Goal: Task Accomplishment & Management: Use online tool/utility

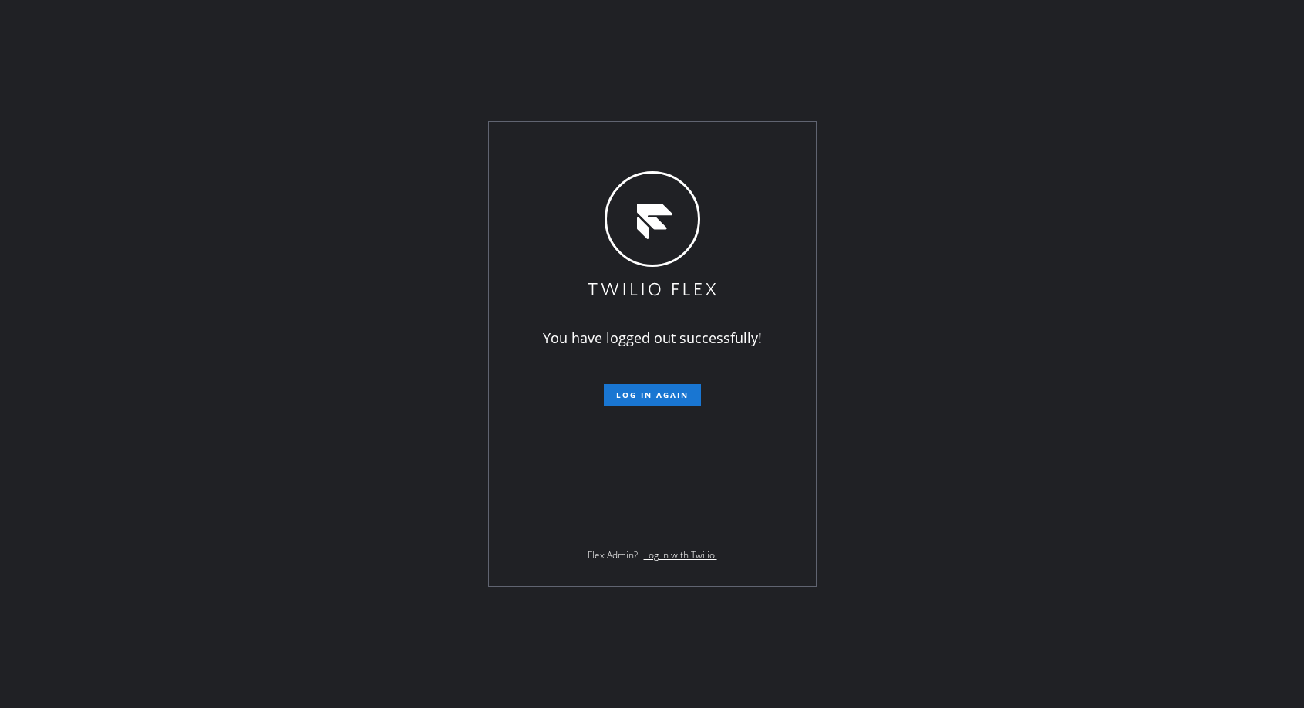
drag, startPoint x: 679, startPoint y: 398, endPoint x: 688, endPoint y: 434, distance: 37.4
click at [679, 398] on span "Log in again" at bounding box center [652, 394] width 72 height 11
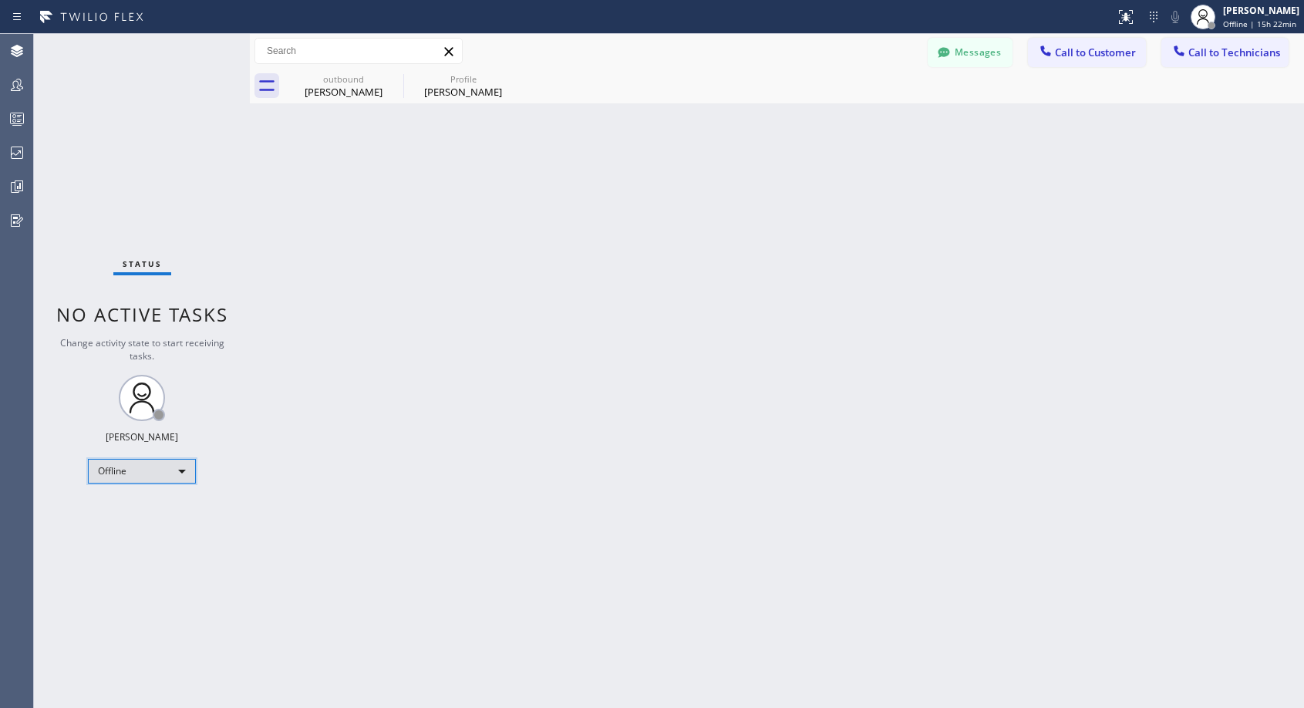
click at [127, 469] on div "Offline" at bounding box center [142, 471] width 108 height 25
click at [143, 533] on li "Unavailable" at bounding box center [141, 531] width 105 height 19
click at [1078, 66] on button "Call to Customer" at bounding box center [1087, 52] width 118 height 29
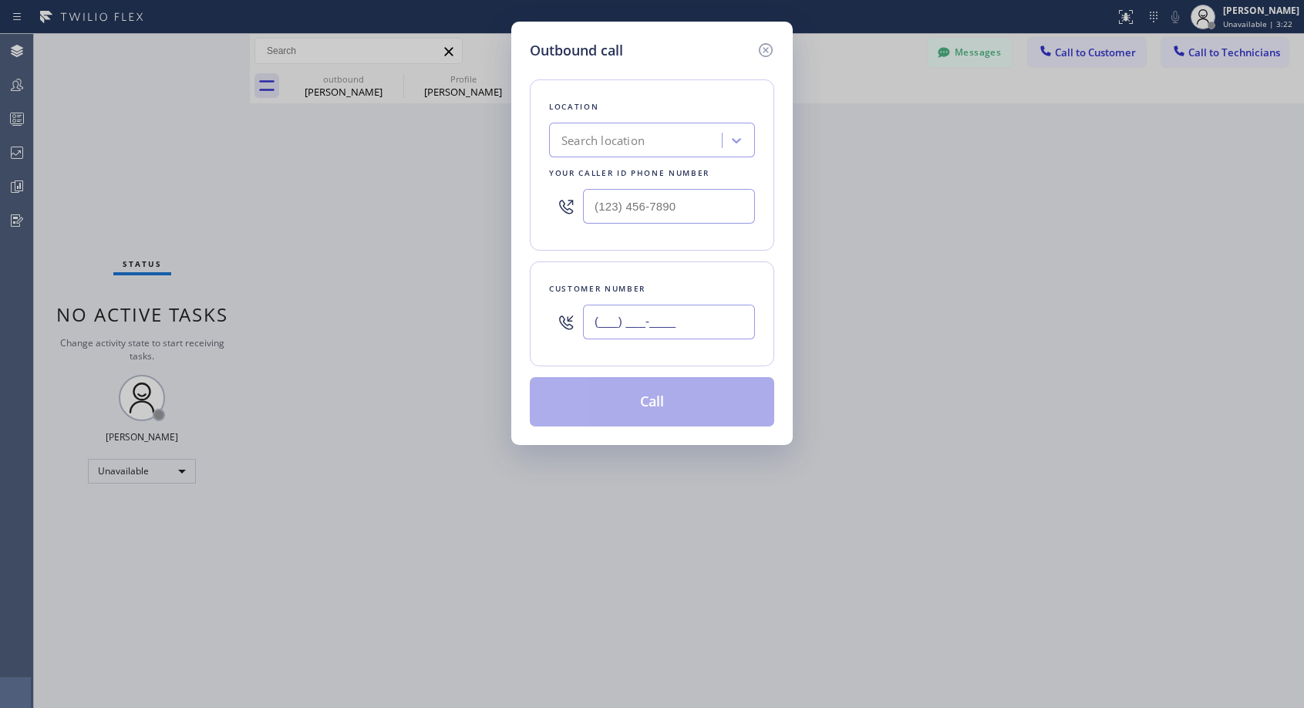
click at [681, 325] on input "(___) ___-____" at bounding box center [669, 322] width 172 height 35
paste input "302) 229-8230"
type input "(302) 229-8230"
click at [595, 202] on input "(___) ___-____" at bounding box center [669, 206] width 172 height 35
paste input "818) 614-5337"
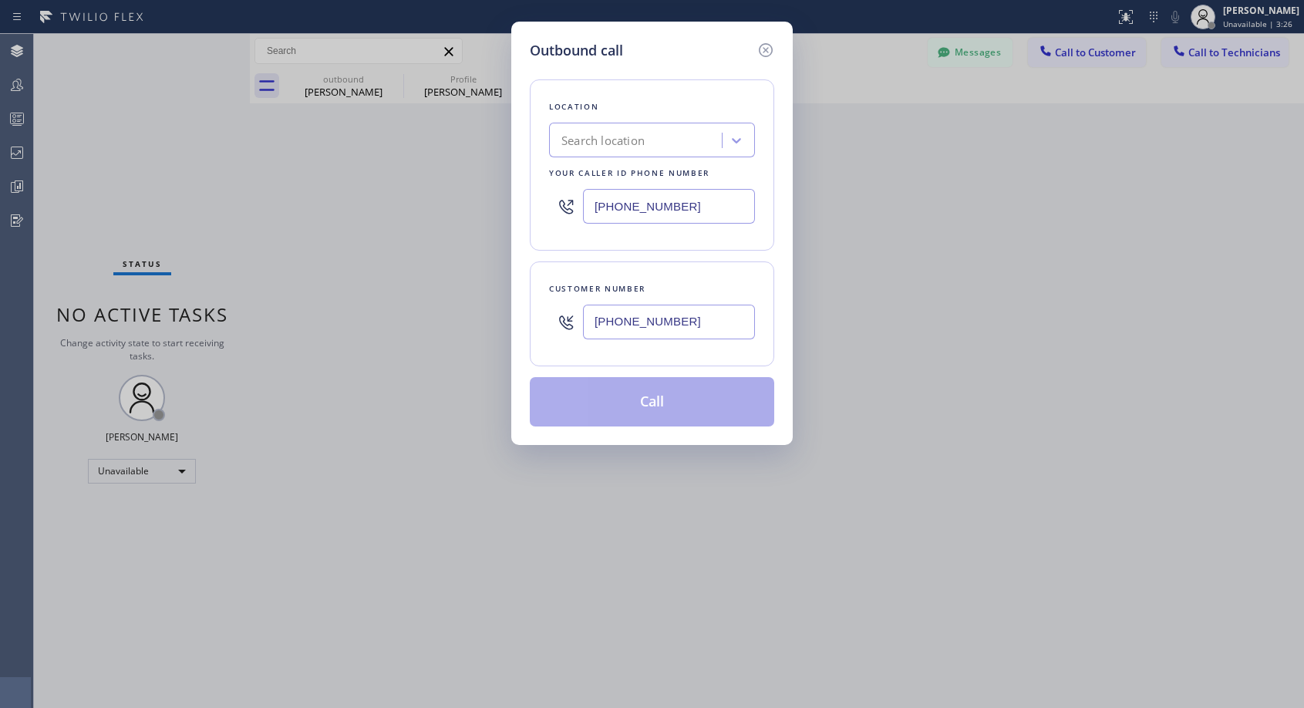
type input "(818) 614-5337"
click at [693, 320] on input "(302) 229-8230" at bounding box center [669, 322] width 172 height 35
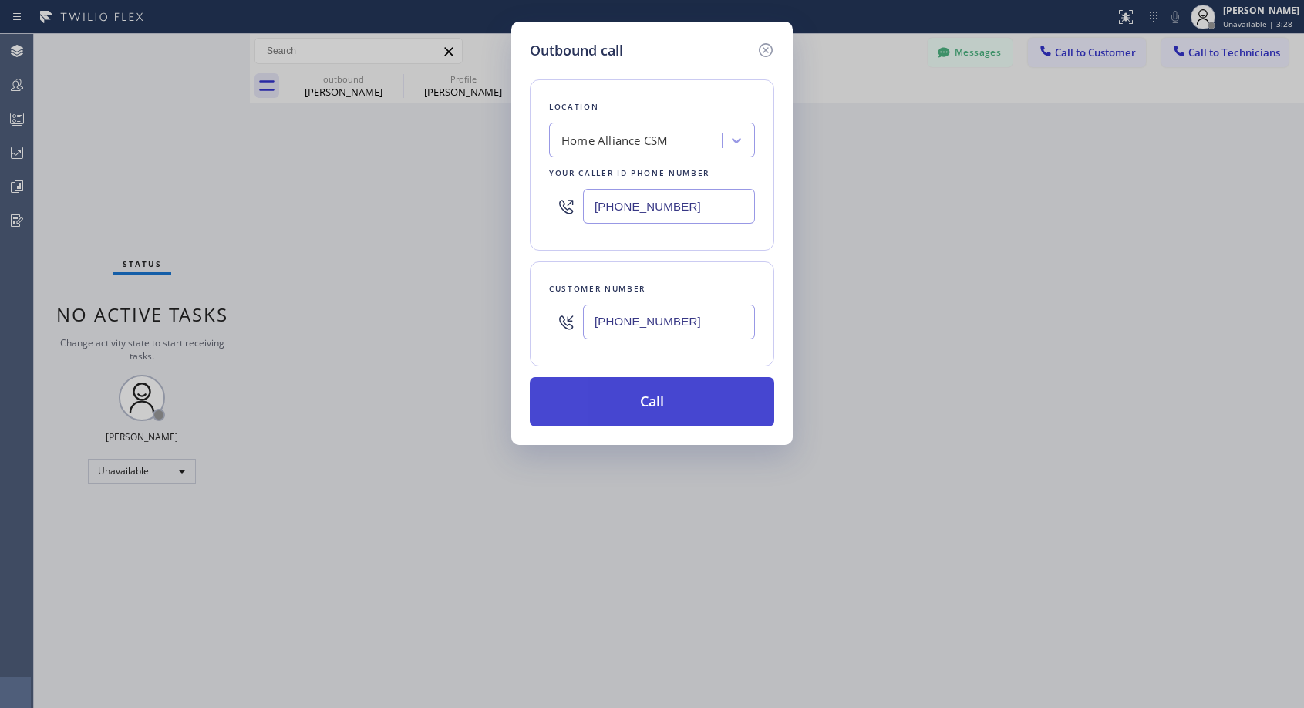
type input "(302) 229-8231"
click at [684, 412] on button "Call" at bounding box center [652, 401] width 244 height 49
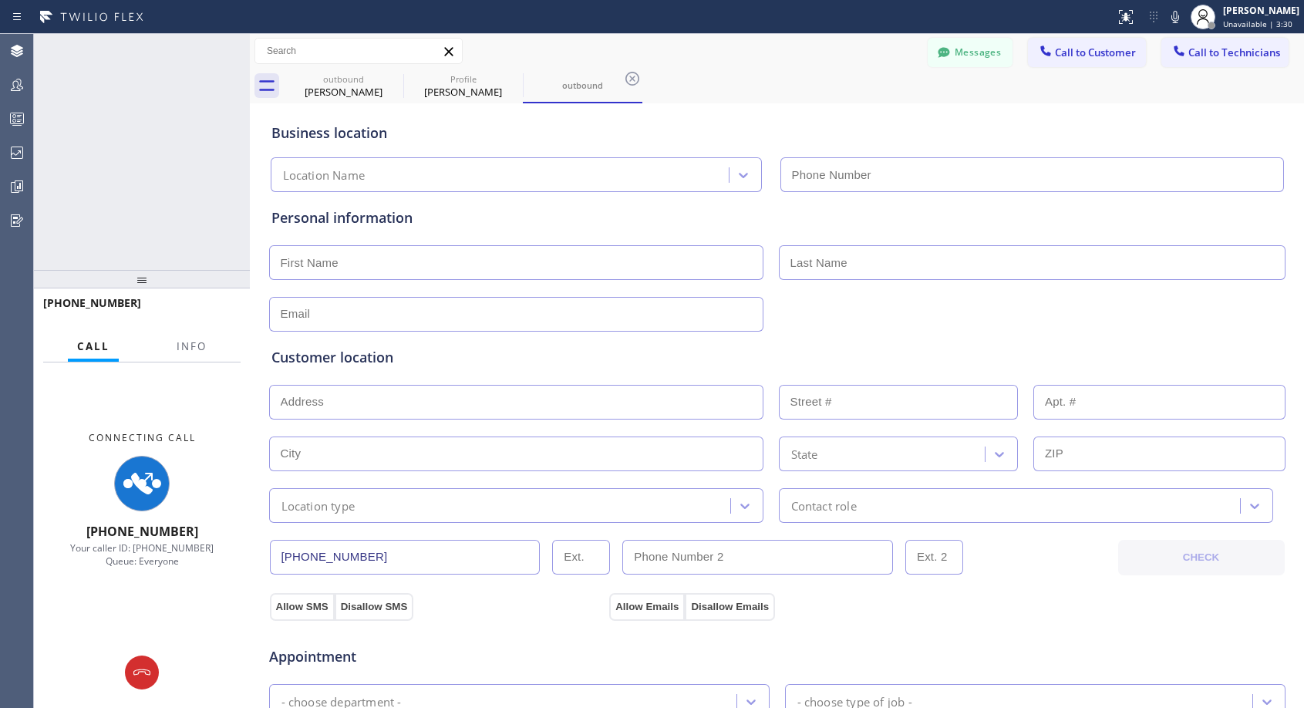
type input "(818) 614-5337"
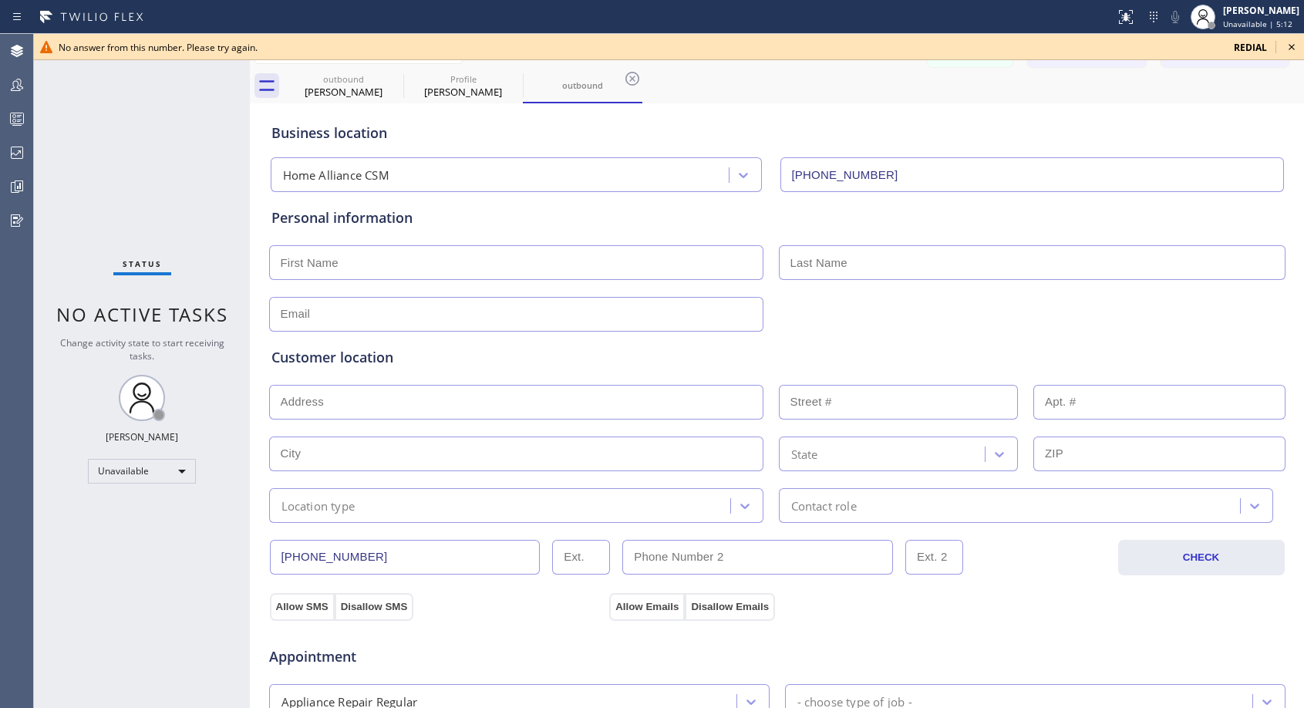
click at [1294, 44] on icon at bounding box center [1291, 47] width 19 height 19
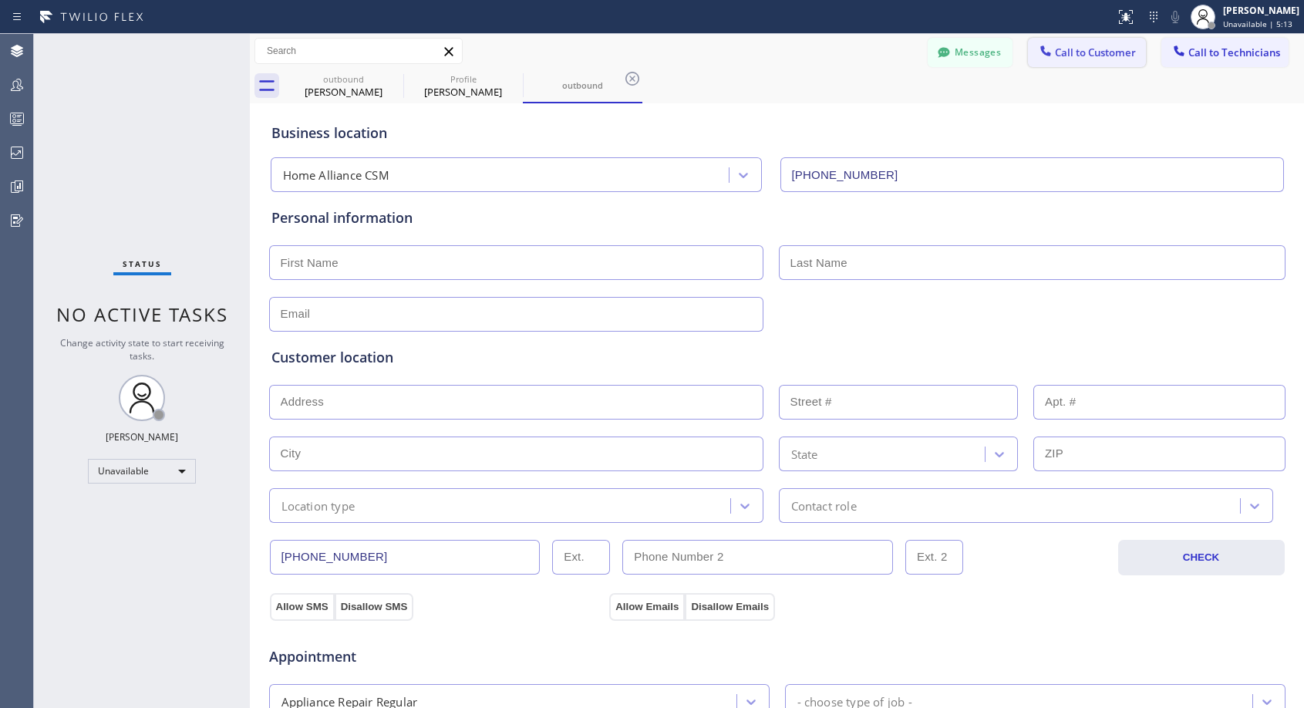
click at [1086, 51] on span "Call to Customer" at bounding box center [1095, 52] width 81 height 14
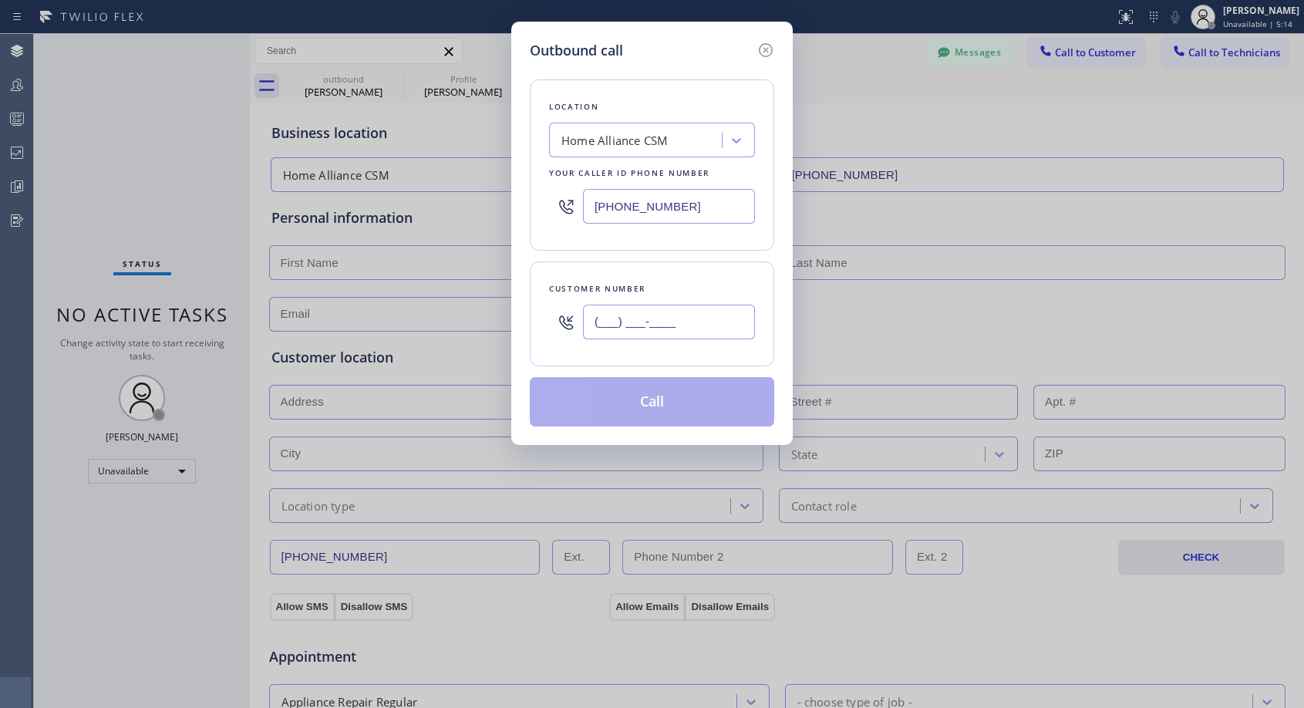
click at [665, 325] on input "(___) ___-____" at bounding box center [669, 322] width 172 height 35
paste input "text"
click at [588, 322] on input "(___) ___-____" at bounding box center [669, 322] width 172 height 35
paste input "text"
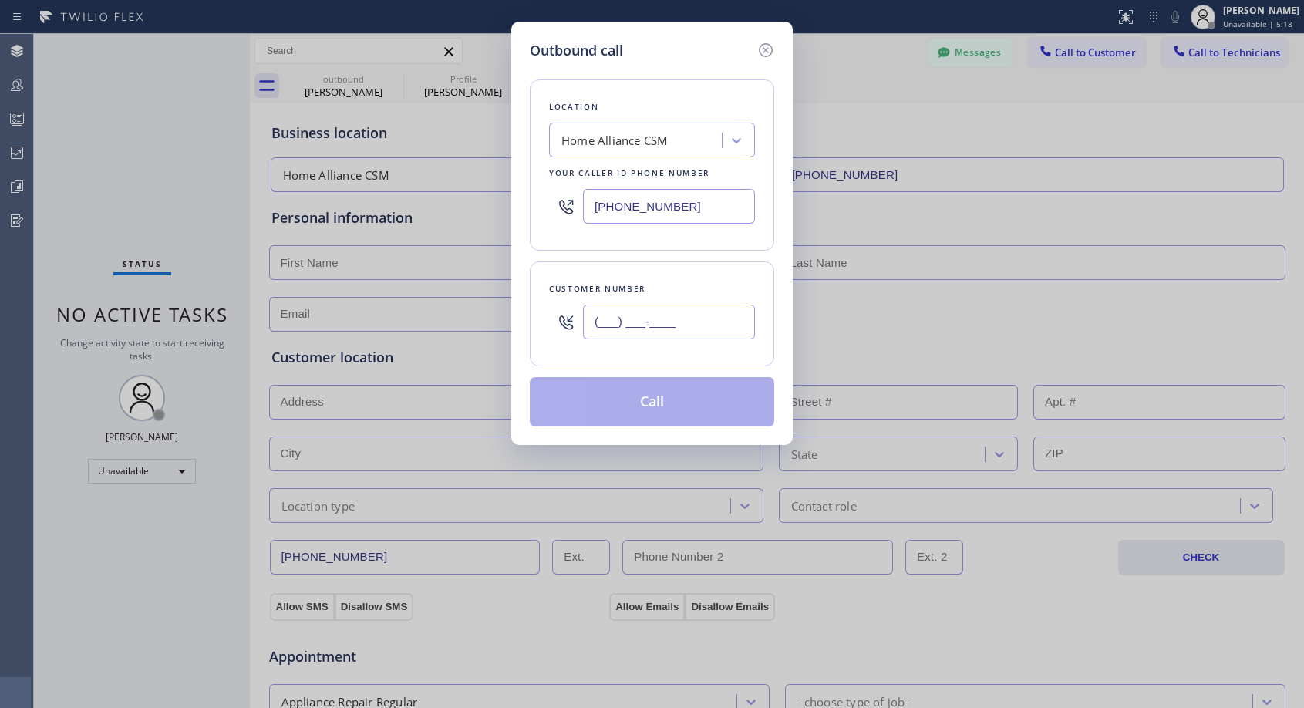
type input "(___) ___-____"
click at [591, 319] on input "(___) ___-____" at bounding box center [669, 322] width 172 height 35
paste input "302) 229-8230"
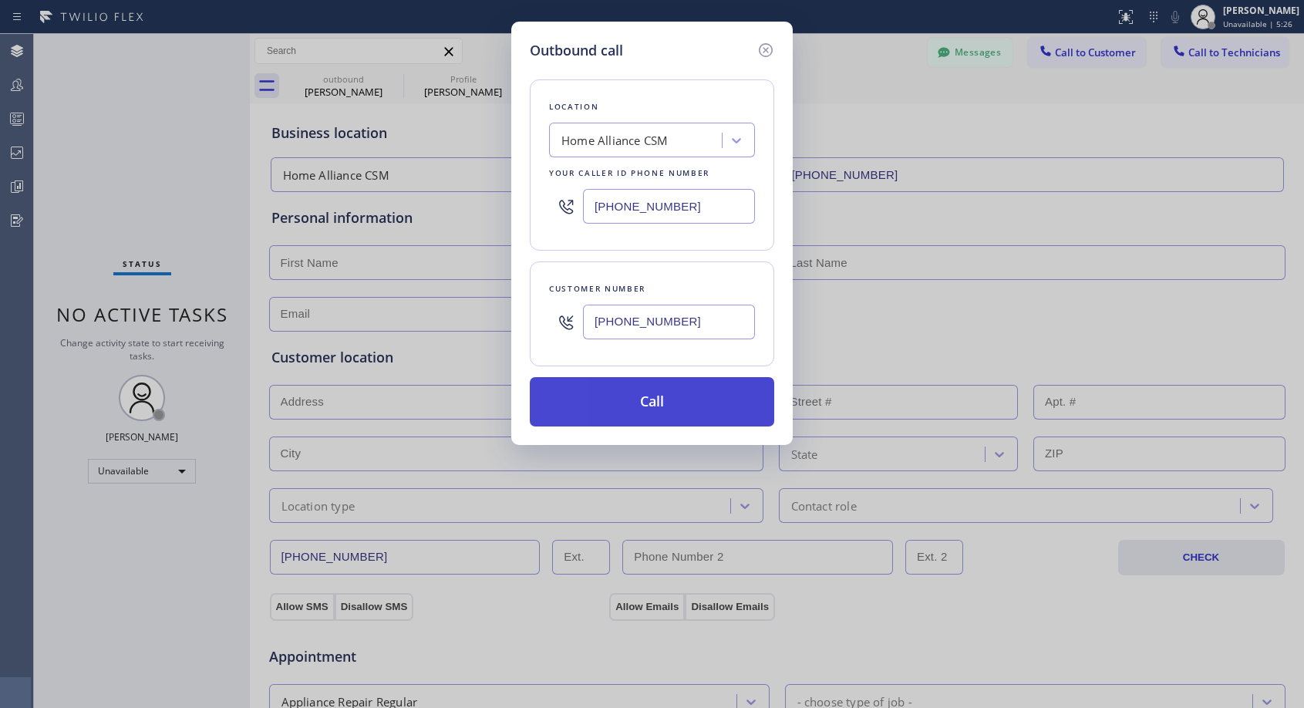
type input "(302) 229-8232"
click at [690, 407] on button "Call" at bounding box center [652, 401] width 244 height 49
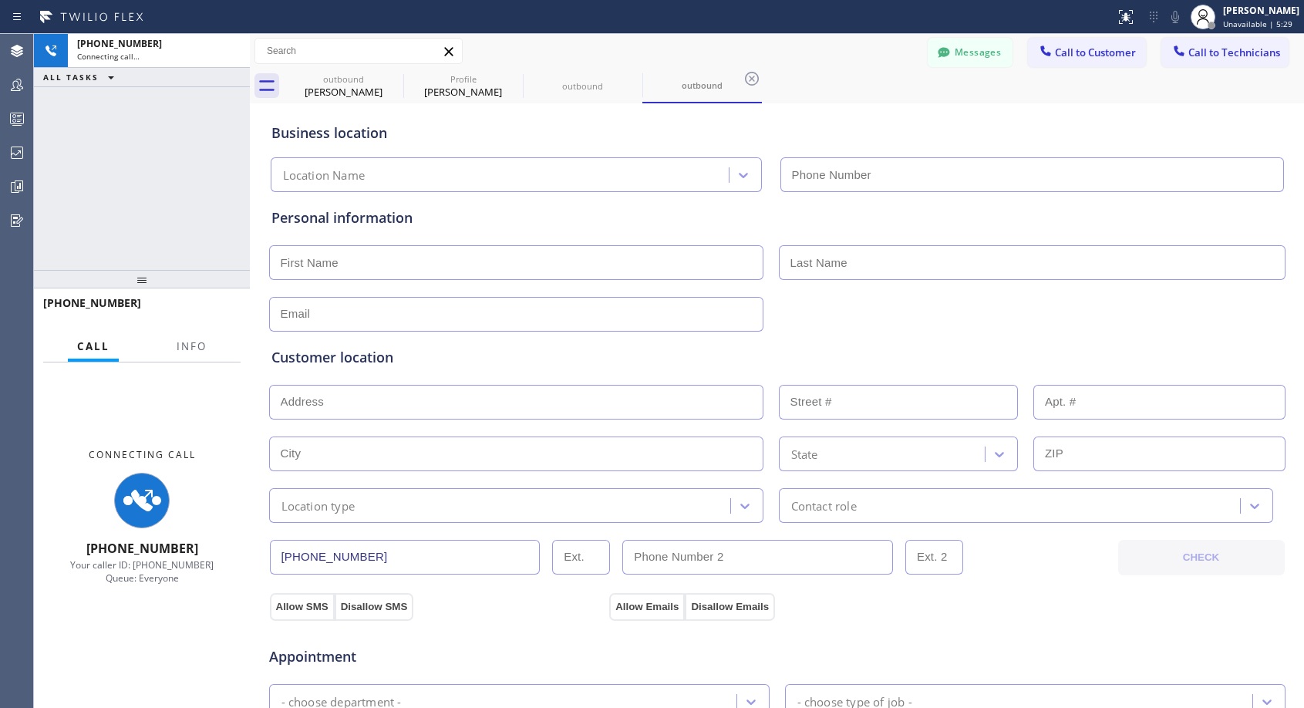
type input "(818) 614-5337"
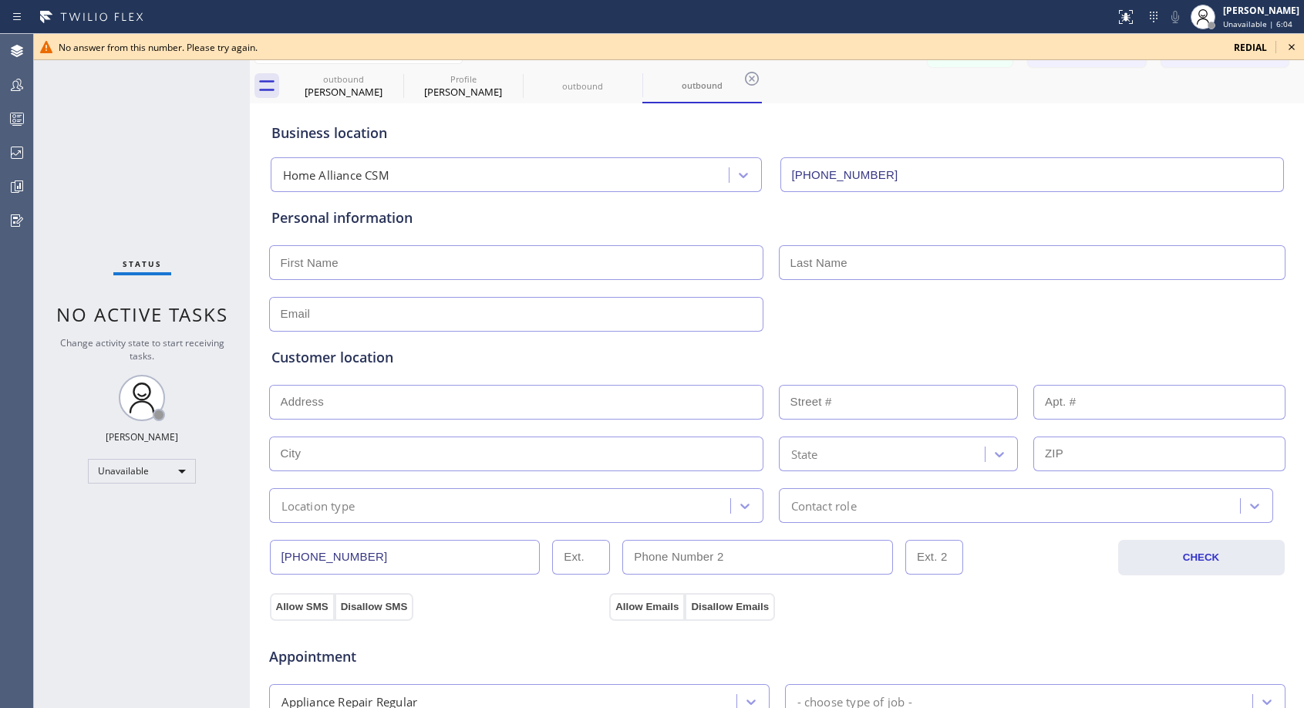
click at [1288, 49] on icon at bounding box center [1291, 47] width 19 height 19
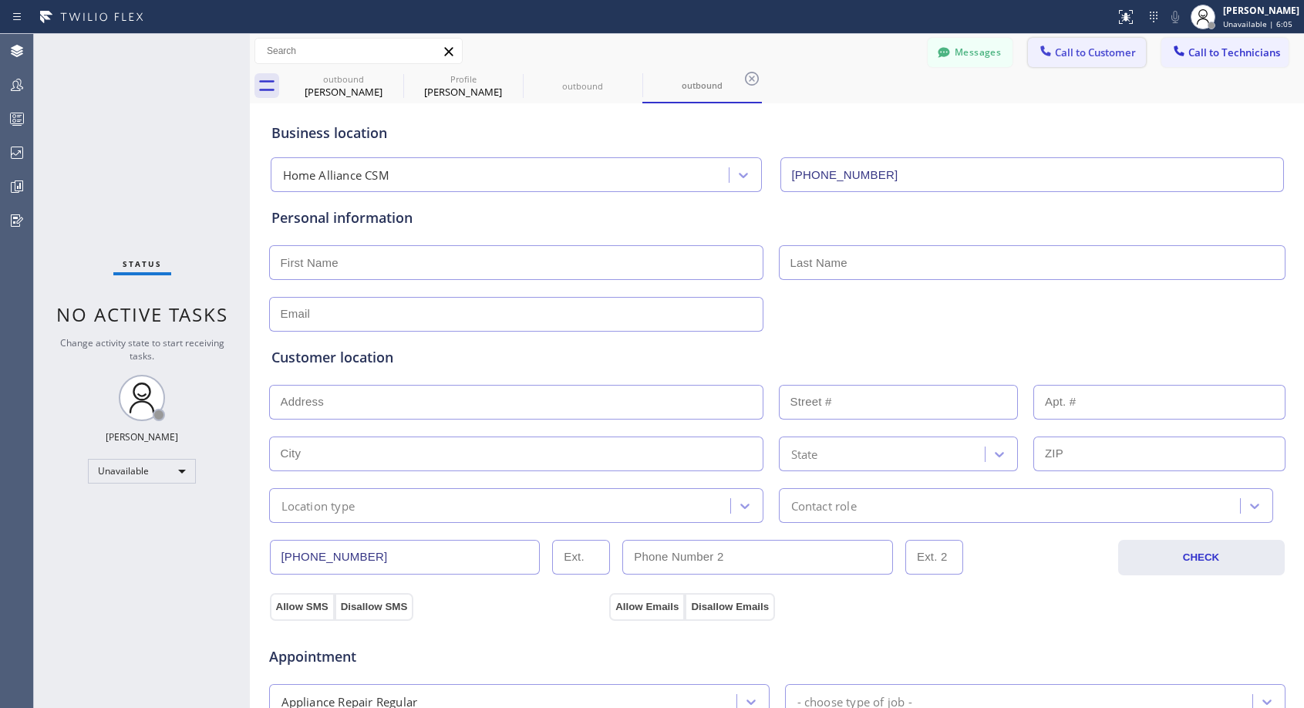
click at [1090, 51] on span "Call to Customer" at bounding box center [1095, 52] width 81 height 14
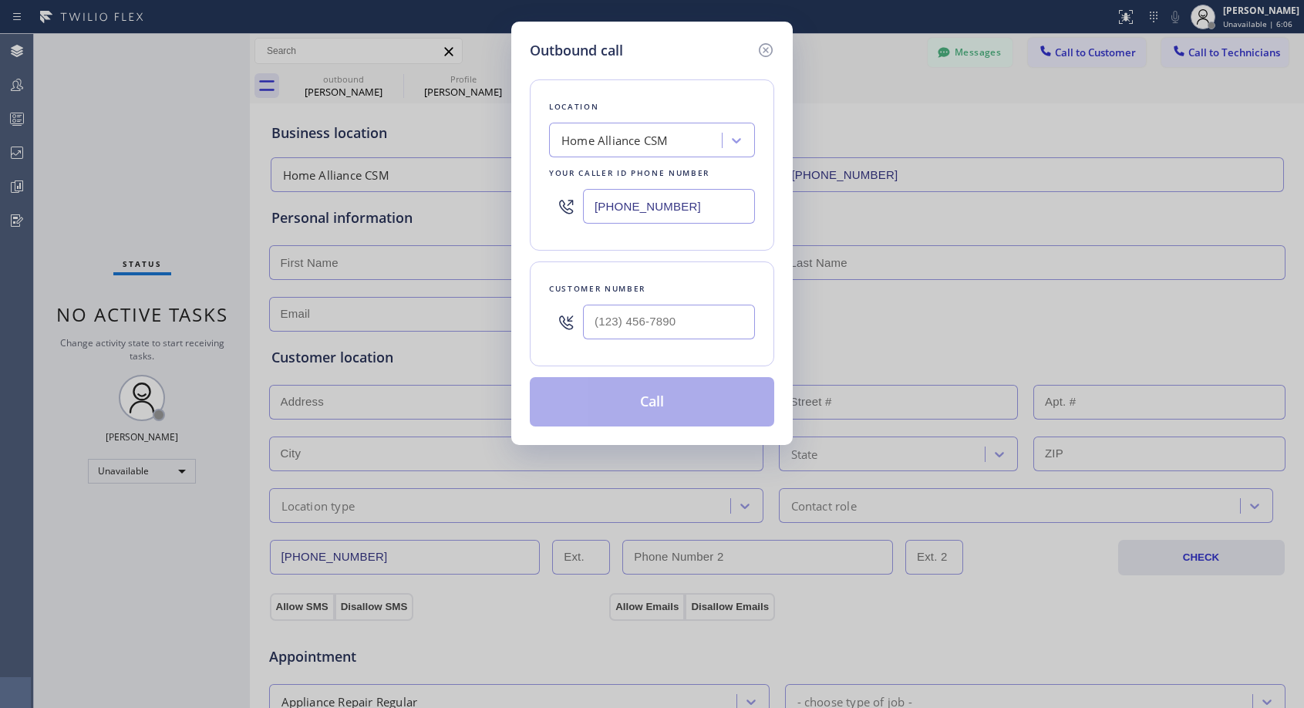
click at [684, 303] on div at bounding box center [669, 322] width 172 height 50
click at [680, 314] on input "(___) ___-____" at bounding box center [669, 322] width 172 height 35
paste input "302) 229-8230"
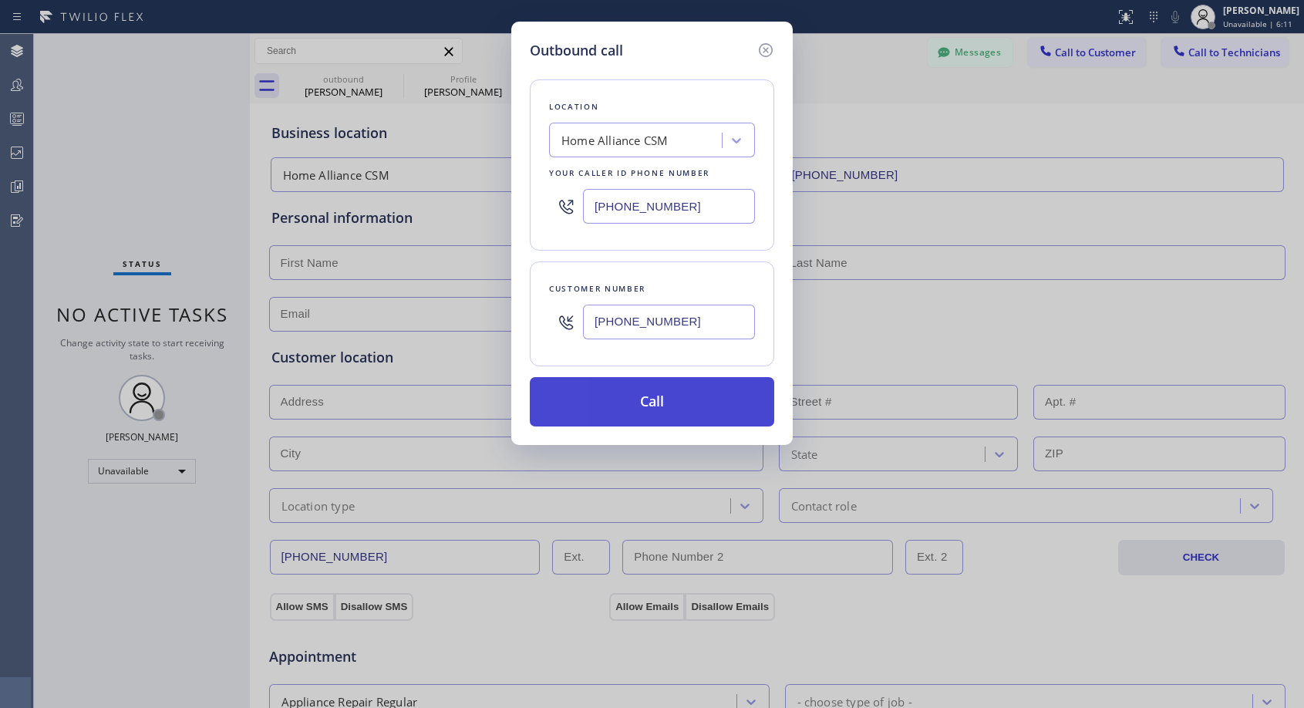
type input "(302) 229-8233"
click at [684, 390] on button "Call" at bounding box center [652, 401] width 244 height 49
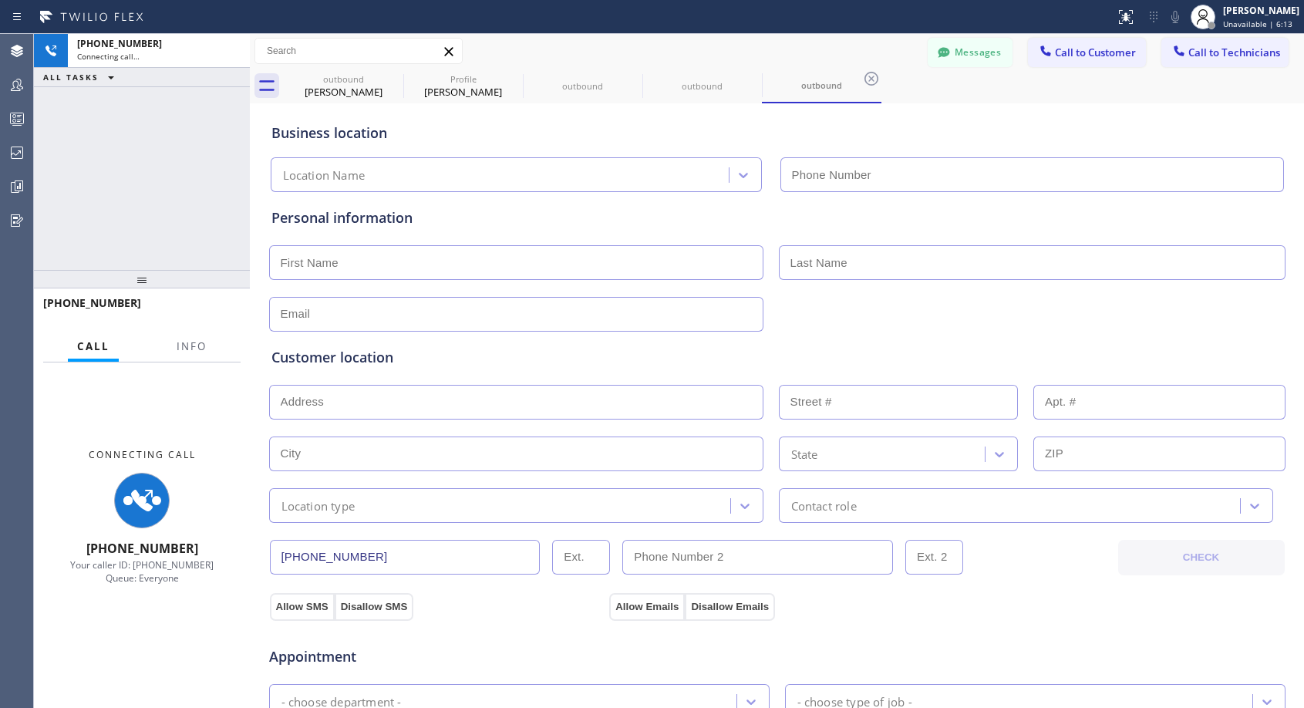
type input "(818) 614-5337"
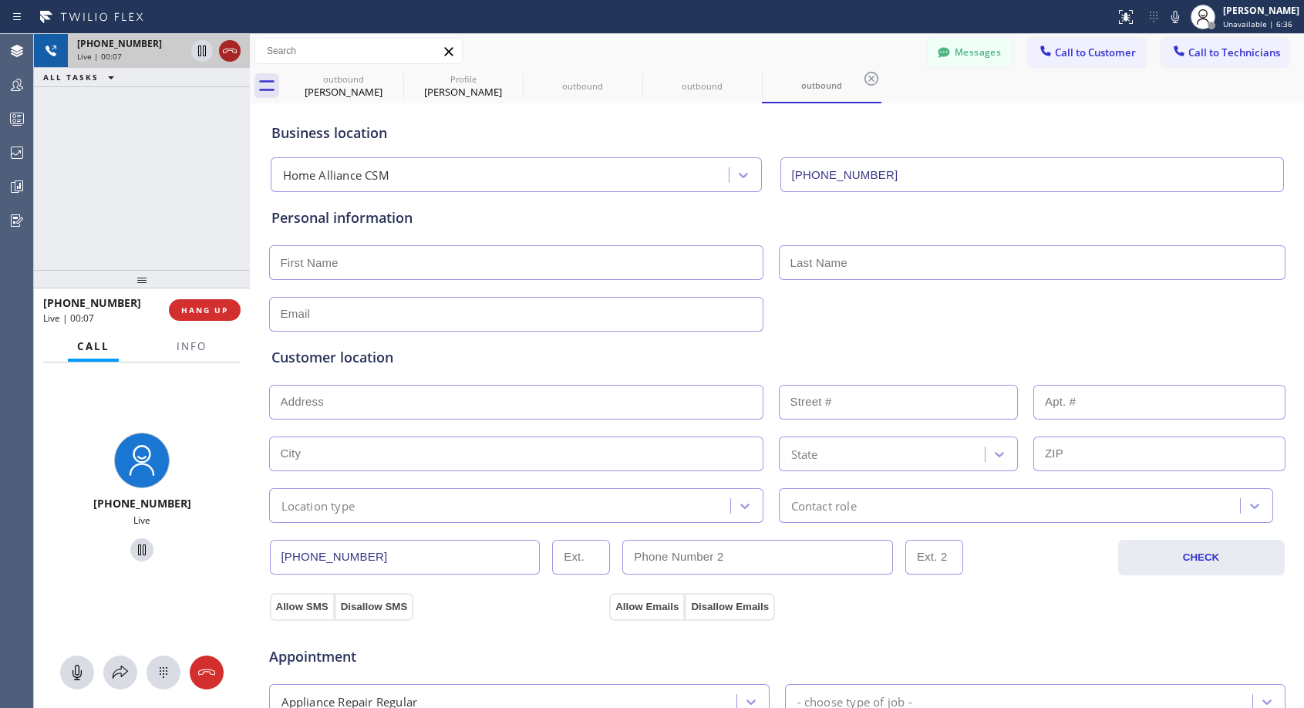
click at [235, 54] on icon at bounding box center [230, 51] width 19 height 19
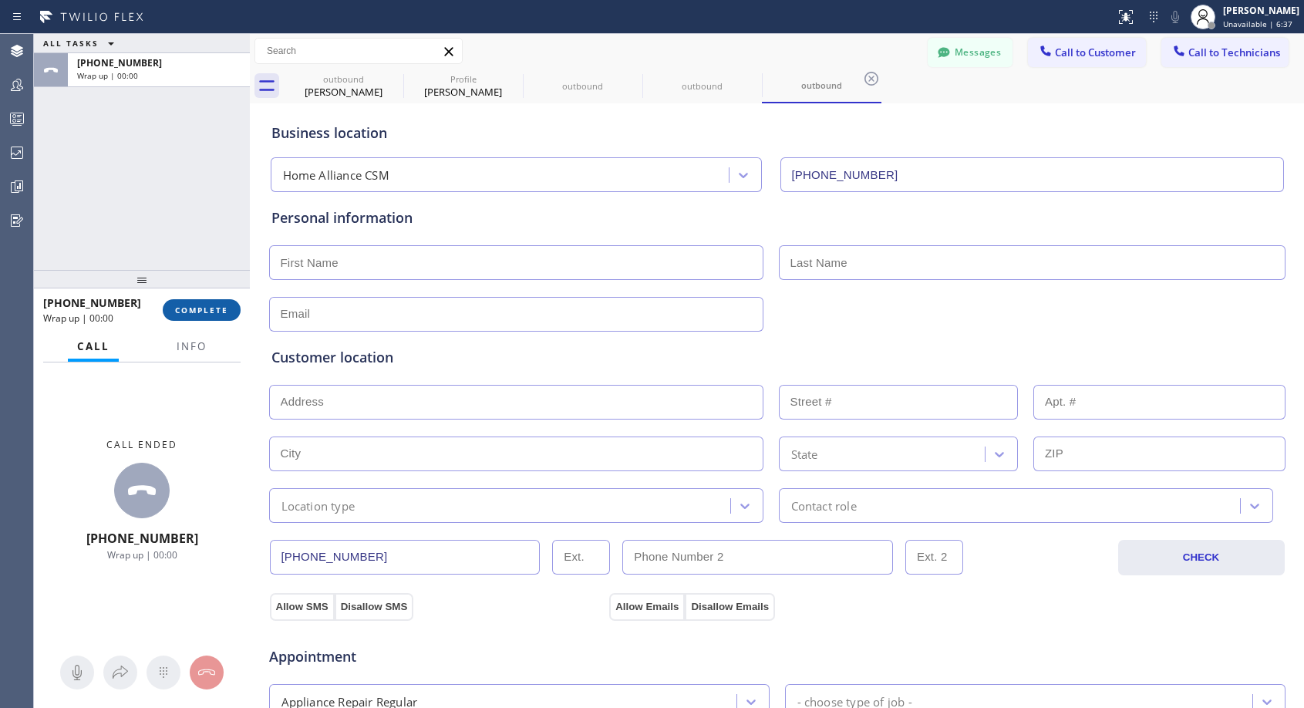
click at [218, 303] on button "COMPLETE" at bounding box center [202, 310] width 78 height 22
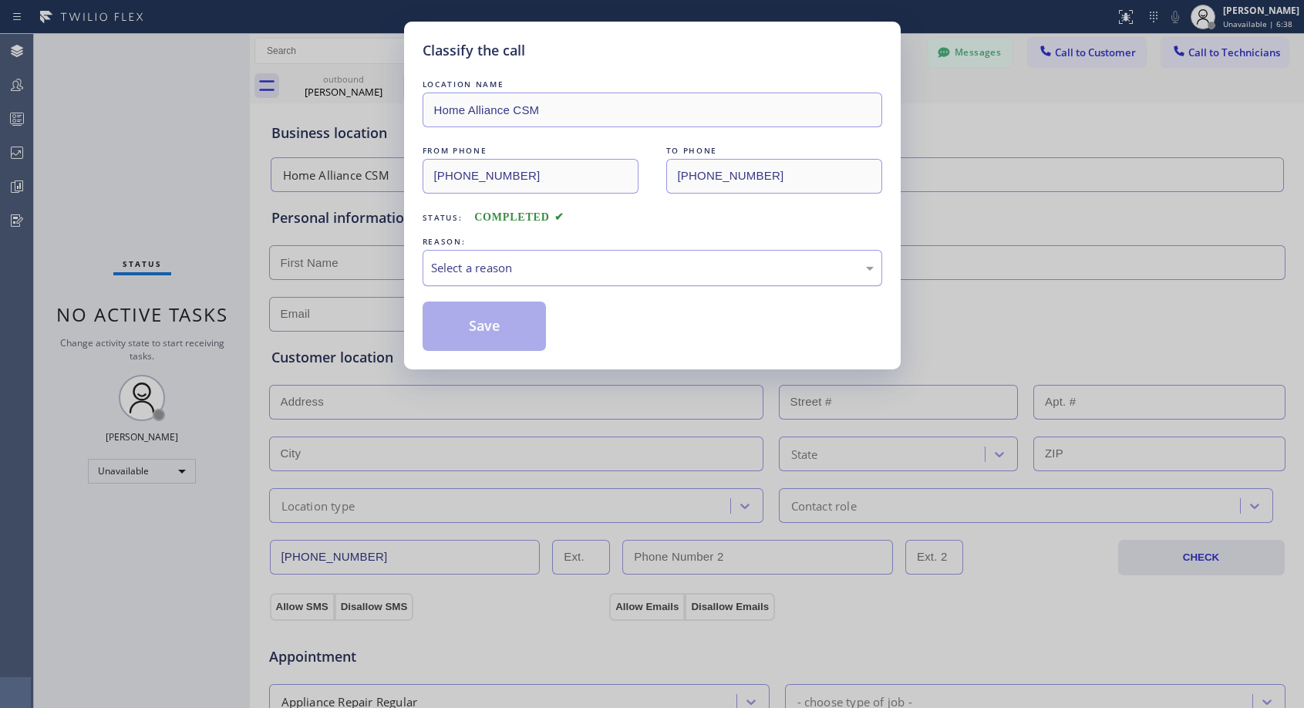
click at [621, 272] on div "Select a reason" at bounding box center [652, 268] width 443 height 18
drag, startPoint x: 507, startPoint y: 322, endPoint x: 860, endPoint y: 153, distance: 391.5
click at [507, 322] on button "Save" at bounding box center [485, 325] width 124 height 49
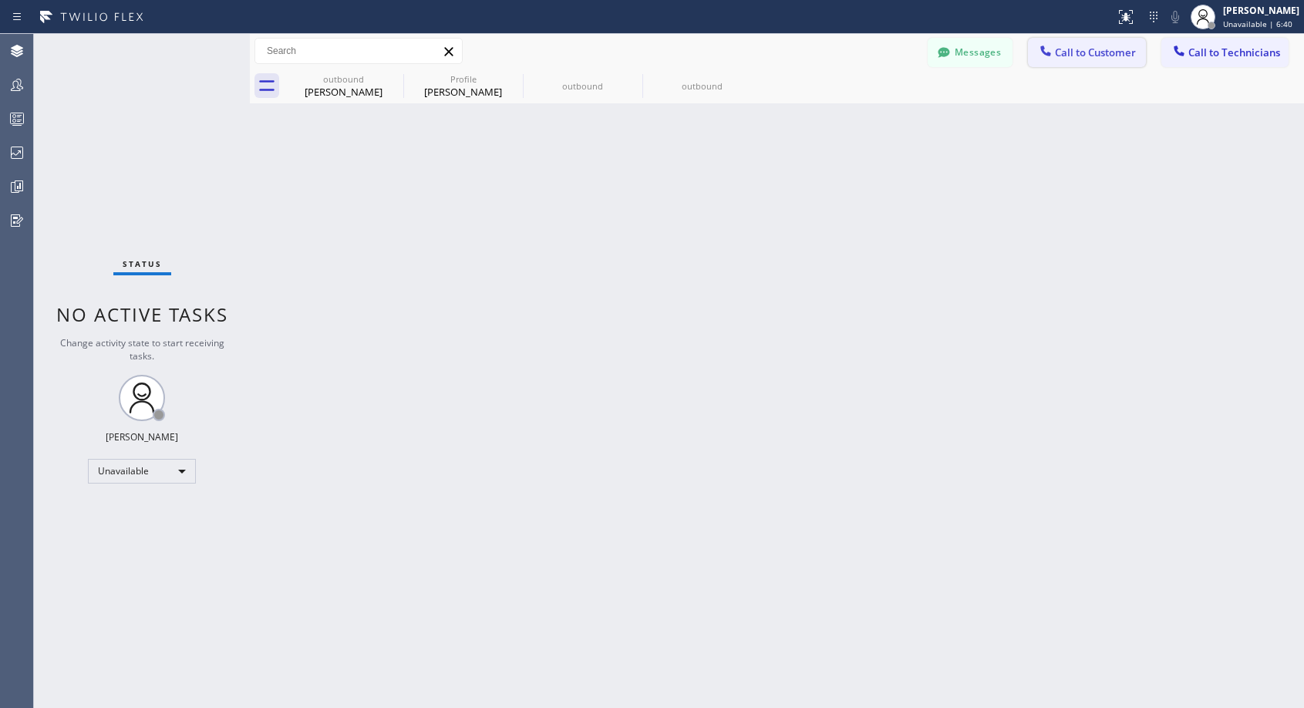
click at [1046, 53] on icon at bounding box center [1045, 50] width 10 height 10
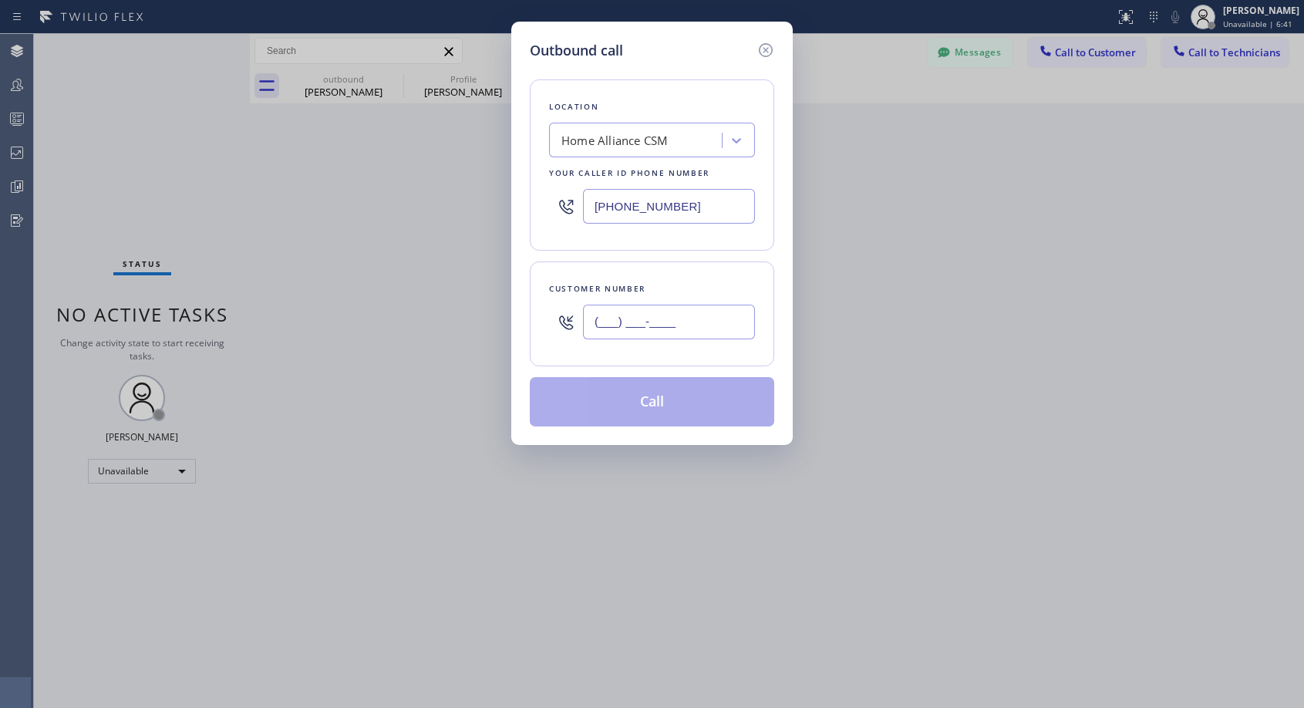
click at [711, 322] on input "(___) ___-____" at bounding box center [669, 322] width 172 height 35
paste input "302) 229-8230"
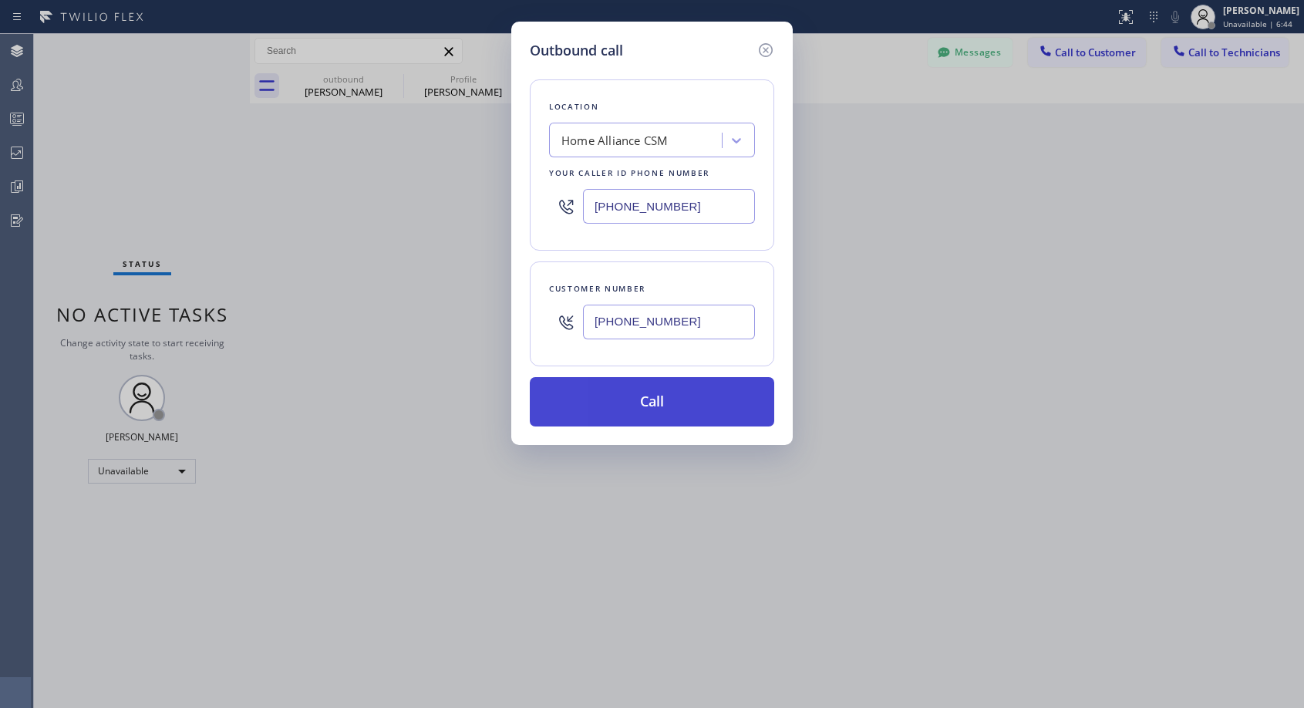
type input "(302) 229-8234"
click at [692, 407] on button "Call" at bounding box center [652, 401] width 244 height 49
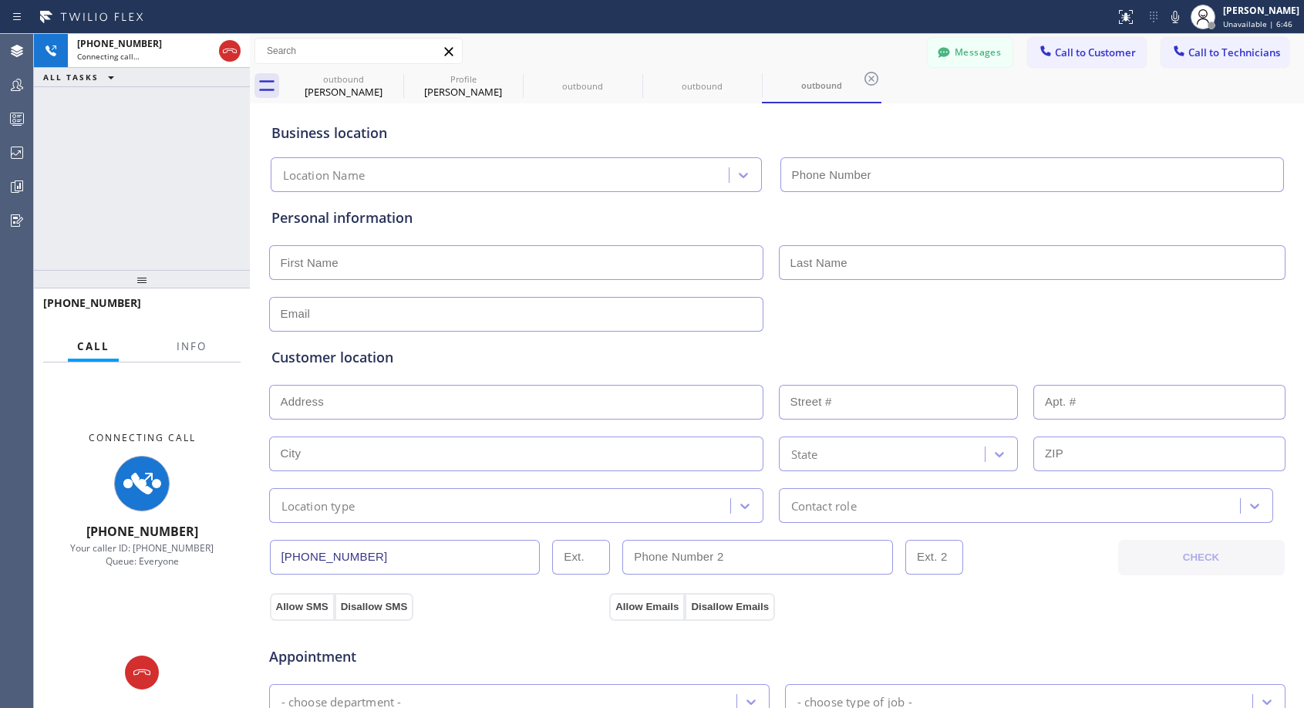
type input "(818) 614-5337"
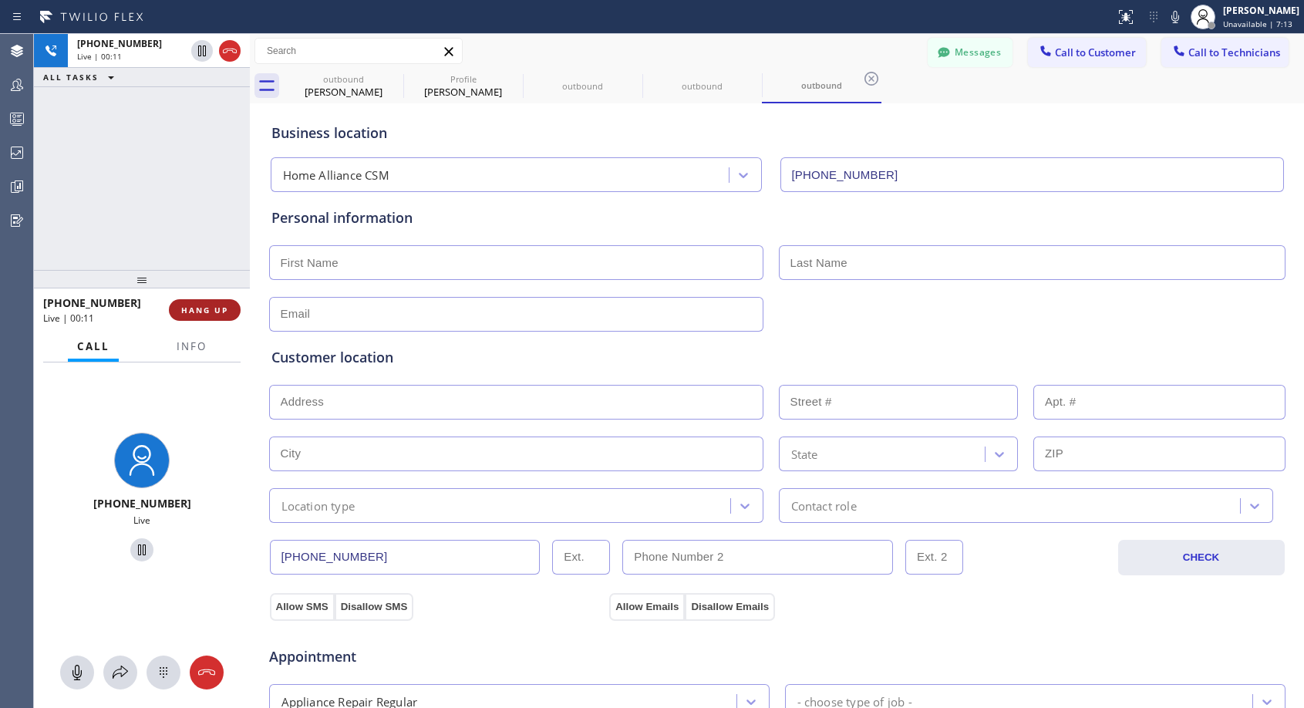
click at [221, 315] on span "HANG UP" at bounding box center [204, 310] width 47 height 11
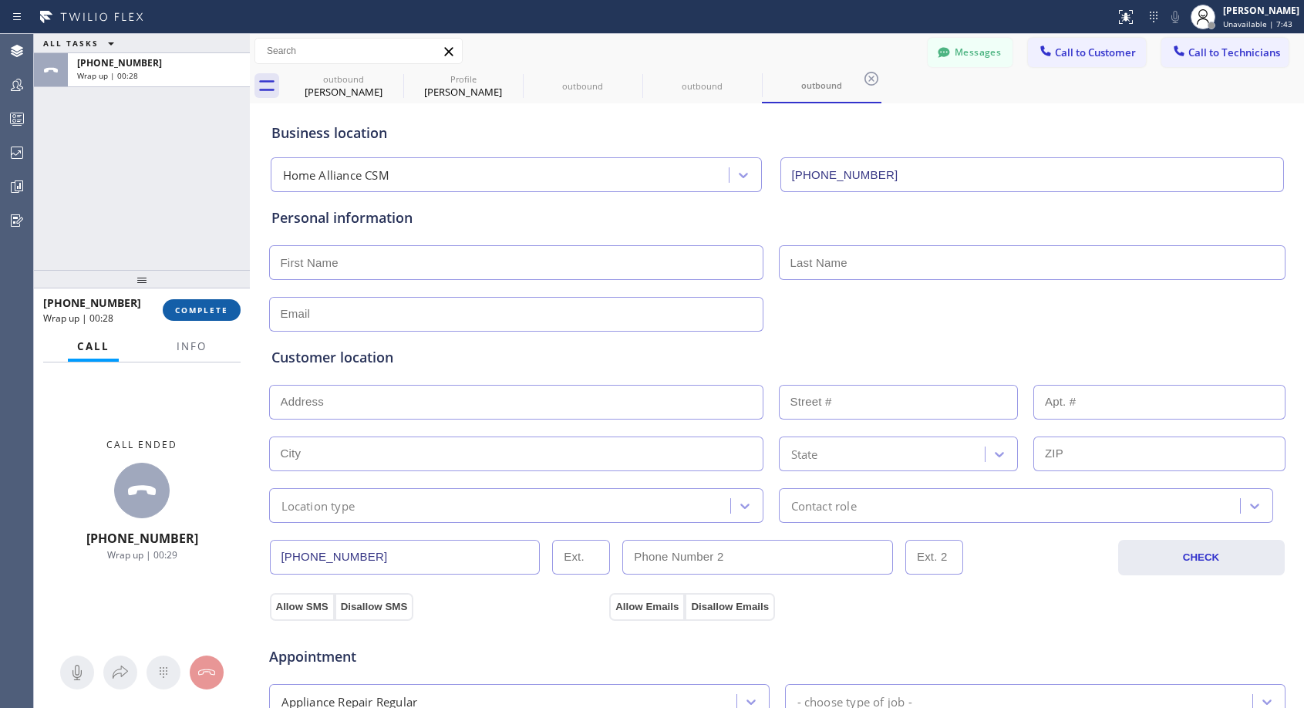
click at [233, 303] on button "COMPLETE" at bounding box center [202, 310] width 78 height 22
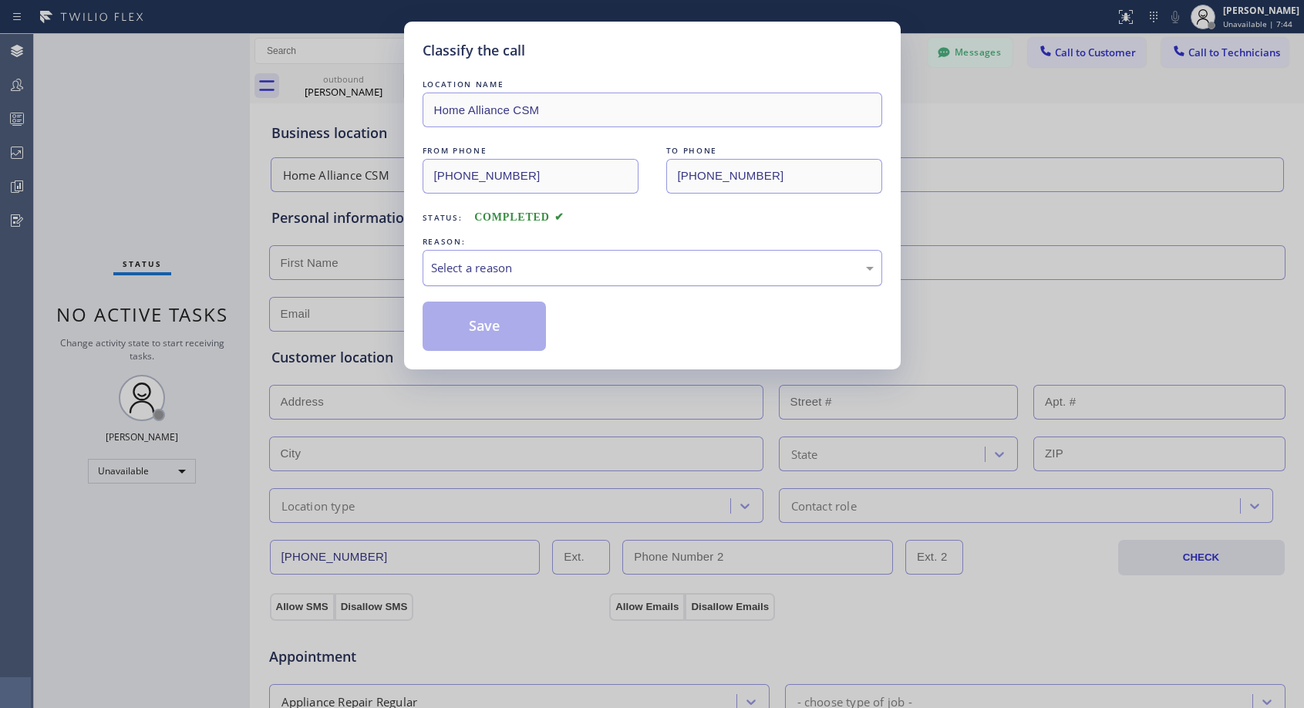
click at [486, 262] on div "Select a reason" at bounding box center [652, 268] width 443 height 18
click at [466, 326] on button "Save" at bounding box center [485, 325] width 124 height 49
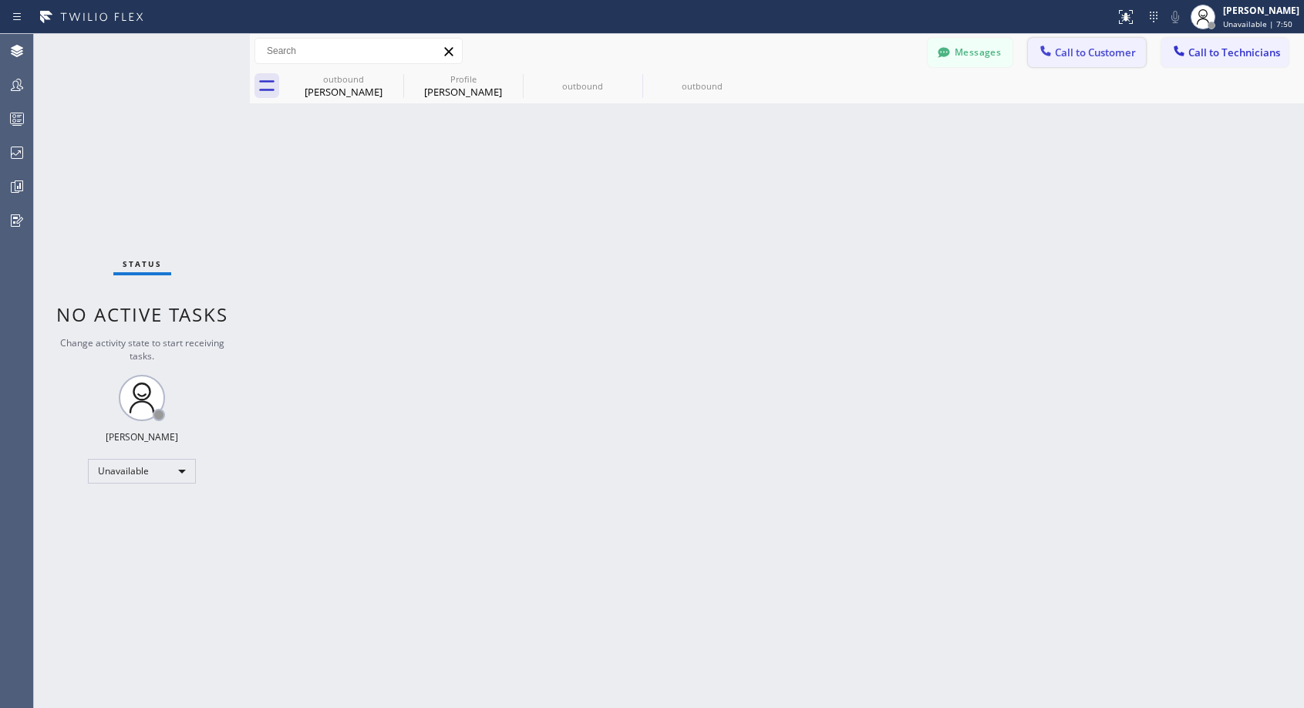
drag, startPoint x: 1114, startPoint y: 46, endPoint x: 1095, endPoint y: 49, distance: 19.5
click at [1113, 46] on span "Call to Customer" at bounding box center [1095, 52] width 81 height 14
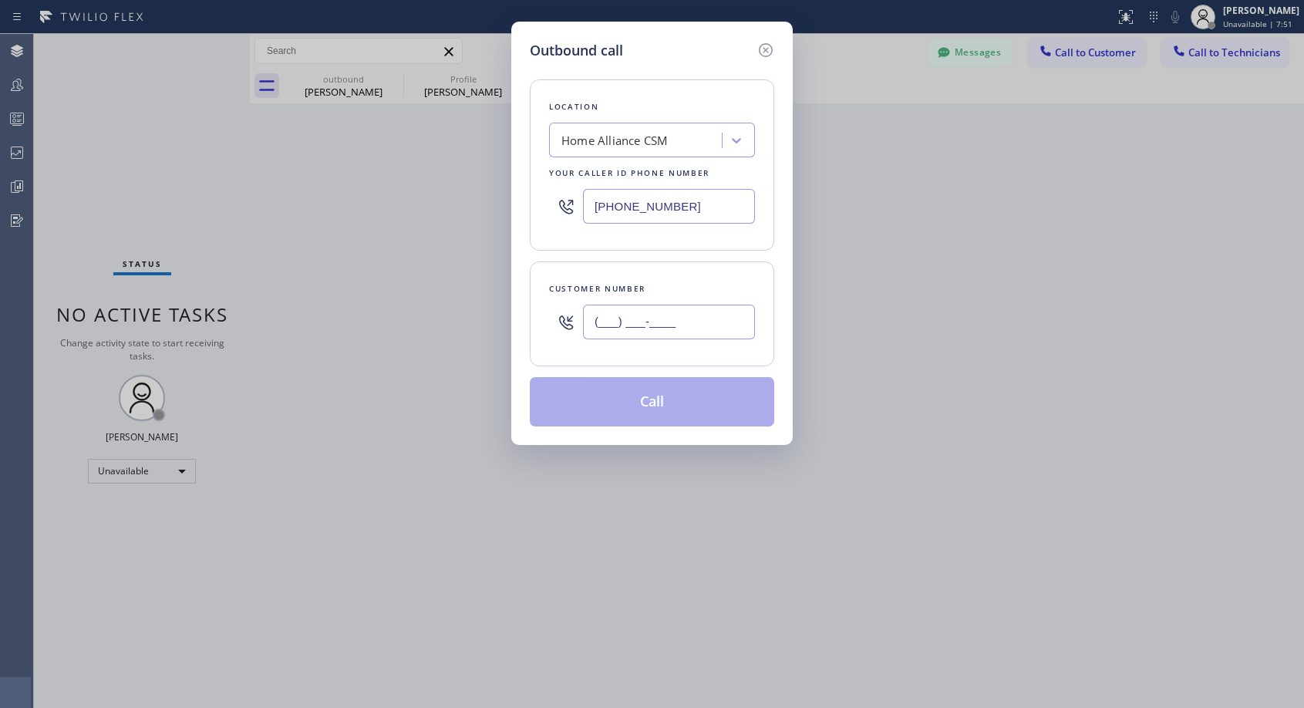
click at [638, 329] on input "(___) ___-____" at bounding box center [669, 322] width 172 height 35
paste input "302) 229-8230"
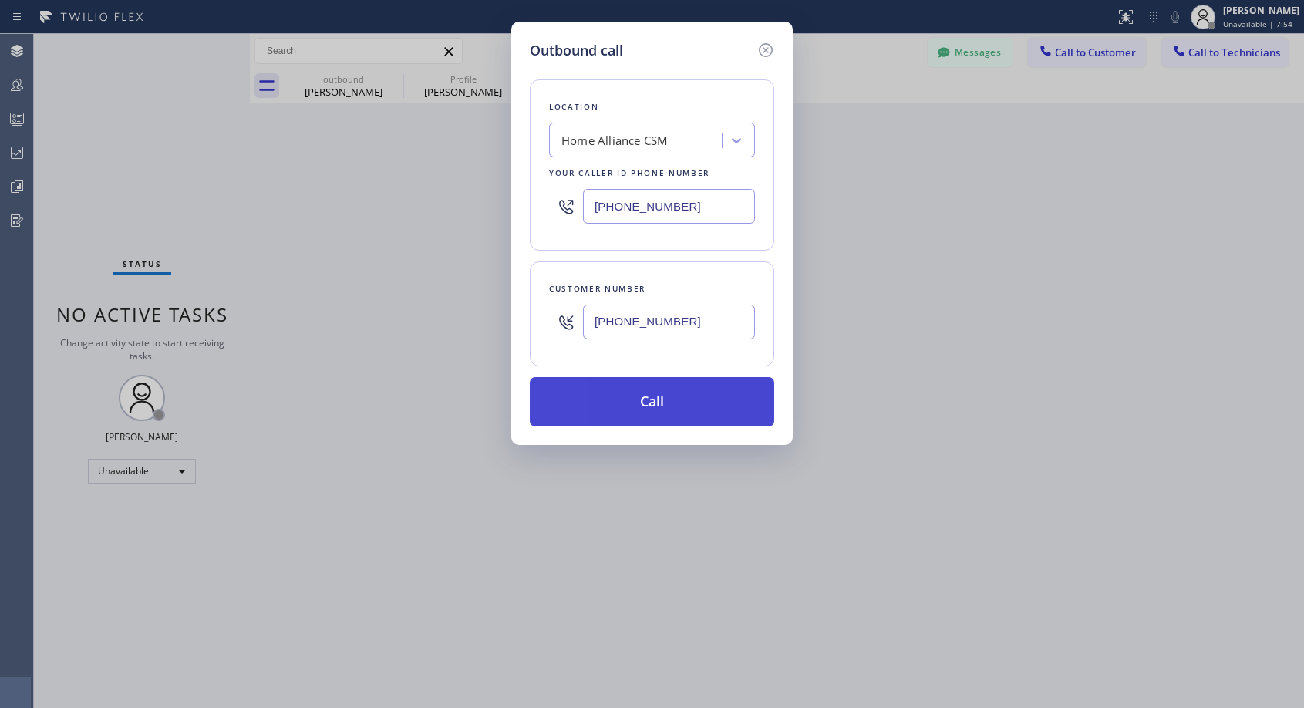
type input "(302) 229-8235"
click at [654, 392] on button "Call" at bounding box center [652, 401] width 244 height 49
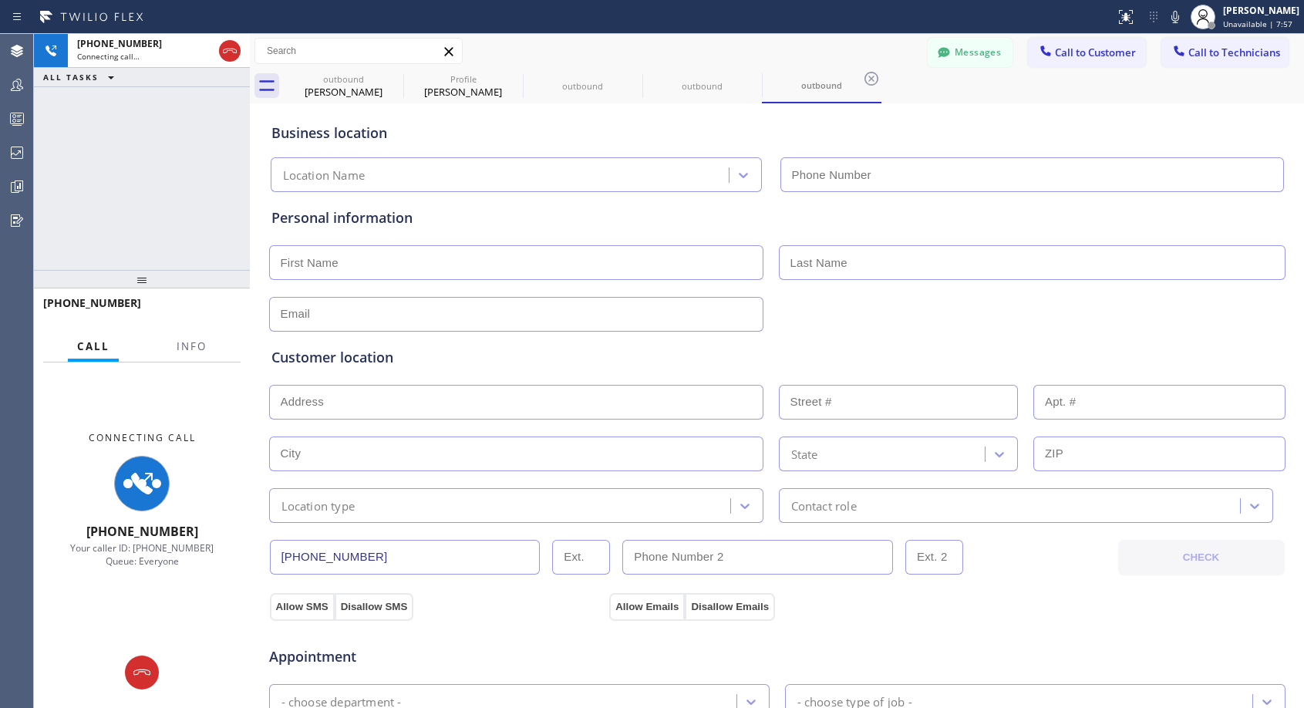
type input "(818) 614-5337"
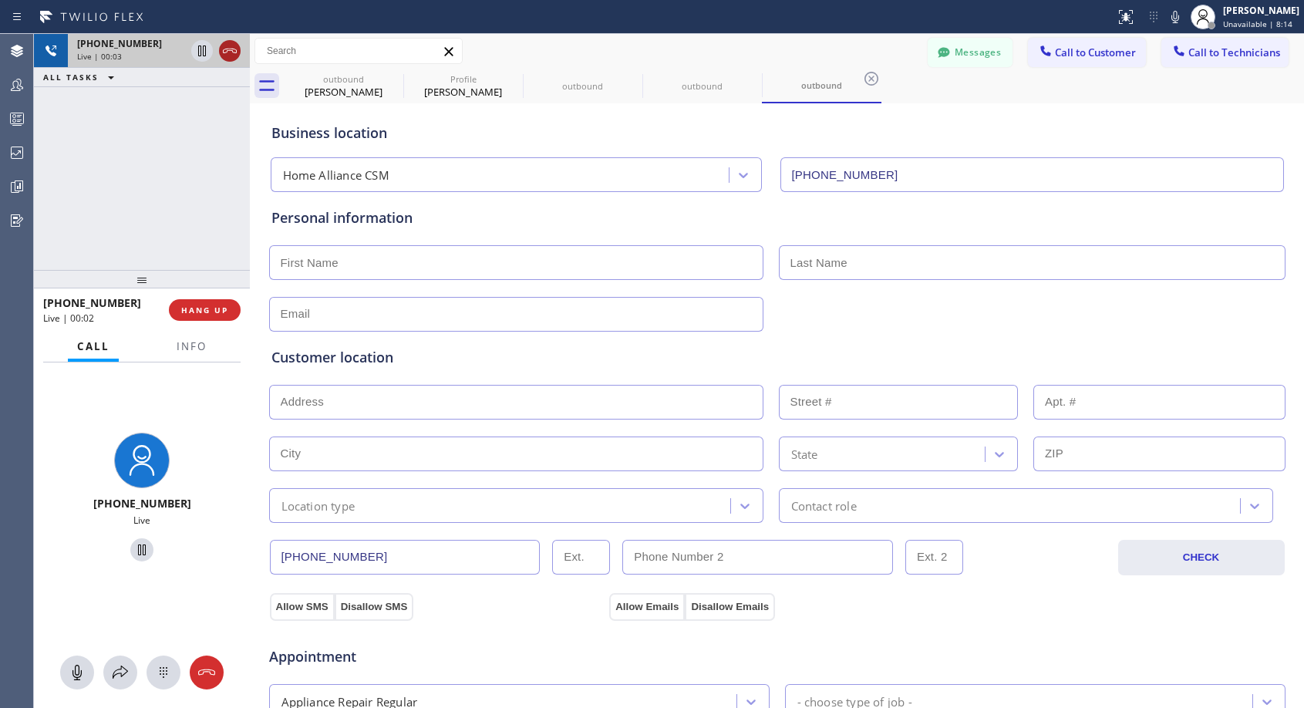
click at [234, 59] on icon at bounding box center [230, 51] width 19 height 19
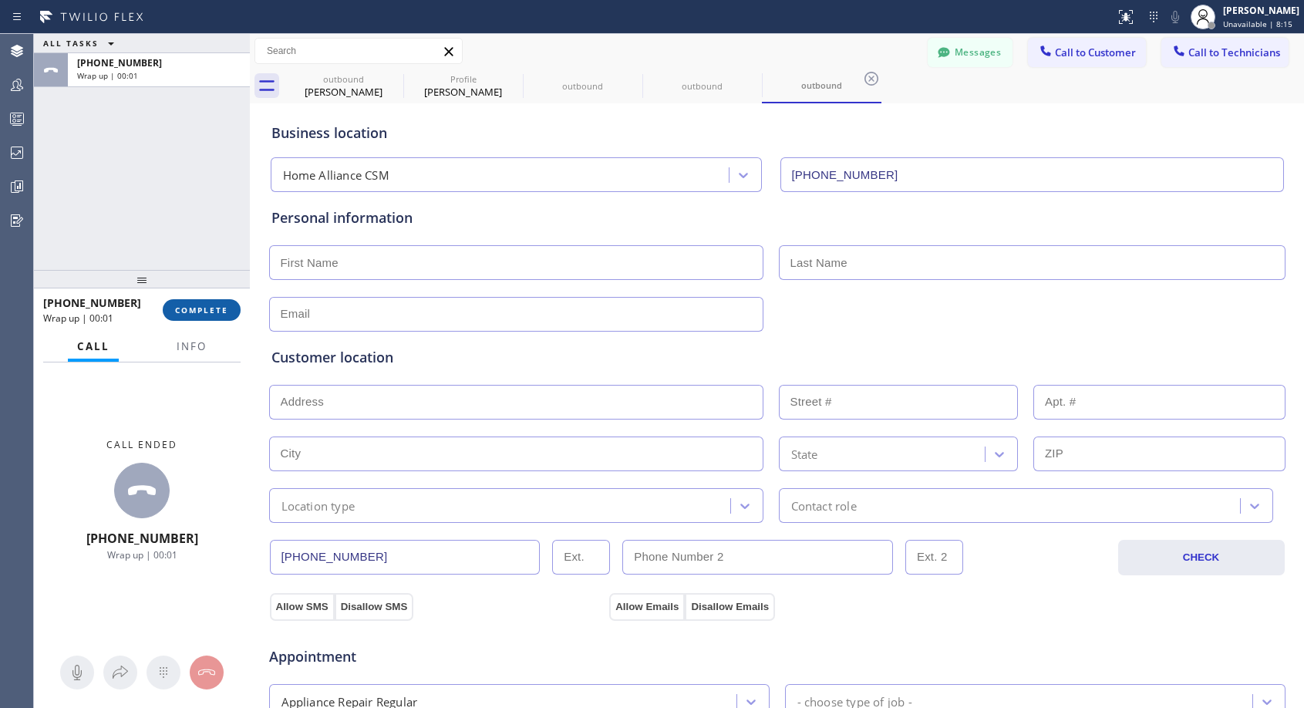
click at [184, 315] on button "COMPLETE" at bounding box center [202, 310] width 78 height 22
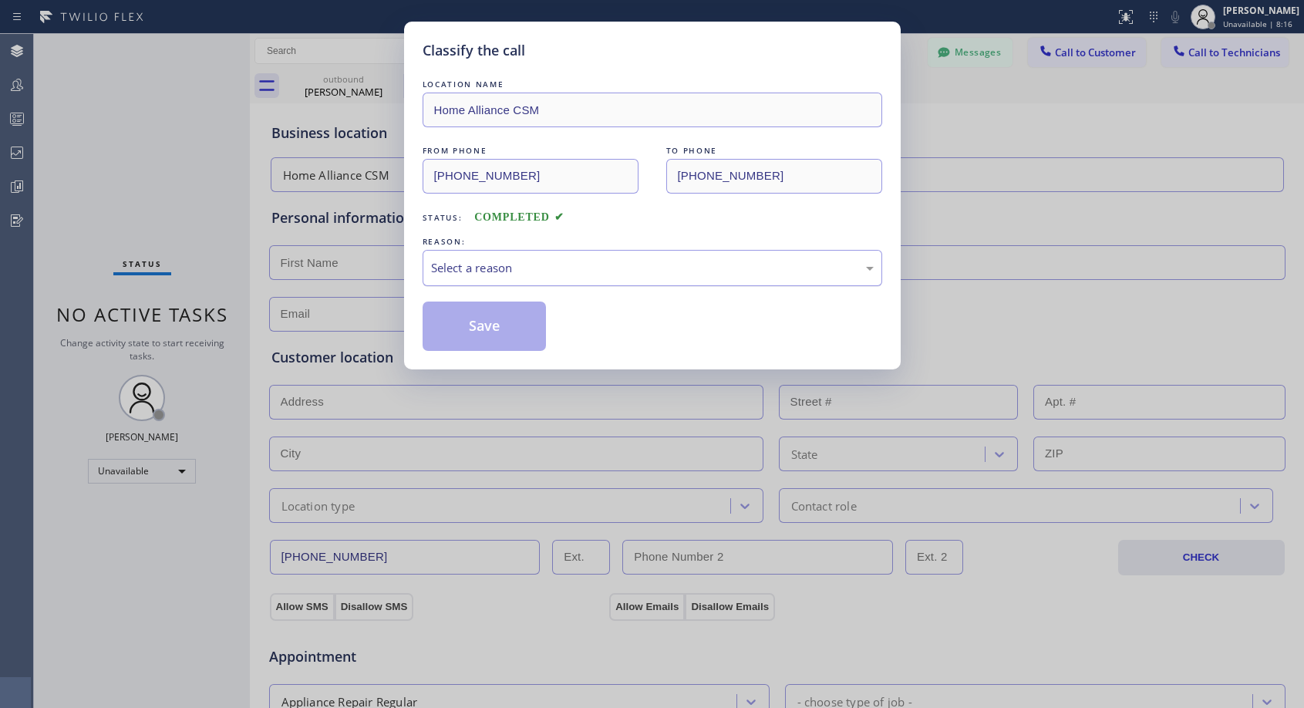
click at [482, 268] on div "Select a reason" at bounding box center [652, 268] width 443 height 18
click at [473, 328] on button "Save" at bounding box center [485, 325] width 124 height 49
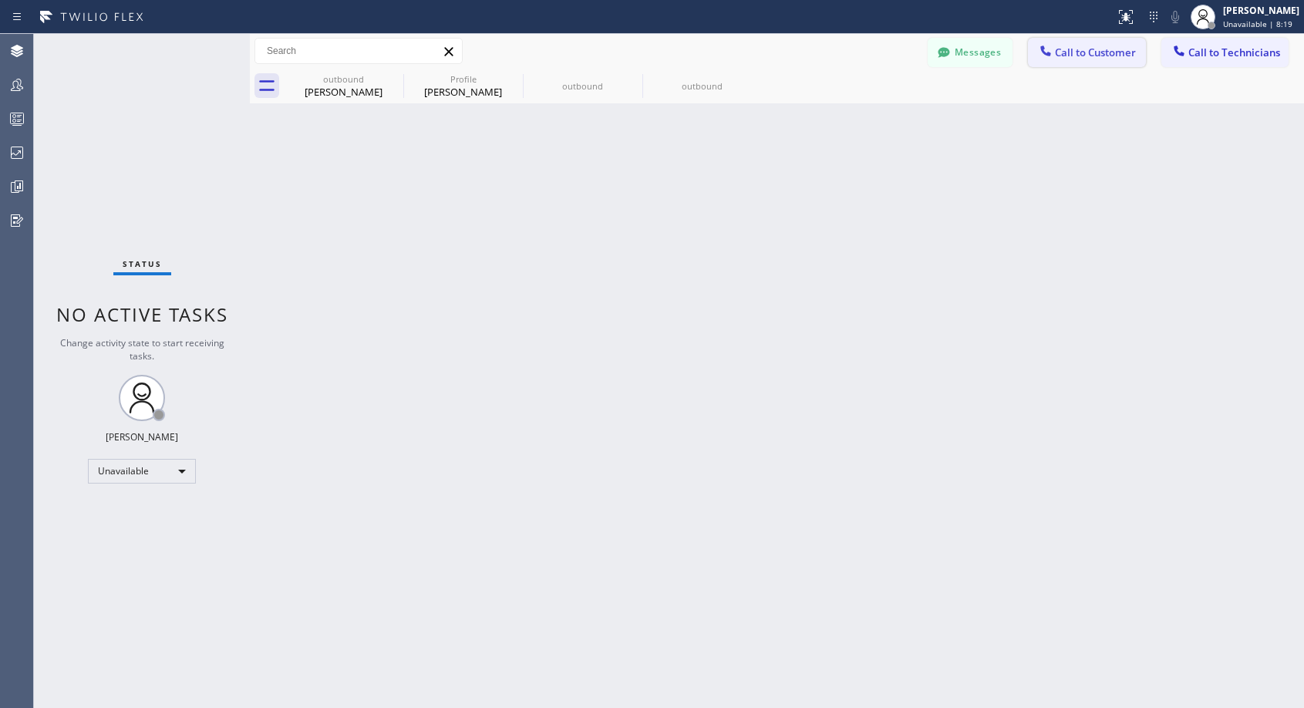
click at [1075, 52] on span "Call to Customer" at bounding box center [1095, 52] width 81 height 14
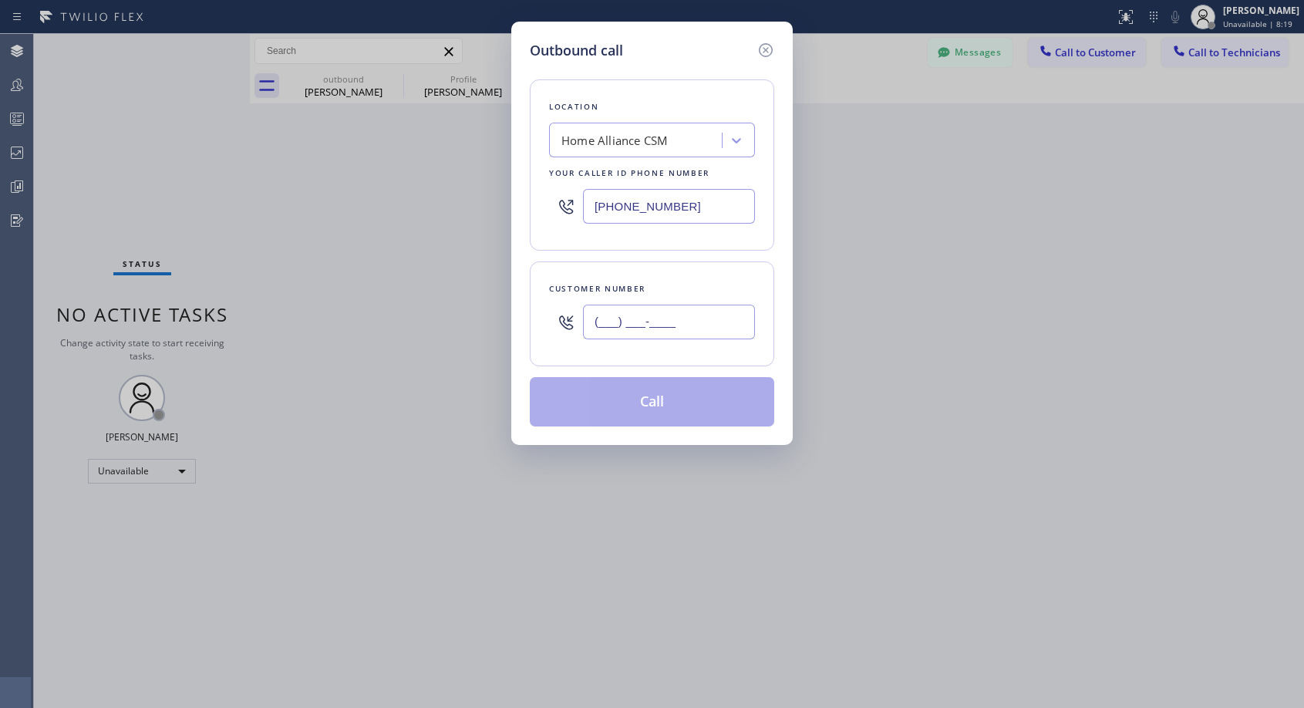
click at [652, 325] on input "(___) ___-____" at bounding box center [669, 322] width 172 height 35
paste input "302) 229-8230"
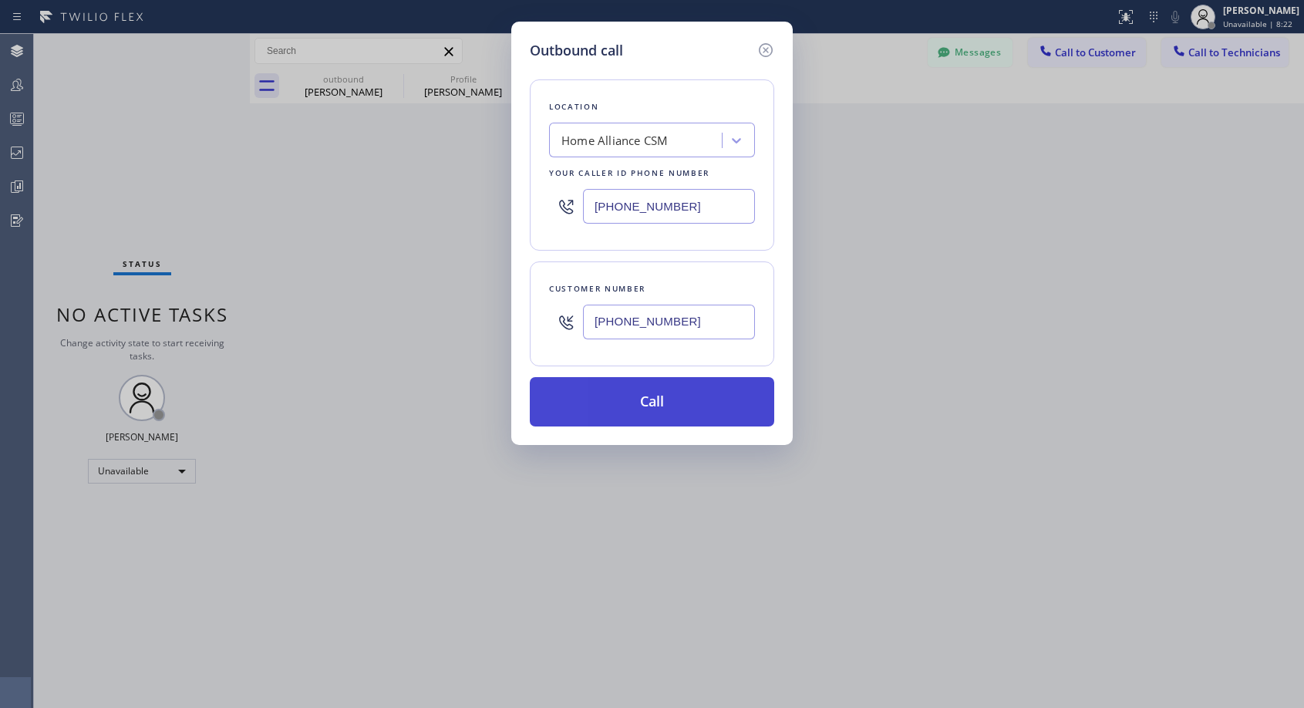
type input "(302) 229-8236"
click at [643, 406] on button "Call" at bounding box center [652, 401] width 244 height 49
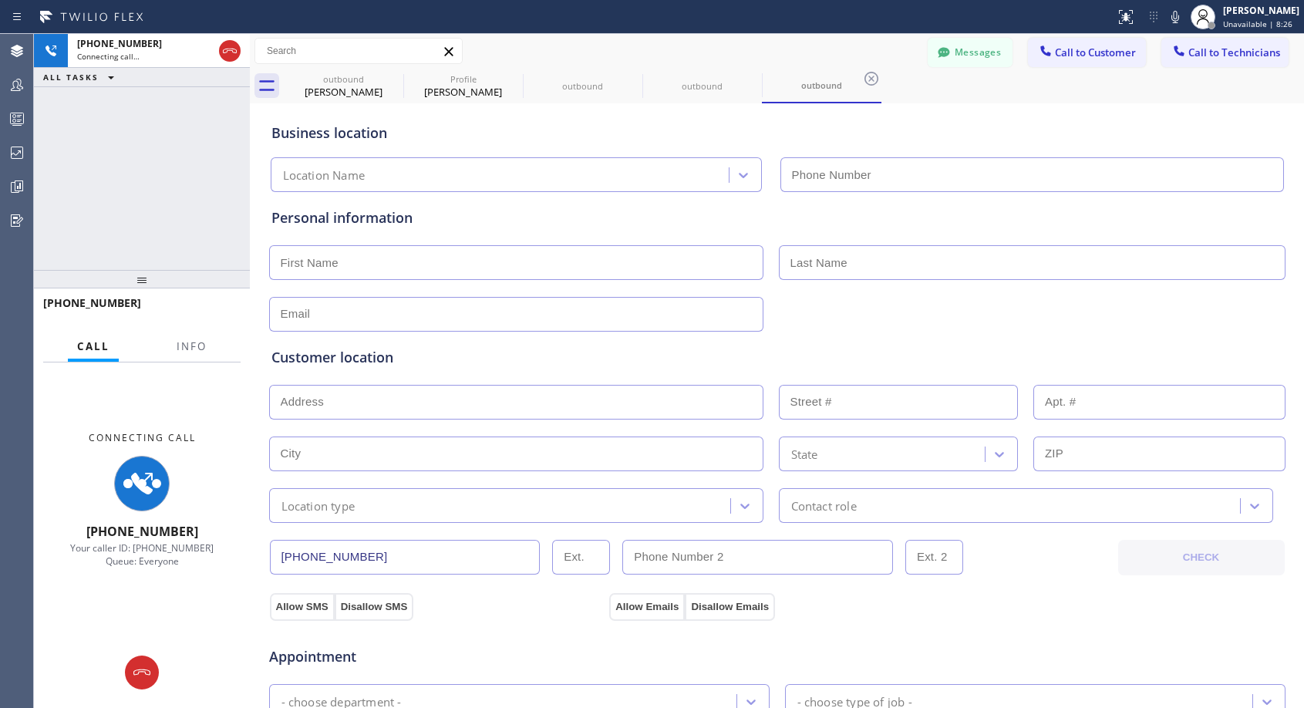
type input "(818) 614-5337"
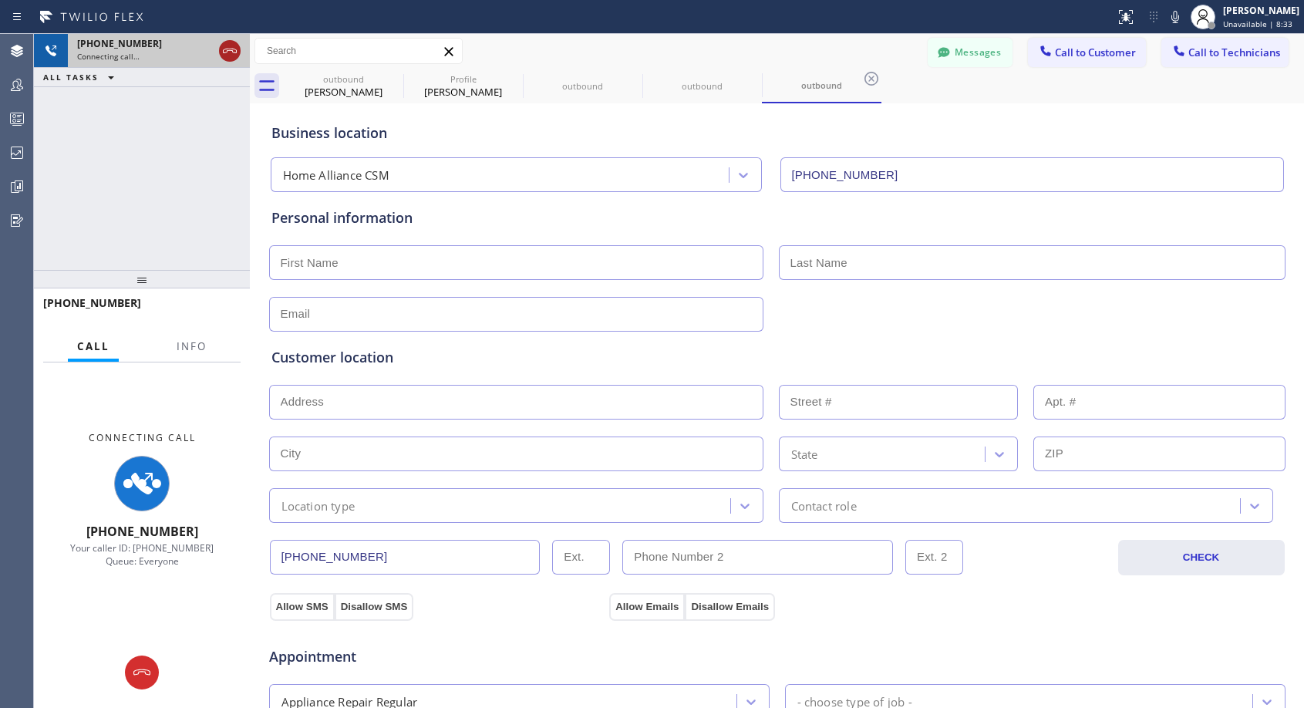
click at [235, 55] on icon at bounding box center [230, 51] width 19 height 19
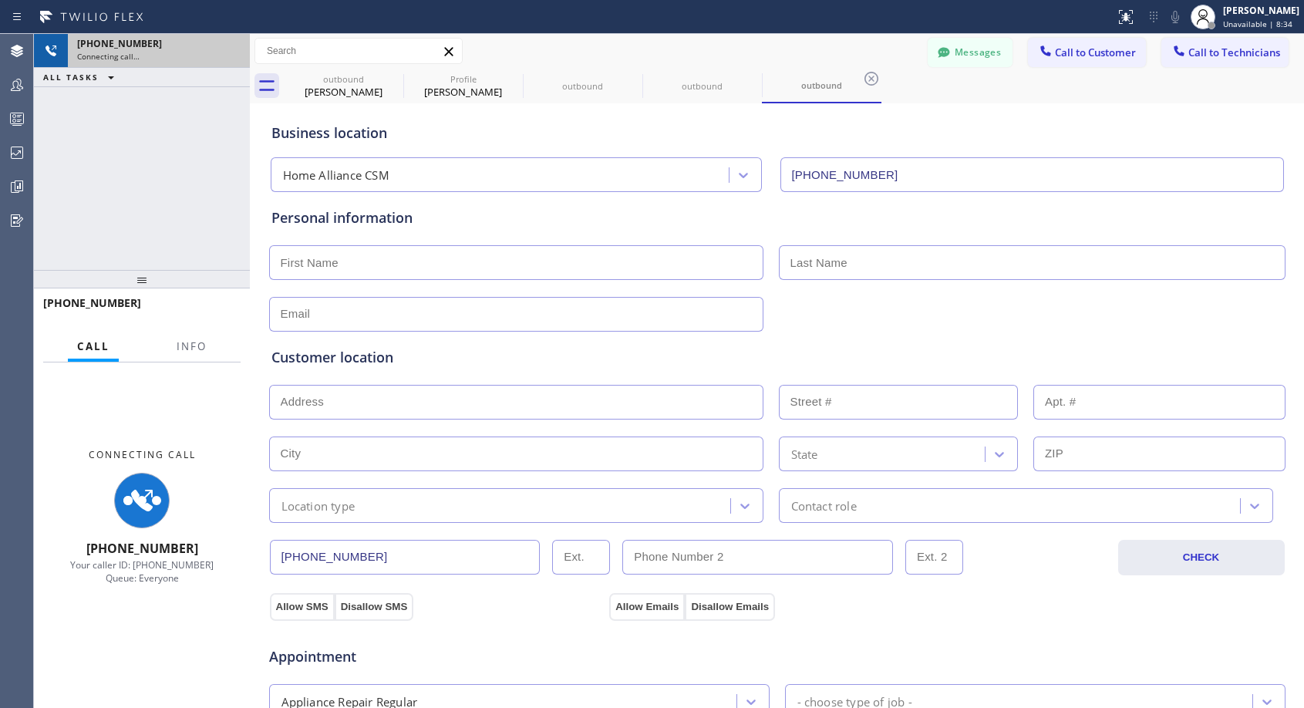
click at [235, 55] on div "Connecting call…" at bounding box center [158, 56] width 163 height 11
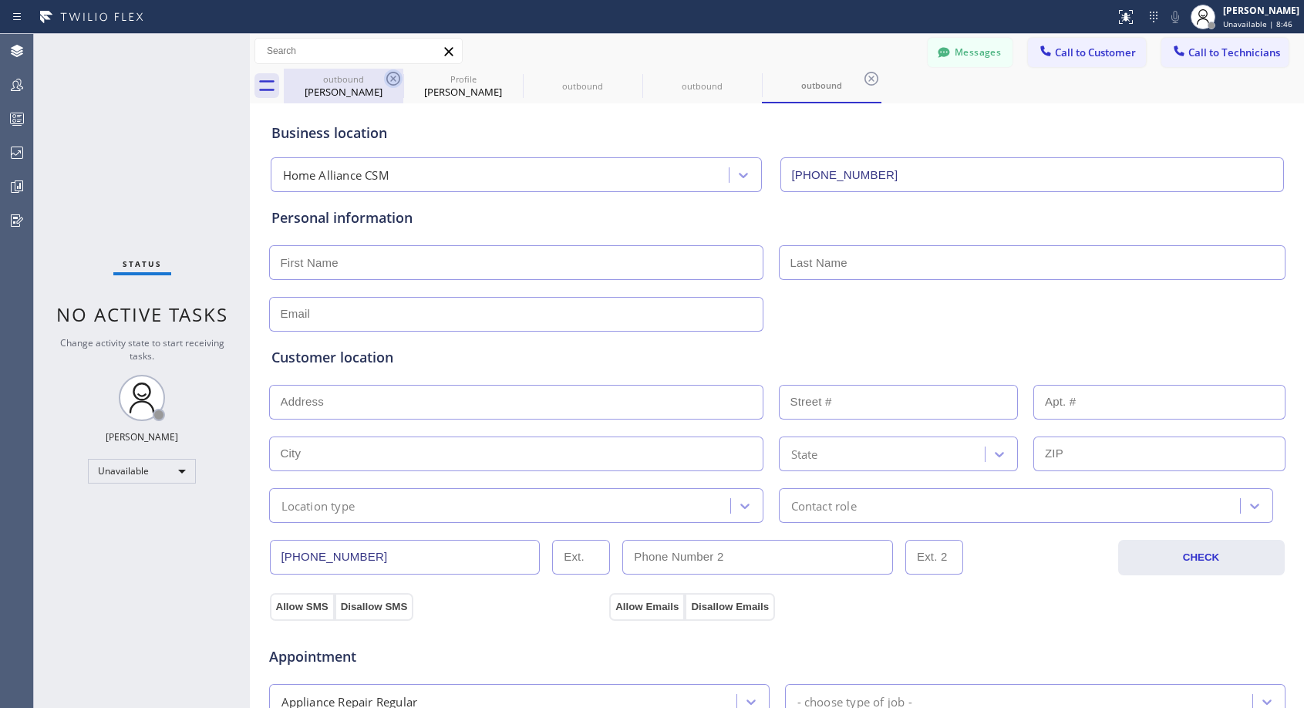
click at [394, 82] on icon at bounding box center [393, 78] width 19 height 19
click at [0, 0] on icon at bounding box center [0, 0] width 0 height 0
click at [393, 81] on icon at bounding box center [393, 78] width 19 height 19
click at [0, 0] on icon at bounding box center [0, 0] width 0 height 0
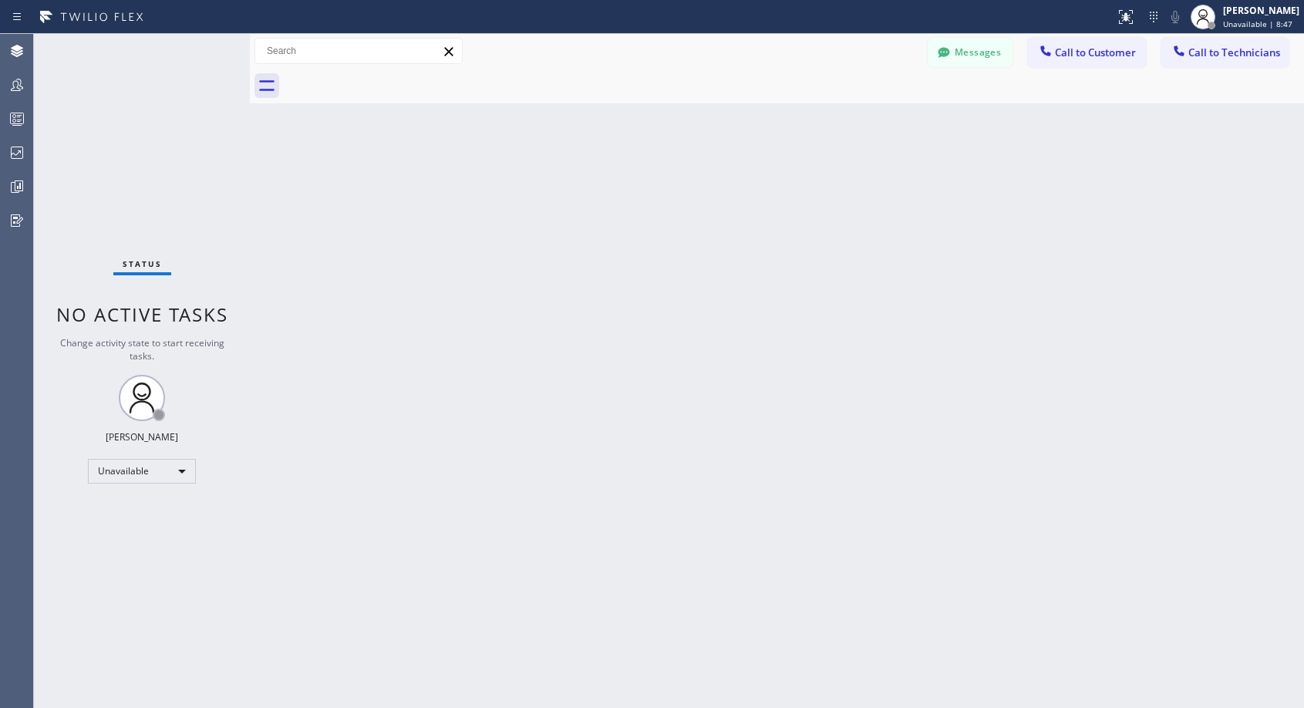
click at [393, 81] on div at bounding box center [794, 86] width 1020 height 35
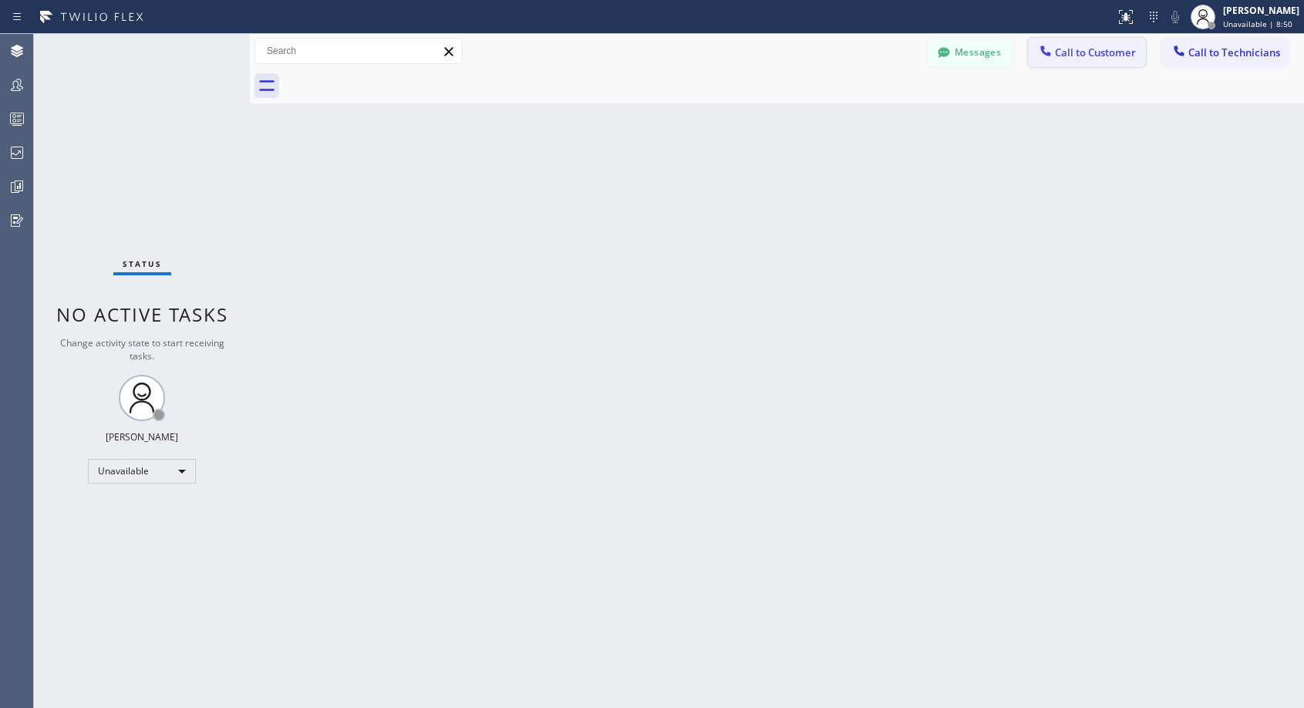
click at [1059, 52] on span "Call to Customer" at bounding box center [1095, 52] width 81 height 14
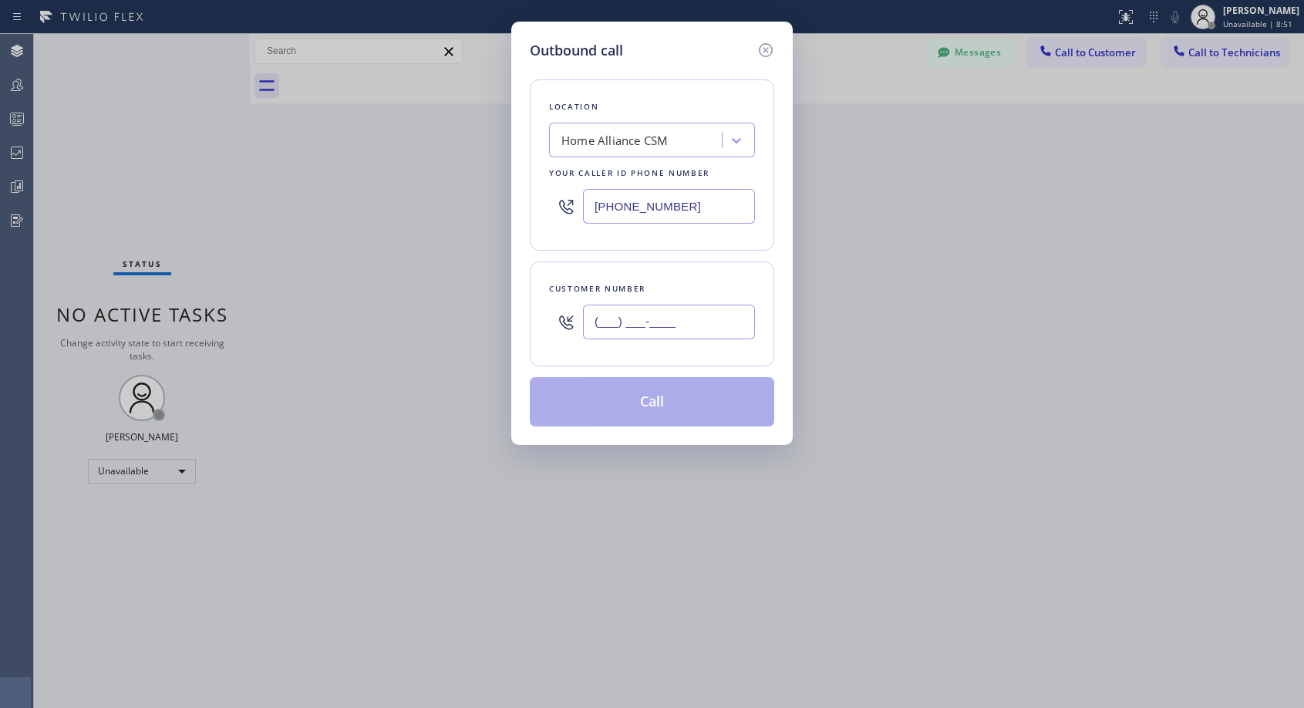
click at [605, 311] on input "(___) ___-____" at bounding box center [669, 322] width 172 height 35
paste input "302) 229-8230"
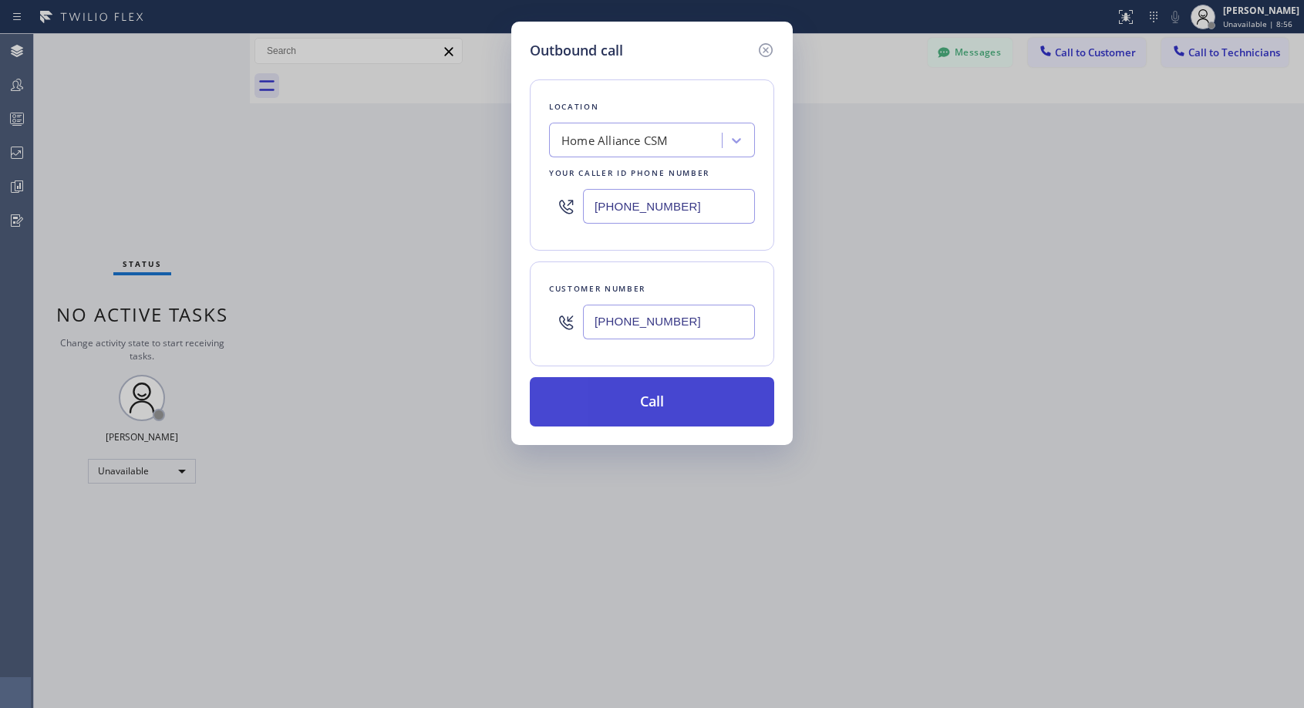
type input "(302) 229-8237"
click at [703, 395] on button "Call" at bounding box center [652, 401] width 244 height 49
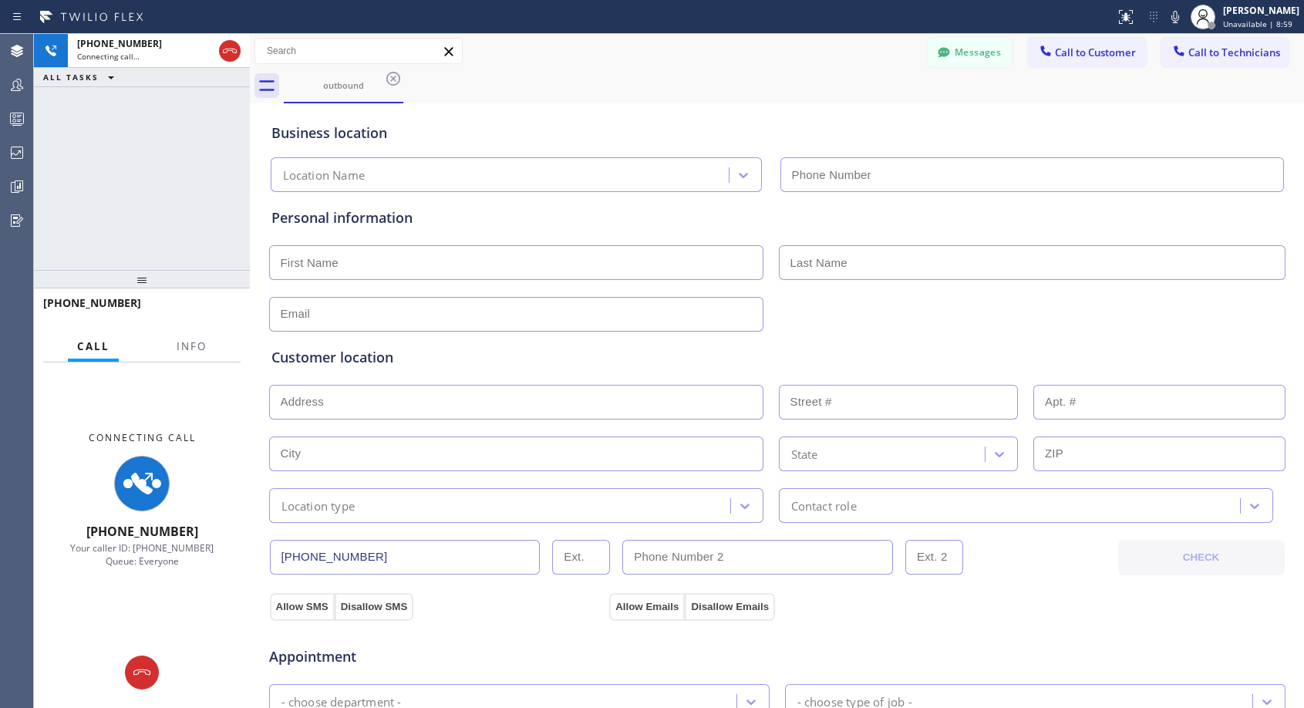
type input "(818) 614-5337"
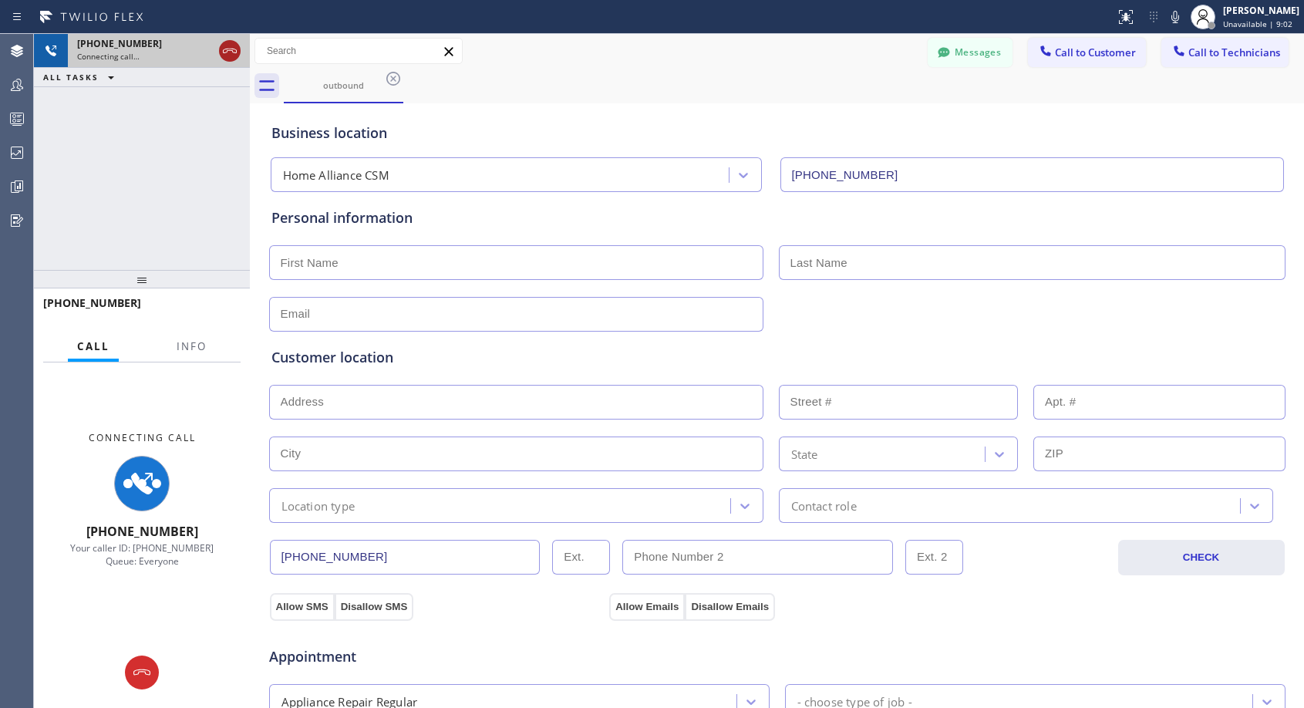
click at [236, 51] on icon at bounding box center [230, 51] width 19 height 19
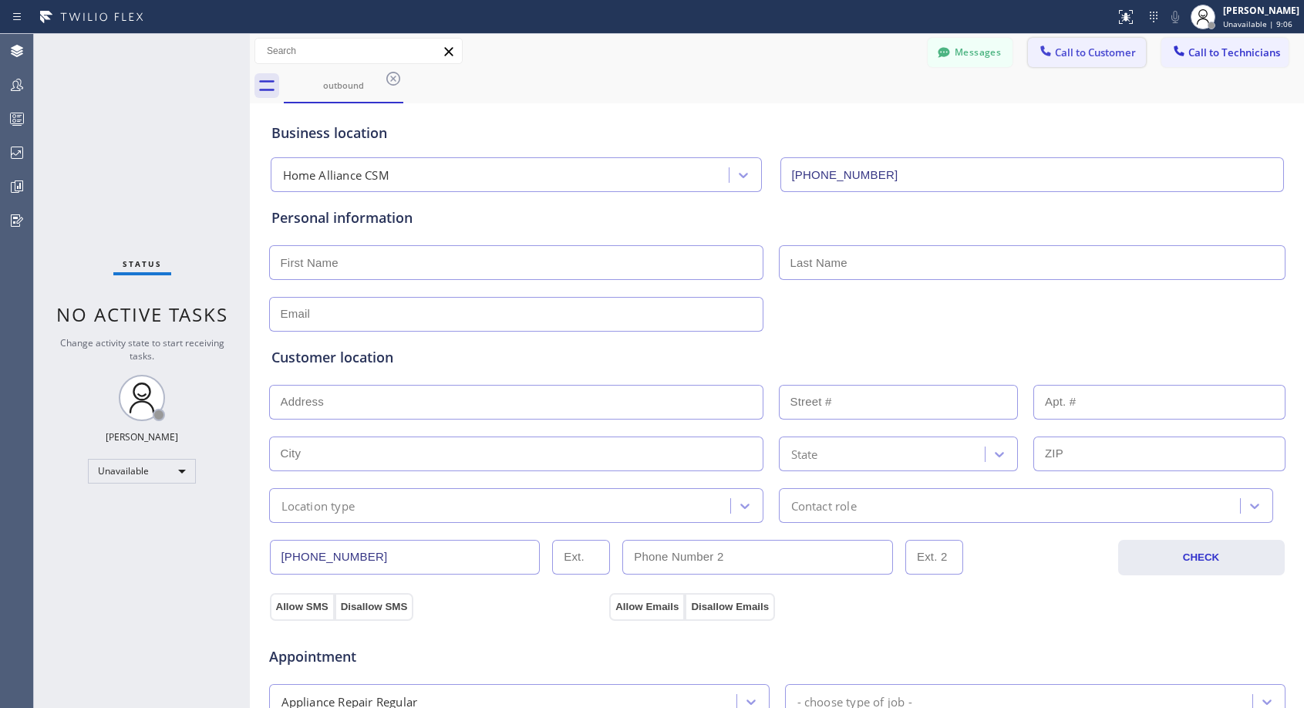
click at [1092, 59] on button "Call to Customer" at bounding box center [1087, 52] width 118 height 29
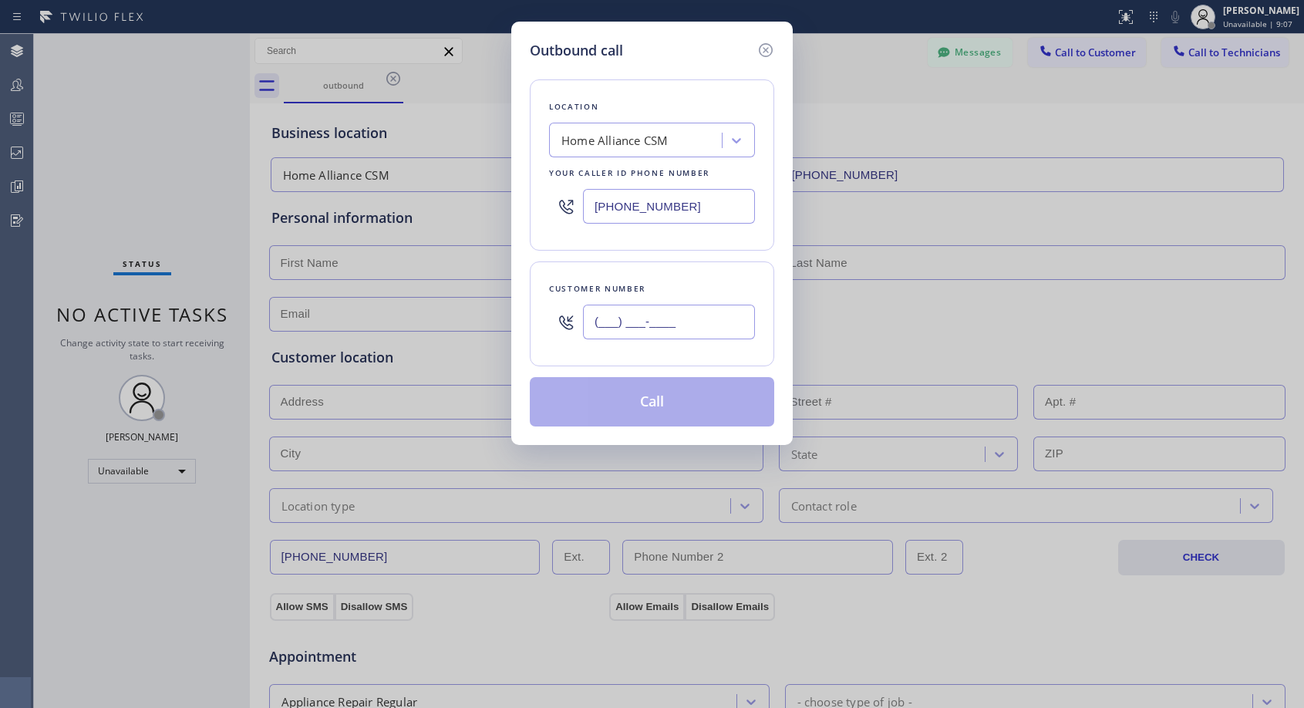
click at [639, 325] on input "(___) ___-____" at bounding box center [669, 322] width 172 height 35
paste input "302) 229-8230"
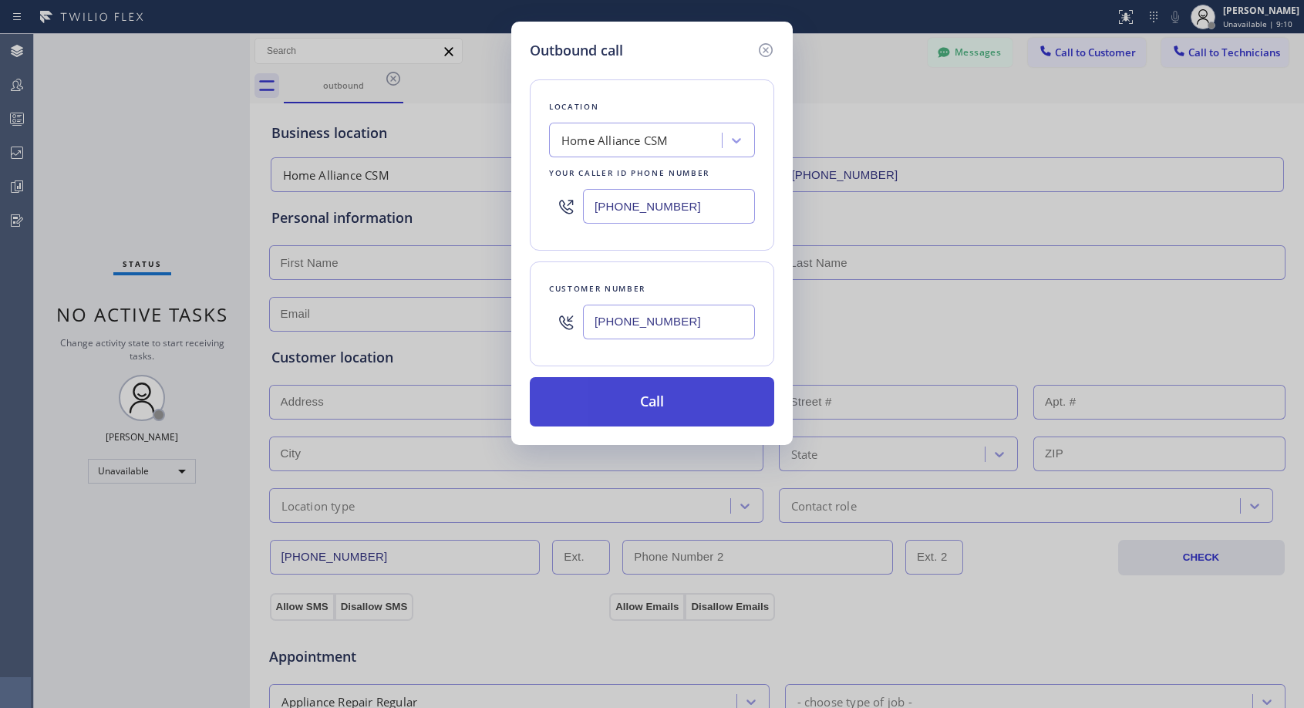
type input "(302) 229-8237"
click at [678, 398] on button "Call" at bounding box center [652, 401] width 244 height 49
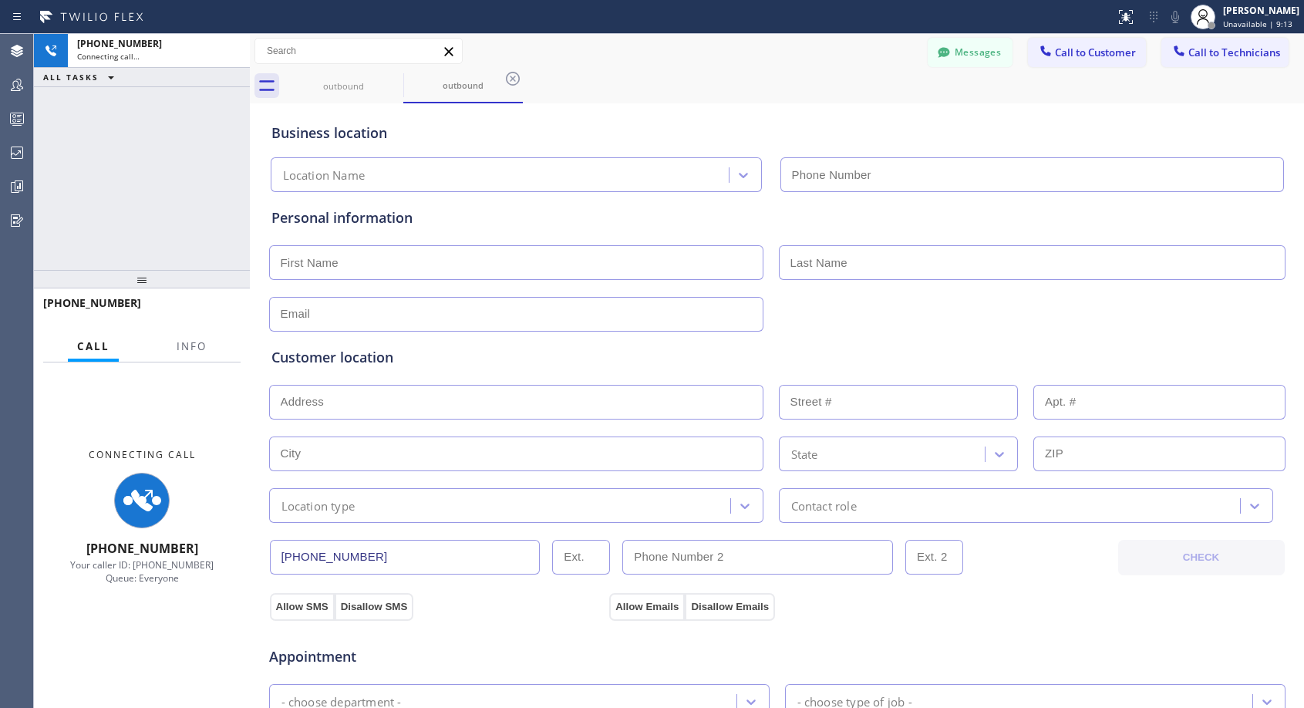
type input "(818) 614-5337"
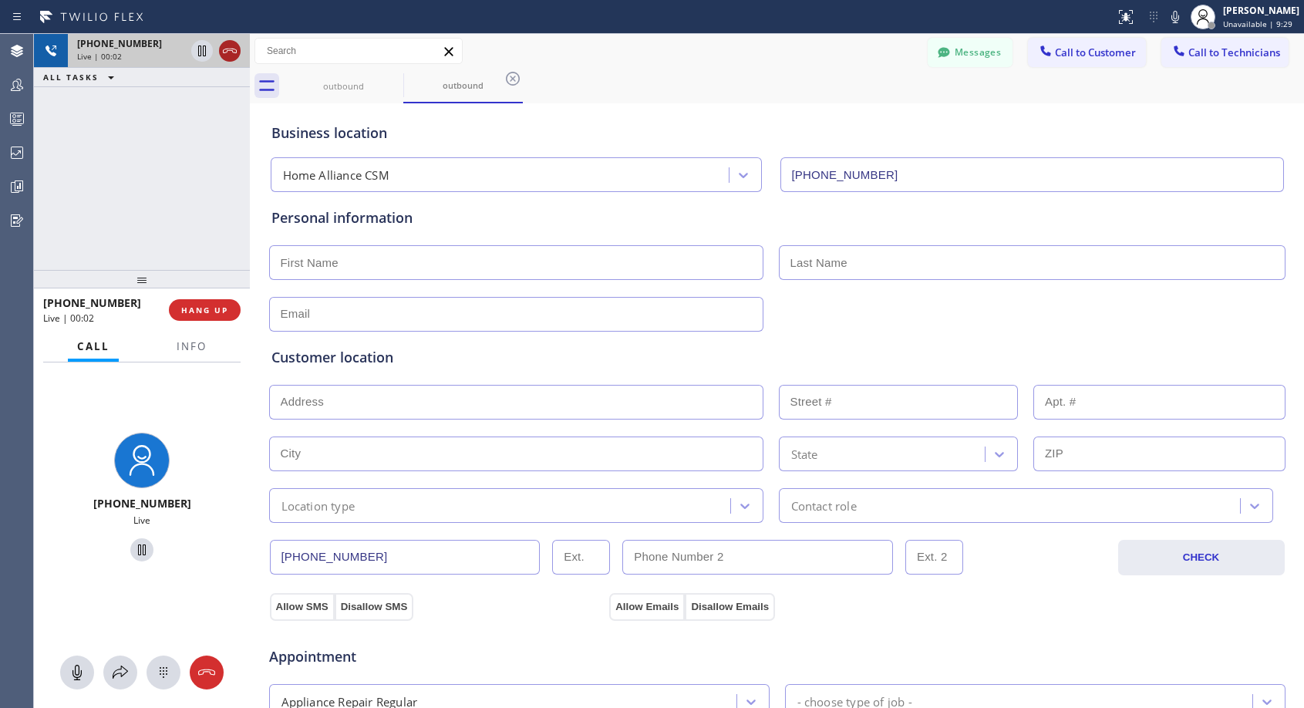
click at [232, 44] on icon at bounding box center [230, 51] width 19 height 19
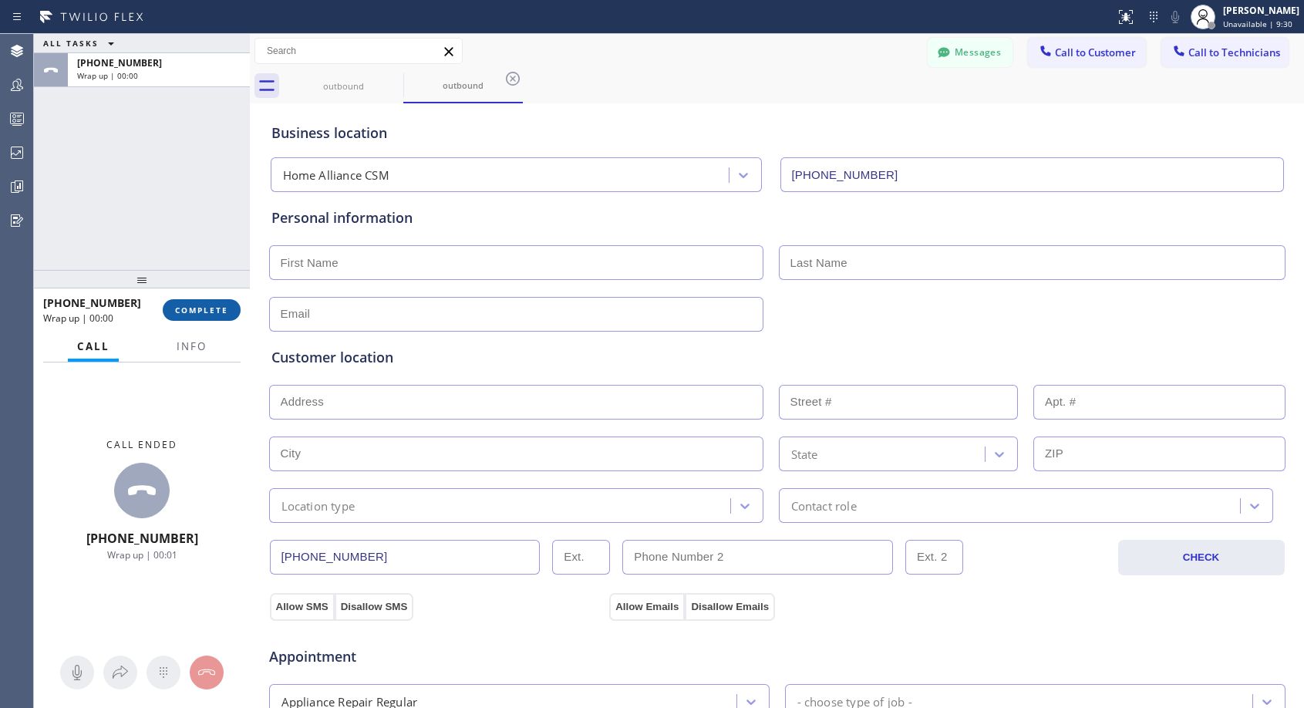
click at [221, 302] on button "COMPLETE" at bounding box center [202, 310] width 78 height 22
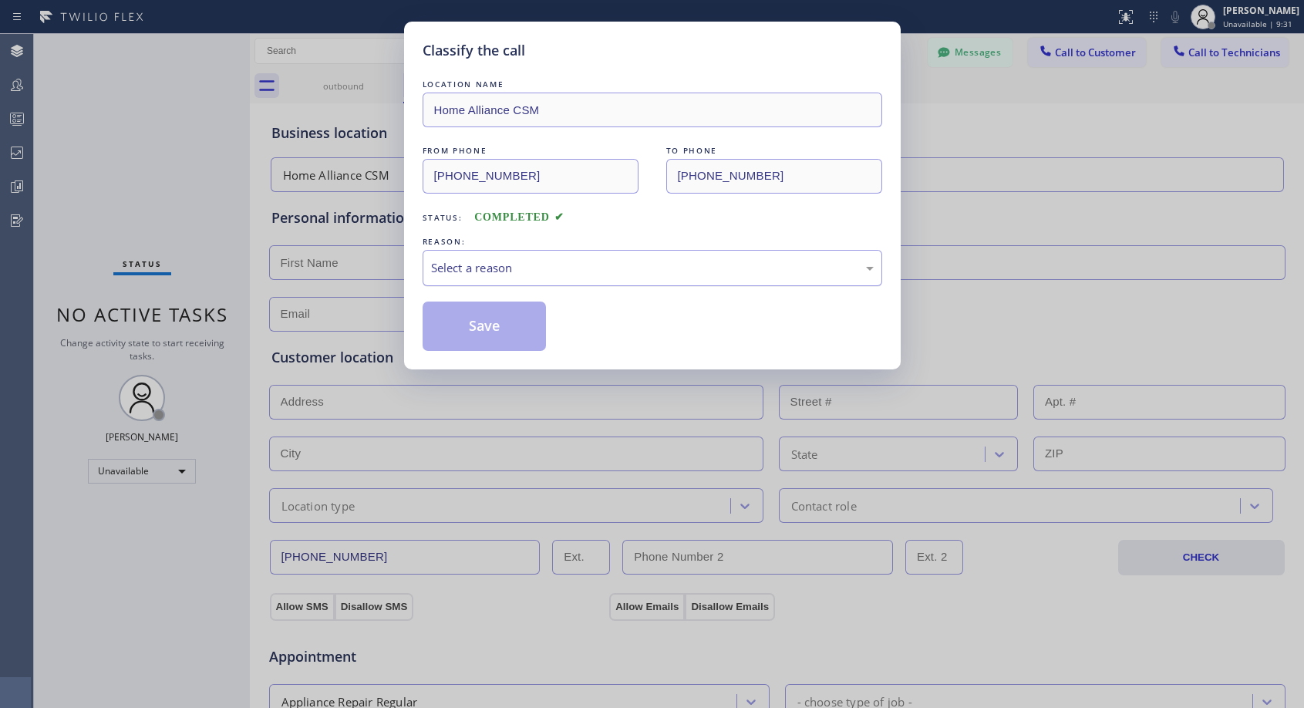
click at [624, 268] on div "Select a reason" at bounding box center [652, 268] width 443 height 18
click at [466, 327] on button "Save" at bounding box center [485, 325] width 124 height 49
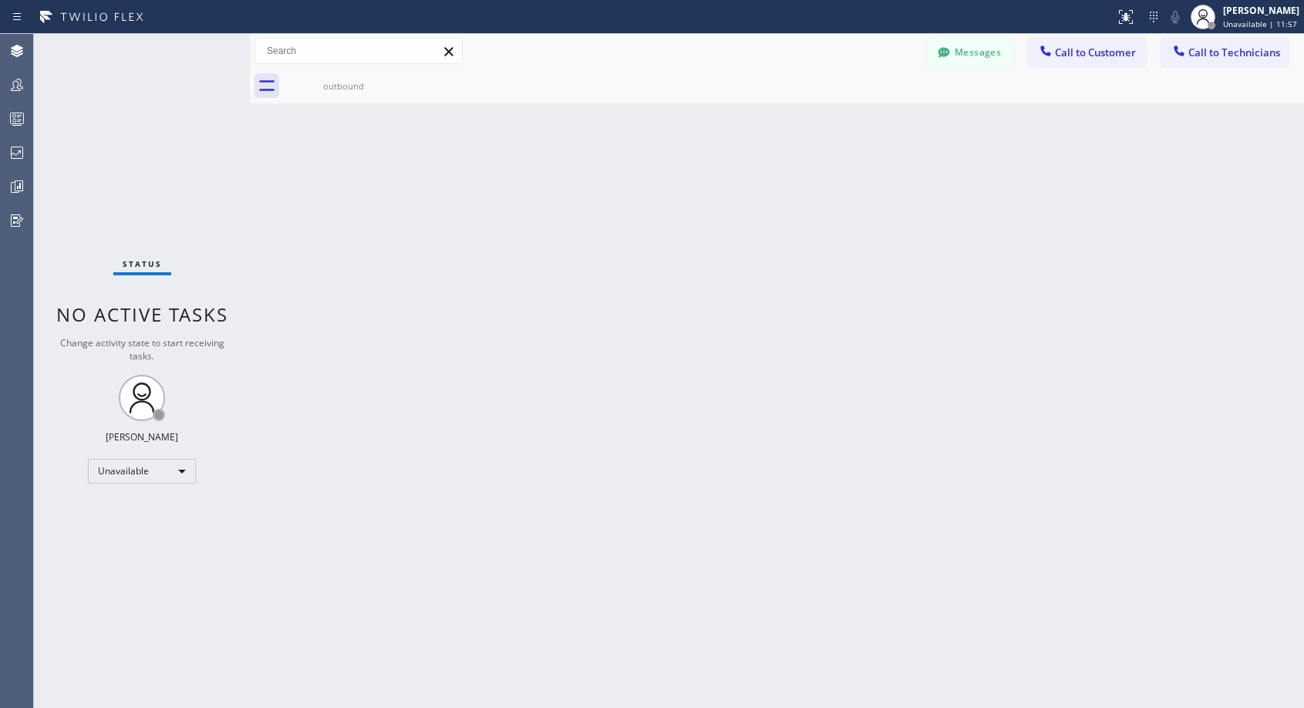
drag, startPoint x: 1064, startPoint y: 49, endPoint x: 1012, endPoint y: 94, distance: 68.9
click at [1065, 49] on span "Call to Customer" at bounding box center [1095, 52] width 81 height 14
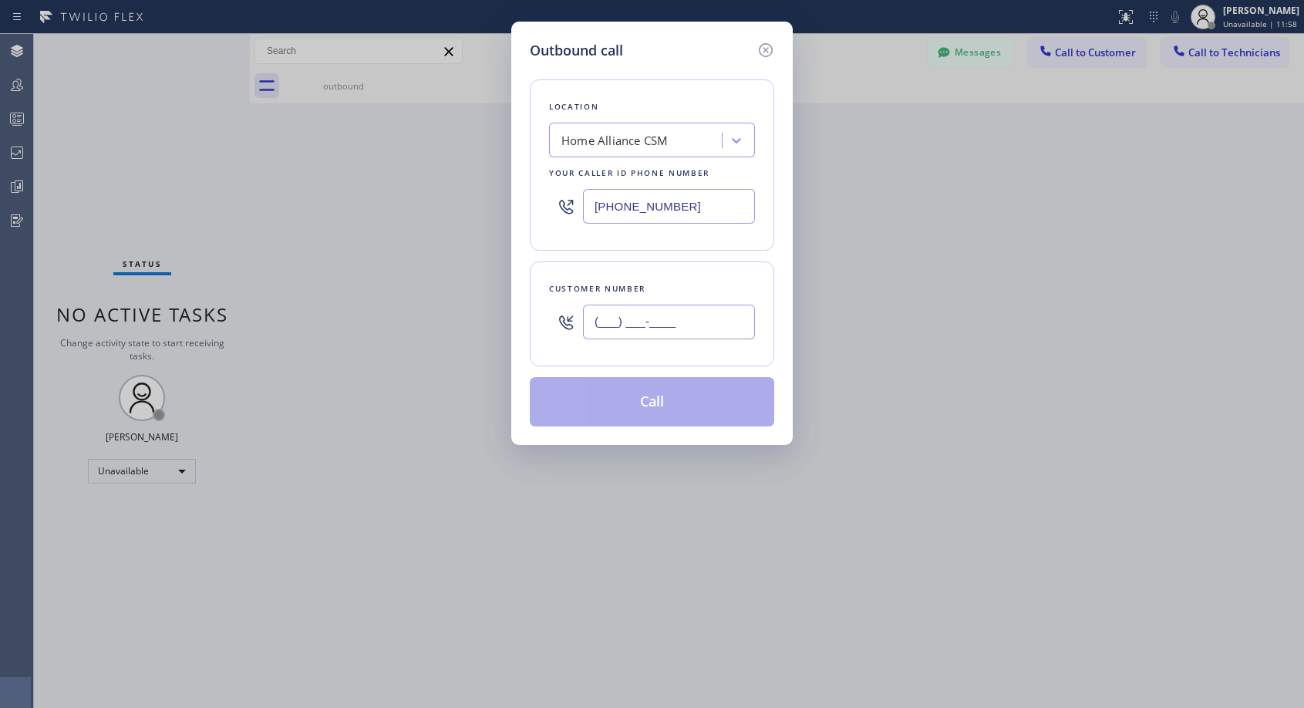
click at [650, 305] on input "(___) ___-____" at bounding box center [669, 322] width 172 height 35
paste input "302) 229-8230"
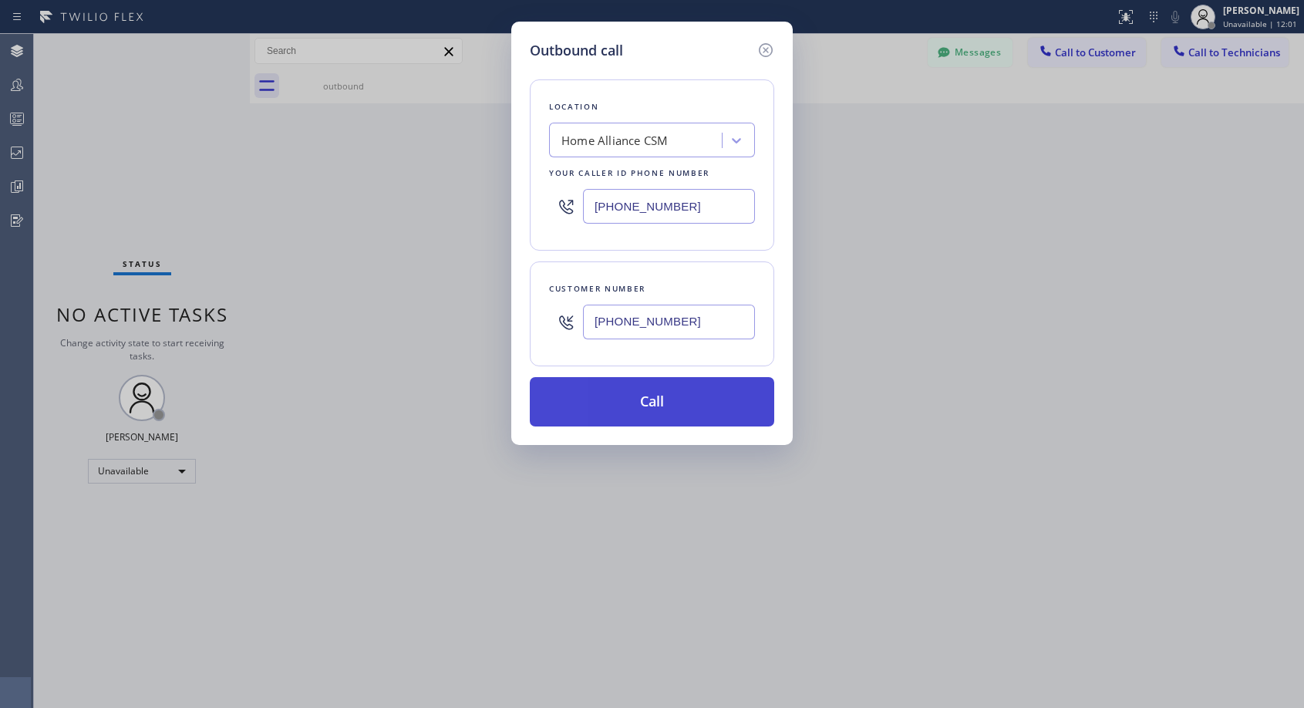
type input "(302) 229-8239"
click at [667, 416] on button "Call" at bounding box center [652, 401] width 244 height 49
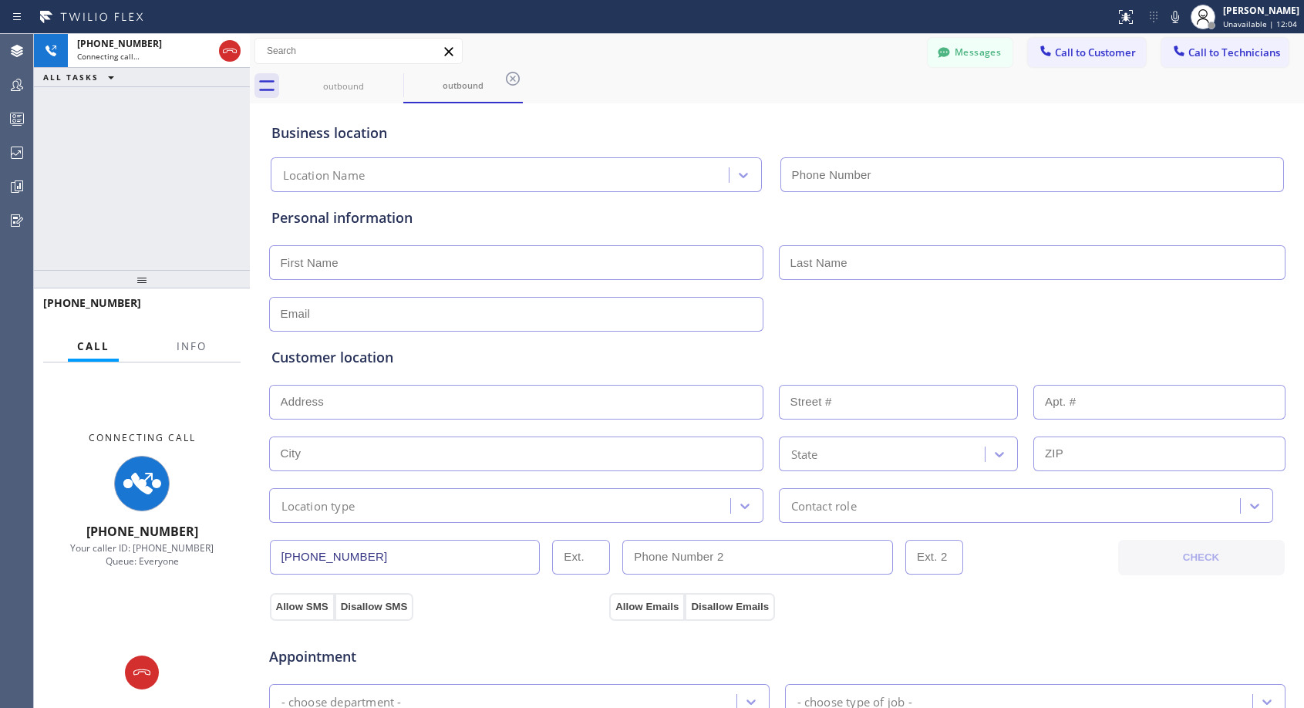
type input "(818) 614-5337"
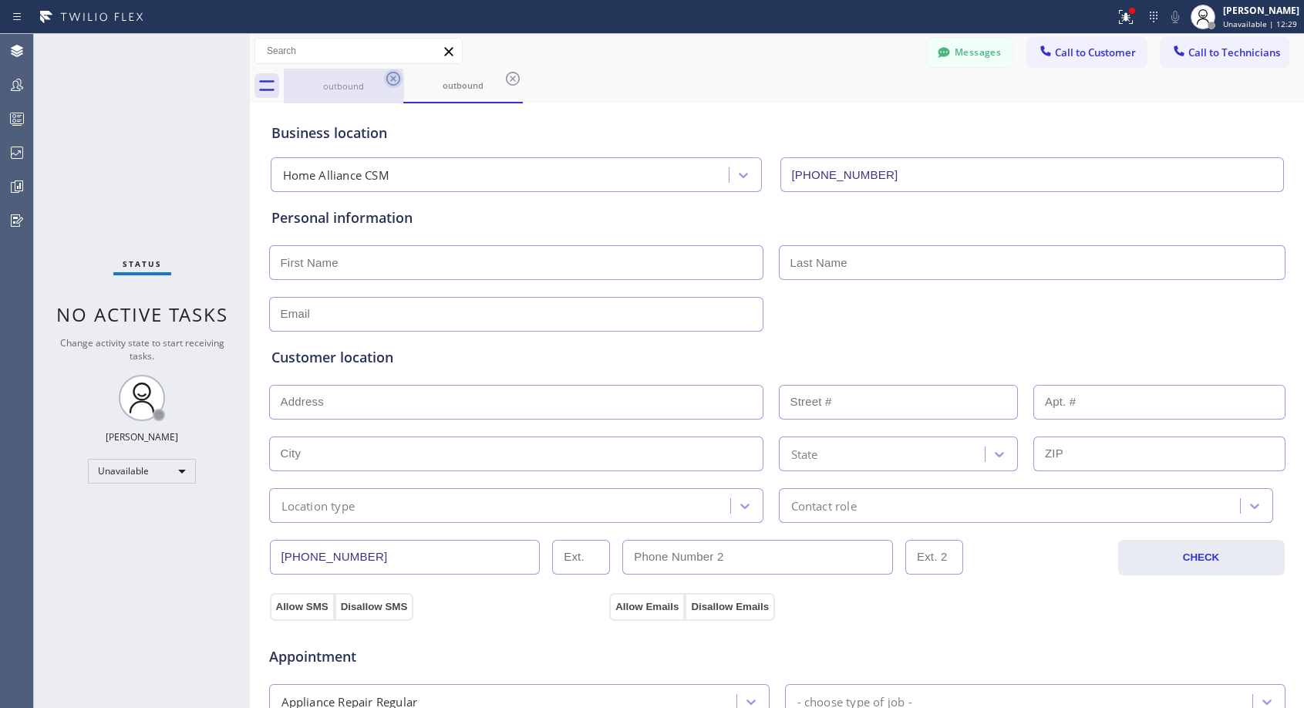
click at [392, 78] on icon at bounding box center [393, 79] width 14 height 14
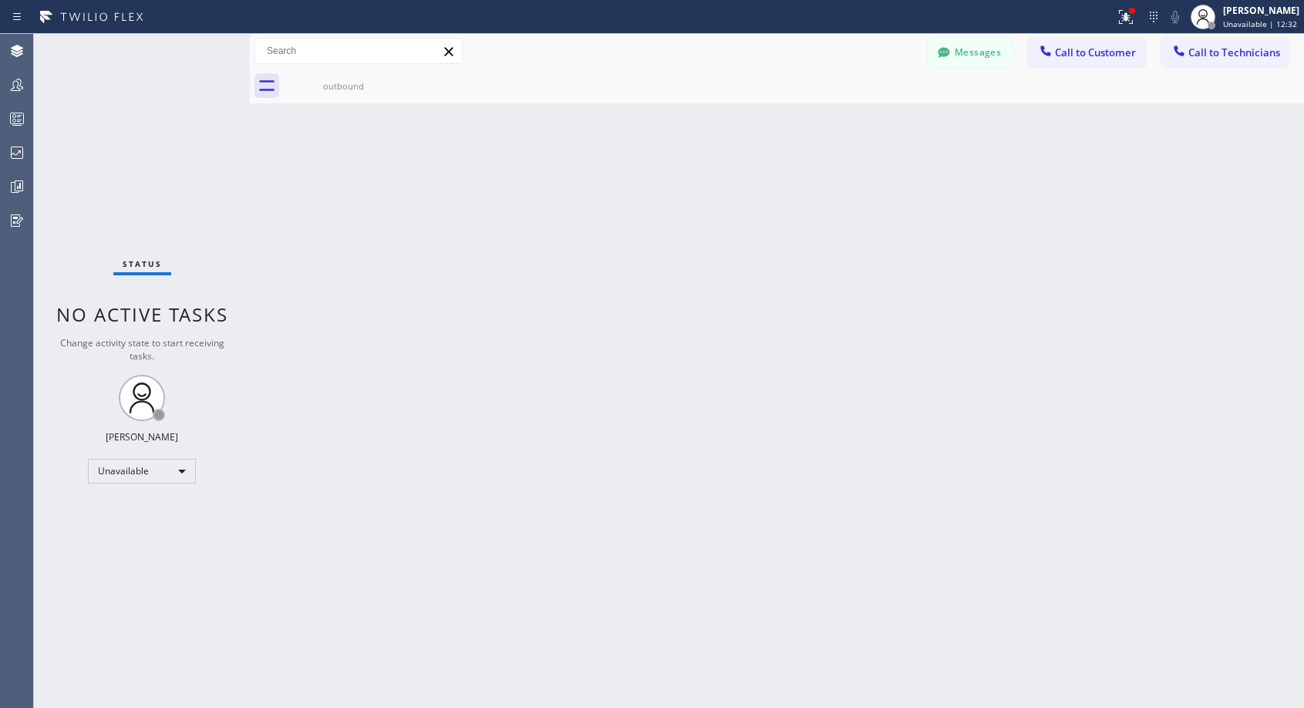
click at [0, 0] on icon at bounding box center [0, 0] width 0 height 0
click at [1062, 58] on span "Call to Customer" at bounding box center [1095, 52] width 81 height 14
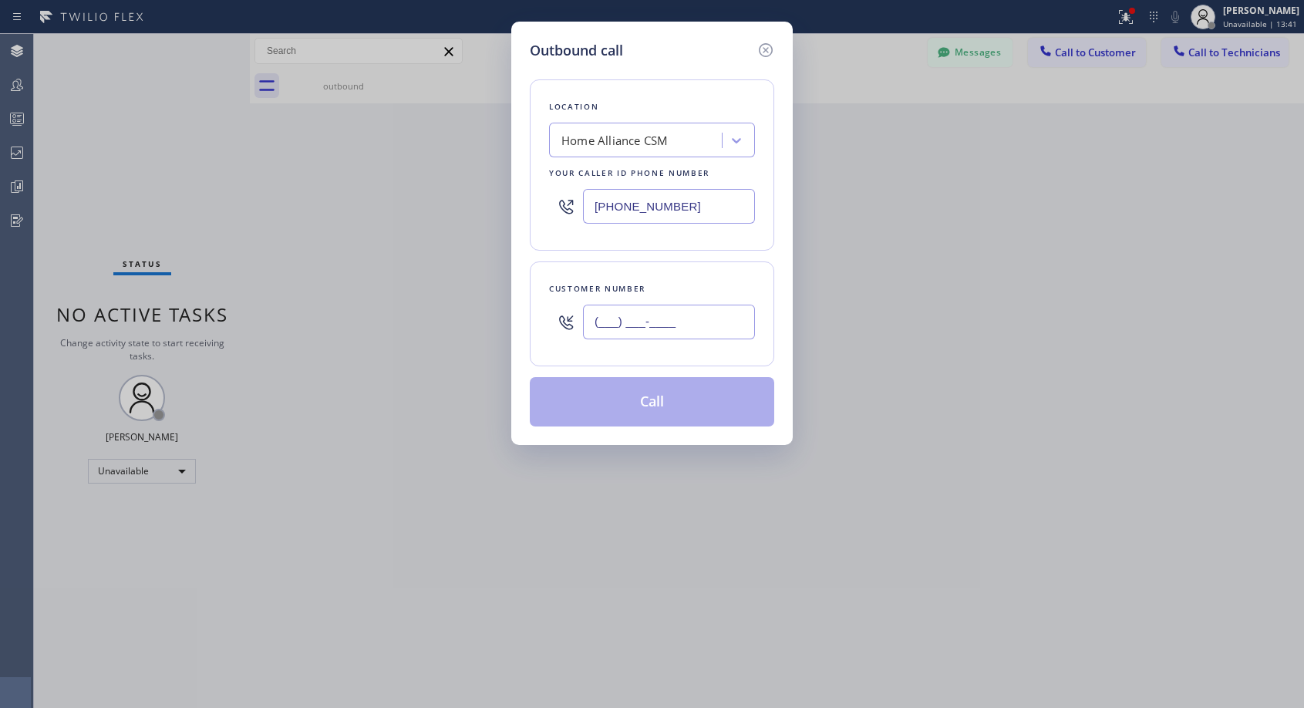
click at [646, 322] on input "(___) ___-____" at bounding box center [669, 322] width 172 height 35
paste input "714) 389-8548"
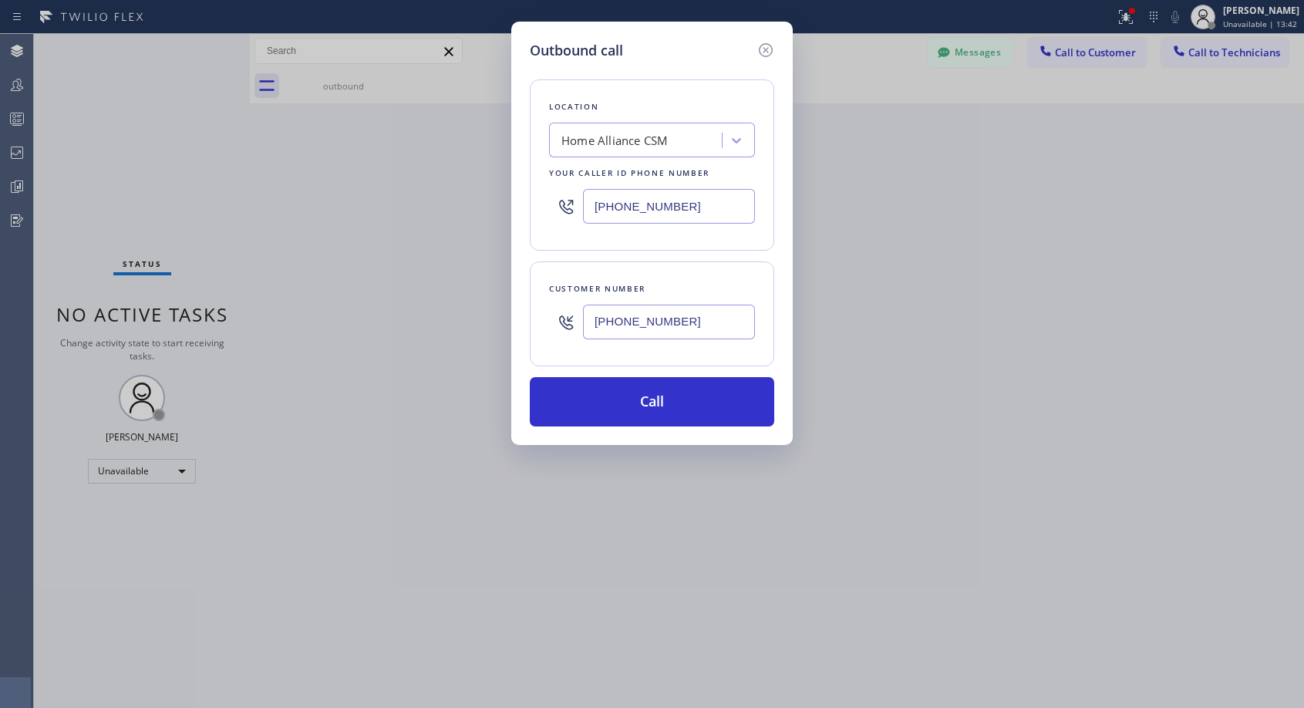
type input "(714) 389-8548"
click at [632, 396] on button "Call" at bounding box center [652, 401] width 244 height 49
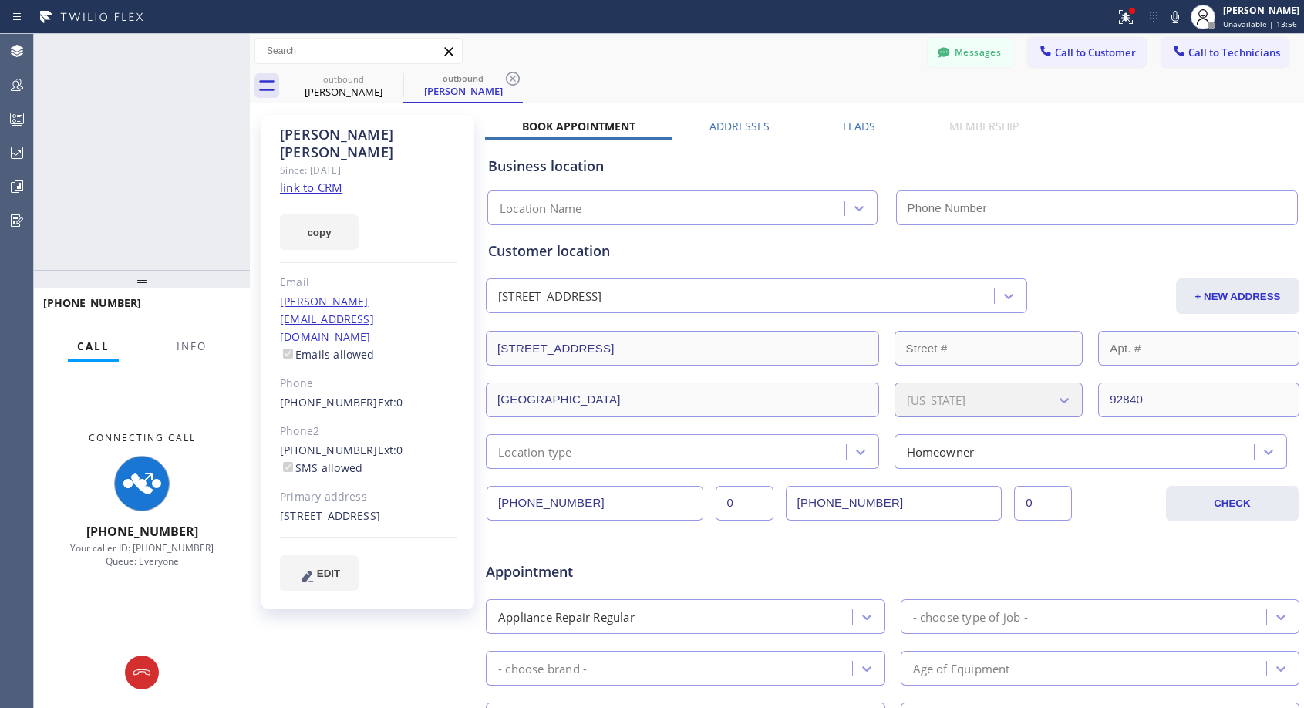
type input "(818) 614-5337"
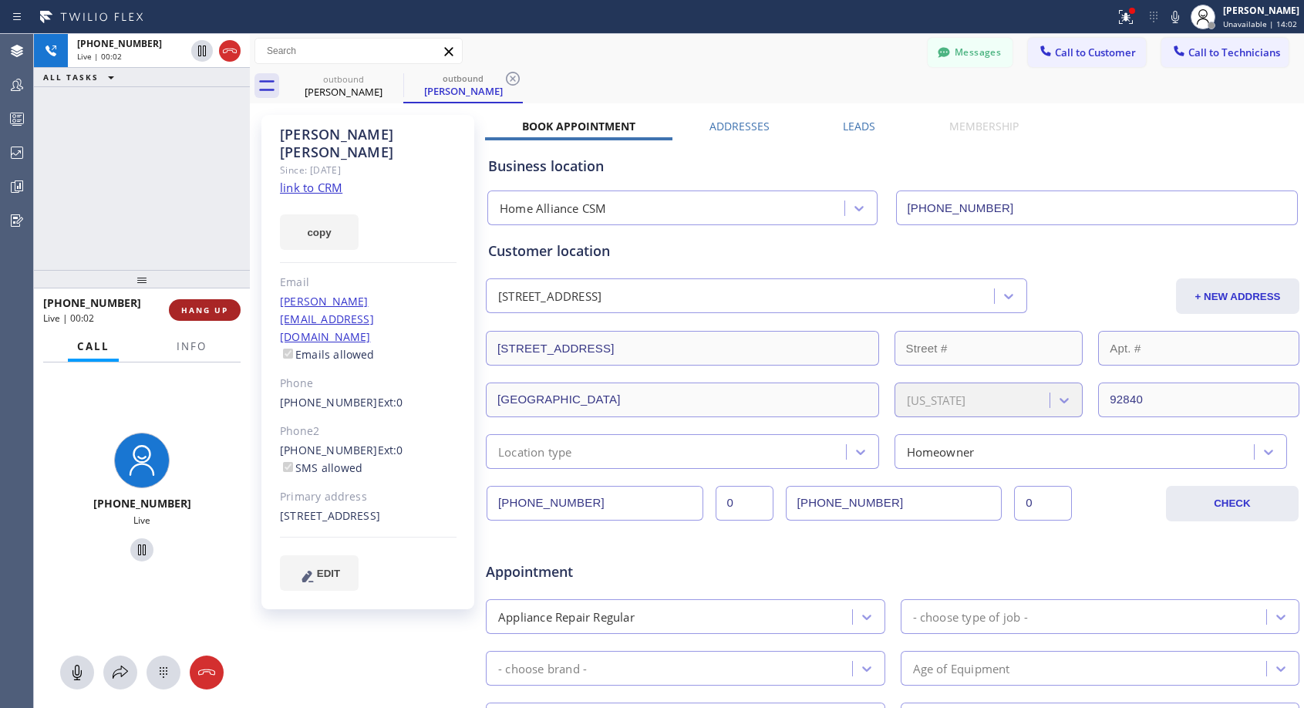
click at [197, 307] on span "HANG UP" at bounding box center [204, 310] width 47 height 11
click at [199, 305] on span "HANG UP" at bounding box center [204, 310] width 47 height 11
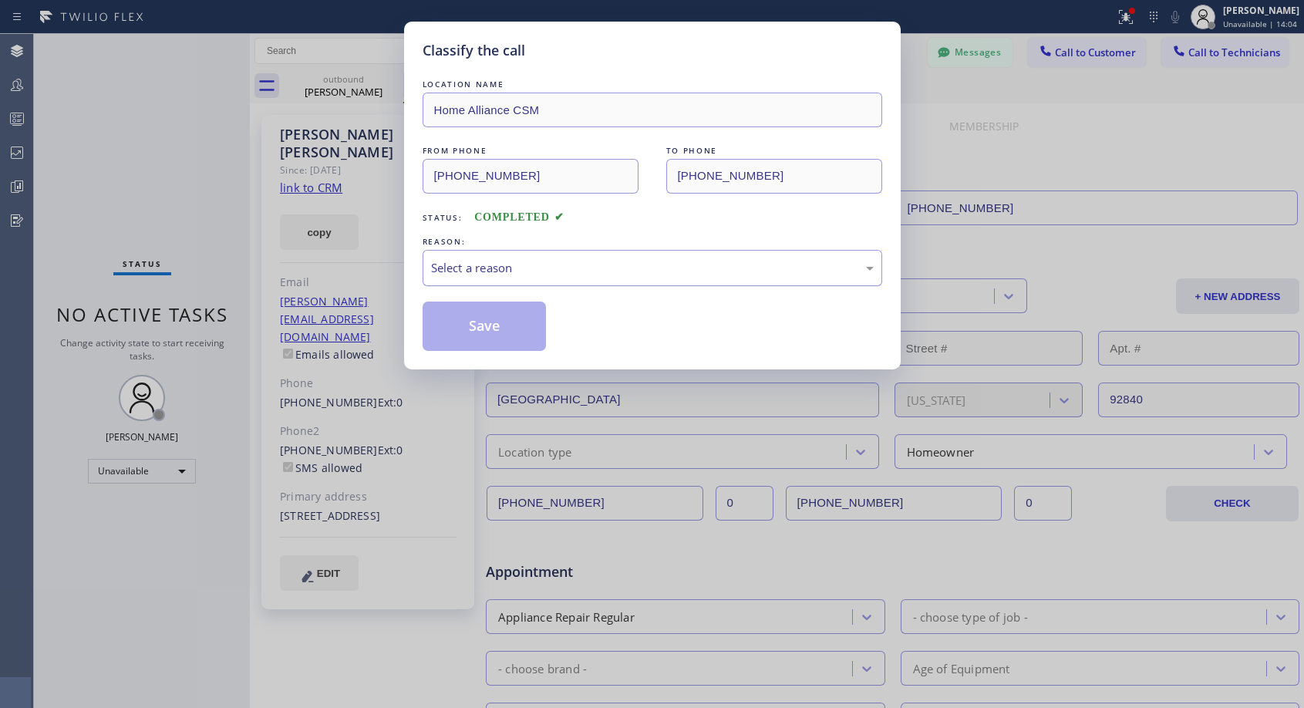
click at [625, 264] on div "Select a reason" at bounding box center [652, 268] width 443 height 18
click at [460, 331] on button "Save" at bounding box center [485, 325] width 124 height 49
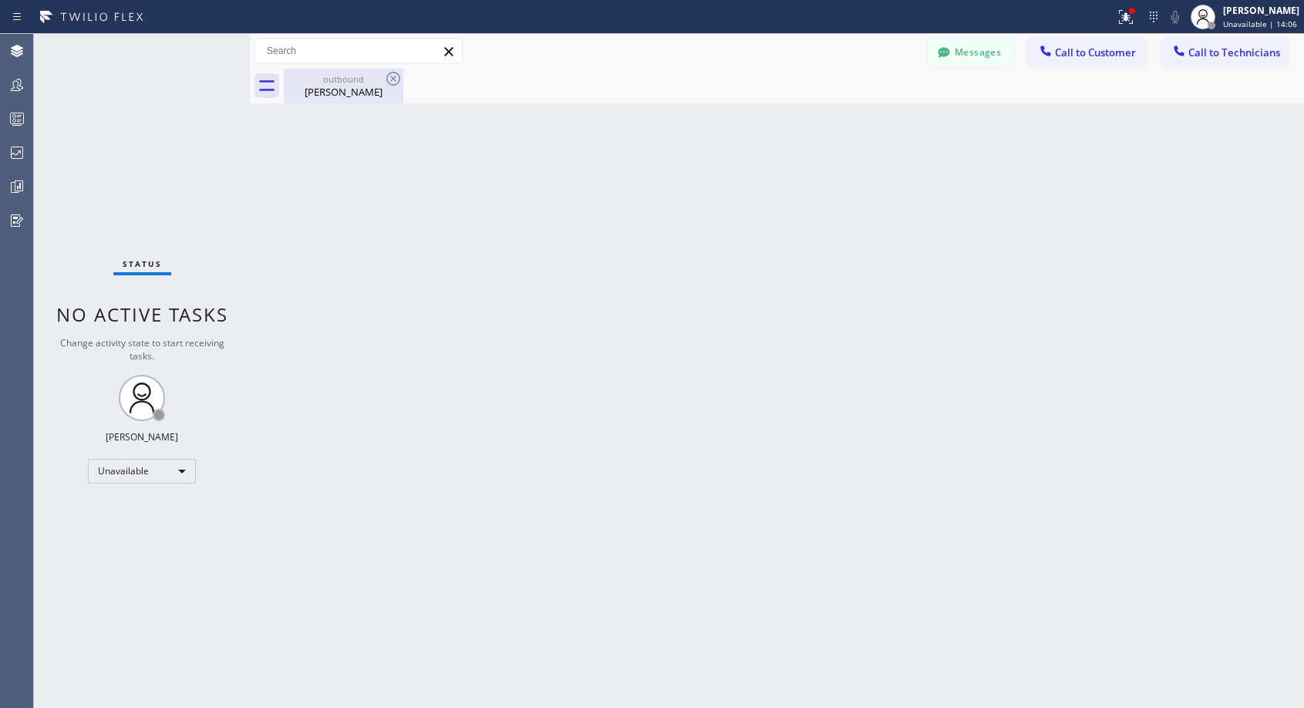
click at [342, 89] on div "Jennifer Anaya" at bounding box center [343, 92] width 116 height 14
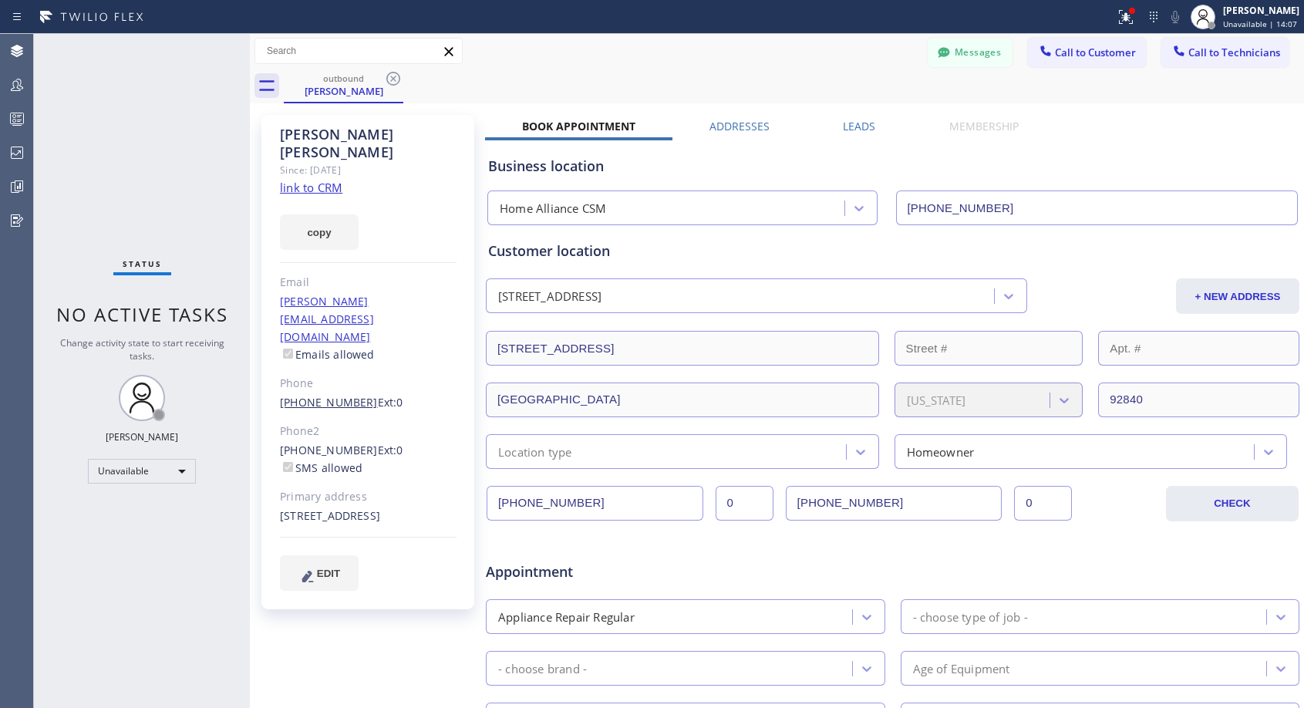
click at [343, 395] on link "(714) 389-8548" at bounding box center [329, 402] width 98 height 15
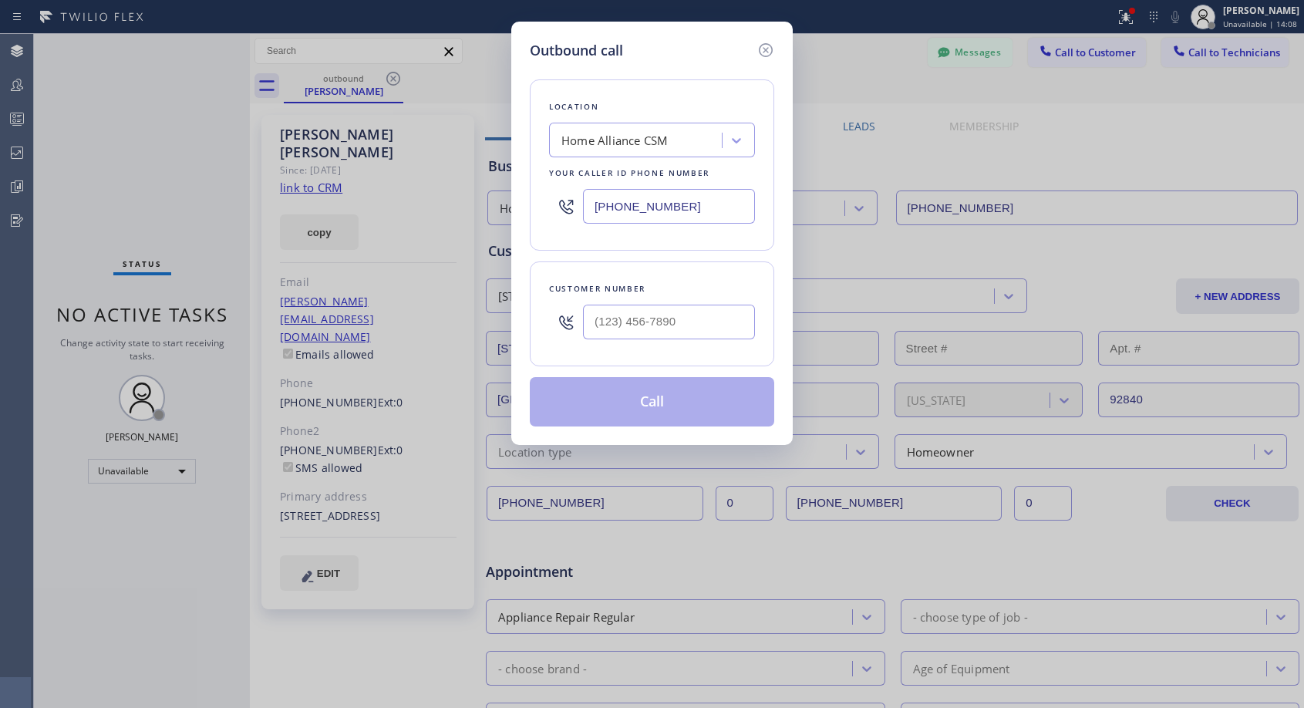
type input "(714) 389-8548"
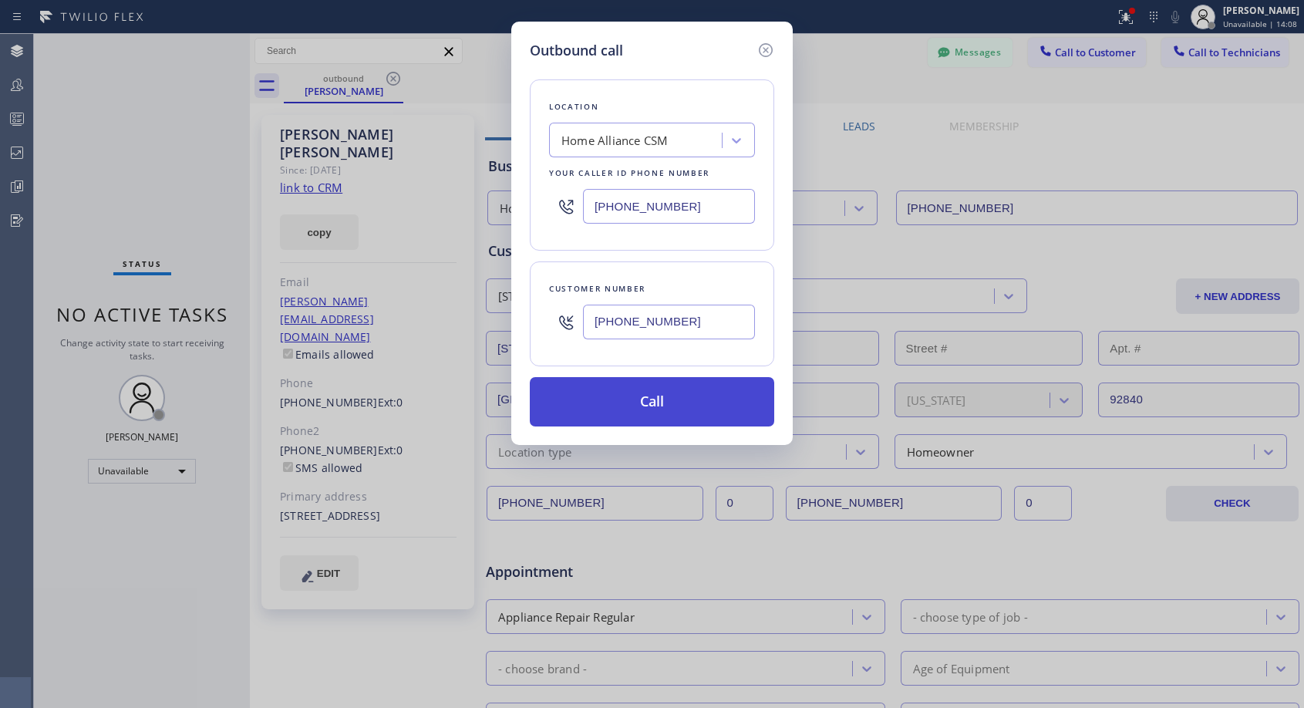
click at [625, 403] on button "Call" at bounding box center [652, 401] width 244 height 49
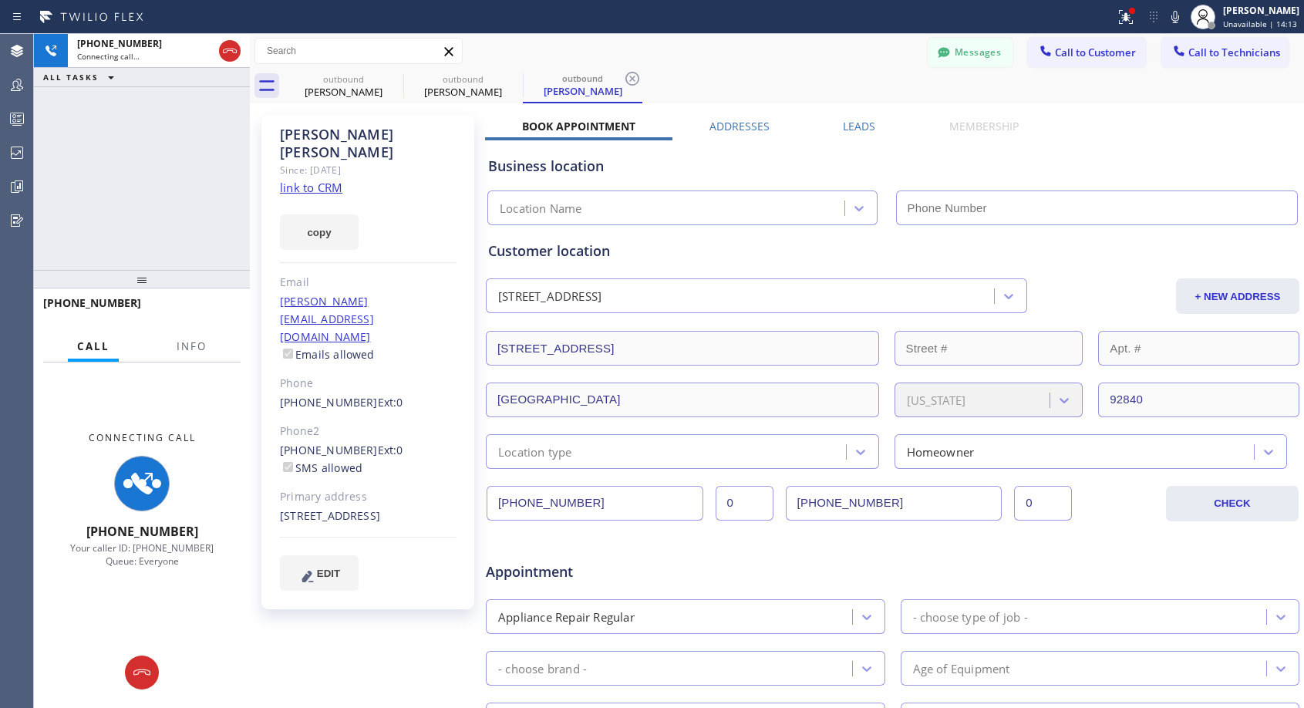
type input "(818) 614-5337"
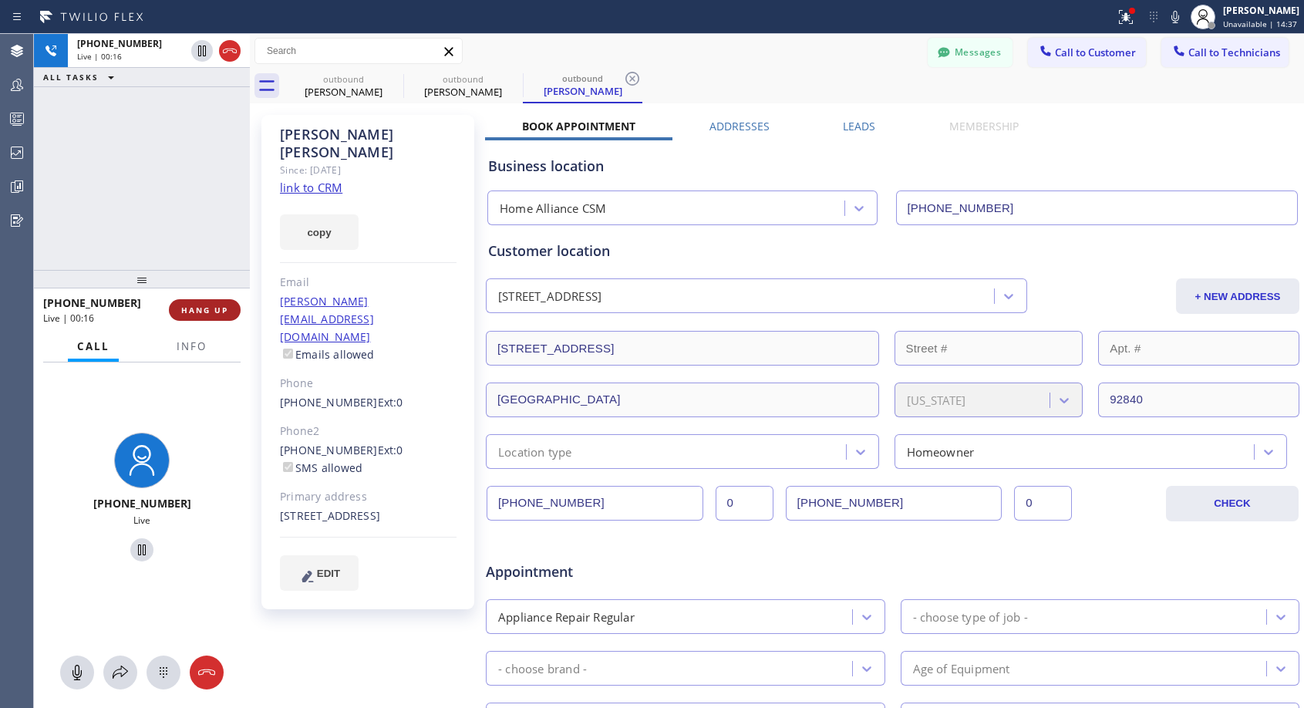
click at [206, 305] on span "HANG UP" at bounding box center [204, 310] width 47 height 11
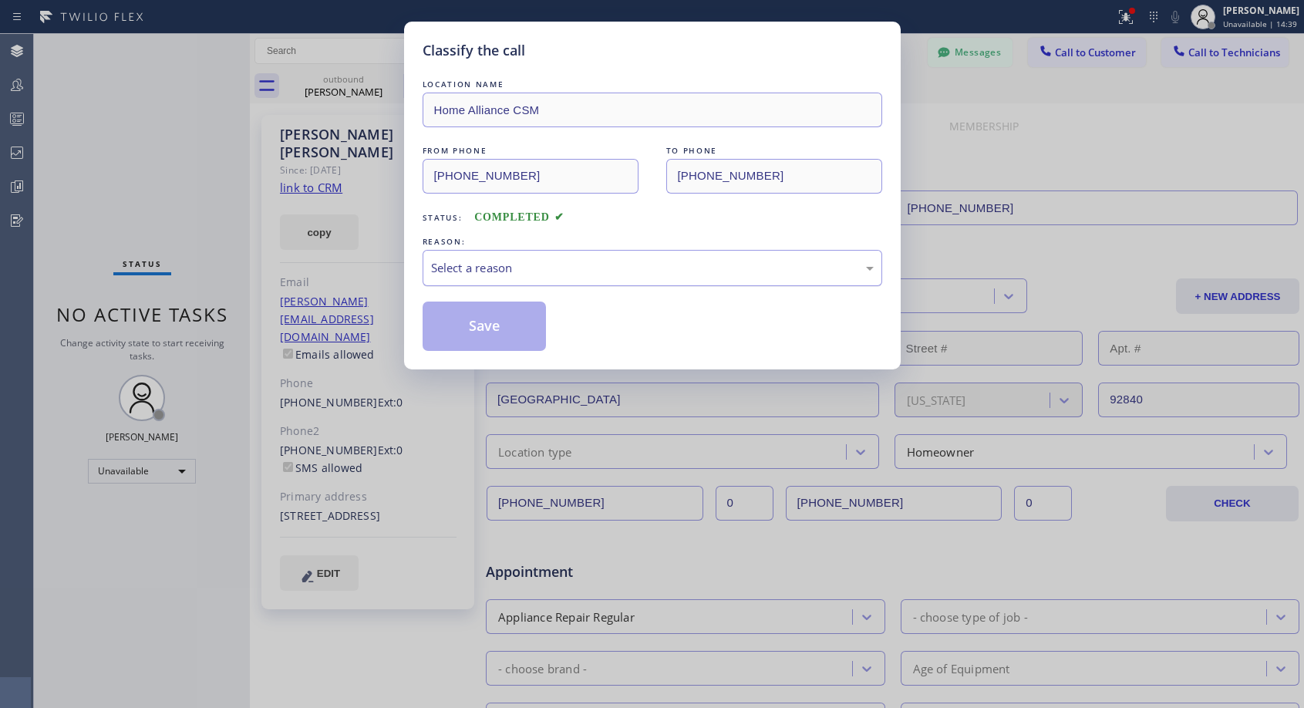
drag, startPoint x: 598, startPoint y: 254, endPoint x: 574, endPoint y: 281, distance: 35.5
click at [598, 254] on div "Select a reason" at bounding box center [653, 268] width 460 height 36
click at [534, 325] on button "Save" at bounding box center [485, 325] width 124 height 49
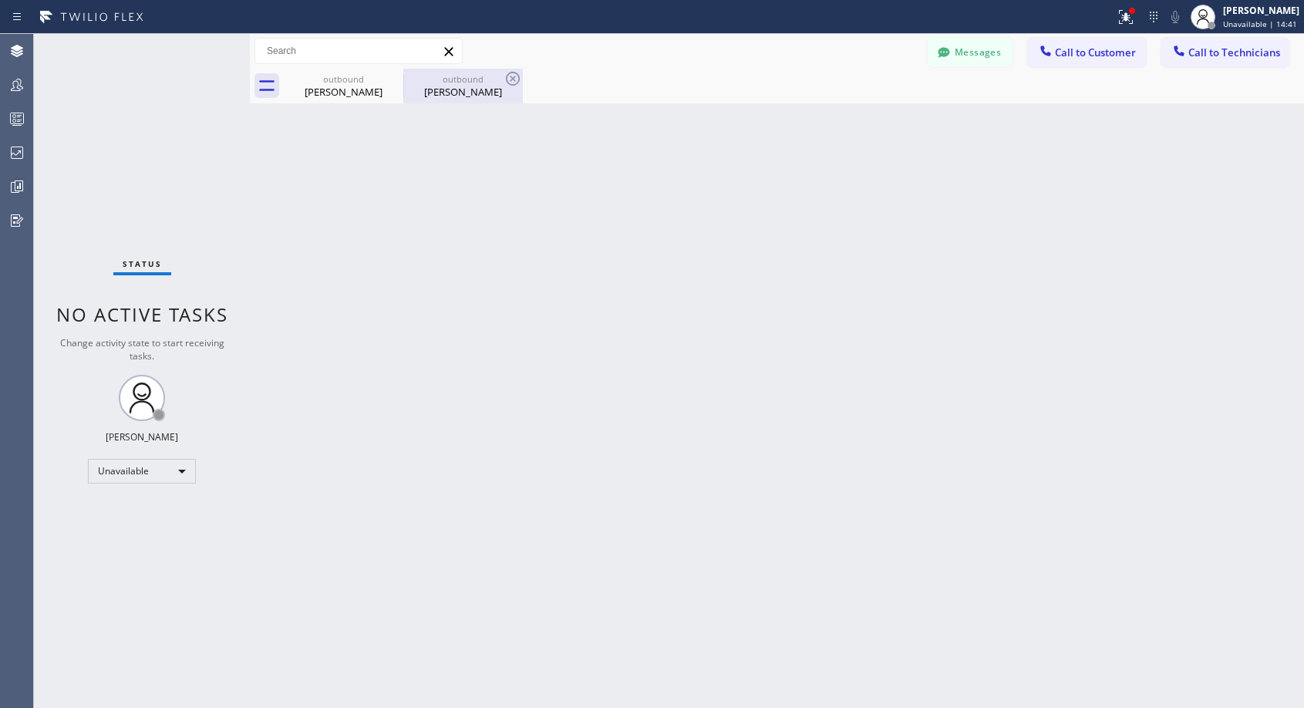
click at [463, 94] on div "Jennifer Anaya" at bounding box center [463, 92] width 116 height 14
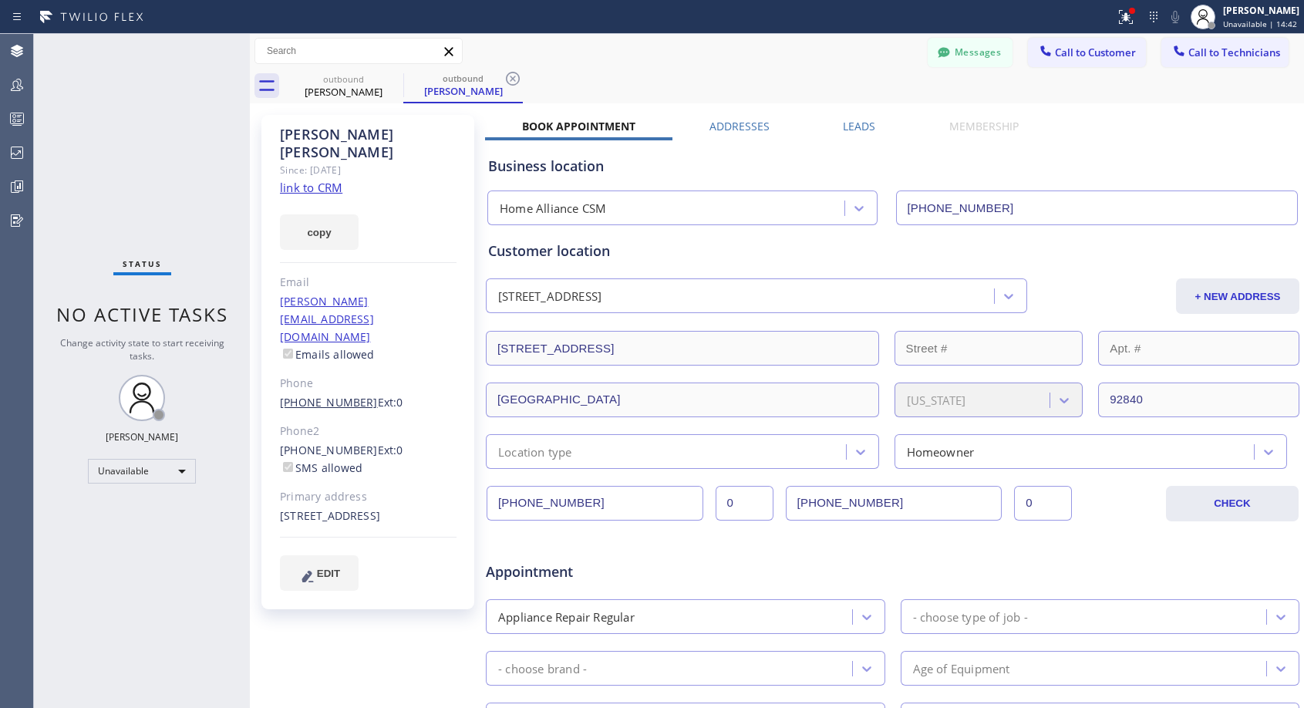
click at [342, 395] on link "(714) 389-8548" at bounding box center [329, 402] width 98 height 15
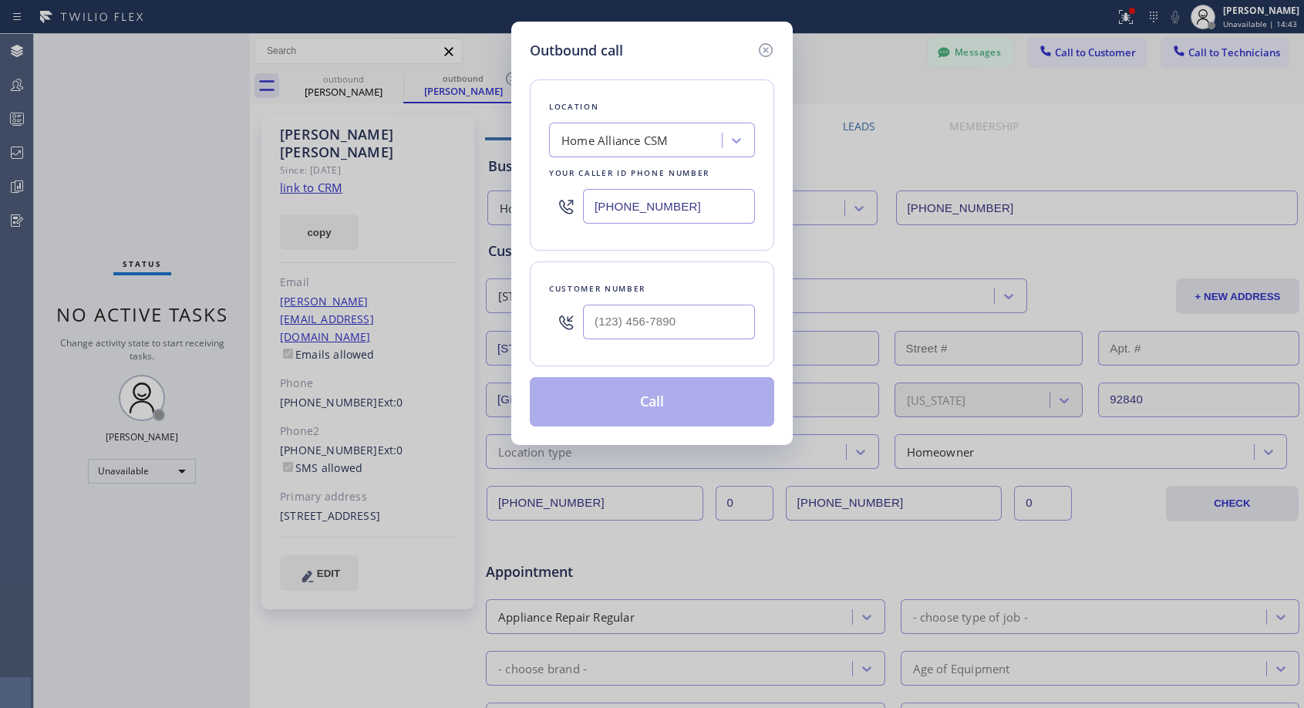
type input "(714) 389-8548"
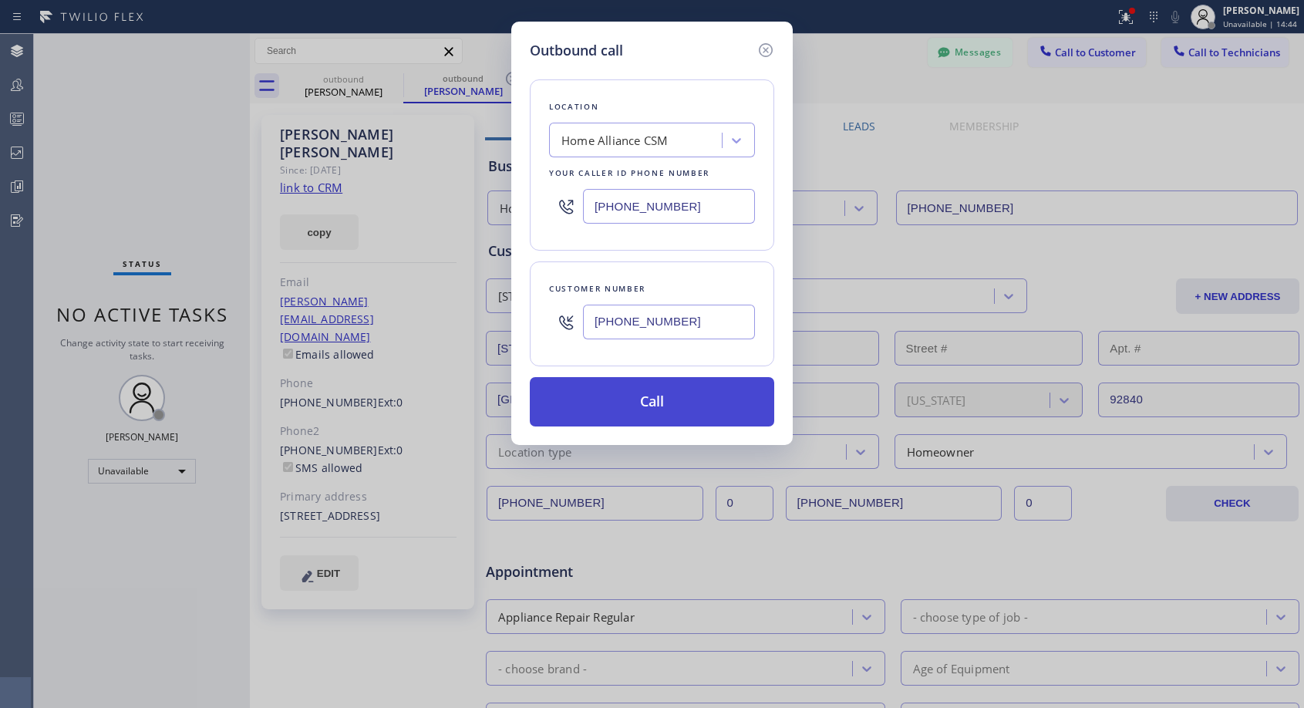
click at [625, 395] on button "Call" at bounding box center [652, 401] width 244 height 49
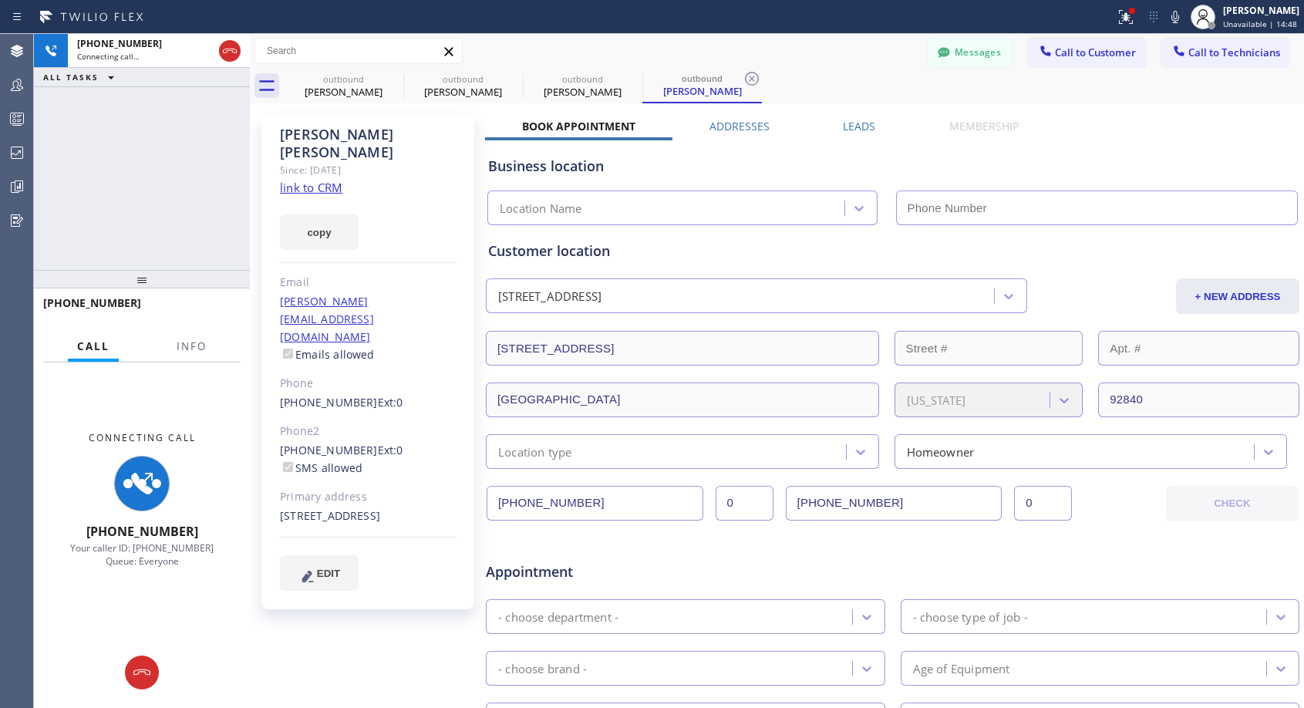
type input "(818) 614-5337"
drag, startPoint x: 422, startPoint y: 342, endPoint x: 274, endPoint y: 354, distance: 148.5
click at [274, 354] on div "Jennifer Anaya Since: 20 may 2020 link to CRM copy Email vic-jenny@hotmail.com …" at bounding box center [367, 362] width 213 height 494
copy div "(714) 389-8548 Ext: 0"
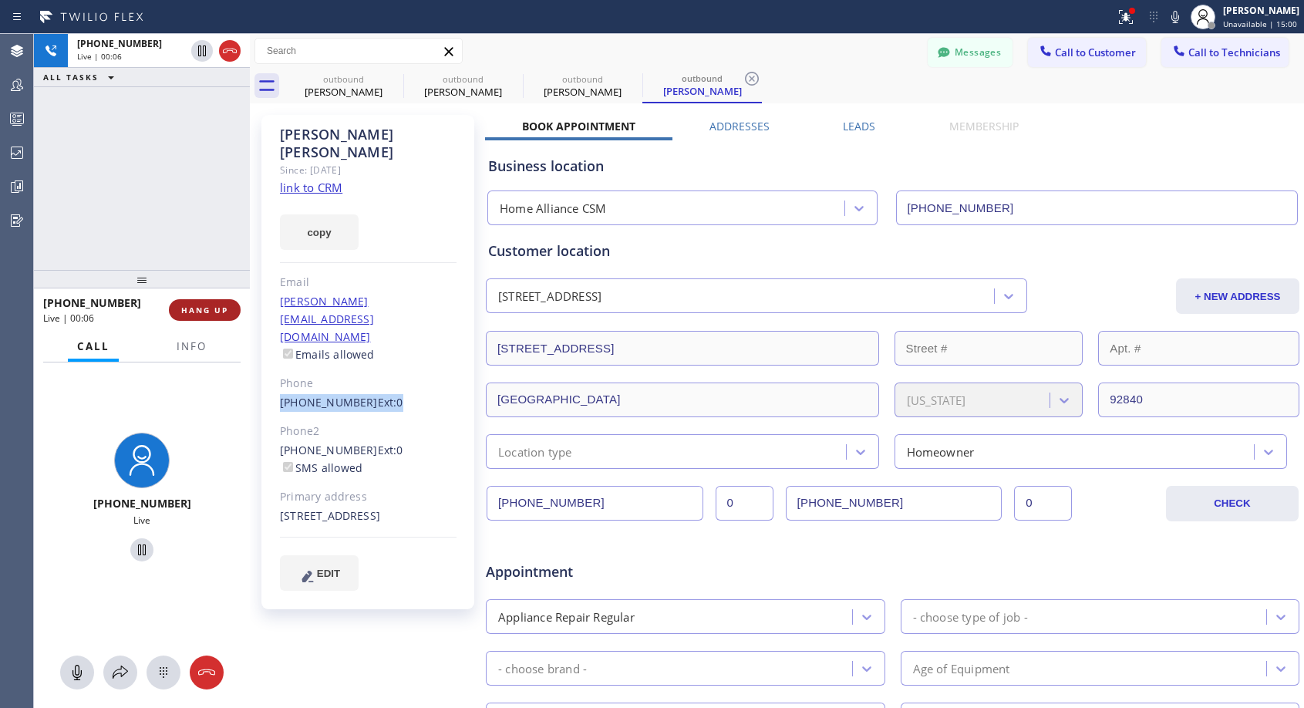
click at [225, 305] on span "HANG UP" at bounding box center [204, 310] width 47 height 11
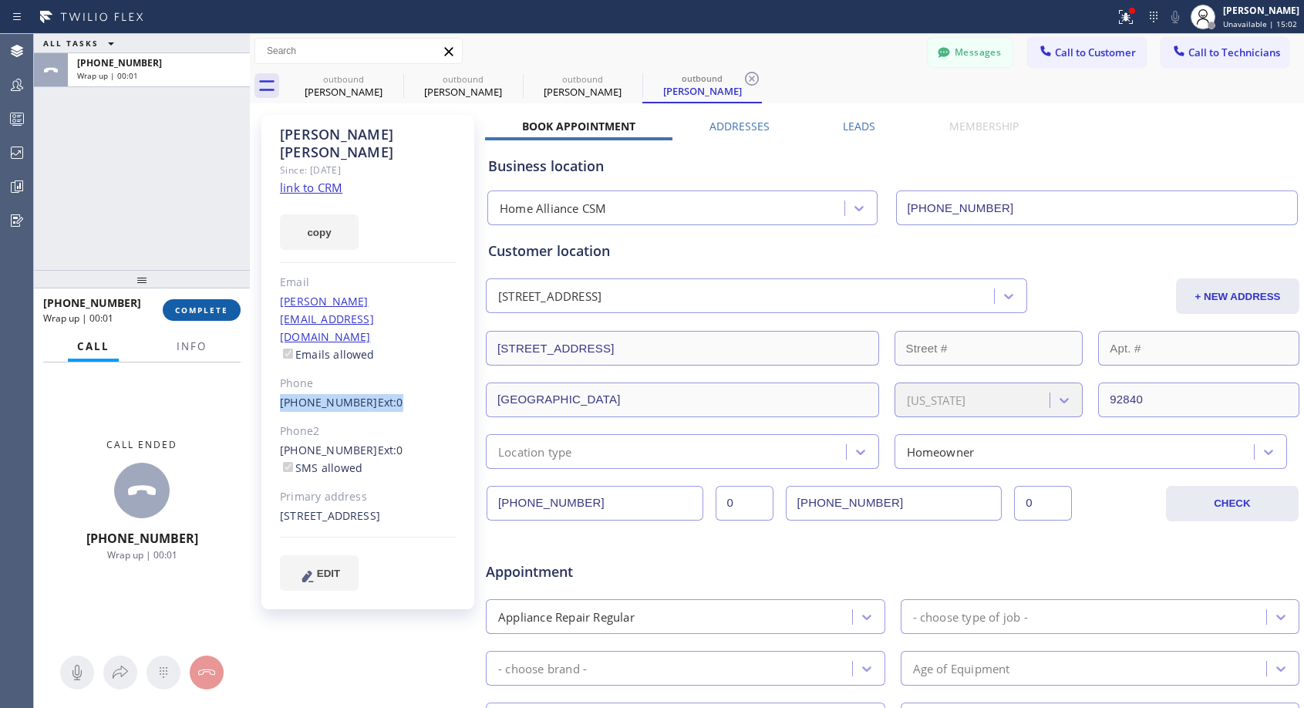
click at [214, 315] on span "COMPLETE" at bounding box center [201, 310] width 53 height 11
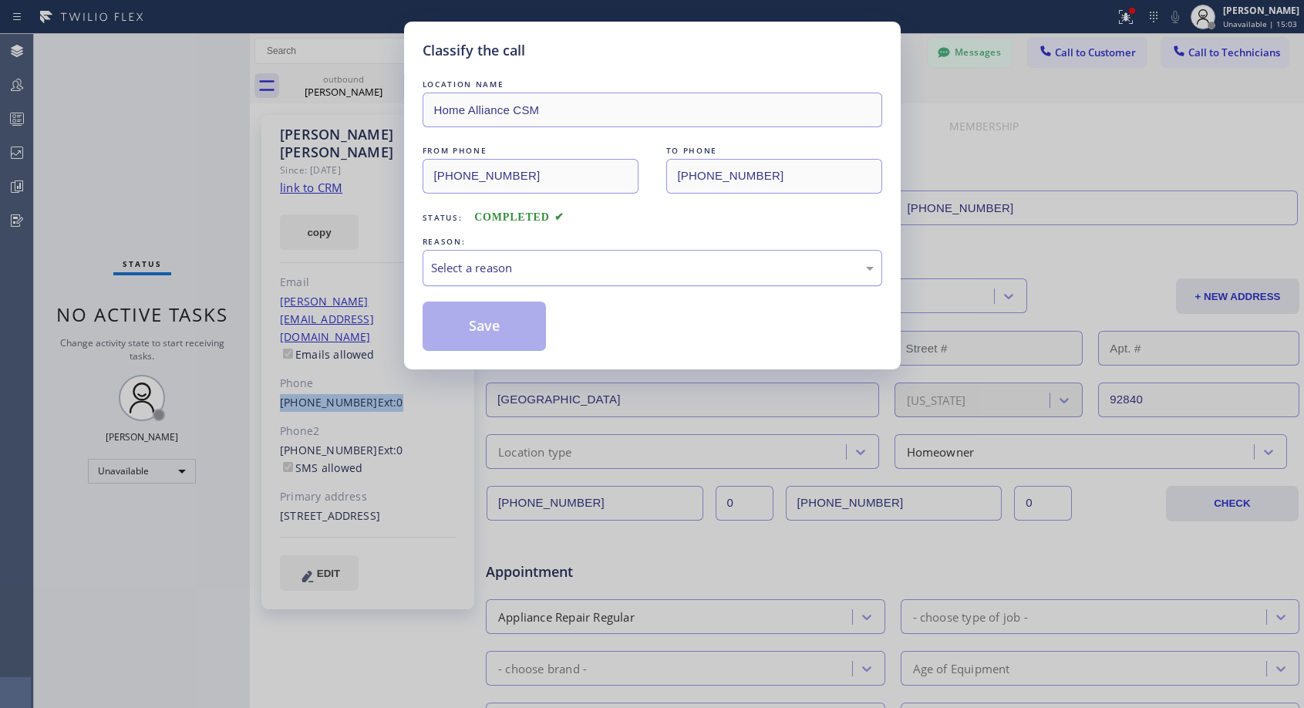
click at [694, 278] on div "Select a reason" at bounding box center [653, 268] width 460 height 36
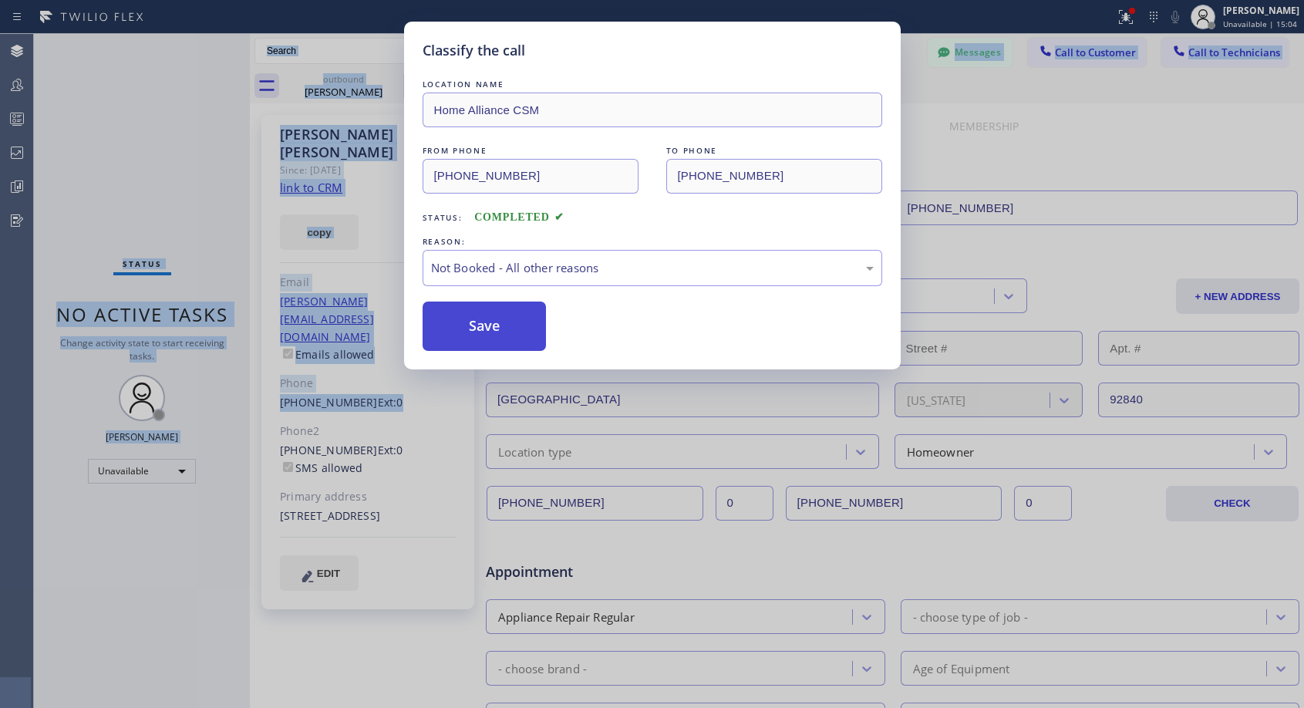
click at [554, 328] on div "Save" at bounding box center [653, 325] width 460 height 49
click at [506, 331] on button "Save" at bounding box center [485, 325] width 124 height 49
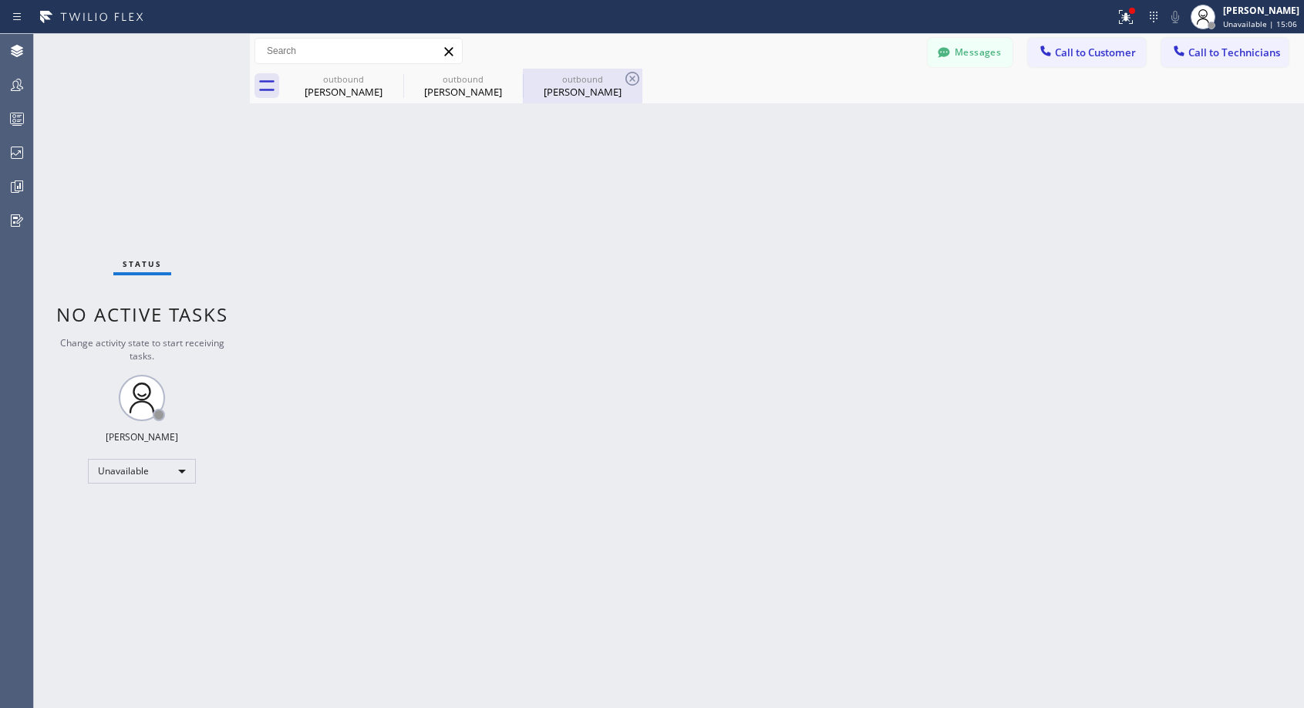
drag, startPoint x: 668, startPoint y: 19, endPoint x: 578, endPoint y: 99, distance: 121.2
click at [669, 19] on div at bounding box center [557, 17] width 1103 height 25
click at [580, 83] on div "outbound" at bounding box center [582, 79] width 116 height 12
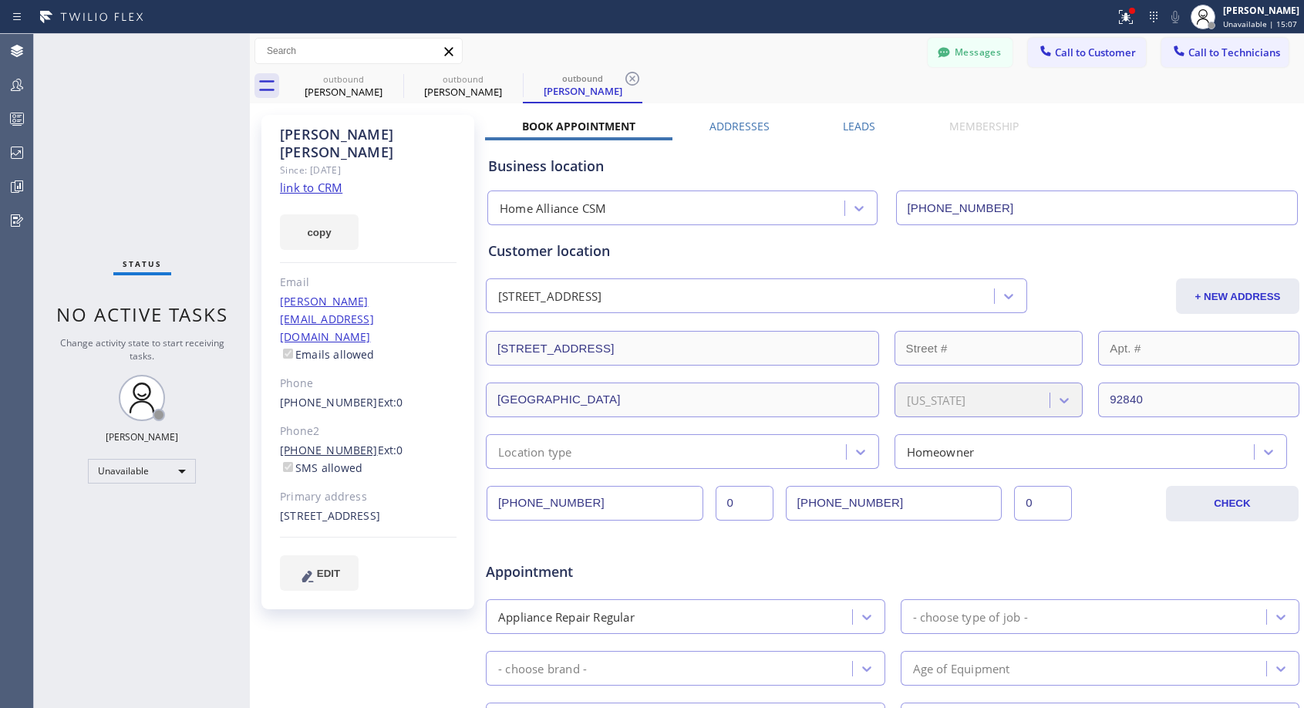
click at [339, 443] on link "(714) 800-0915" at bounding box center [329, 450] width 98 height 15
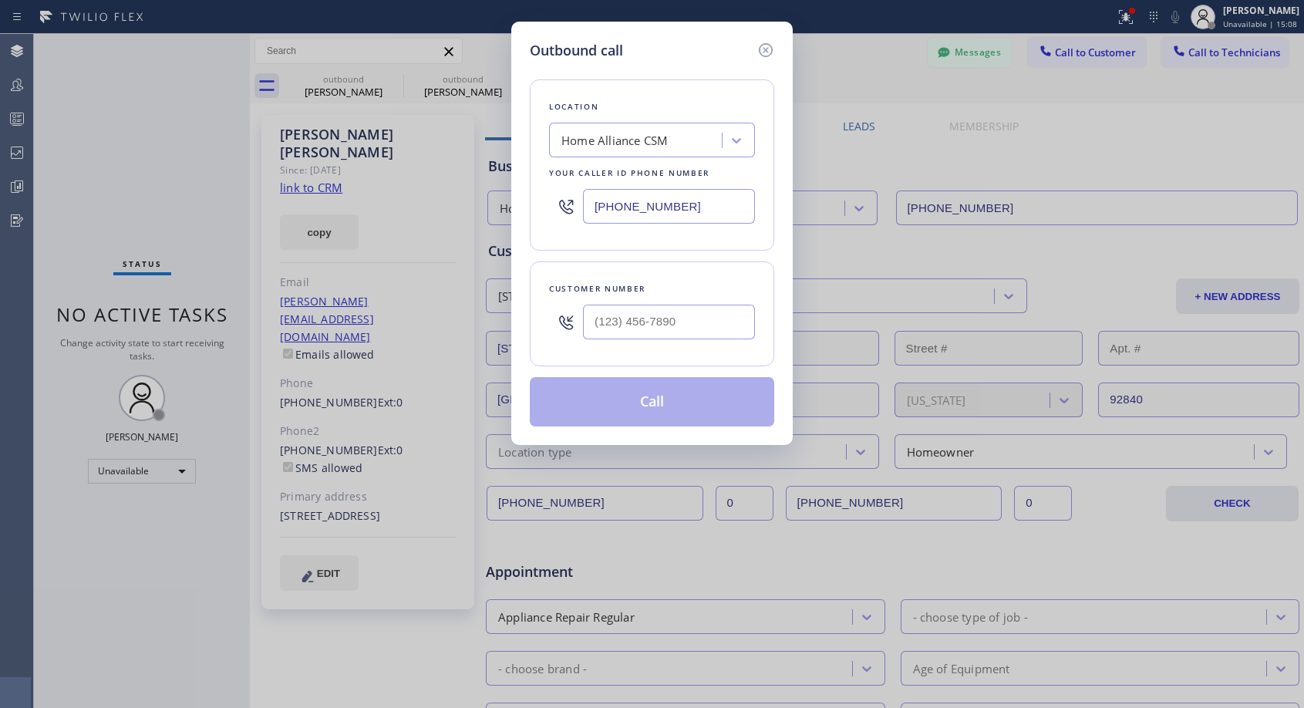
type input "(714) 800-0915"
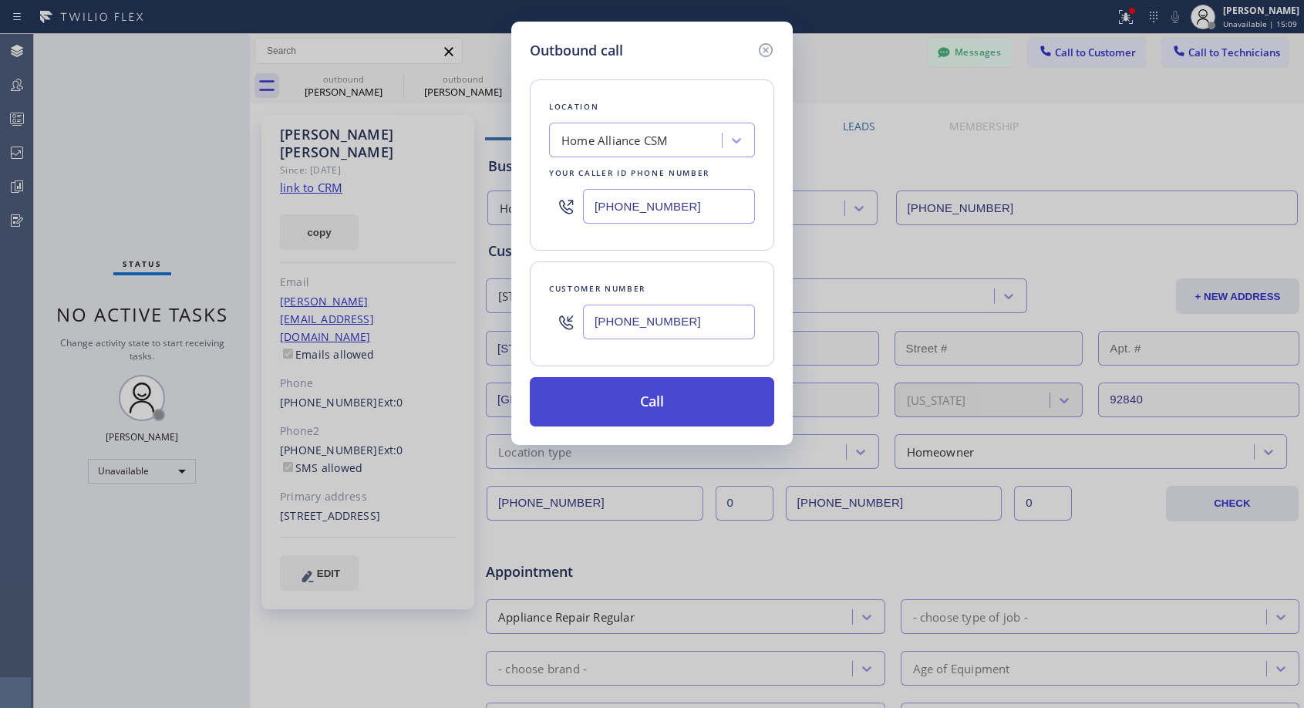
click at [645, 392] on button "Call" at bounding box center [652, 401] width 244 height 49
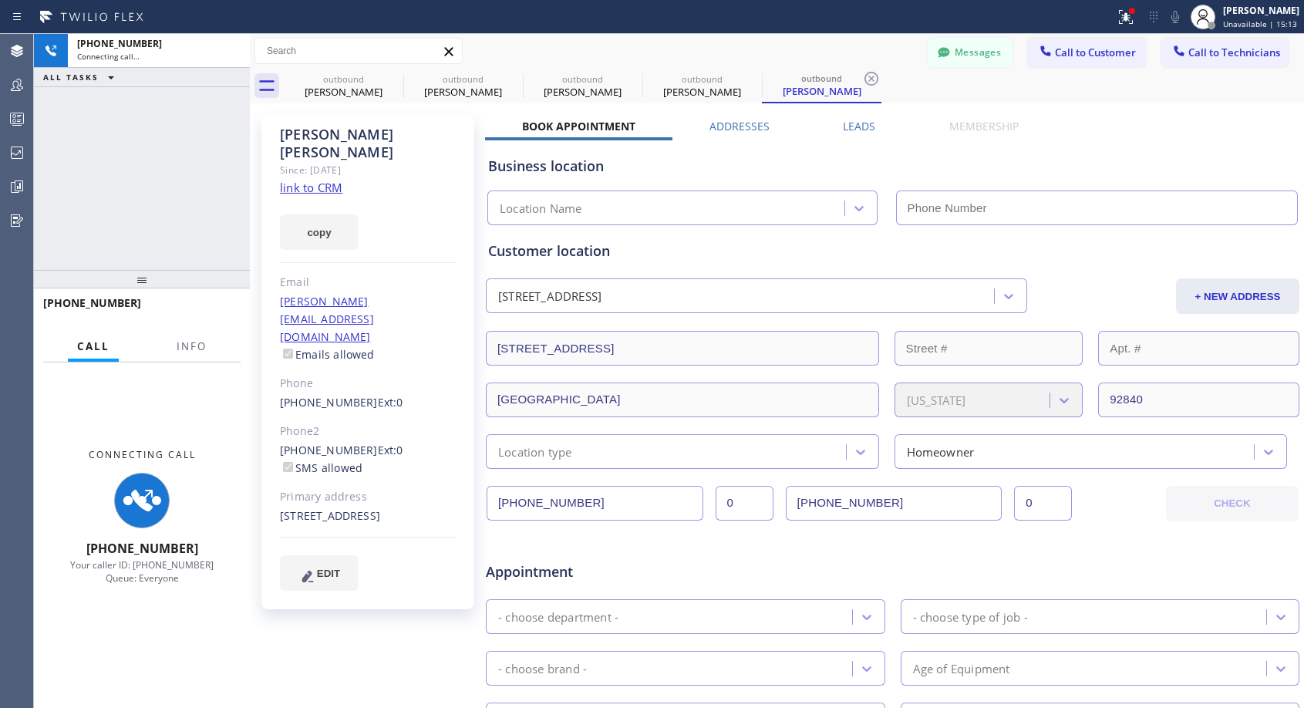
type input "(818) 614-5337"
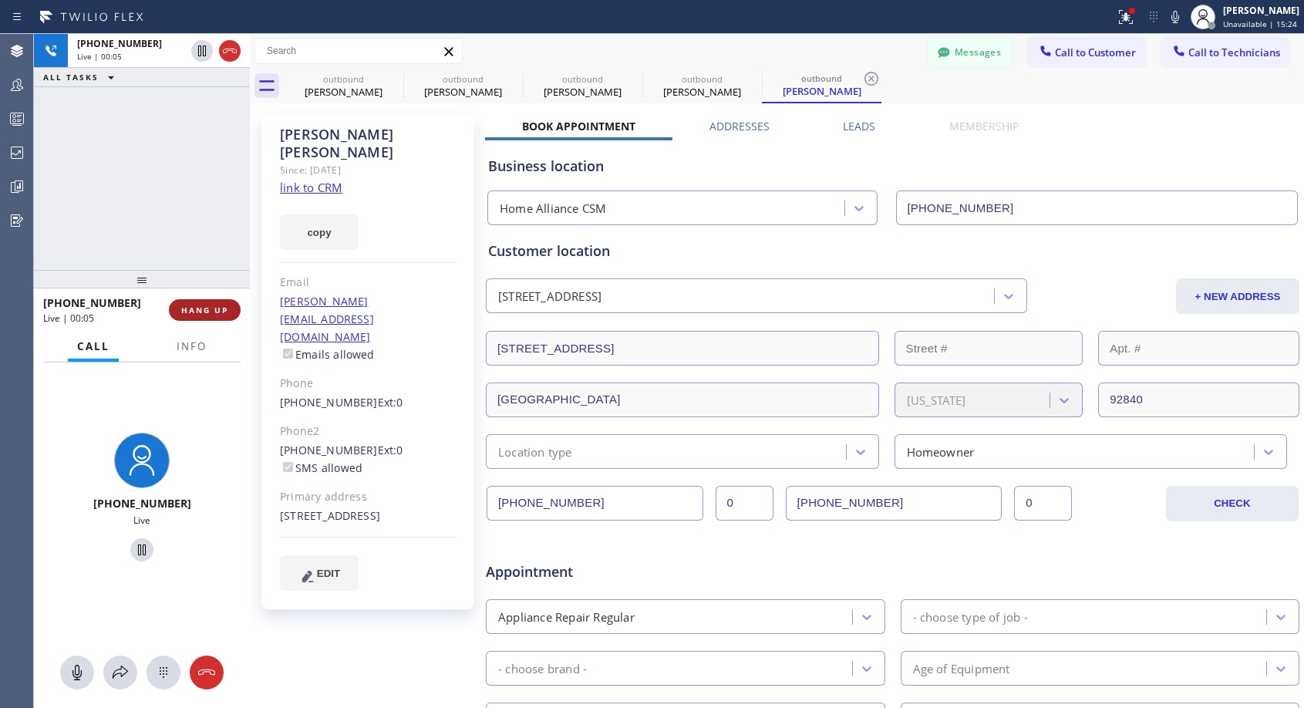
click at [221, 308] on span "HANG UP" at bounding box center [204, 310] width 47 height 11
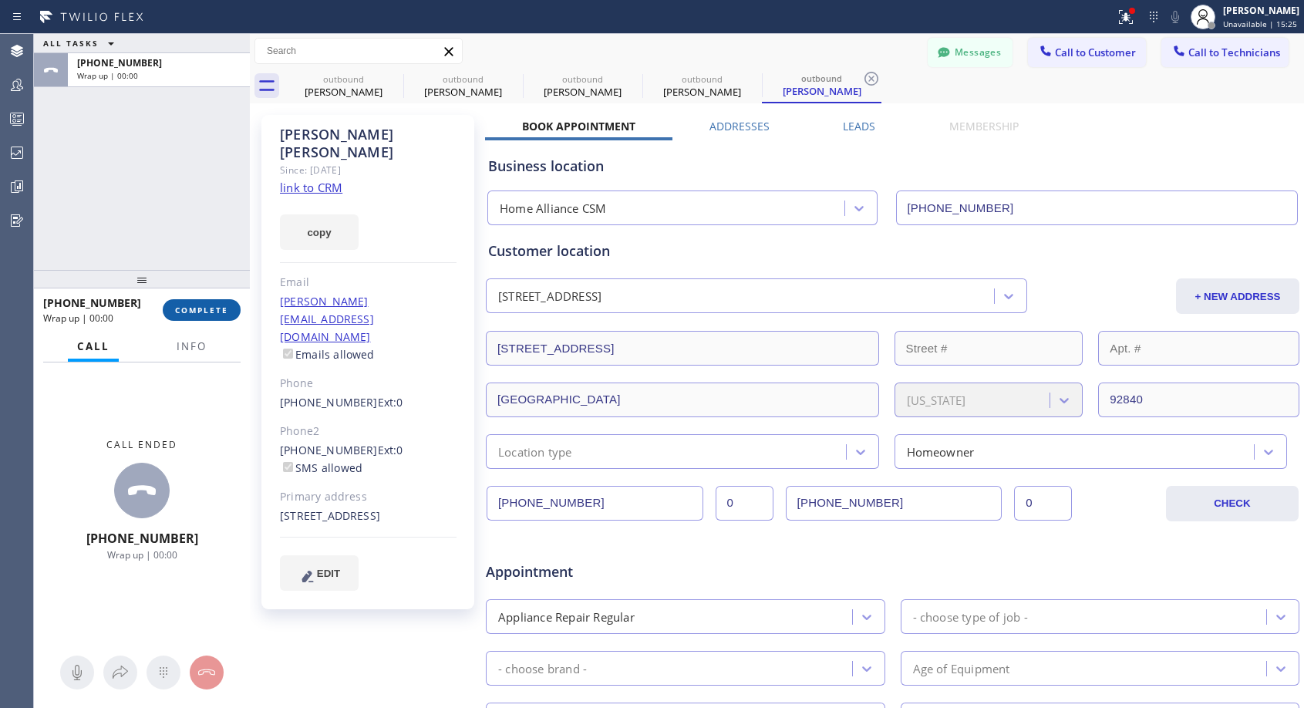
click at [221, 308] on span "COMPLETE" at bounding box center [201, 310] width 53 height 11
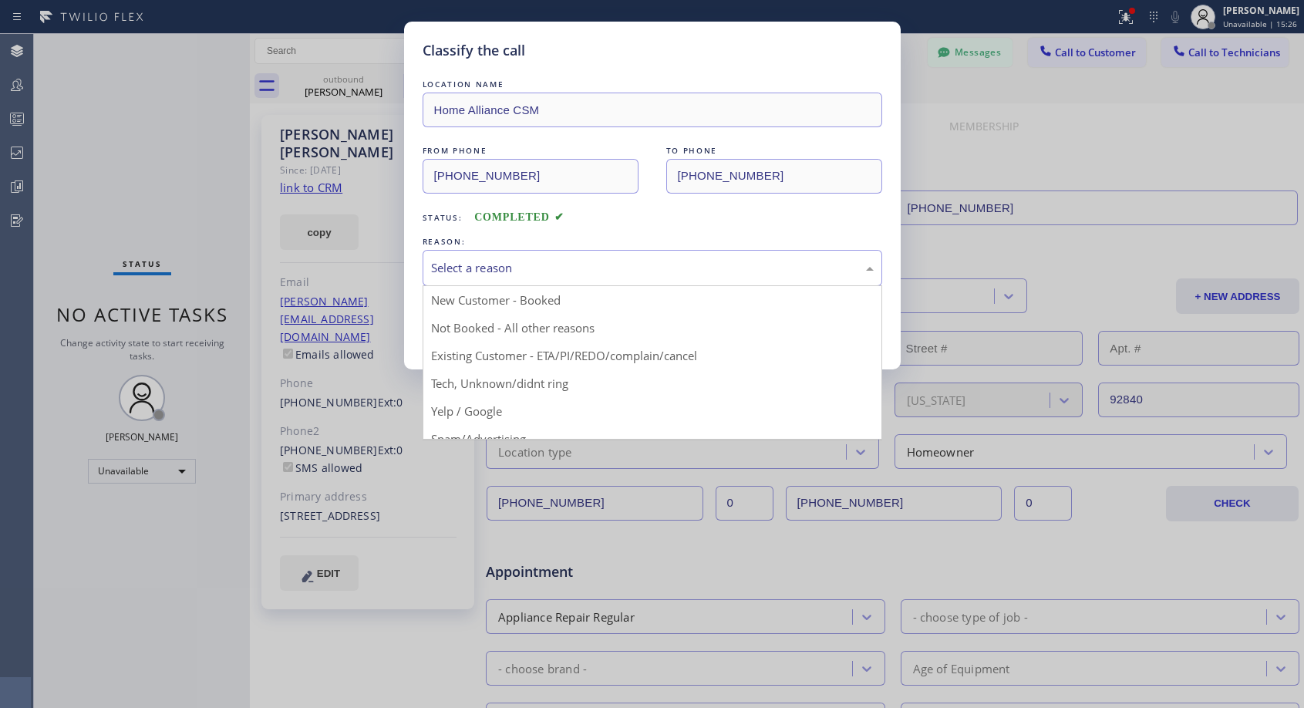
click at [566, 274] on div "Select a reason" at bounding box center [652, 268] width 443 height 18
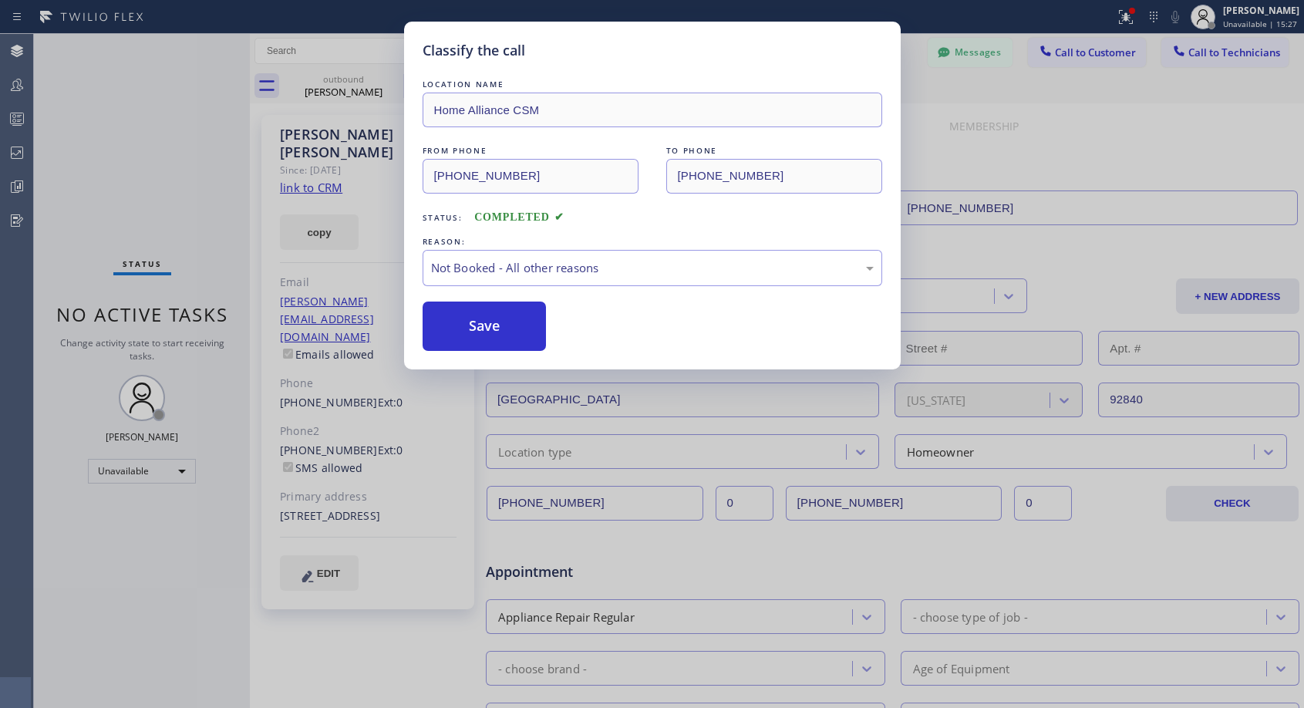
click at [469, 328] on button "Save" at bounding box center [485, 325] width 124 height 49
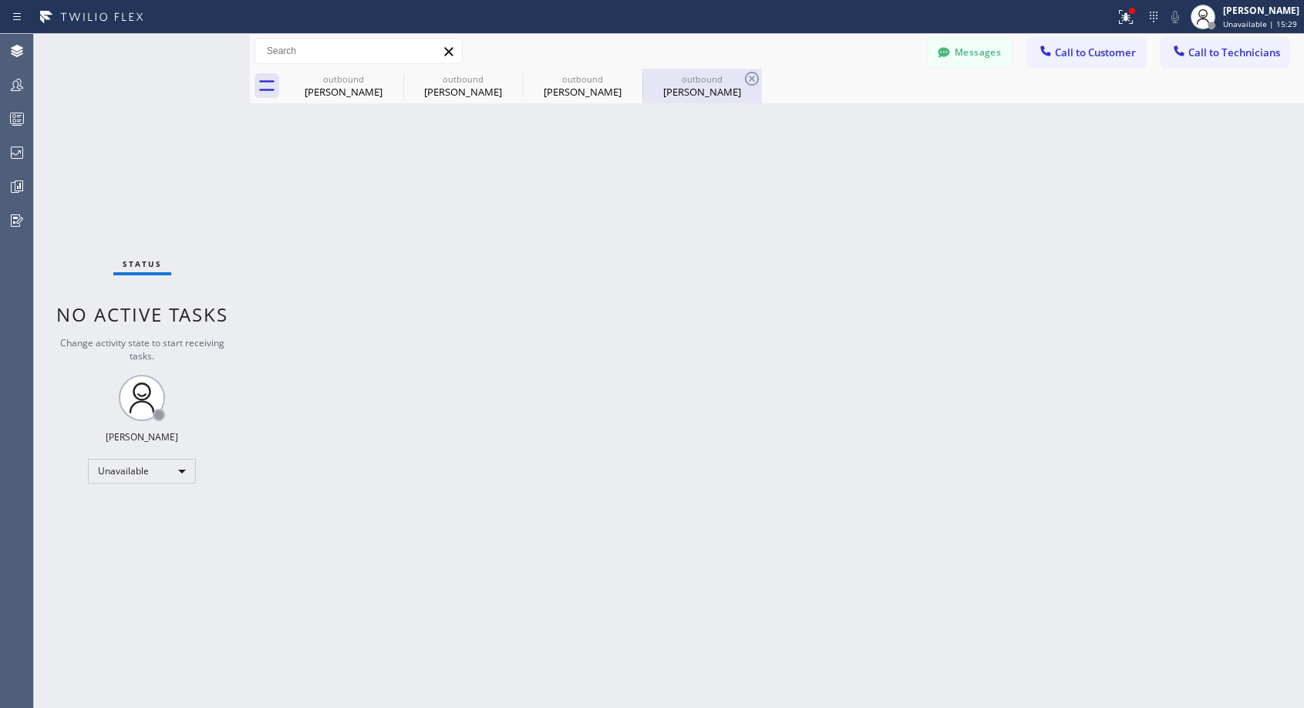
click at [688, 93] on div "Jennifer Anaya" at bounding box center [702, 92] width 116 height 14
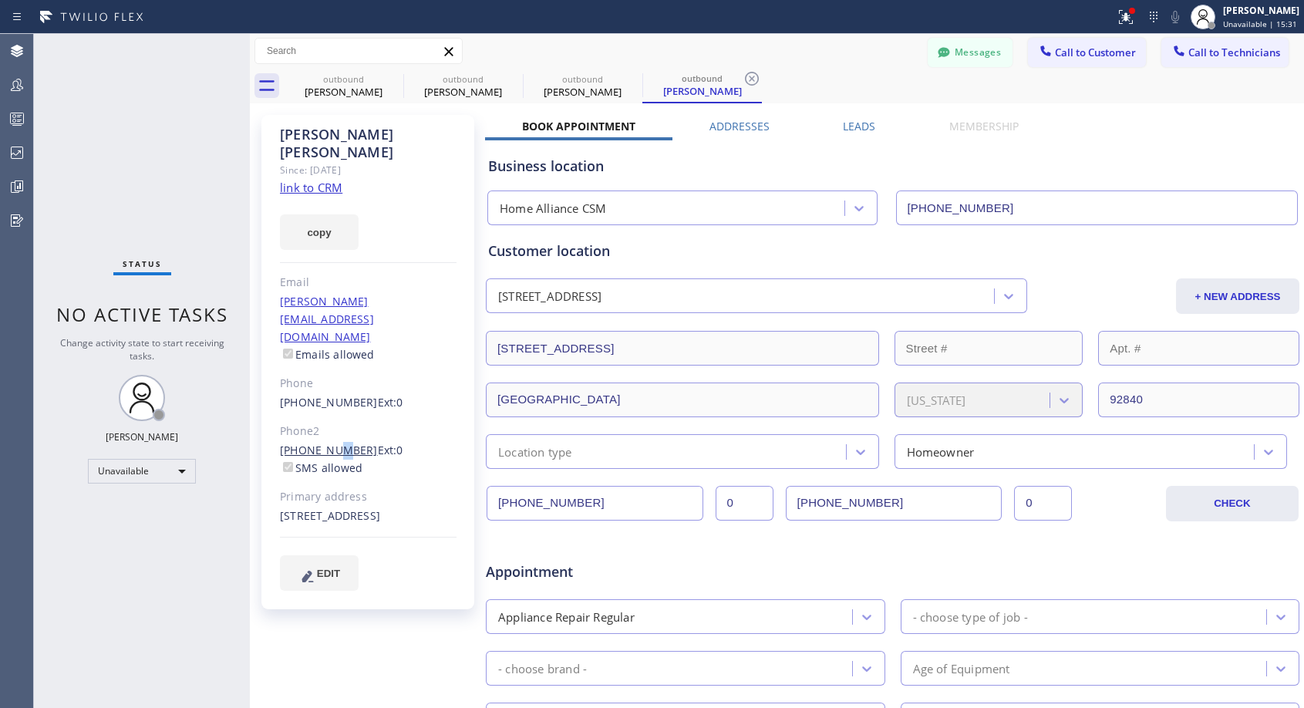
click at [330, 443] on link "(714) 800-0915" at bounding box center [329, 450] width 98 height 15
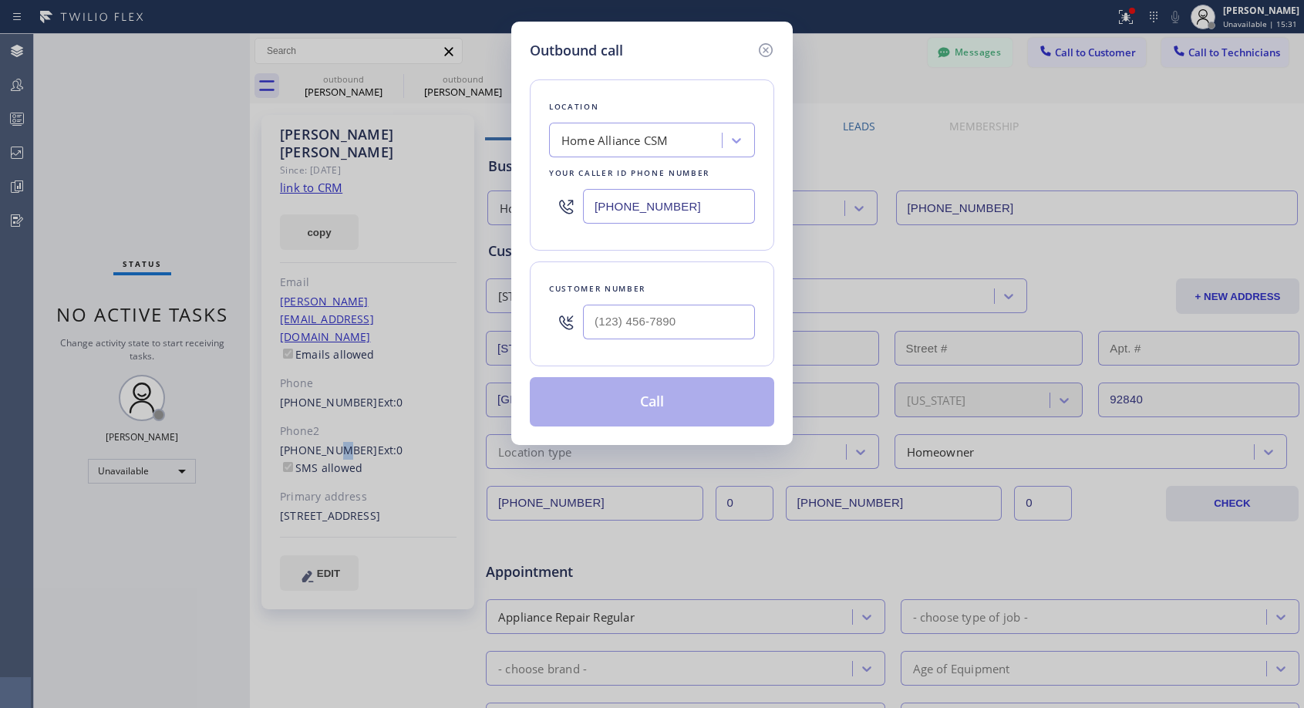
type input "(714) 800-0915"
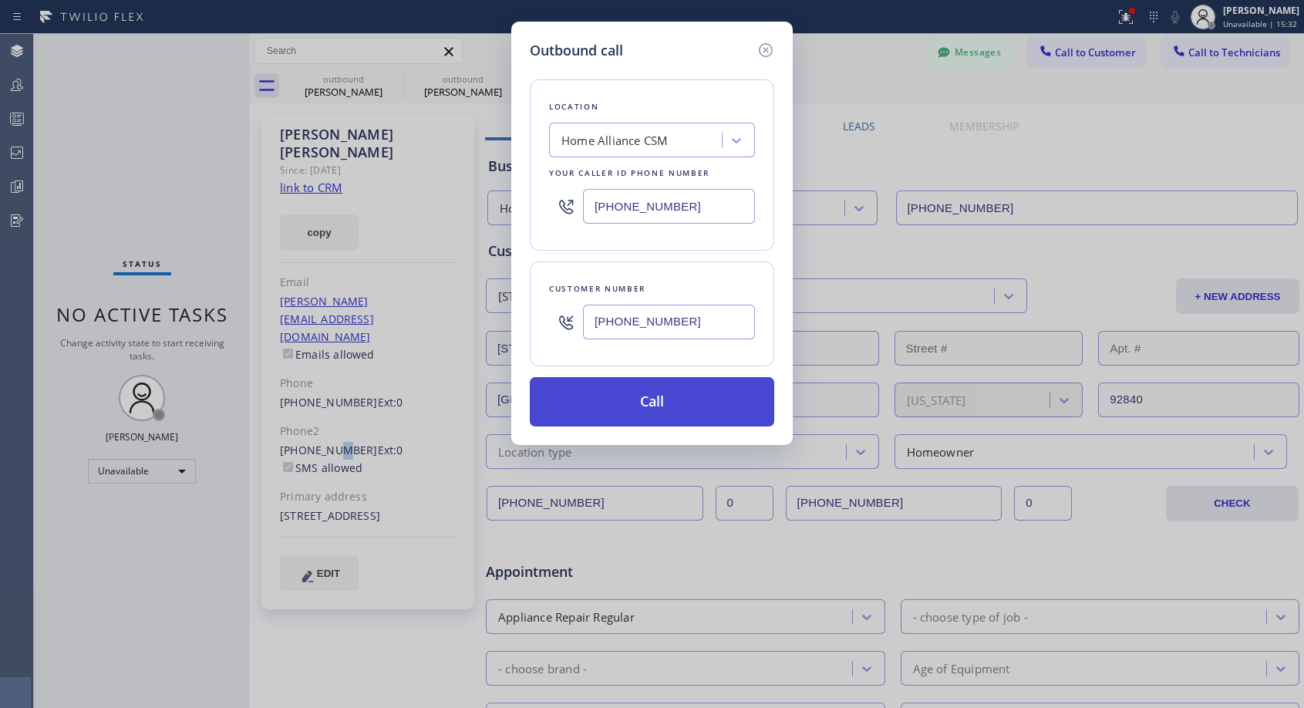
click at [642, 400] on button "Call" at bounding box center [652, 401] width 244 height 49
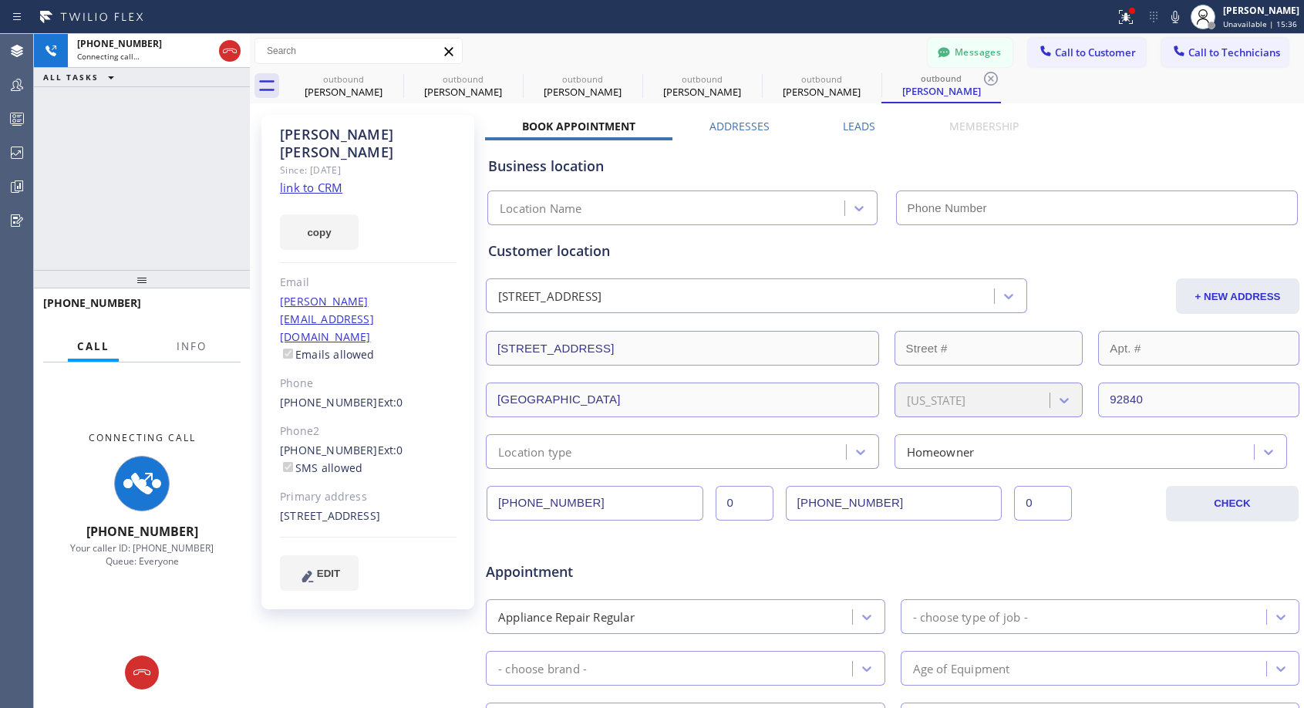
type input "(818) 614-5337"
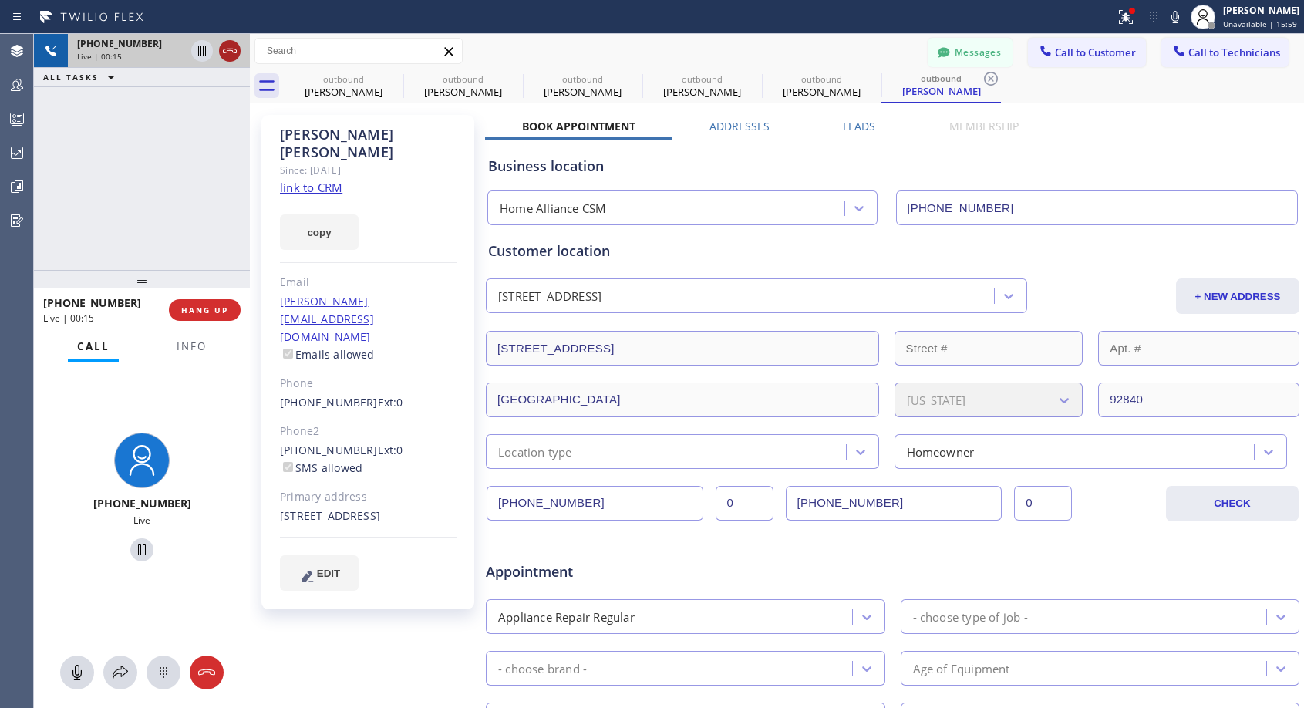
click at [231, 52] on icon at bounding box center [230, 51] width 19 height 19
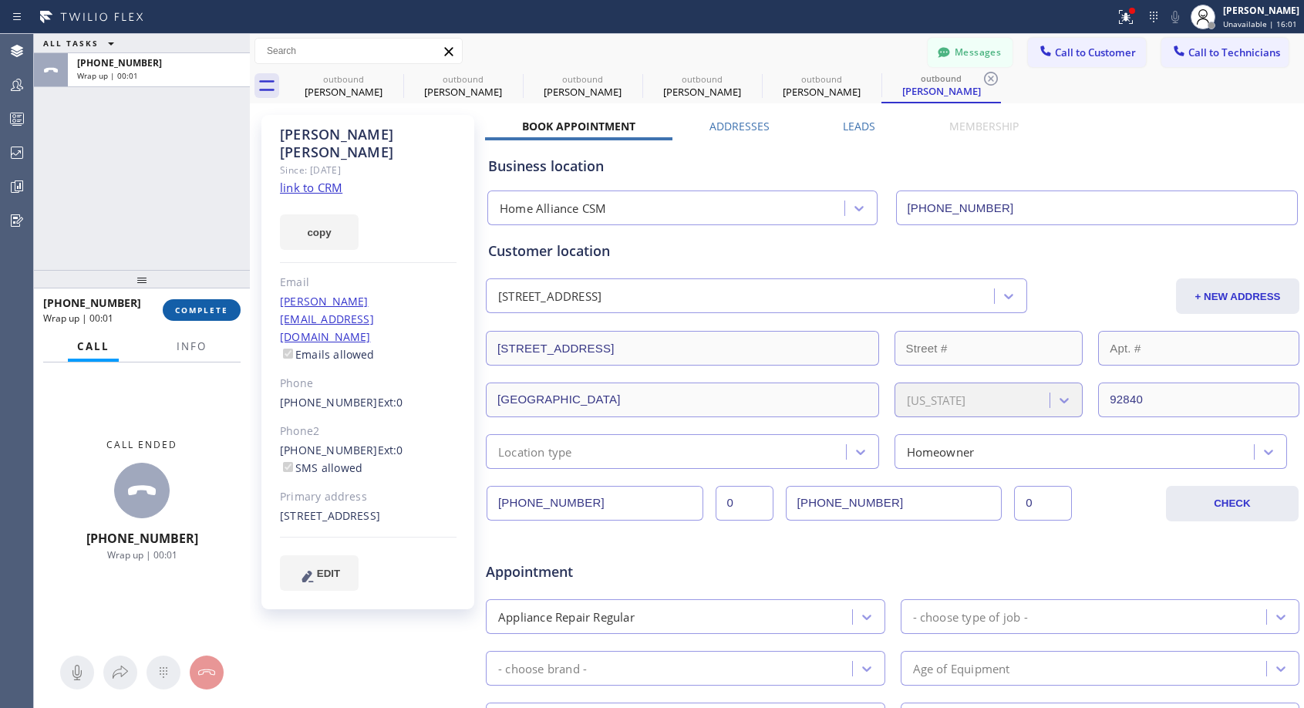
click at [225, 307] on span "COMPLETE" at bounding box center [201, 310] width 53 height 11
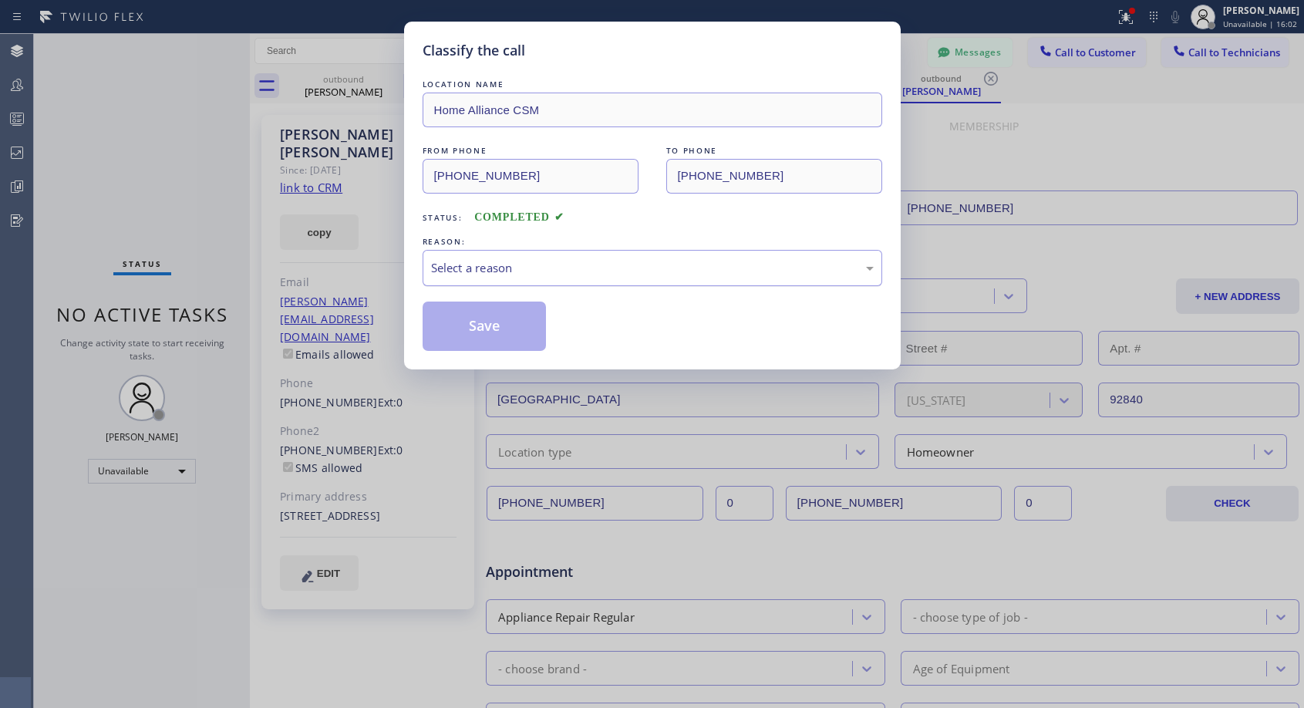
click at [592, 271] on div "Select a reason" at bounding box center [652, 268] width 443 height 18
click at [490, 325] on button "Save" at bounding box center [485, 325] width 124 height 49
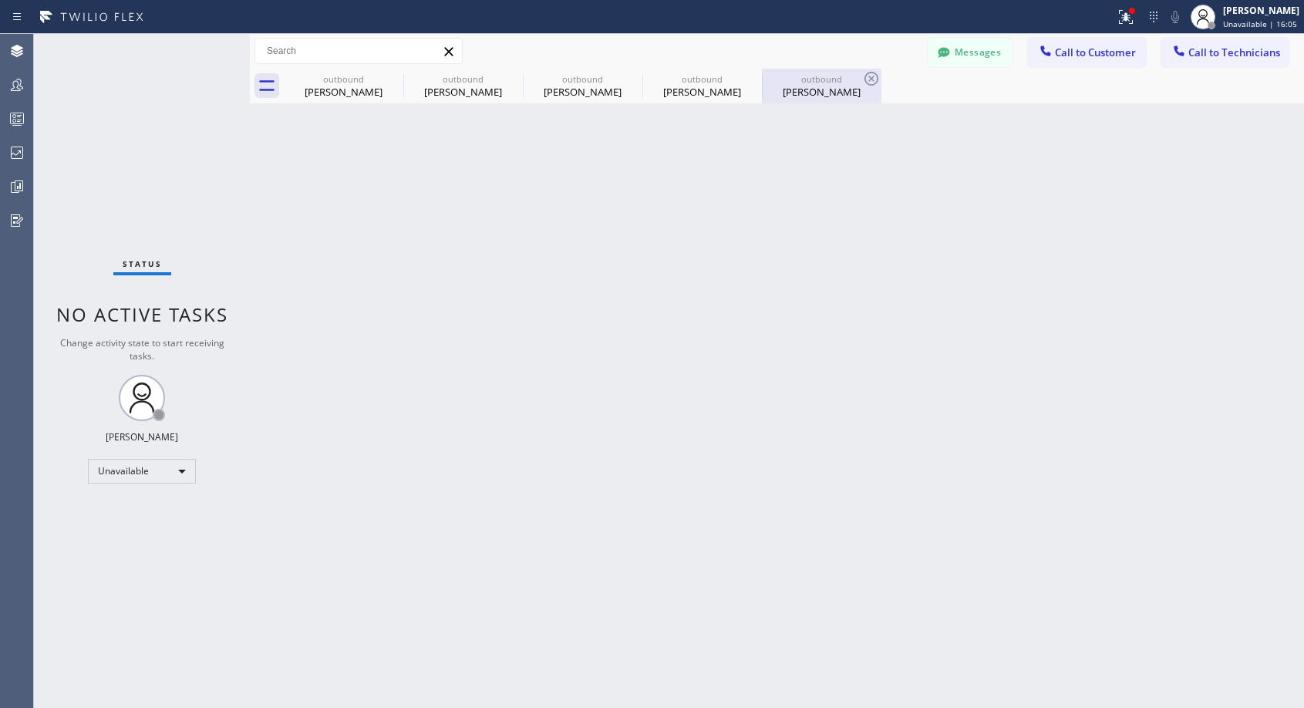
click at [808, 86] on div "Jennifer Anaya" at bounding box center [821, 92] width 116 height 14
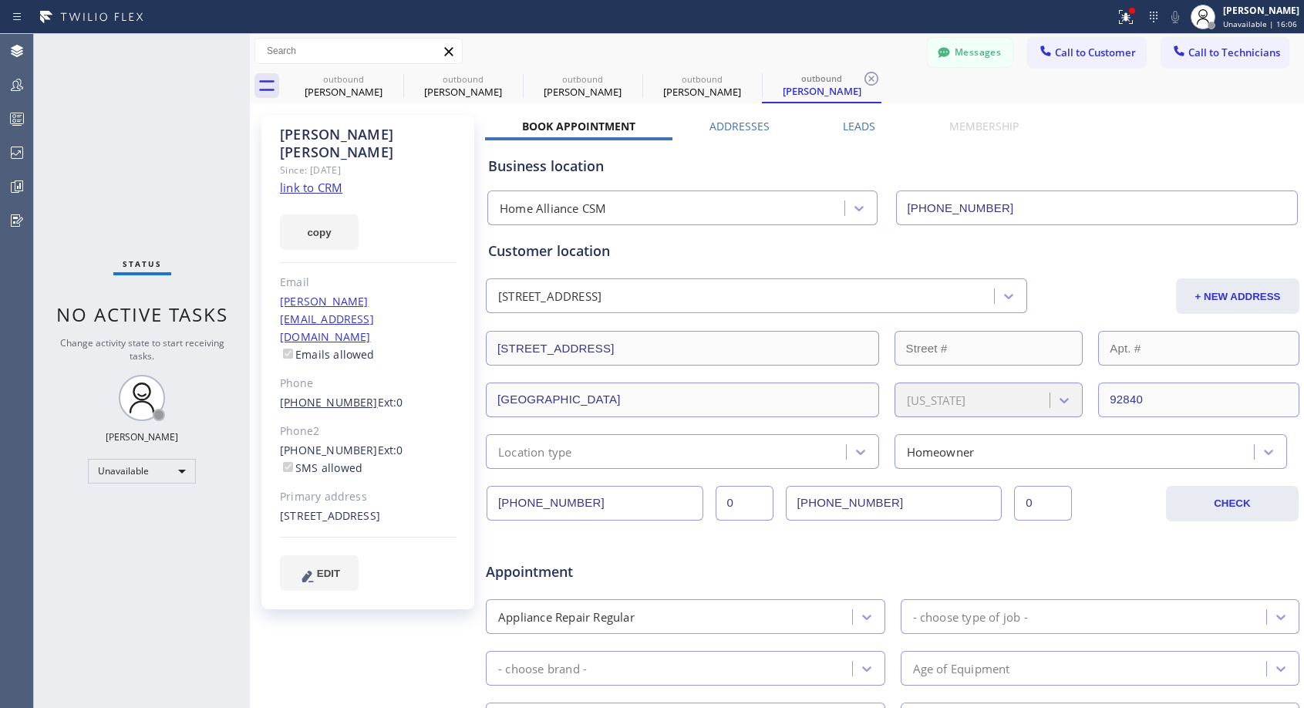
click at [340, 395] on link "(714) 389-8548" at bounding box center [329, 402] width 98 height 15
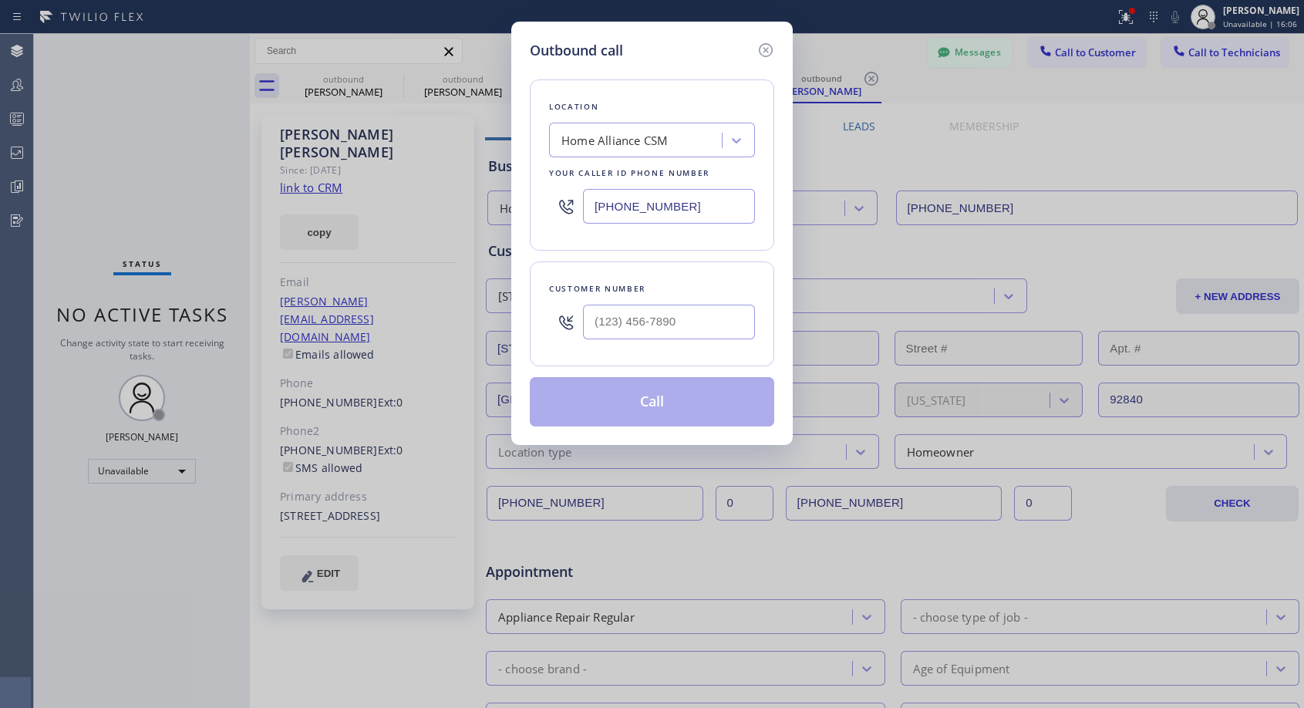
type input "(714) 389-8548"
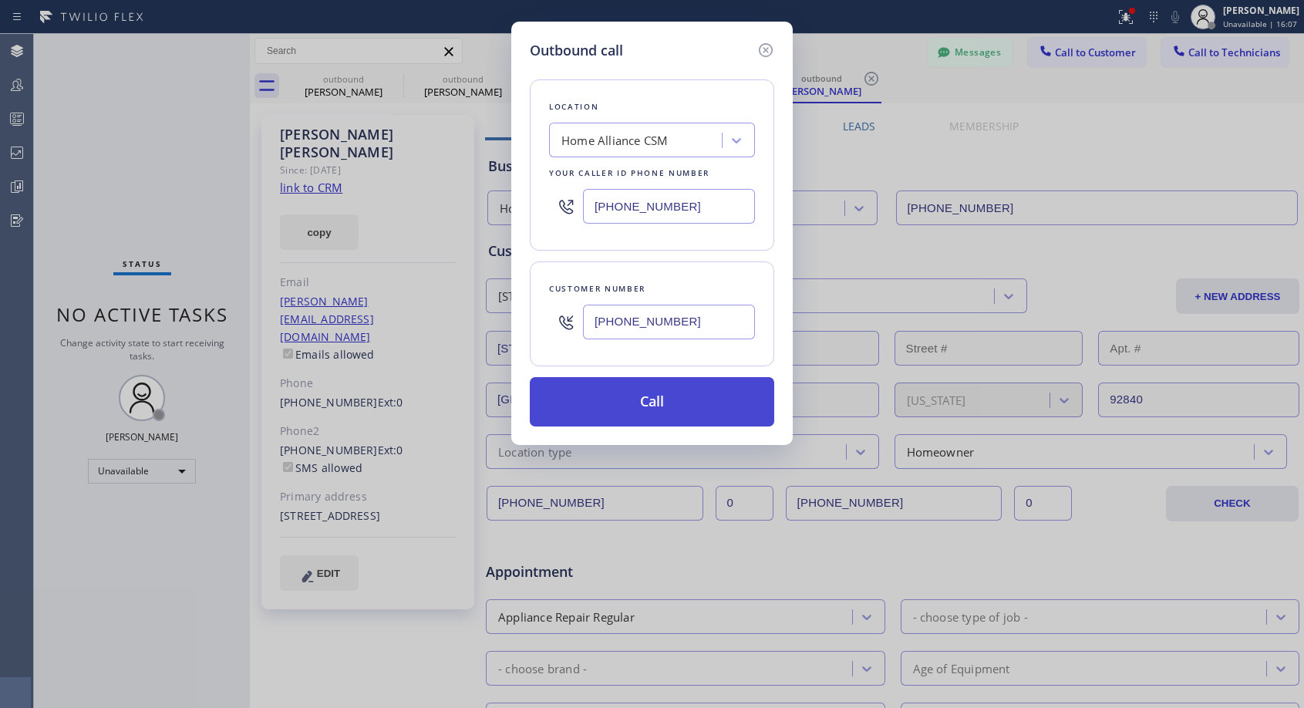
click at [633, 410] on button "Call" at bounding box center [652, 401] width 244 height 49
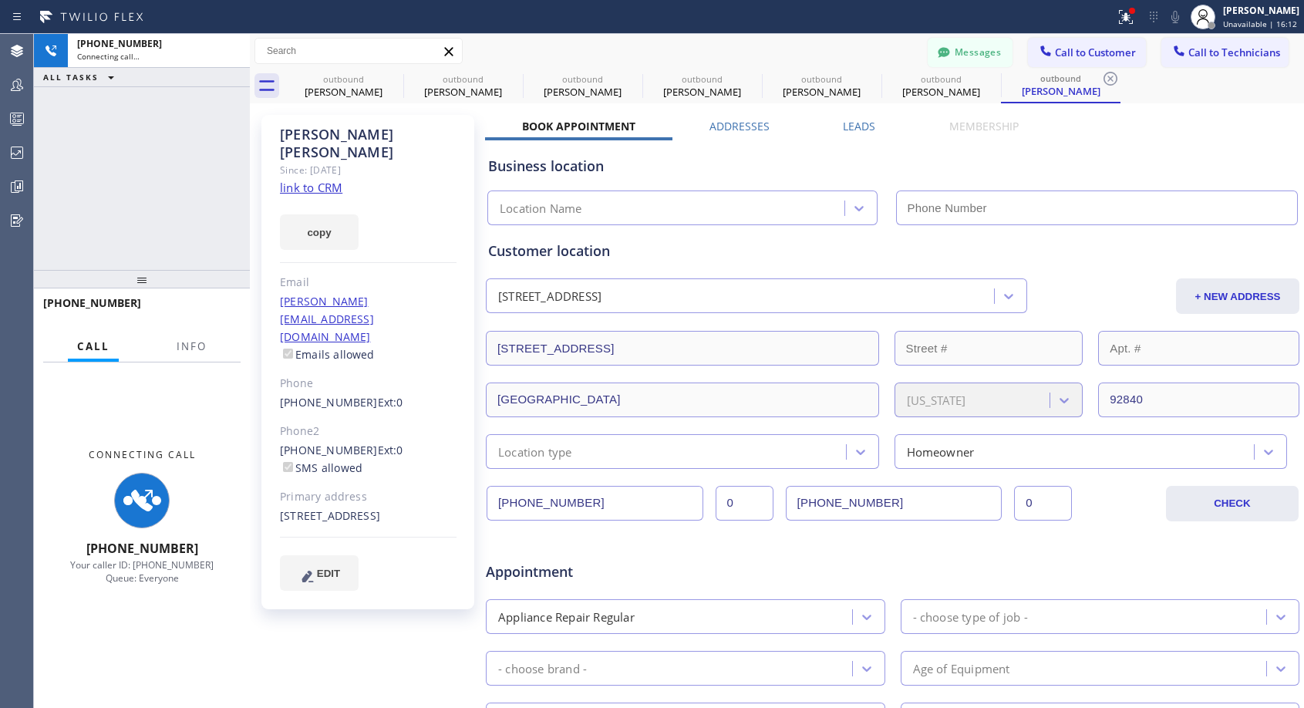
type input "(818) 614-5337"
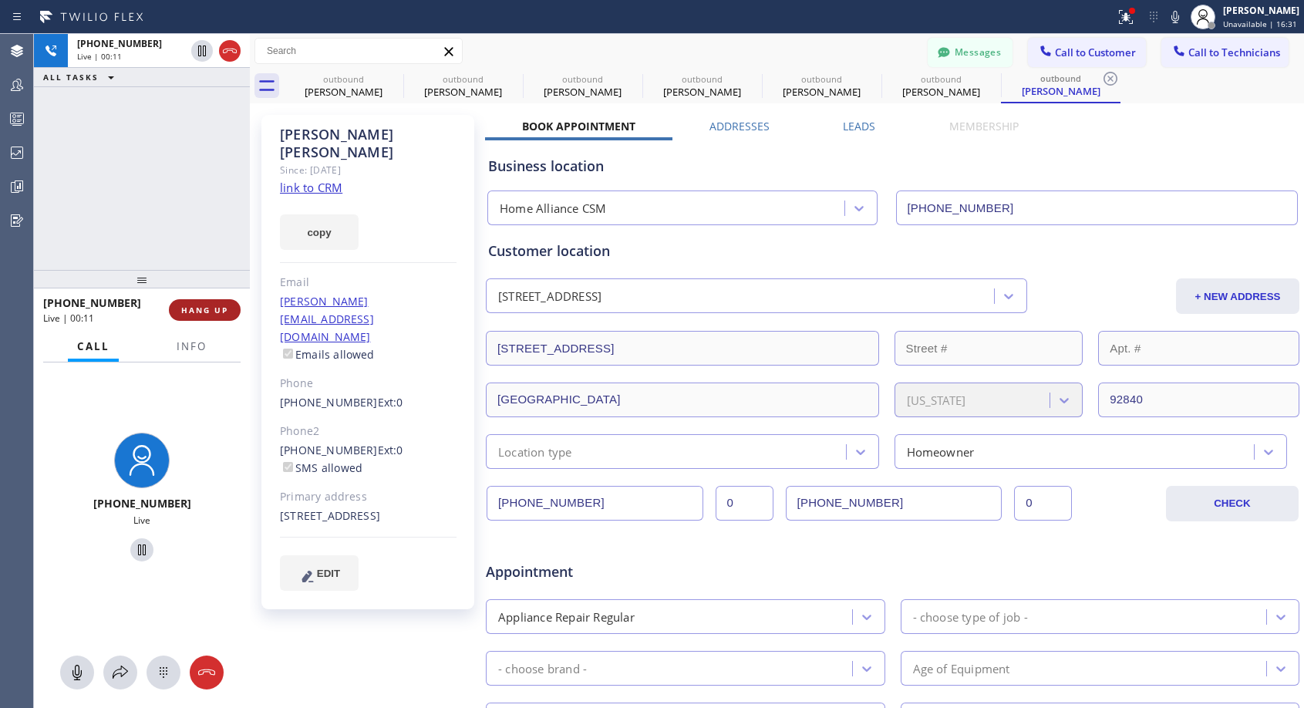
click at [230, 305] on button "HANG UP" at bounding box center [205, 310] width 72 height 22
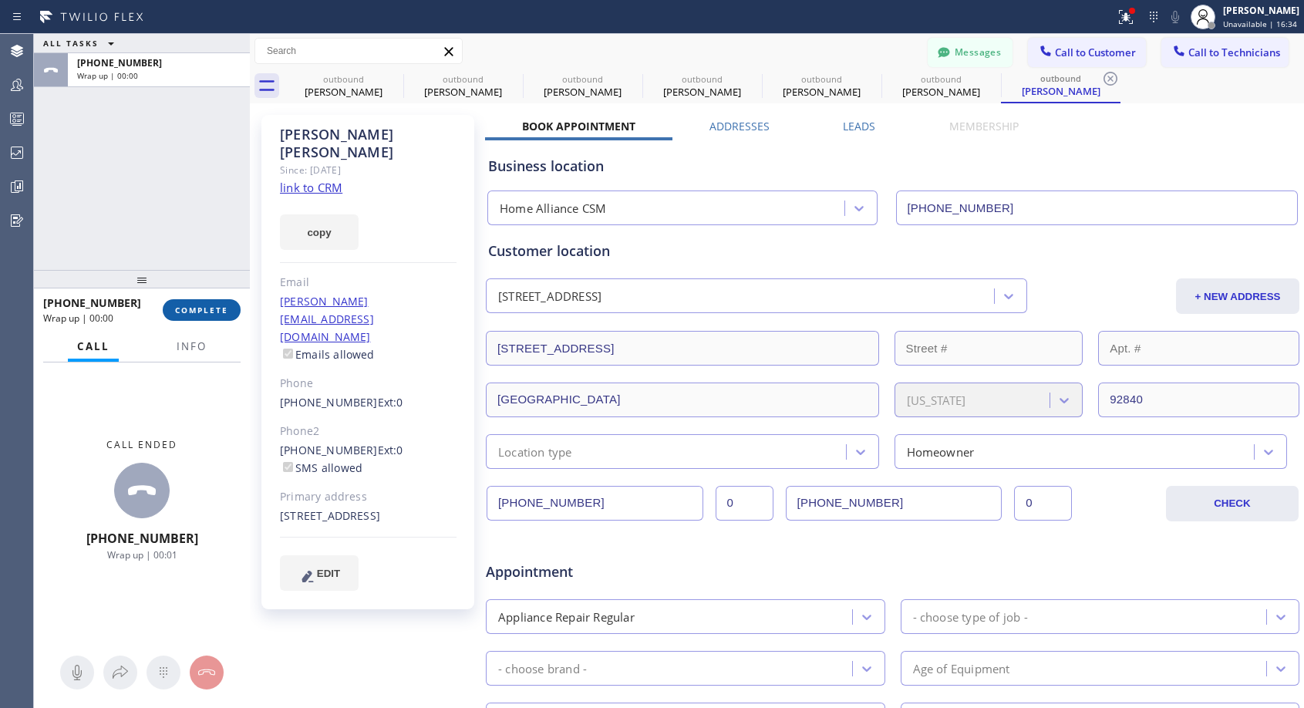
click at [209, 313] on span "COMPLETE" at bounding box center [201, 310] width 53 height 11
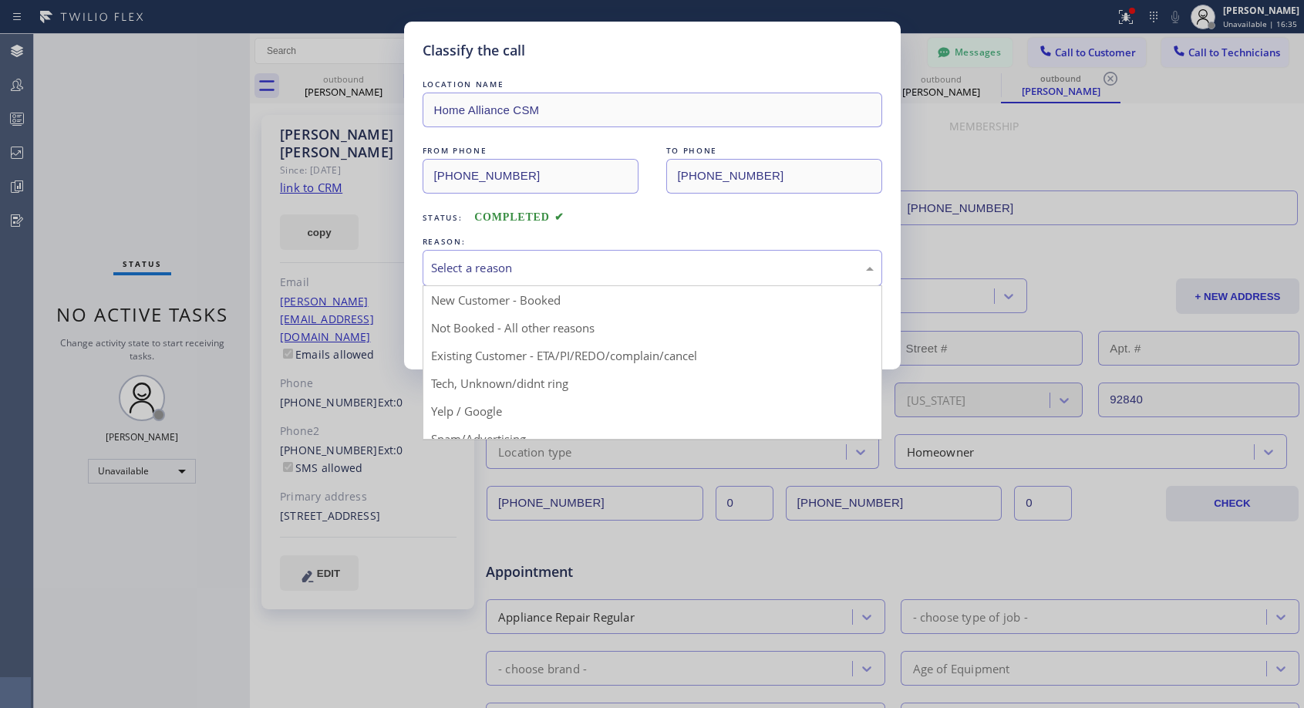
click at [524, 279] on div "Select a reason" at bounding box center [653, 268] width 460 height 36
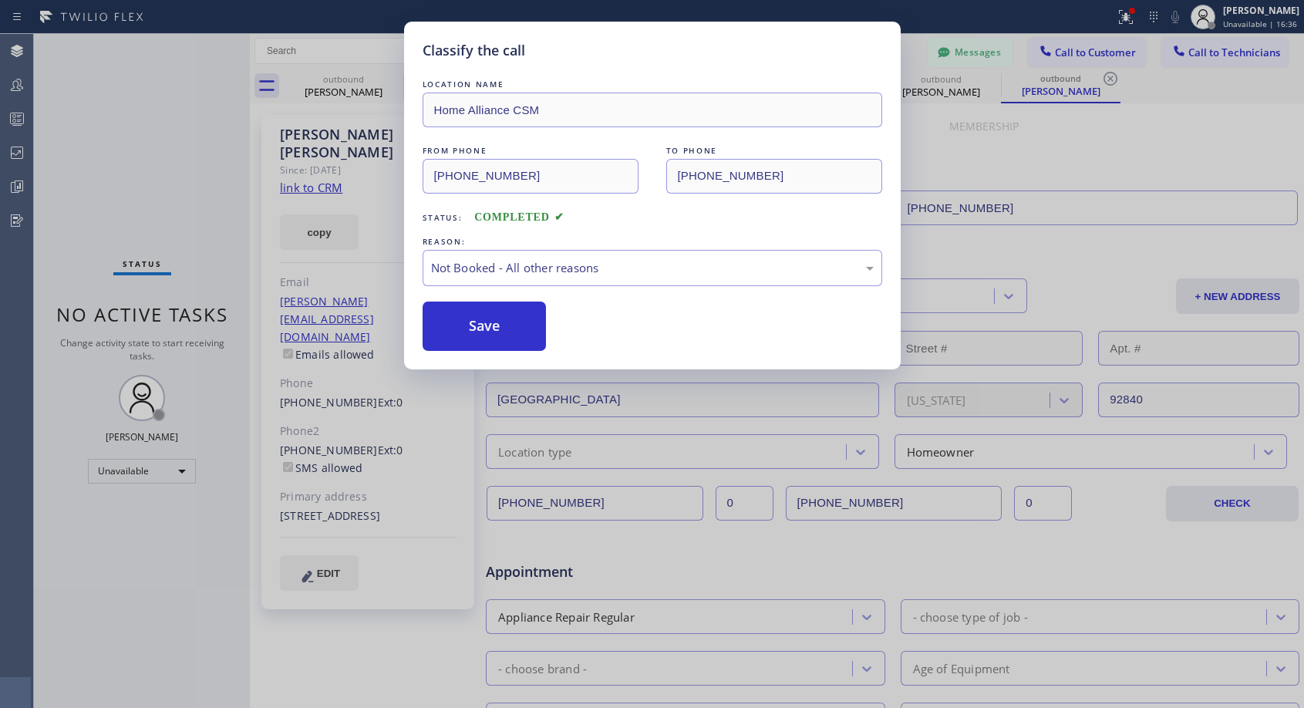
click at [493, 330] on button "Save" at bounding box center [485, 325] width 124 height 49
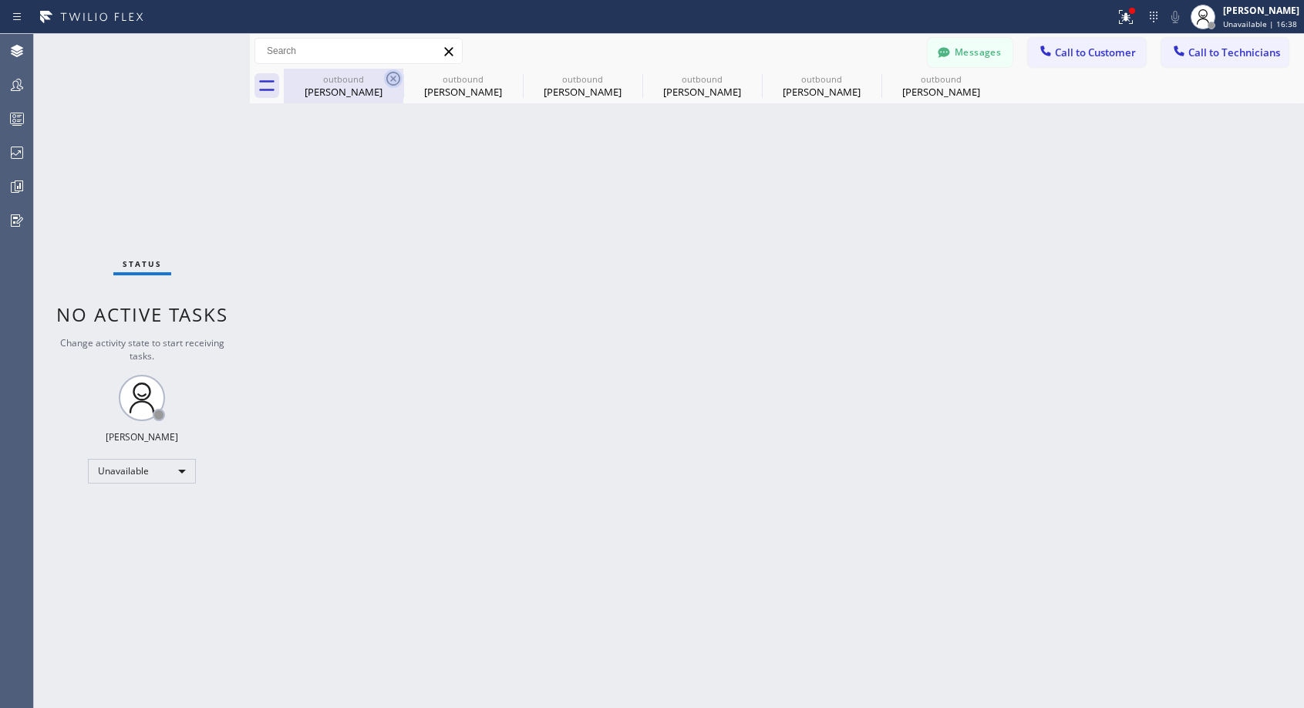
click at [393, 82] on icon at bounding box center [393, 78] width 19 height 19
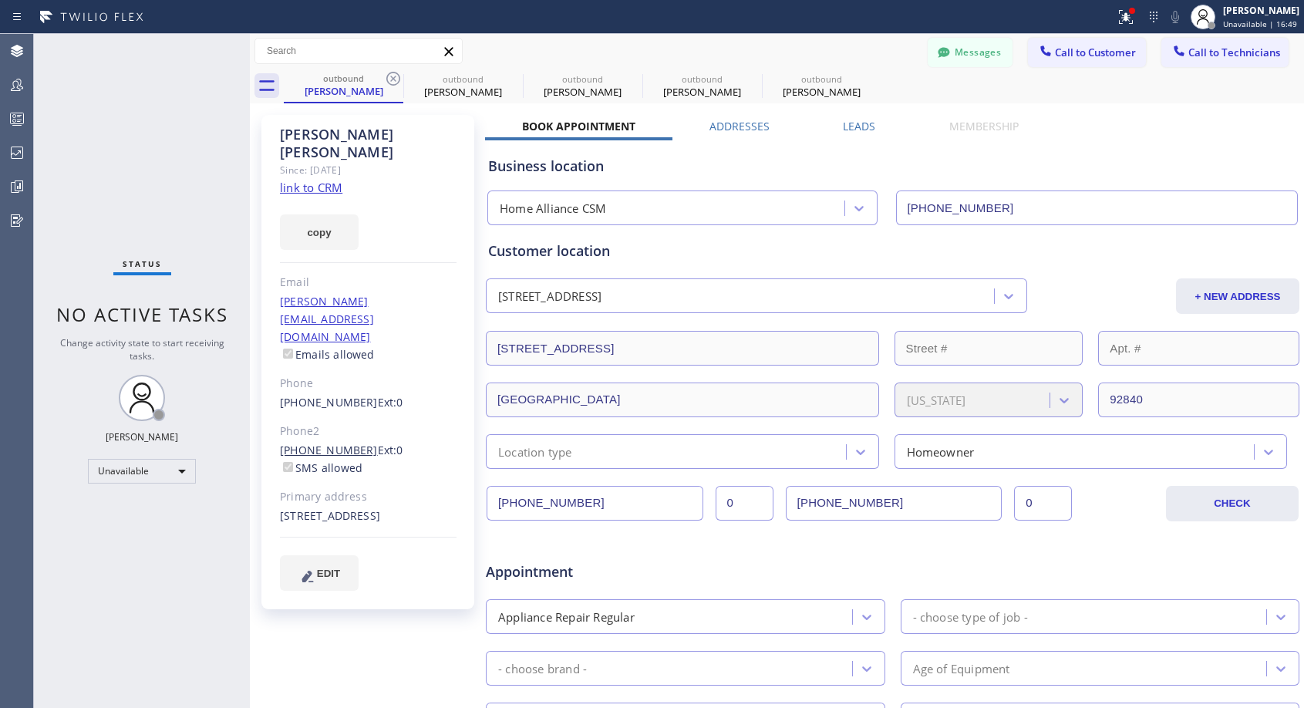
click at [330, 443] on link "(714) 800-0915" at bounding box center [329, 450] width 98 height 15
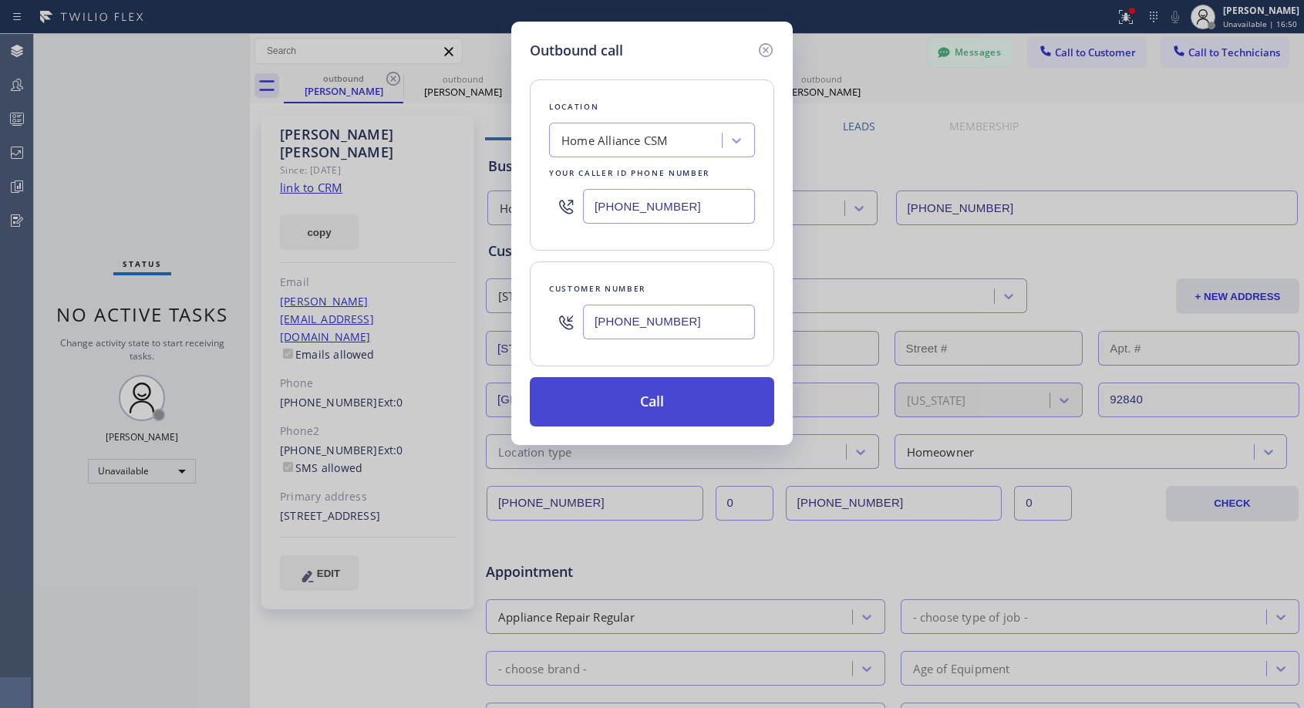
type input "(714) 800-0915"
click at [643, 392] on button "Call" at bounding box center [652, 401] width 244 height 49
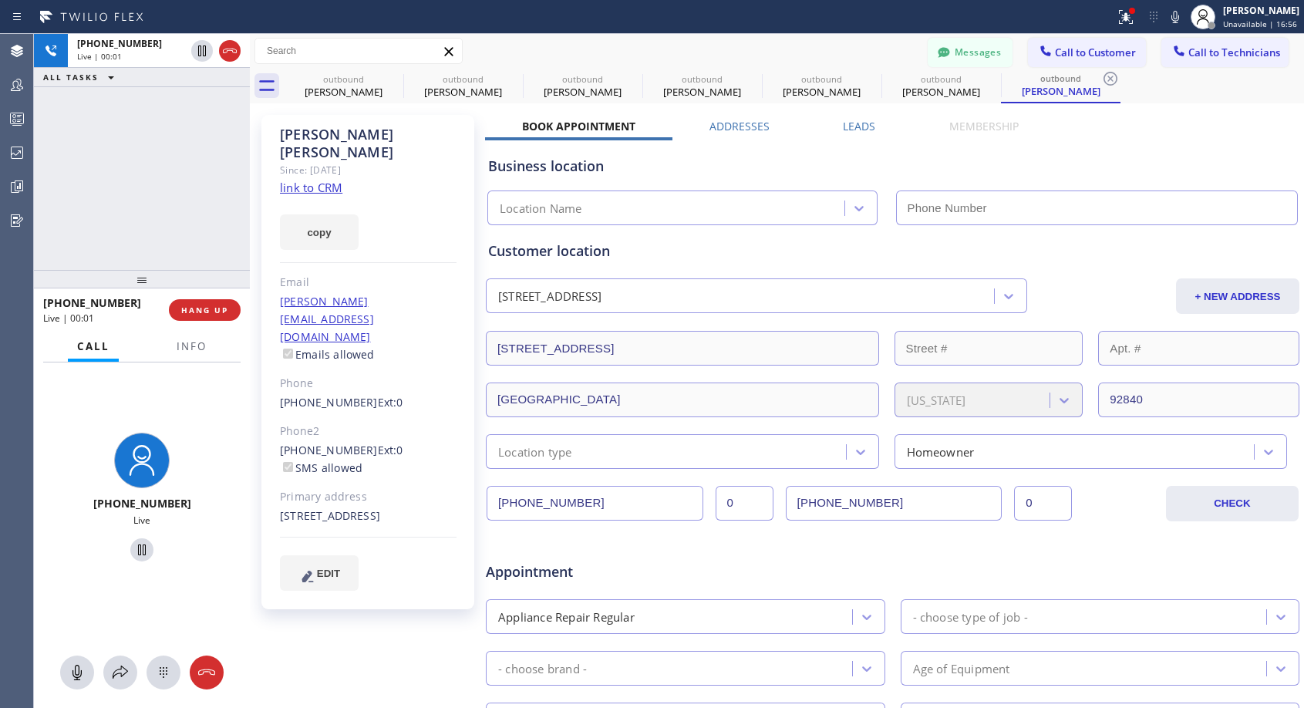
type input "(818) 614-5337"
click at [208, 308] on span "HANG UP" at bounding box center [204, 310] width 47 height 11
click at [209, 309] on span "HANG UP" at bounding box center [204, 310] width 47 height 11
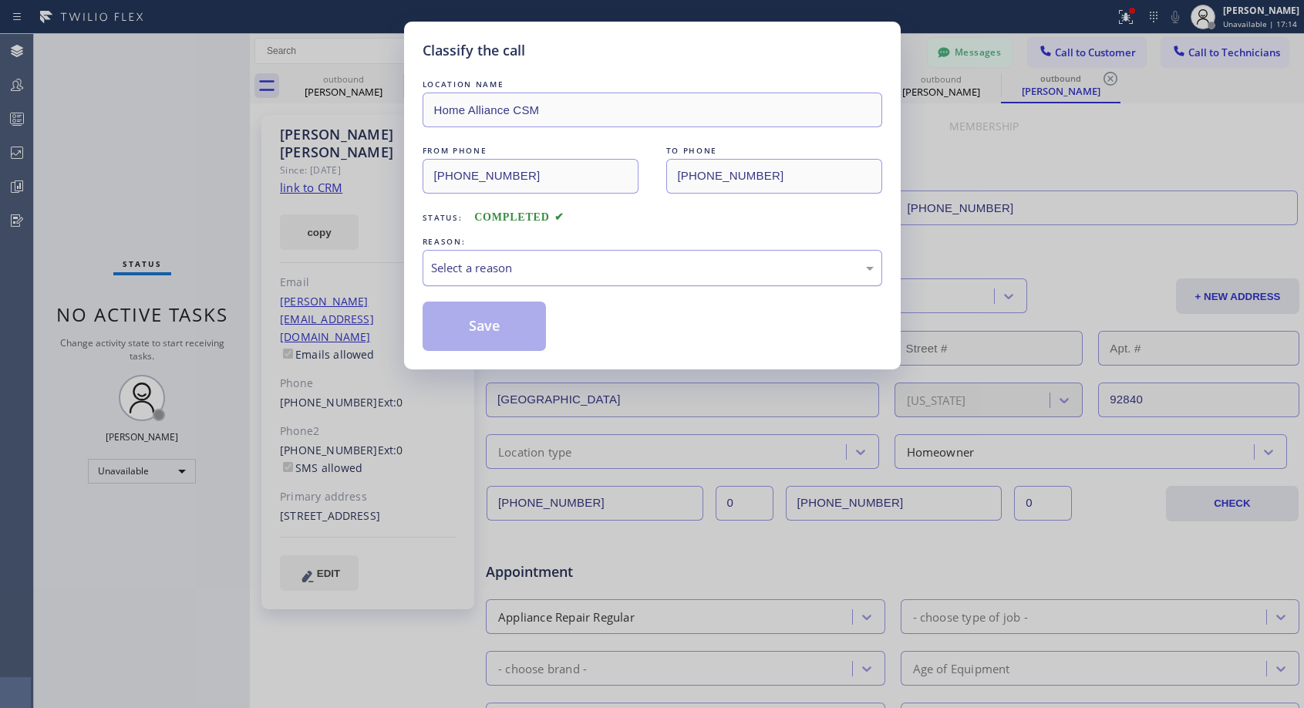
click at [497, 269] on div "Select a reason" at bounding box center [652, 268] width 443 height 18
click at [465, 329] on button "Save" at bounding box center [485, 325] width 124 height 49
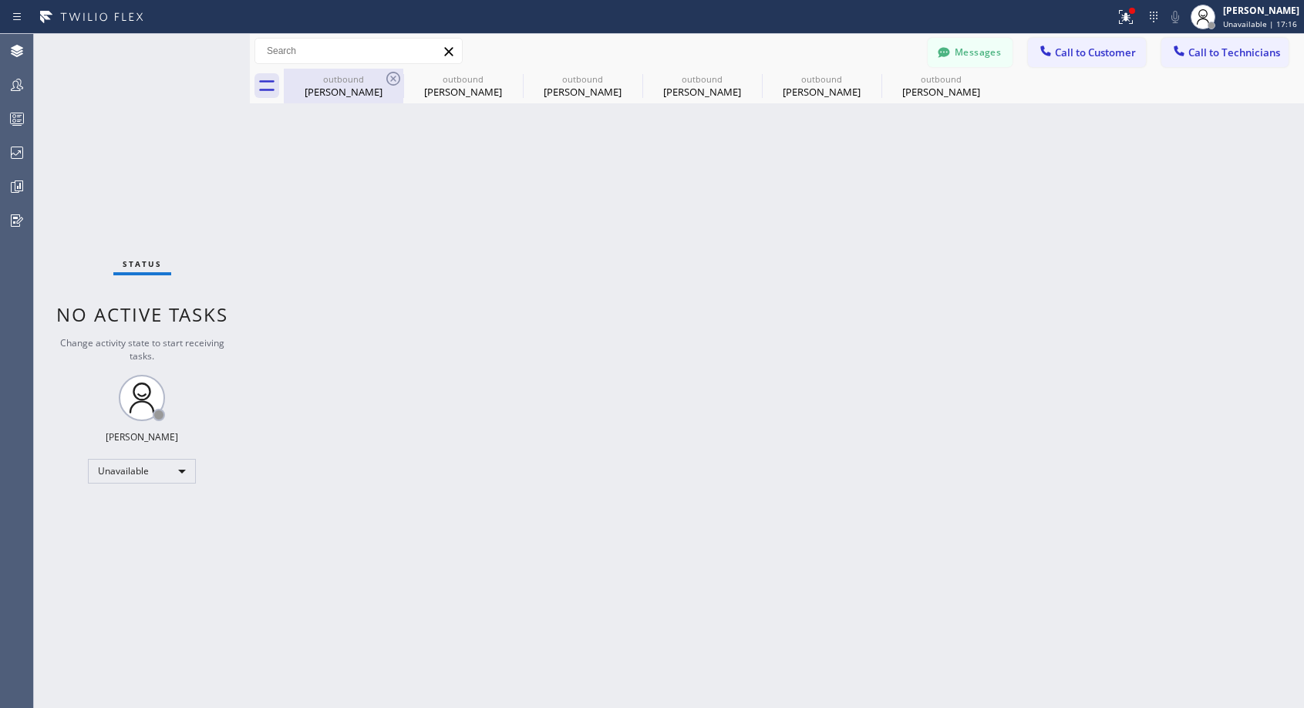
click at [337, 90] on div "Jennifer Anaya" at bounding box center [343, 92] width 116 height 14
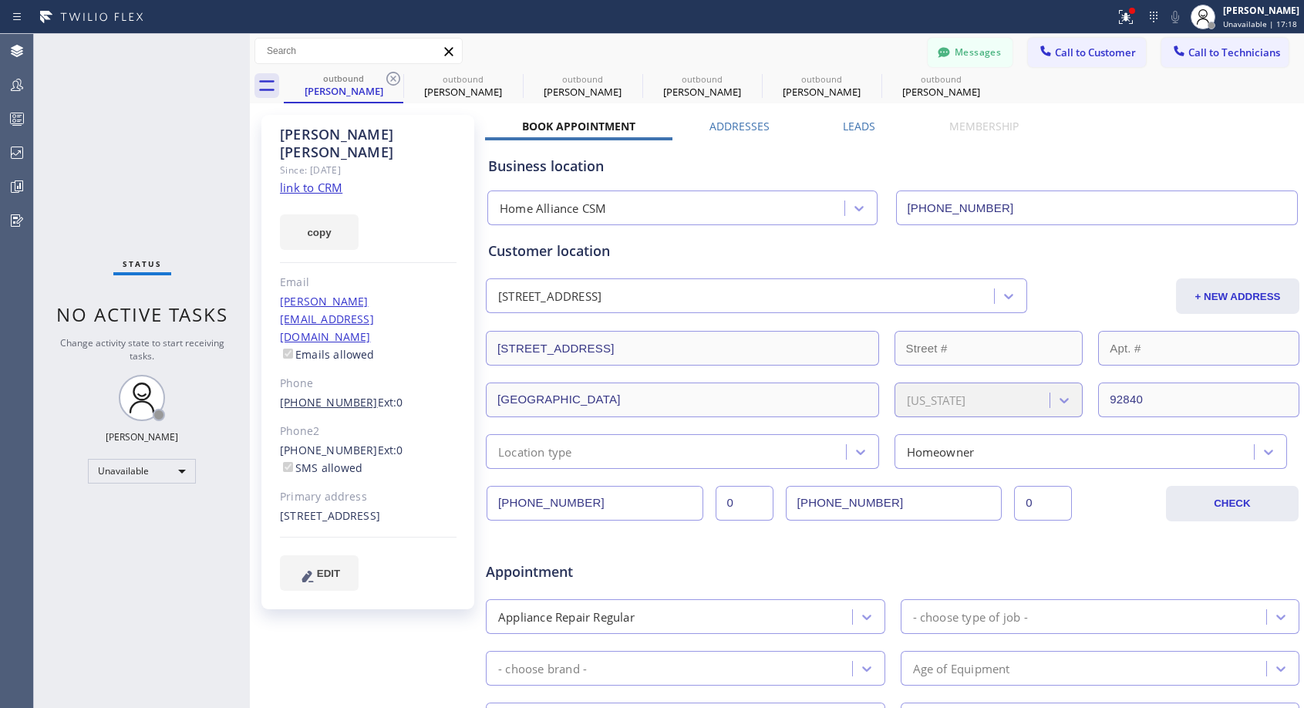
click at [318, 395] on link "(714) 389-8548" at bounding box center [329, 402] width 98 height 15
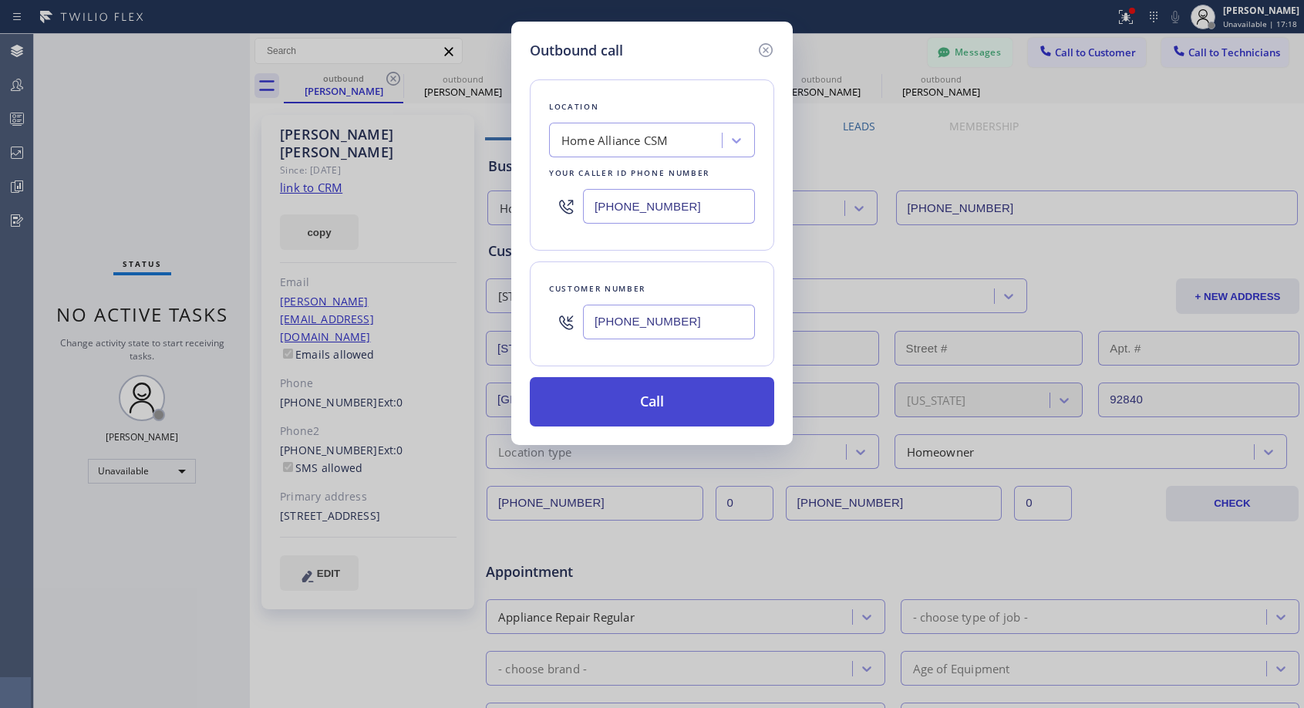
type input "(714) 389-8548"
click at [585, 415] on button "Call" at bounding box center [652, 401] width 244 height 49
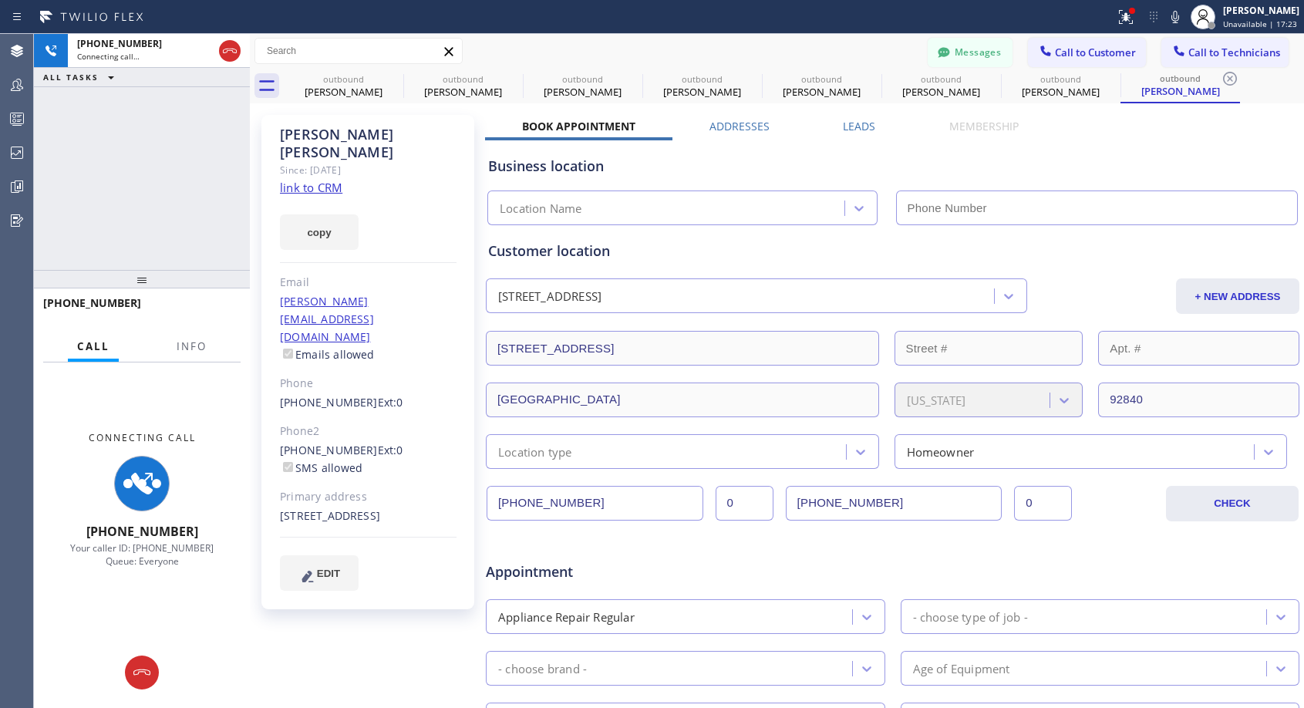
type input "(818) 614-5337"
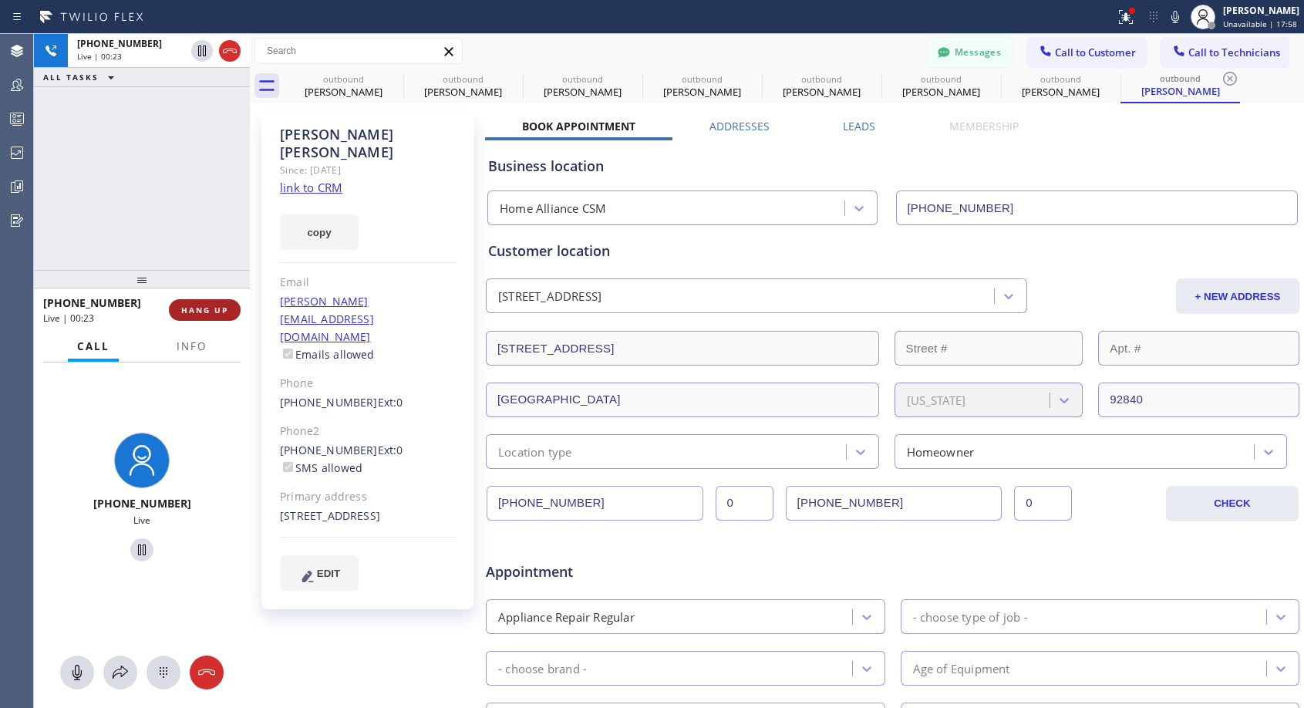
click at [195, 313] on span "HANG UP" at bounding box center [204, 310] width 47 height 11
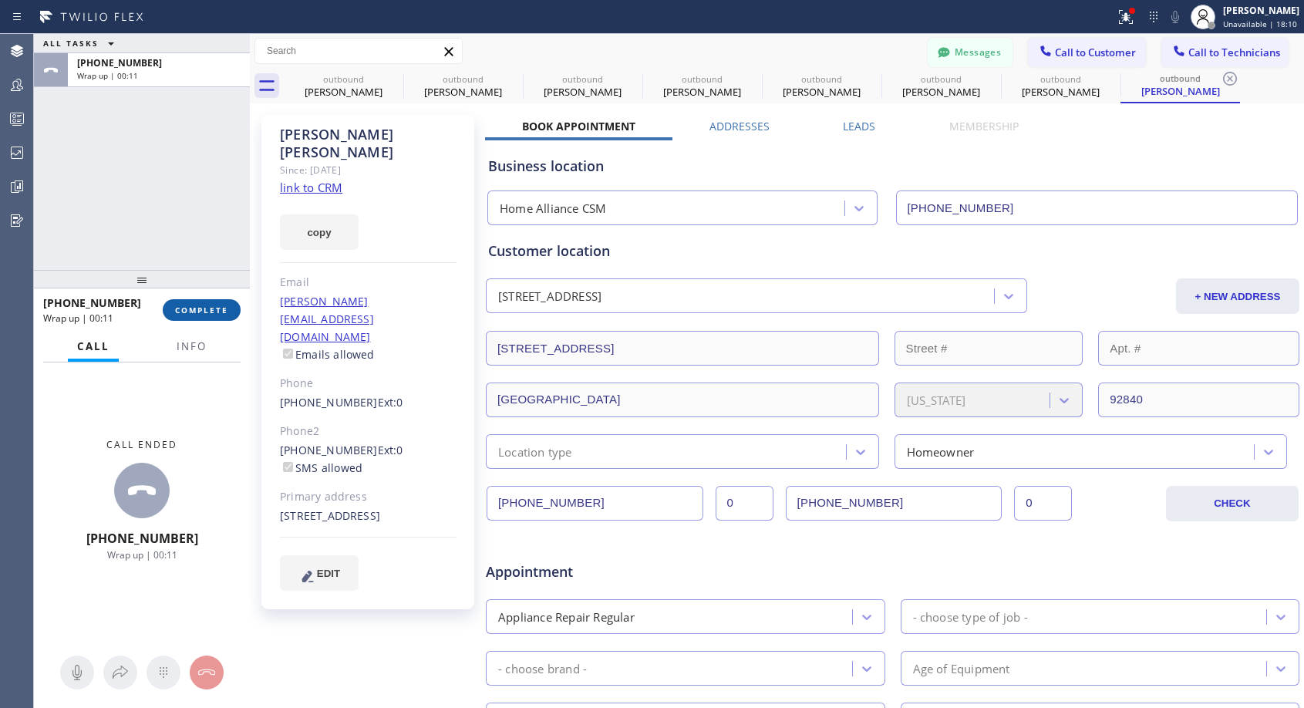
click at [214, 314] on span "COMPLETE" at bounding box center [201, 310] width 53 height 11
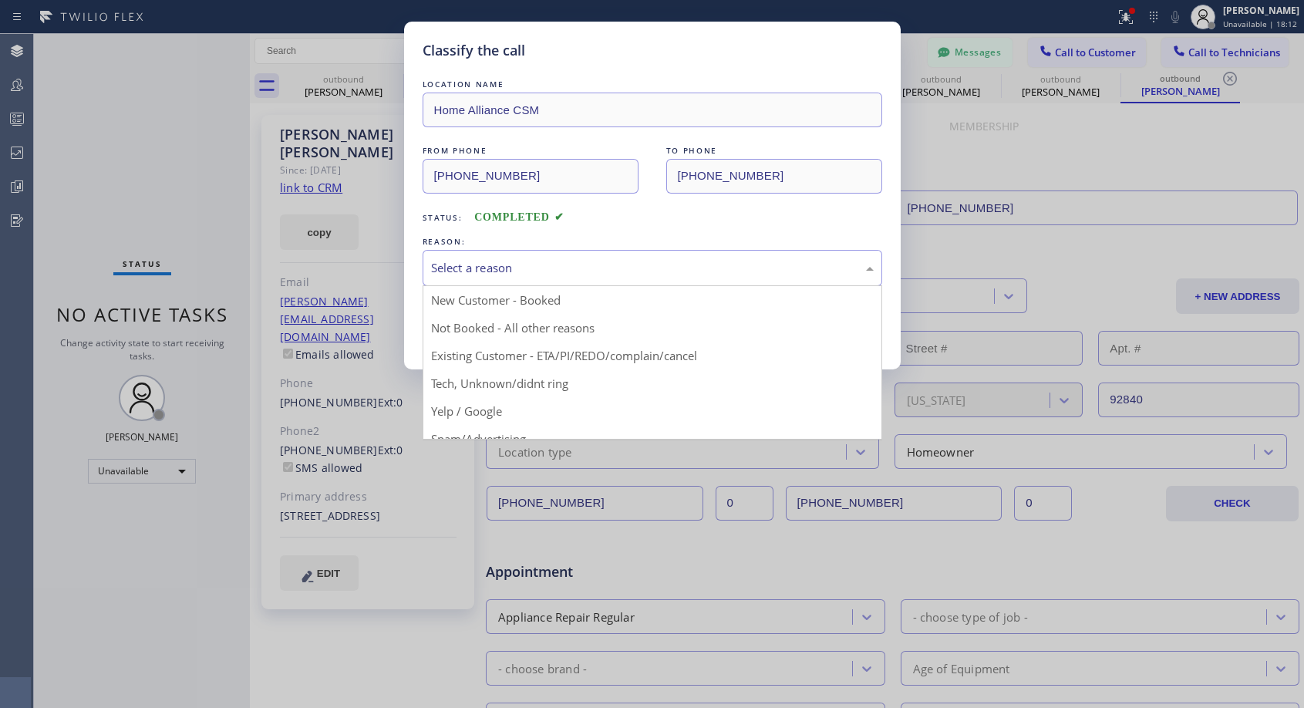
click at [513, 270] on div "Select a reason" at bounding box center [652, 268] width 443 height 18
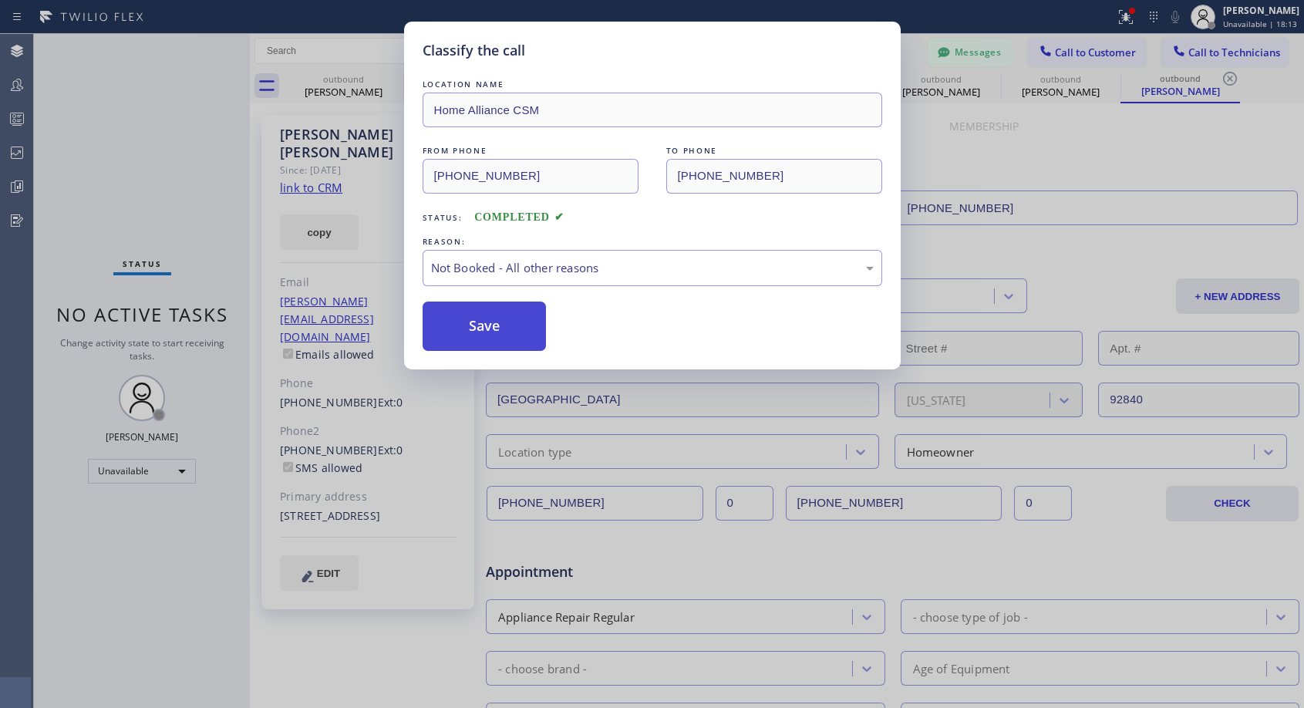
click at [488, 324] on button "Save" at bounding box center [485, 325] width 124 height 49
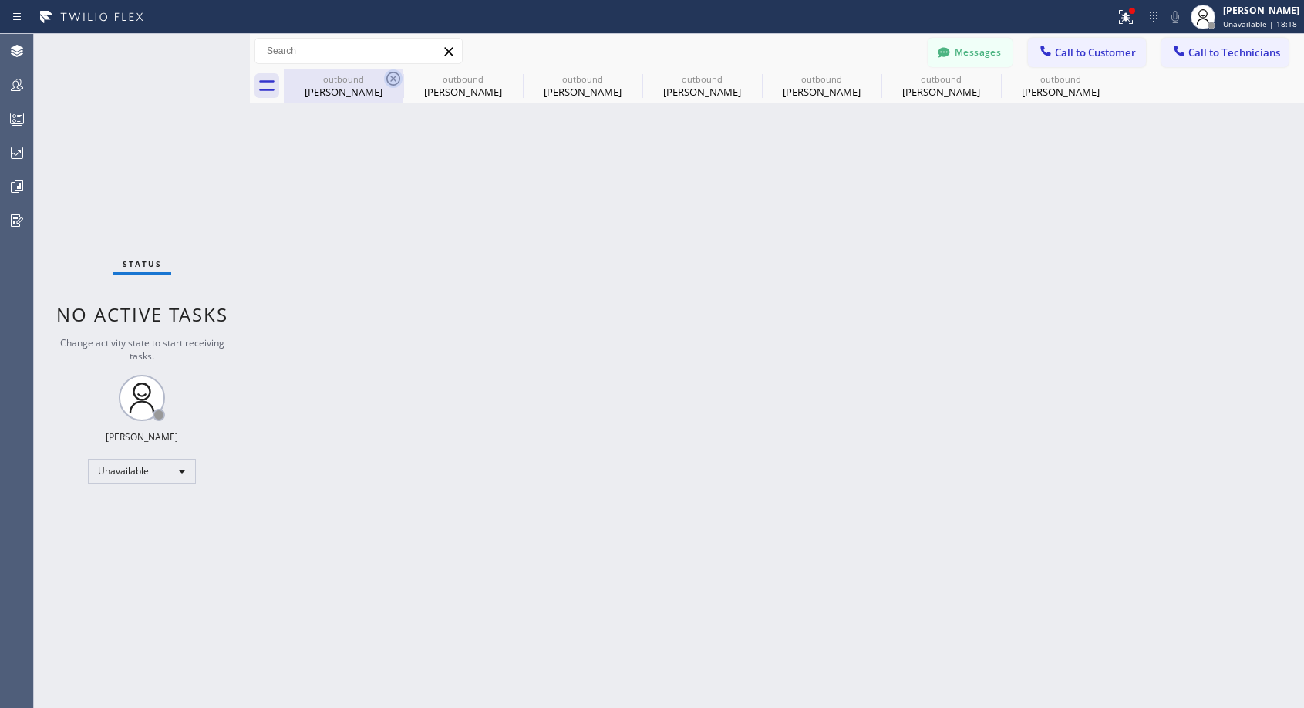
click at [393, 79] on icon at bounding box center [393, 79] width 14 height 14
click at [0, 0] on icon at bounding box center [0, 0] width 0 height 0
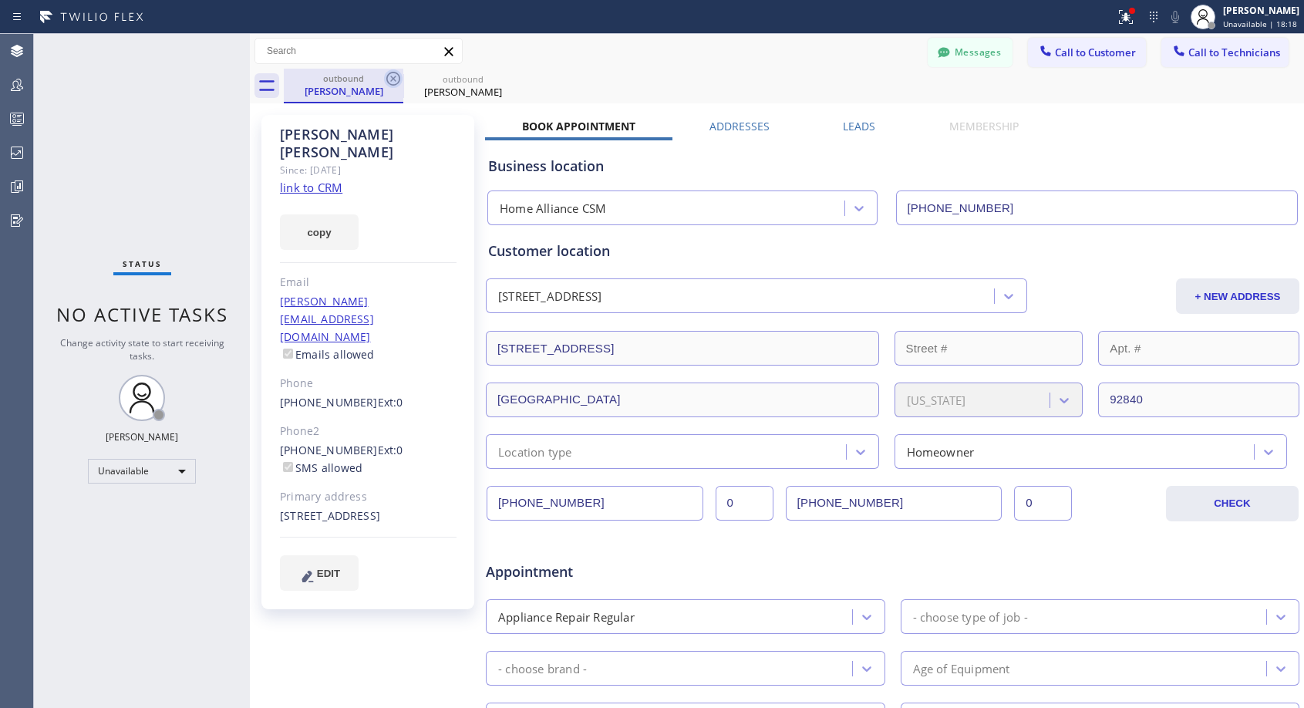
click at [389, 79] on icon at bounding box center [393, 78] width 19 height 19
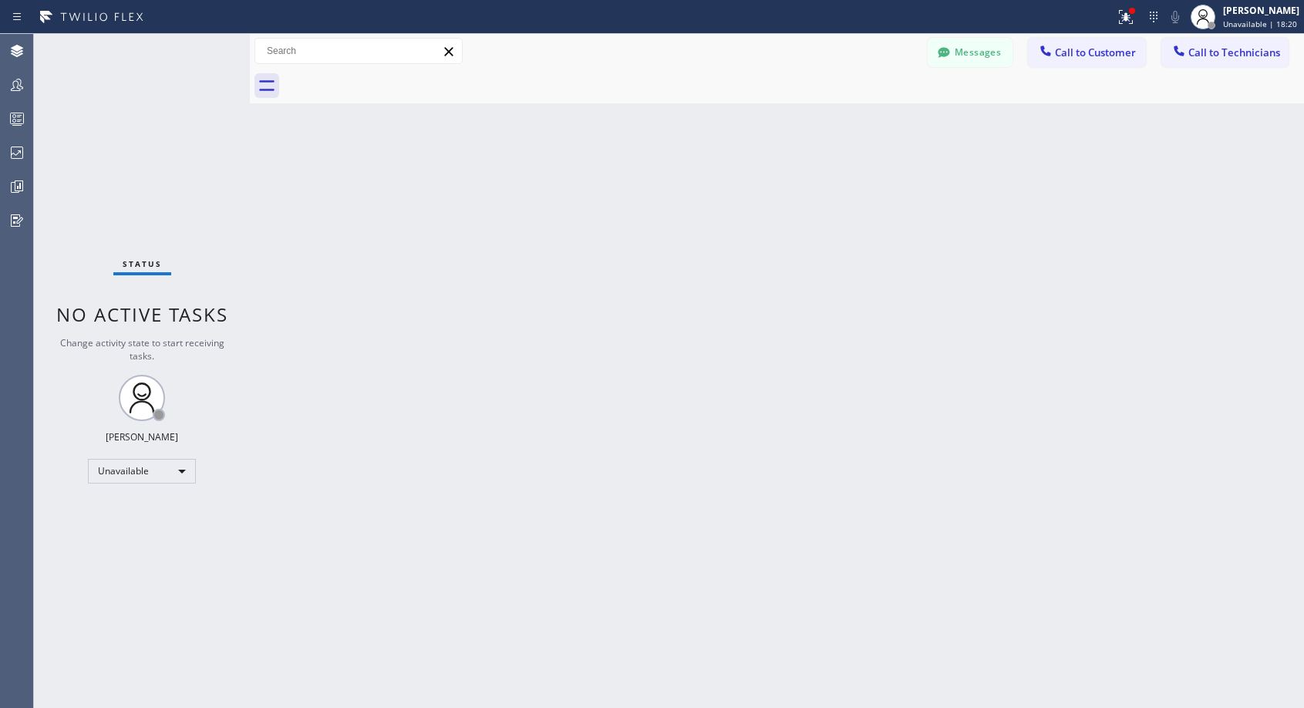
click at [389, 79] on div at bounding box center [794, 86] width 1020 height 35
click at [1063, 52] on span "Call to Customer" at bounding box center [1095, 52] width 81 height 14
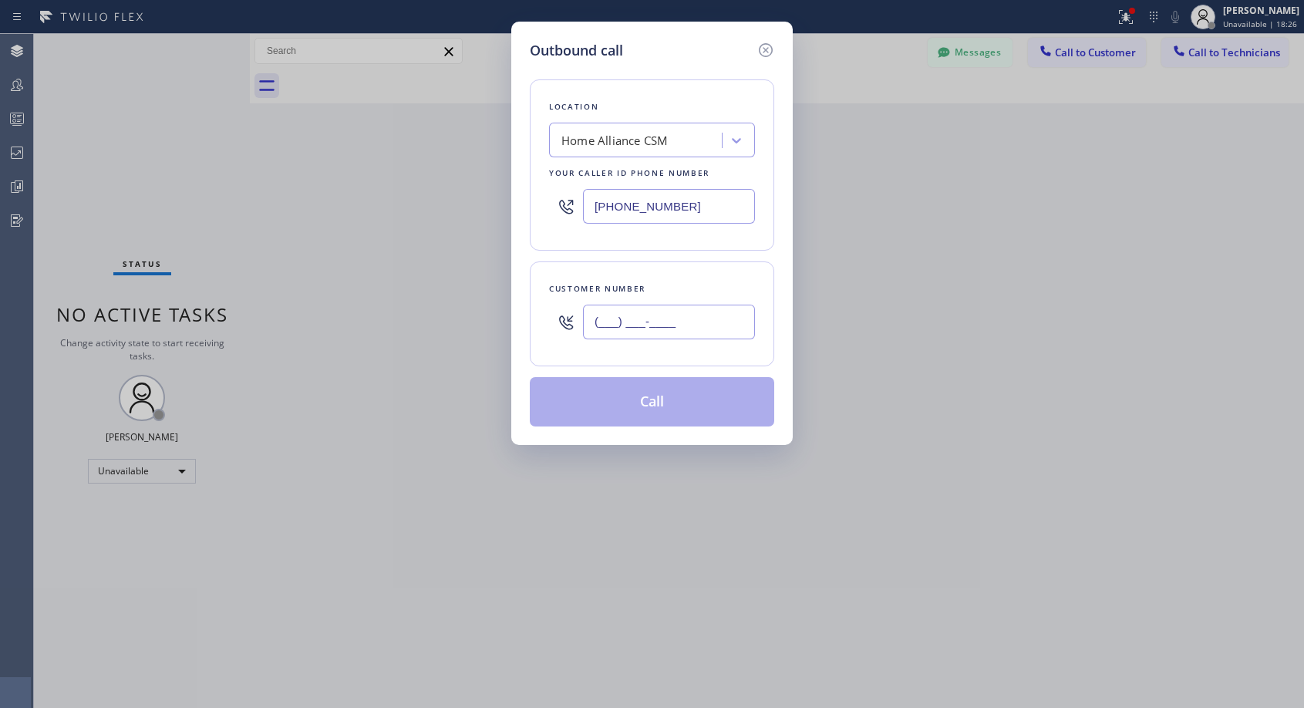
click at [621, 312] on input "(___) ___-____" at bounding box center [669, 322] width 172 height 35
paste input "714) 389-8548"
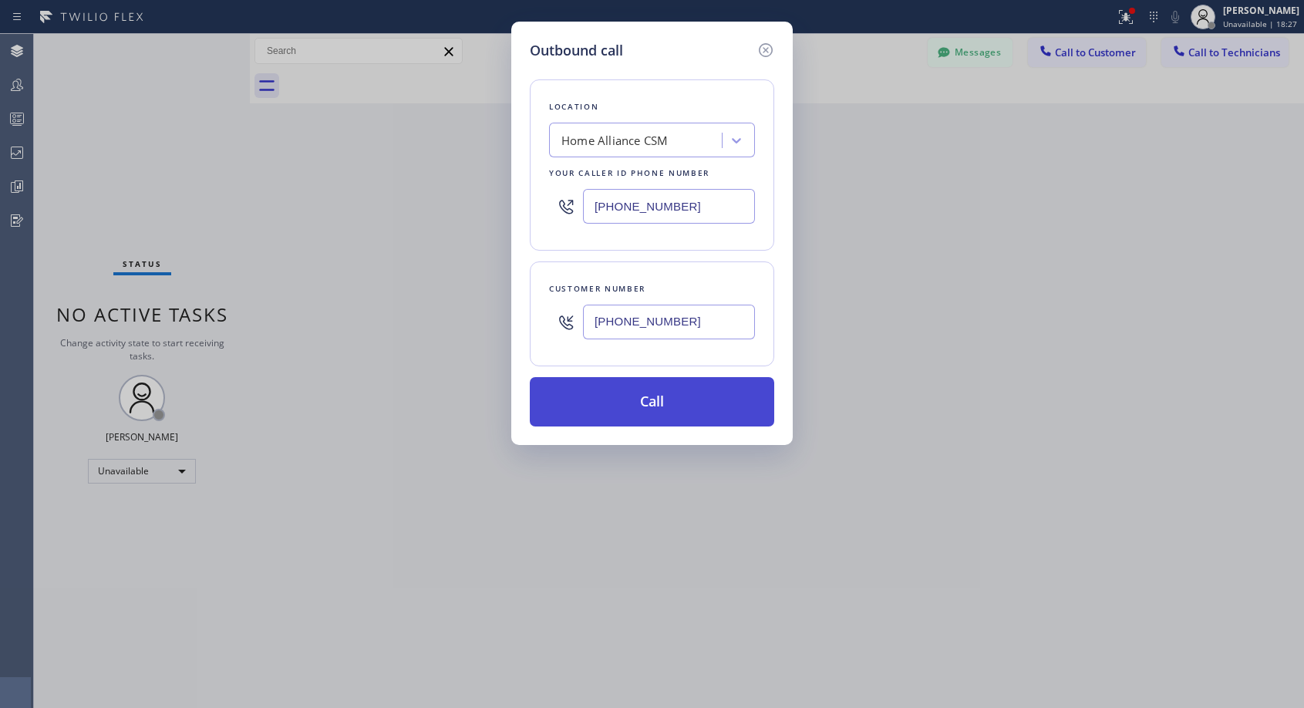
type input "(714) 389-8548"
click at [628, 399] on button "Call" at bounding box center [652, 401] width 244 height 49
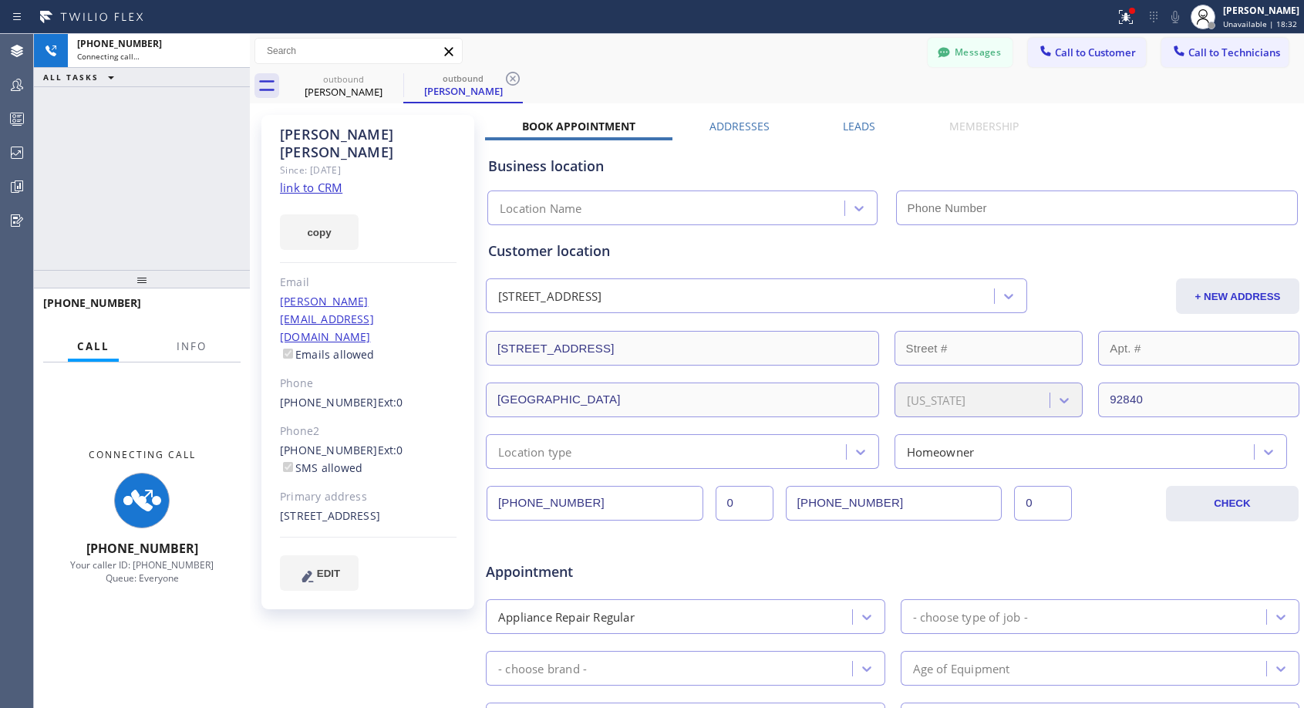
type input "(818) 614-5337"
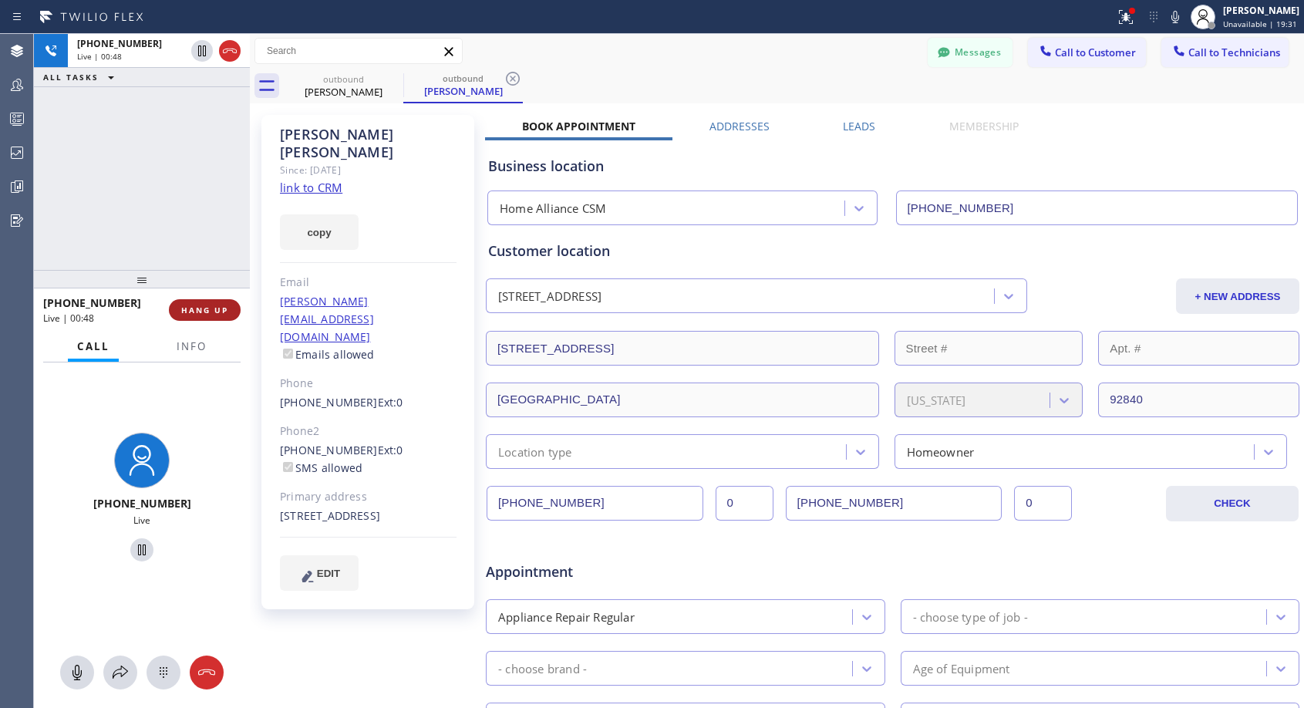
click at [211, 309] on span "HANG UP" at bounding box center [204, 310] width 47 height 11
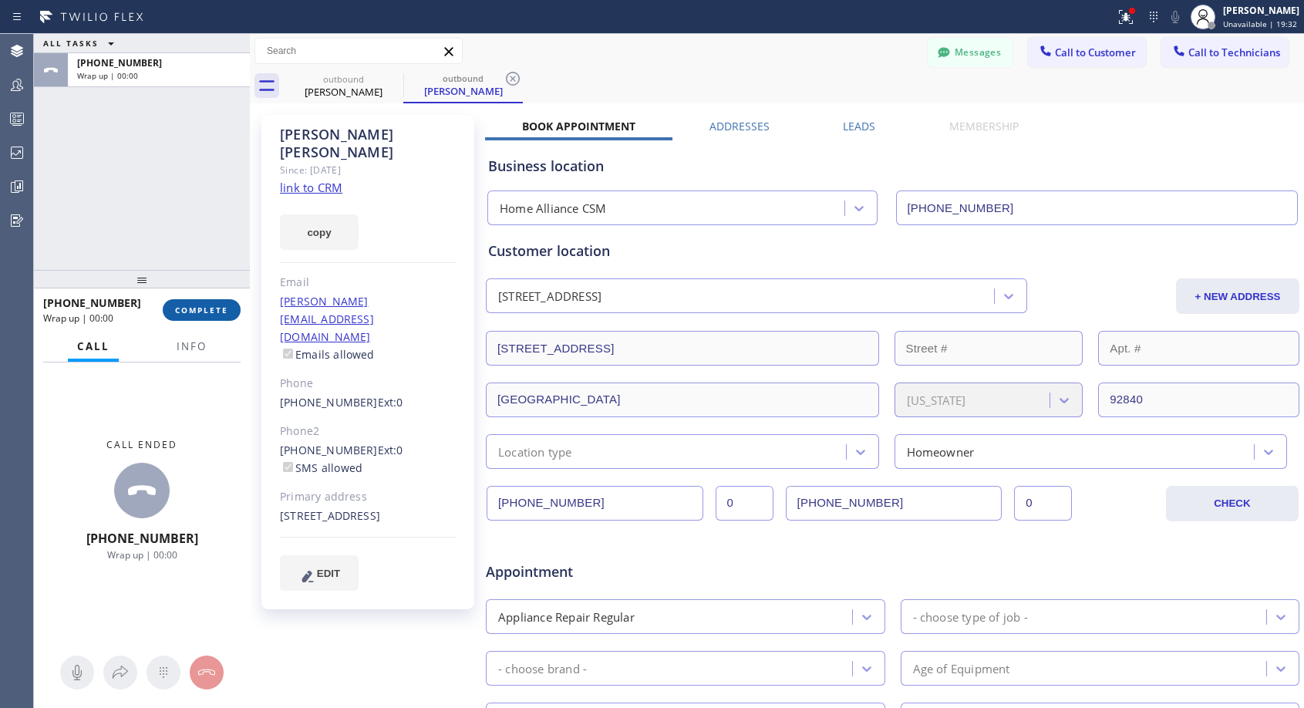
click at [211, 309] on span "COMPLETE" at bounding box center [201, 310] width 53 height 11
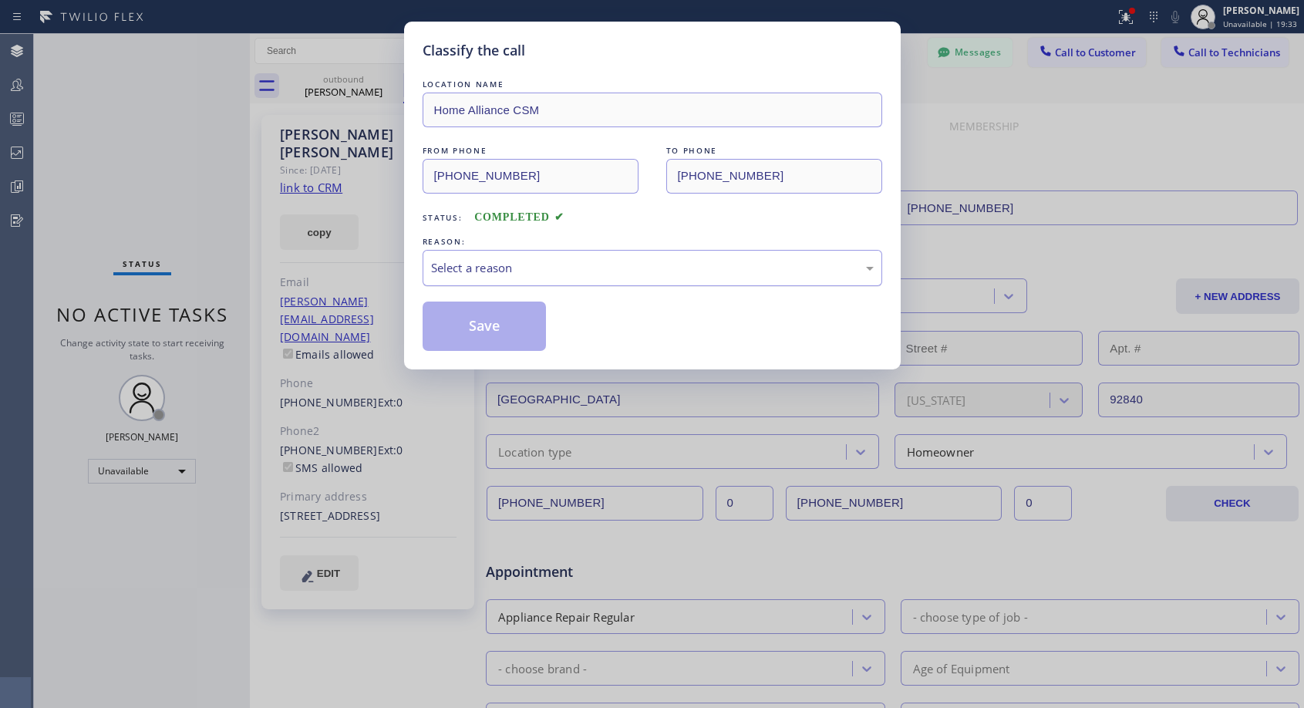
click at [535, 269] on div "Select a reason" at bounding box center [652, 268] width 443 height 18
click at [475, 325] on button "Save" at bounding box center [485, 325] width 124 height 49
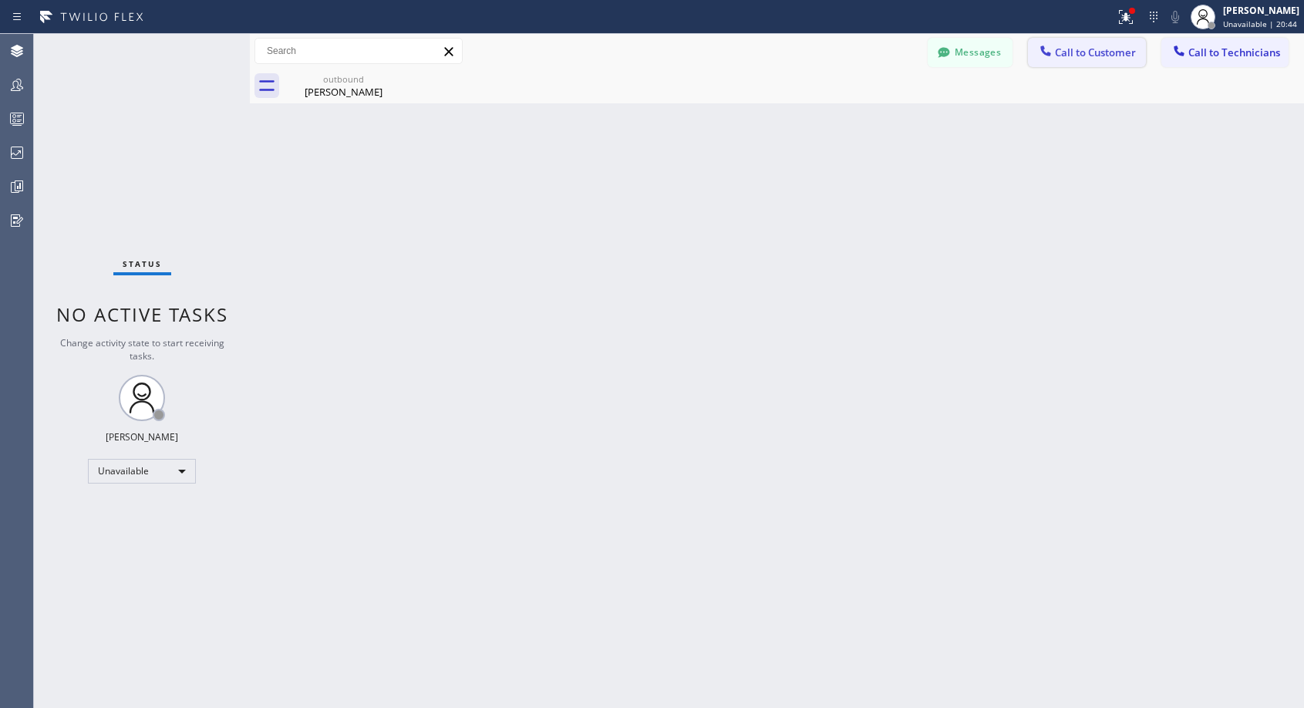
click at [1080, 47] on span "Call to Customer" at bounding box center [1095, 52] width 81 height 14
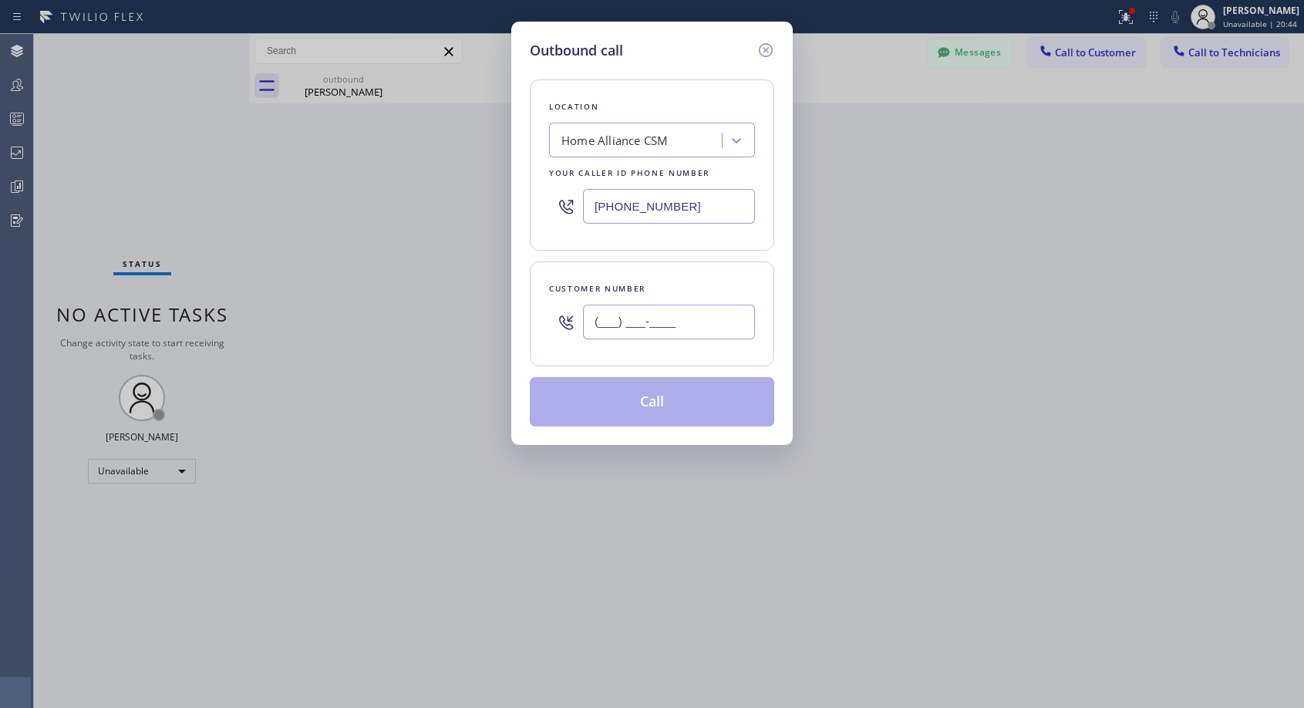
click at [716, 326] on input "(___) ___-____" at bounding box center [669, 322] width 172 height 35
paste input "941) 587-2207"
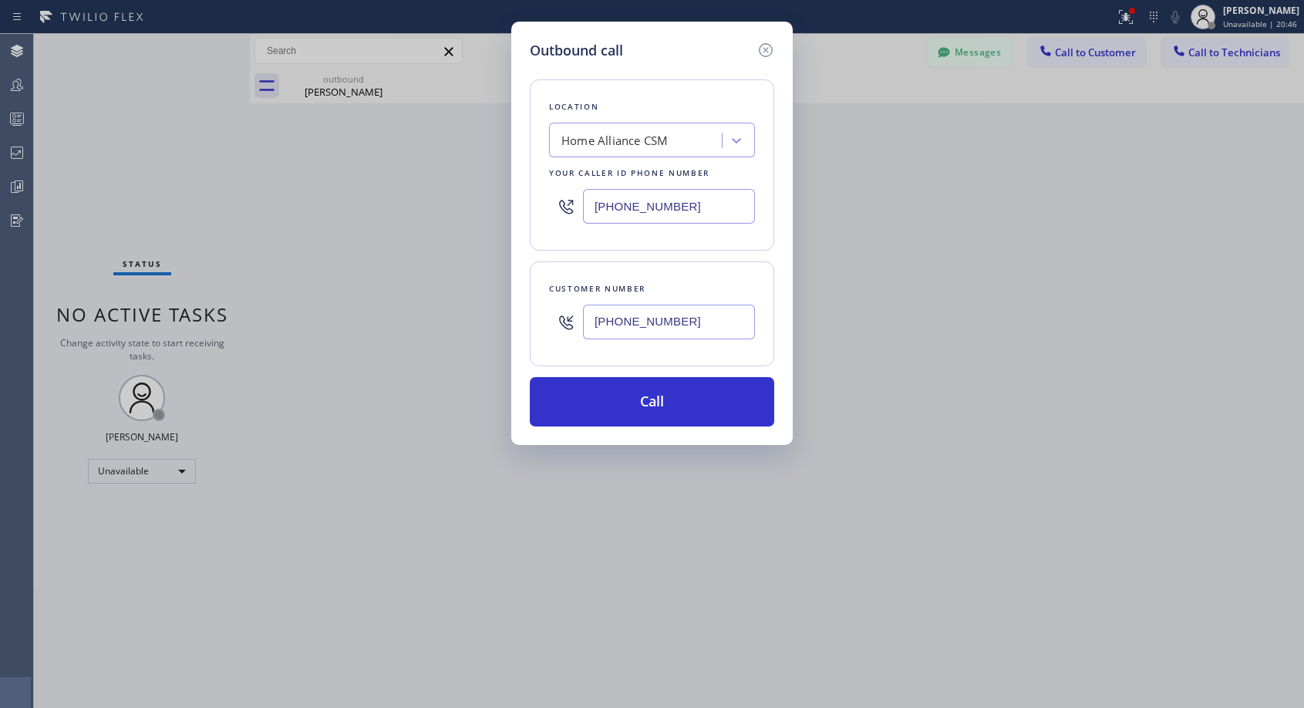
type input "(941) 587-2207"
click at [690, 398] on button "Call" at bounding box center [652, 401] width 244 height 49
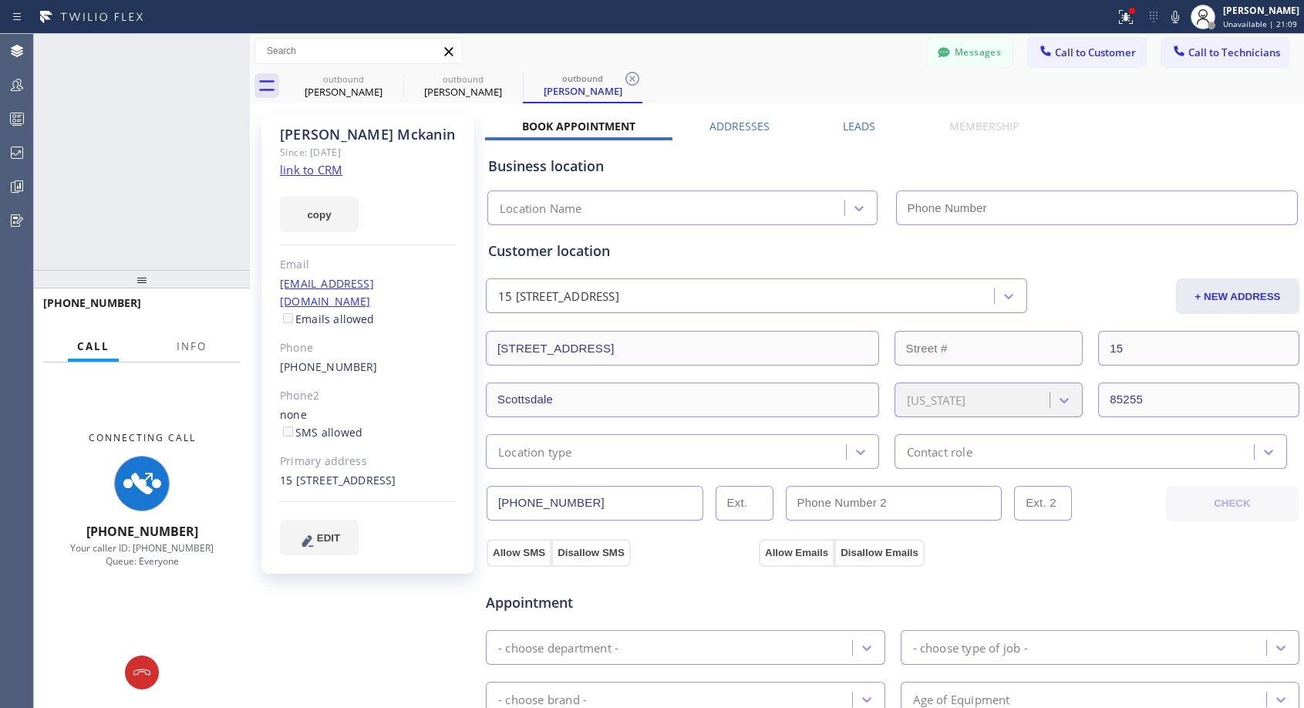
type input "(818) 614-5337"
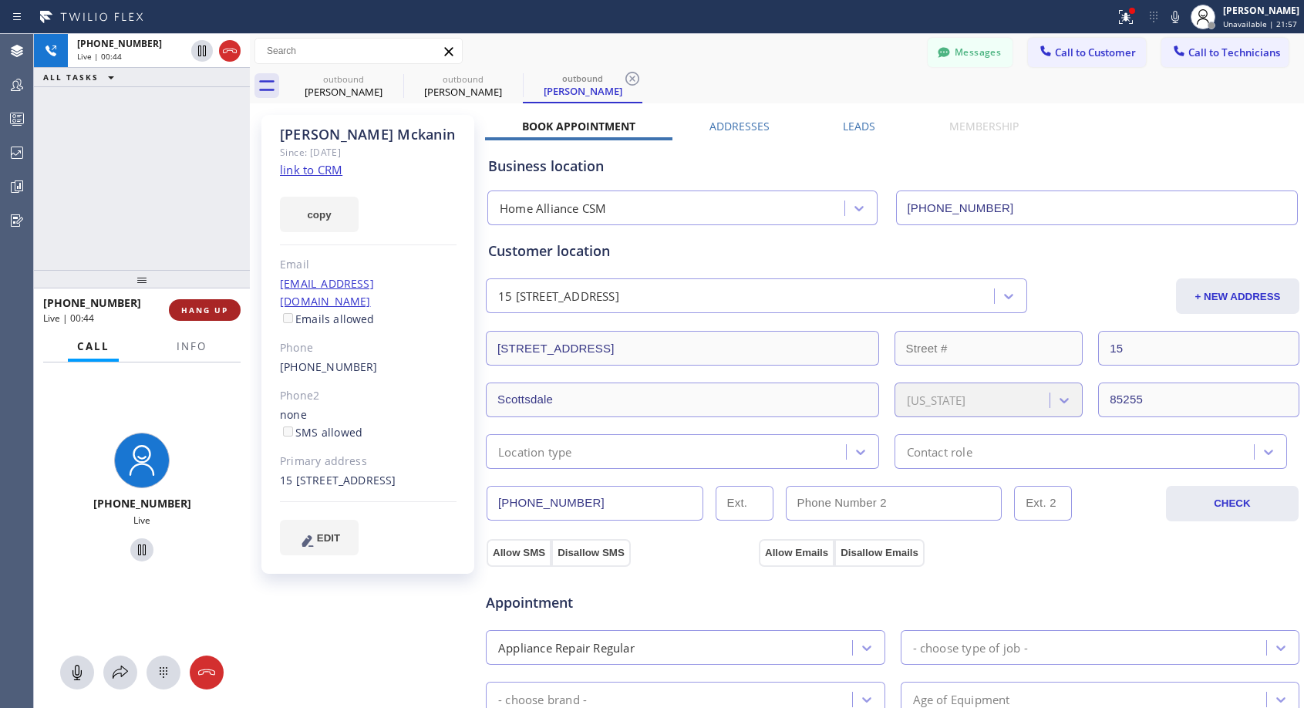
click at [207, 313] on span "HANG UP" at bounding box center [204, 310] width 47 height 11
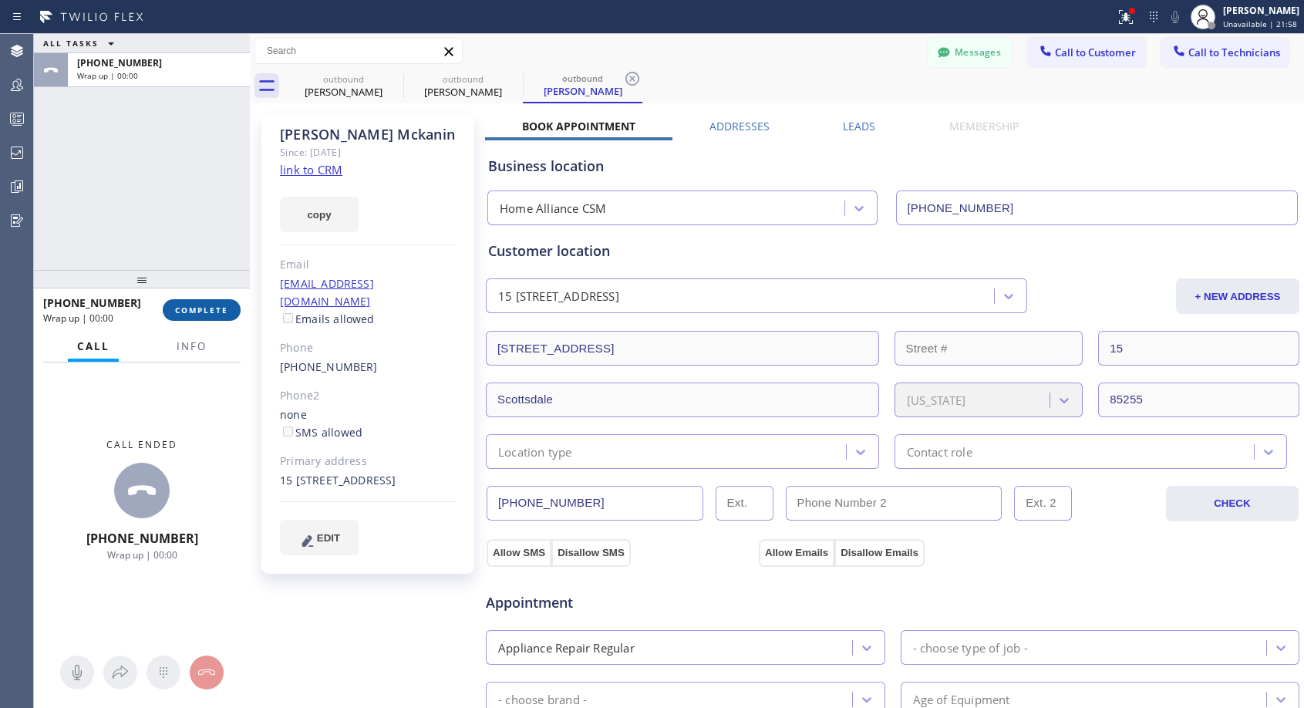
click at [207, 313] on span "COMPLETE" at bounding box center [201, 310] width 53 height 11
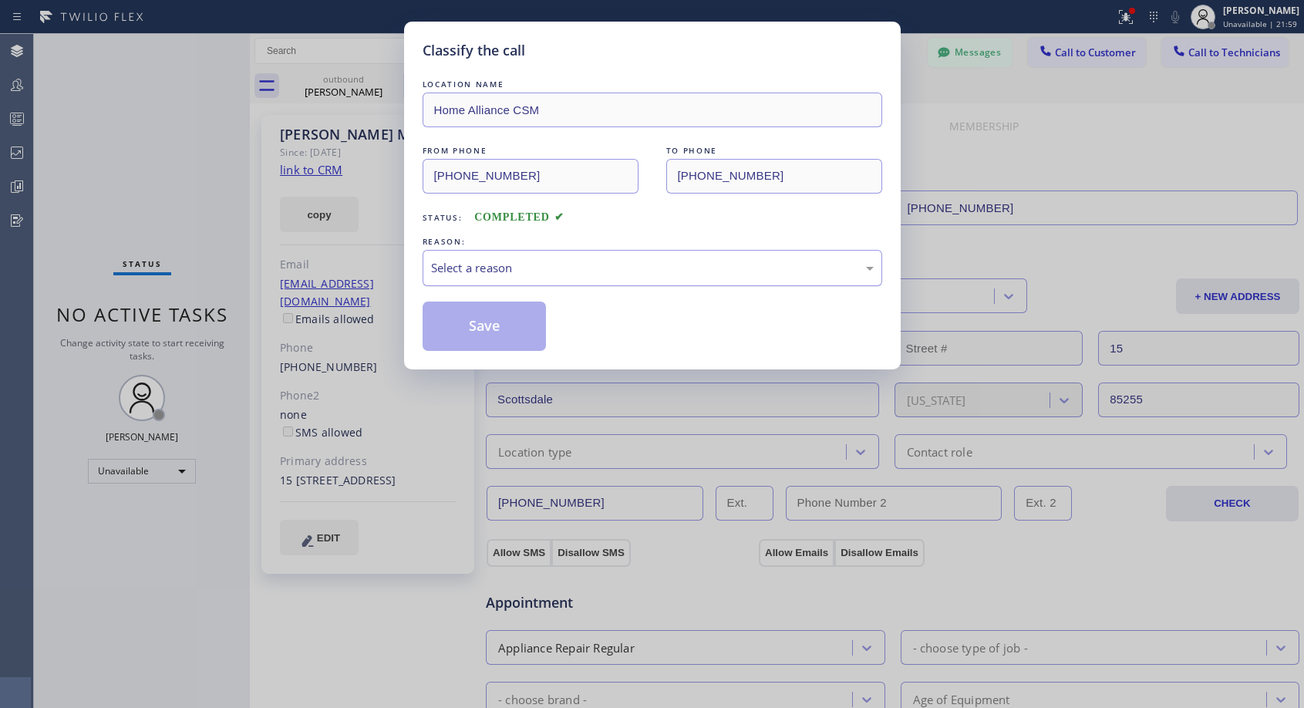
click at [607, 257] on div "Select a reason" at bounding box center [653, 268] width 460 height 36
click at [494, 326] on button "Save" at bounding box center [485, 325] width 124 height 49
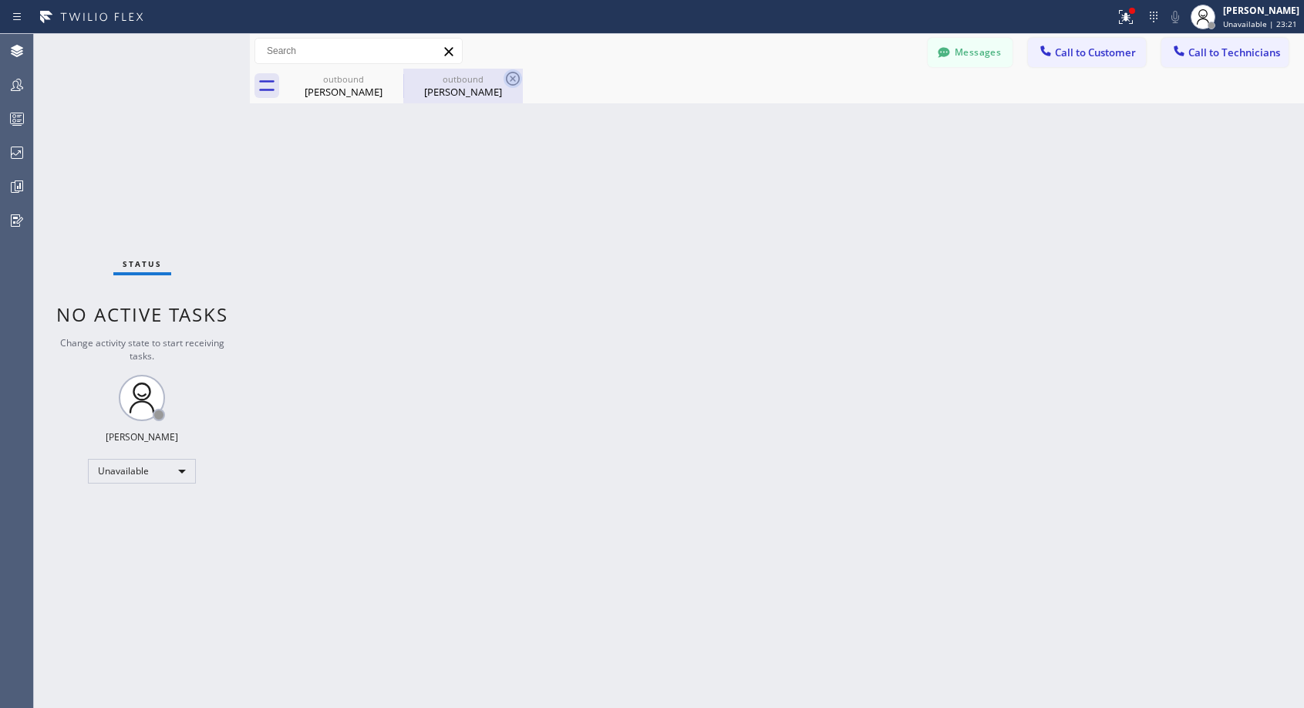
click at [0, 0] on icon at bounding box center [0, 0] width 0 height 0
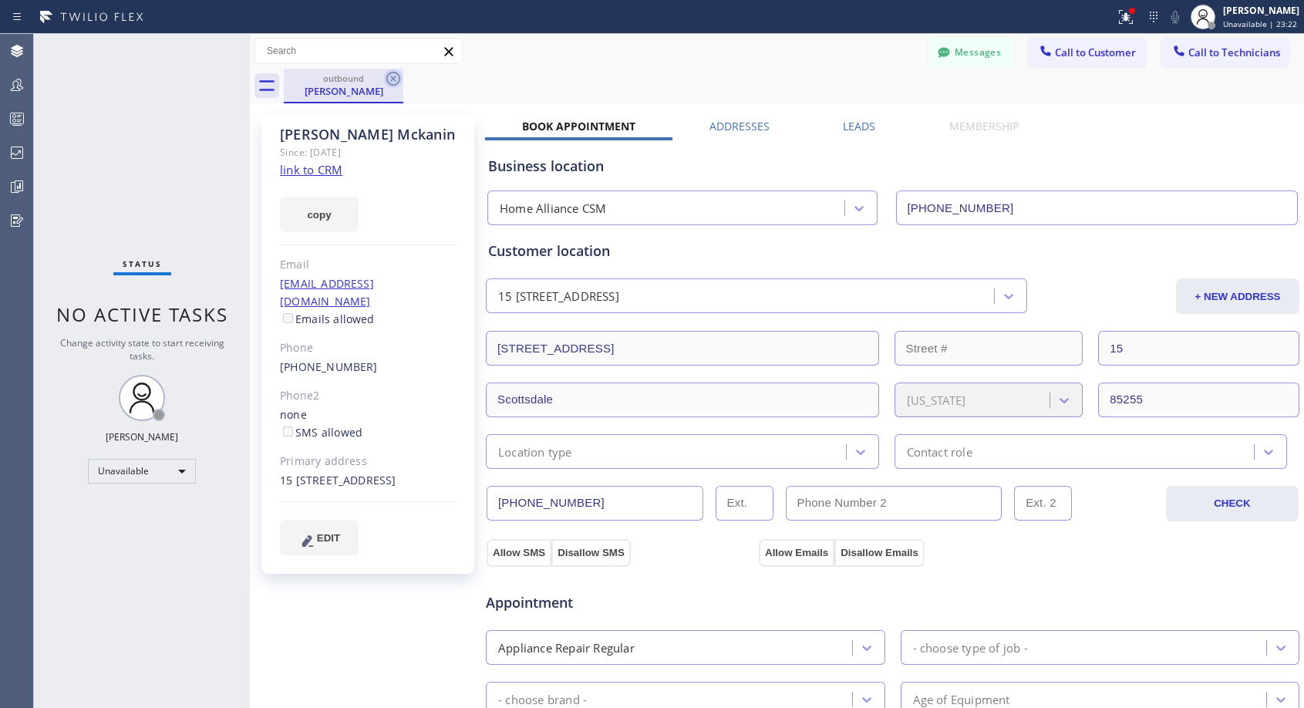
click at [393, 74] on icon at bounding box center [393, 78] width 19 height 19
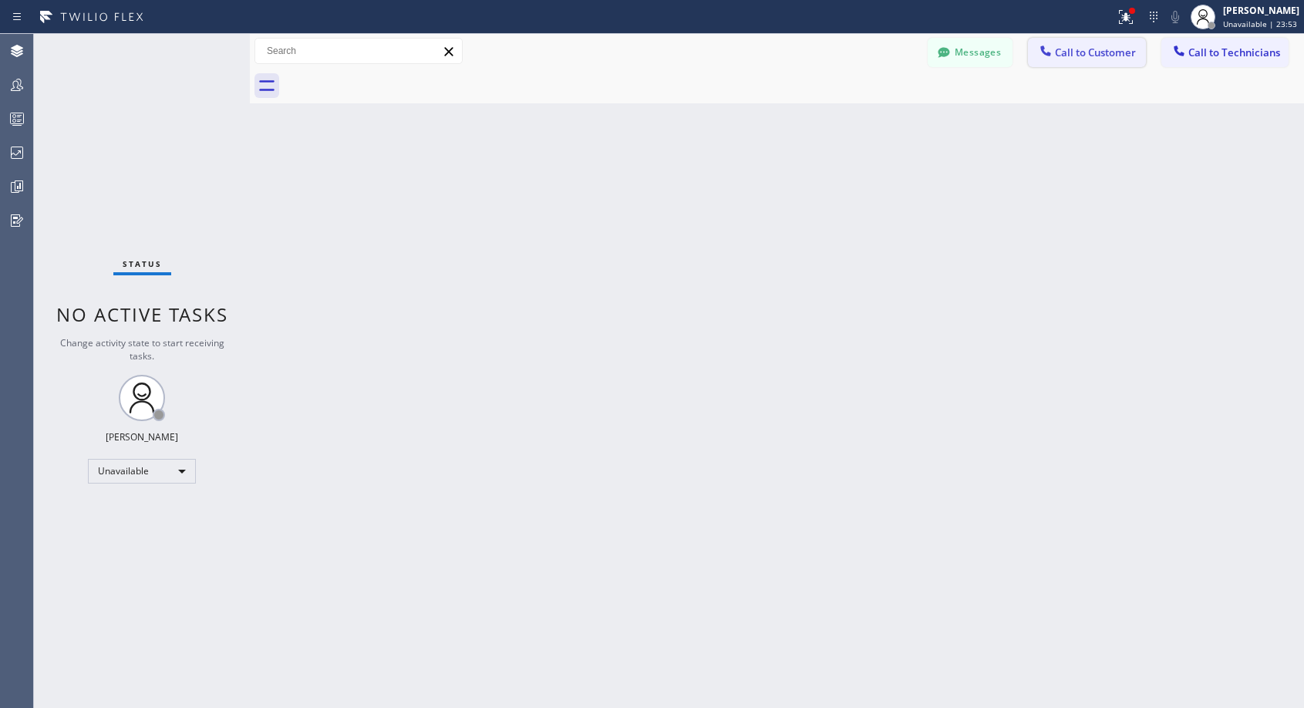
click at [1095, 55] on span "Call to Customer" at bounding box center [1095, 52] width 81 height 14
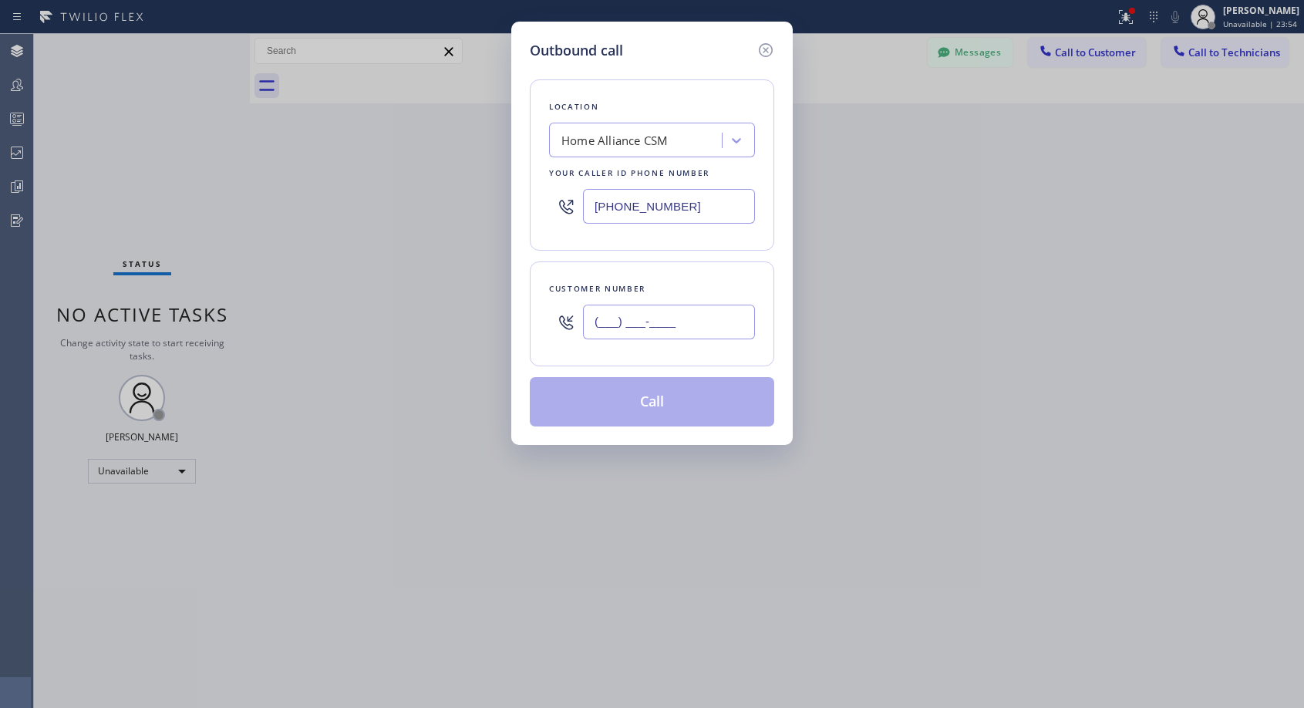
click at [682, 322] on input "(___) ___-____" at bounding box center [669, 322] width 172 height 35
paste input "206) 399-1874"
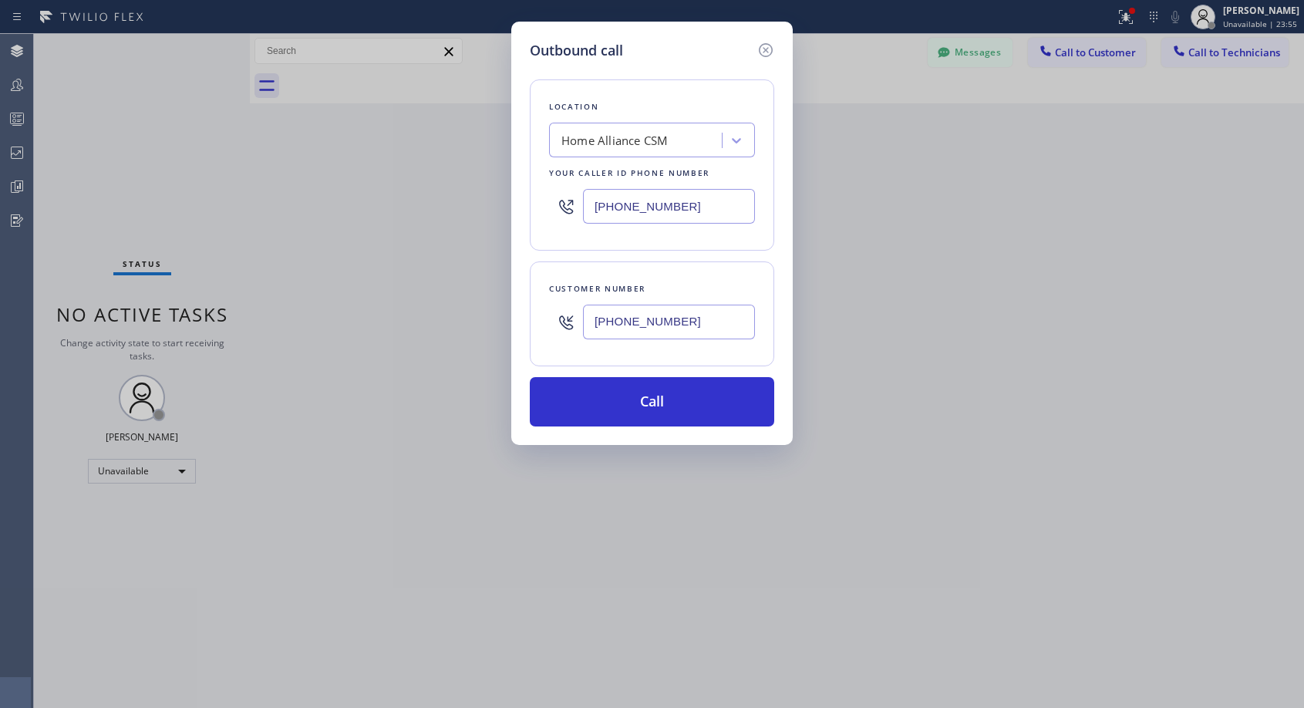
type input "(206) 399-1874"
click at [611, 410] on button "Call" at bounding box center [652, 401] width 244 height 49
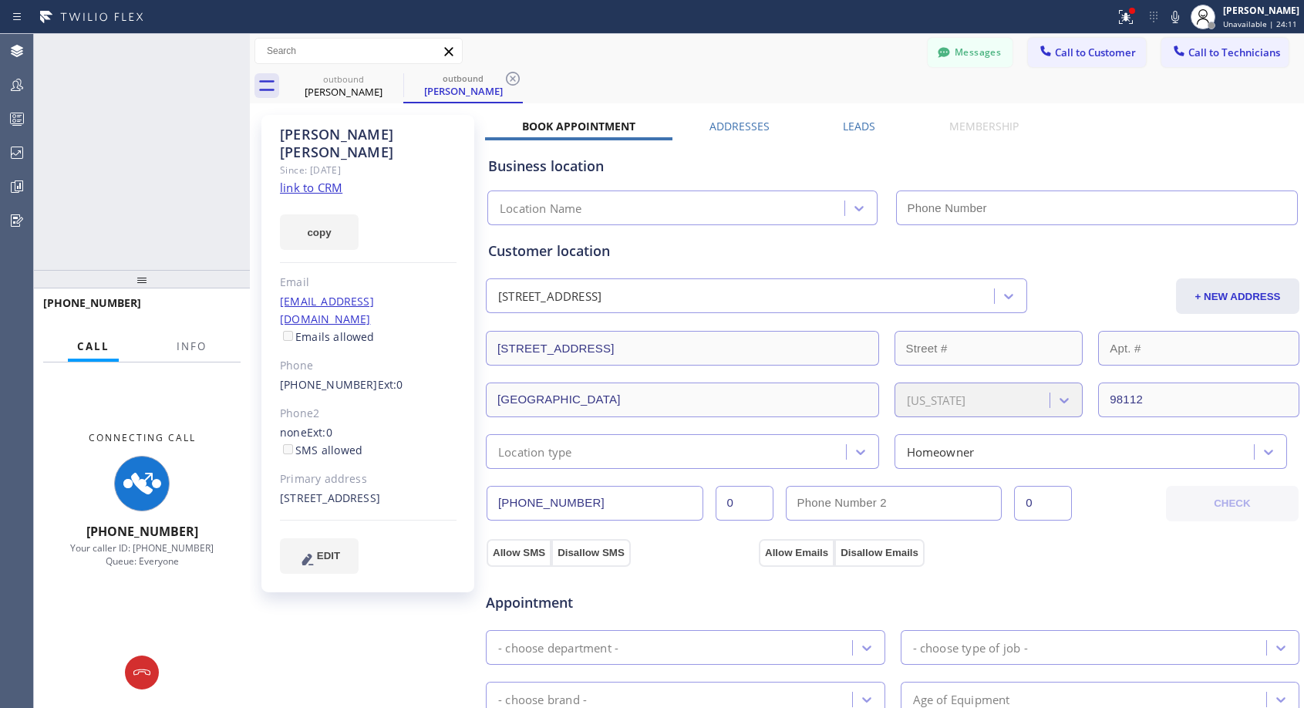
type input "(818) 614-5337"
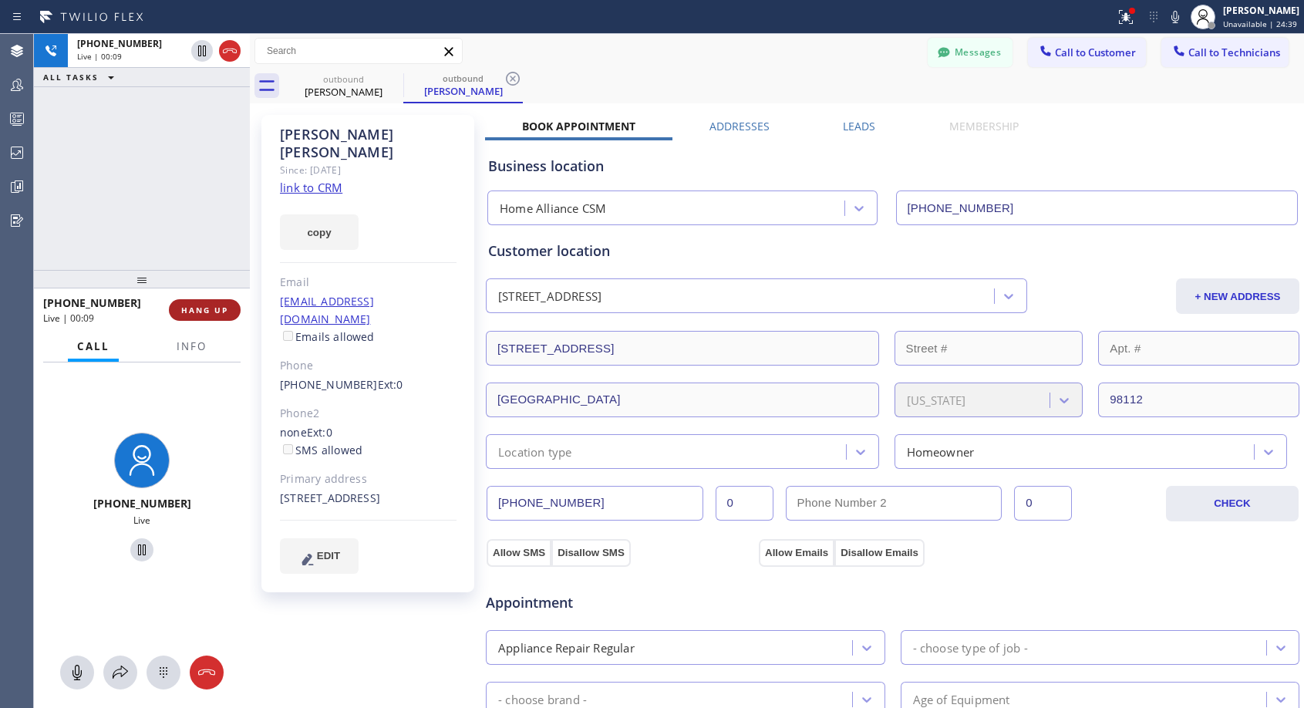
click at [222, 312] on span "HANG UP" at bounding box center [204, 310] width 47 height 11
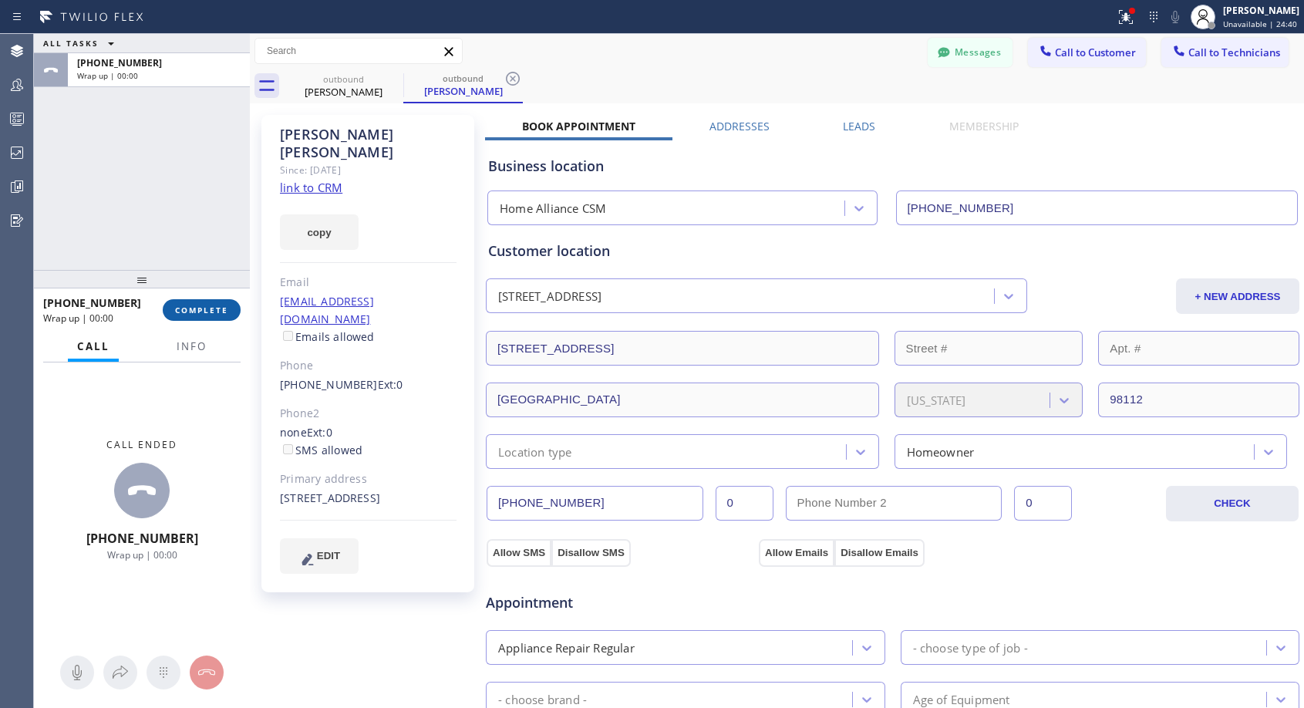
click at [222, 312] on span "COMPLETE" at bounding box center [201, 310] width 53 height 11
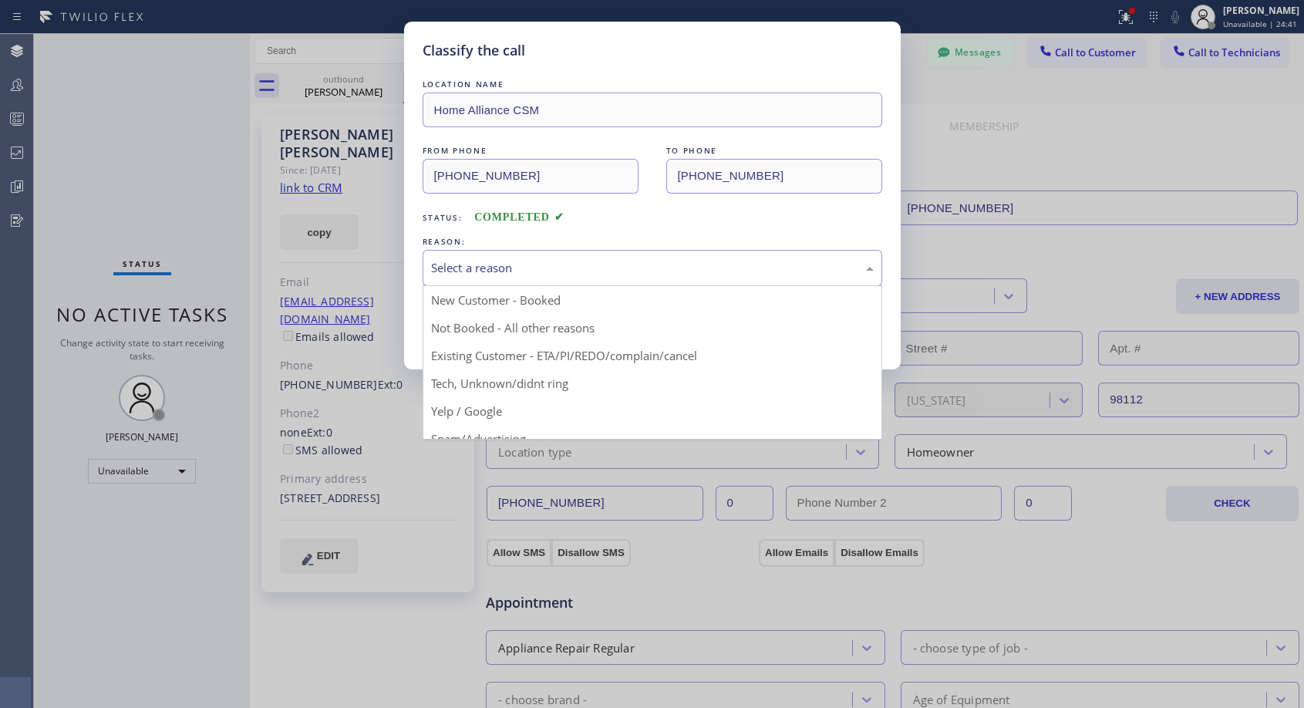
click at [572, 268] on div "Select a reason" at bounding box center [652, 268] width 443 height 18
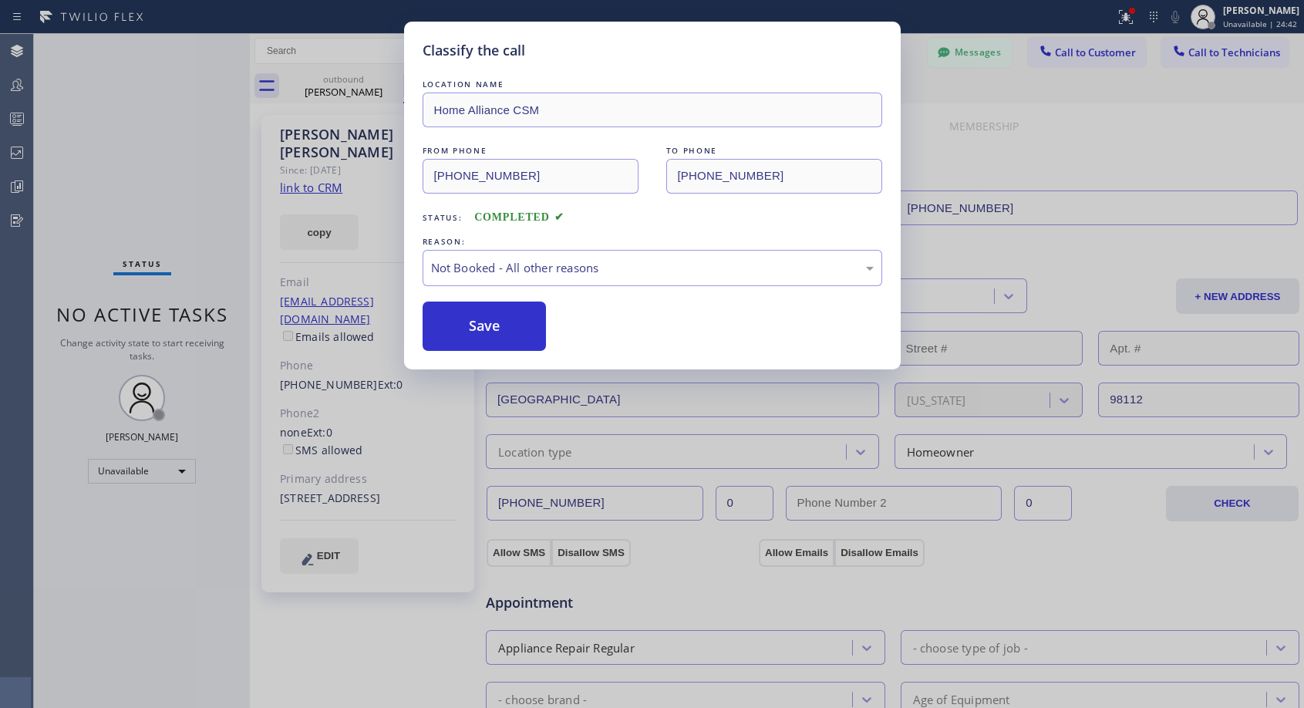
click at [480, 327] on button "Save" at bounding box center [485, 325] width 124 height 49
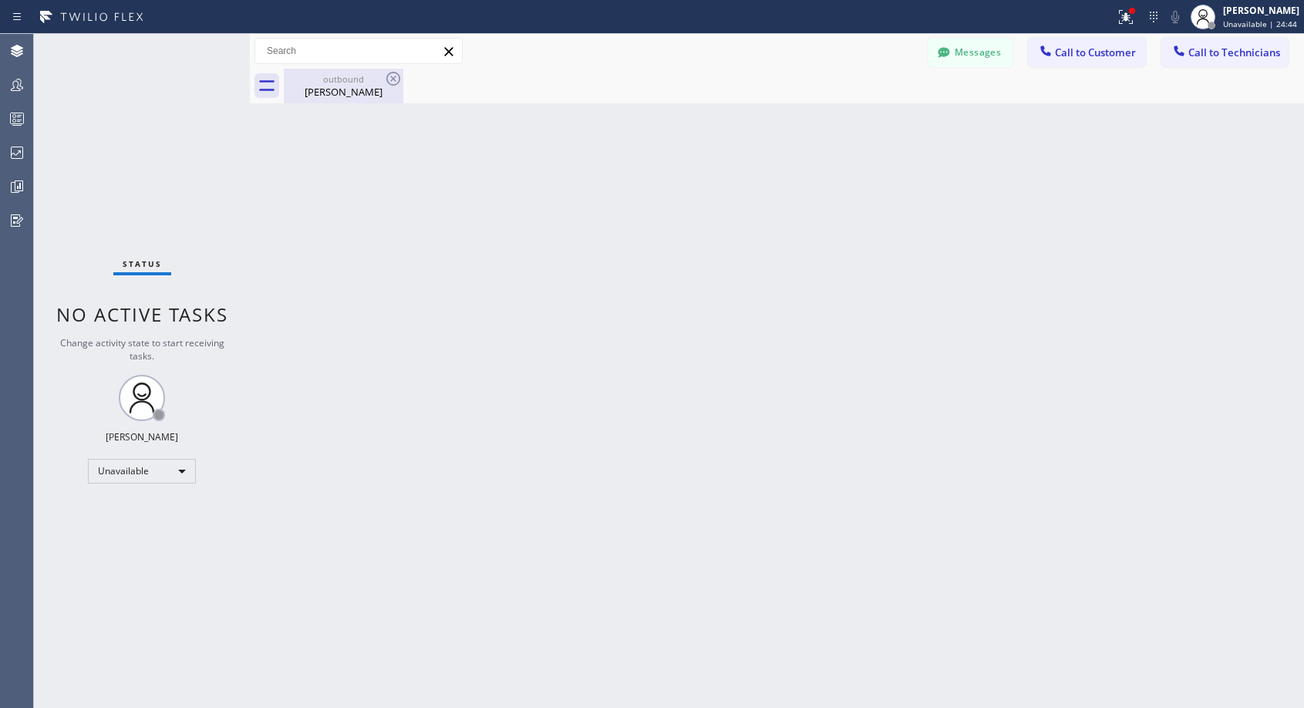
click at [337, 96] on div "Dawson Taylor" at bounding box center [343, 92] width 116 height 14
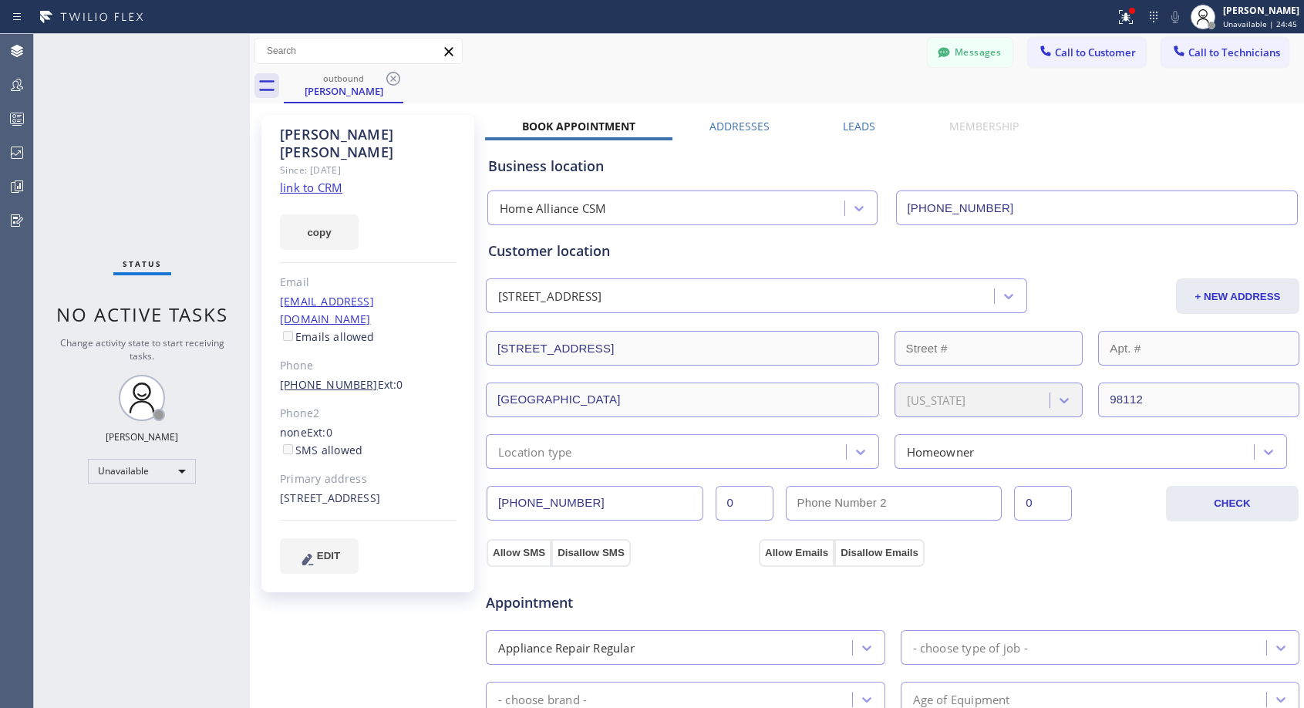
click at [325, 377] on link "(206) 399-1874" at bounding box center [329, 384] width 98 height 15
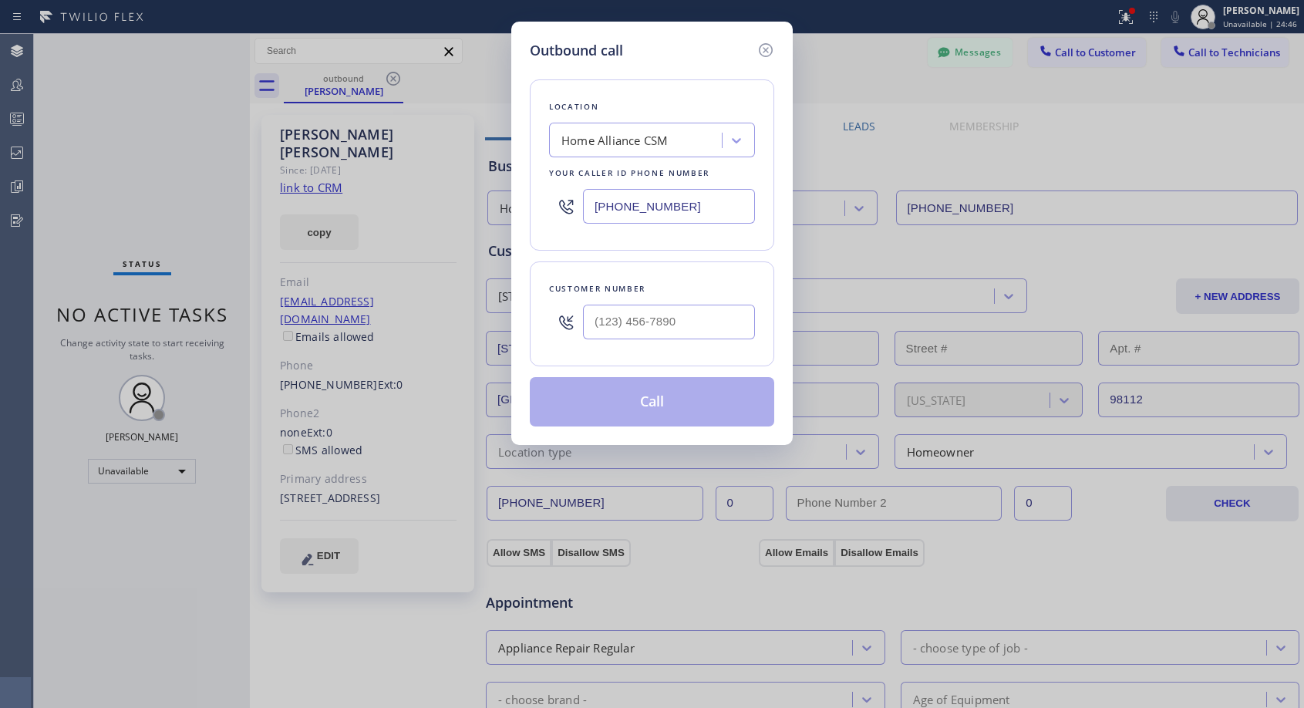
type input "(206) 399-1874"
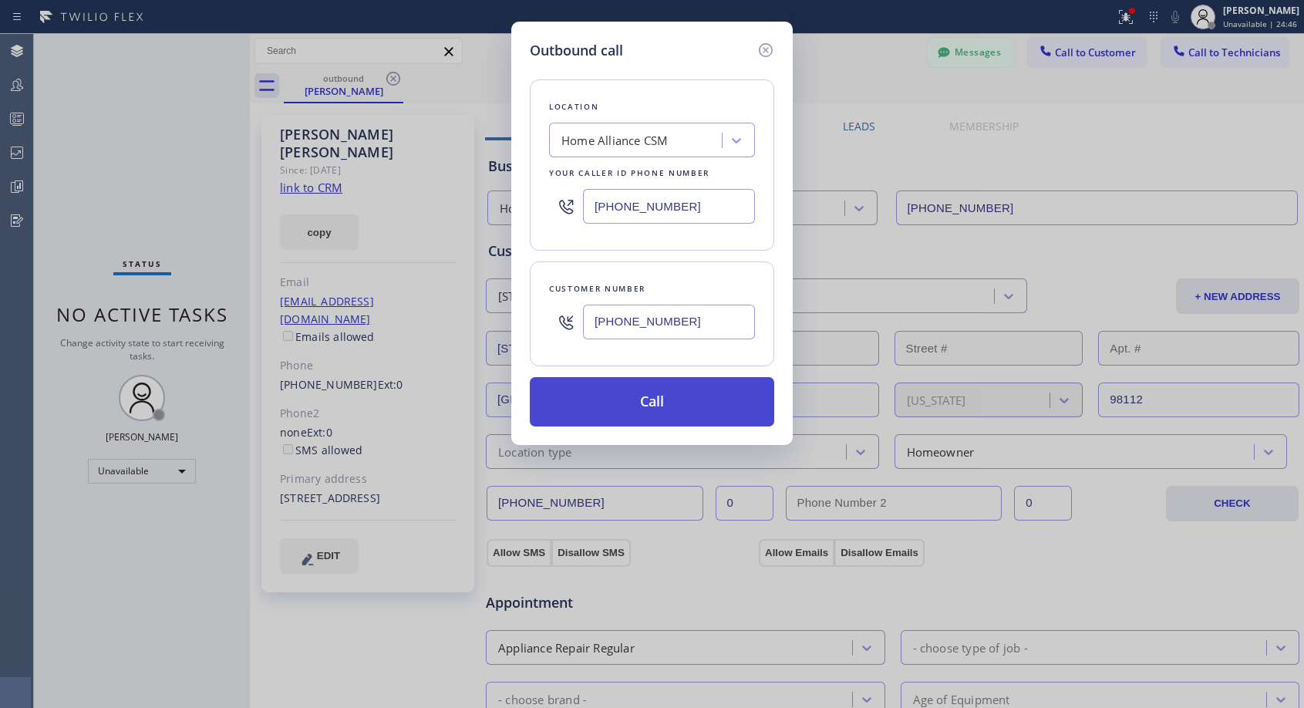
click at [614, 418] on button "Call" at bounding box center [652, 401] width 244 height 49
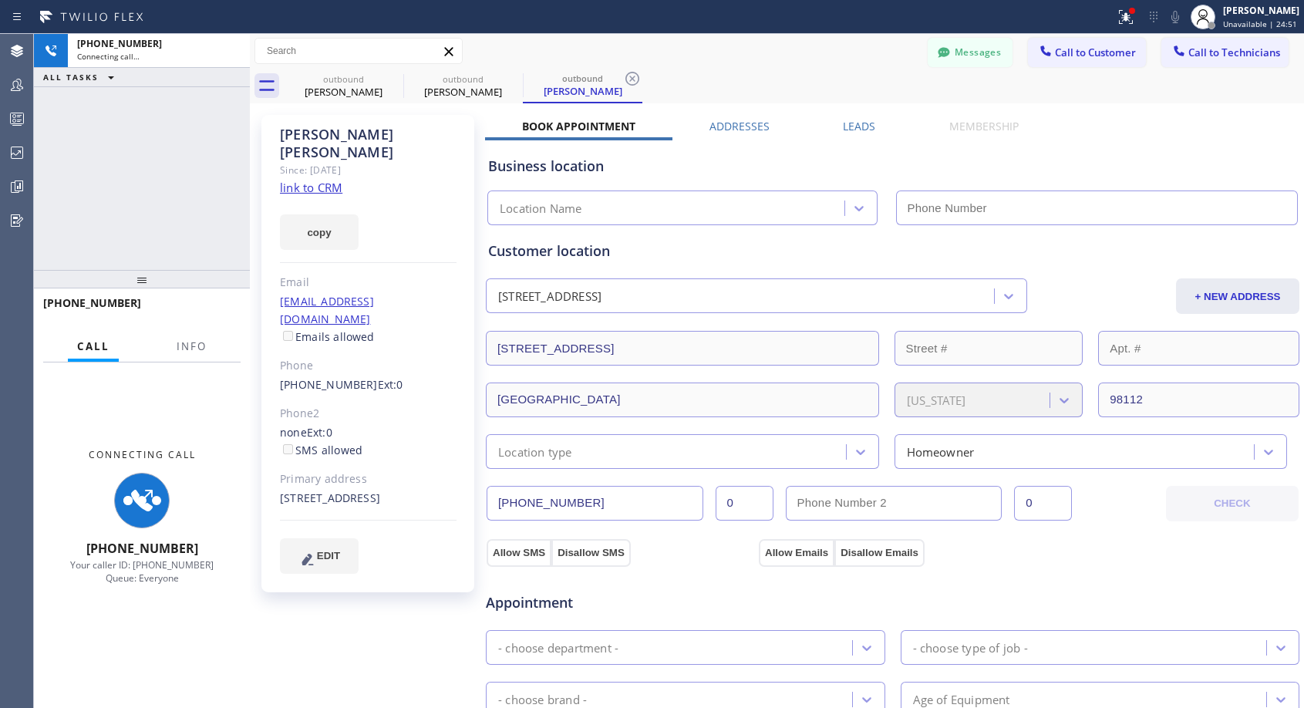
type input "(818) 614-5337"
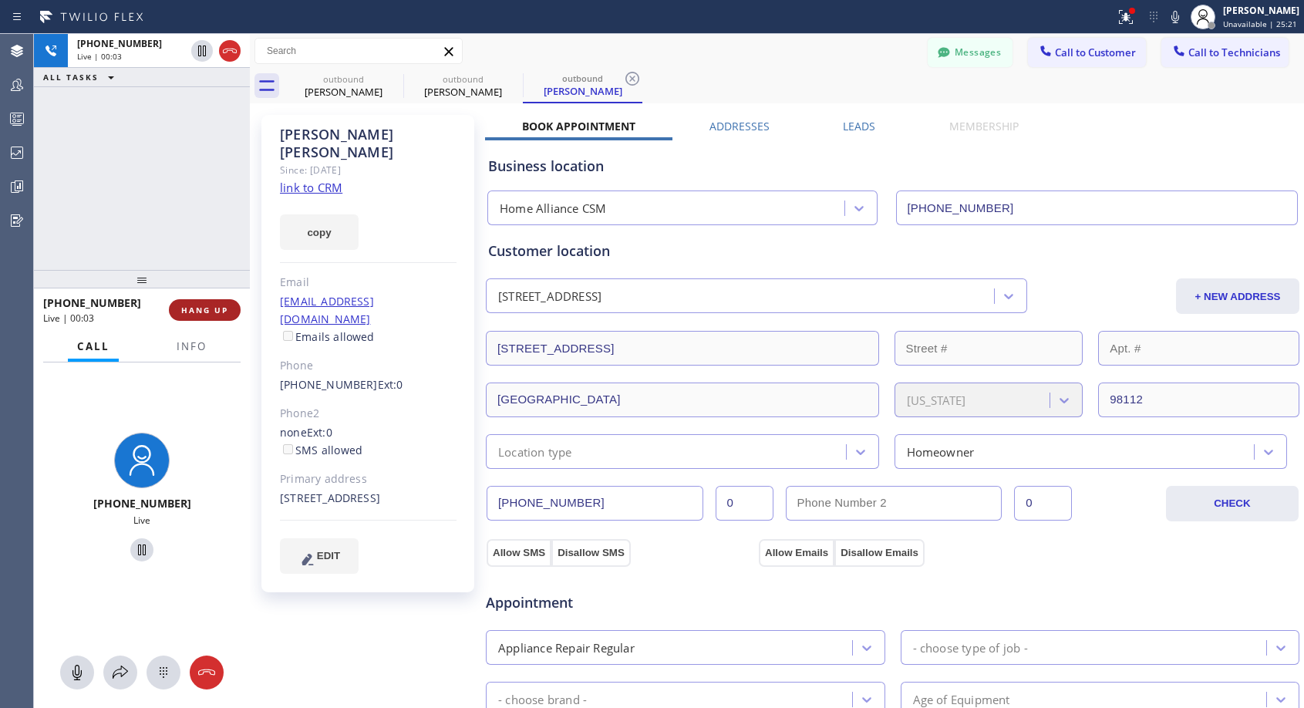
click at [189, 318] on button "HANG UP" at bounding box center [205, 310] width 72 height 22
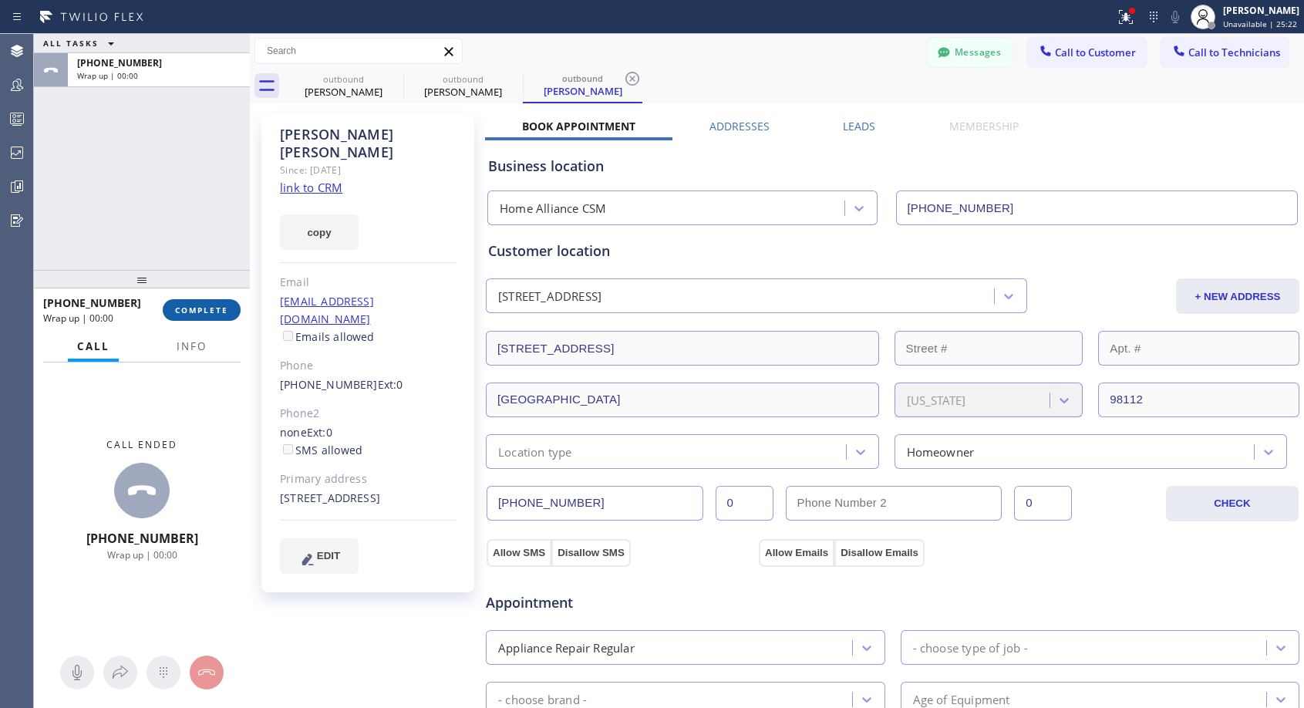
click at [200, 313] on span "COMPLETE" at bounding box center [201, 310] width 53 height 11
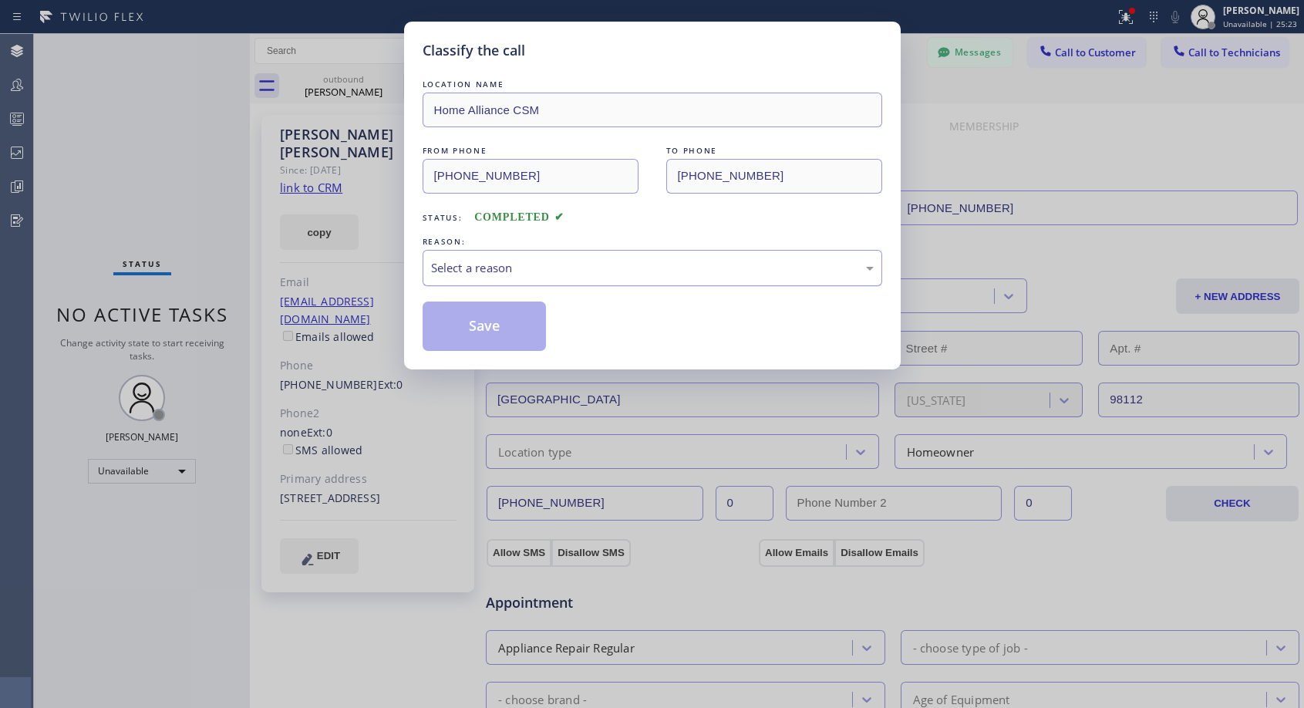
click at [559, 270] on div "Select a reason" at bounding box center [652, 268] width 443 height 18
click at [501, 324] on button "Save" at bounding box center [485, 325] width 124 height 49
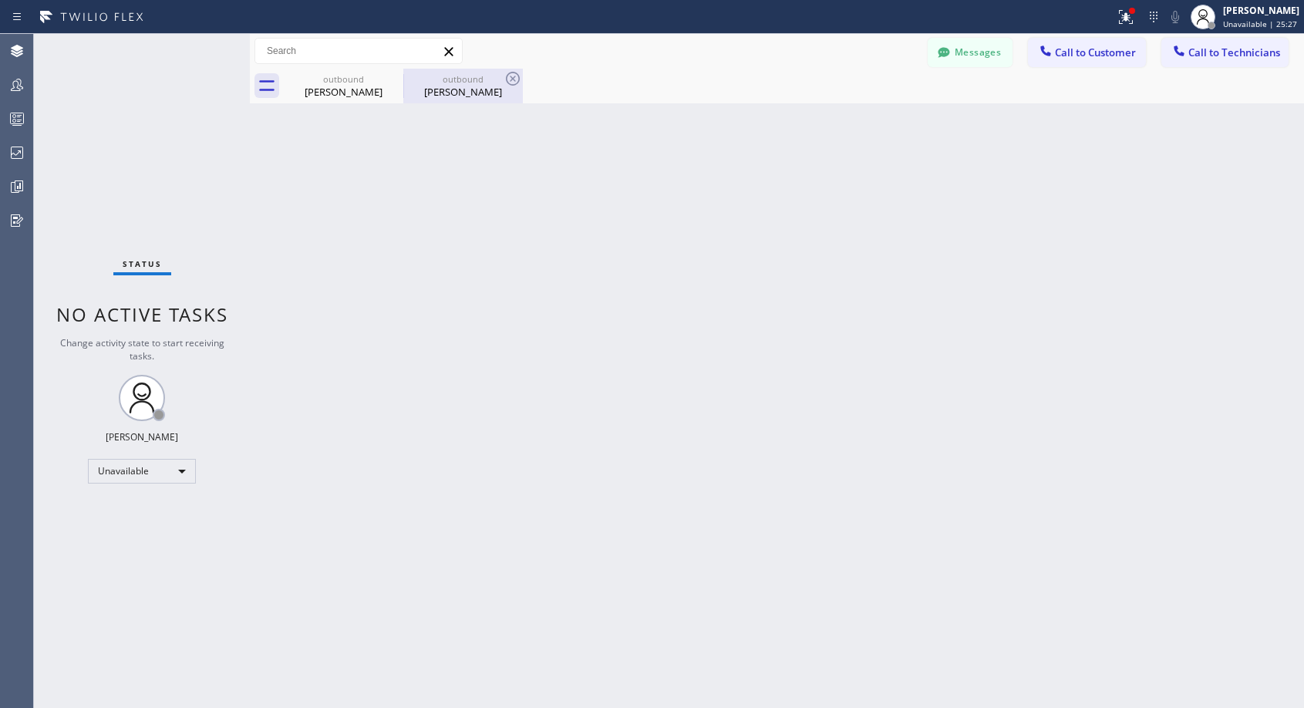
click at [457, 78] on div "outbound" at bounding box center [463, 79] width 116 height 12
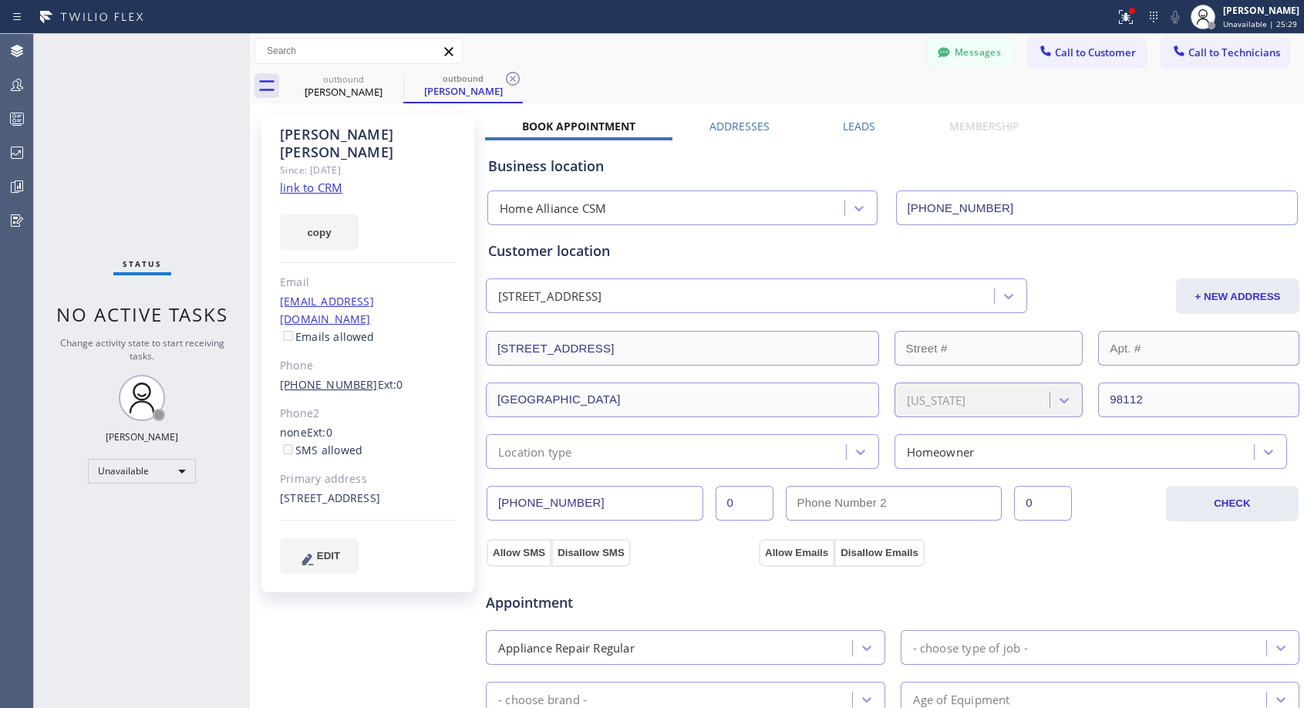
click at [345, 377] on link "(206) 399-1874" at bounding box center [329, 384] width 98 height 15
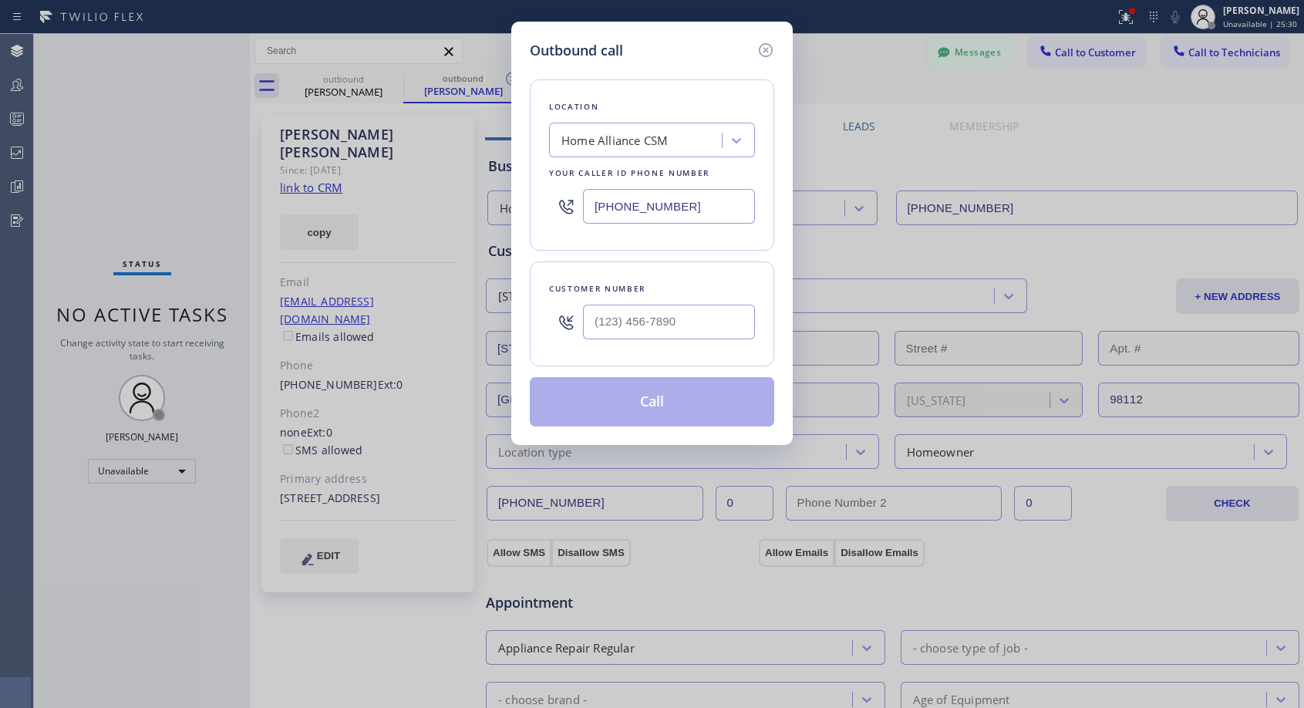
type input "(206) 399-1874"
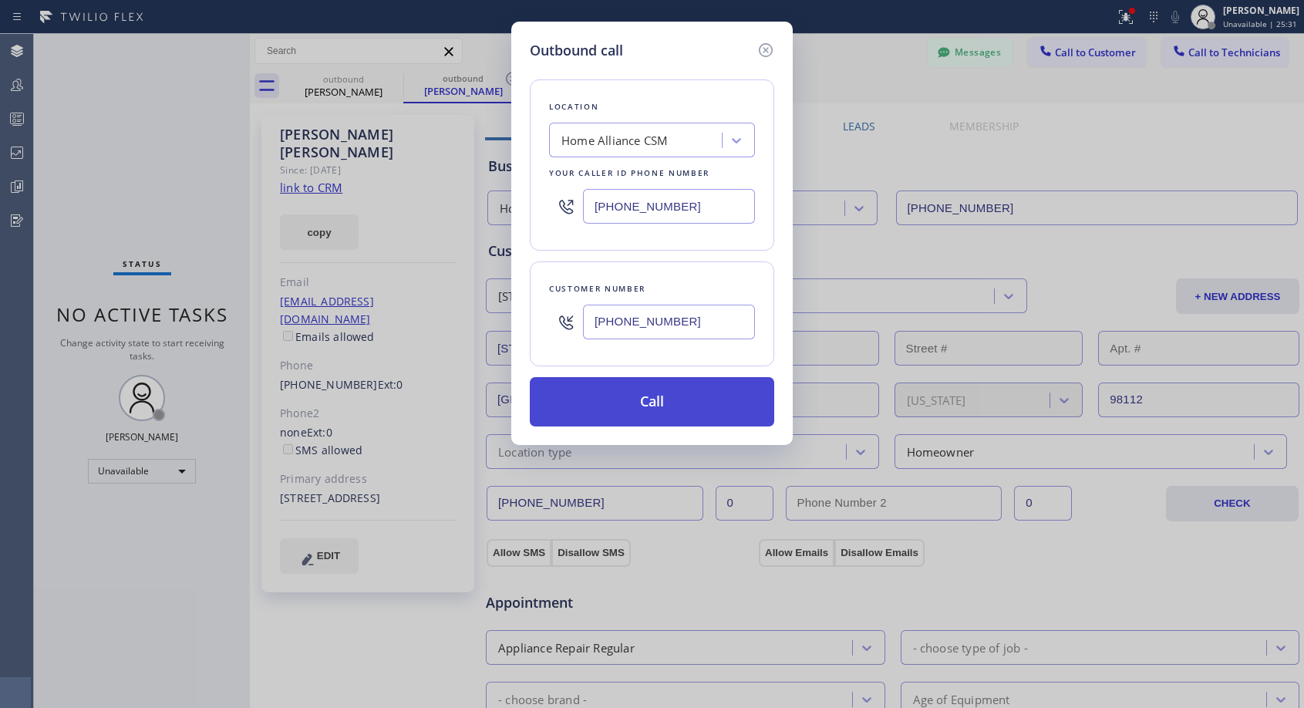
click at [637, 397] on button "Call" at bounding box center [652, 401] width 244 height 49
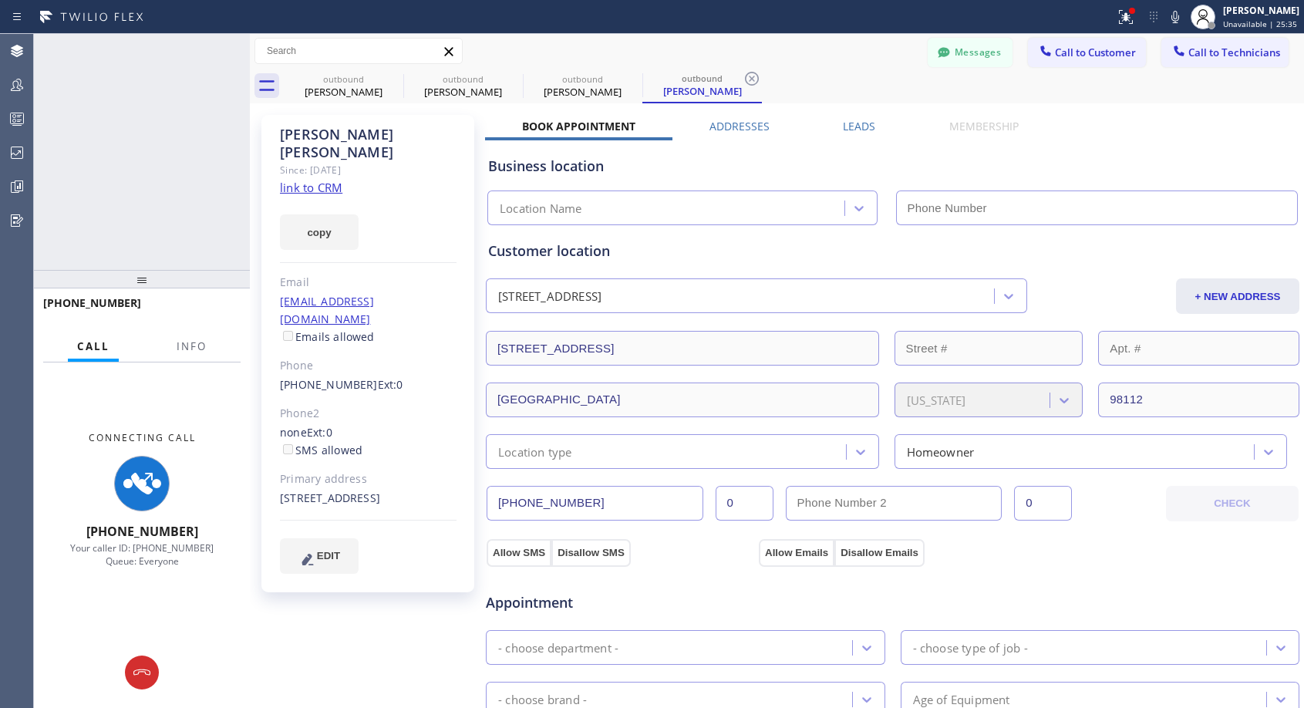
type input "(818) 614-5337"
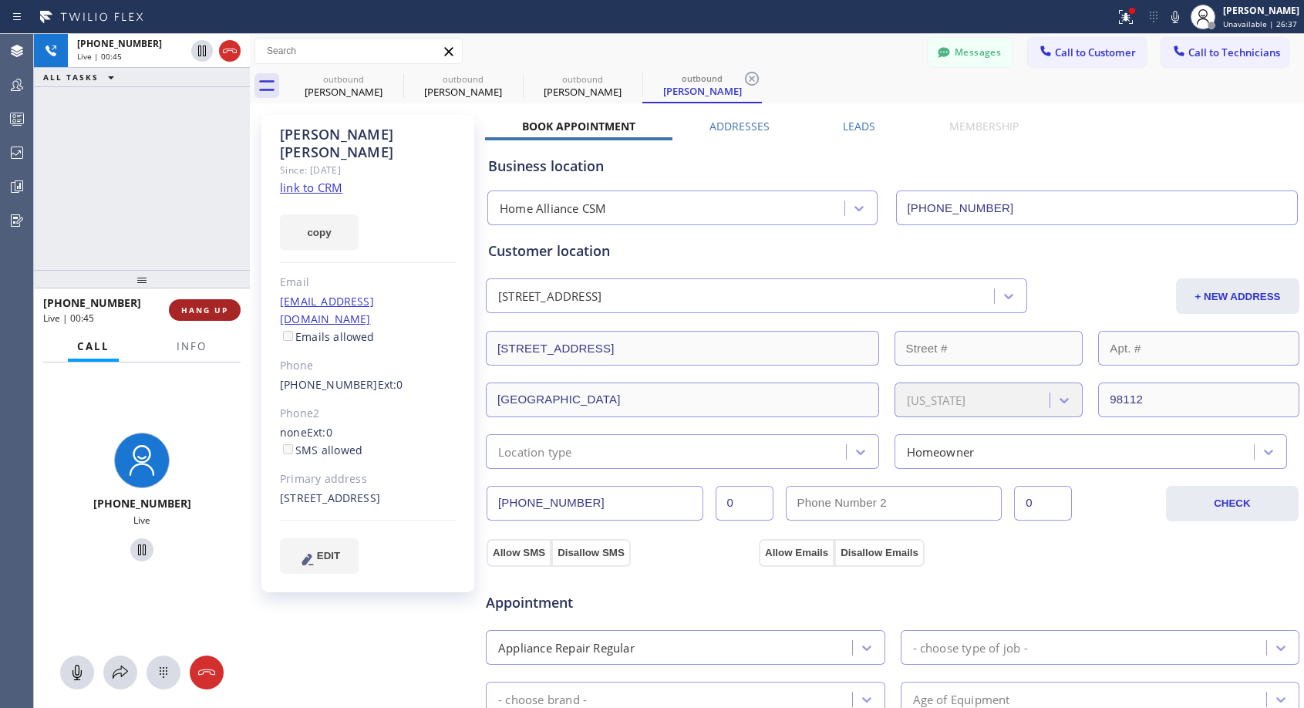
click at [232, 310] on button "HANG UP" at bounding box center [205, 310] width 72 height 22
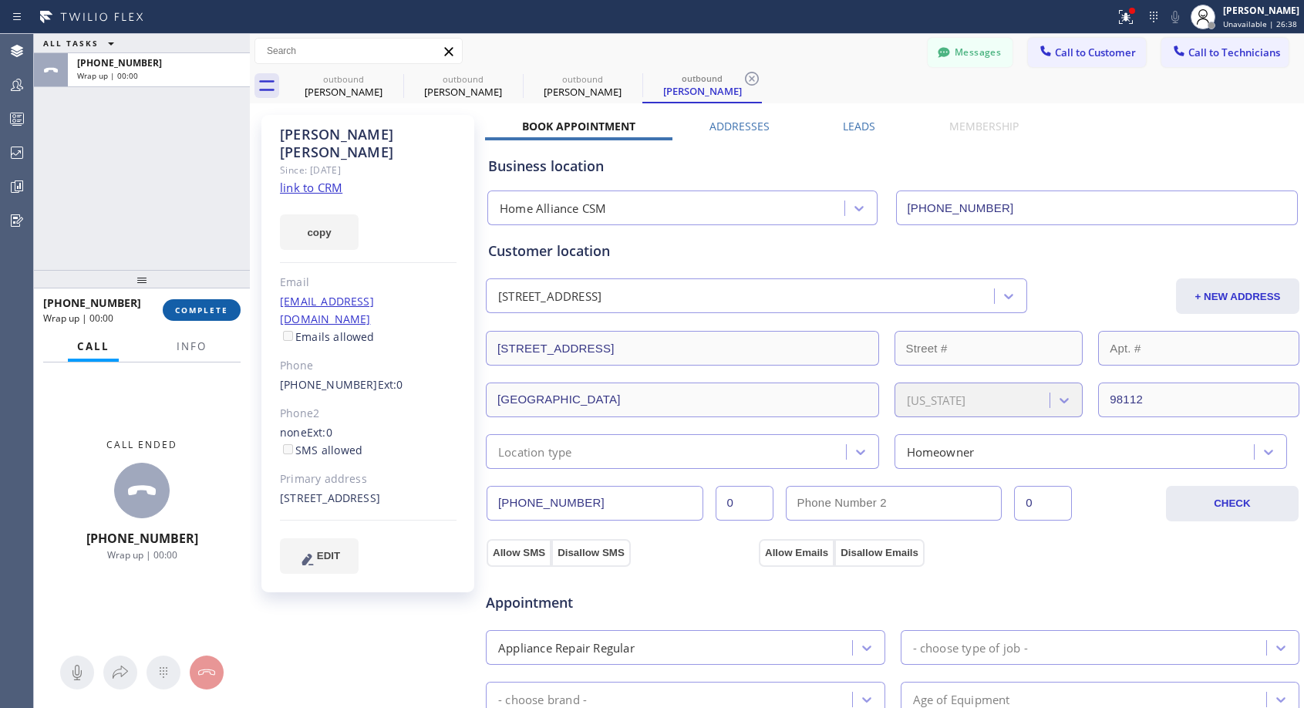
click at [232, 310] on button "COMPLETE" at bounding box center [202, 310] width 78 height 22
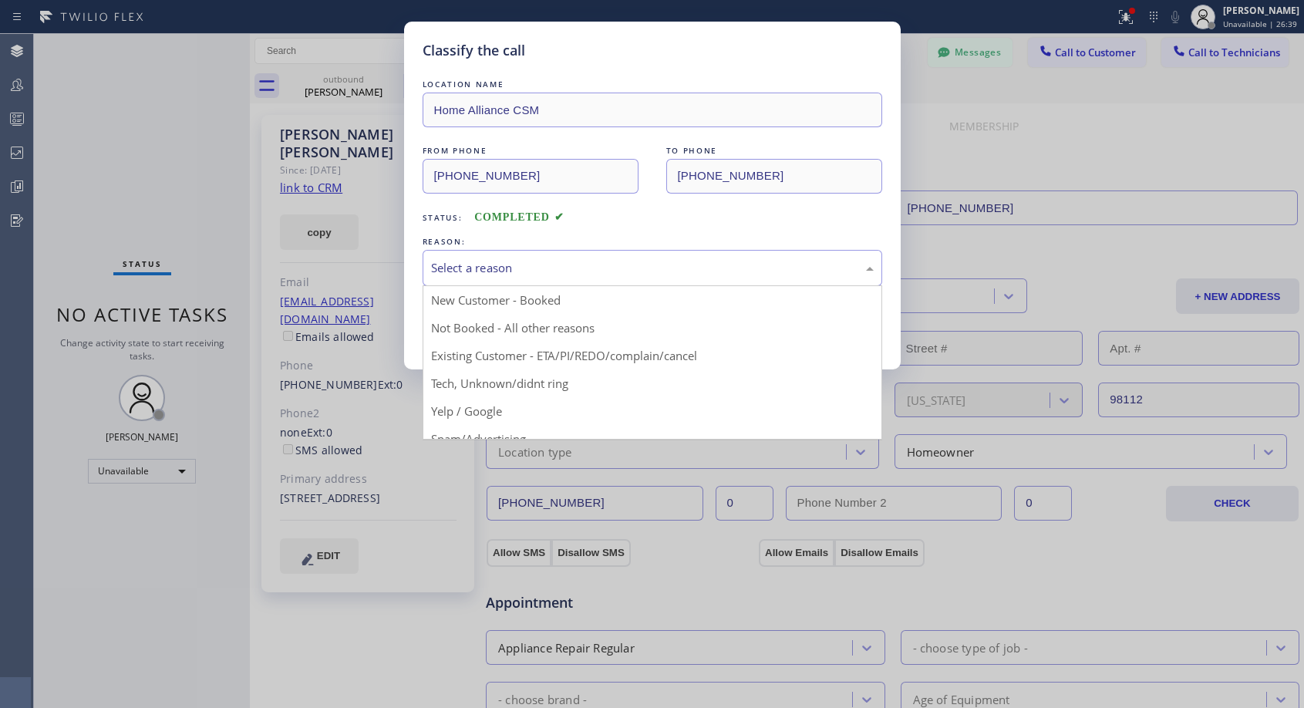
click at [525, 271] on div "Select a reason" at bounding box center [652, 268] width 443 height 18
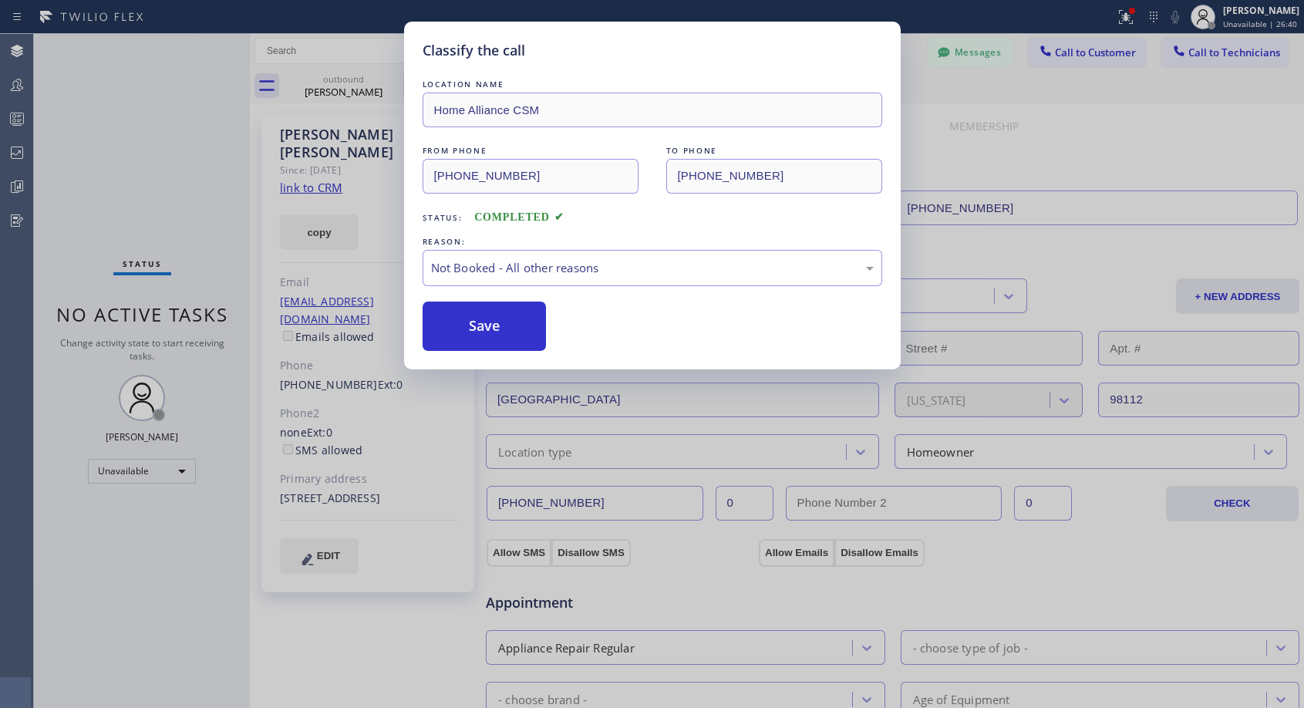
click at [463, 321] on button "Save" at bounding box center [485, 325] width 124 height 49
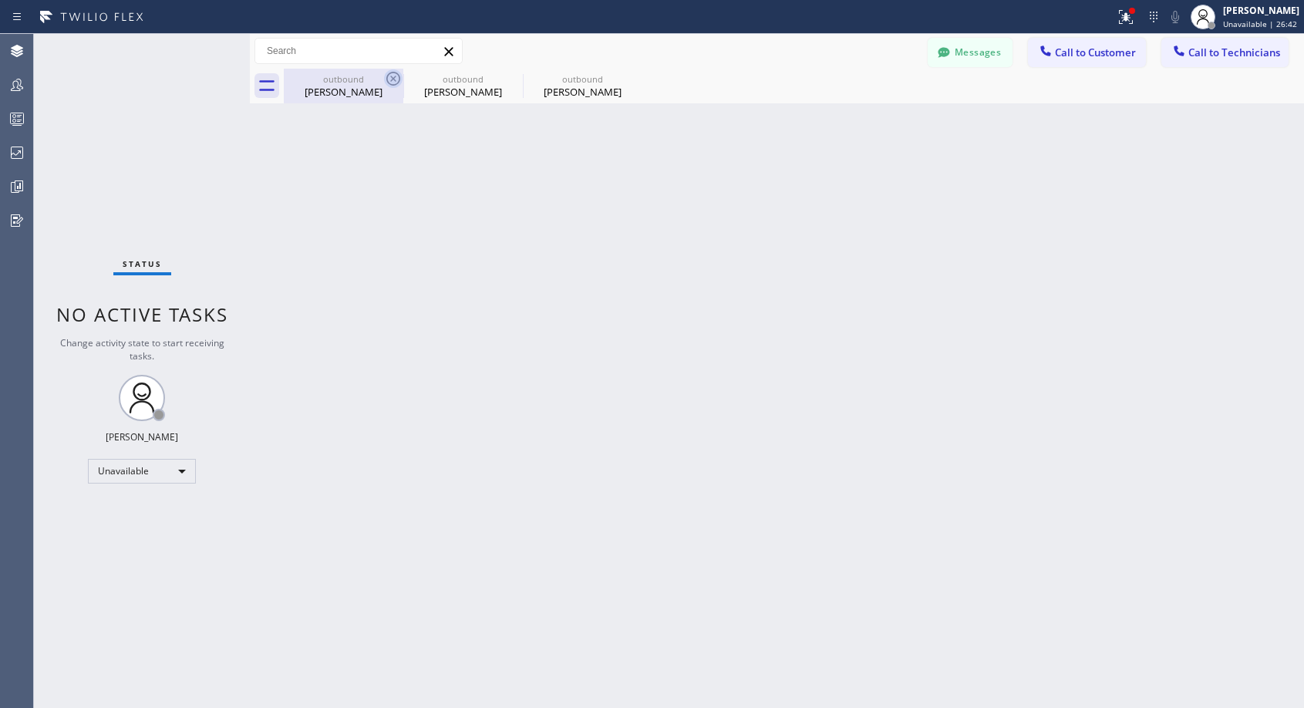
click at [390, 78] on icon at bounding box center [393, 78] width 19 height 19
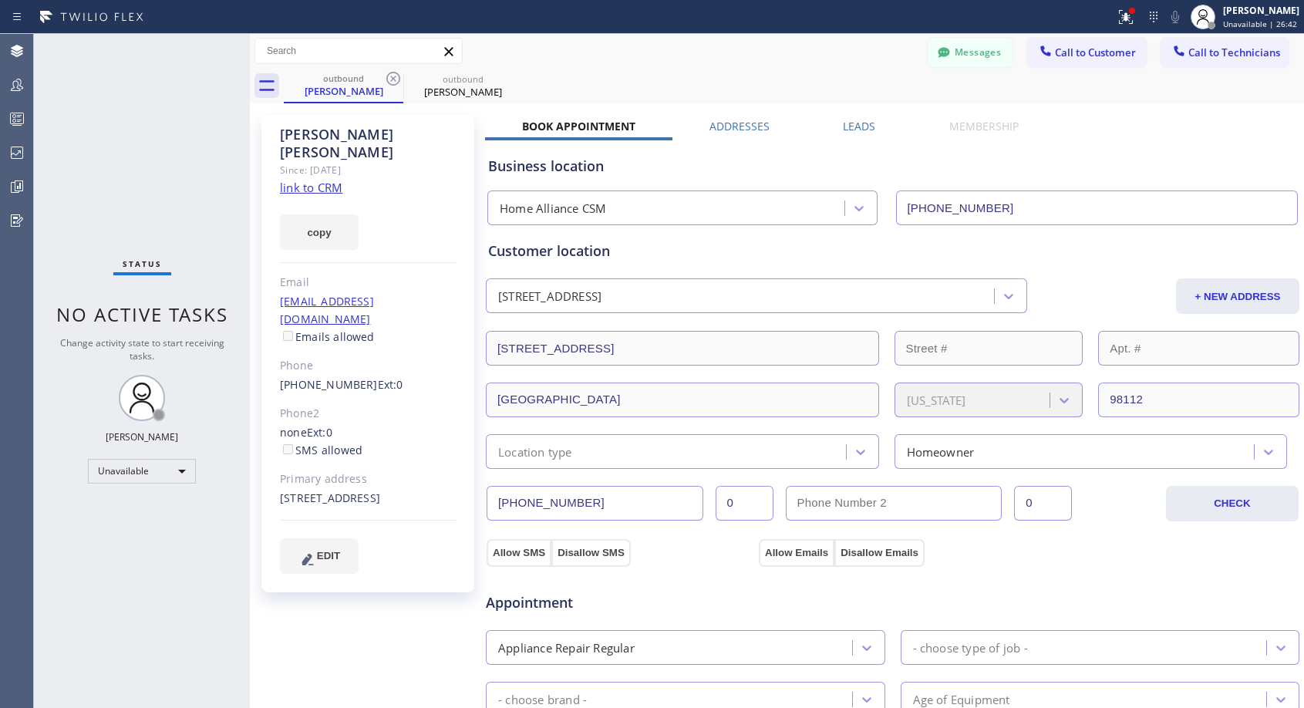
click at [390, 78] on icon at bounding box center [393, 78] width 19 height 19
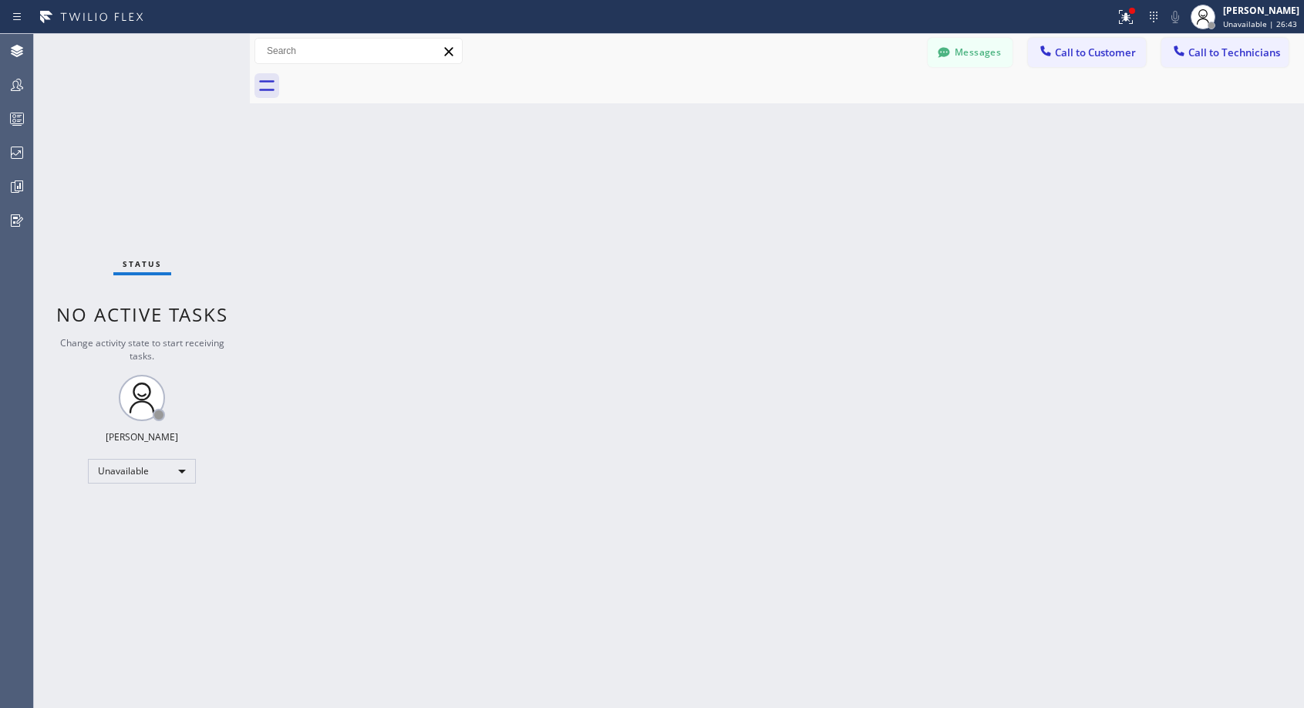
click at [390, 78] on div at bounding box center [794, 86] width 1020 height 35
click at [1073, 59] on button "Call to Customer" at bounding box center [1087, 52] width 118 height 29
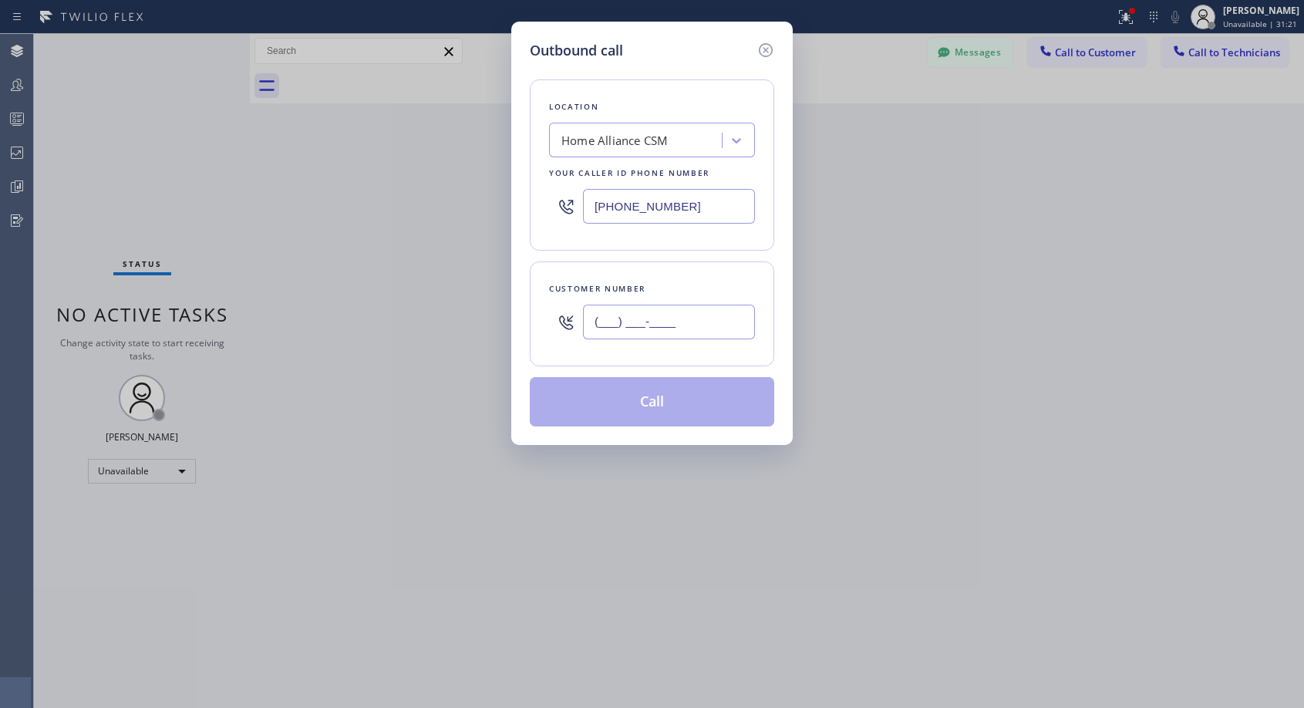
click at [655, 320] on input "(___) ___-____" at bounding box center [669, 322] width 172 height 35
paste input "516) 551-3260"
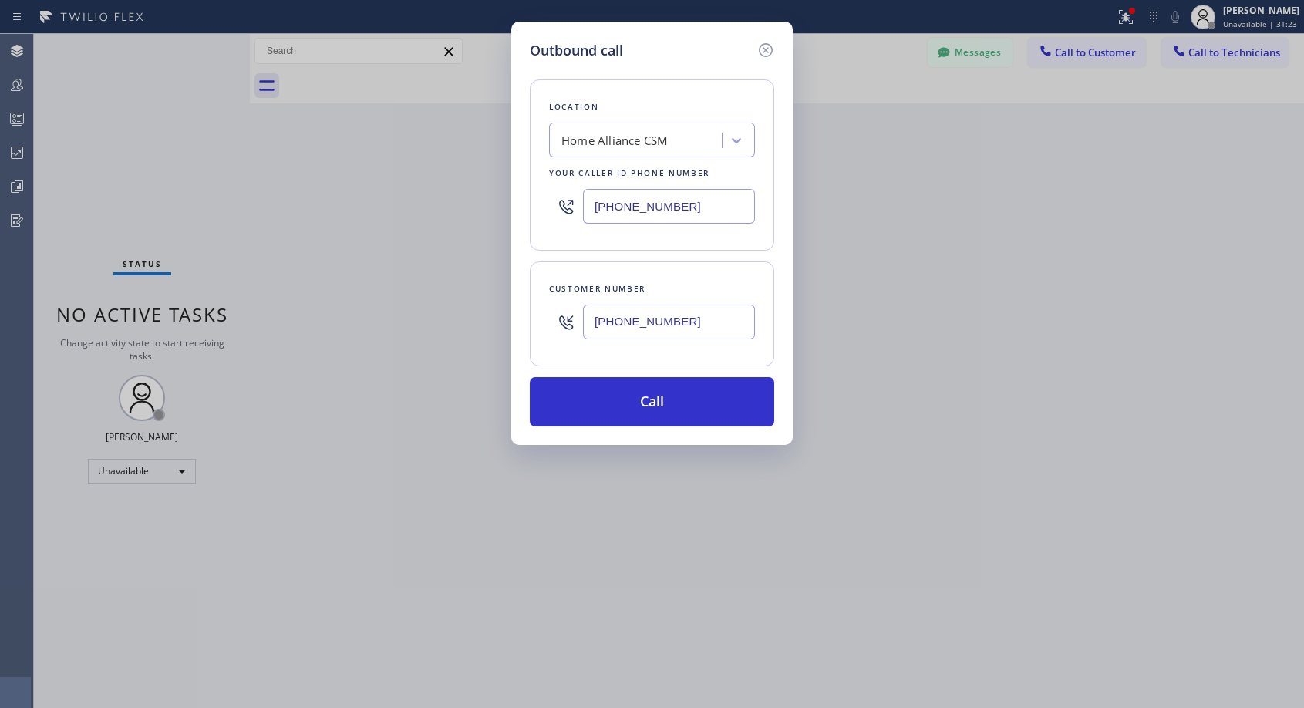
type input "(516) 551-3260"
click at [696, 389] on button "Call" at bounding box center [652, 401] width 244 height 49
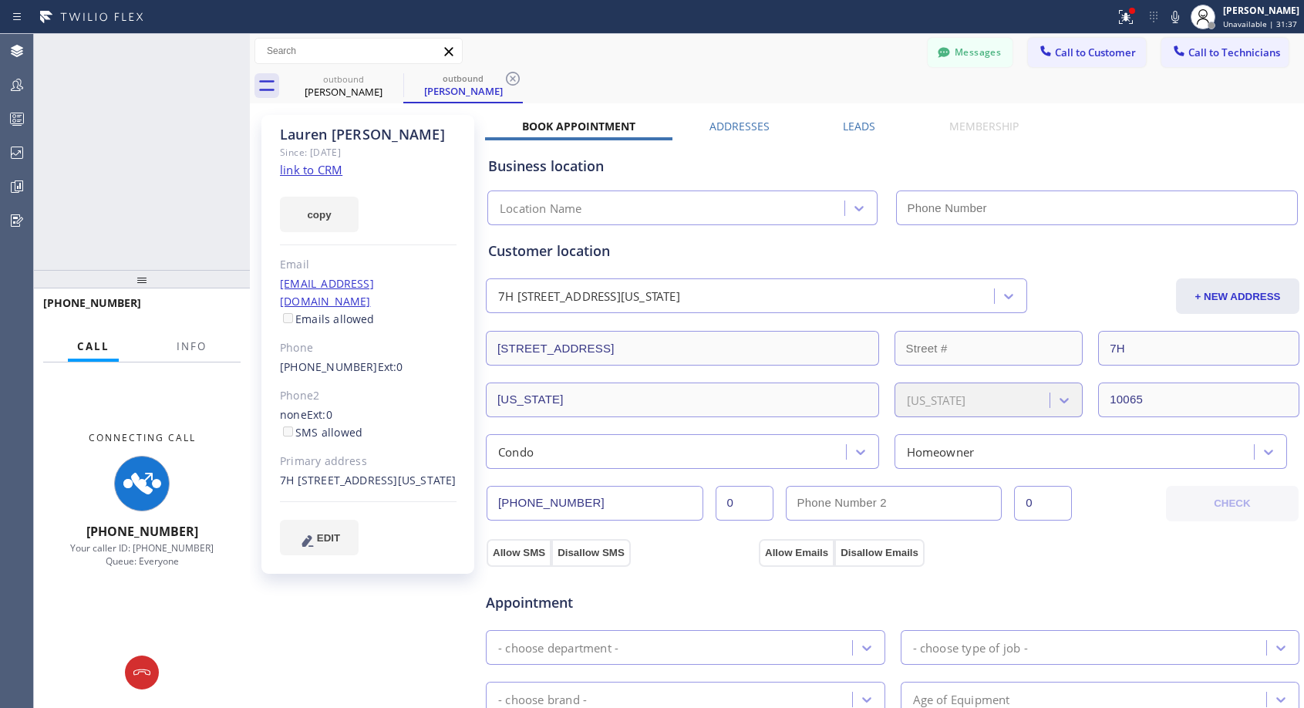
type input "(818) 614-5337"
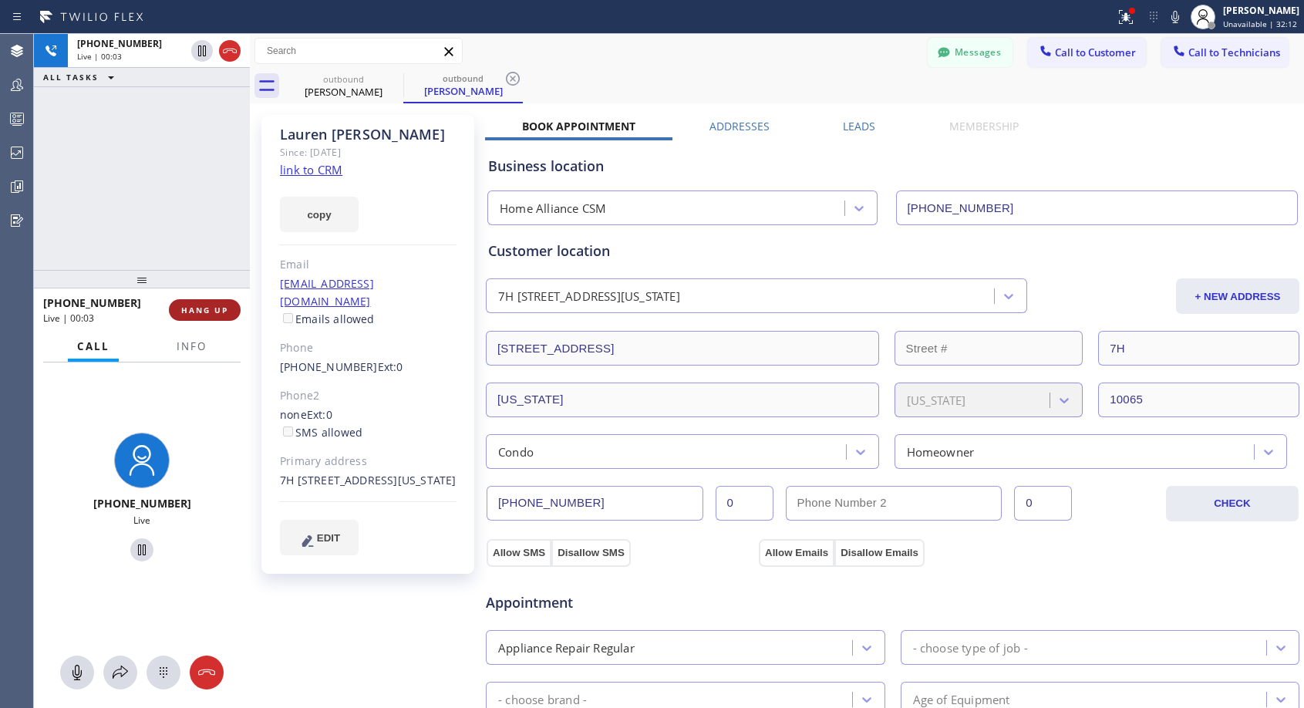
click at [192, 310] on span "HANG UP" at bounding box center [204, 310] width 47 height 11
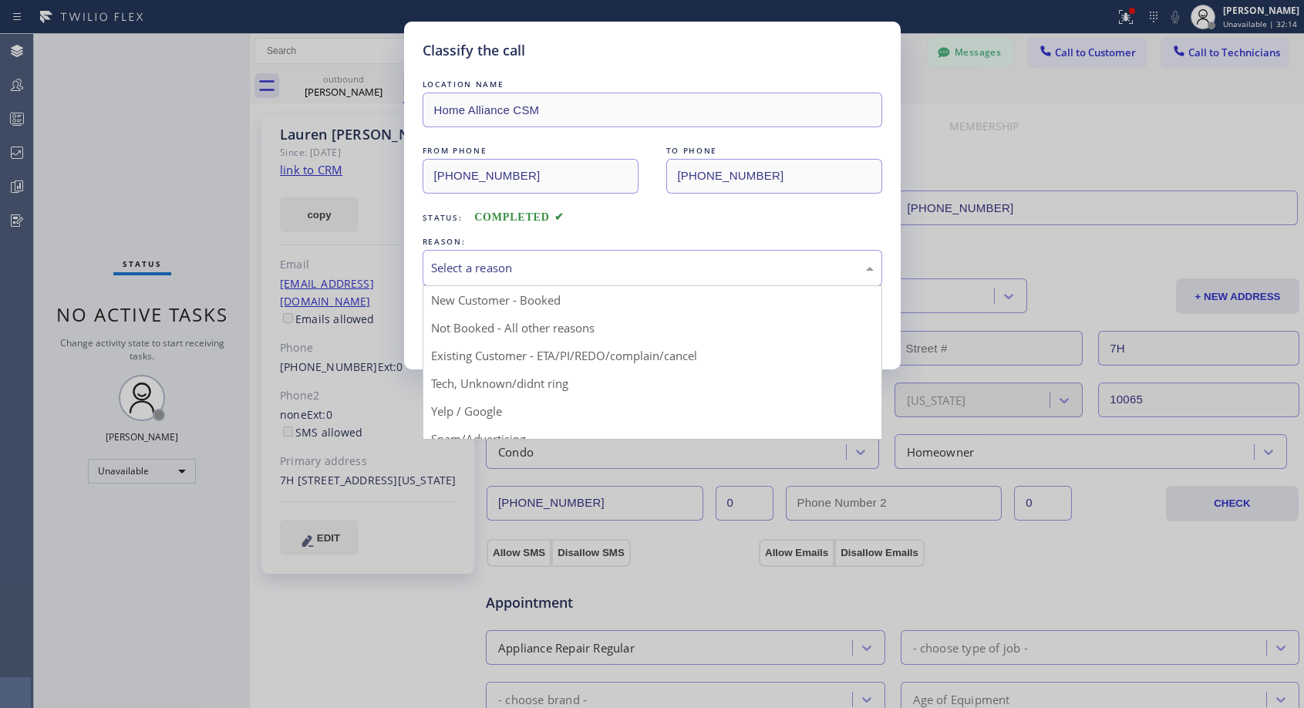
click at [480, 255] on div "Select a reason" at bounding box center [653, 268] width 460 height 36
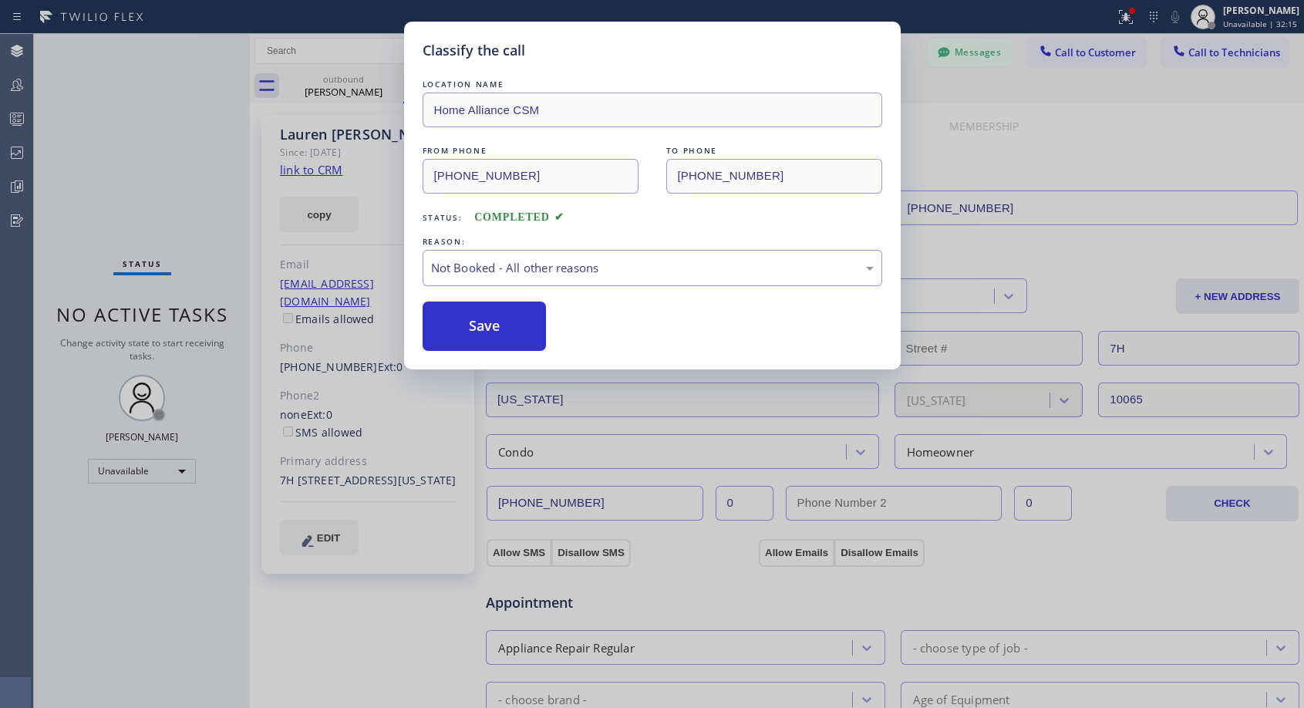
click at [472, 325] on button "Save" at bounding box center [485, 325] width 124 height 49
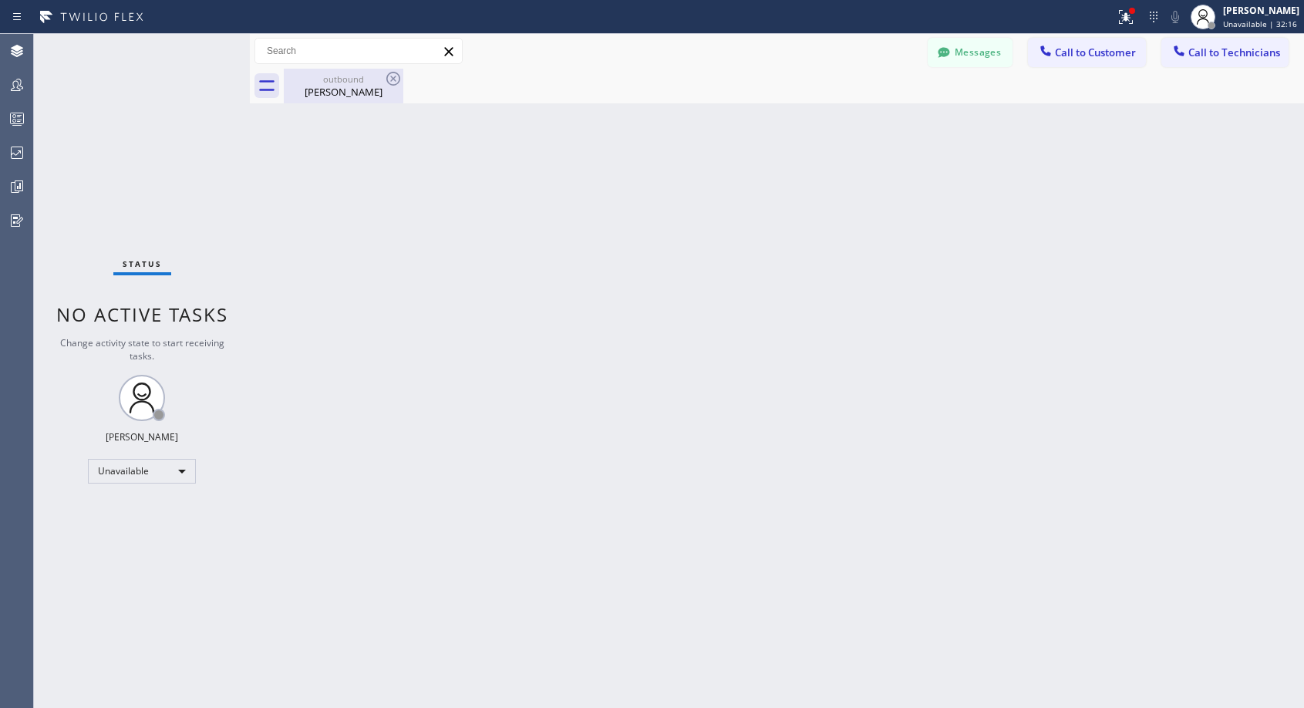
click at [352, 92] on div "Lauren Murphy" at bounding box center [343, 92] width 116 height 14
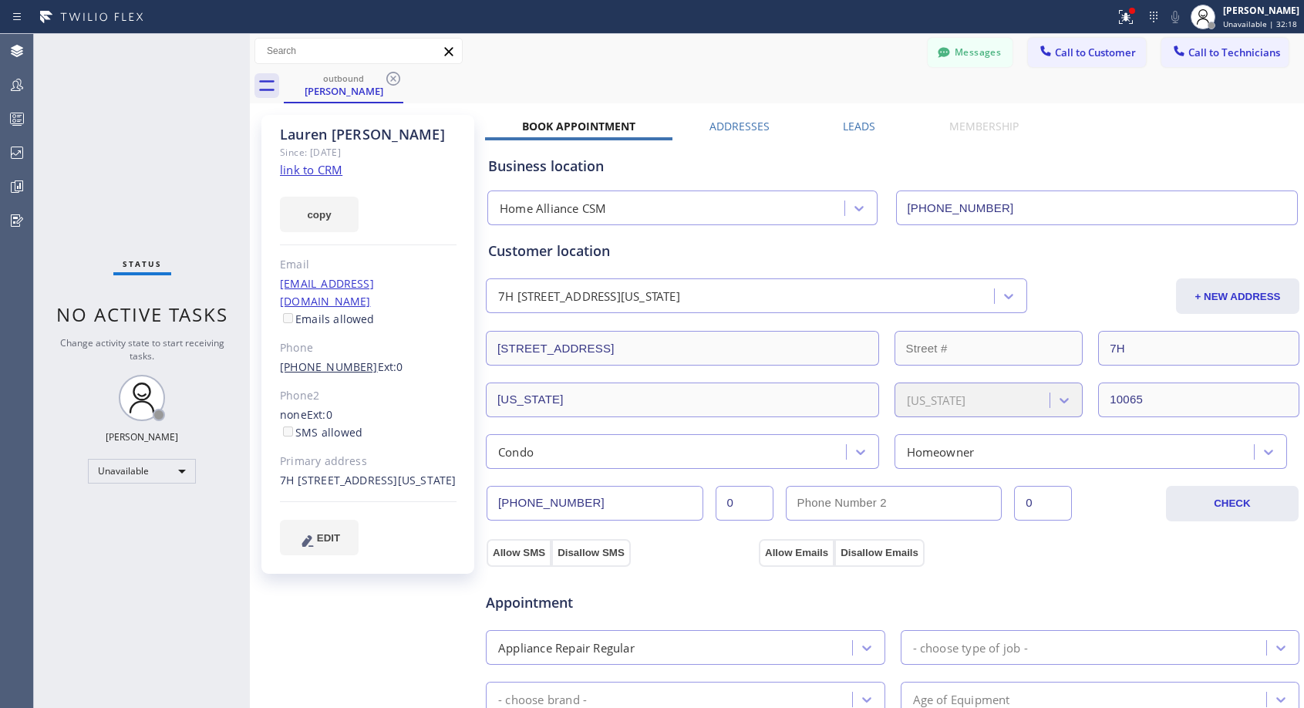
click at [314, 359] on link "(516) 551-3260" at bounding box center [329, 366] width 98 height 15
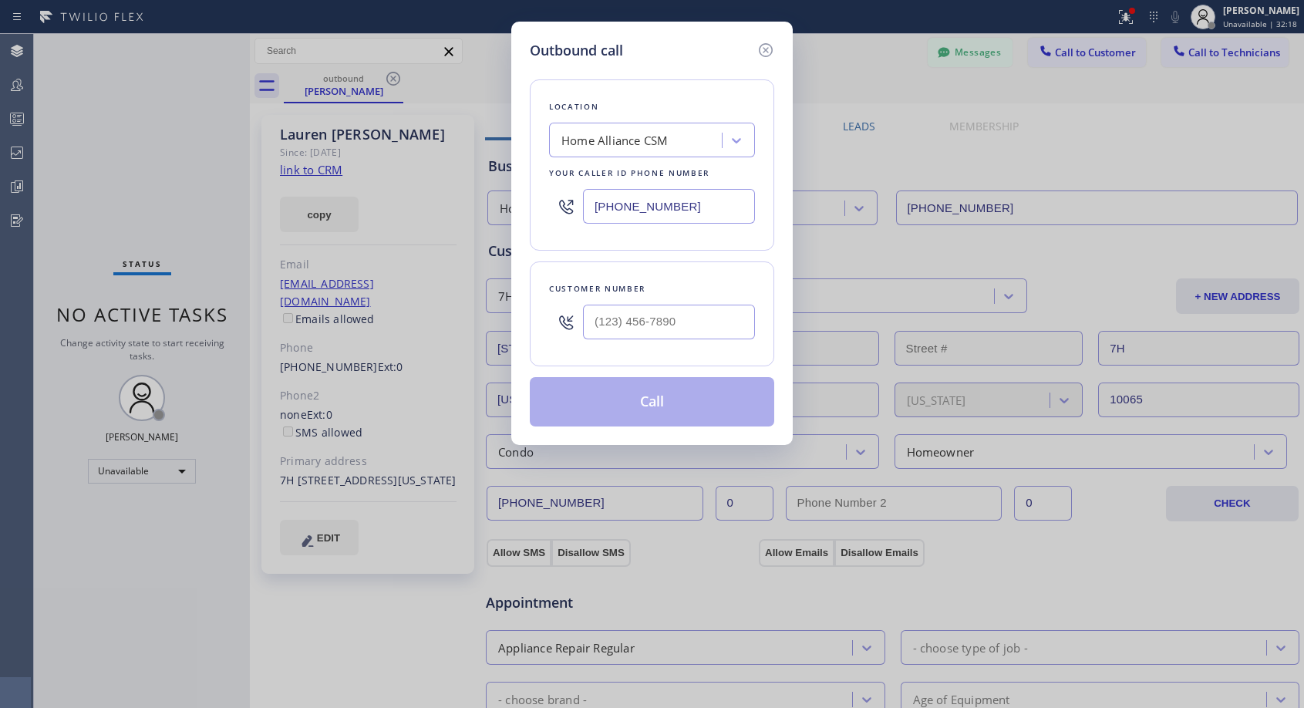
type input "(516) 551-3260"
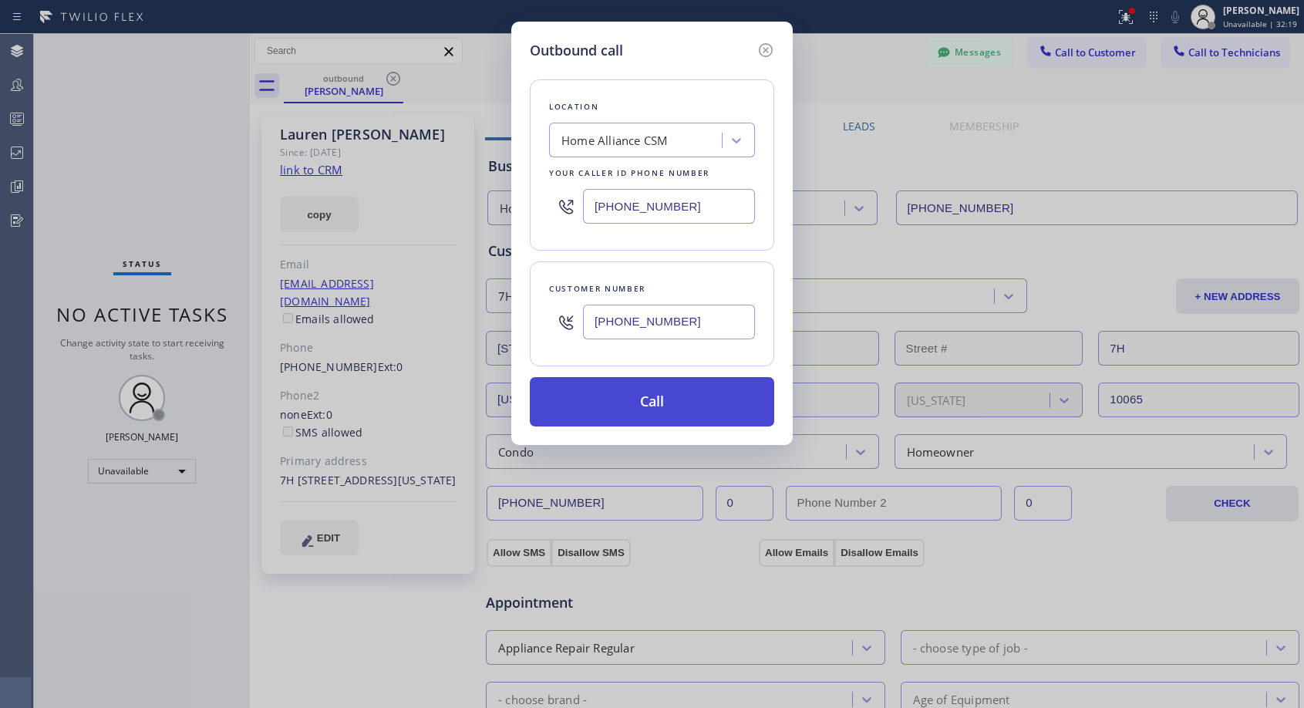
click at [645, 401] on button "Call" at bounding box center [652, 401] width 244 height 49
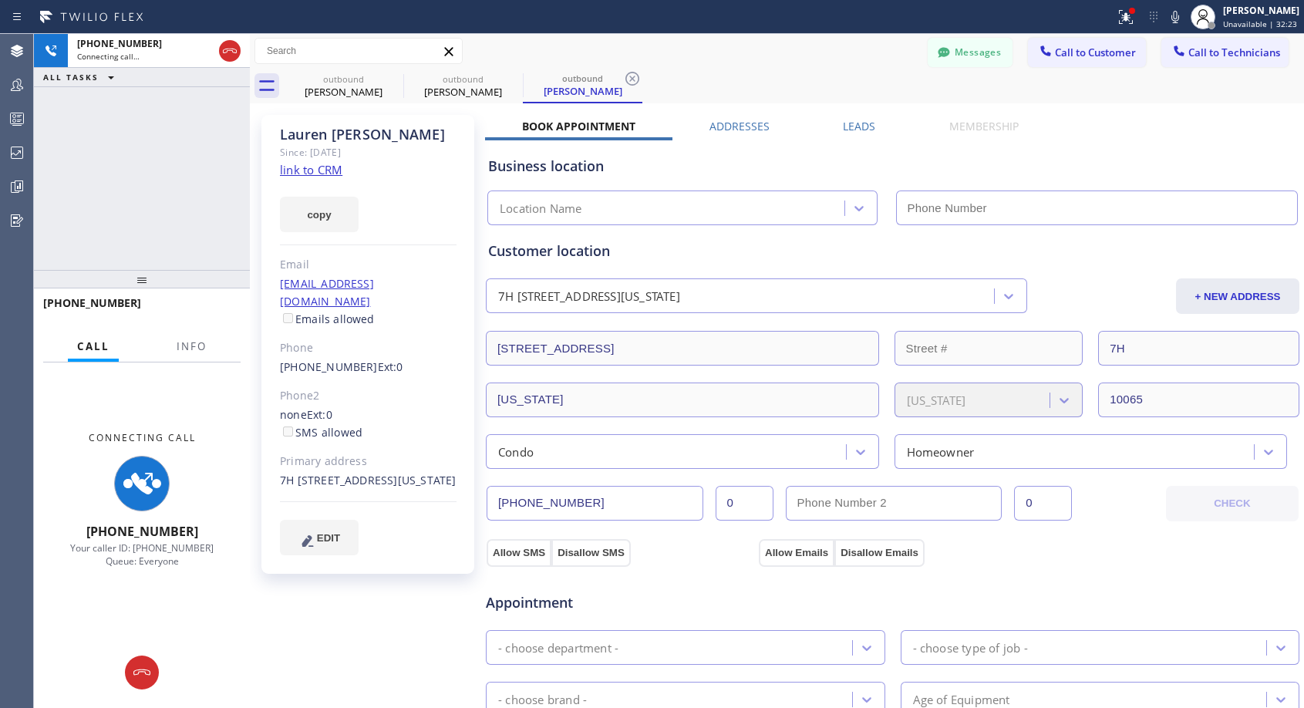
type input "(818) 614-5337"
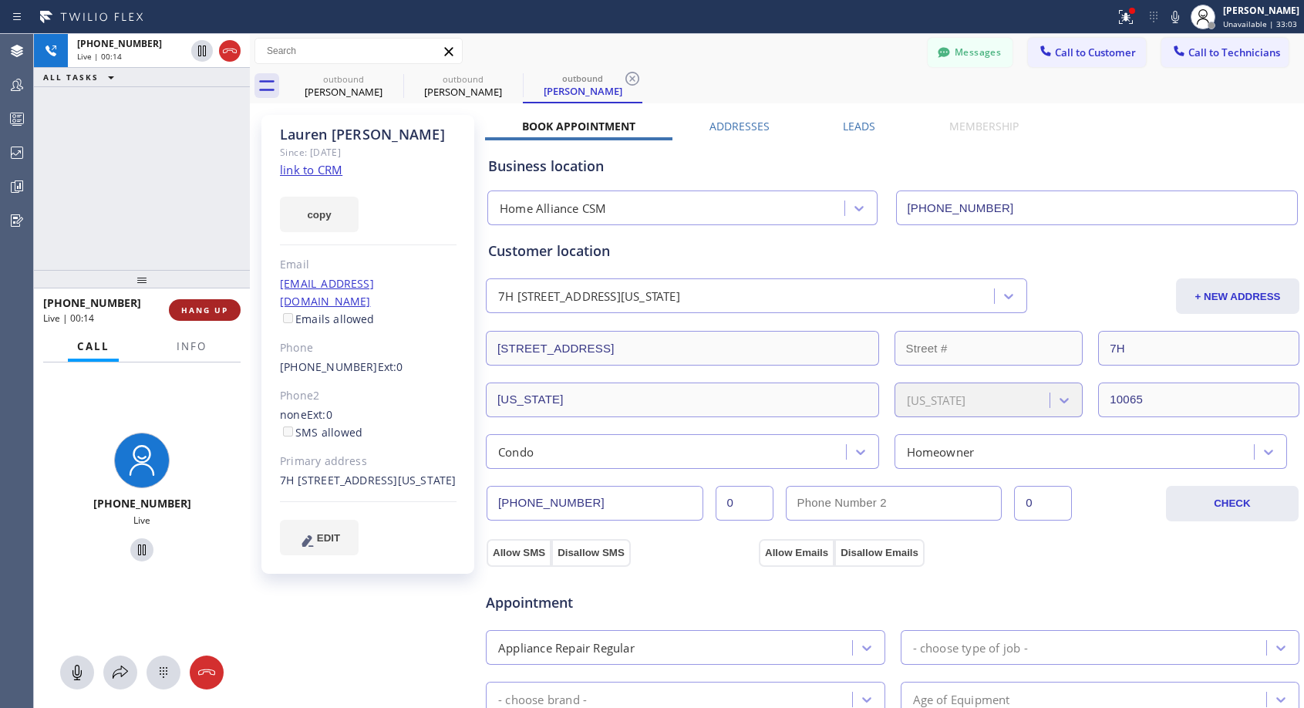
click at [230, 308] on button "HANG UP" at bounding box center [205, 310] width 72 height 22
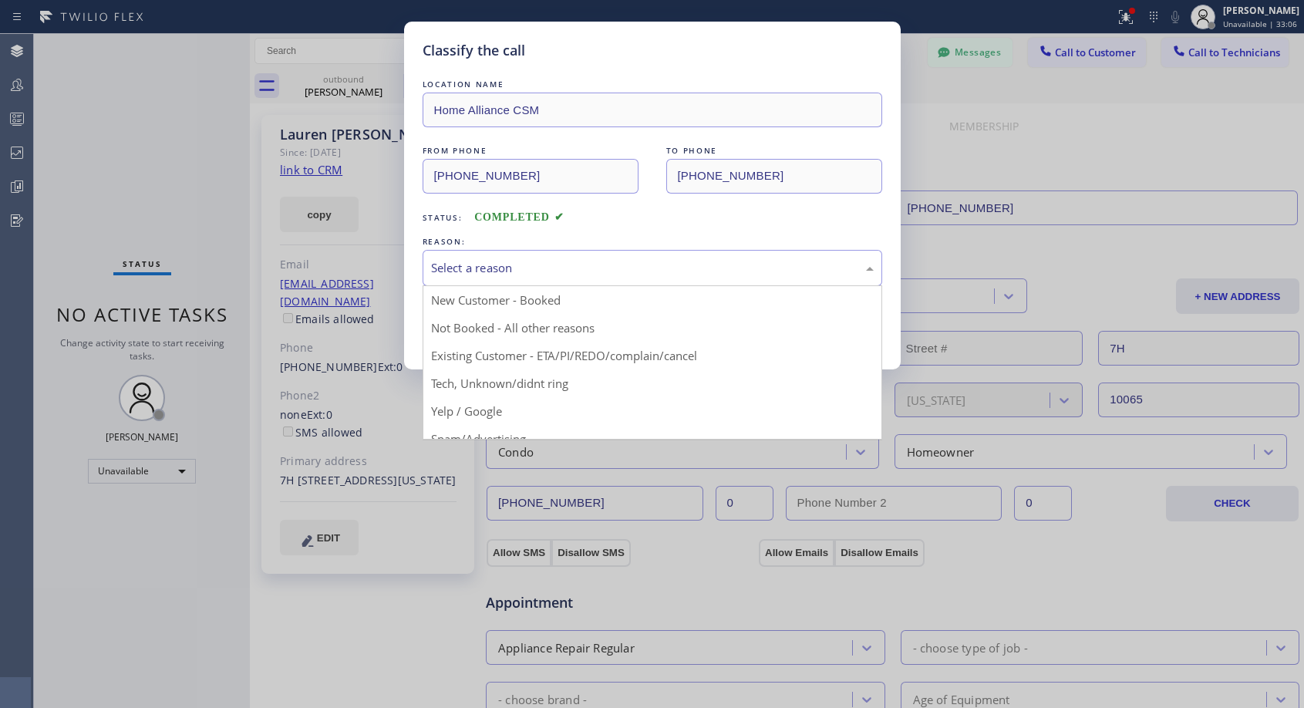
click at [555, 271] on div "Select a reason" at bounding box center [652, 268] width 443 height 18
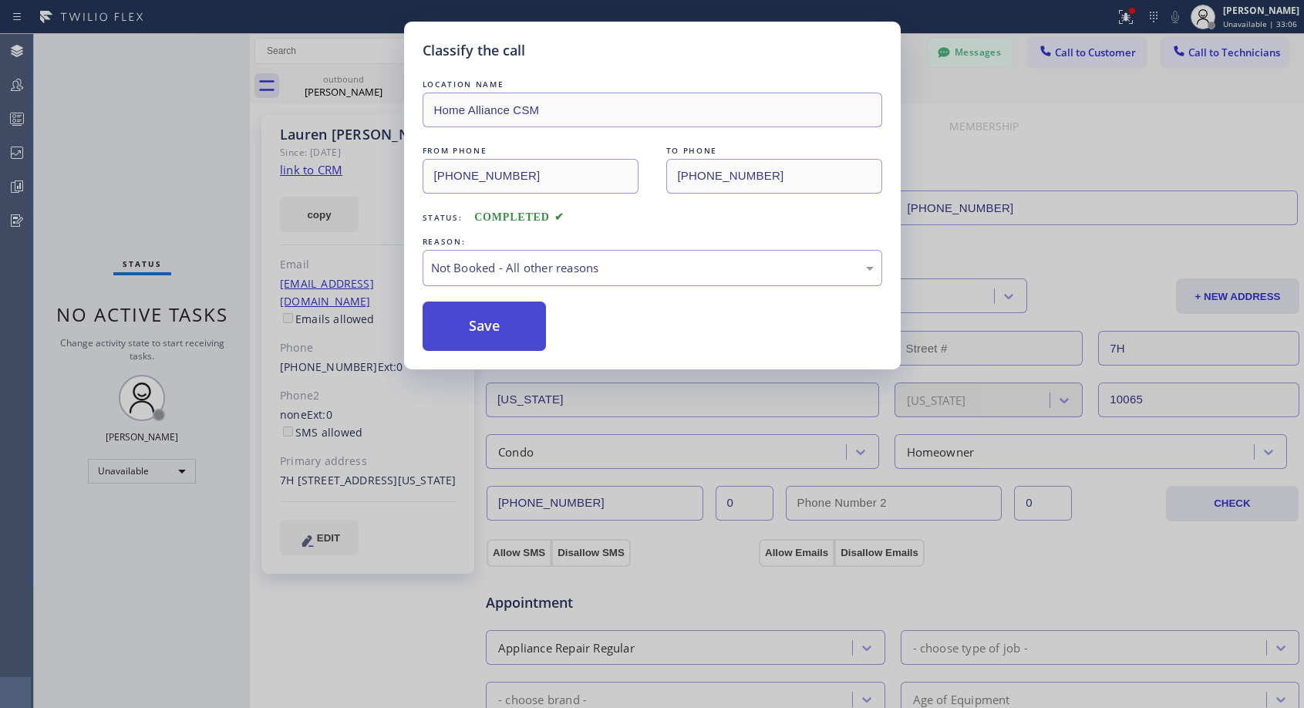
click at [477, 322] on button "Save" at bounding box center [485, 325] width 124 height 49
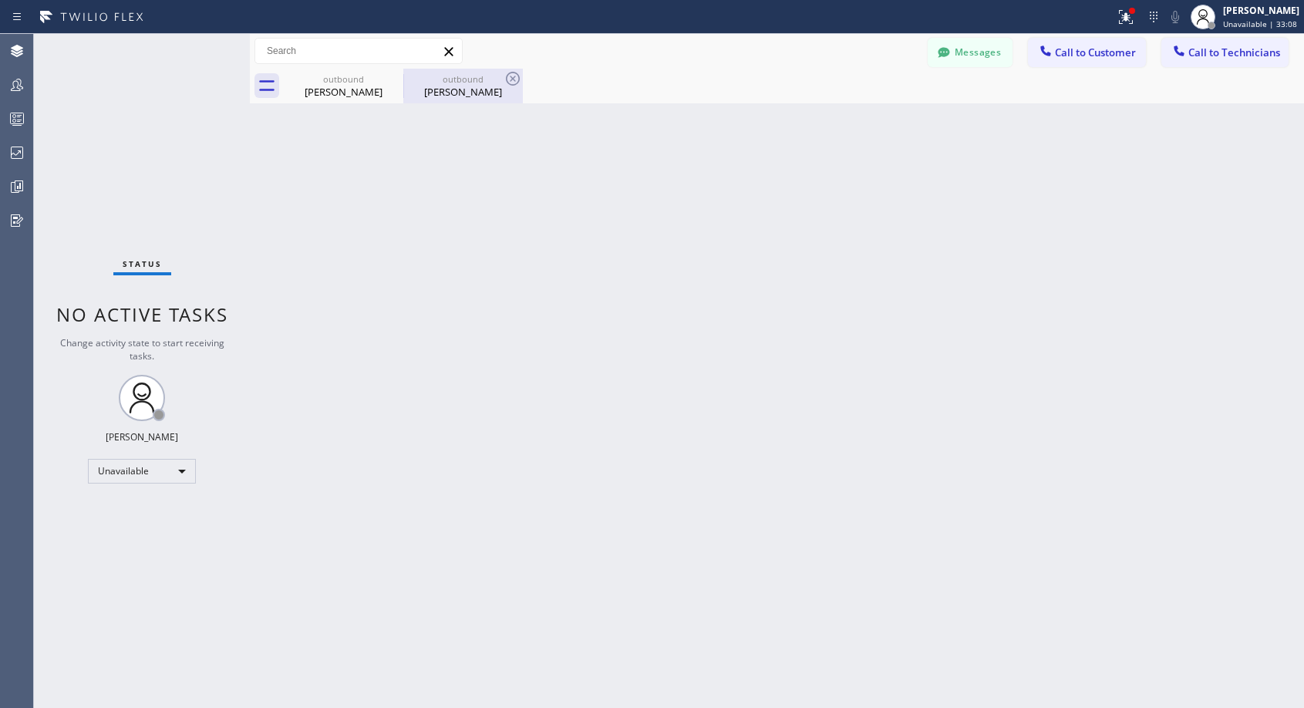
click at [470, 101] on div "outbound Lauren Murphy" at bounding box center [463, 86] width 116 height 35
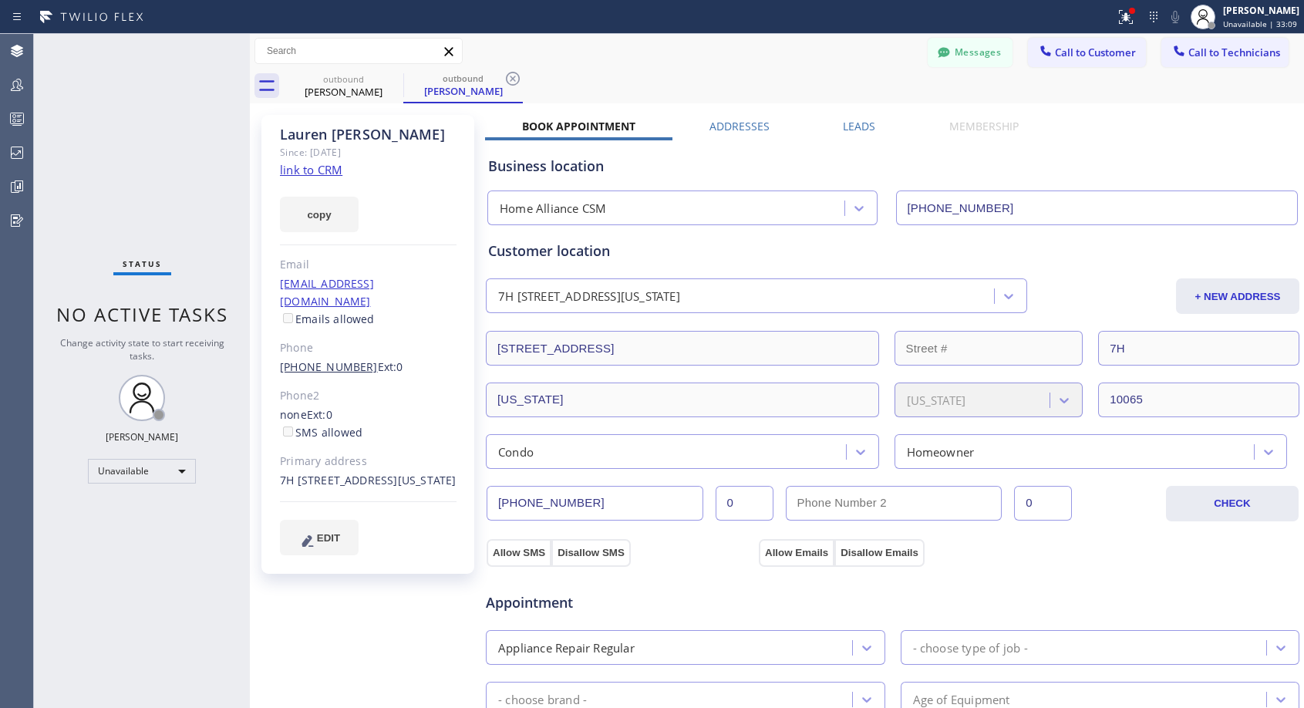
click at [331, 359] on link "(516) 551-3260" at bounding box center [329, 366] width 98 height 15
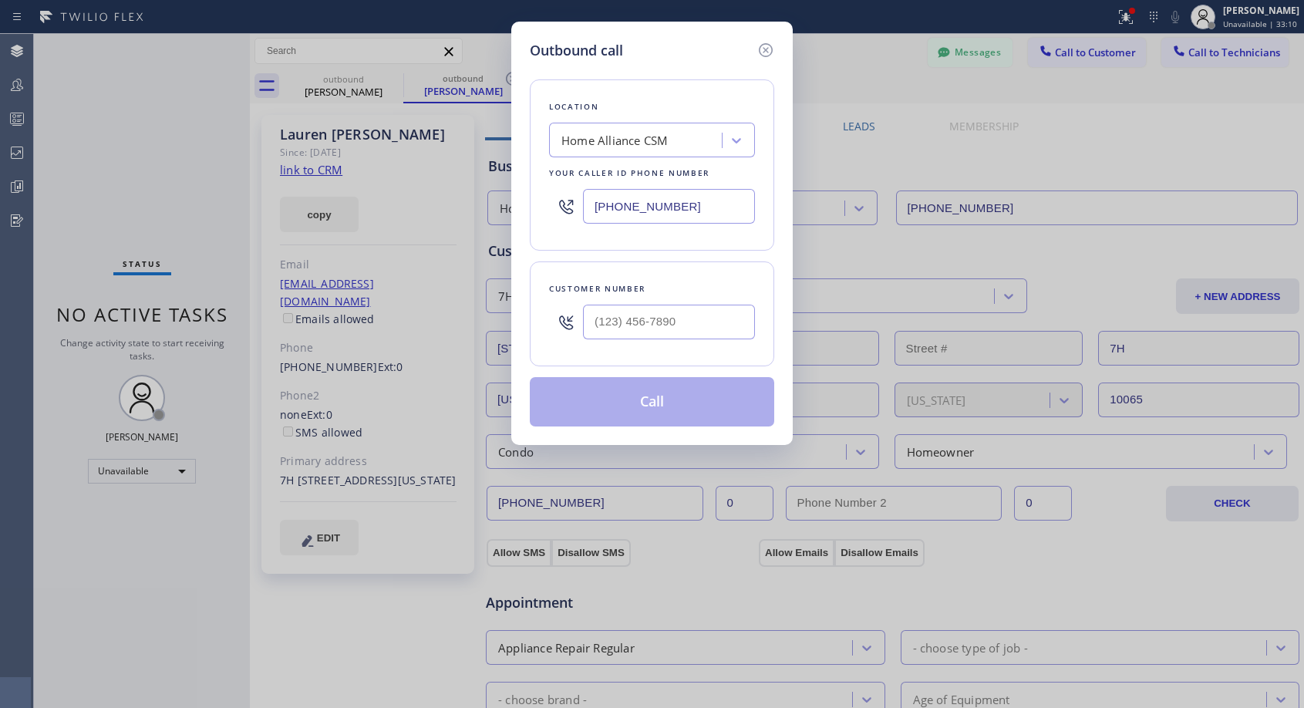
type input "(516) 551-3260"
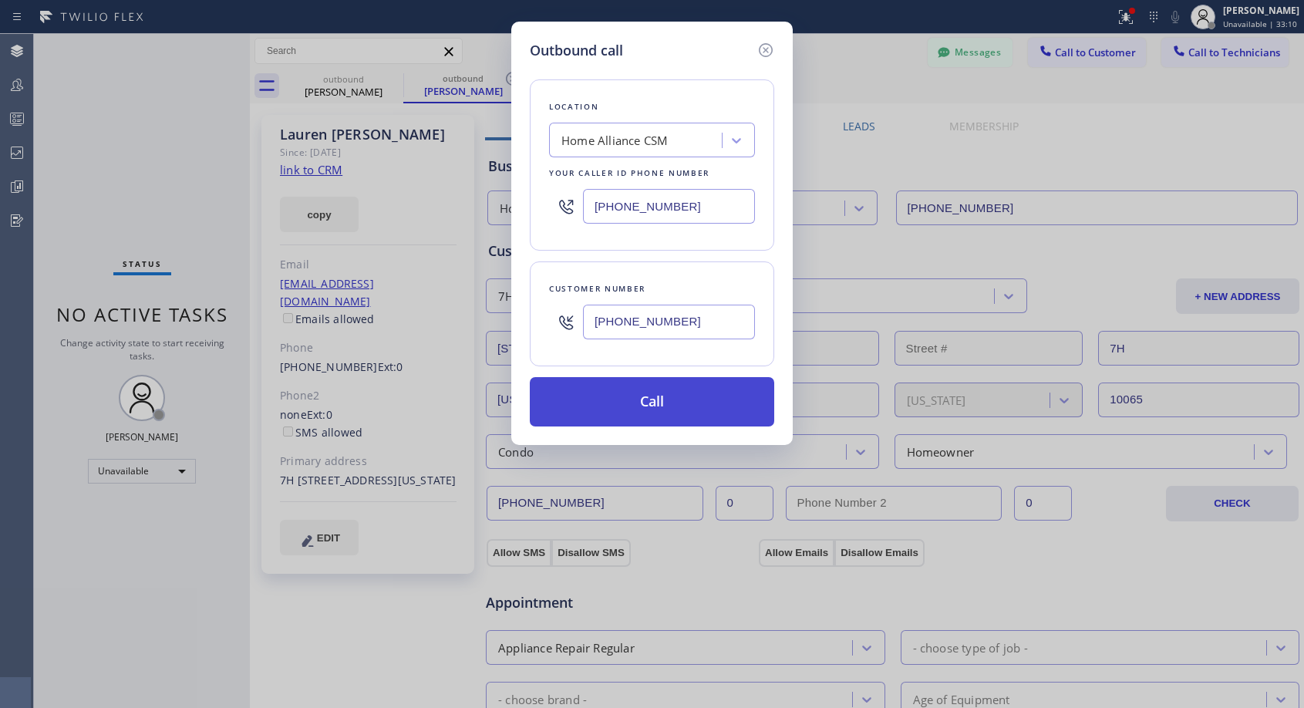
click at [674, 403] on button "Call" at bounding box center [652, 401] width 244 height 49
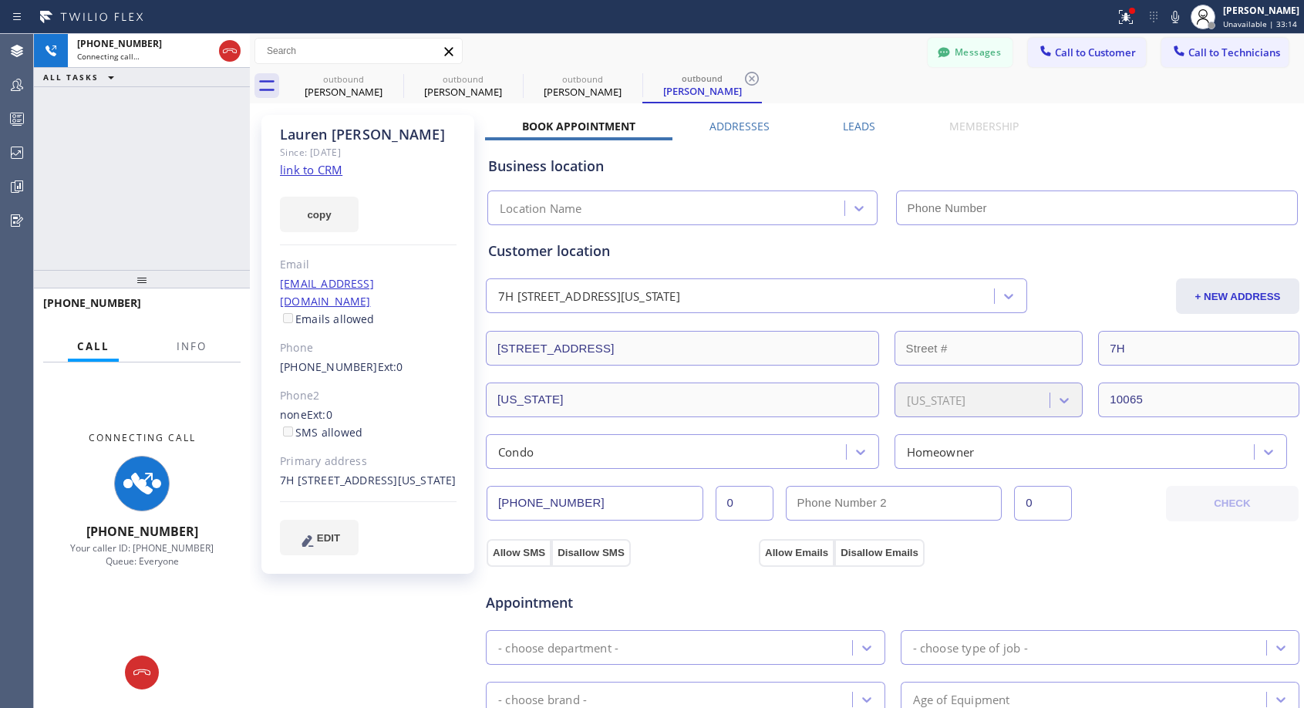
type input "(818) 614-5337"
click at [679, 42] on div "Messages Call to Customer Call to Technicians Outbound call Location Home Allia…" at bounding box center [777, 51] width 1054 height 27
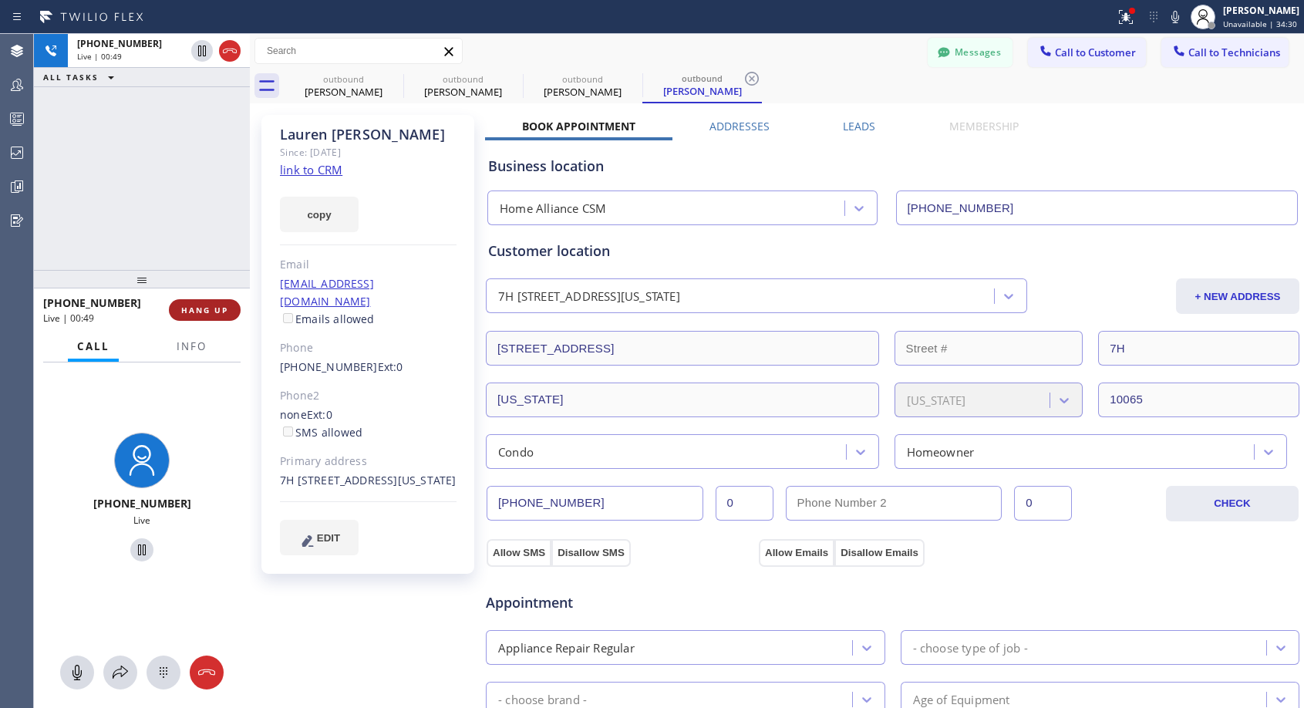
click at [227, 315] on button "HANG UP" at bounding box center [205, 310] width 72 height 22
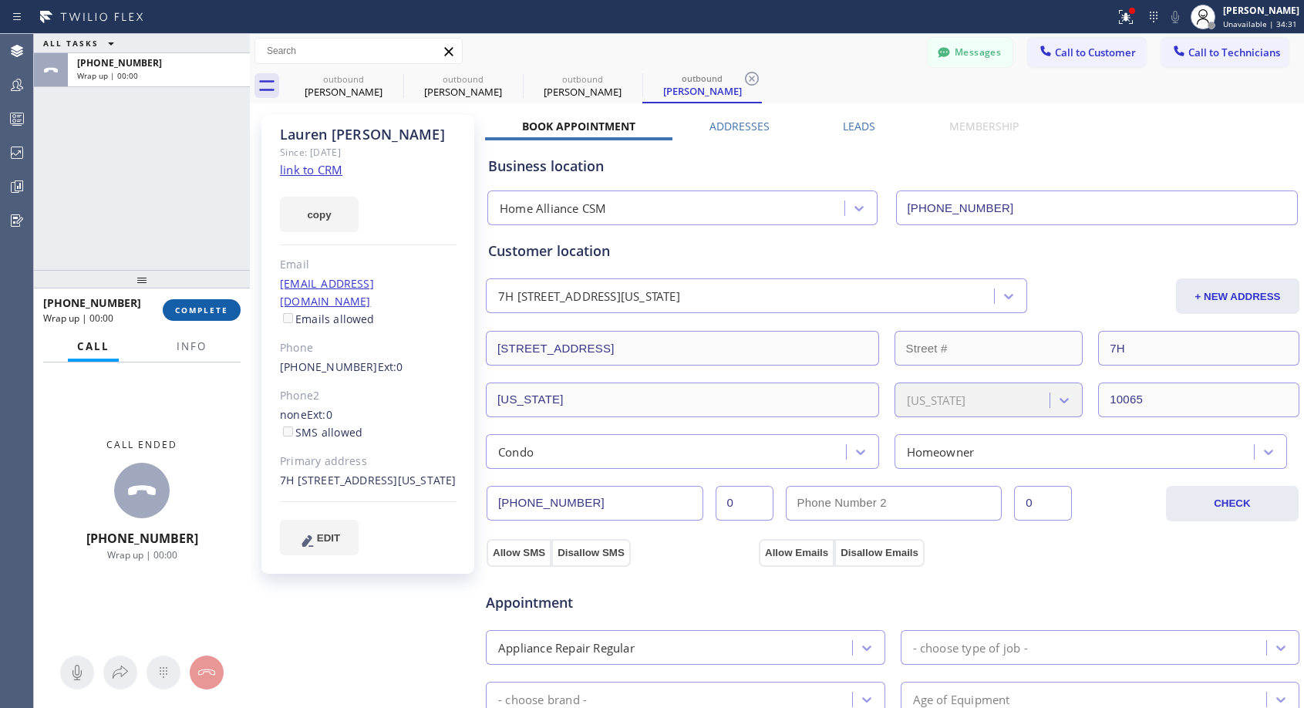
click at [227, 315] on button "COMPLETE" at bounding box center [202, 310] width 78 height 22
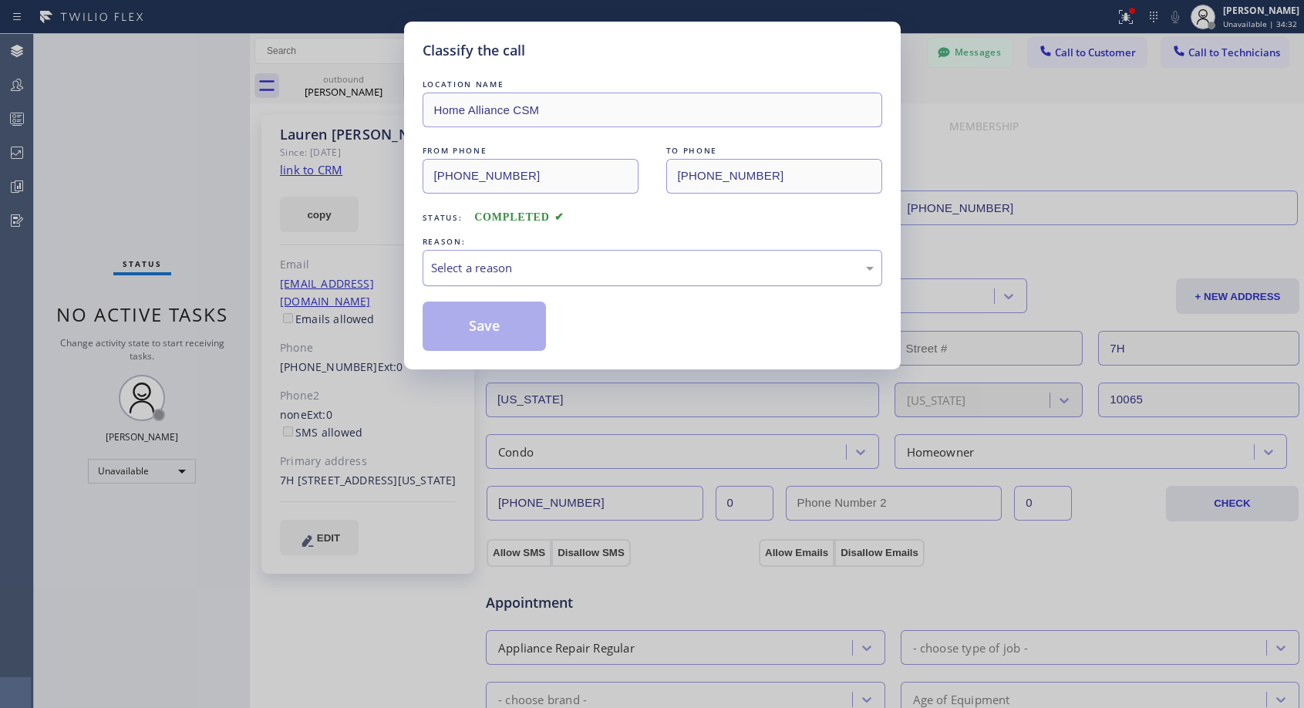
click at [547, 266] on div "Select a reason" at bounding box center [652, 268] width 443 height 18
drag, startPoint x: 465, startPoint y: 324, endPoint x: 476, endPoint y: 309, distance: 18.2
click at [465, 325] on button "Save" at bounding box center [485, 325] width 124 height 49
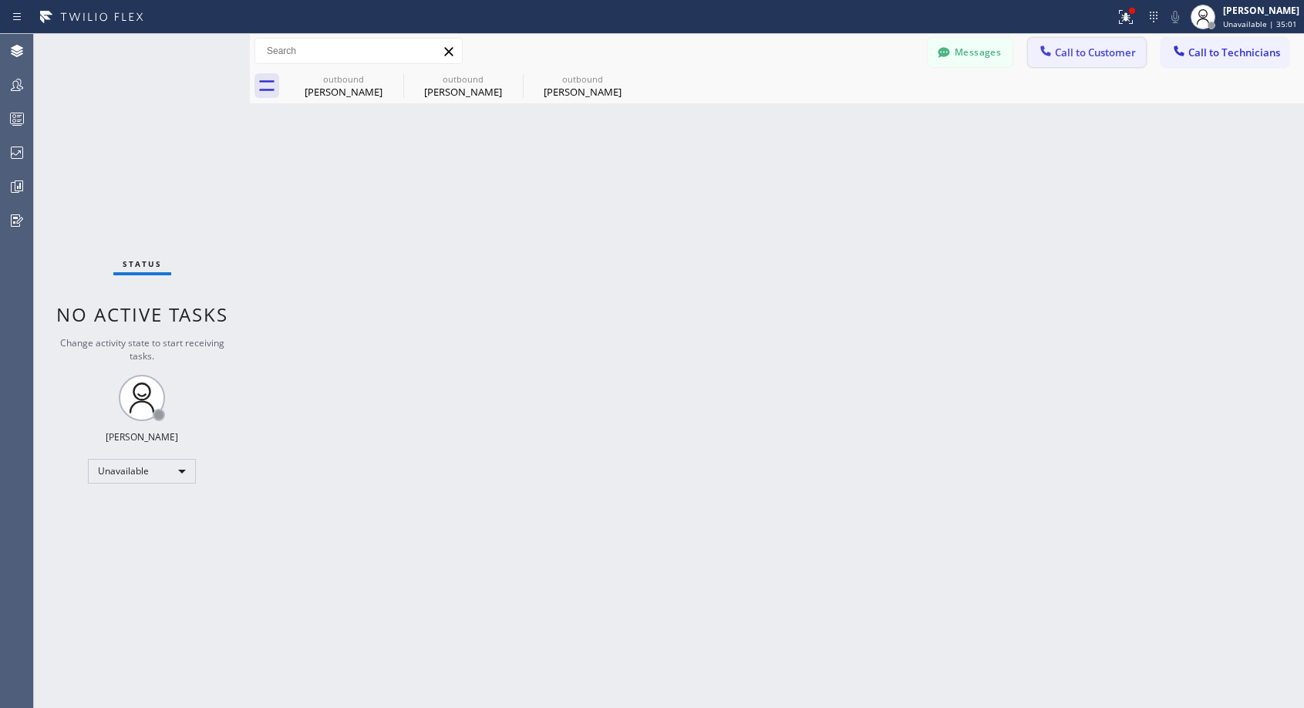
click at [1079, 55] on span "Call to Customer" at bounding box center [1095, 52] width 81 height 14
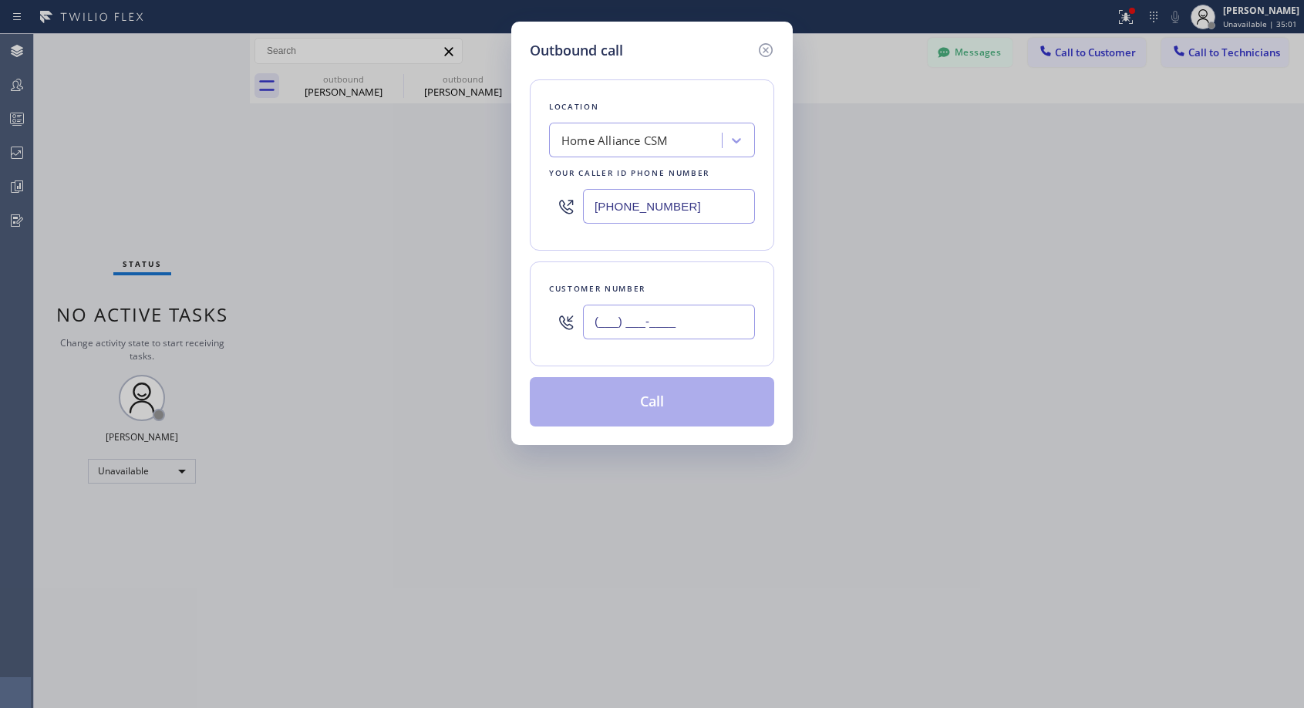
click at [682, 318] on input "(___) ___-____" at bounding box center [669, 322] width 172 height 35
paste input "602) 861-2390"
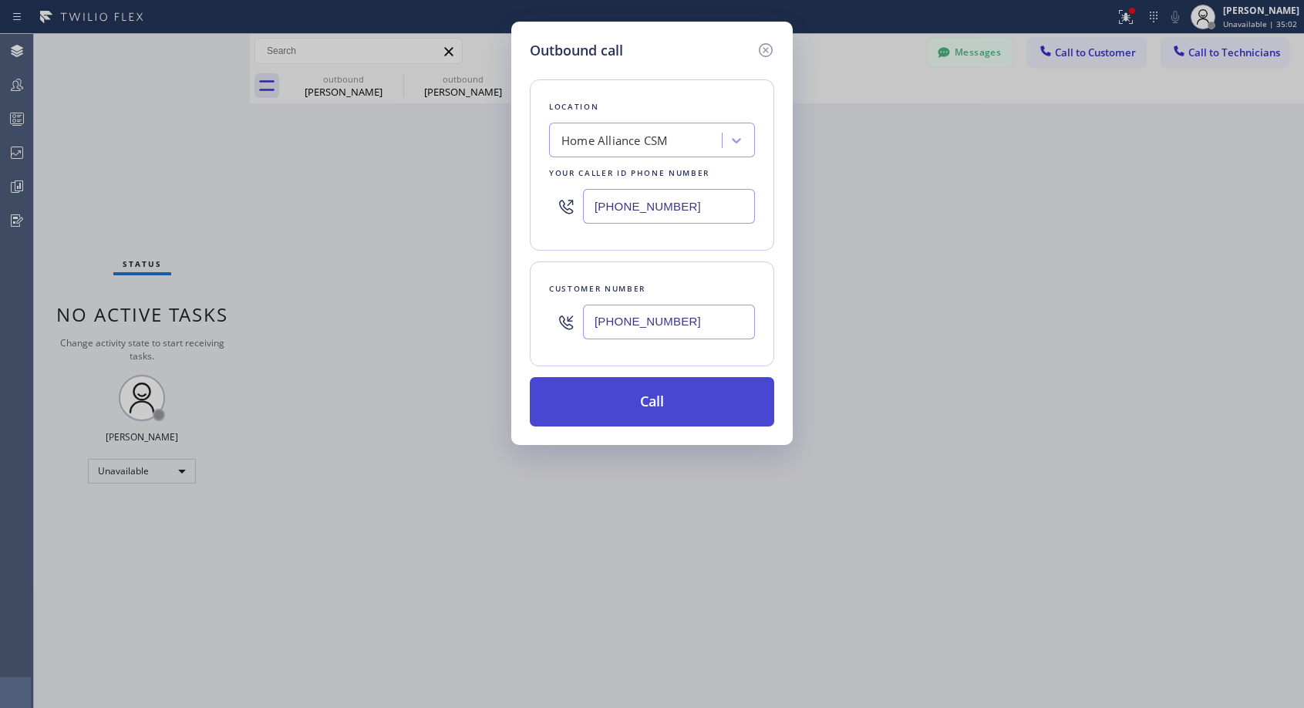
type input "(602) 861-2390"
drag, startPoint x: 649, startPoint y: 410, endPoint x: 614, endPoint y: 187, distance: 226.4
click at [649, 409] on button "Call" at bounding box center [652, 401] width 244 height 49
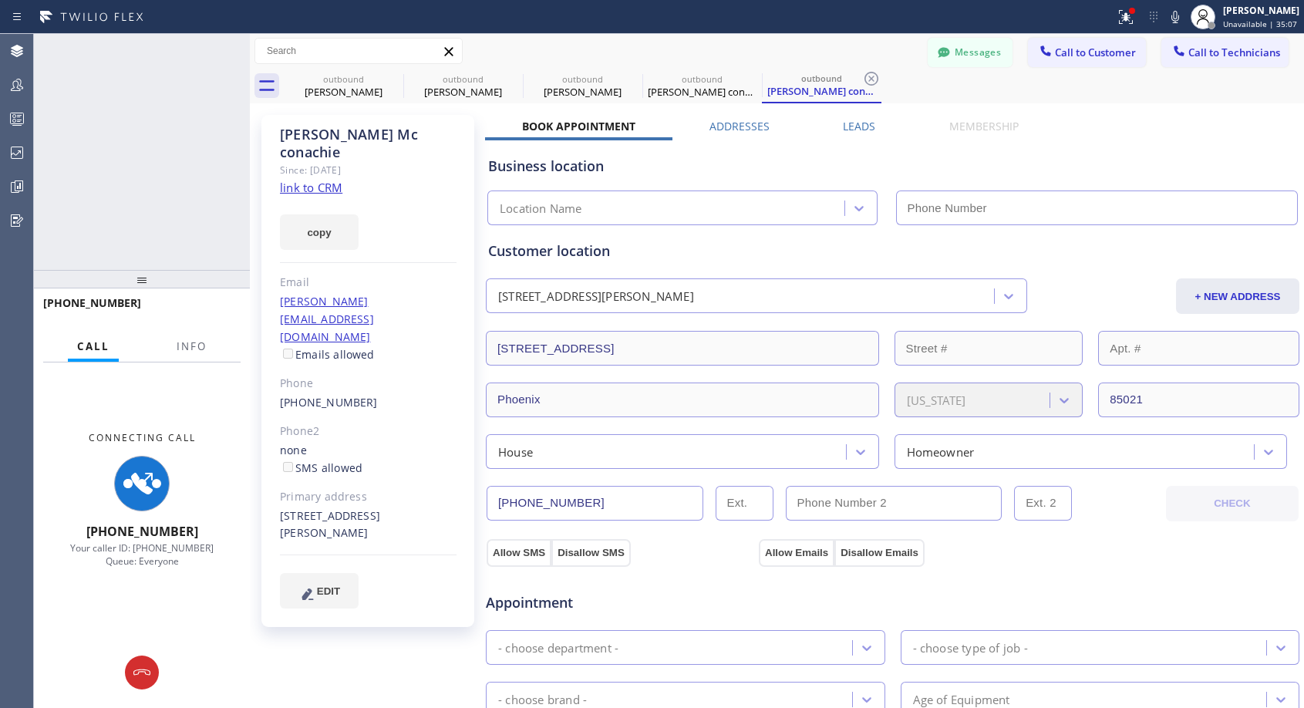
type input "(818) 614-5337"
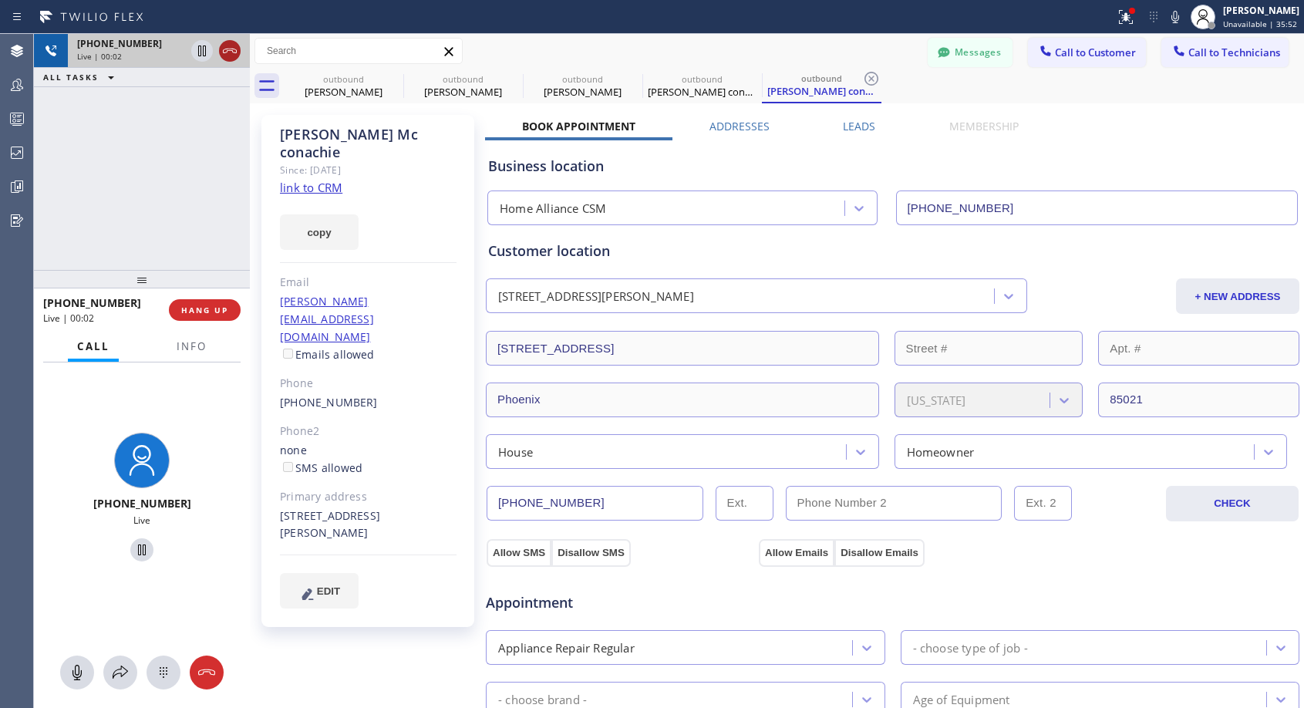
click at [228, 52] on icon at bounding box center [230, 51] width 19 height 19
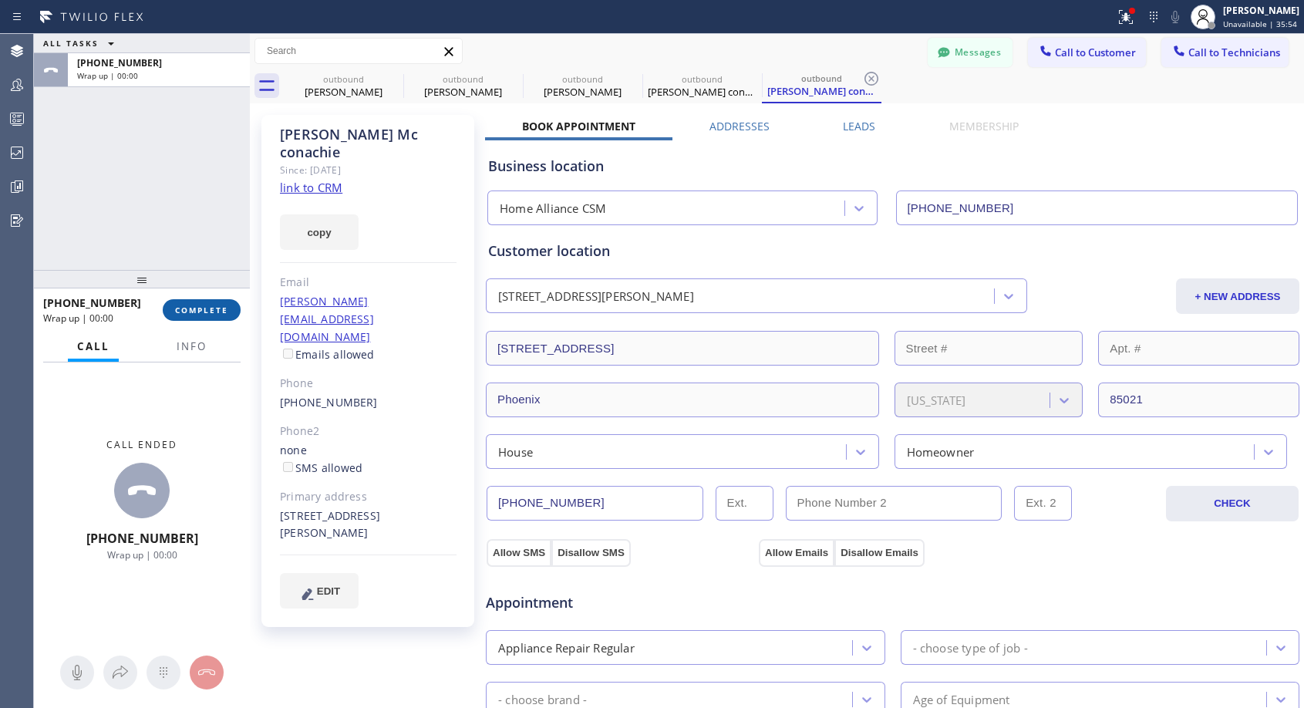
click at [211, 312] on span "COMPLETE" at bounding box center [201, 310] width 53 height 11
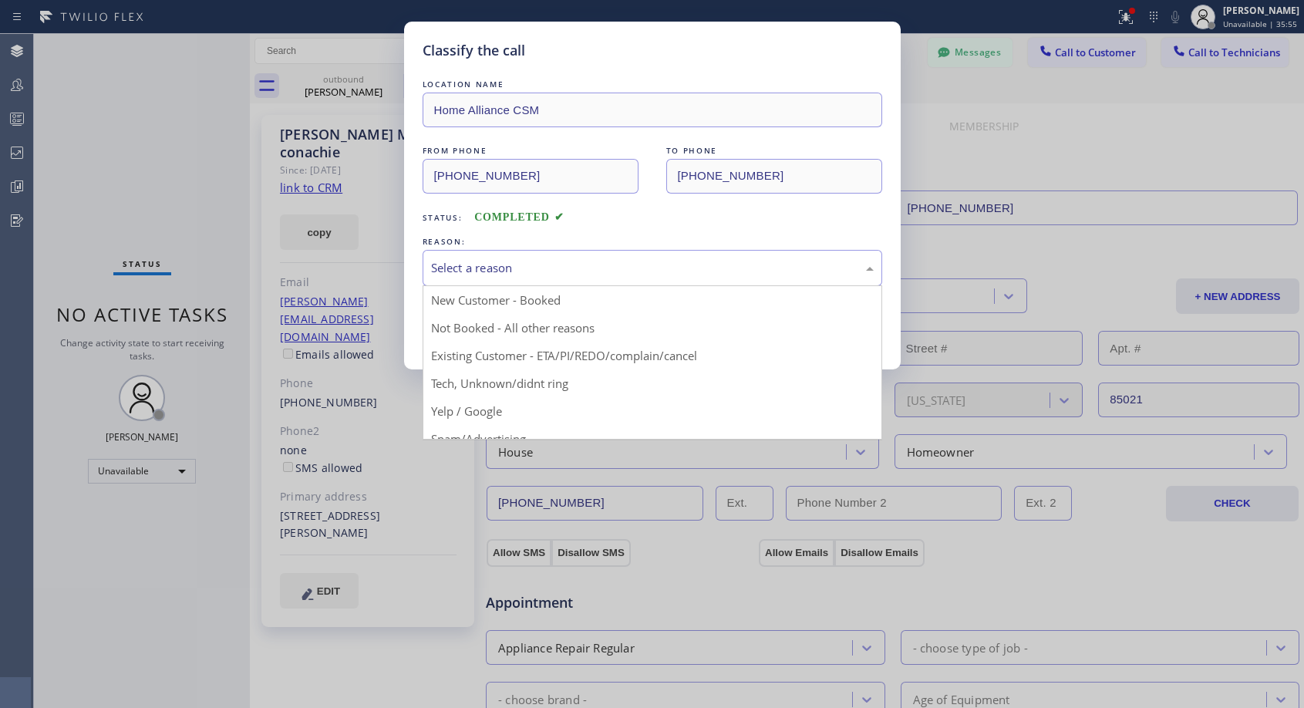
click at [596, 278] on div "Select a reason" at bounding box center [653, 268] width 460 height 36
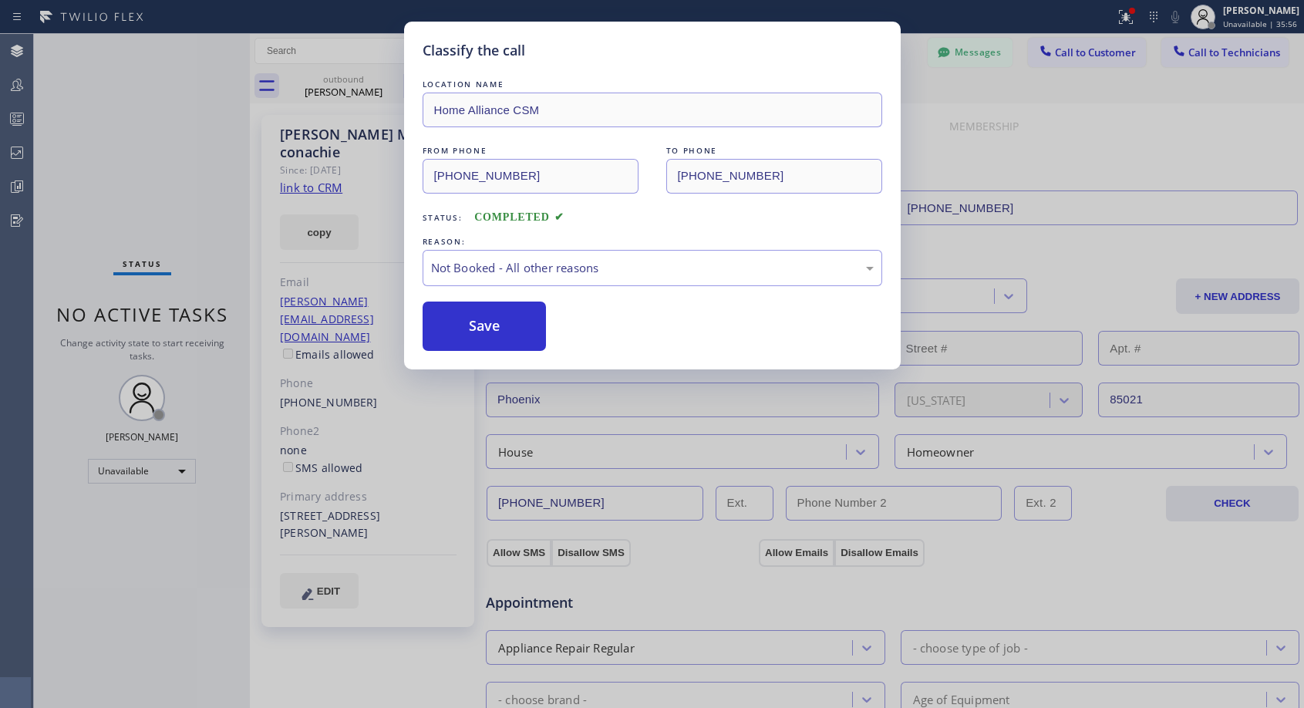
click at [507, 324] on button "Save" at bounding box center [485, 325] width 124 height 49
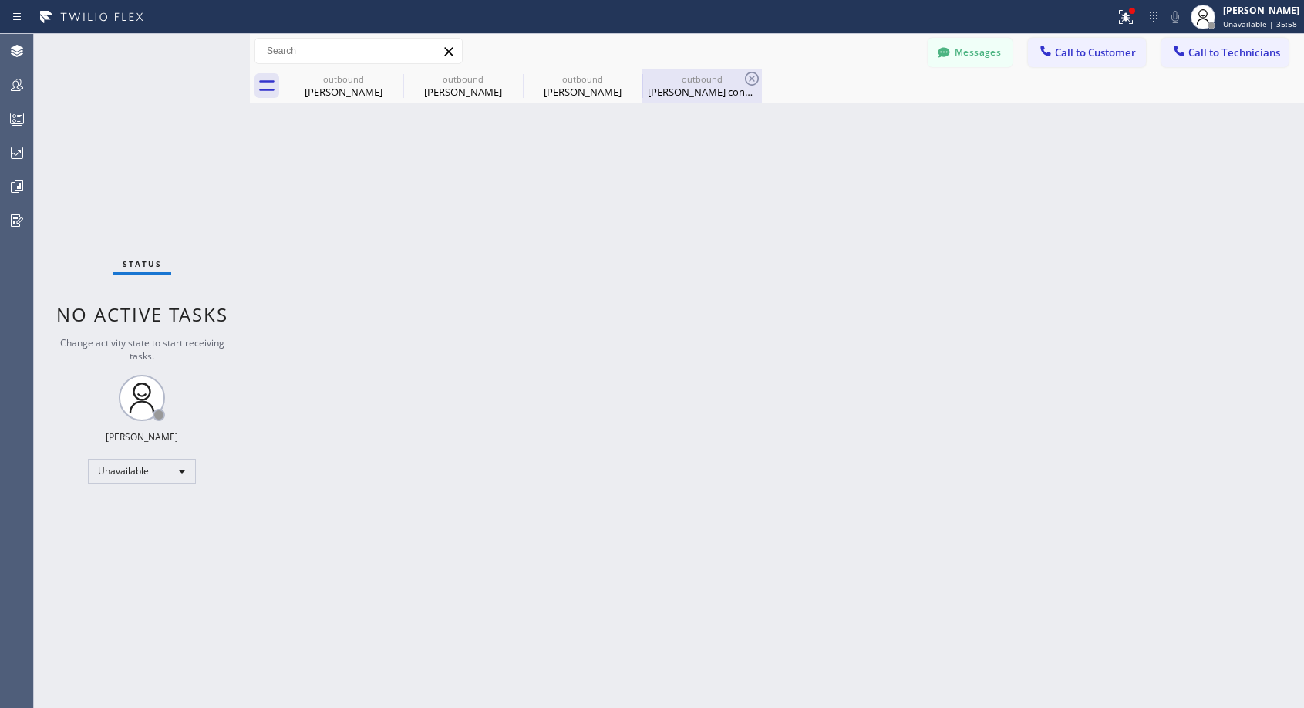
click at [695, 96] on div "David Mc conachie" at bounding box center [702, 92] width 116 height 14
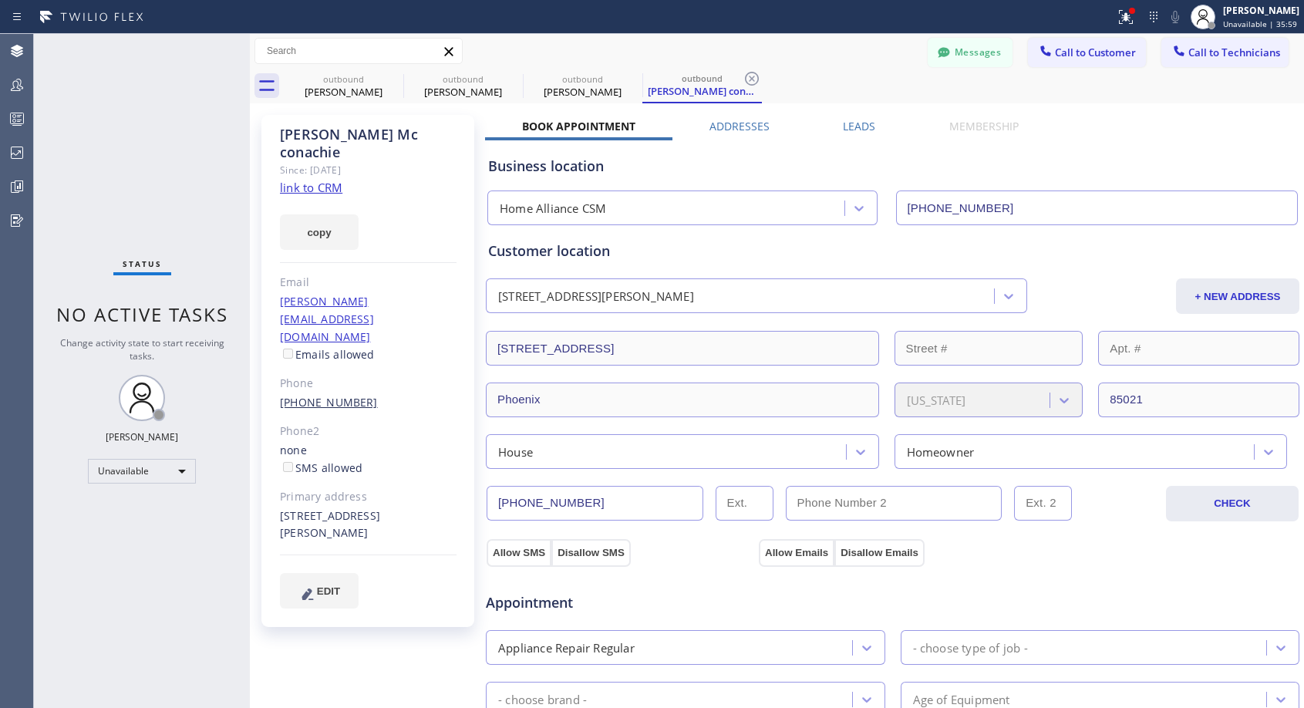
click at [345, 395] on link "(602) 861-2390" at bounding box center [329, 402] width 98 height 15
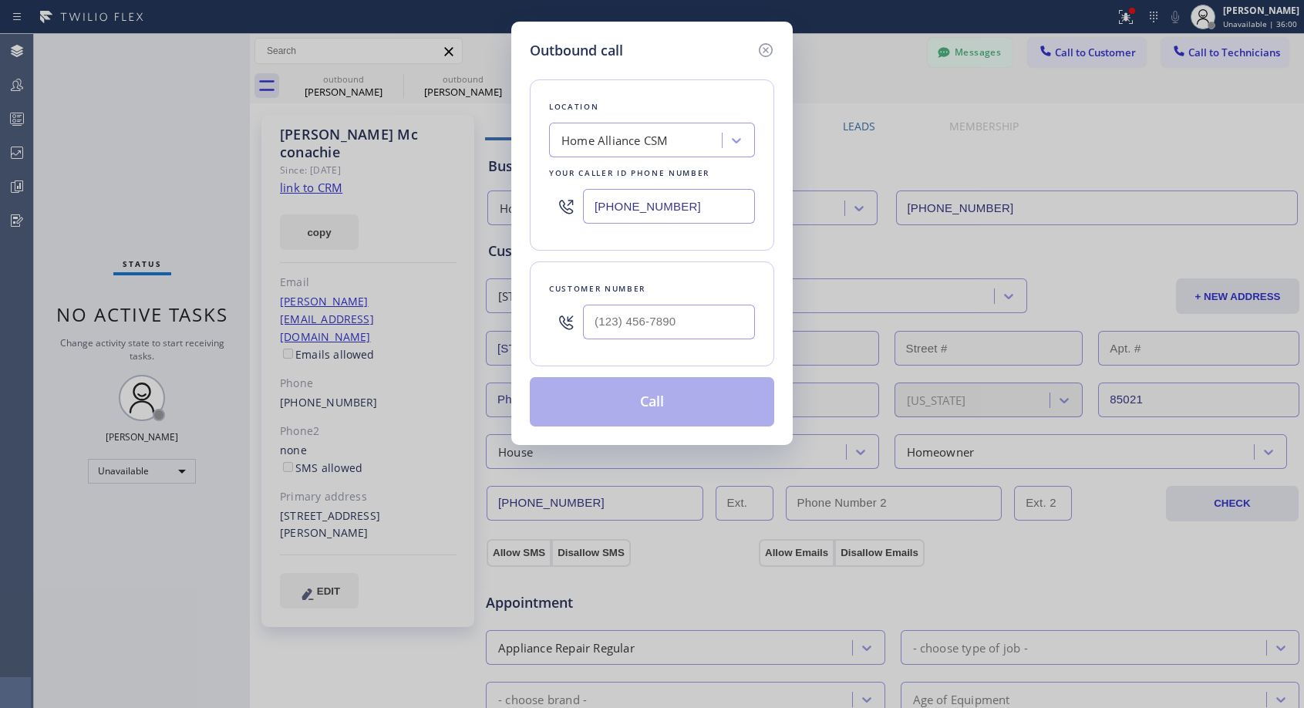
type input "(602) 861-2390"
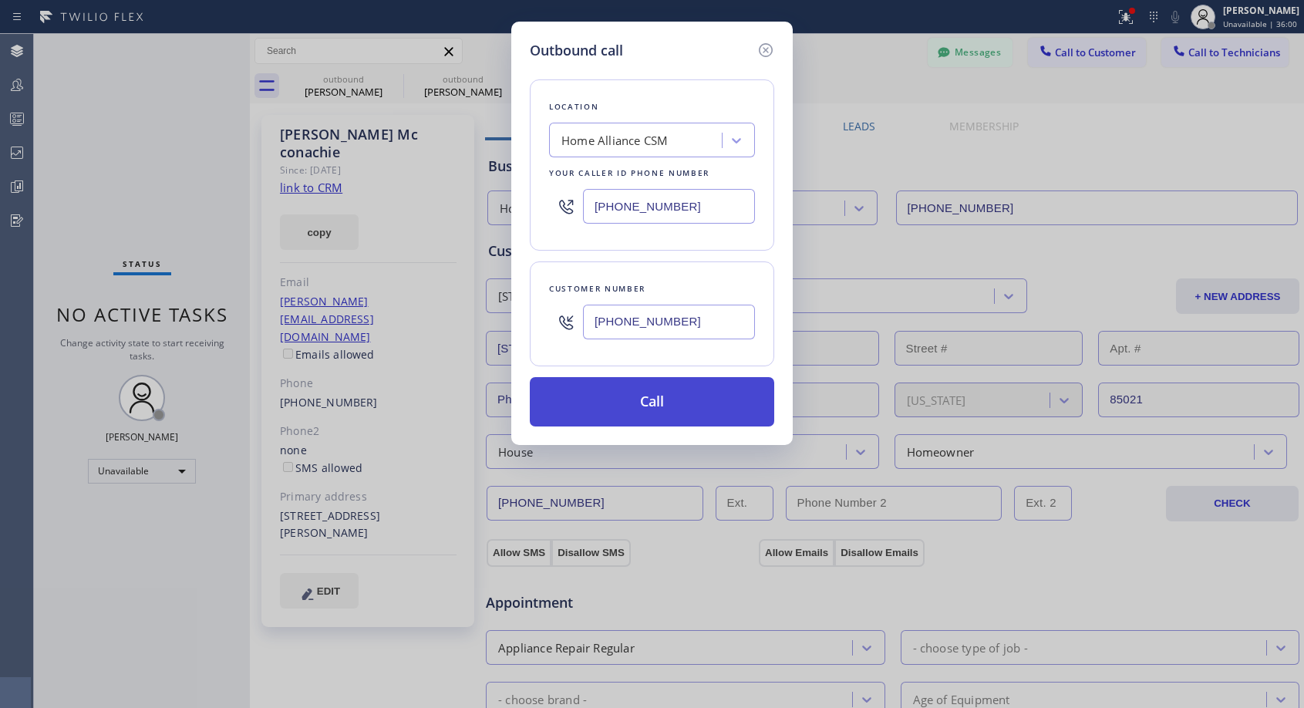
click at [617, 406] on button "Call" at bounding box center [652, 401] width 244 height 49
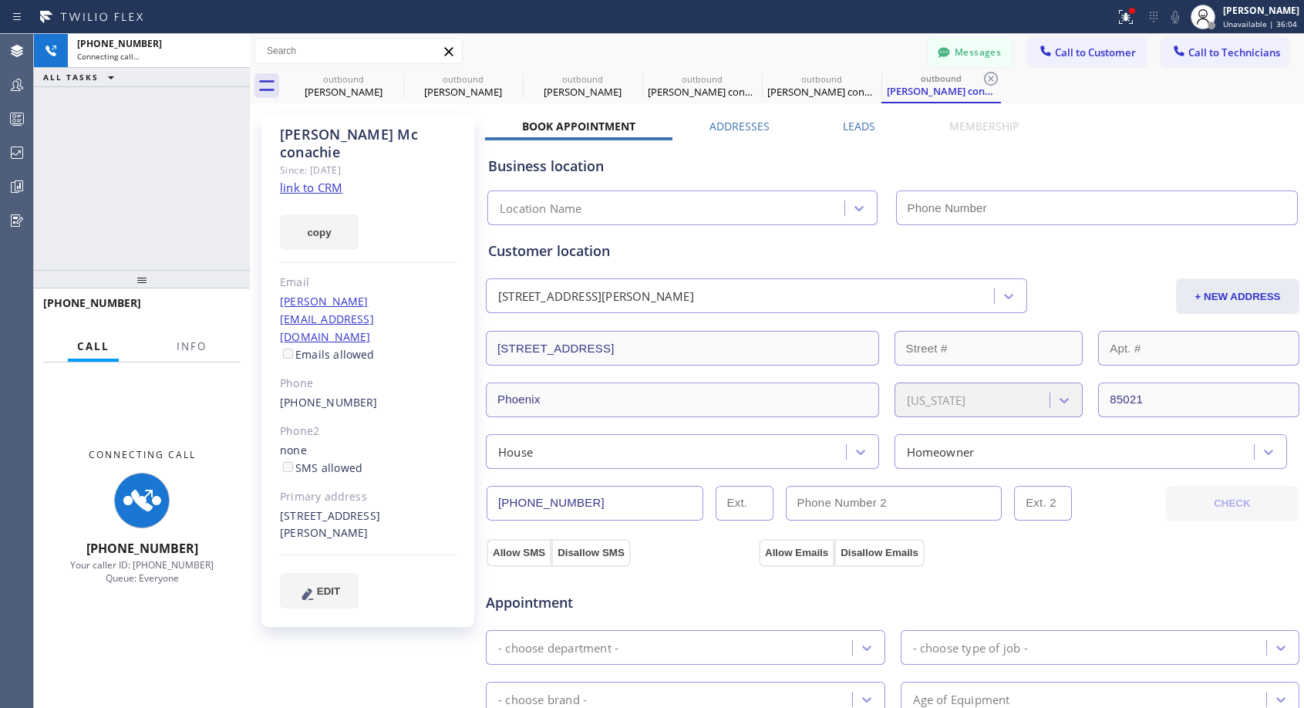
type input "(818) 614-5337"
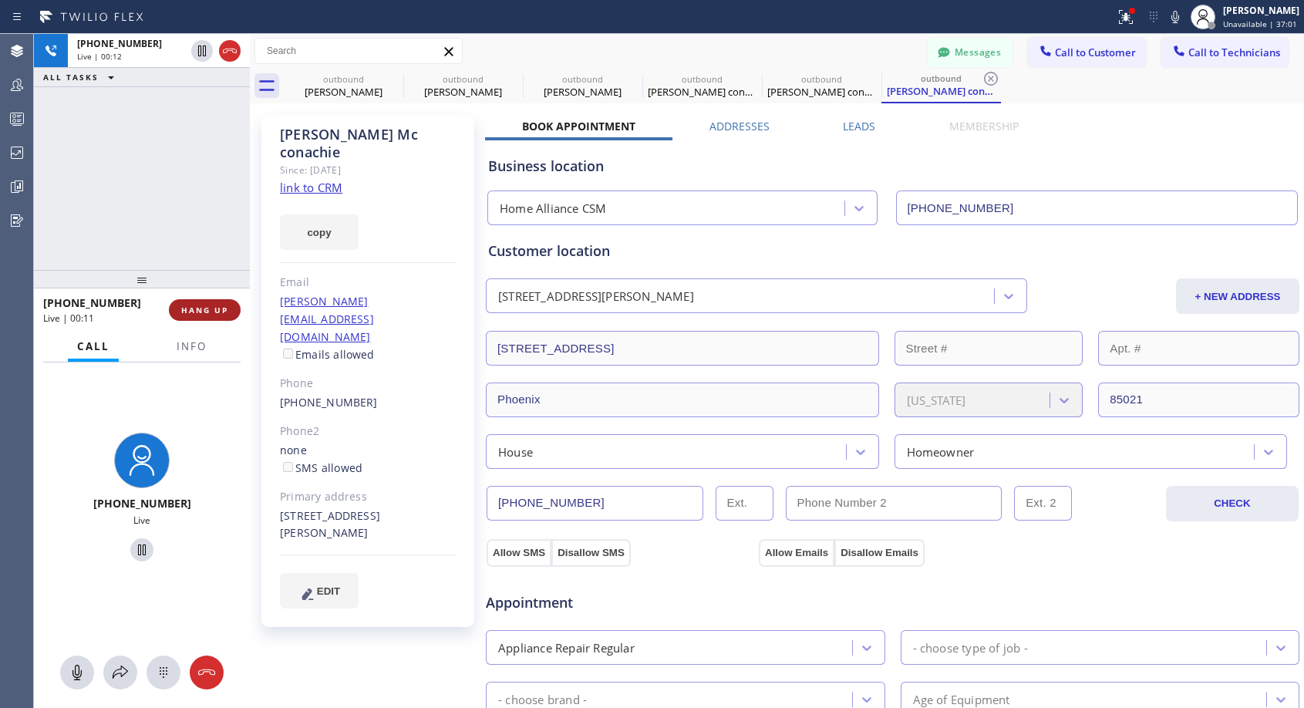
click at [214, 305] on span "HANG UP" at bounding box center [204, 310] width 47 height 11
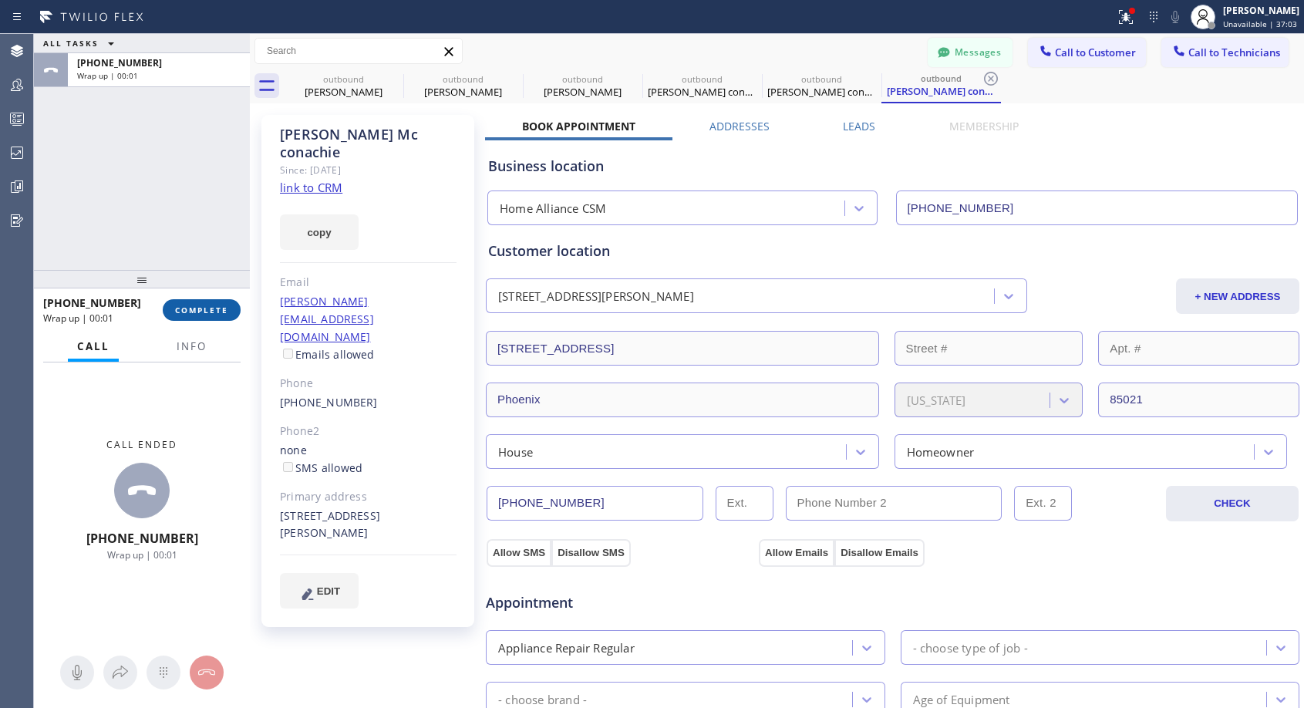
click at [215, 305] on span "COMPLETE" at bounding box center [201, 310] width 53 height 11
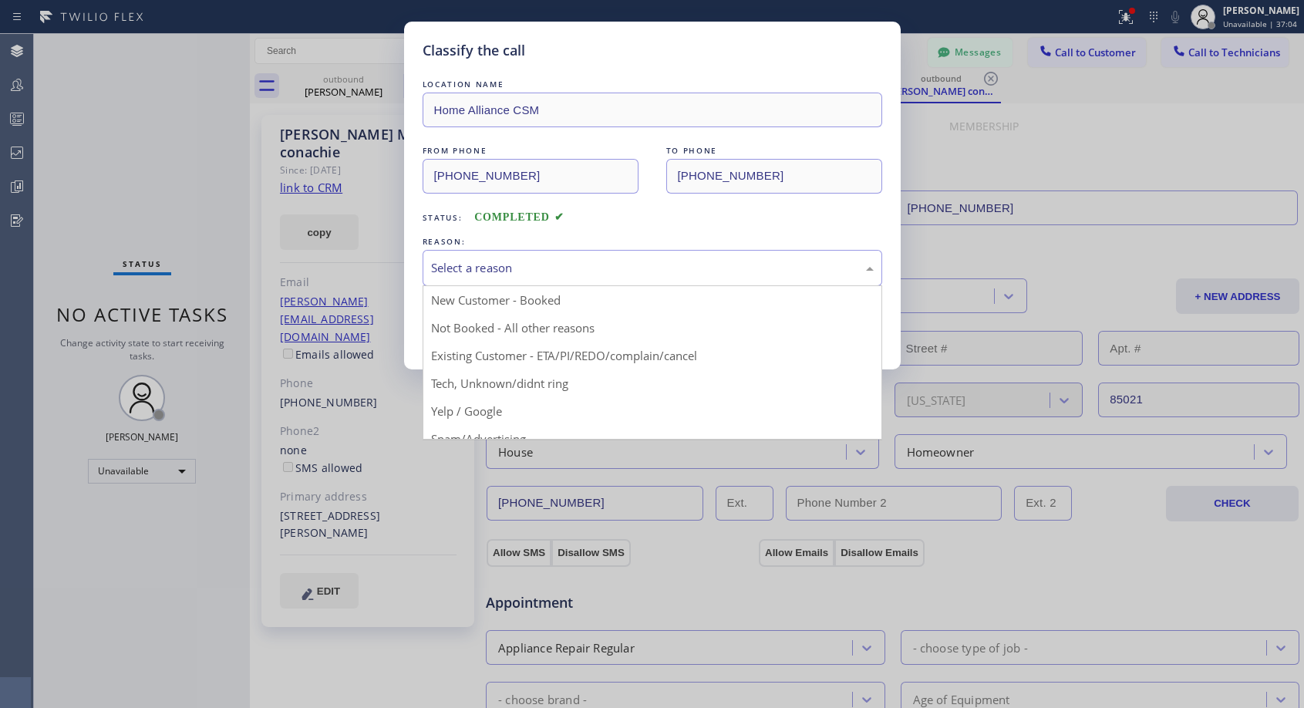
click at [561, 260] on div "Select a reason" at bounding box center [652, 268] width 443 height 18
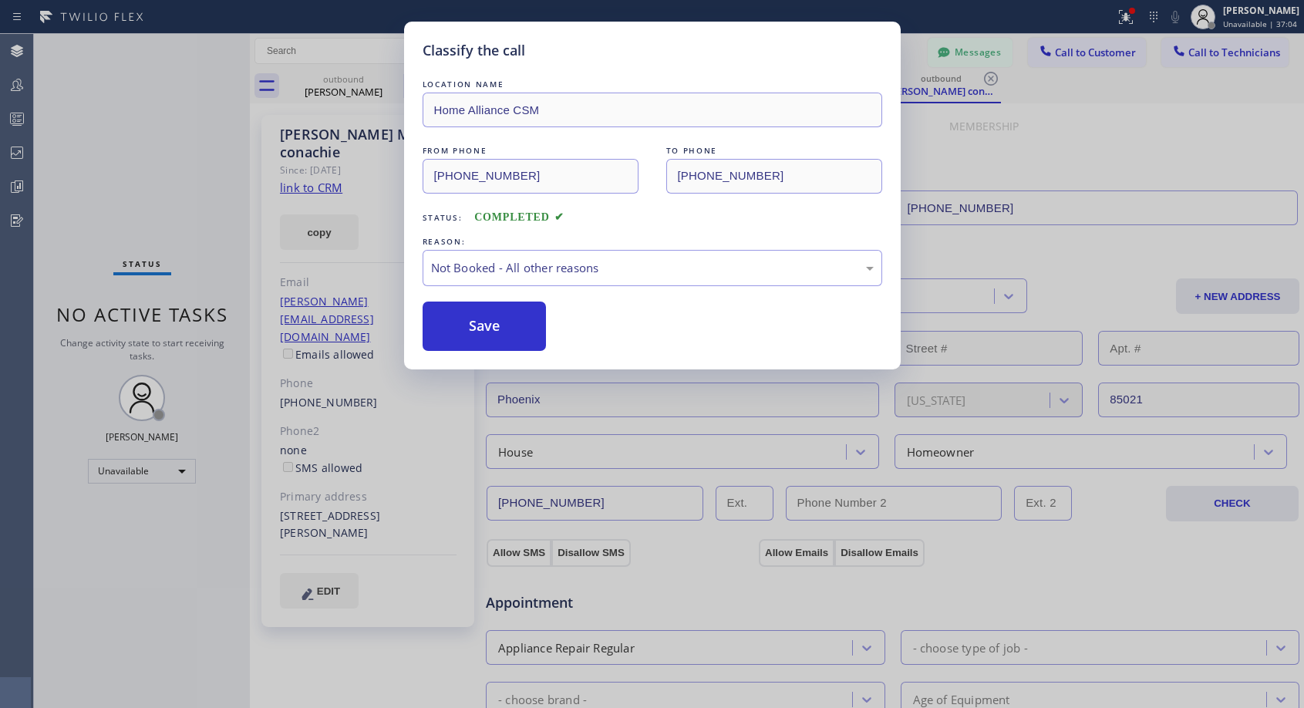
click at [456, 326] on button "Save" at bounding box center [485, 325] width 124 height 49
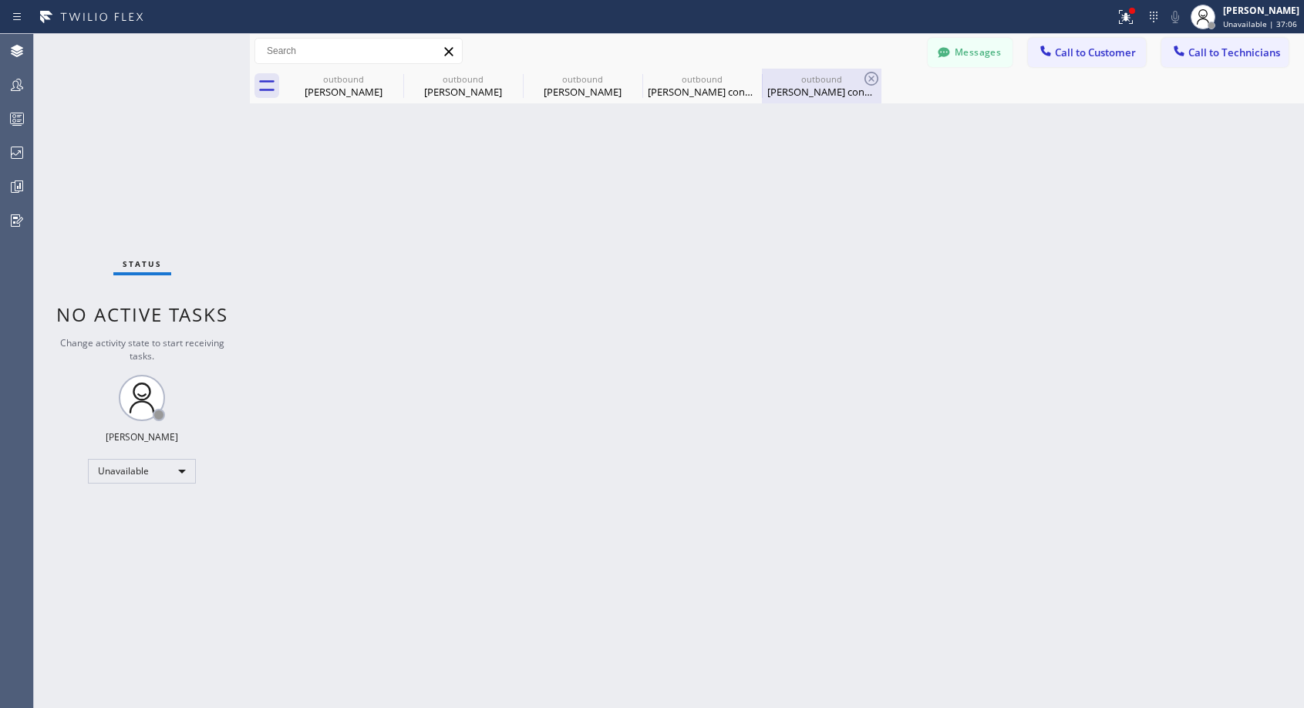
click at [789, 83] on div "outbound" at bounding box center [821, 79] width 116 height 12
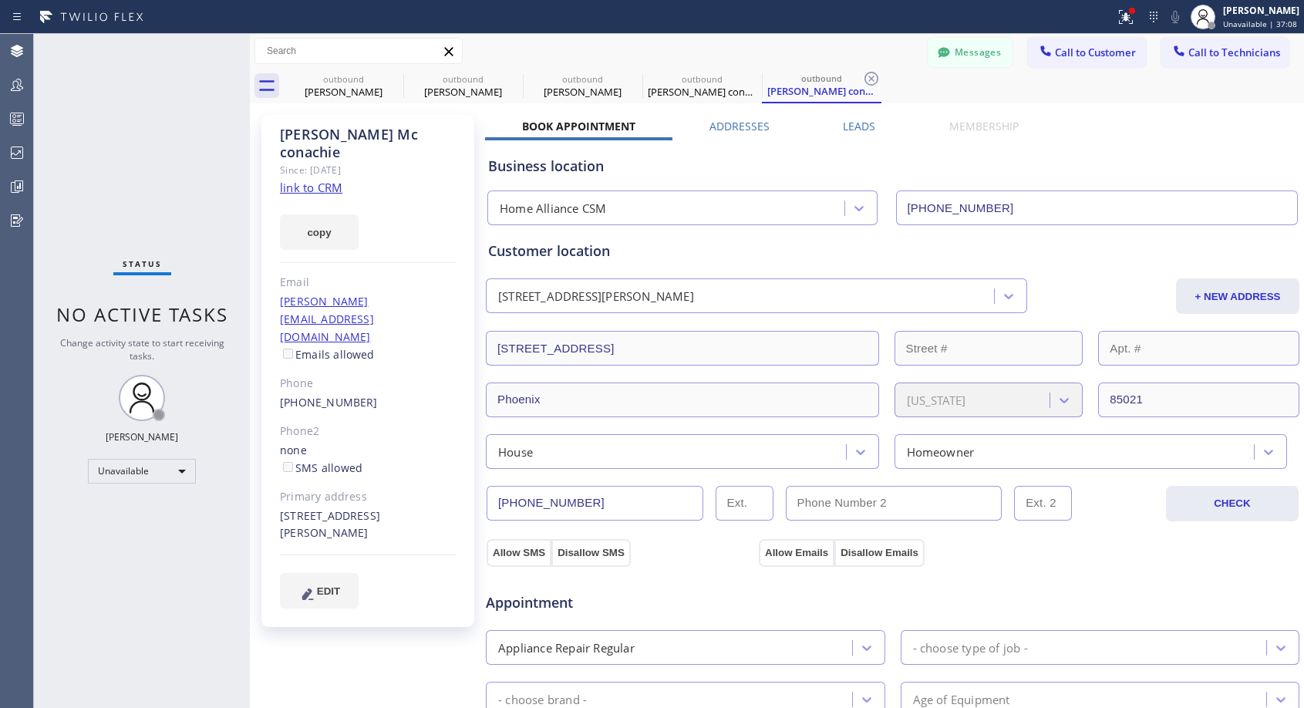
click at [314, 395] on link "(602) 861-2390" at bounding box center [329, 402] width 98 height 15
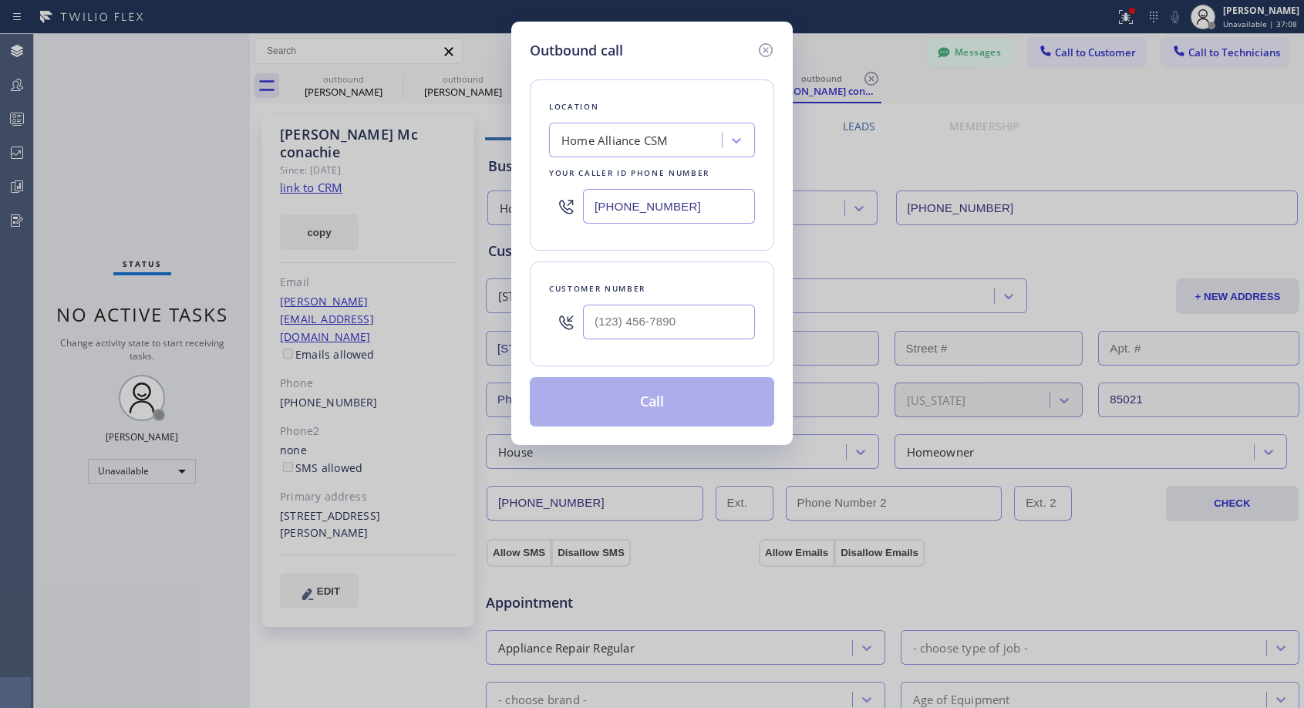
type input "(602) 861-2390"
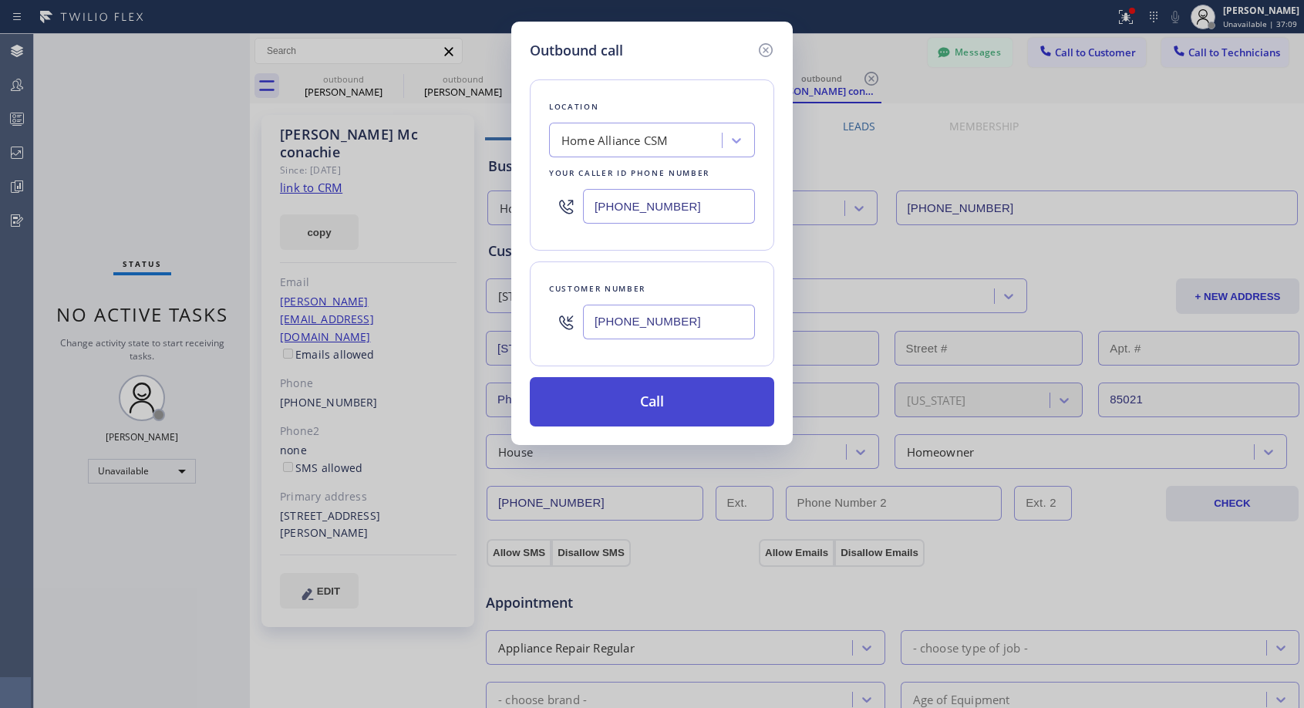
click at [645, 411] on button "Call" at bounding box center [652, 401] width 244 height 49
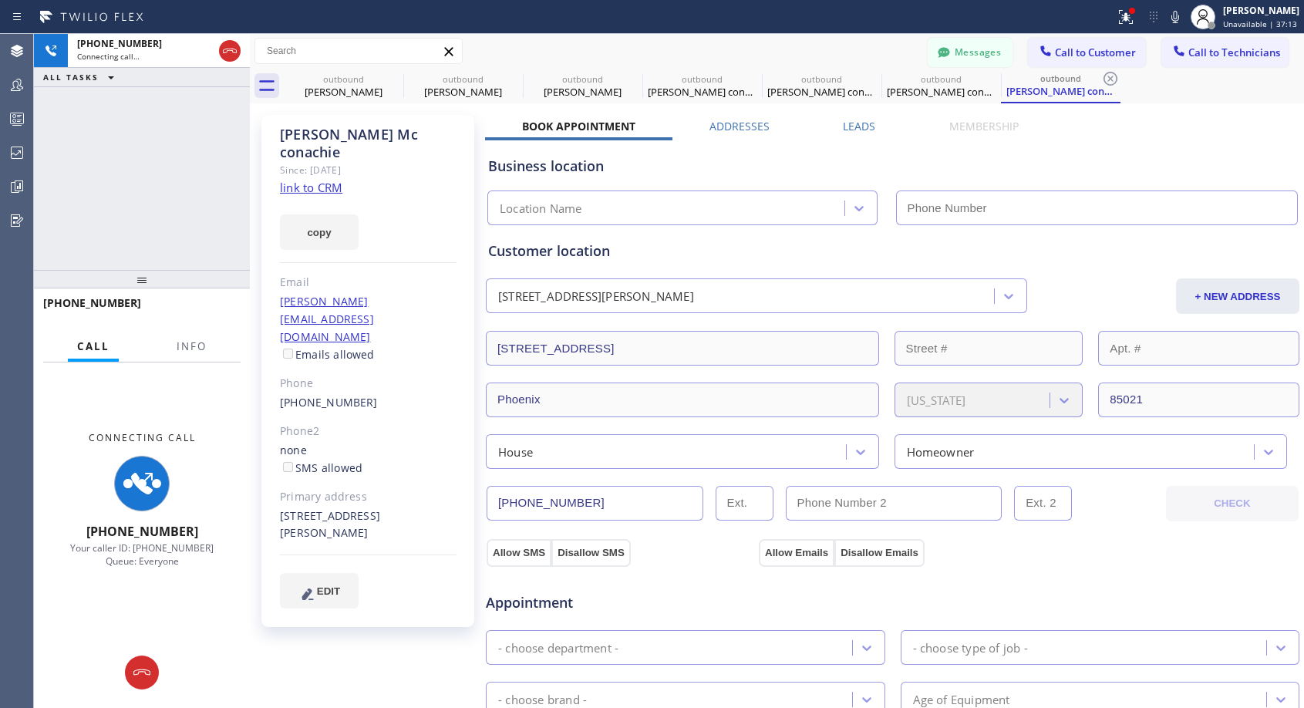
type input "(818) 614-5337"
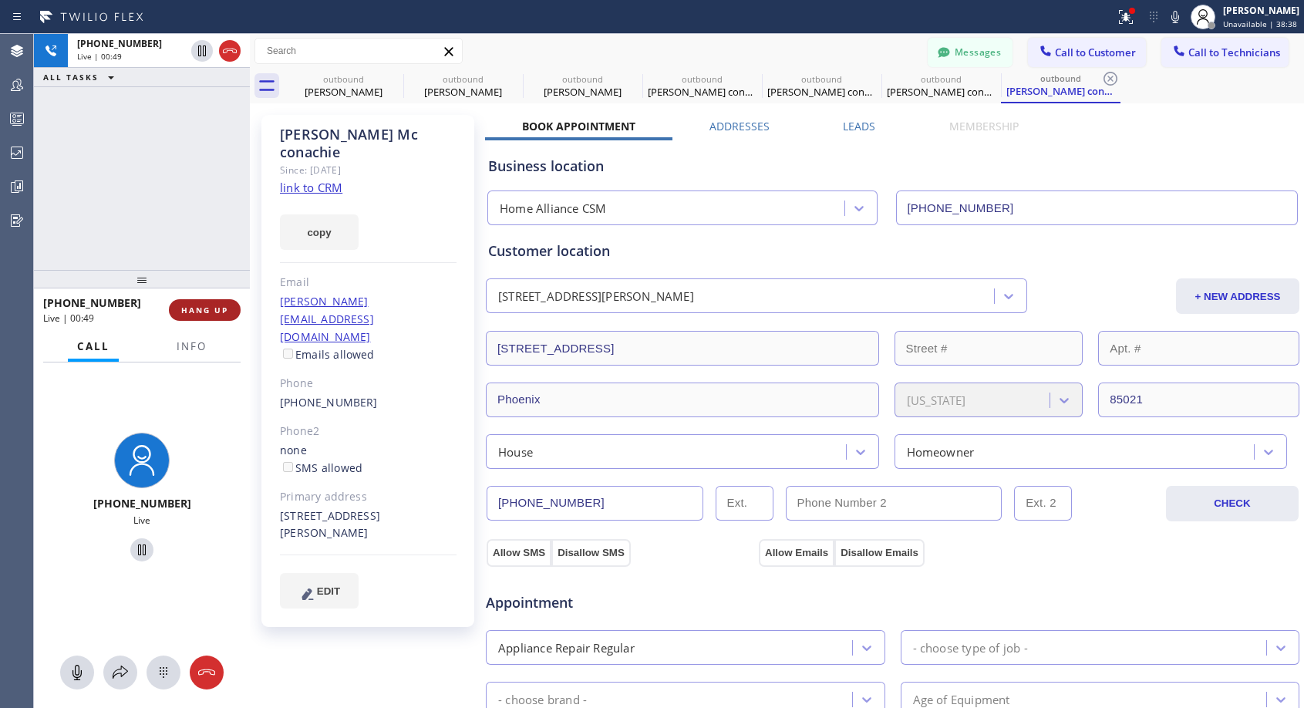
click at [201, 310] on span "HANG UP" at bounding box center [204, 310] width 47 height 11
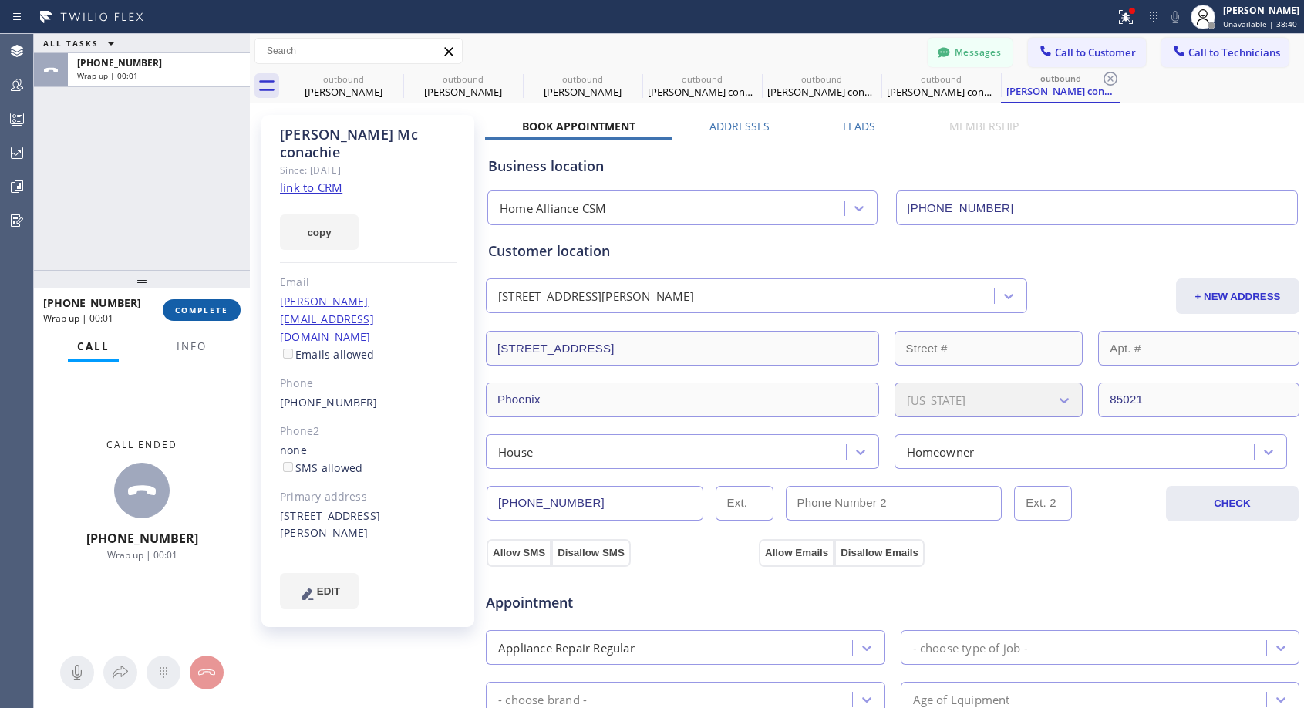
click at [201, 310] on span "COMPLETE" at bounding box center [201, 310] width 53 height 11
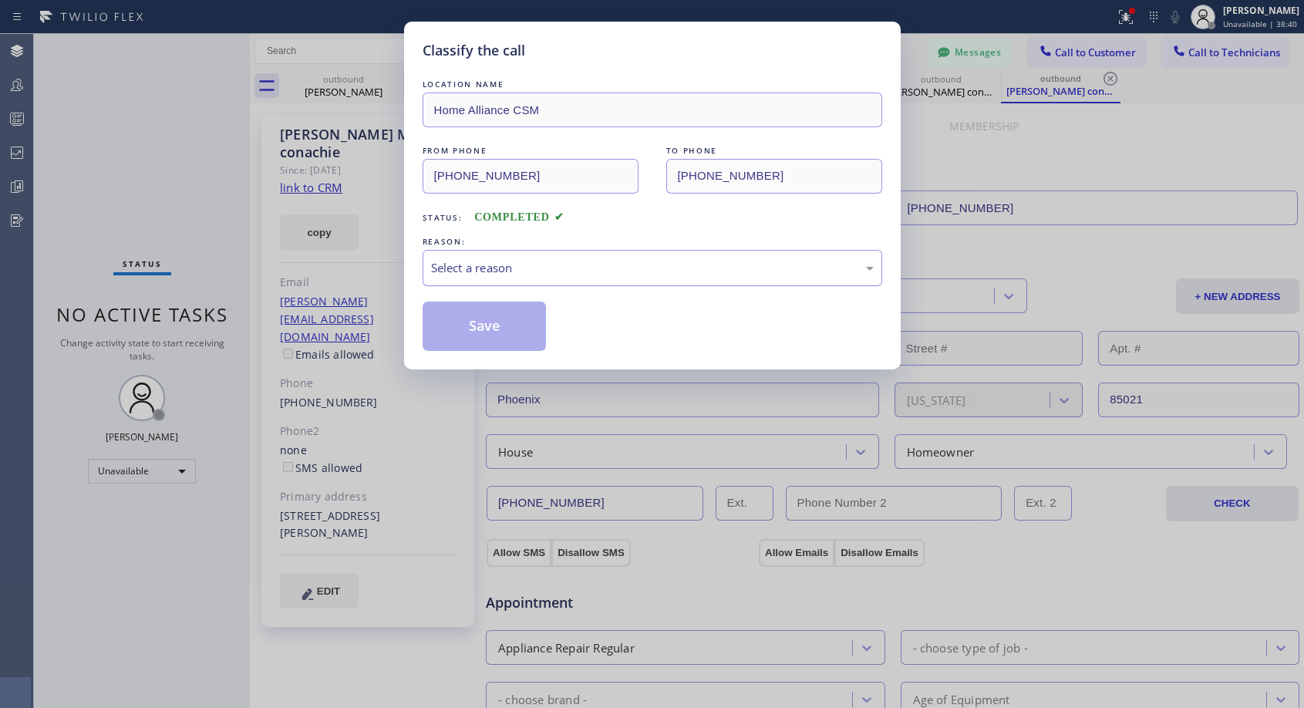
click at [452, 262] on div "Select a reason" at bounding box center [652, 268] width 443 height 18
click at [445, 324] on button "Save" at bounding box center [485, 325] width 124 height 49
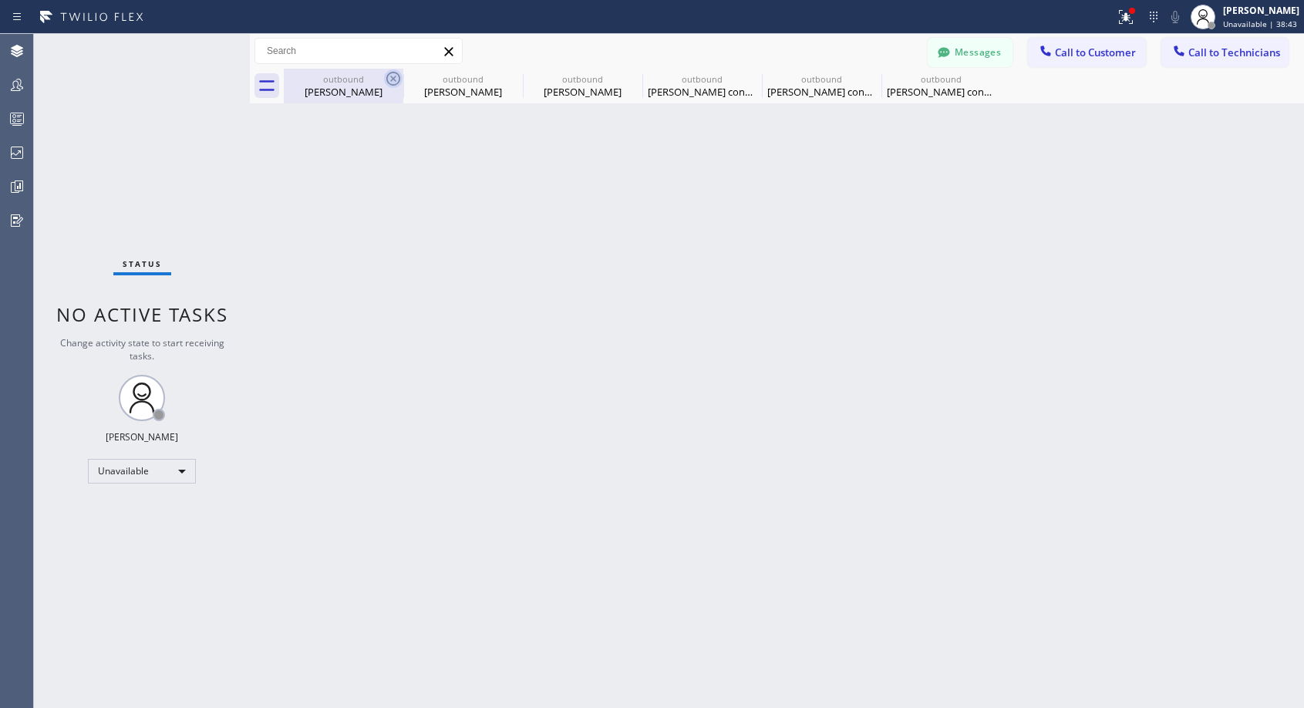
click at [389, 76] on icon at bounding box center [393, 78] width 19 height 19
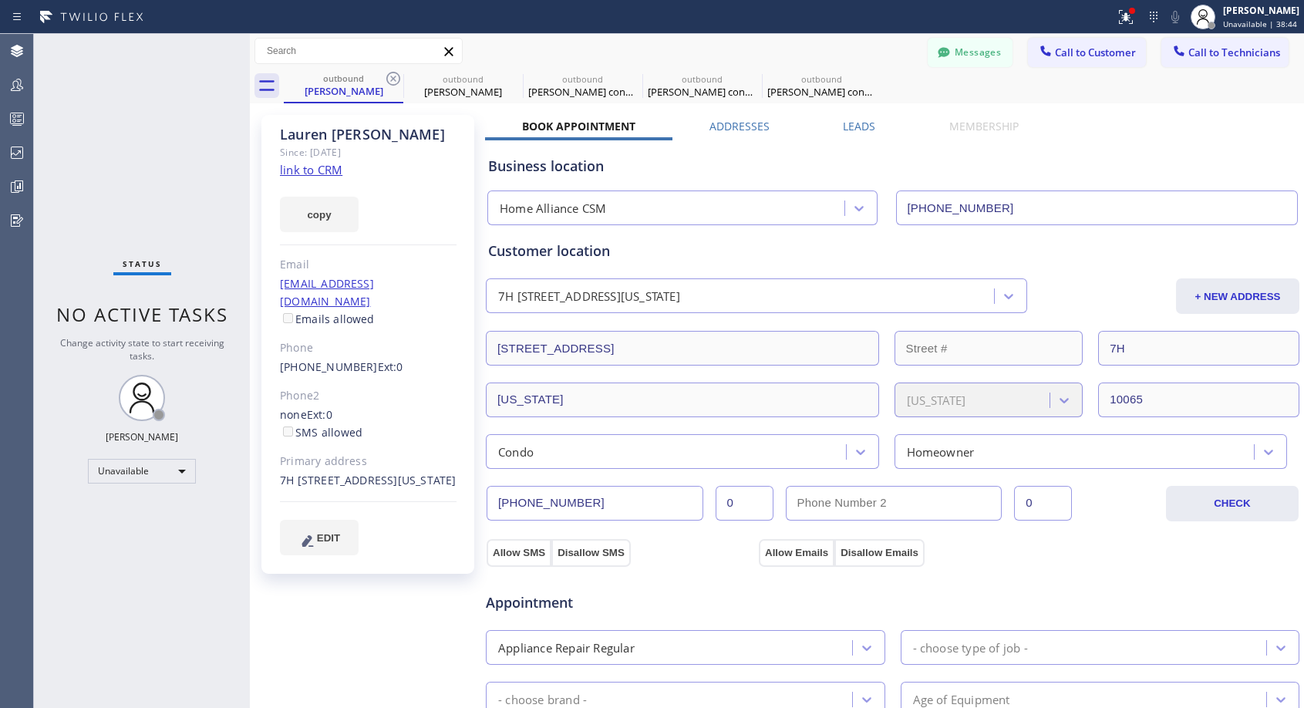
click at [389, 76] on icon at bounding box center [393, 78] width 19 height 19
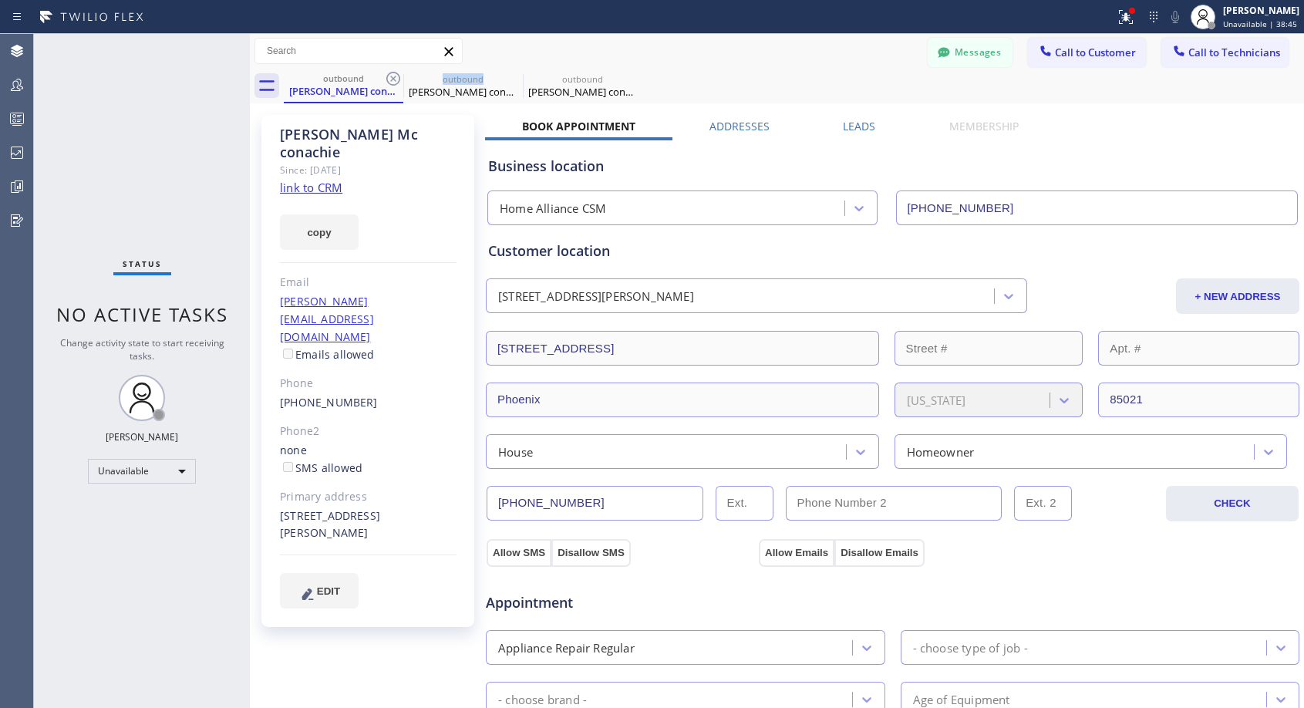
click at [389, 76] on icon at bounding box center [393, 78] width 19 height 19
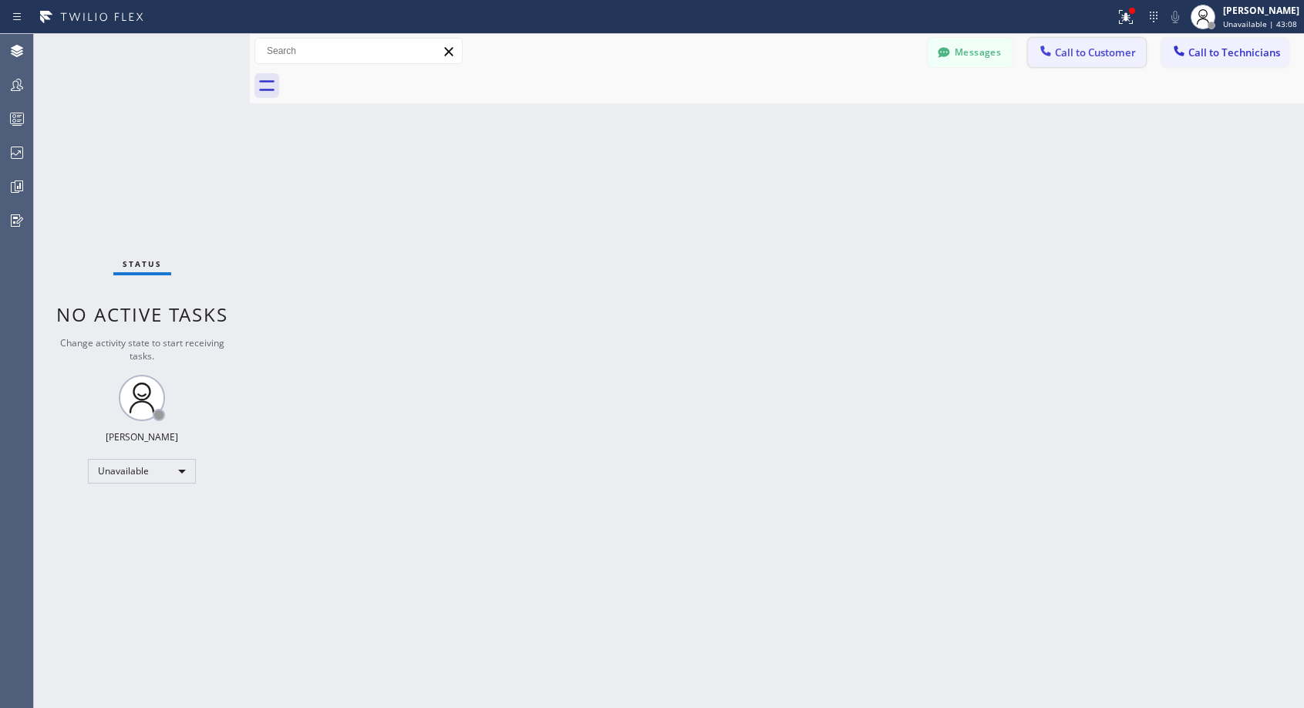
click at [1090, 56] on span "Call to Customer" at bounding box center [1095, 52] width 81 height 14
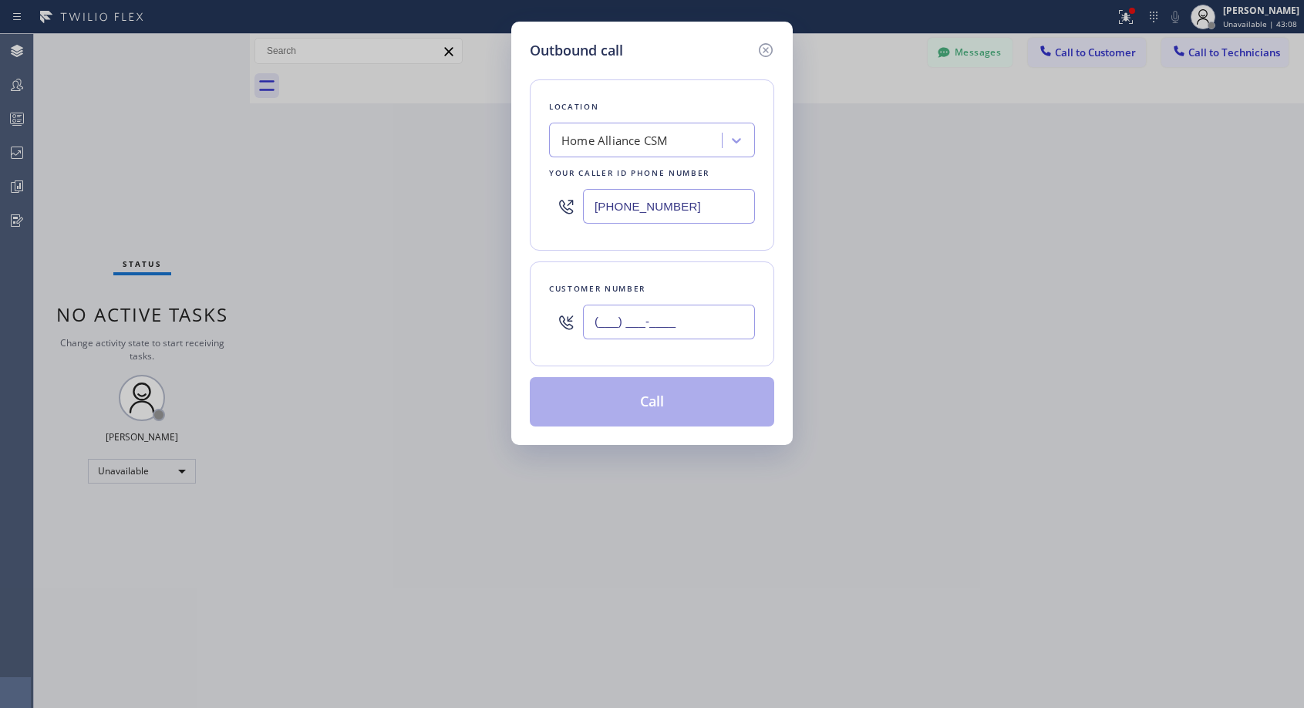
click at [674, 331] on input "(___) ___-____" at bounding box center [669, 322] width 172 height 35
paste input "415) 994-7034"
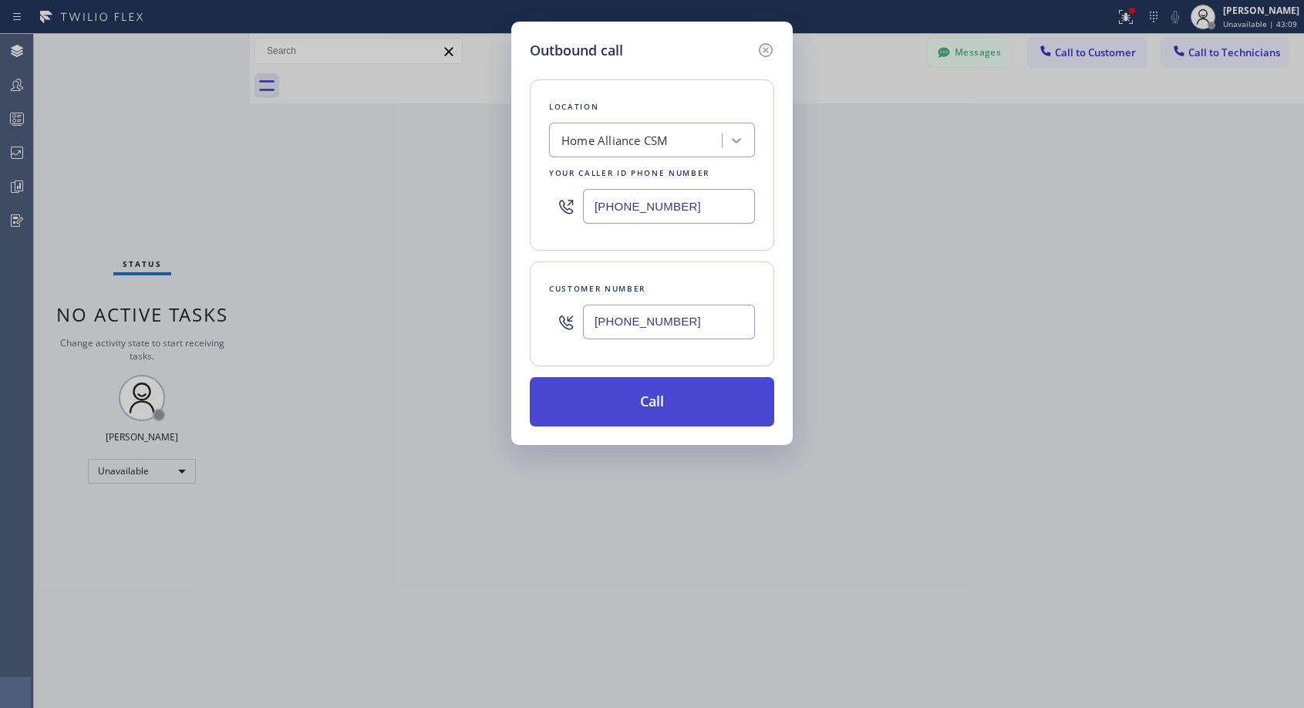
type input "(415) 994-7034"
click at [664, 405] on button "Call" at bounding box center [652, 401] width 244 height 49
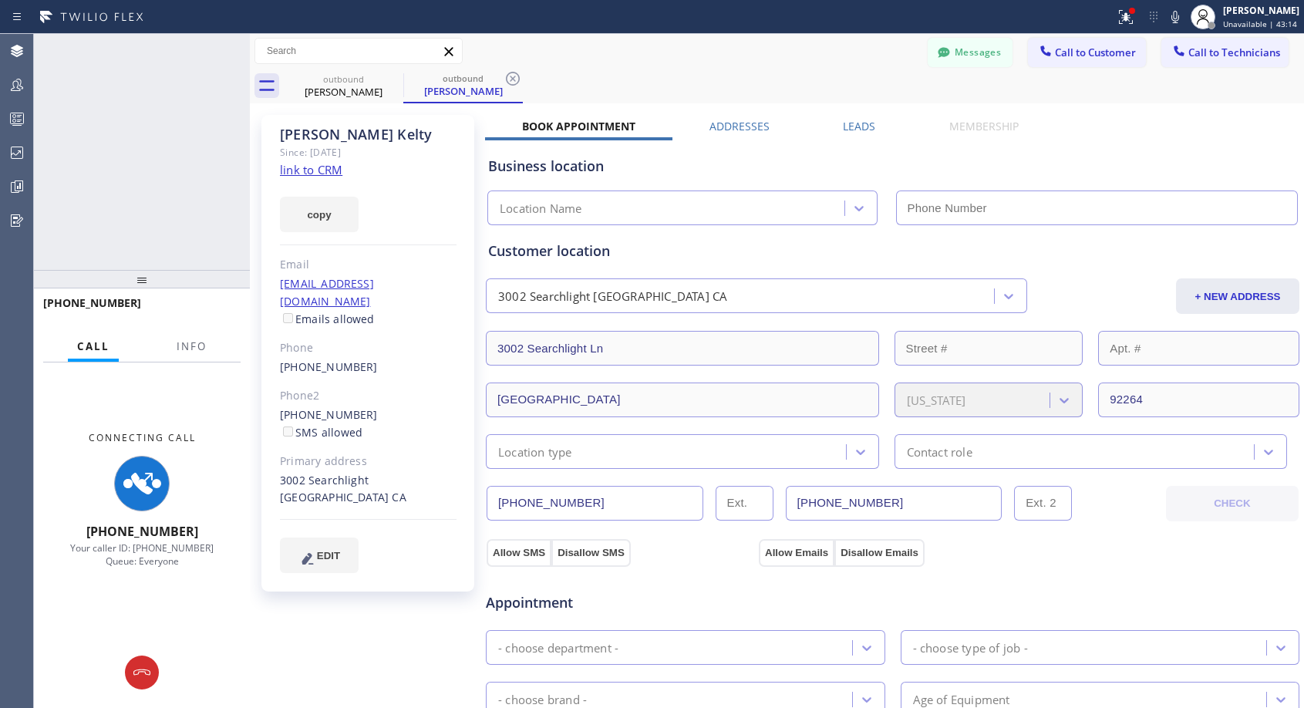
type input "(818) 614-5337"
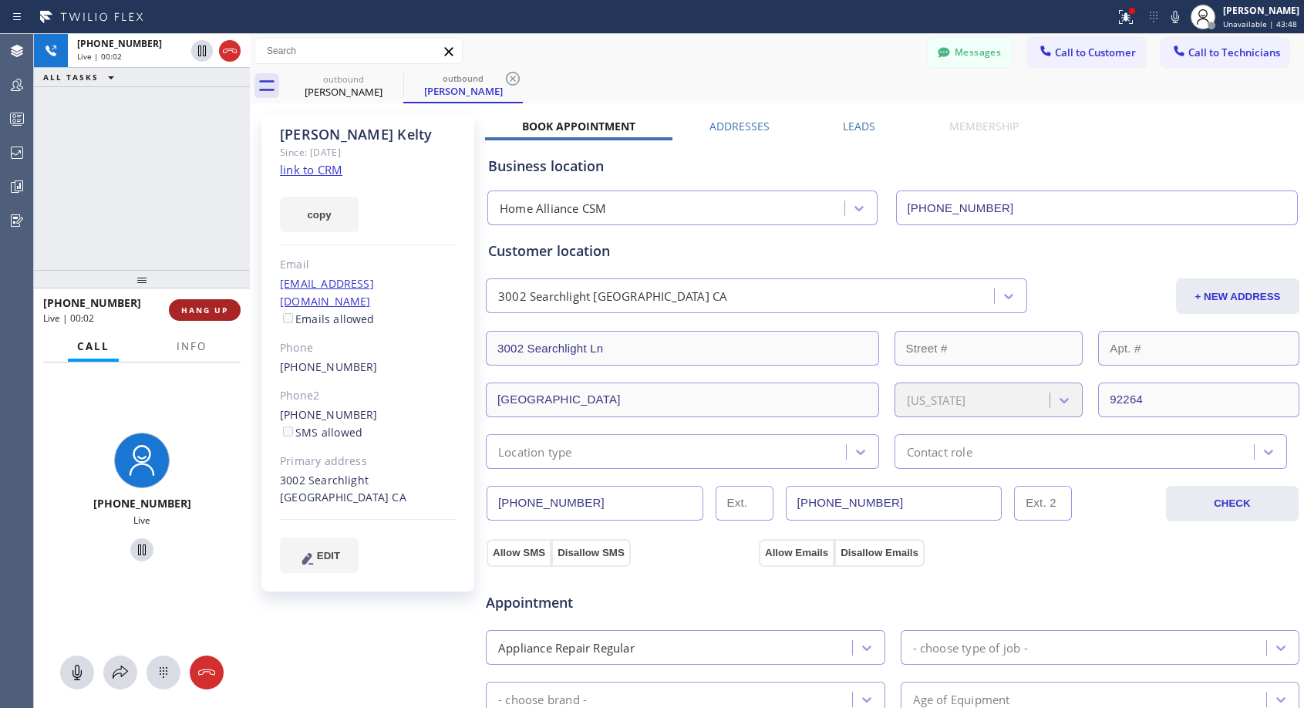
click at [196, 308] on span "HANG UP" at bounding box center [204, 310] width 47 height 11
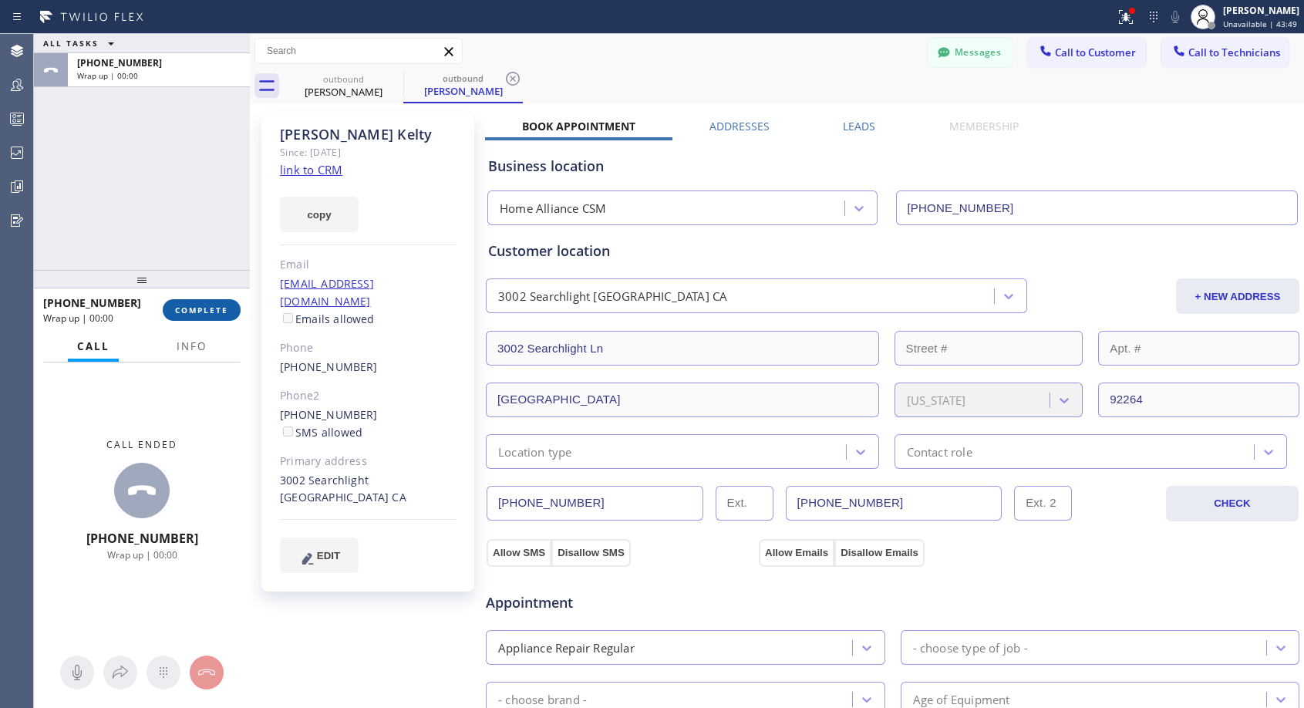
click at [195, 312] on span "COMPLETE" at bounding box center [201, 310] width 53 height 11
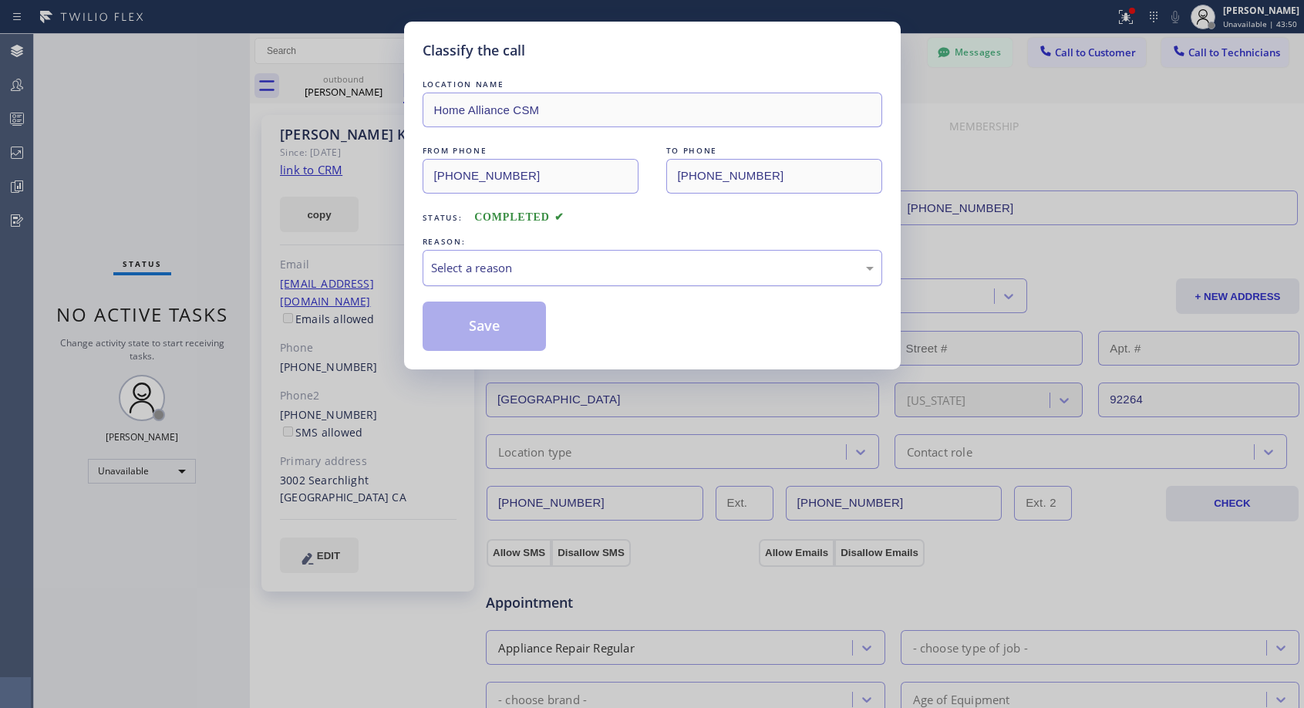
click at [580, 263] on div "Select a reason" at bounding box center [652, 268] width 443 height 18
click at [523, 322] on button "Save" at bounding box center [485, 325] width 124 height 49
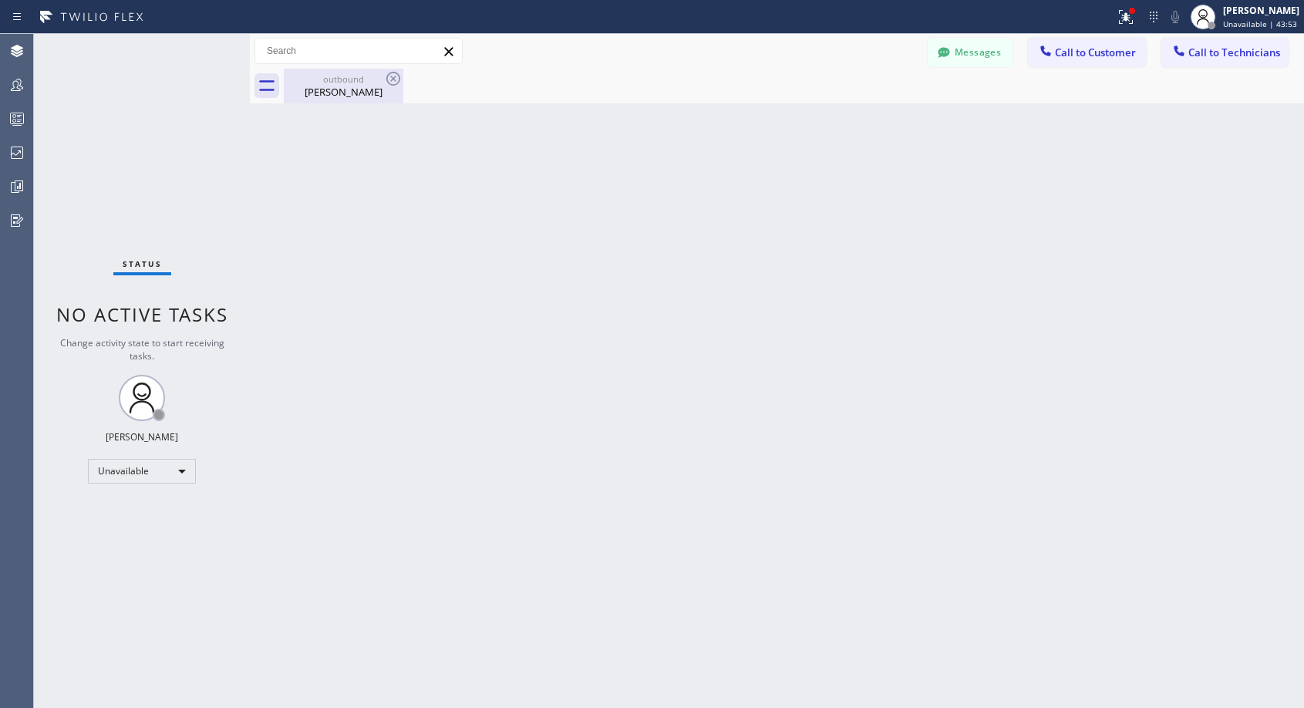
click at [343, 86] on div "Brian Kelty" at bounding box center [343, 92] width 116 height 14
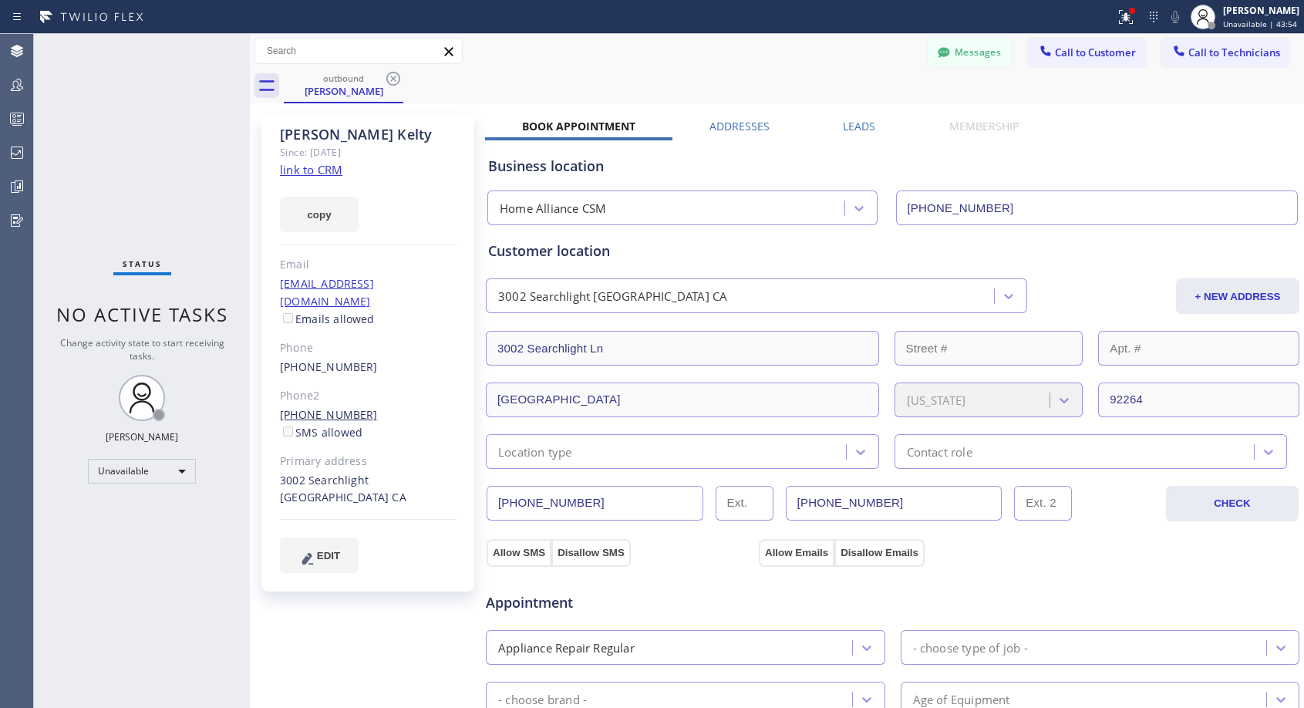
click at [309, 407] on link "(415) 602-2219" at bounding box center [329, 414] width 98 height 15
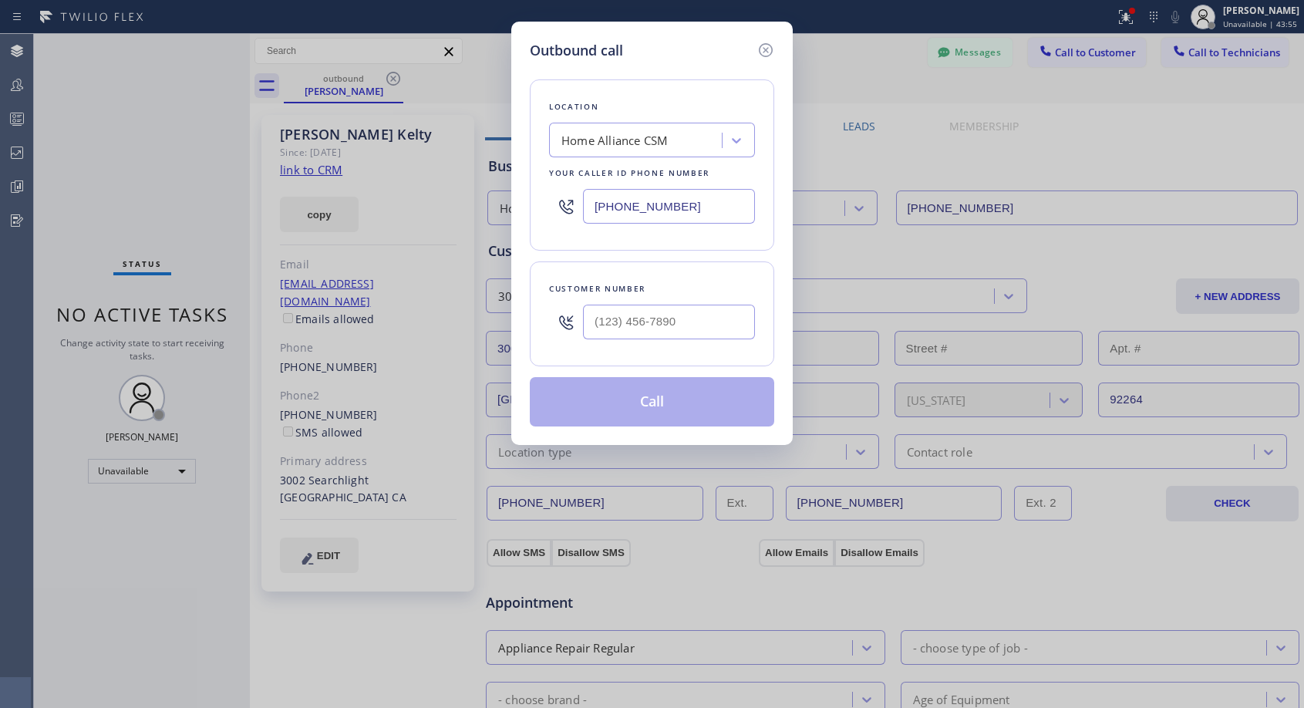
type input "(415) 602-2219"
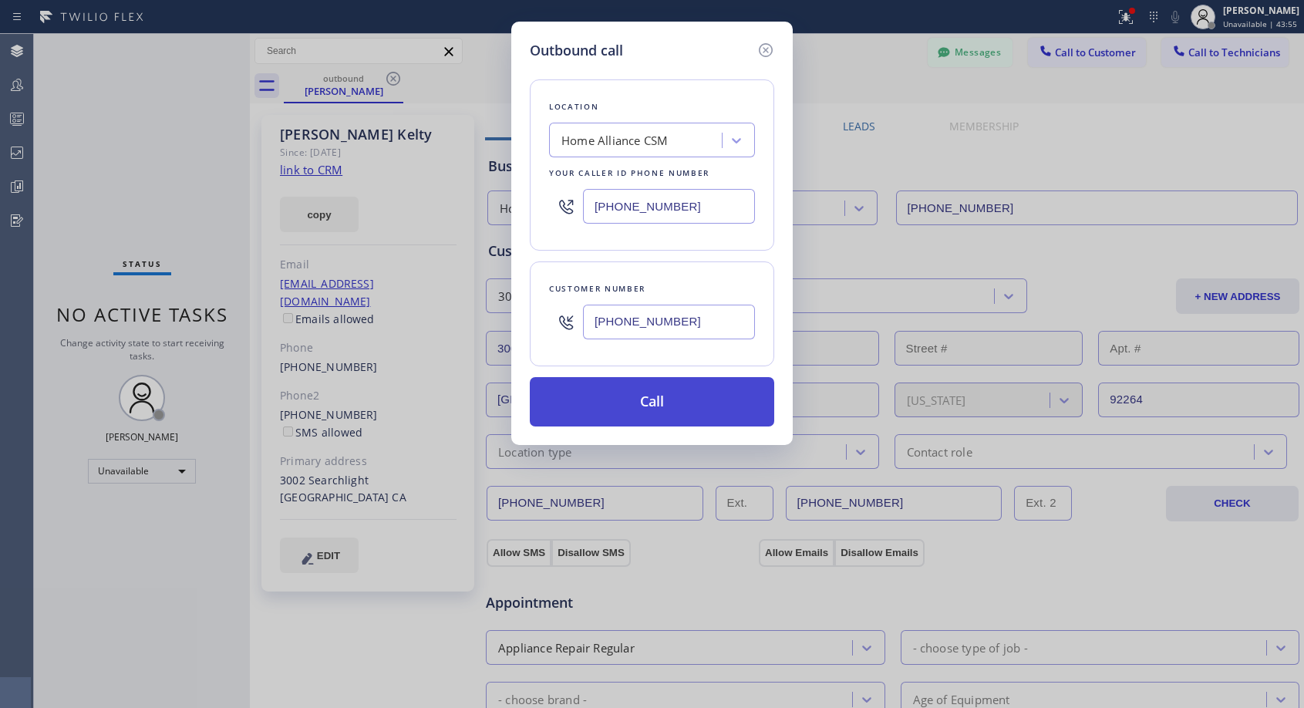
click at [628, 395] on button "Call" at bounding box center [652, 401] width 244 height 49
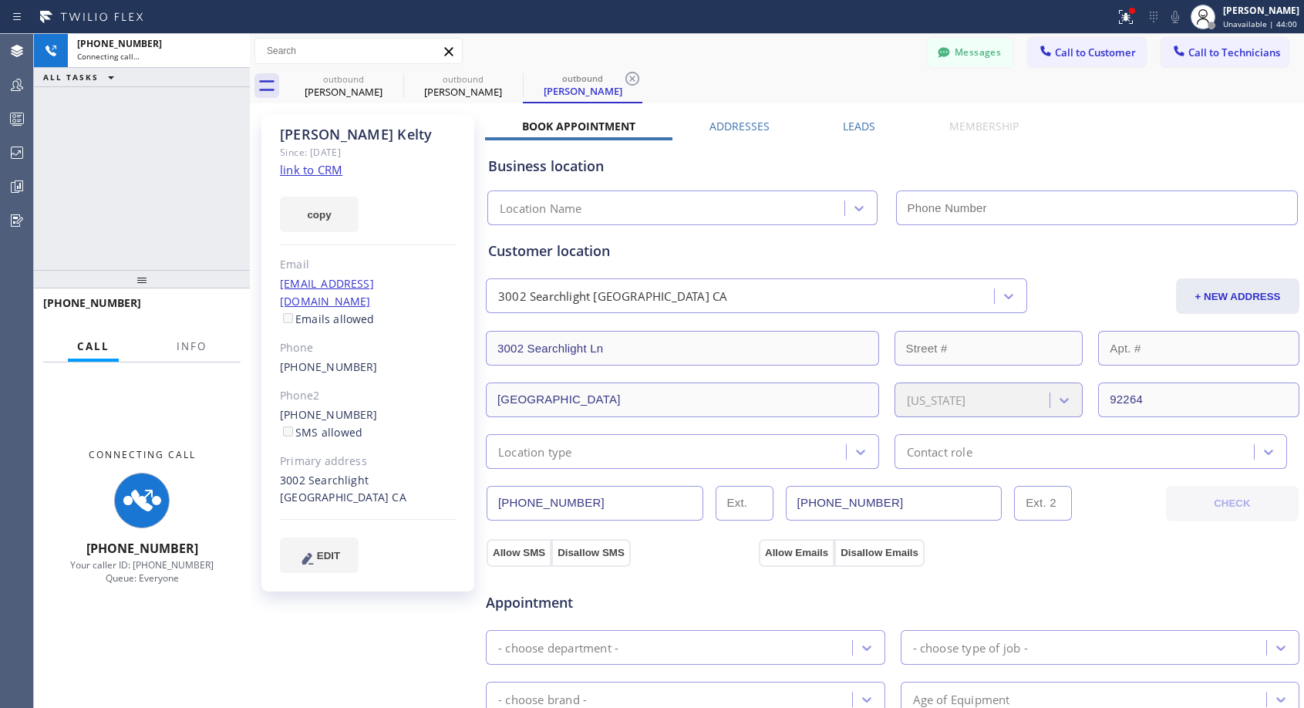
type input "(818) 614-5337"
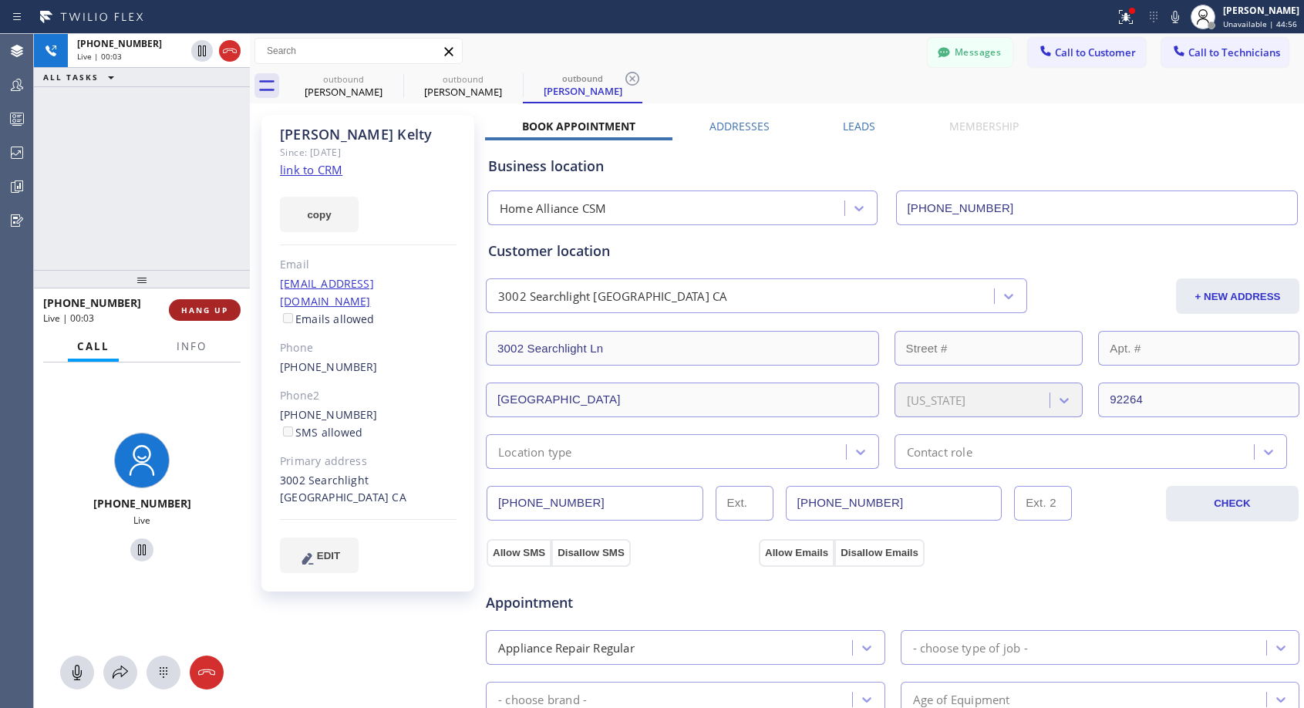
click at [206, 313] on span "HANG UP" at bounding box center [204, 310] width 47 height 11
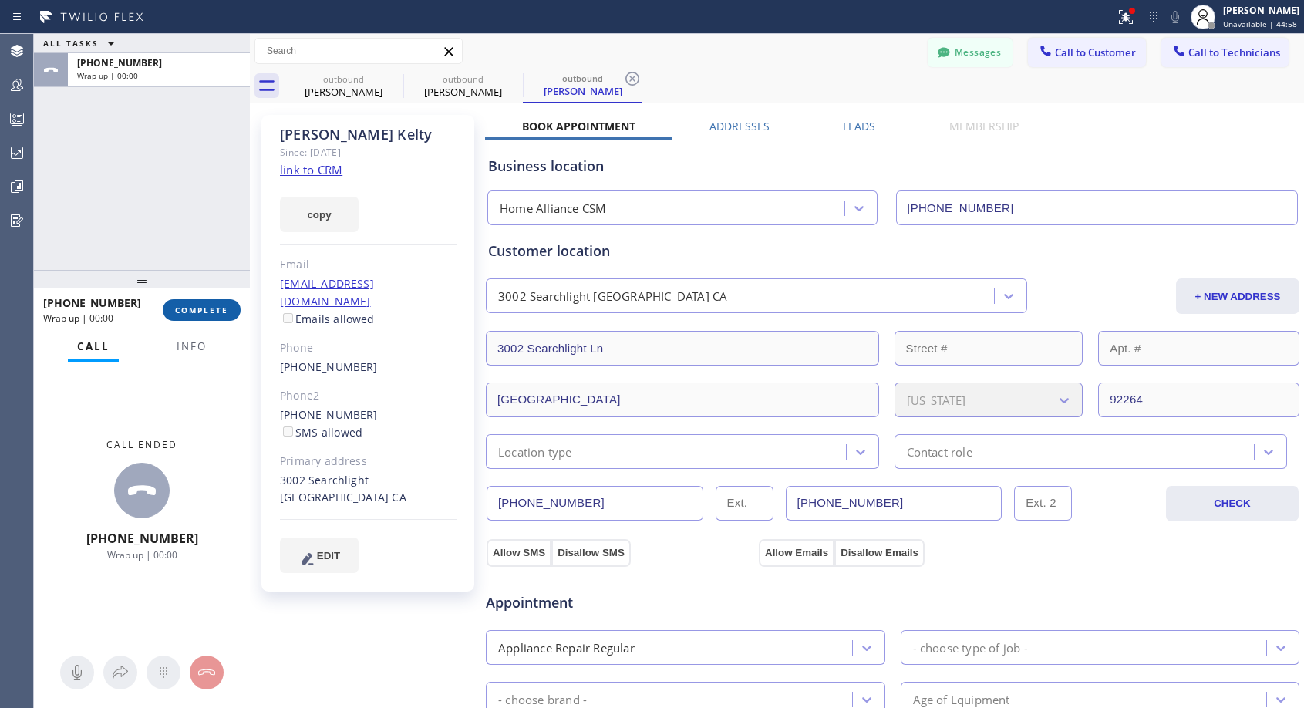
click at [206, 313] on span "COMPLETE" at bounding box center [201, 310] width 53 height 11
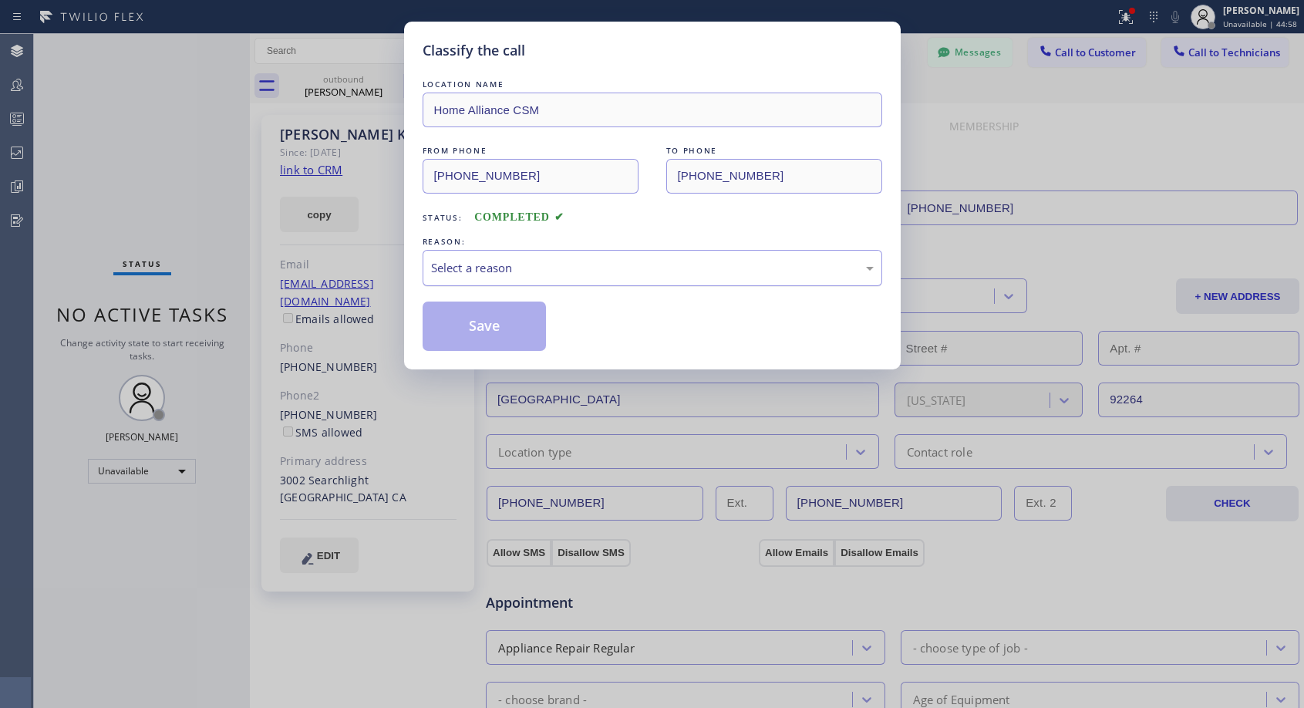
click at [504, 264] on div "Select a reason" at bounding box center [652, 268] width 443 height 18
click at [483, 332] on button "Save" at bounding box center [485, 325] width 124 height 49
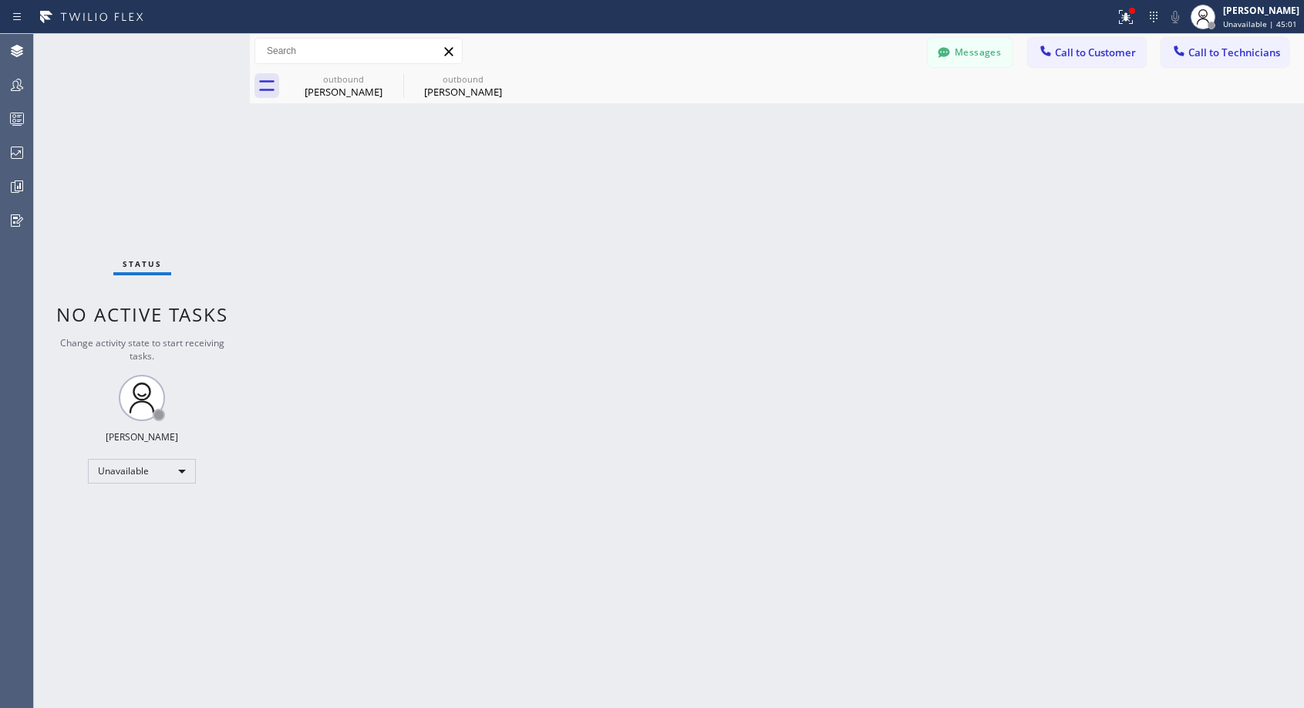
click at [473, 105] on div "Back to Dashboard Change Sender ID Customers Technicians NH Nathaniel Hill 03/0…" at bounding box center [777, 371] width 1054 height 674
click at [476, 96] on div "Brian Kelty" at bounding box center [463, 92] width 116 height 14
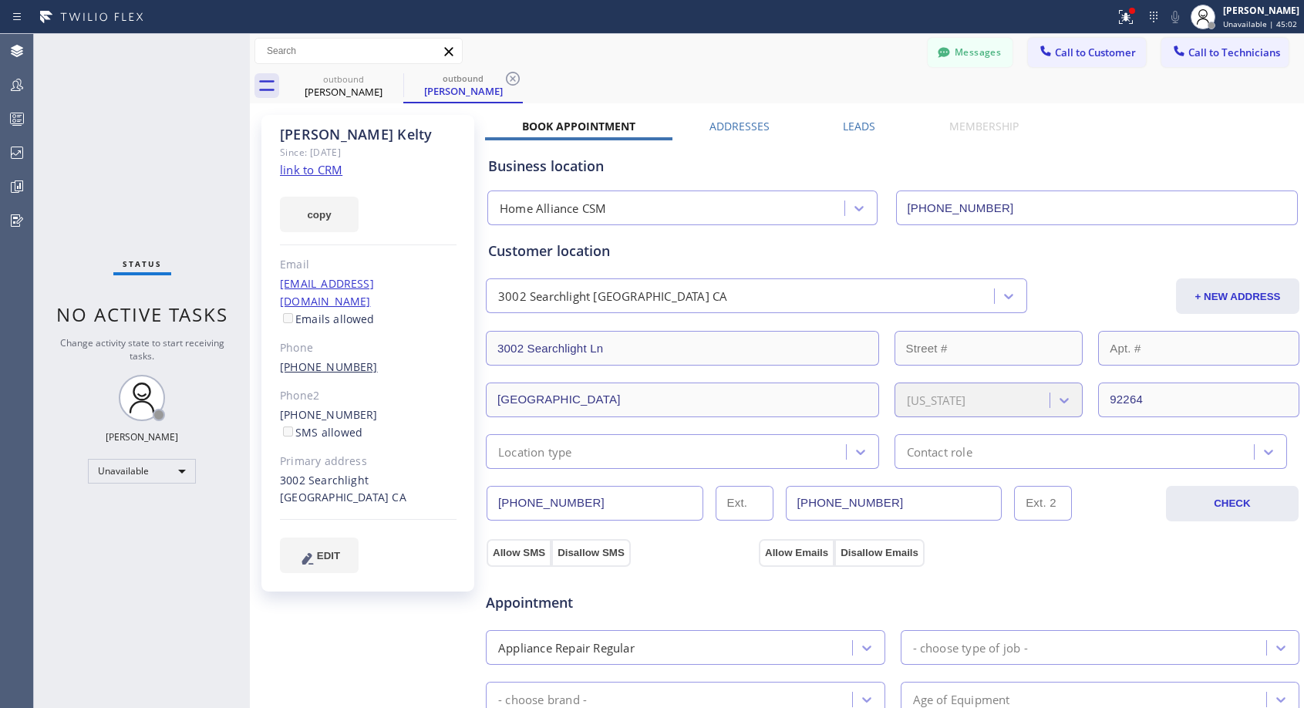
click at [348, 359] on link "(415) 994-7034" at bounding box center [329, 366] width 98 height 15
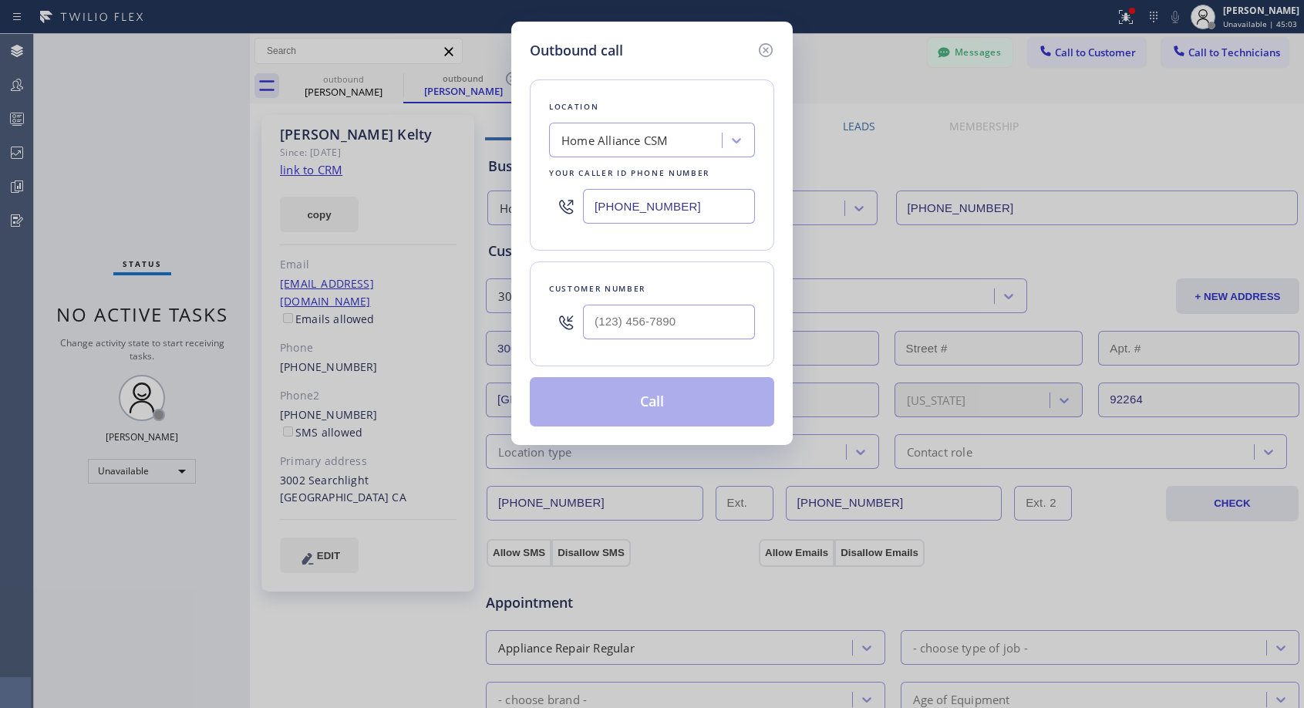
type input "(415) 994-7034"
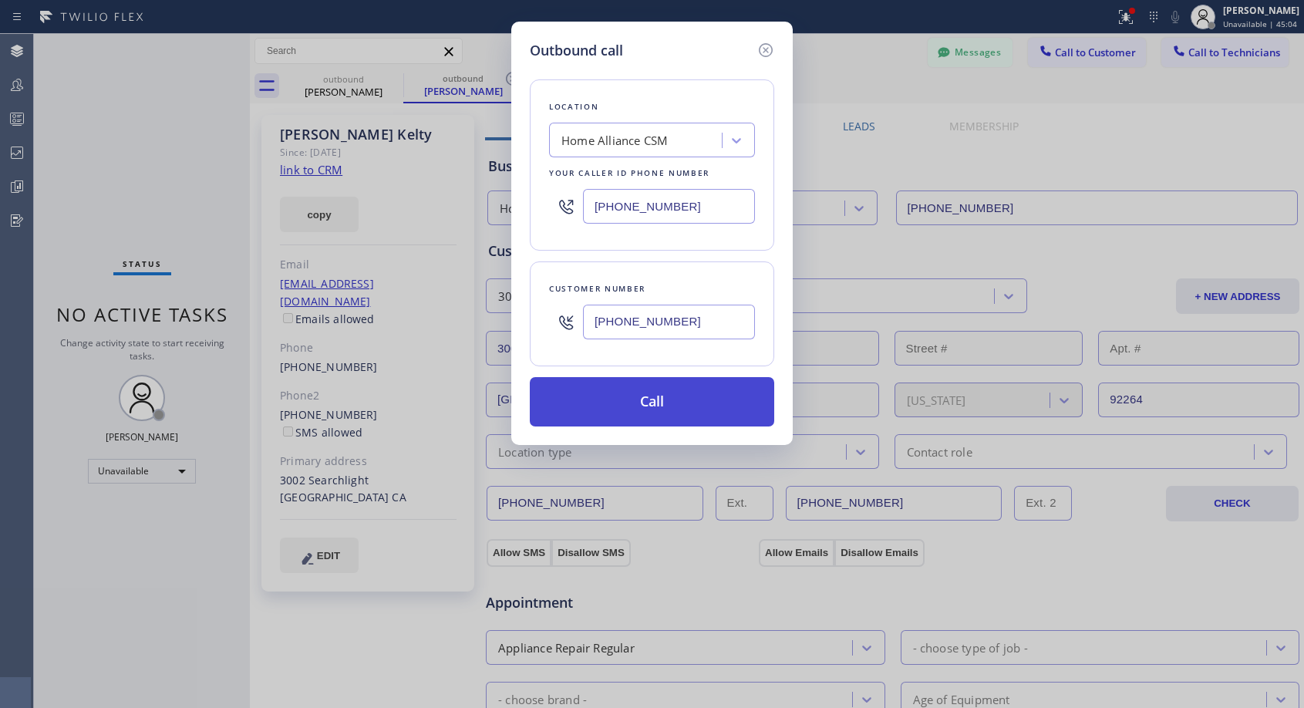
click at [633, 396] on button "Call" at bounding box center [652, 401] width 244 height 49
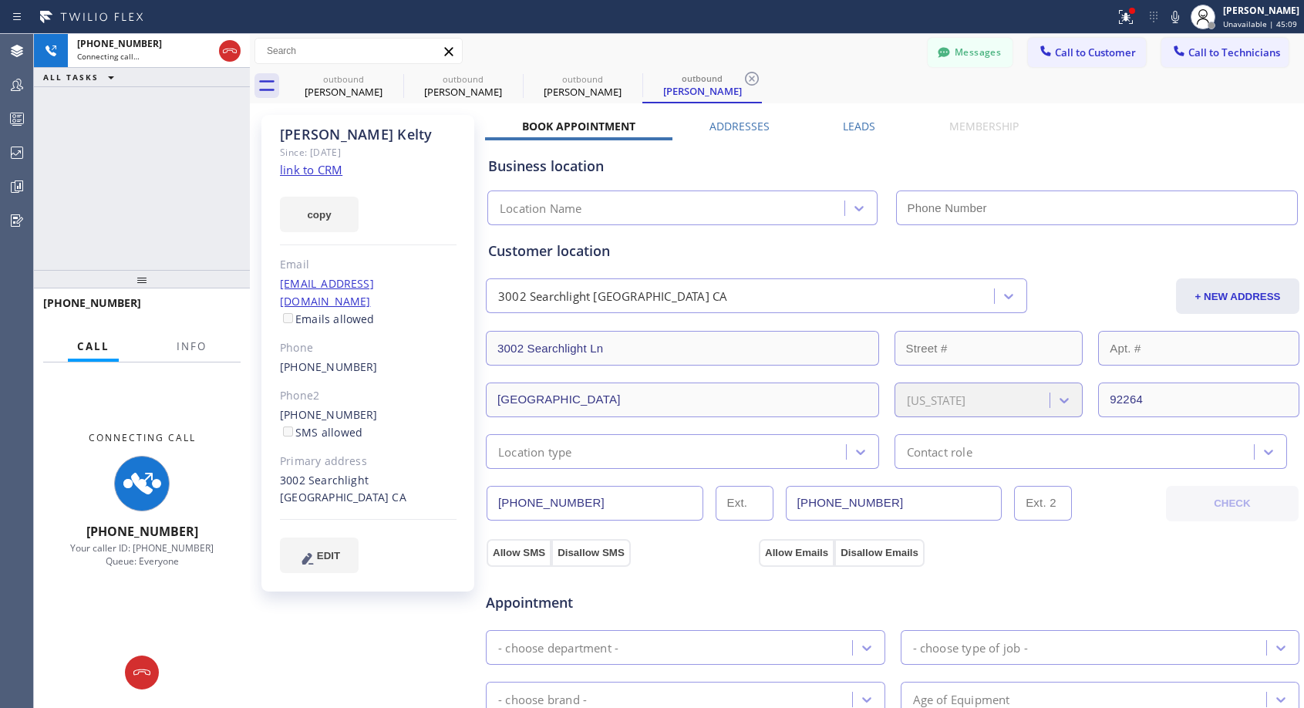
type input "(818) 614-5337"
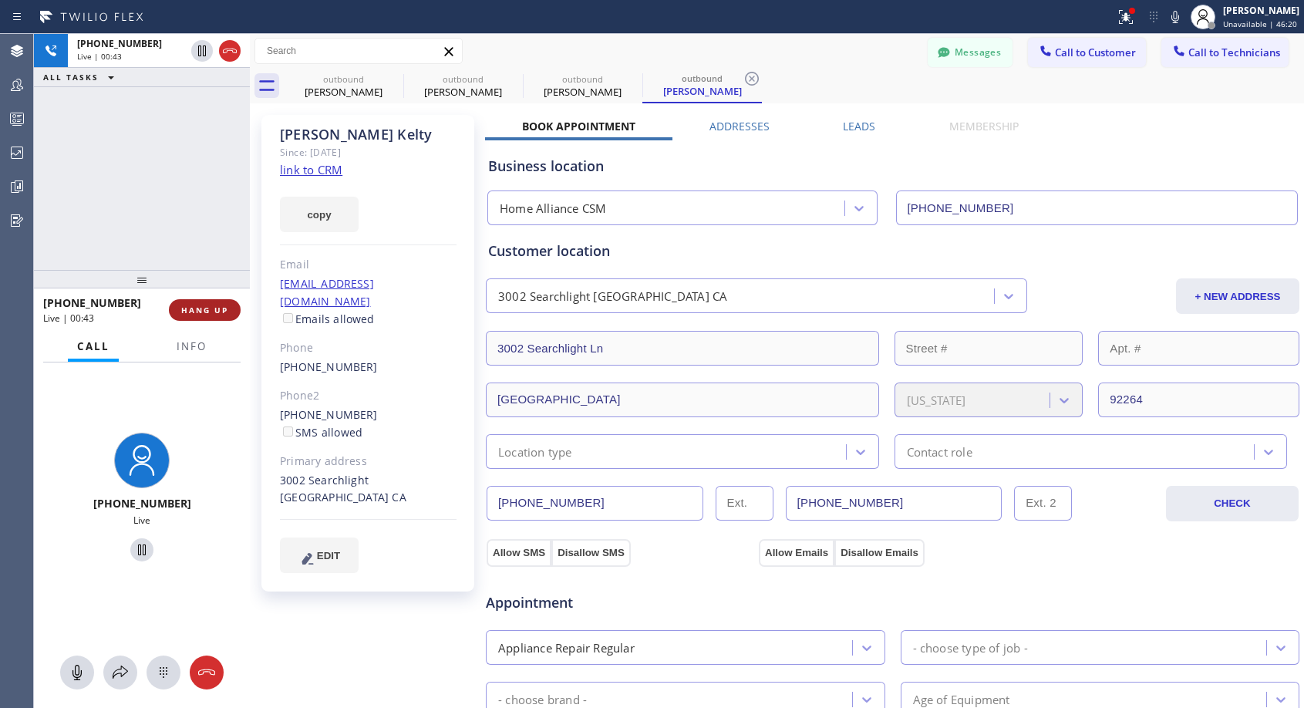
click at [200, 309] on span "HANG UP" at bounding box center [204, 310] width 47 height 11
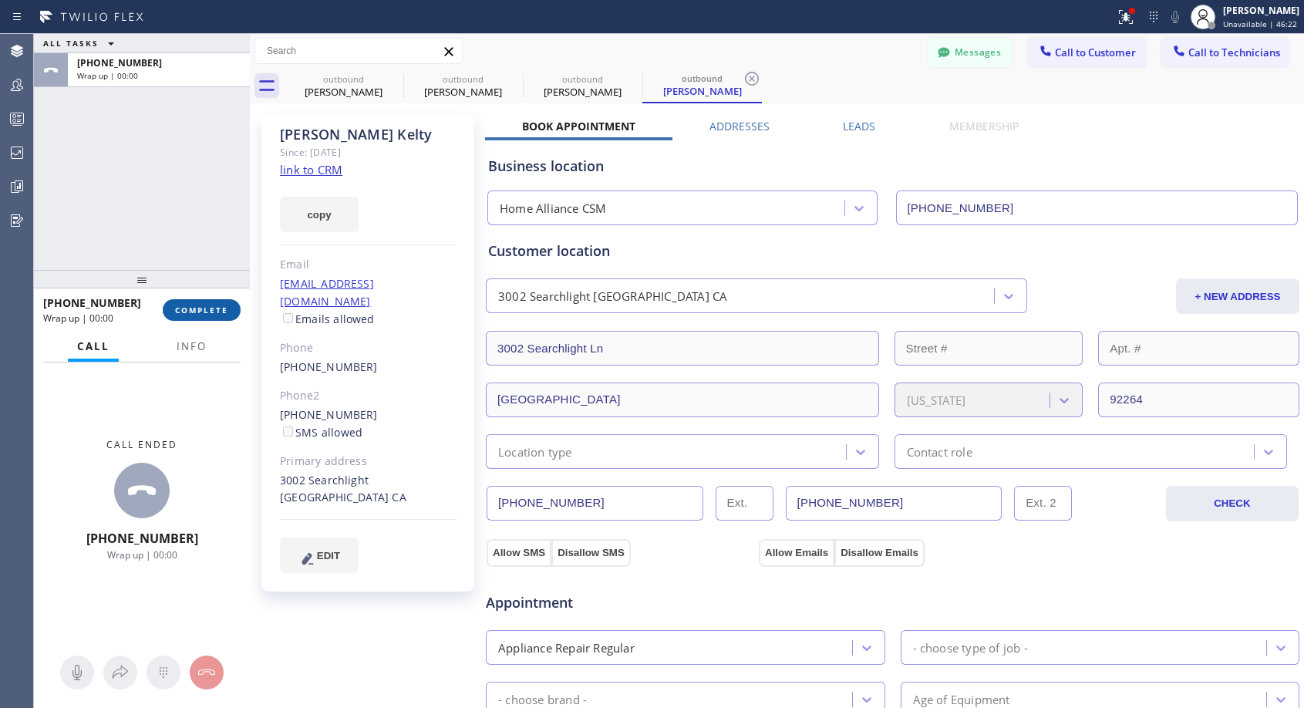
click at [207, 302] on button "COMPLETE" at bounding box center [202, 310] width 78 height 22
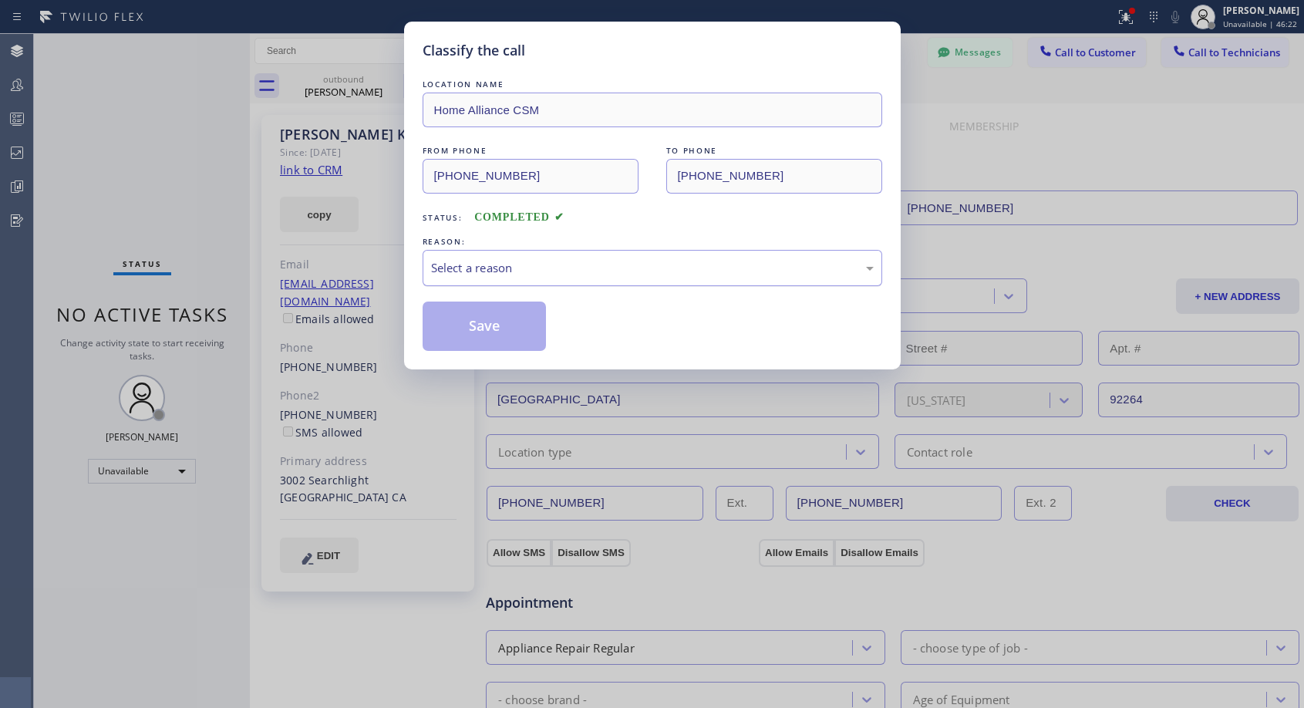
click at [632, 261] on div "Select a reason" at bounding box center [652, 268] width 443 height 18
click at [515, 322] on button "Save" at bounding box center [485, 325] width 124 height 49
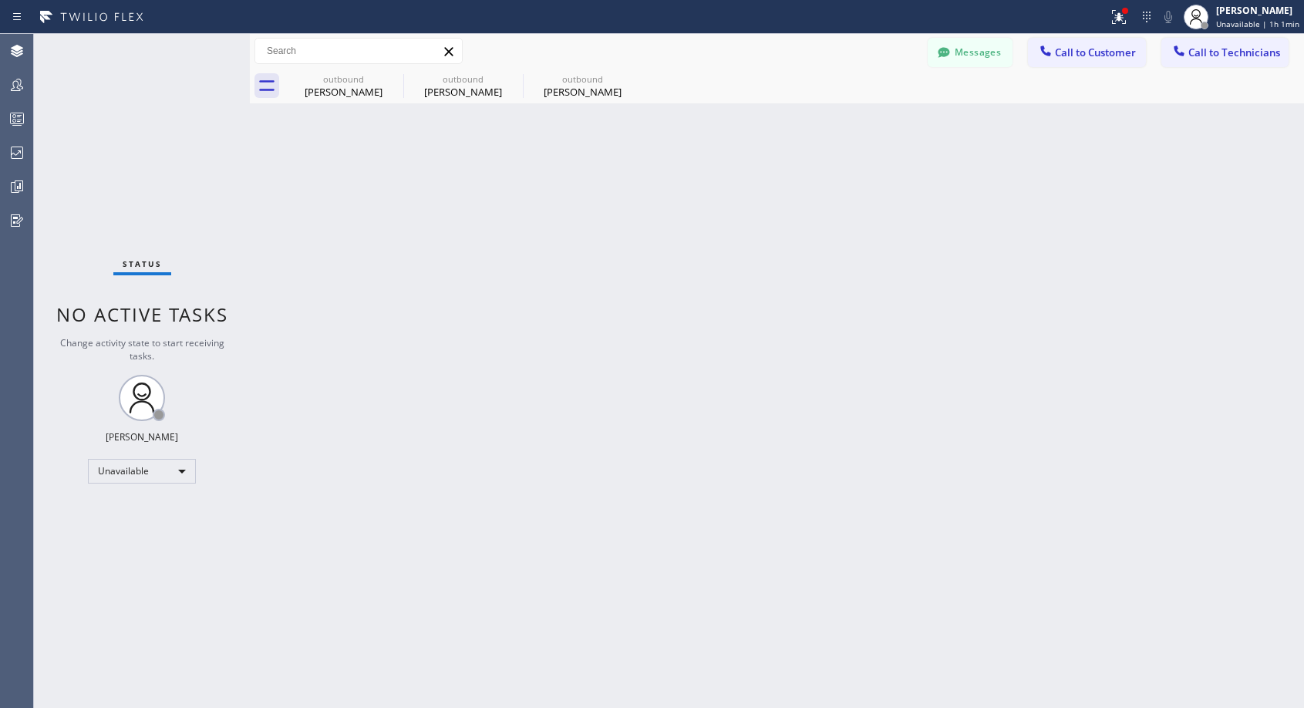
click at [1061, 49] on span "Call to Customer" at bounding box center [1095, 52] width 81 height 14
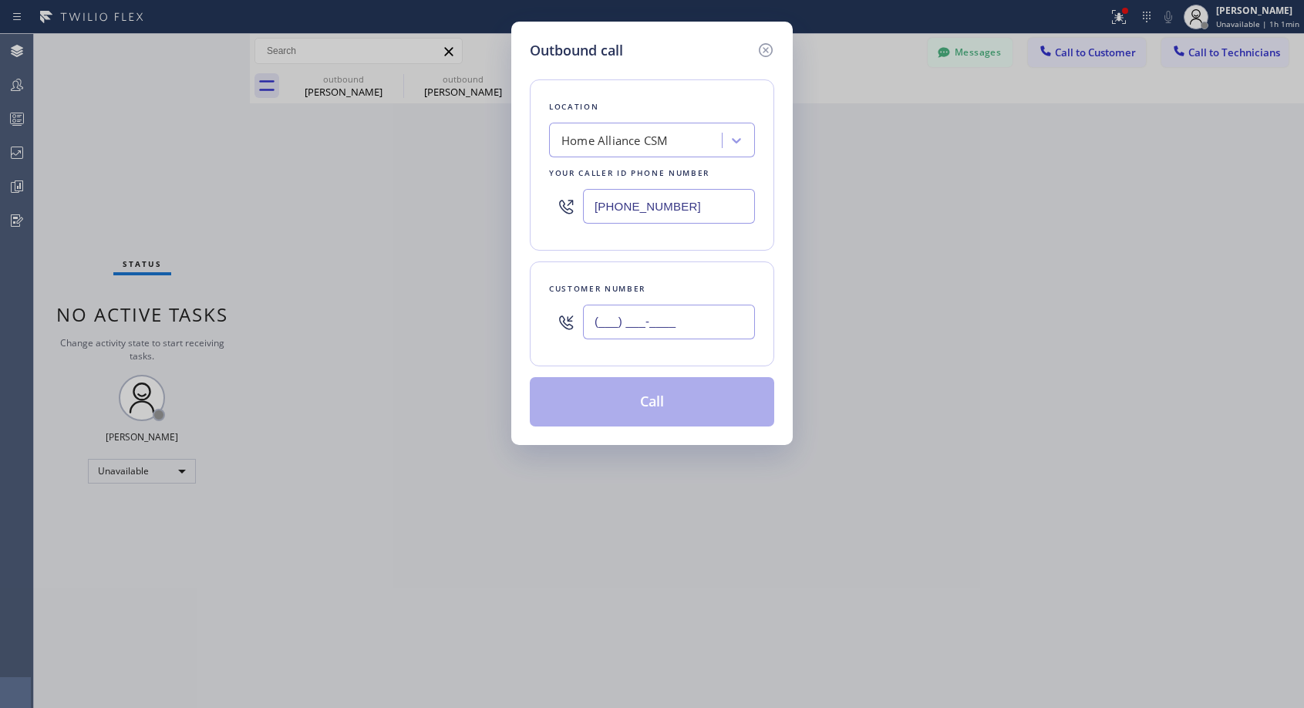
click at [688, 325] on input "(___) ___-____" at bounding box center [669, 322] width 172 height 35
paste input "714) 342-6336"
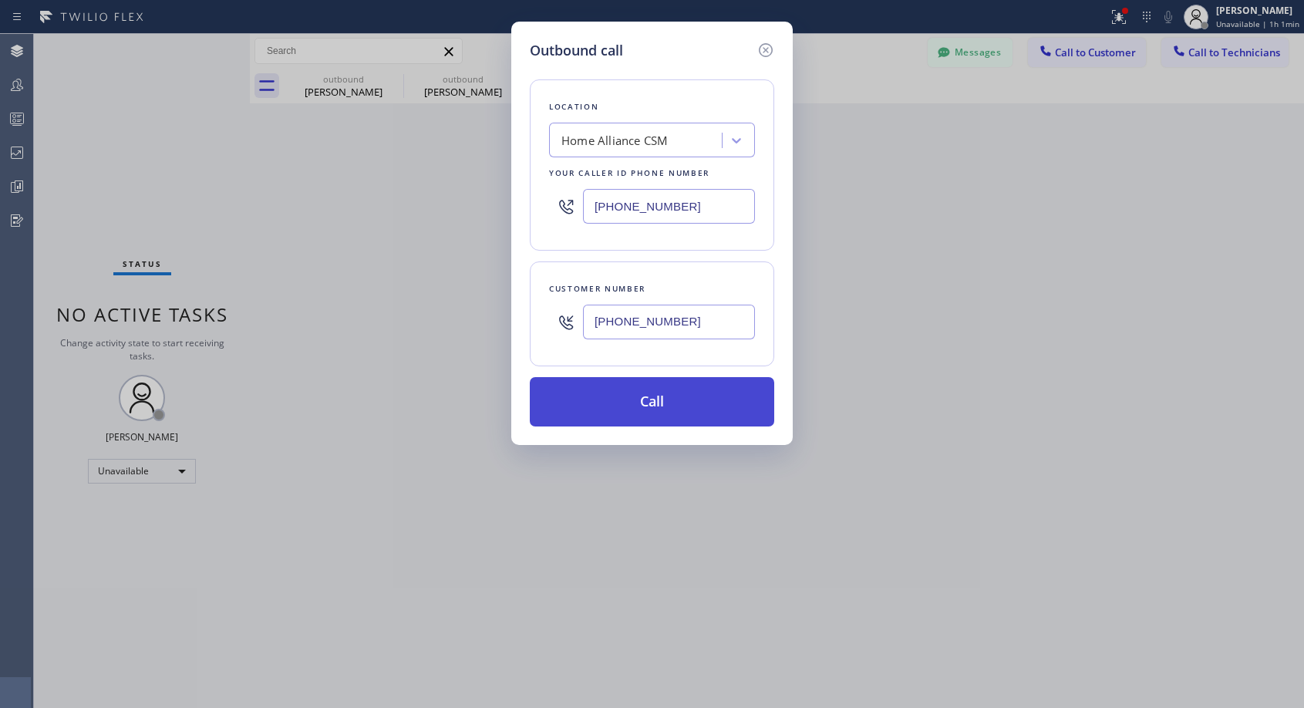
type input "(714) 342-6336"
click at [670, 406] on button "Call" at bounding box center [652, 401] width 244 height 49
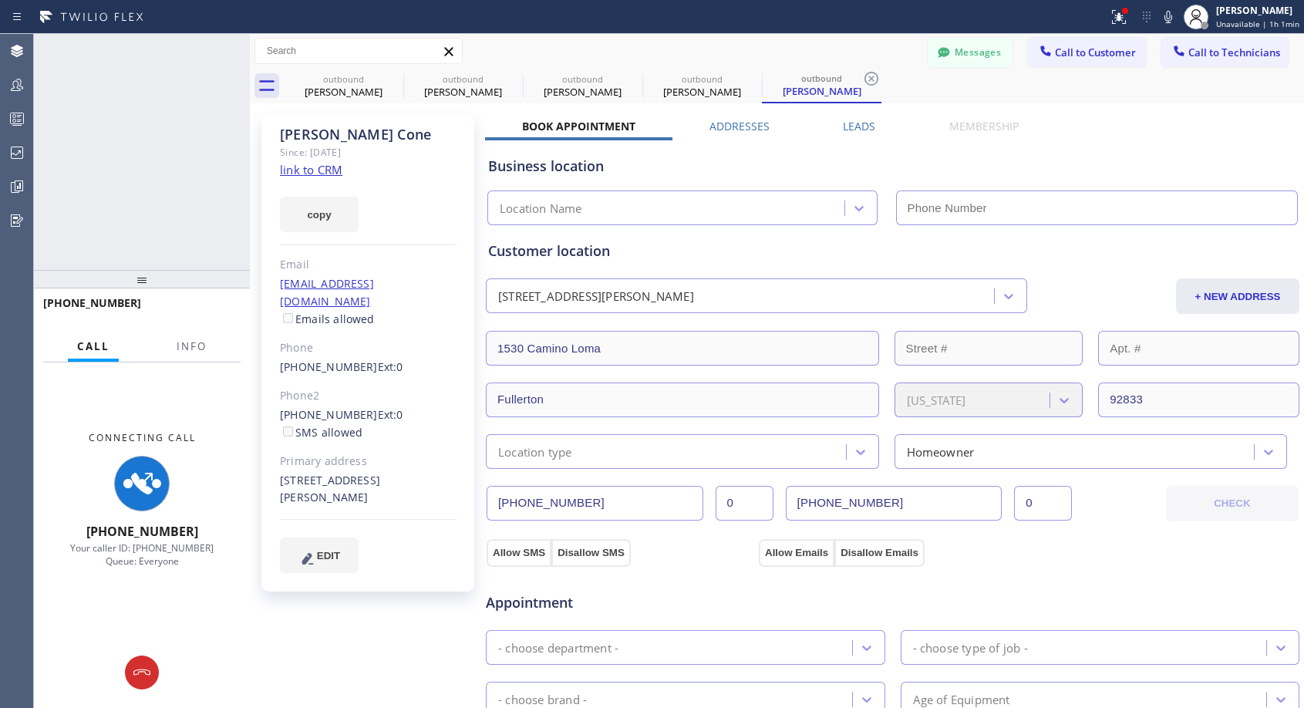
type input "(818) 614-5337"
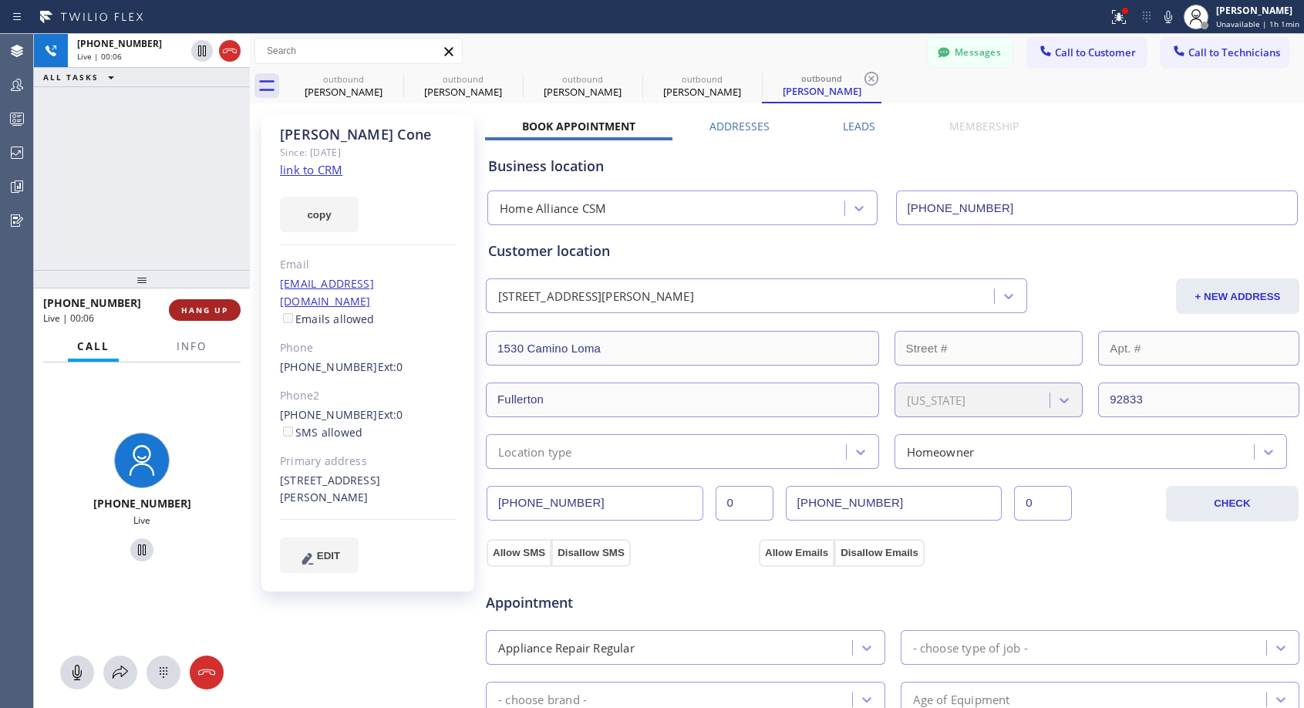
click at [209, 301] on button "HANG UP" at bounding box center [205, 310] width 72 height 22
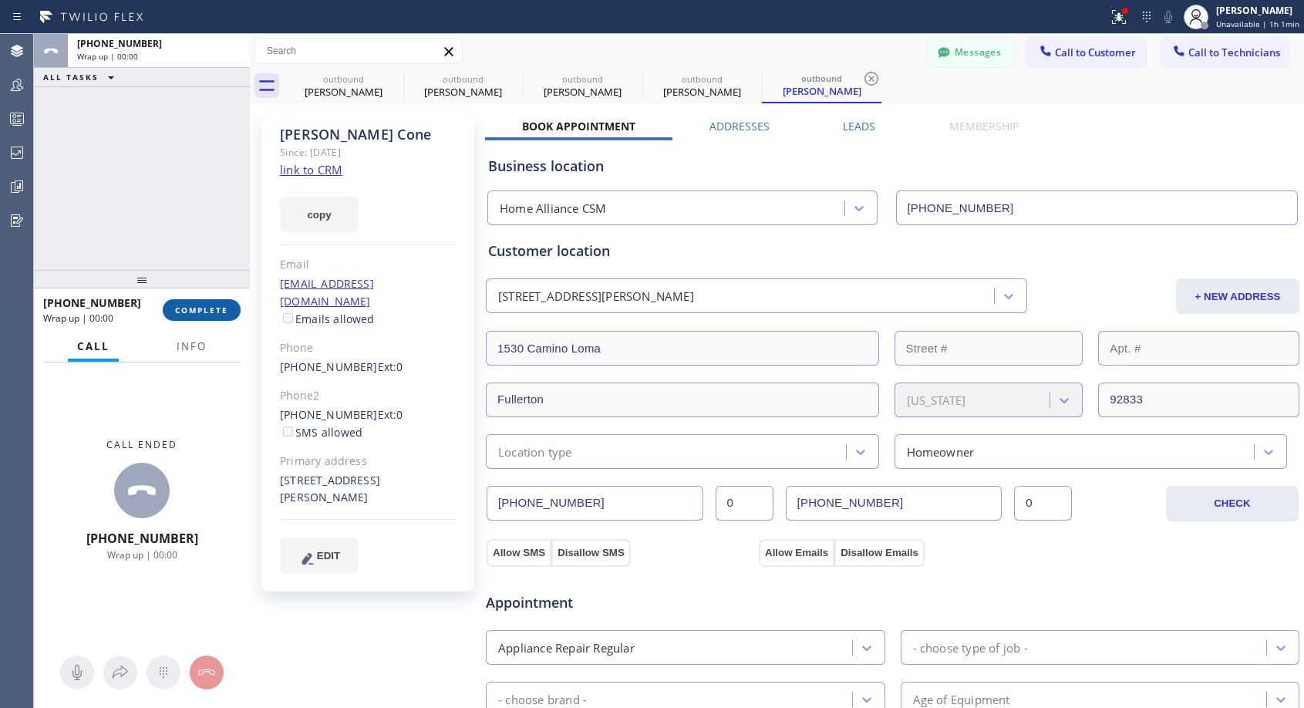
click at [209, 299] on button "COMPLETE" at bounding box center [202, 310] width 78 height 22
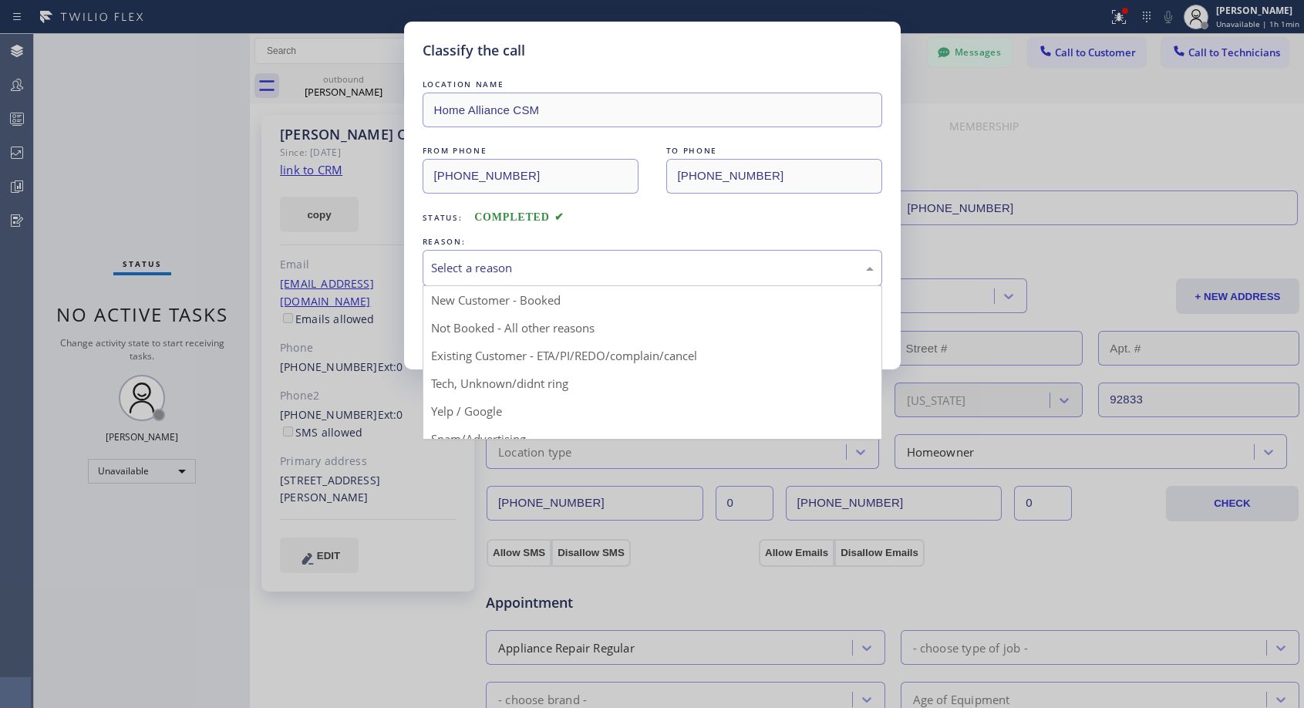
click at [592, 268] on div "Select a reason" at bounding box center [652, 268] width 443 height 18
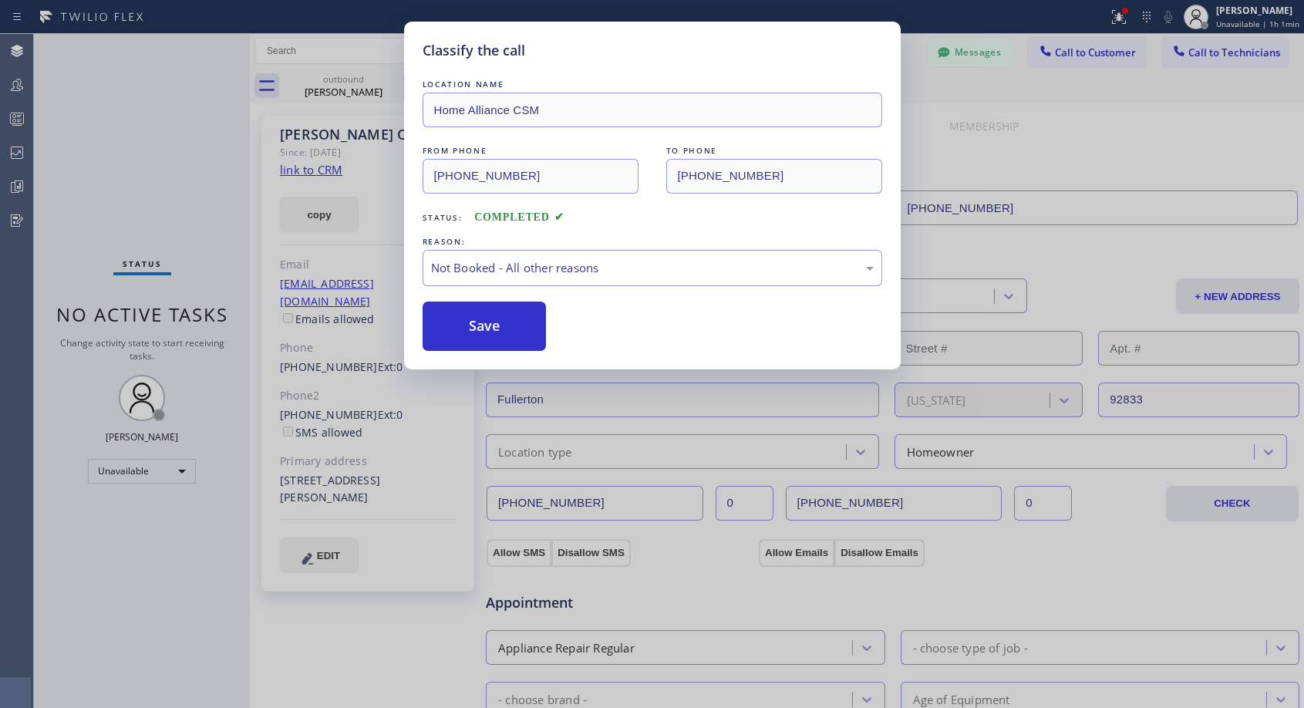
click at [492, 326] on button "Save" at bounding box center [485, 325] width 124 height 49
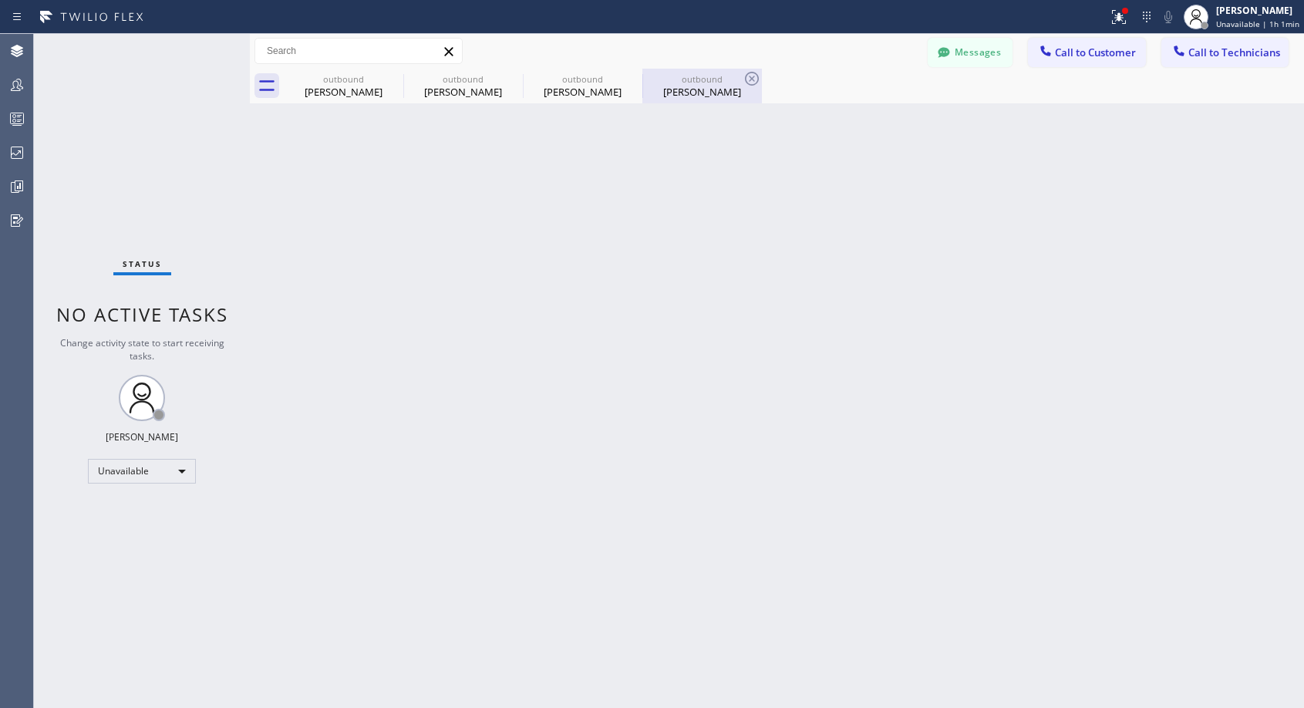
click at [692, 89] on div "Steve Cone" at bounding box center [702, 92] width 116 height 14
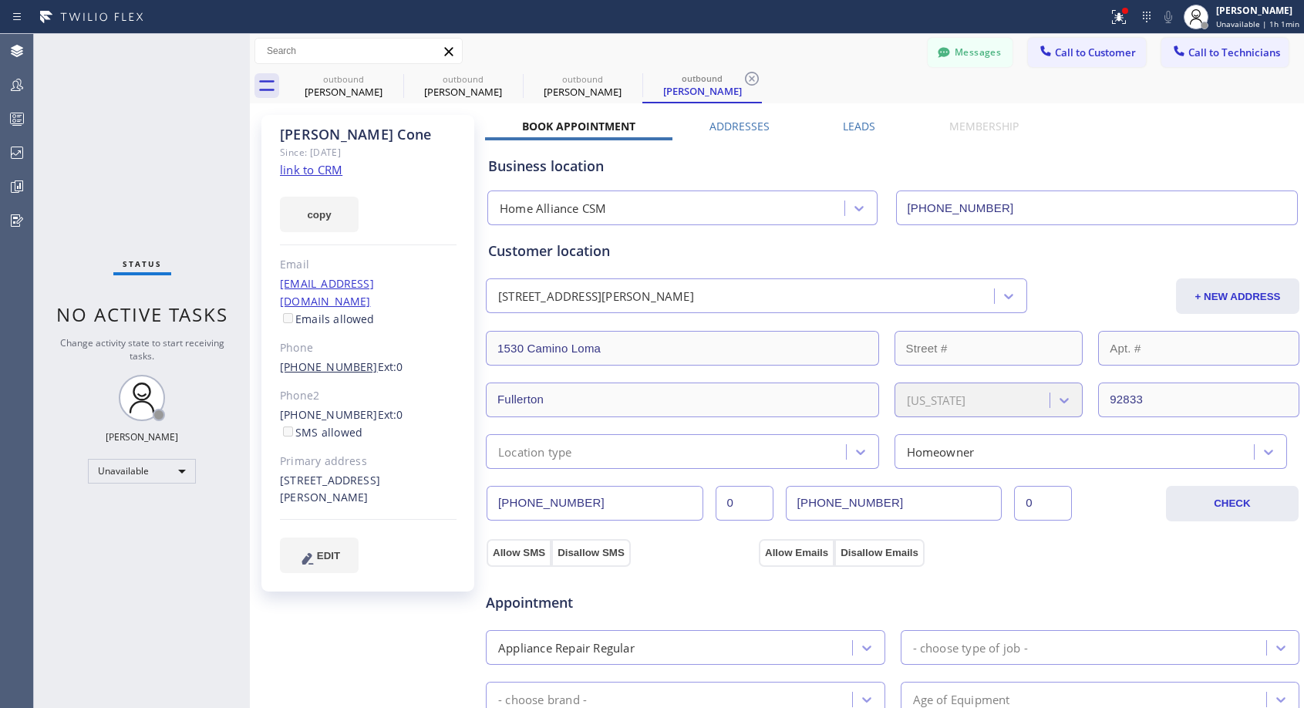
click at [328, 359] on link "(714) 342-6336" at bounding box center [329, 366] width 98 height 15
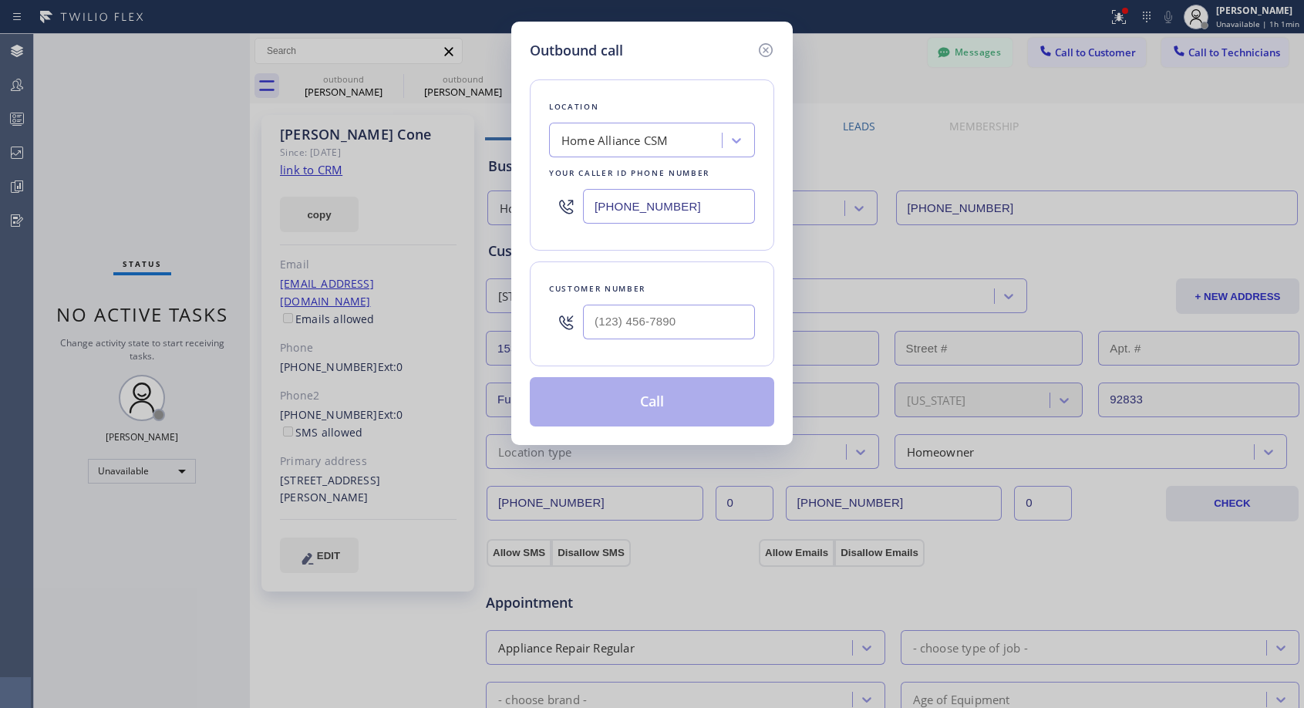
type input "(714) 342-6336"
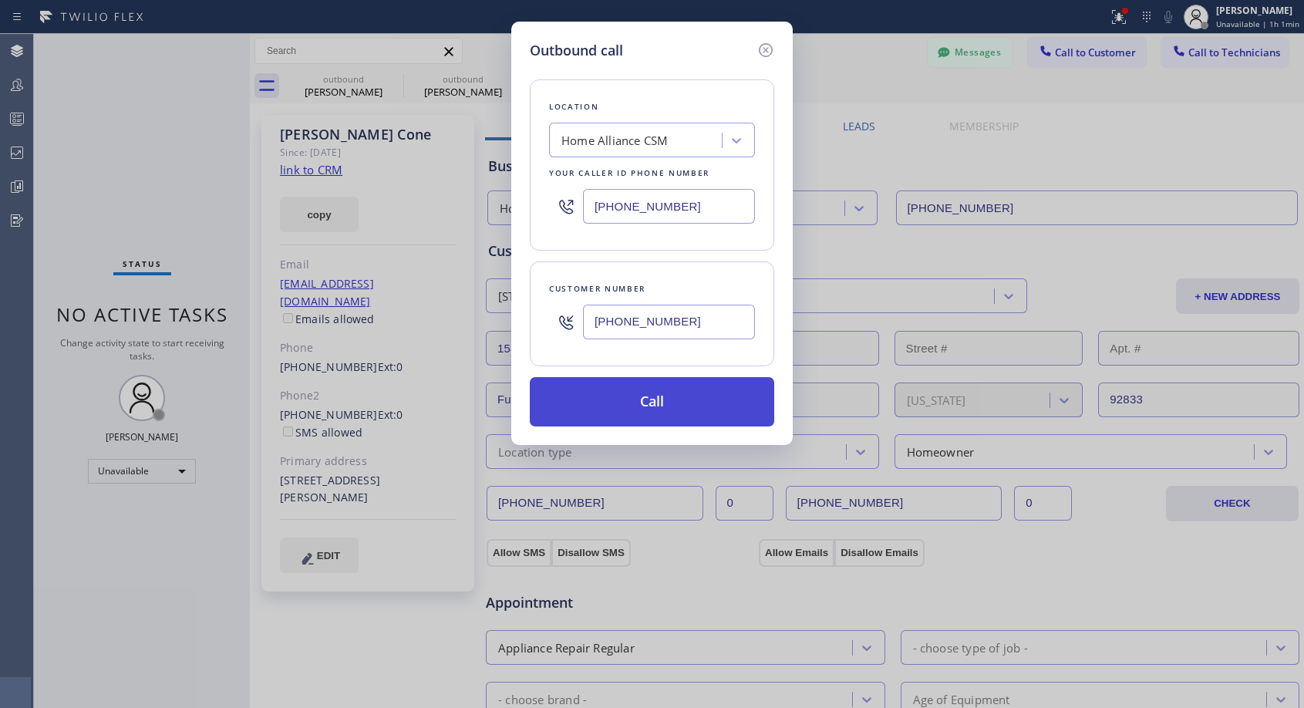
click at [618, 394] on button "Call" at bounding box center [652, 401] width 244 height 49
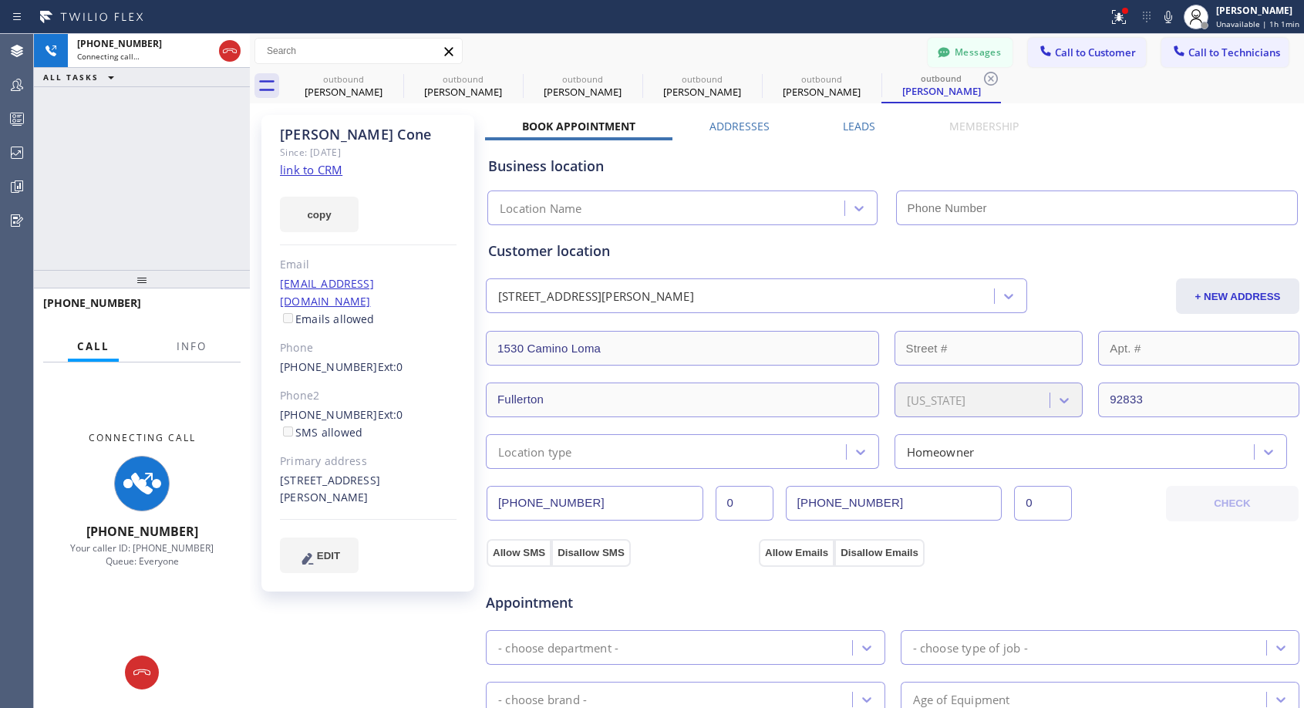
type input "(818) 614-5337"
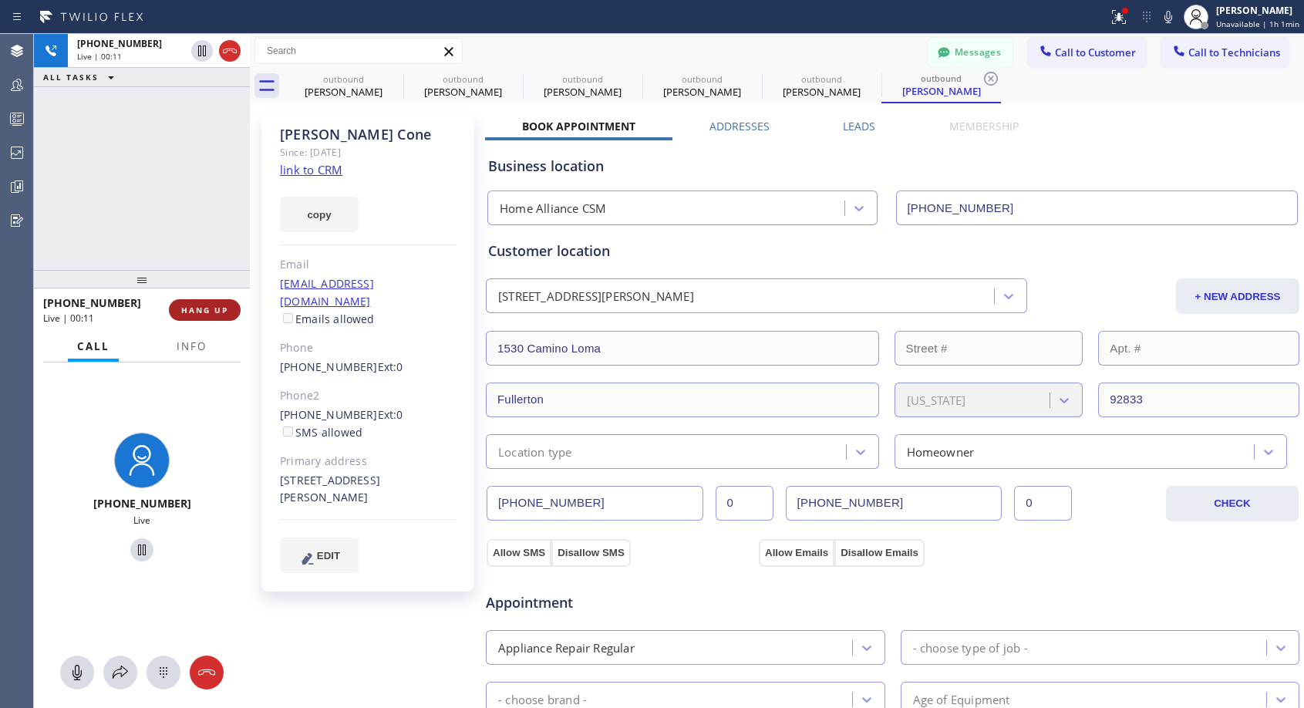
click at [221, 312] on span "HANG UP" at bounding box center [204, 310] width 47 height 11
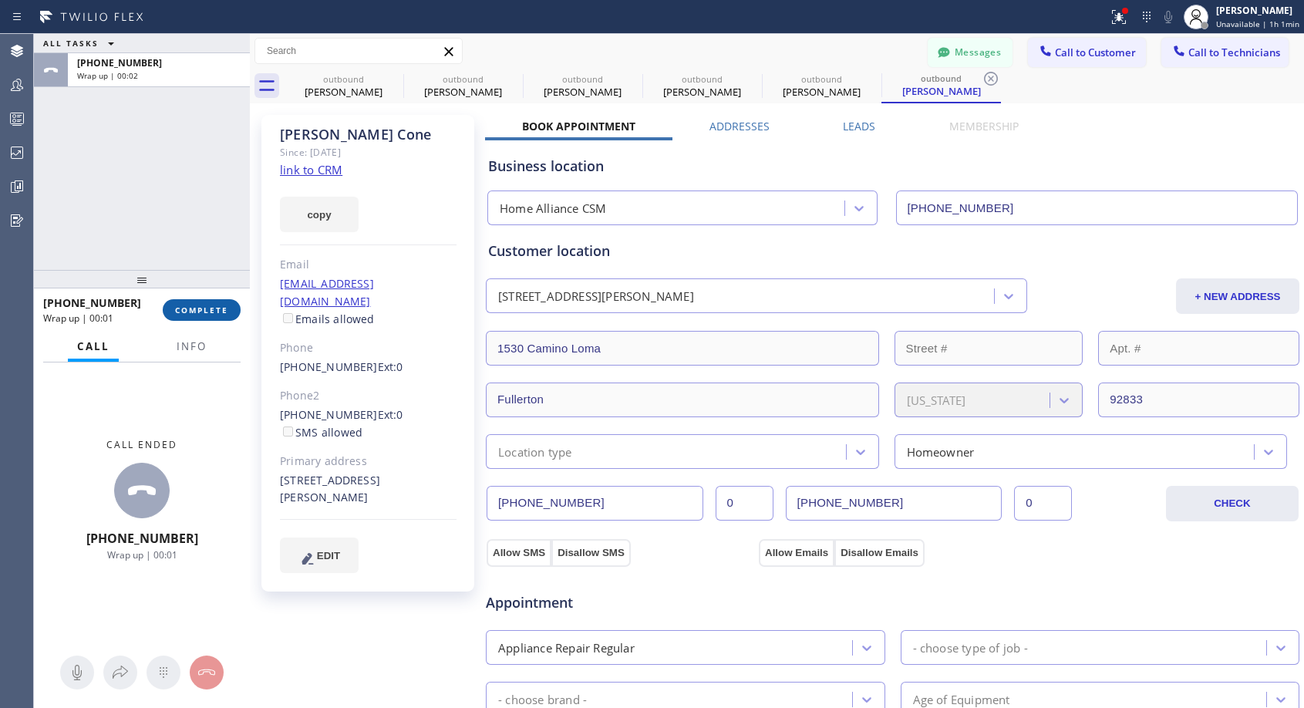
click at [200, 314] on span "COMPLETE" at bounding box center [201, 310] width 53 height 11
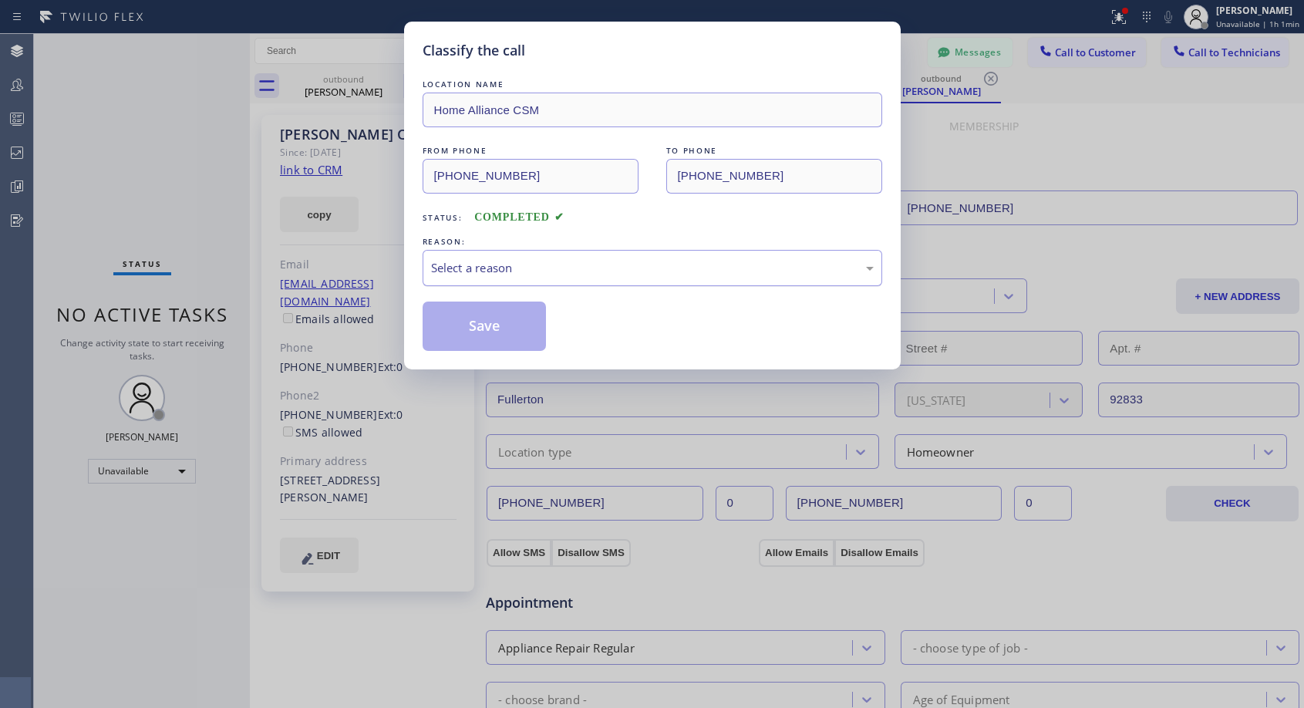
click at [638, 270] on div "Select a reason" at bounding box center [652, 268] width 443 height 18
click at [475, 324] on button "Save" at bounding box center [485, 325] width 124 height 49
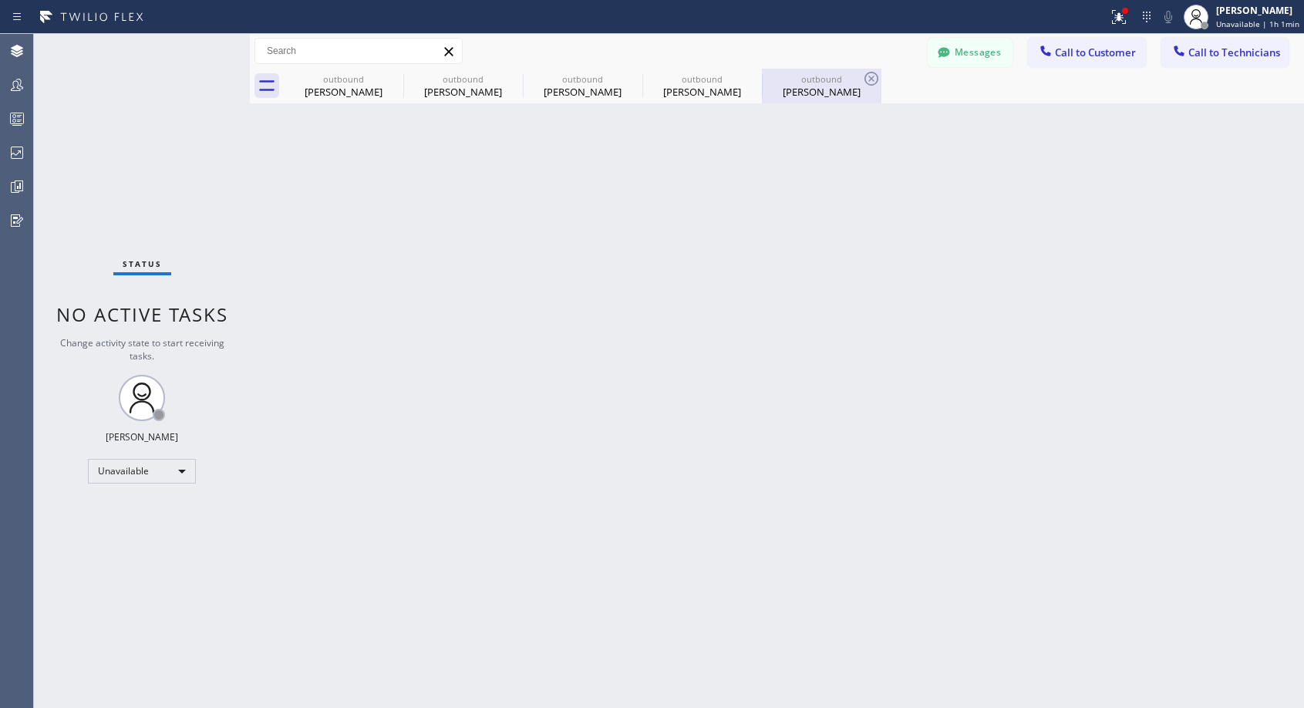
click at [800, 88] on div "Steve Cone" at bounding box center [821, 92] width 116 height 14
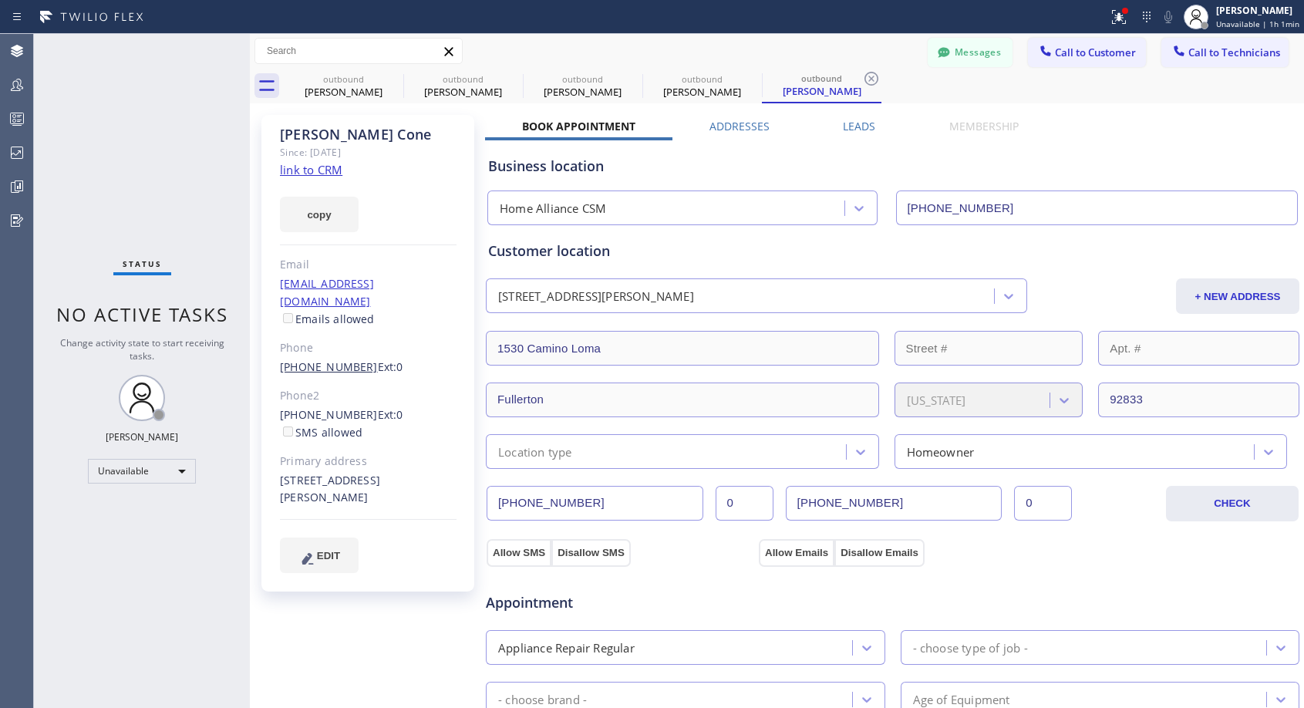
click at [351, 359] on link "(714) 342-6336" at bounding box center [329, 366] width 98 height 15
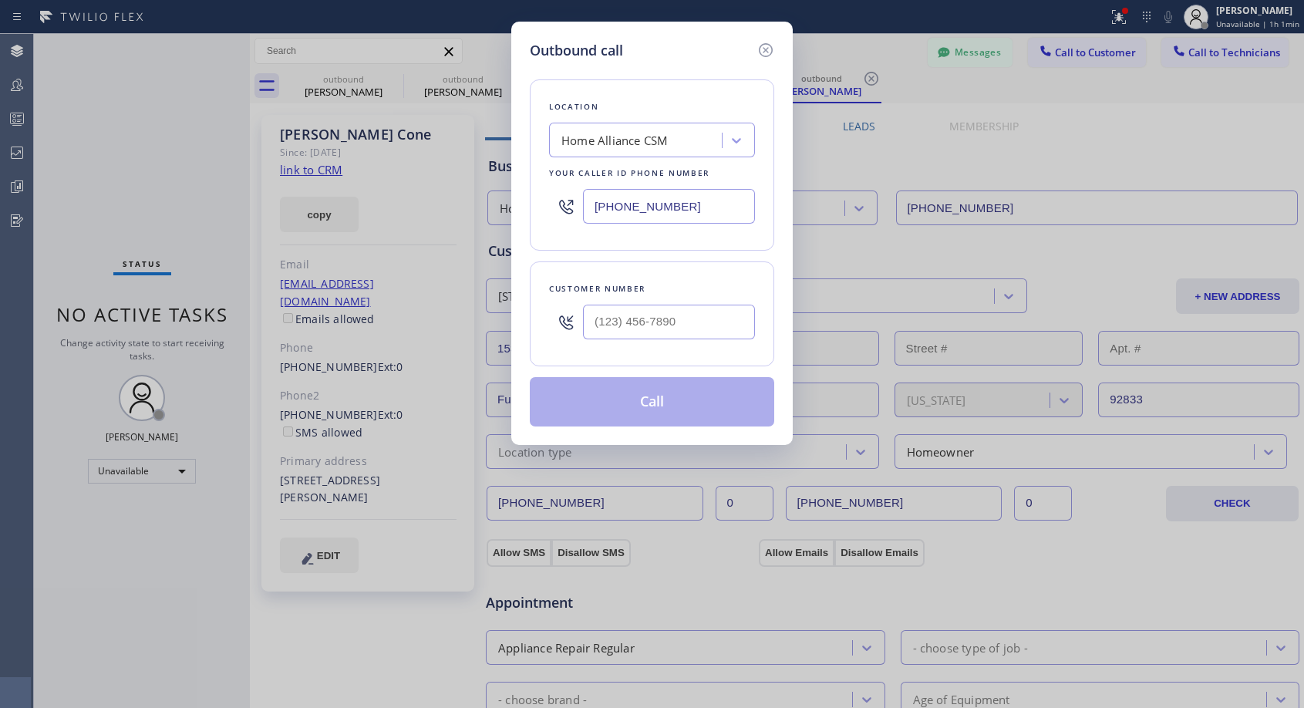
type input "(714) 342-6336"
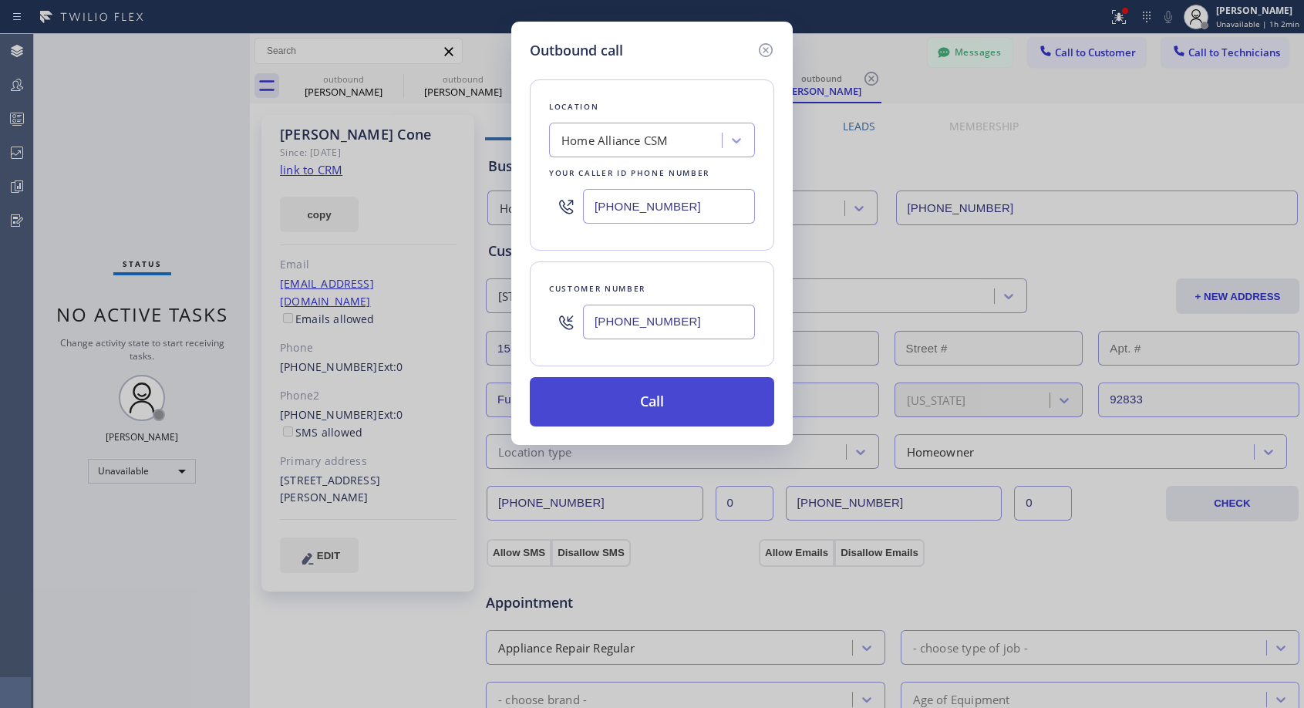
click at [597, 392] on button "Call" at bounding box center [652, 401] width 244 height 49
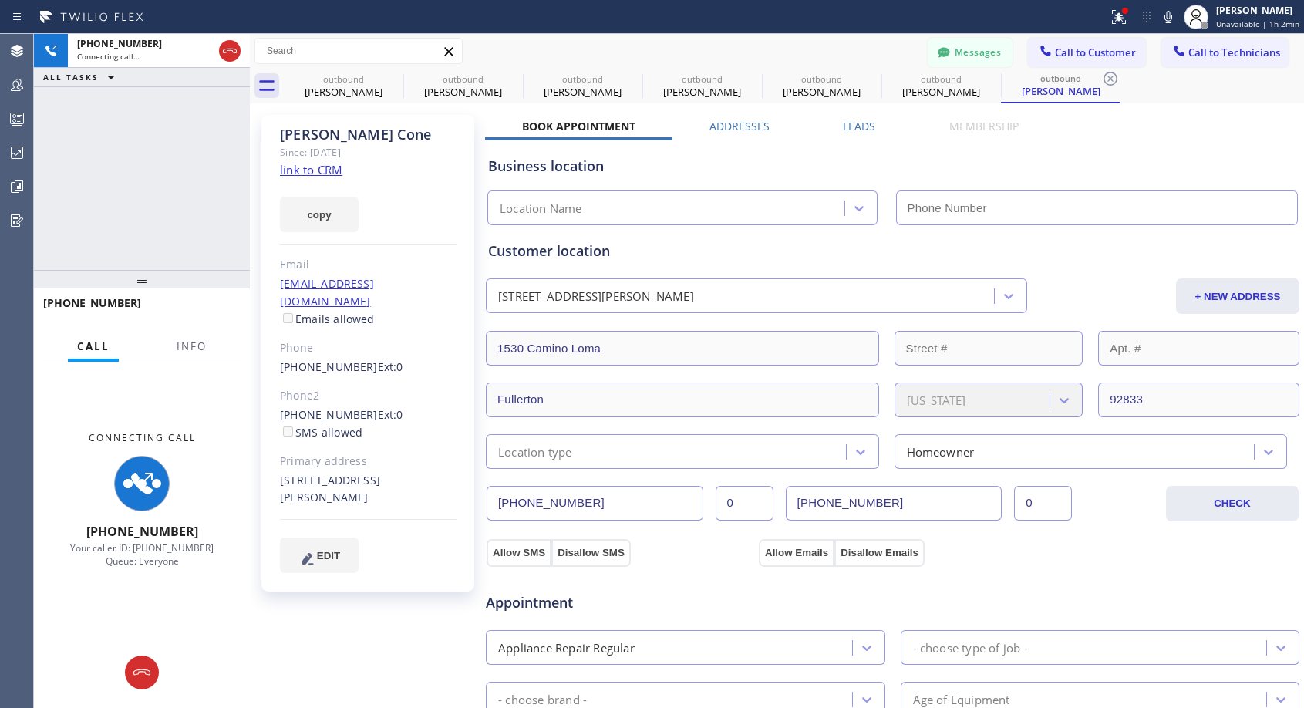
type input "(818) 614-5337"
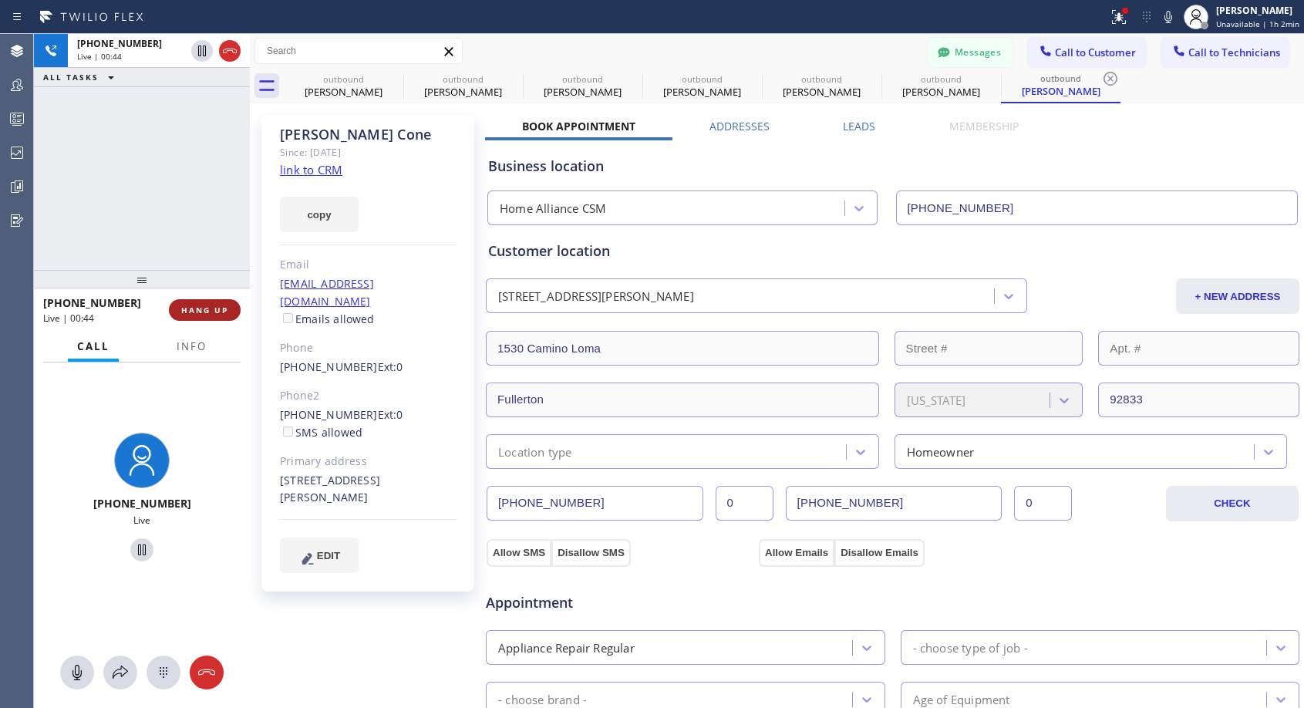
click at [221, 306] on span "HANG UP" at bounding box center [204, 310] width 47 height 11
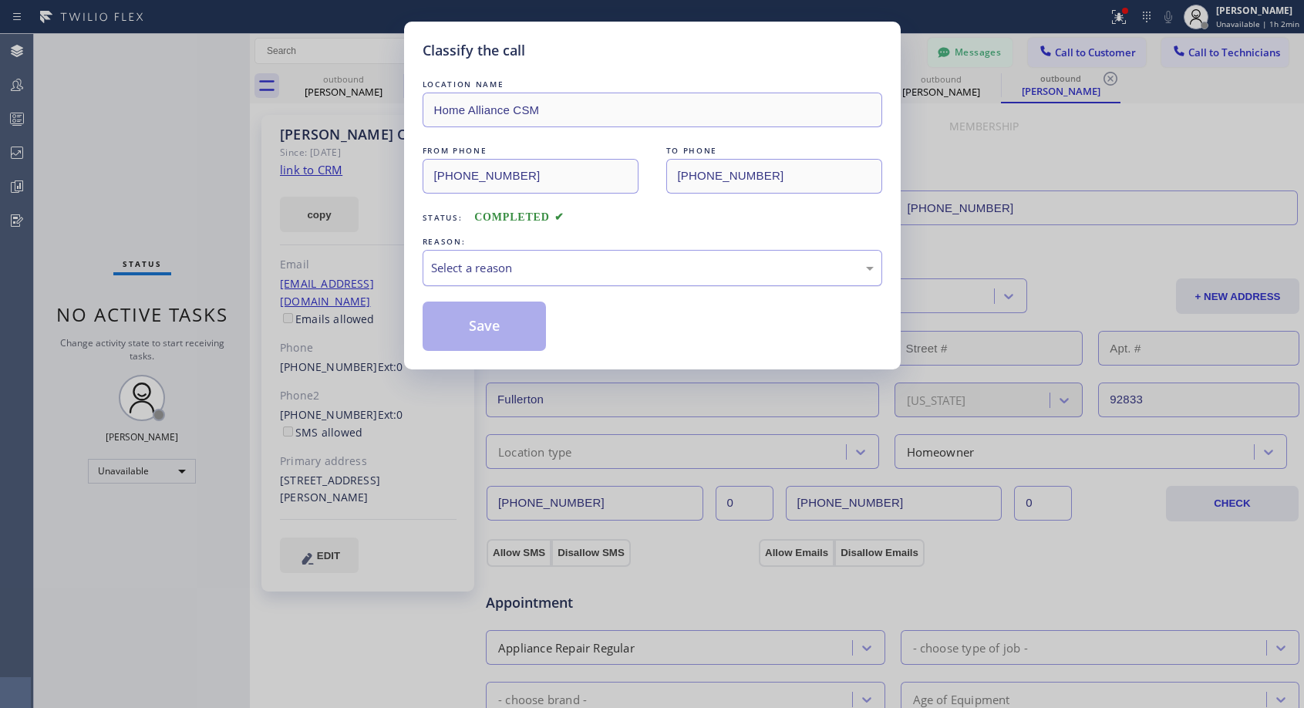
click at [525, 267] on div "Select a reason" at bounding box center [652, 268] width 443 height 18
click at [470, 322] on button "Save" at bounding box center [485, 325] width 124 height 49
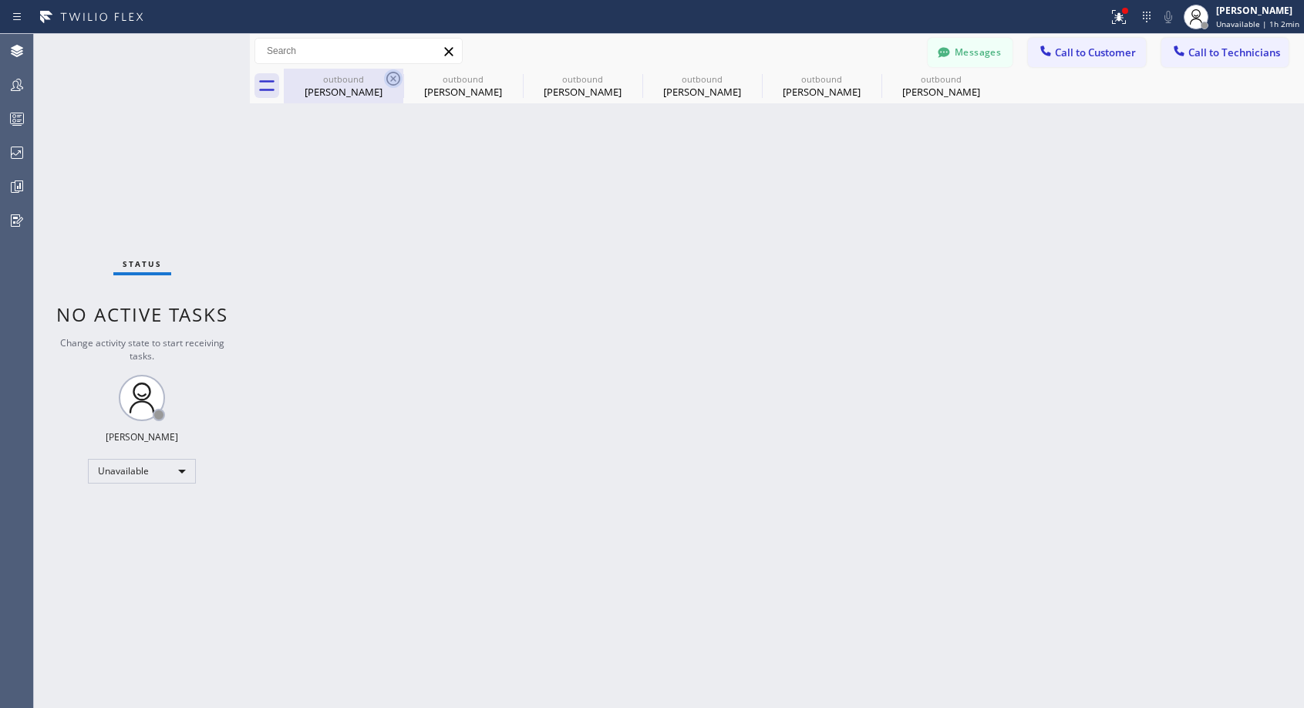
click at [388, 78] on icon at bounding box center [393, 78] width 19 height 19
click at [504, 78] on icon at bounding box center [513, 78] width 19 height 19
click at [0, 0] on icon at bounding box center [0, 0] width 0 height 0
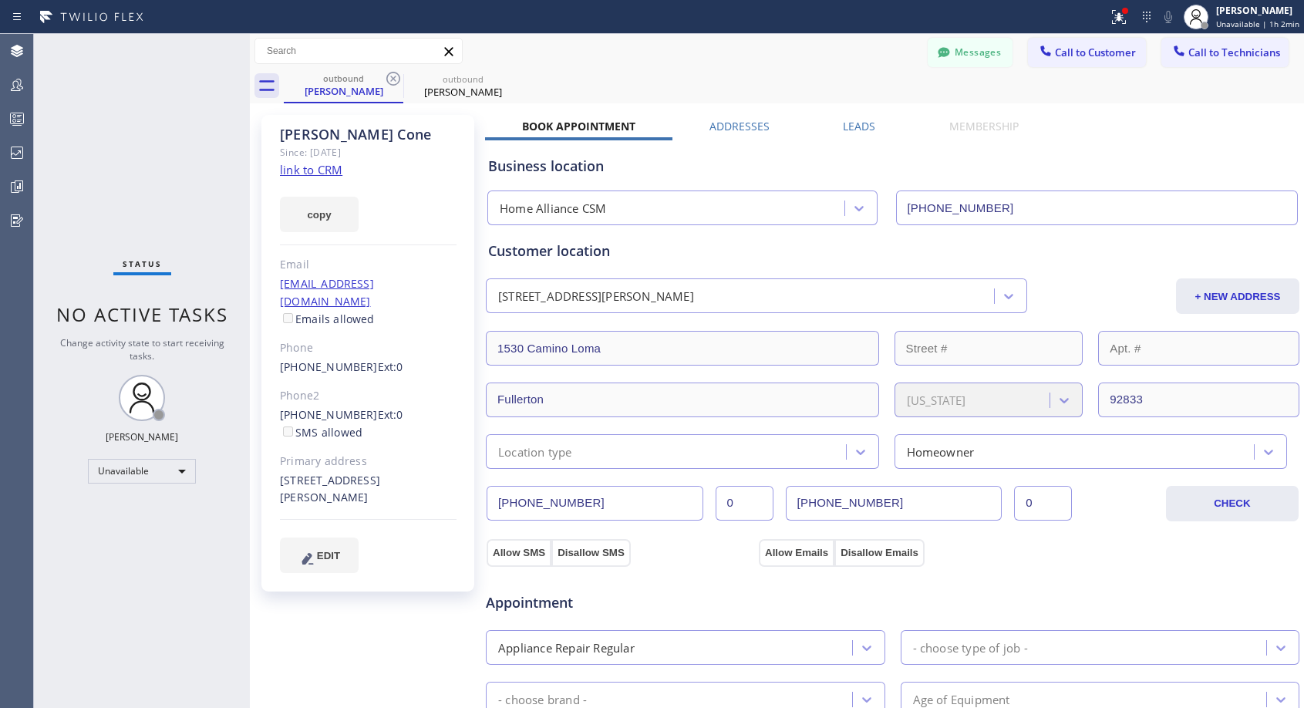
click at [389, 78] on icon at bounding box center [393, 78] width 19 height 19
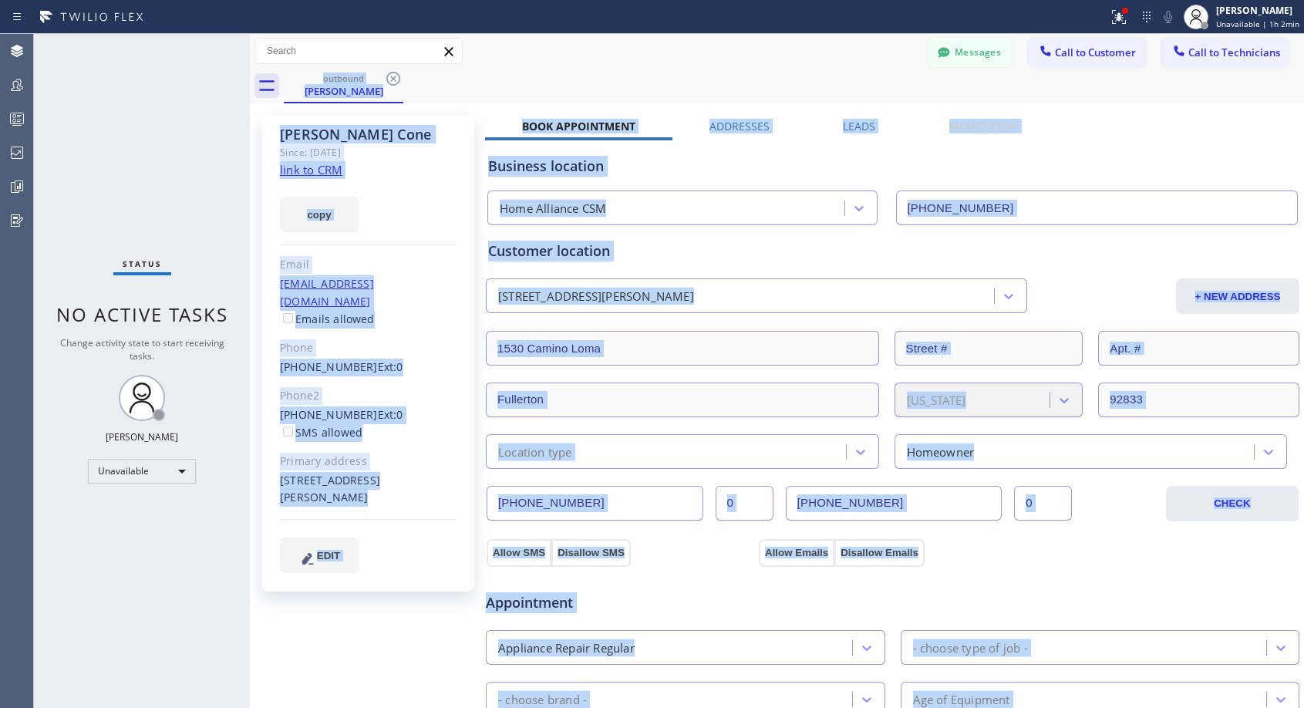
click at [389, 78] on div "outbound Steve Cone" at bounding box center [794, 86] width 1020 height 35
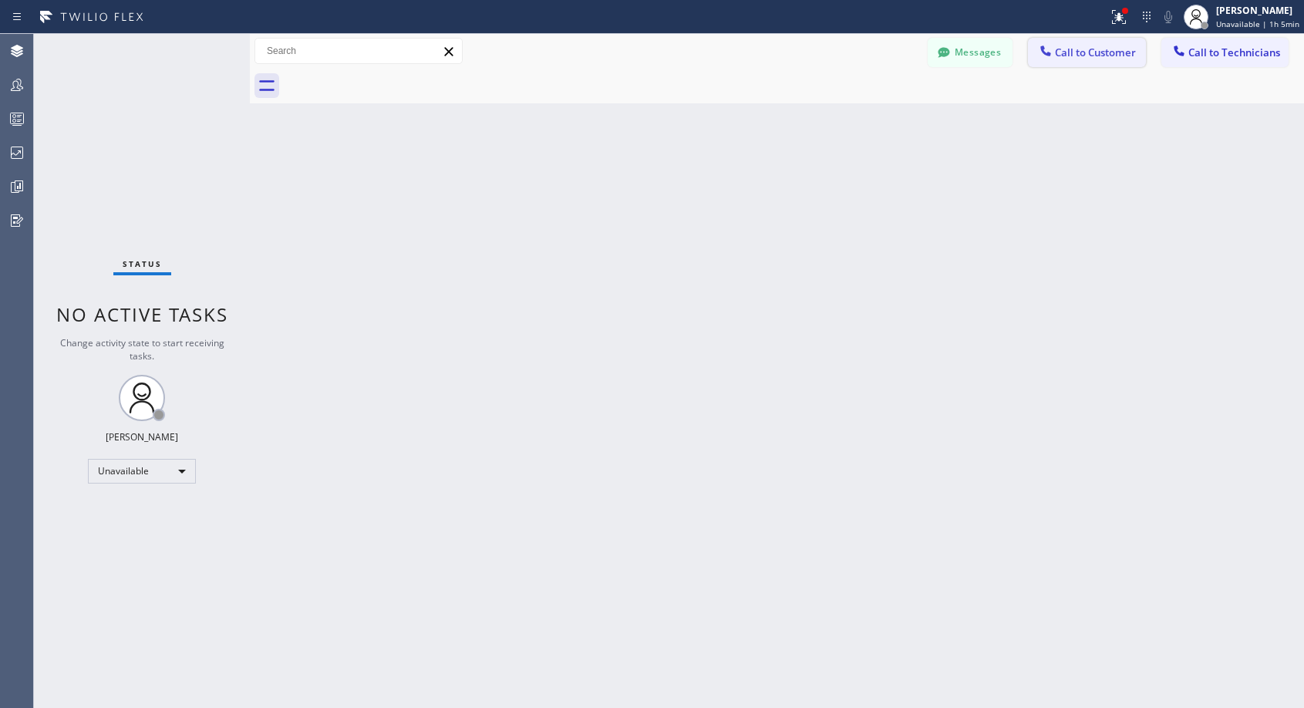
click at [1043, 47] on icon at bounding box center [1045, 50] width 10 height 10
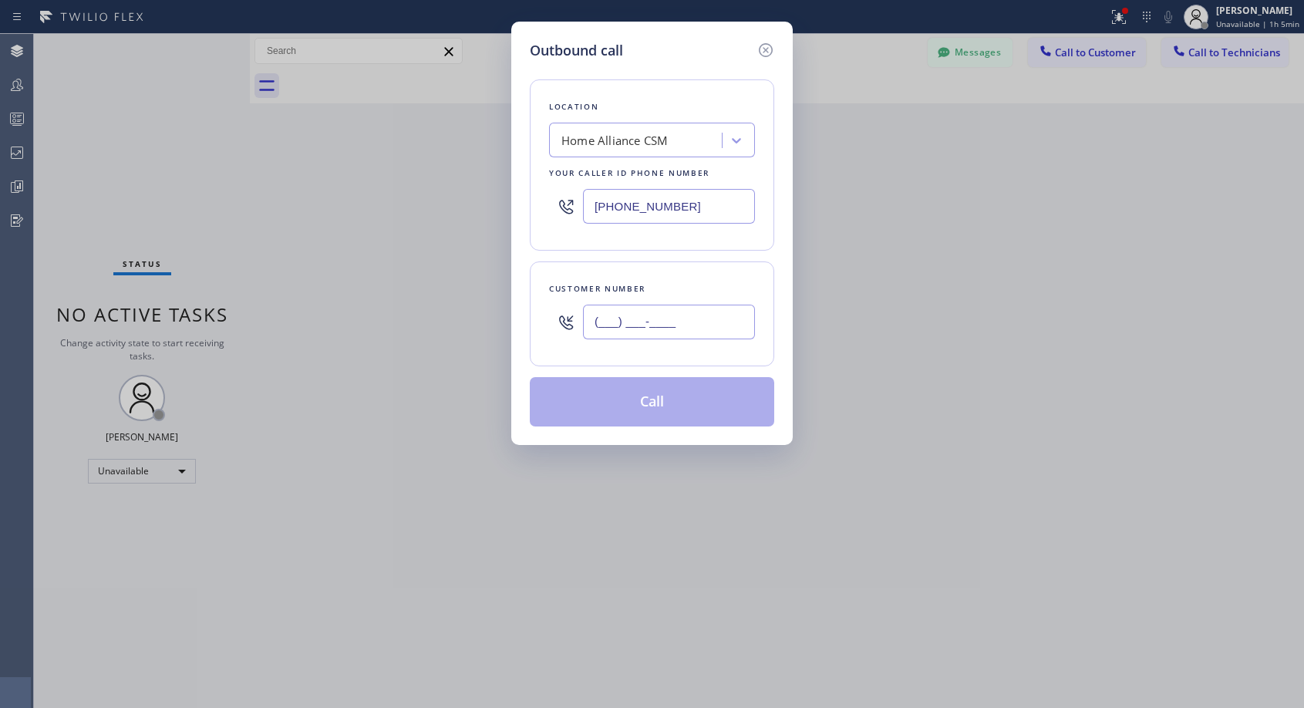
click at [628, 328] on input "(___) ___-____" at bounding box center [669, 322] width 172 height 35
paste input "310) 968-4644"
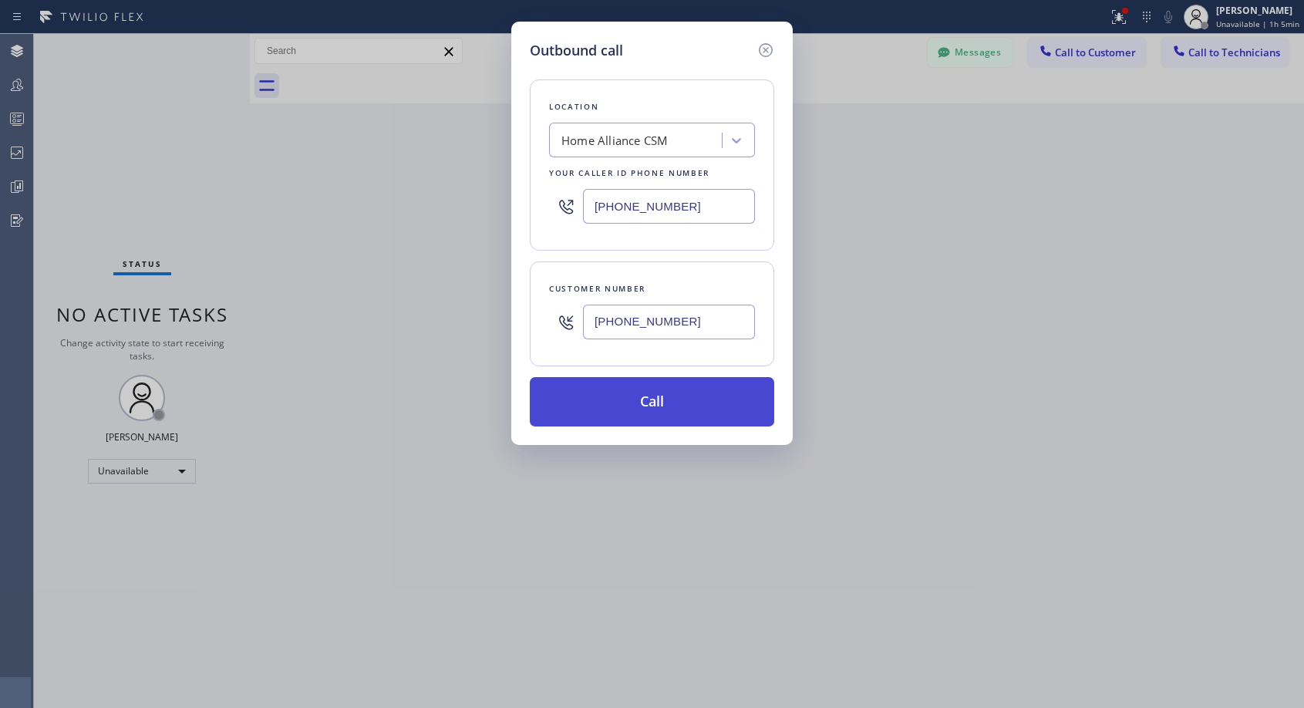
type input "(310) 968-4644"
click at [700, 399] on button "Call" at bounding box center [652, 401] width 244 height 49
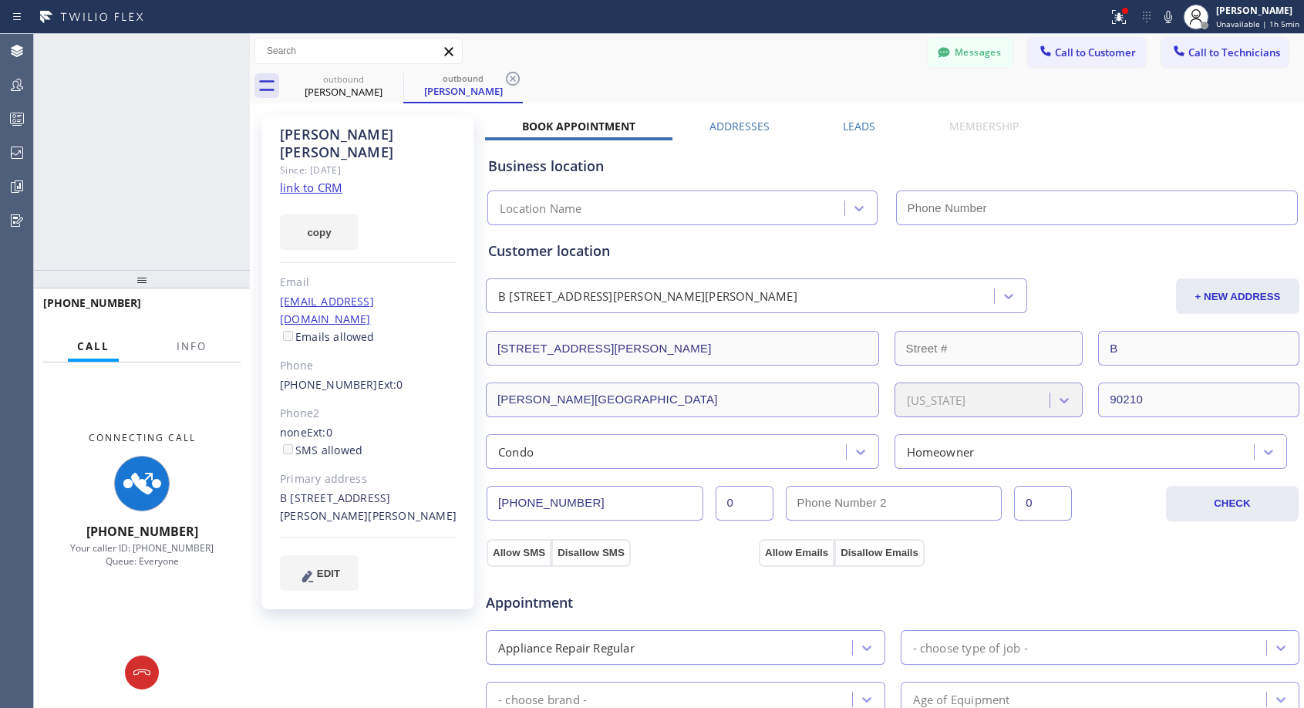
type input "(818) 614-5337"
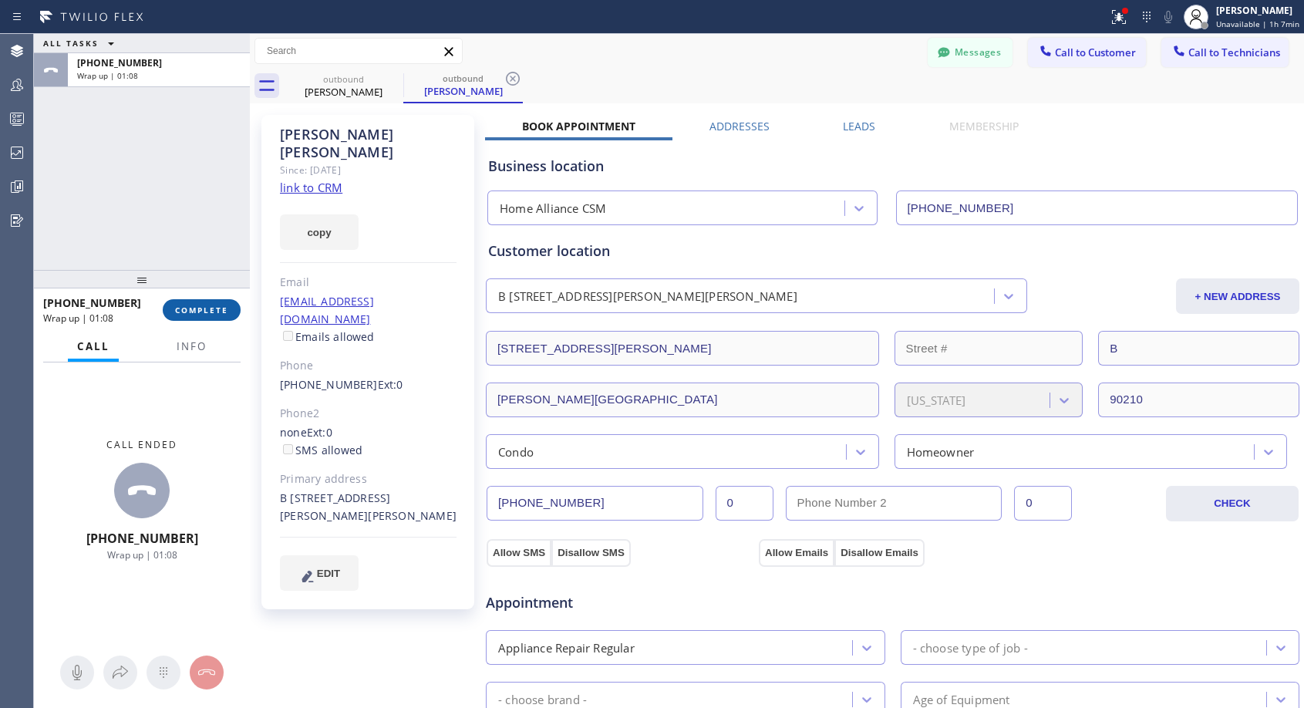
click at [234, 306] on button "COMPLETE" at bounding box center [202, 310] width 78 height 22
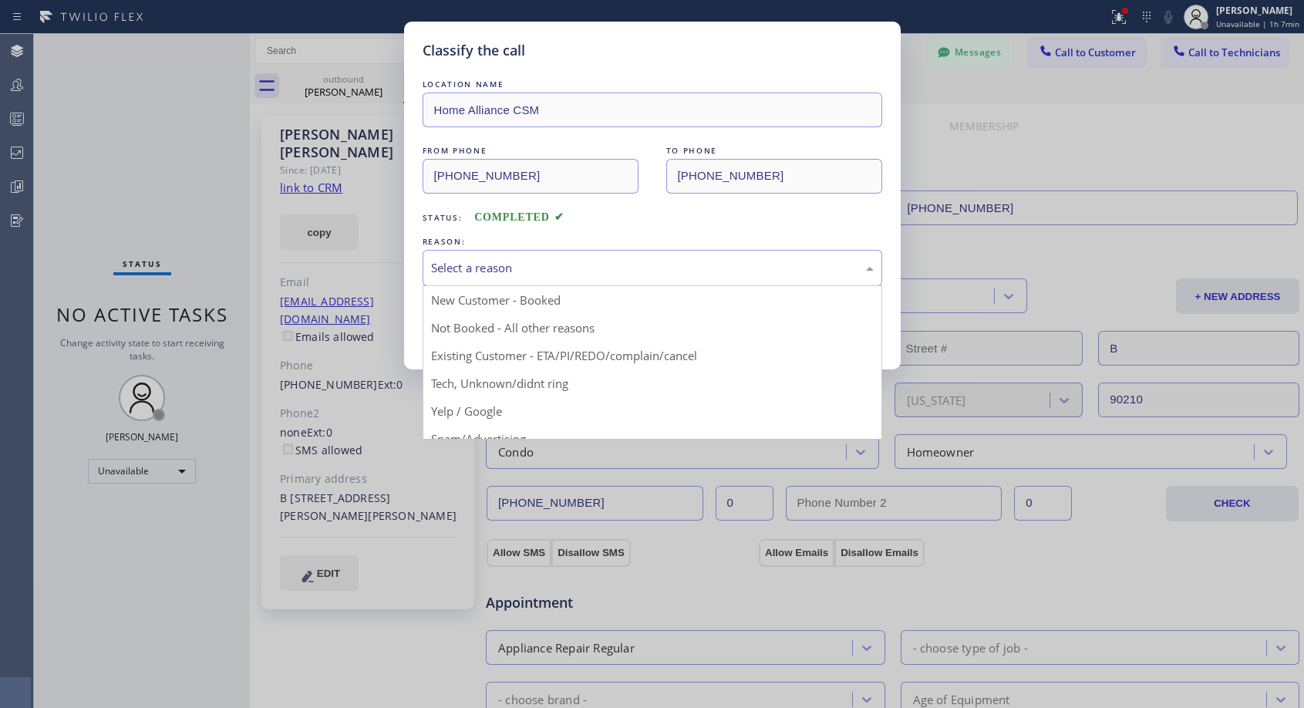
click at [556, 255] on div "Select a reason" at bounding box center [653, 268] width 460 height 36
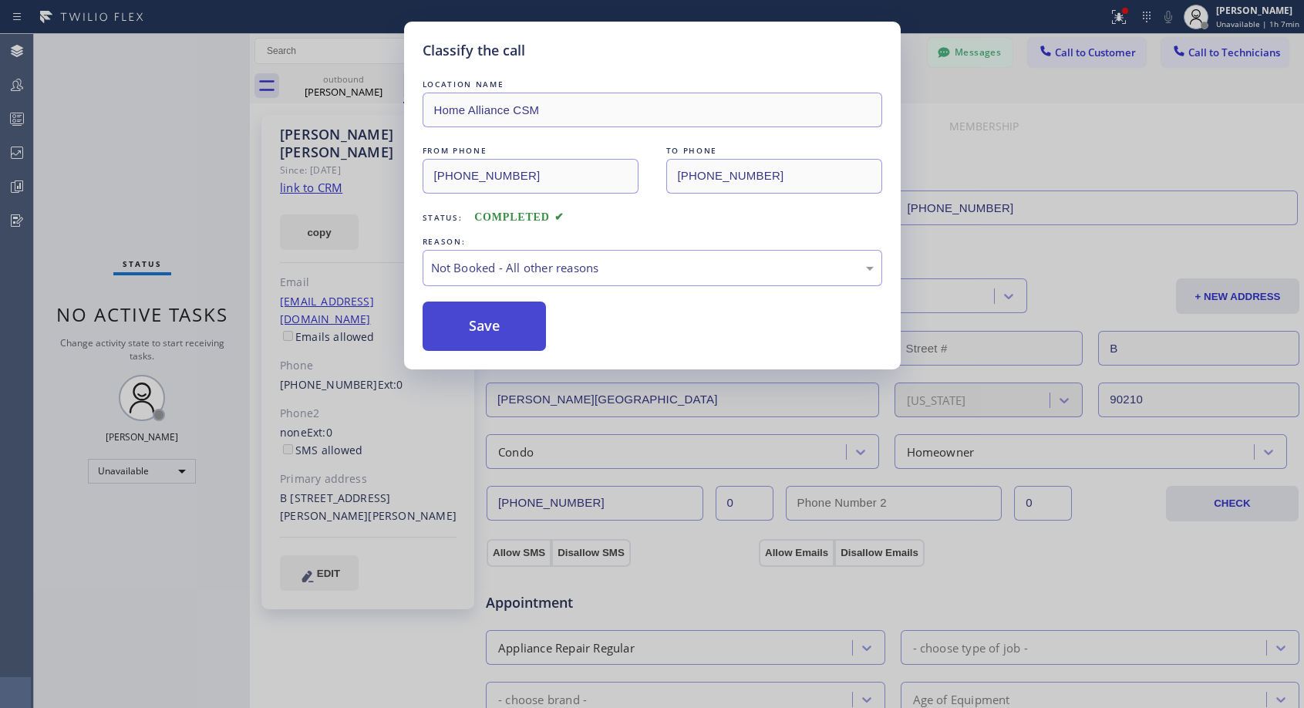
click at [509, 328] on button "Save" at bounding box center [485, 325] width 124 height 49
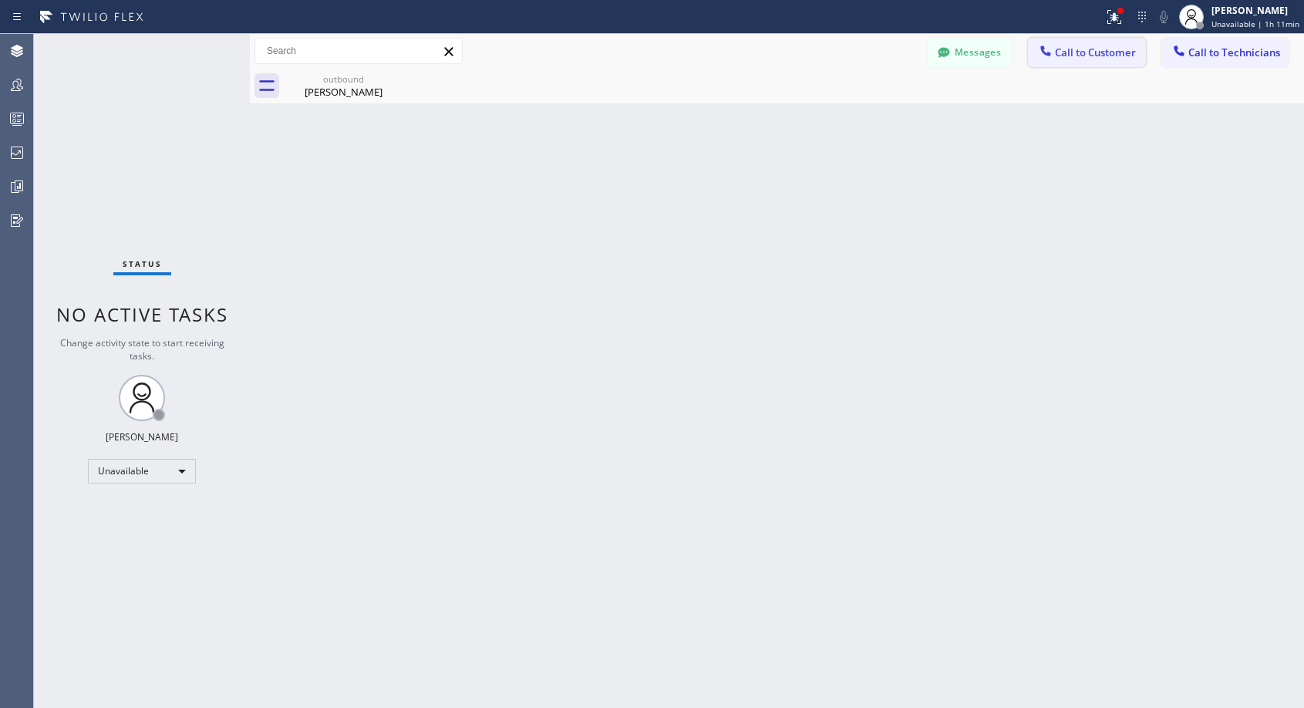
click at [1062, 54] on span "Call to Customer" at bounding box center [1095, 52] width 81 height 14
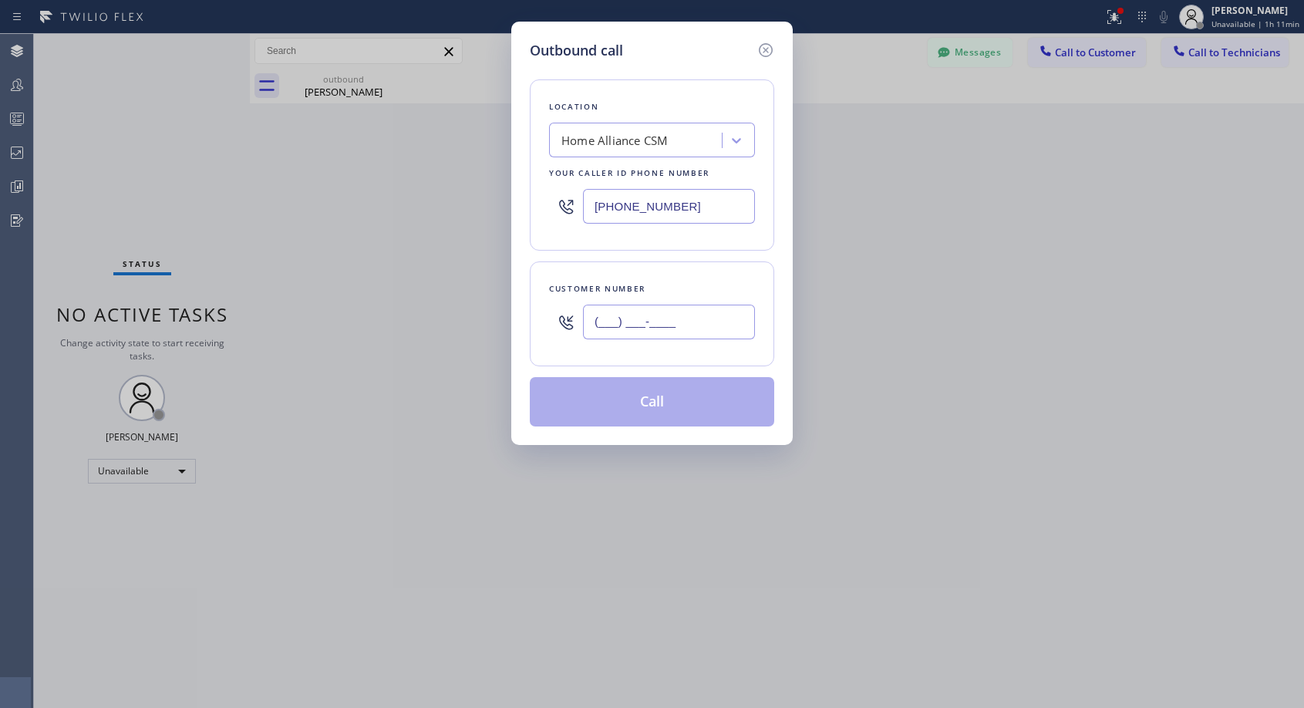
click at [610, 326] on input "(___) ___-____" at bounding box center [669, 322] width 172 height 35
paste input "310) 426-4193"
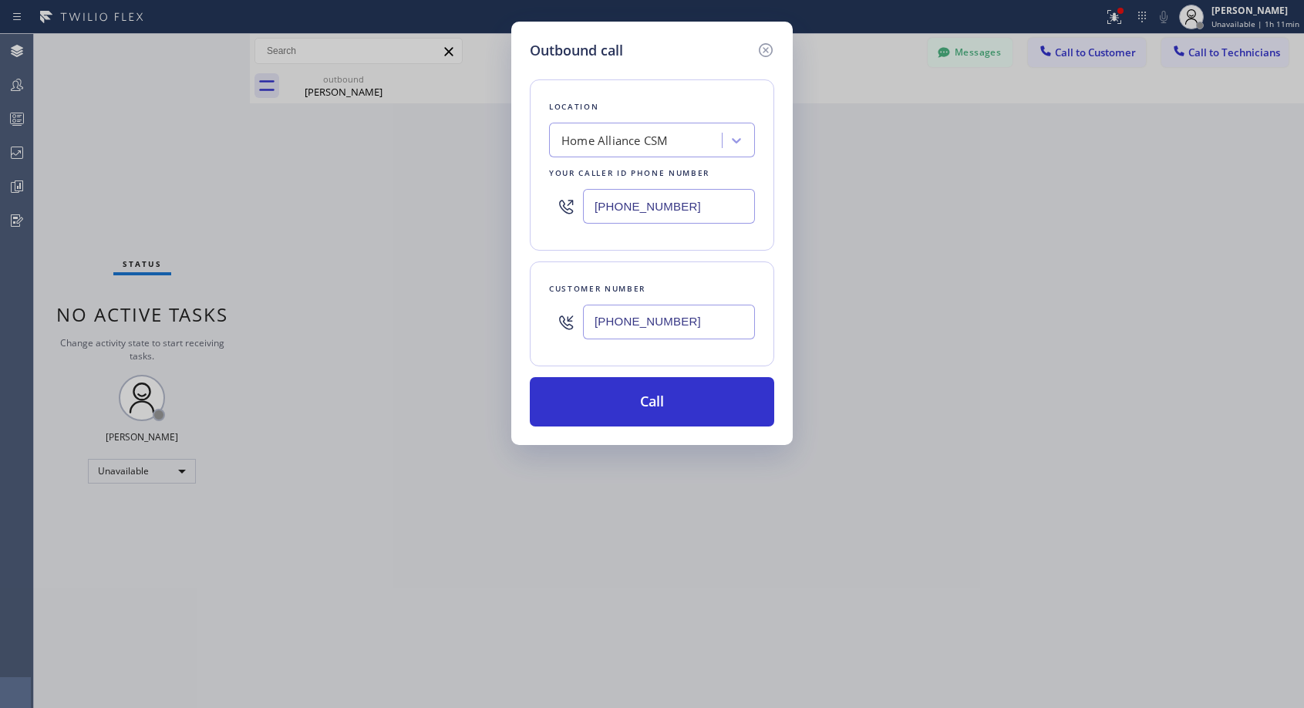
type input "(310) 426-4193"
click at [670, 402] on button "Call" at bounding box center [652, 401] width 244 height 49
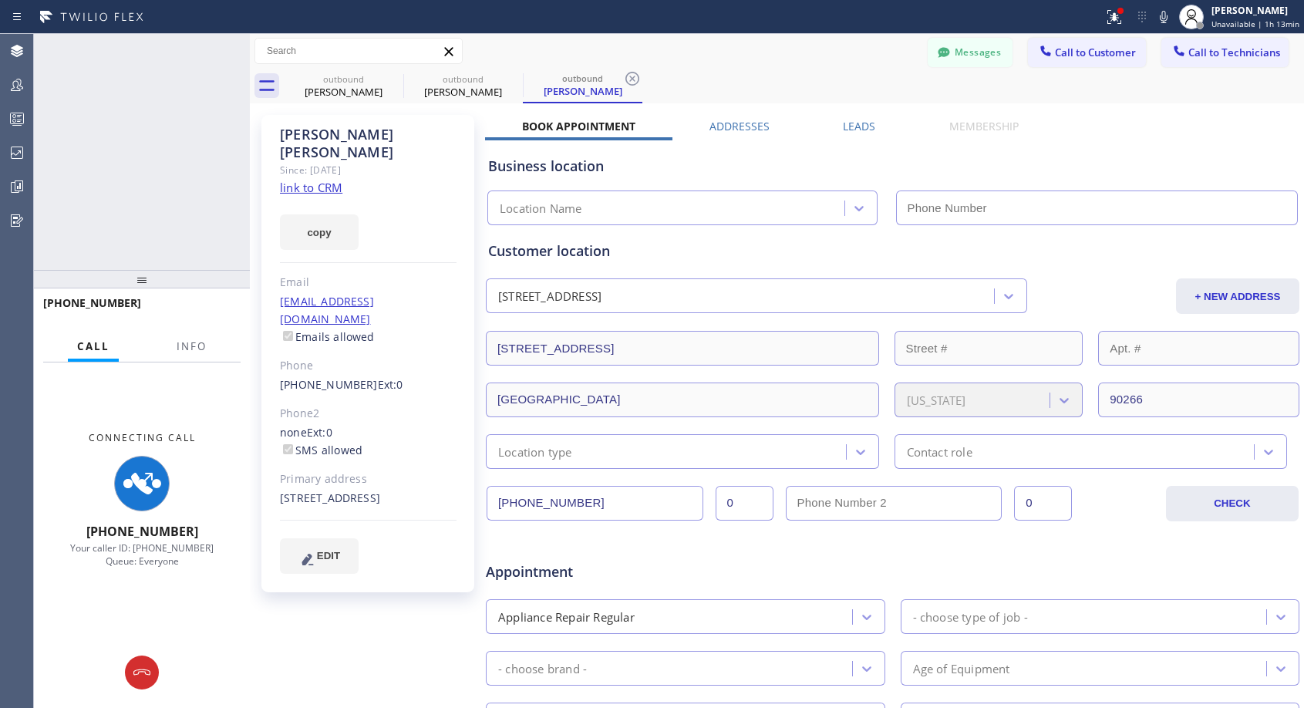
type input "(818) 614-5337"
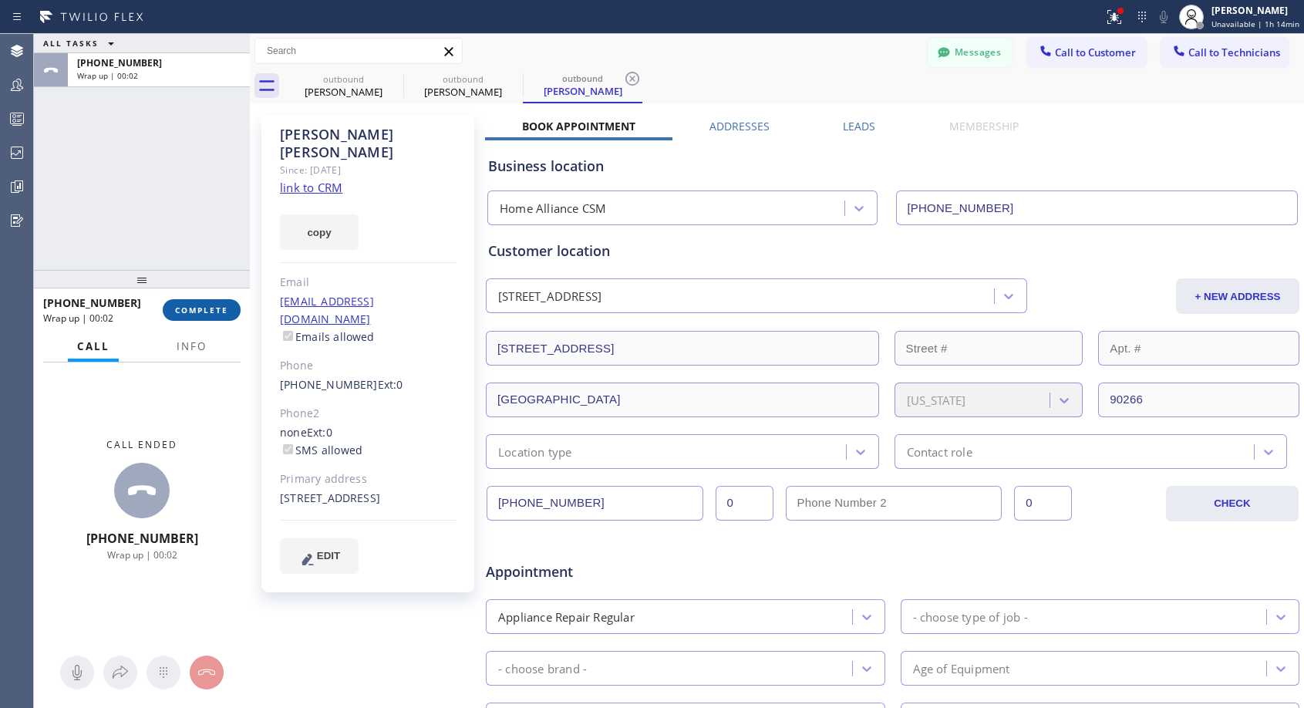
click at [227, 306] on span "COMPLETE" at bounding box center [201, 310] width 53 height 11
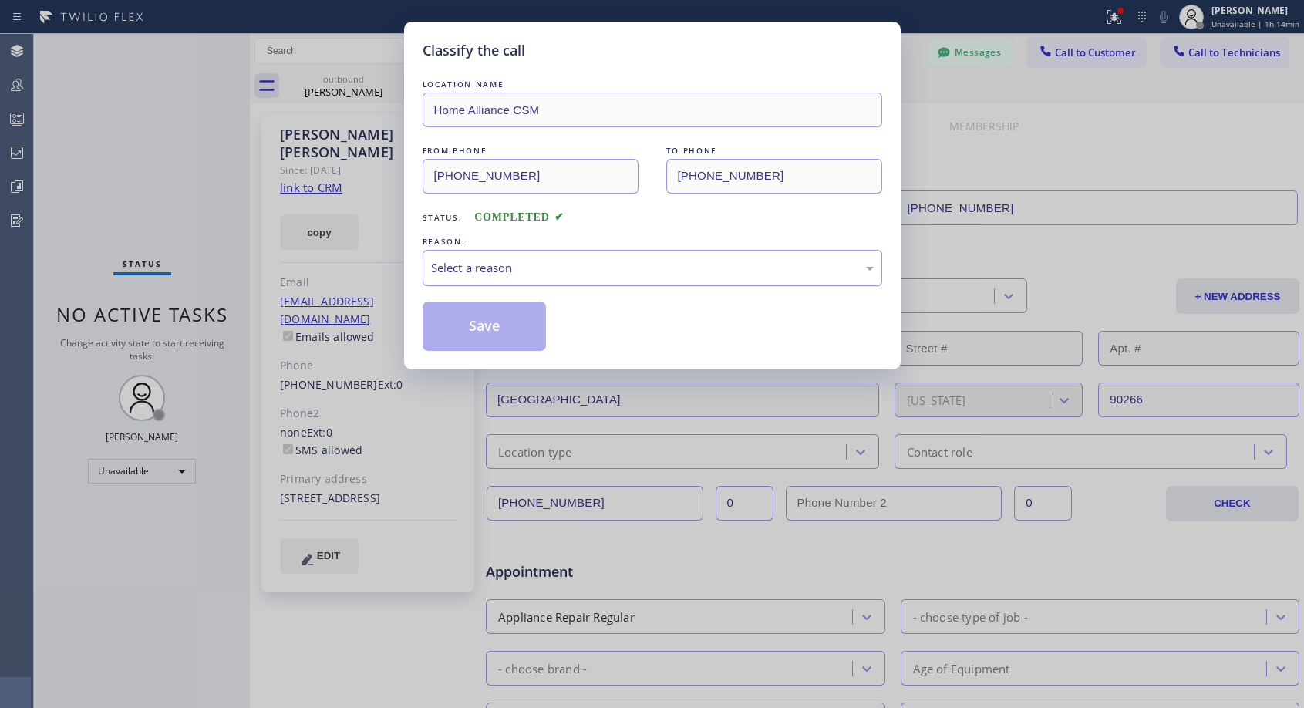
click at [493, 261] on div "Select a reason" at bounding box center [652, 268] width 443 height 18
click at [483, 317] on button "Save" at bounding box center [485, 325] width 124 height 49
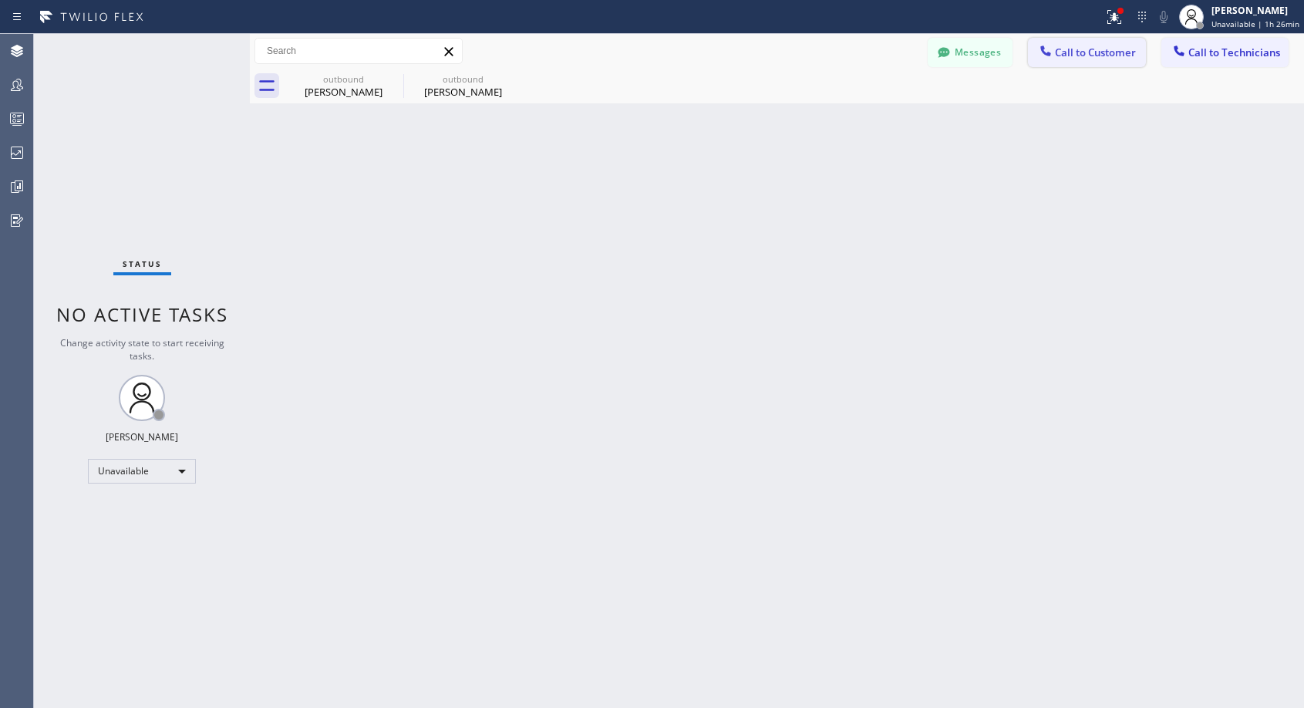
click at [1069, 55] on span "Call to Customer" at bounding box center [1095, 52] width 81 height 14
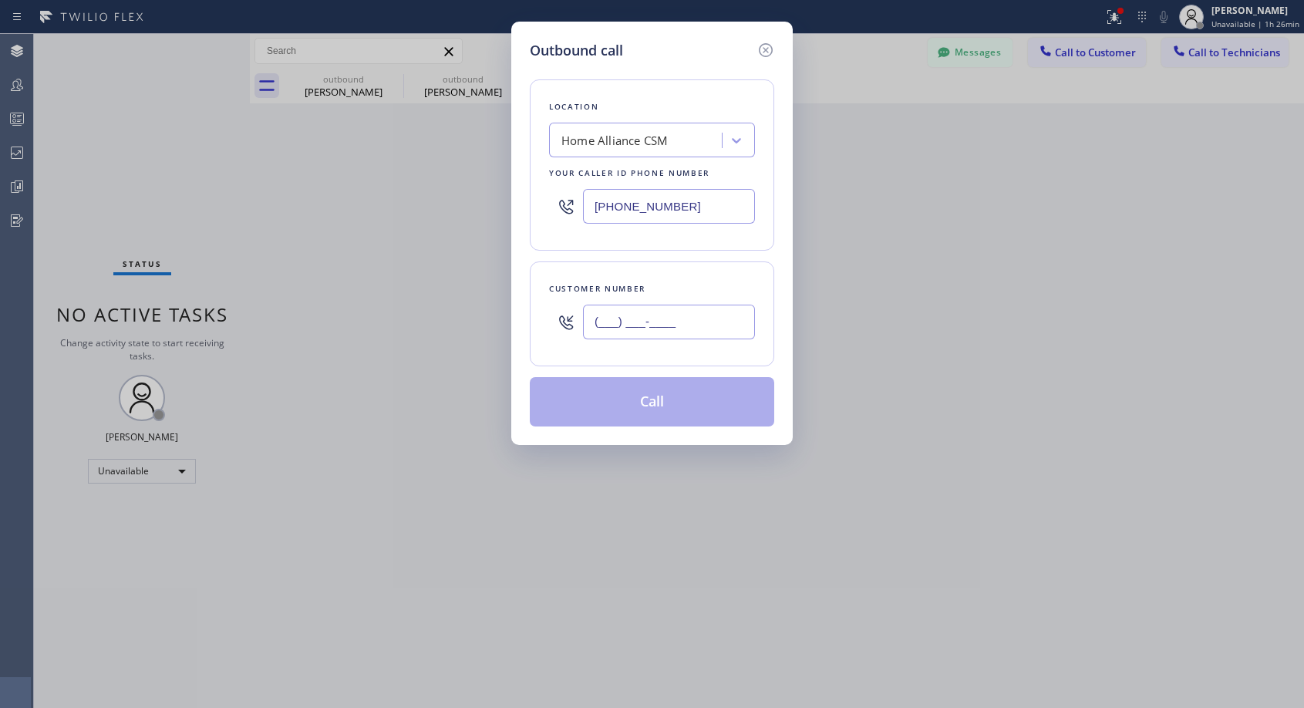
click at [667, 334] on input "(___) ___-____" at bounding box center [669, 322] width 172 height 35
paste input "714) 510-6104"
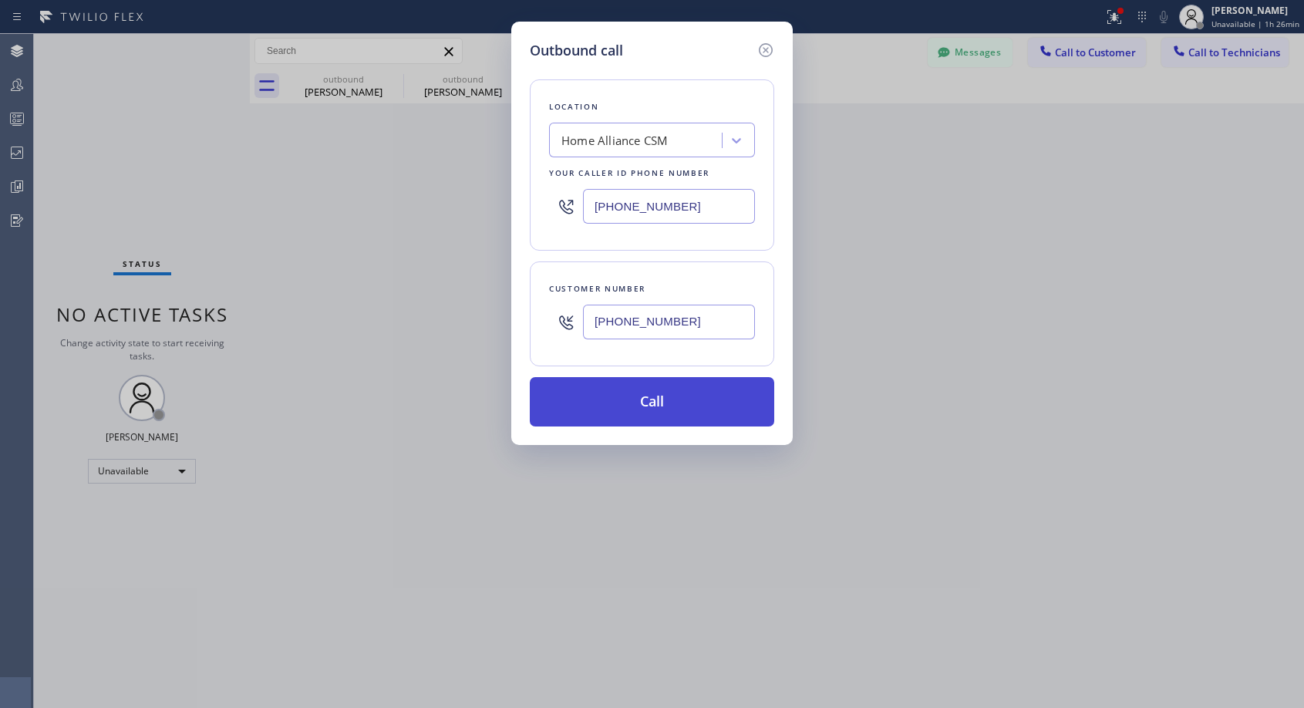
type input "(714) 510-6104"
drag, startPoint x: 656, startPoint y: 407, endPoint x: 656, endPoint y: 383, distance: 23.9
click at [656, 406] on button "Call" at bounding box center [652, 401] width 244 height 49
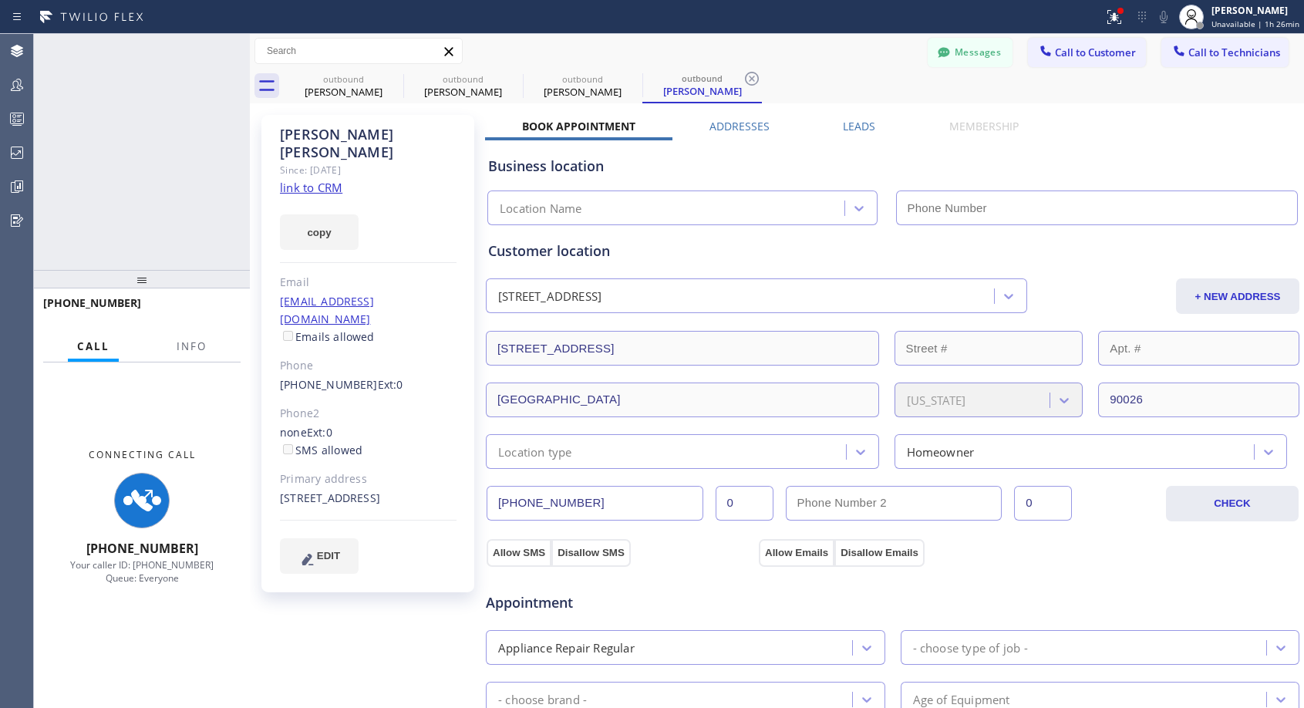
type input "(818) 614-5337"
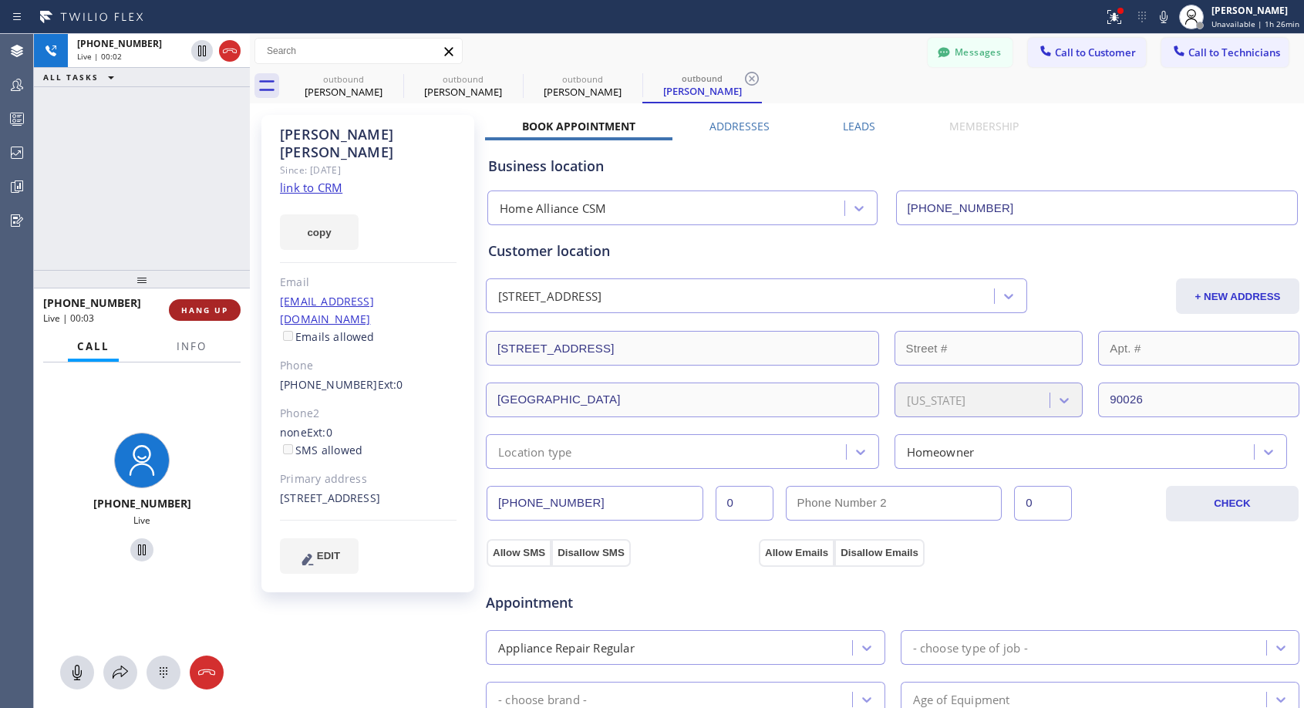
click at [190, 307] on span "HANG UP" at bounding box center [204, 310] width 47 height 11
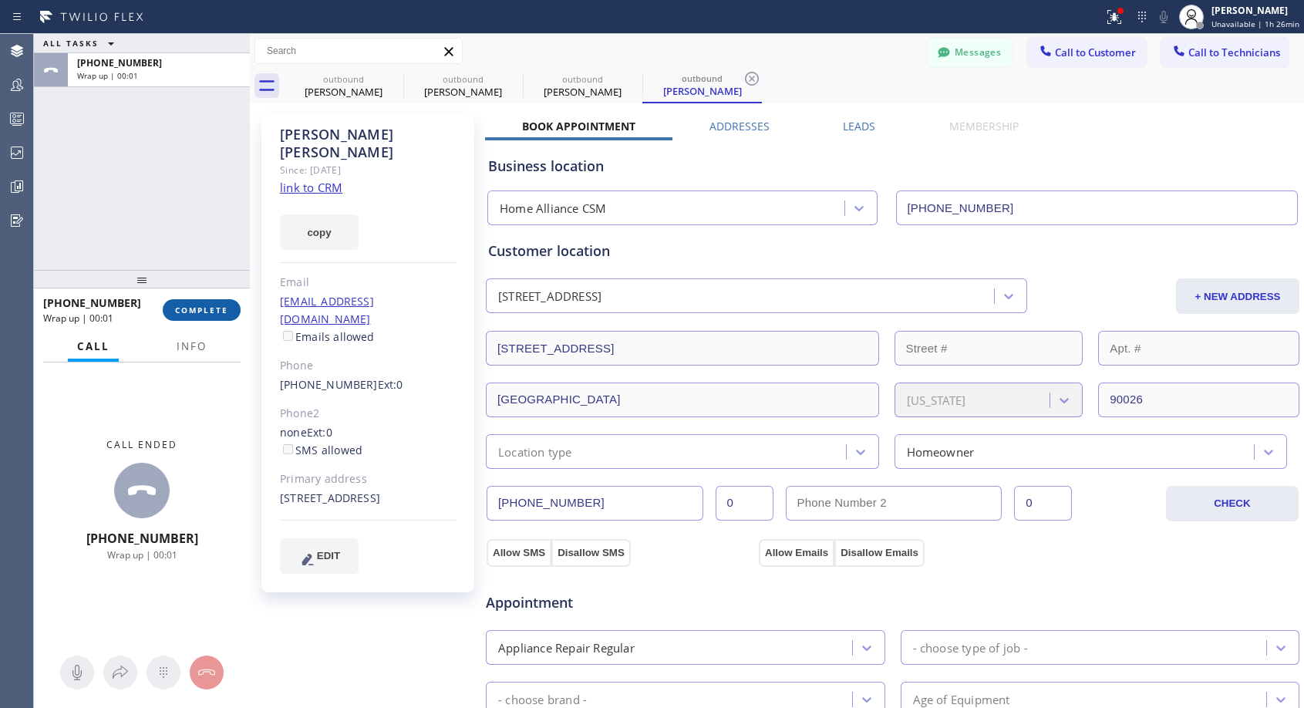
click at [191, 305] on span "COMPLETE" at bounding box center [201, 310] width 53 height 11
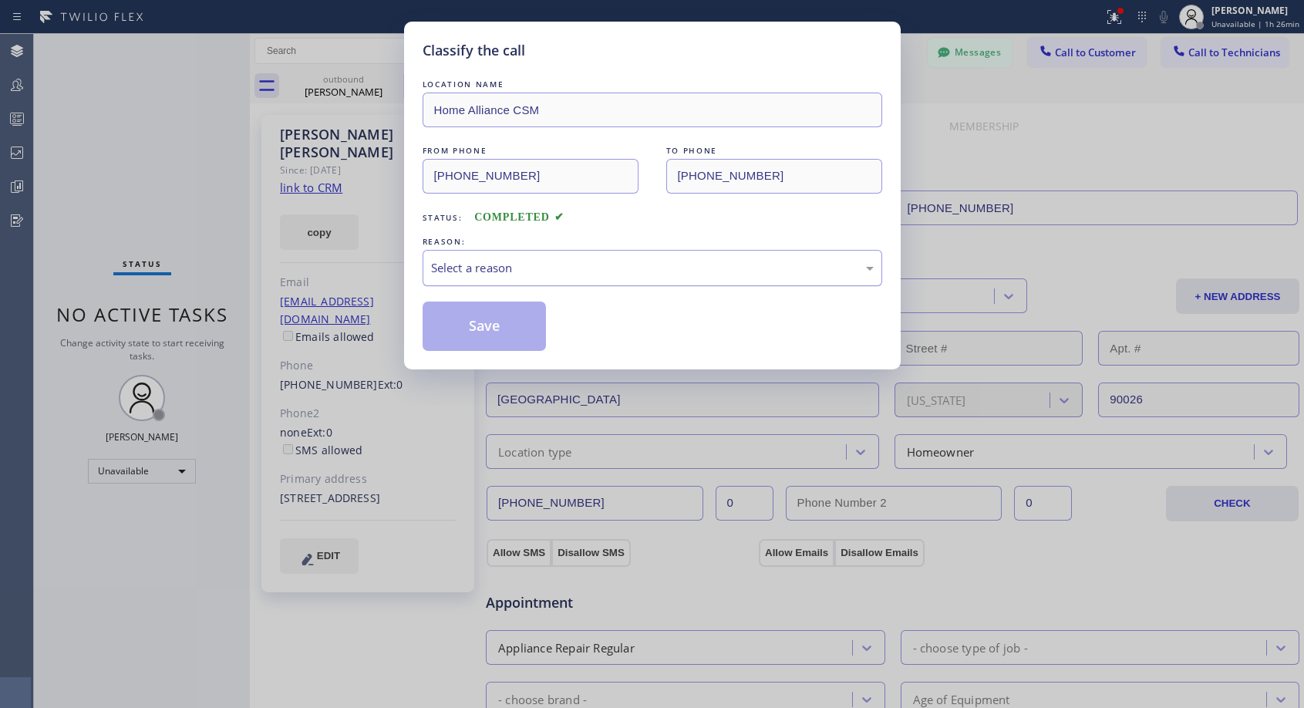
click at [487, 275] on div "Select a reason" at bounding box center [652, 268] width 443 height 18
click at [470, 323] on button "Save" at bounding box center [485, 325] width 124 height 49
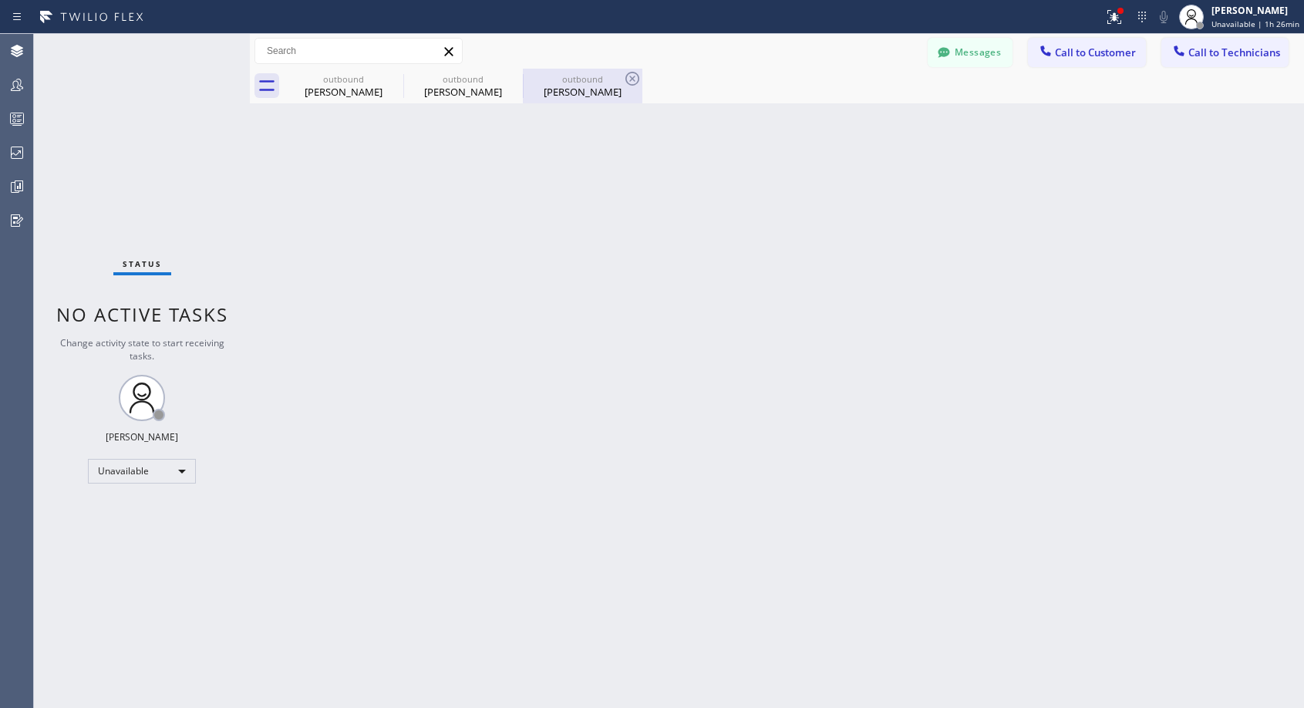
click at [561, 98] on div "Blair Roberts" at bounding box center [582, 92] width 116 height 14
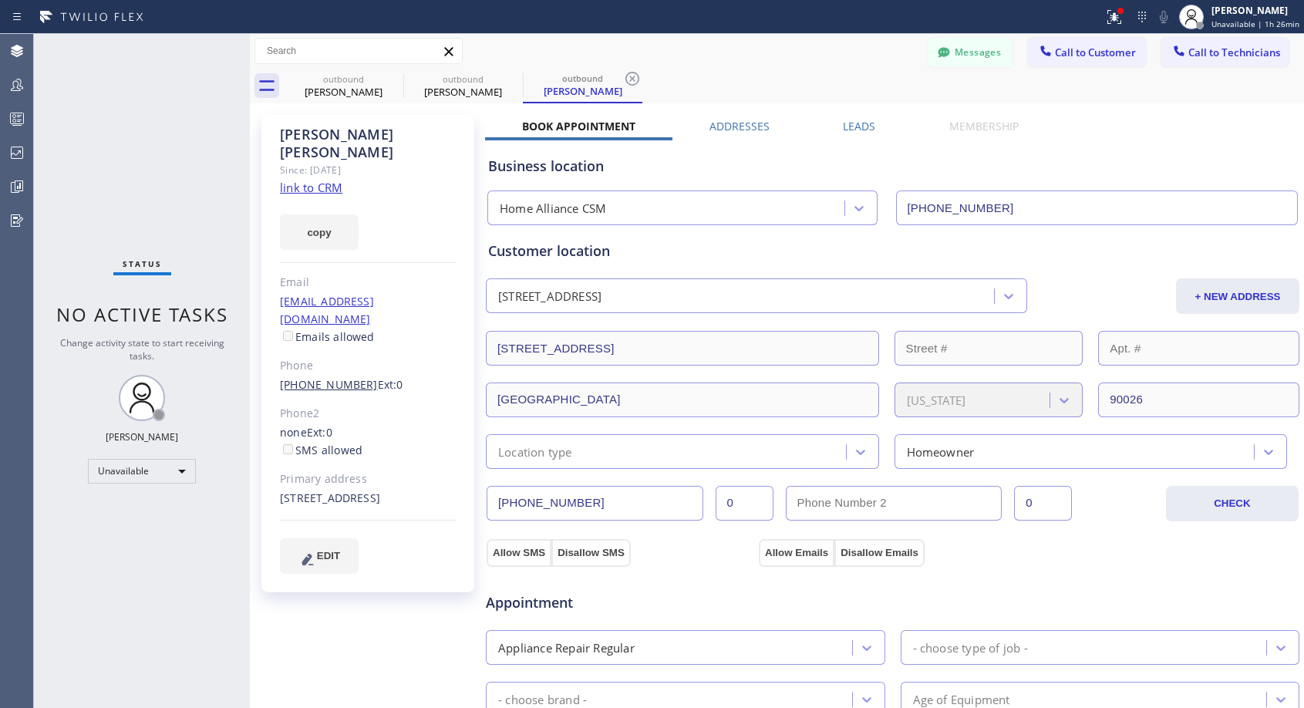
click at [335, 377] on link "(714) 510-6104" at bounding box center [329, 384] width 98 height 15
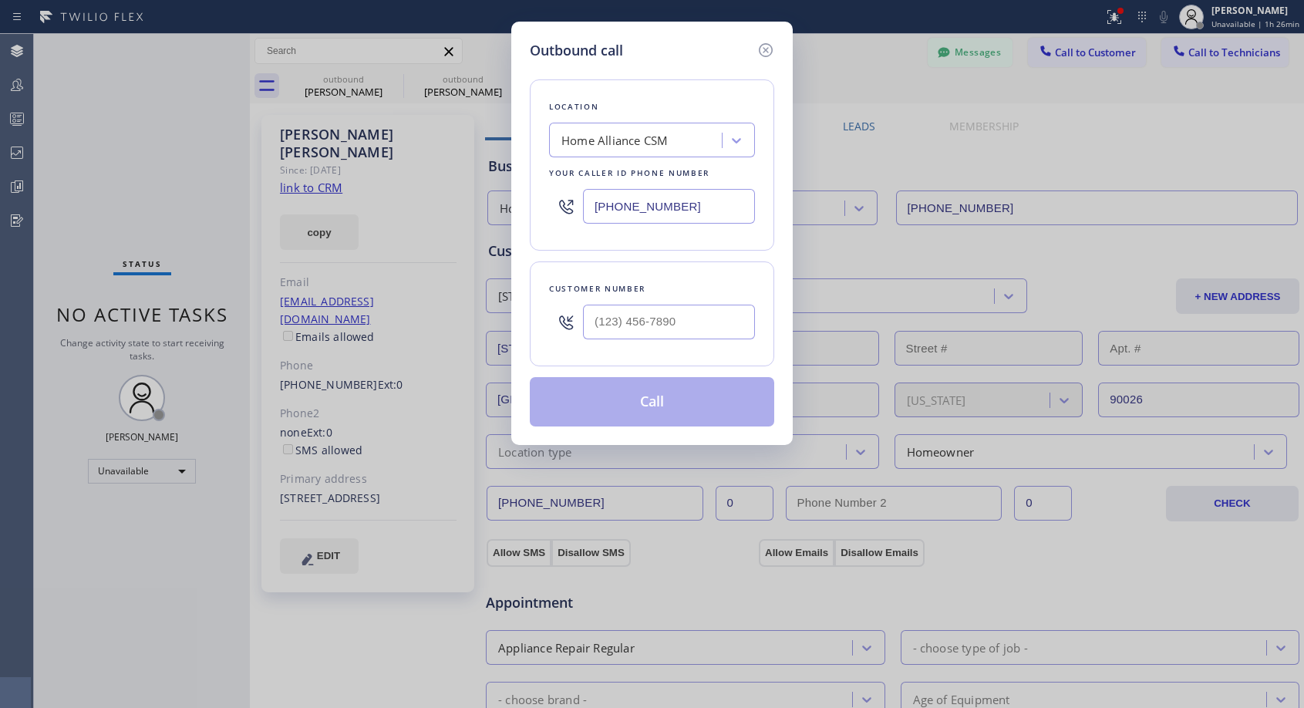
type input "(714) 510-6104"
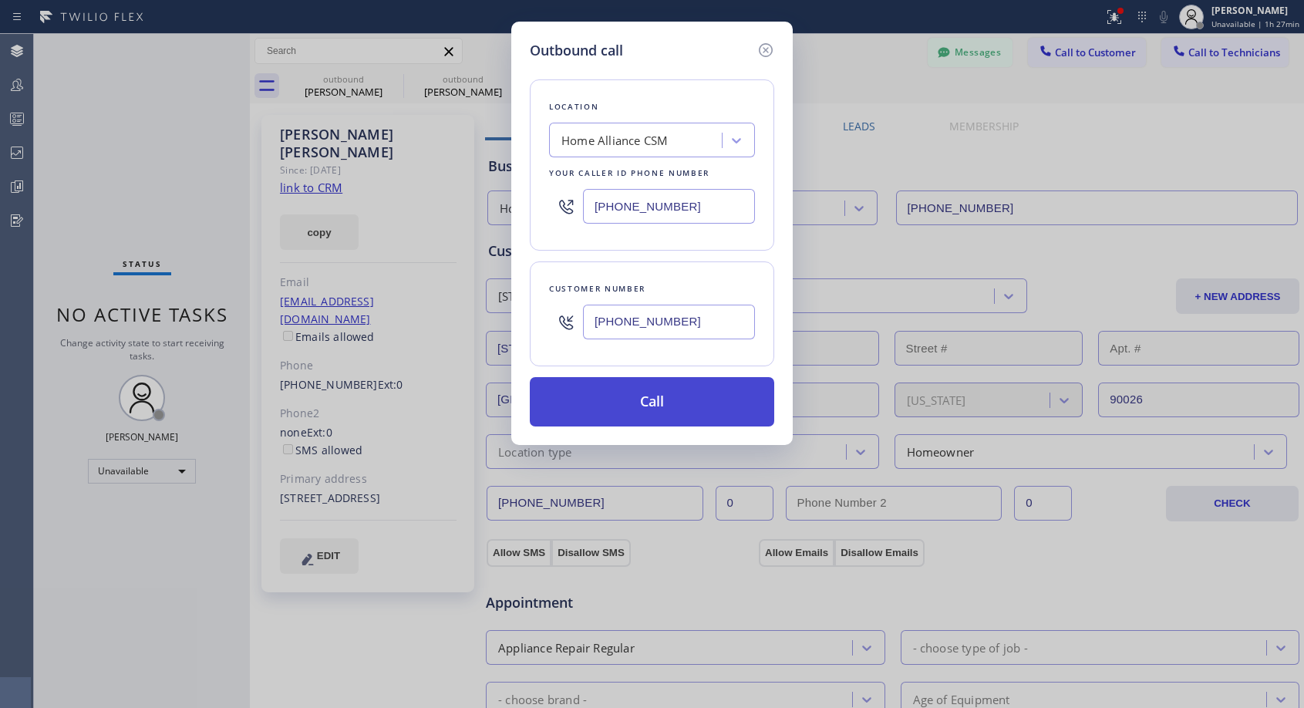
click at [622, 406] on button "Call" at bounding box center [652, 401] width 244 height 49
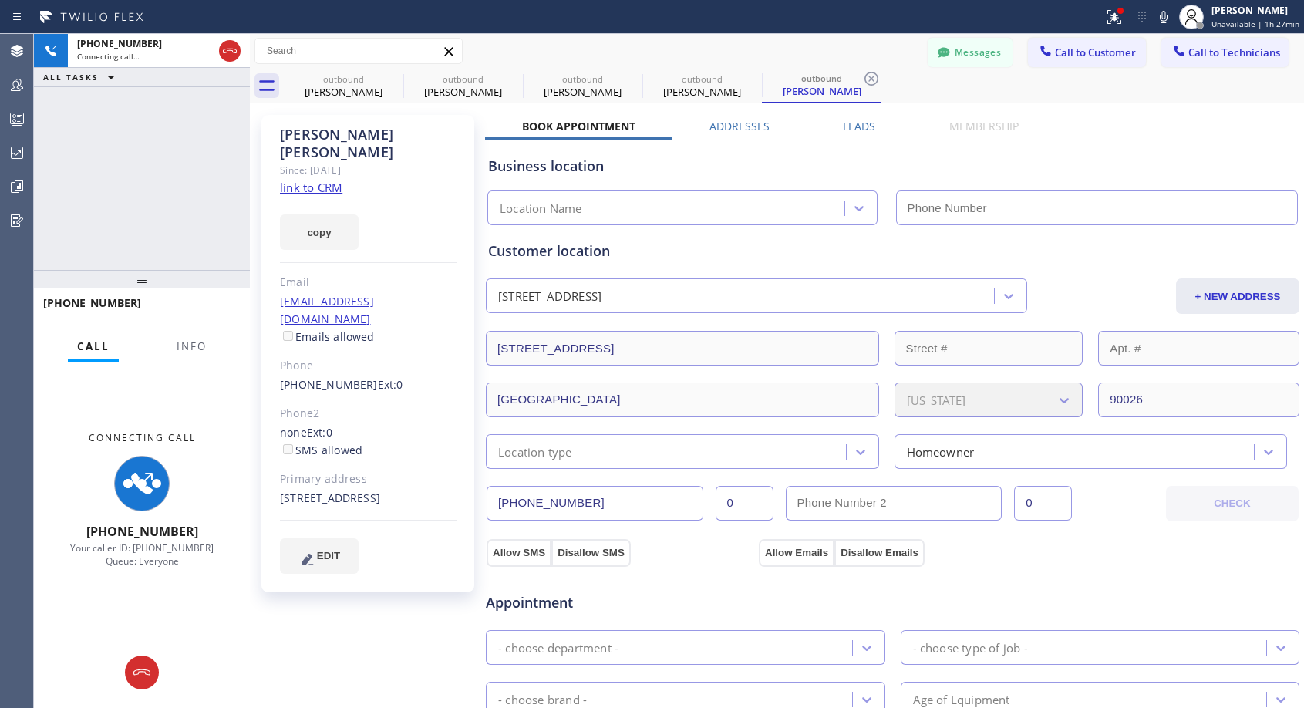
type input "(818) 614-5337"
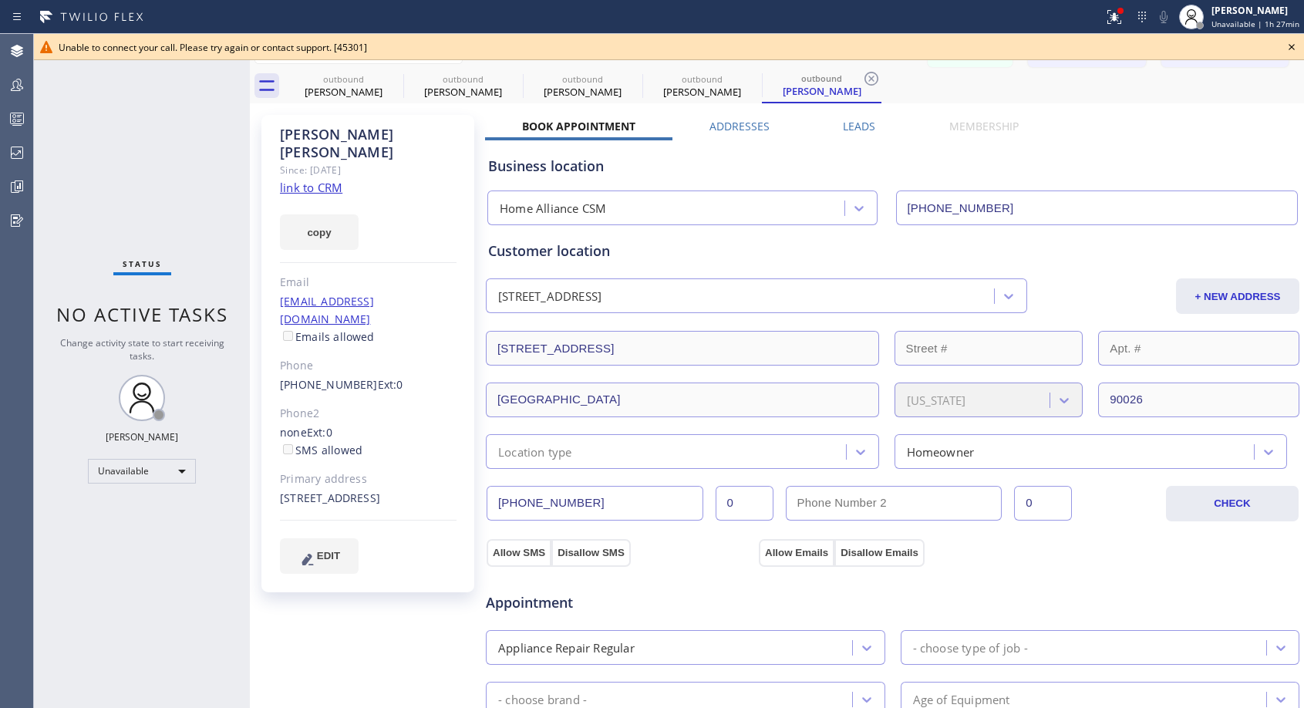
click at [1290, 49] on icon at bounding box center [1291, 47] width 6 height 6
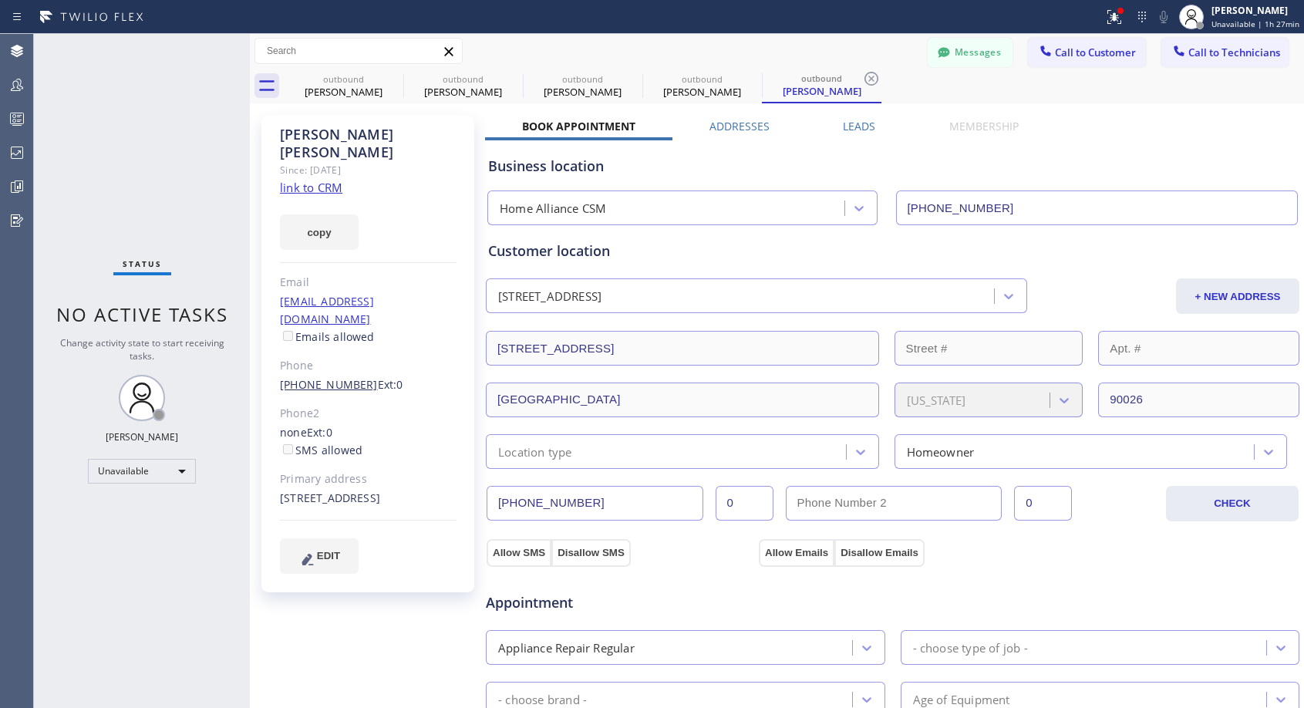
click at [308, 377] on link "(714) 510-6104" at bounding box center [329, 384] width 98 height 15
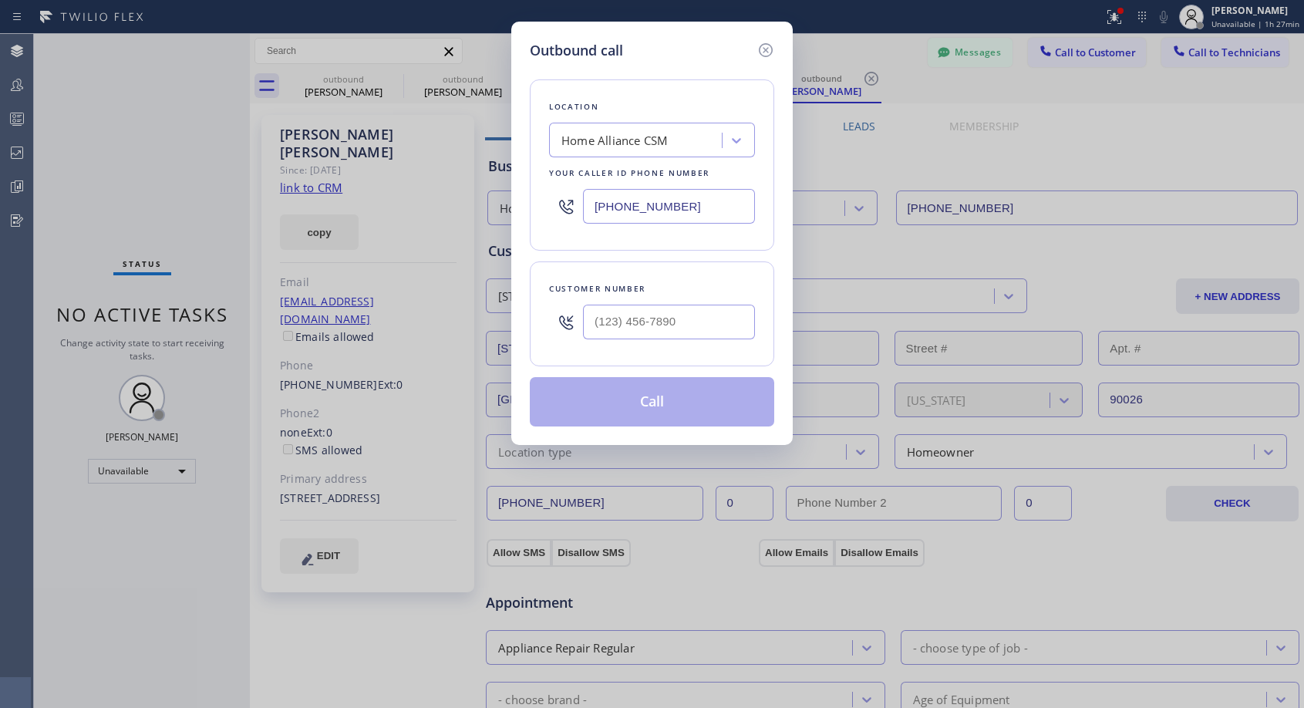
type input "(714) 510-6104"
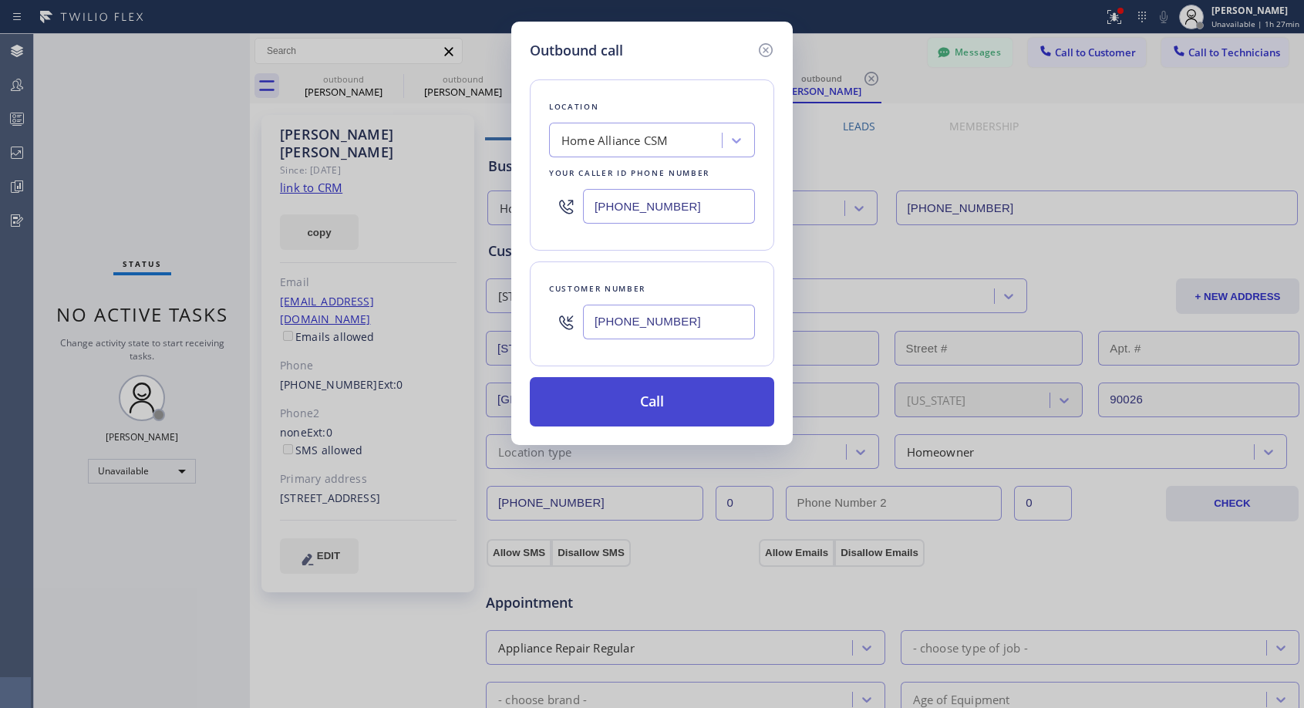
click at [611, 387] on button "Call" at bounding box center [652, 401] width 244 height 49
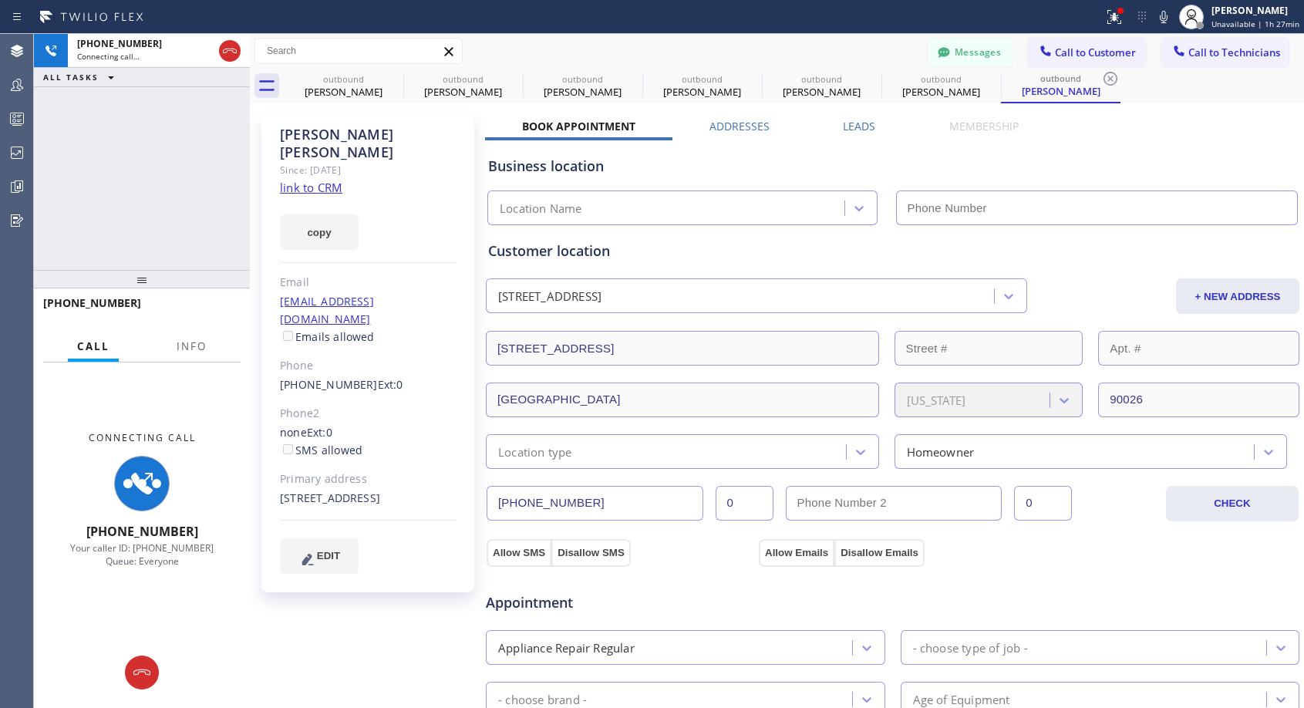
type input "(818) 614-5337"
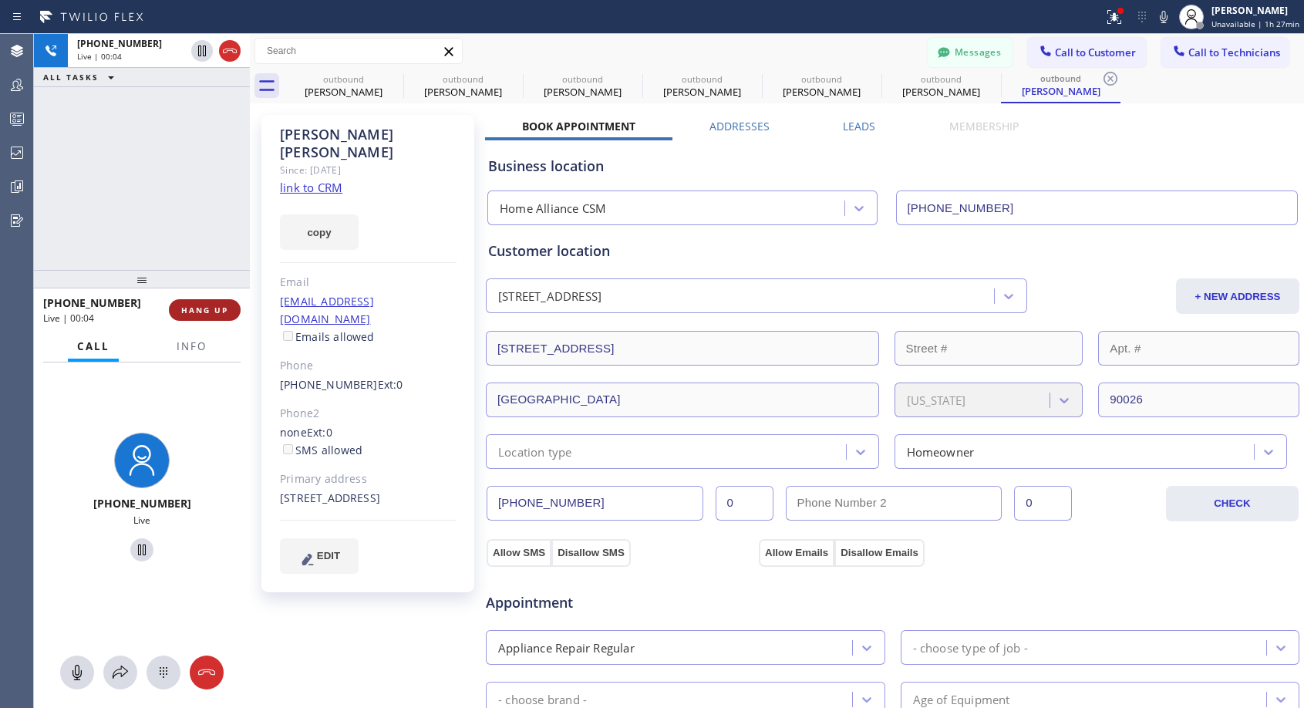
click at [200, 311] on span "HANG UP" at bounding box center [204, 310] width 47 height 11
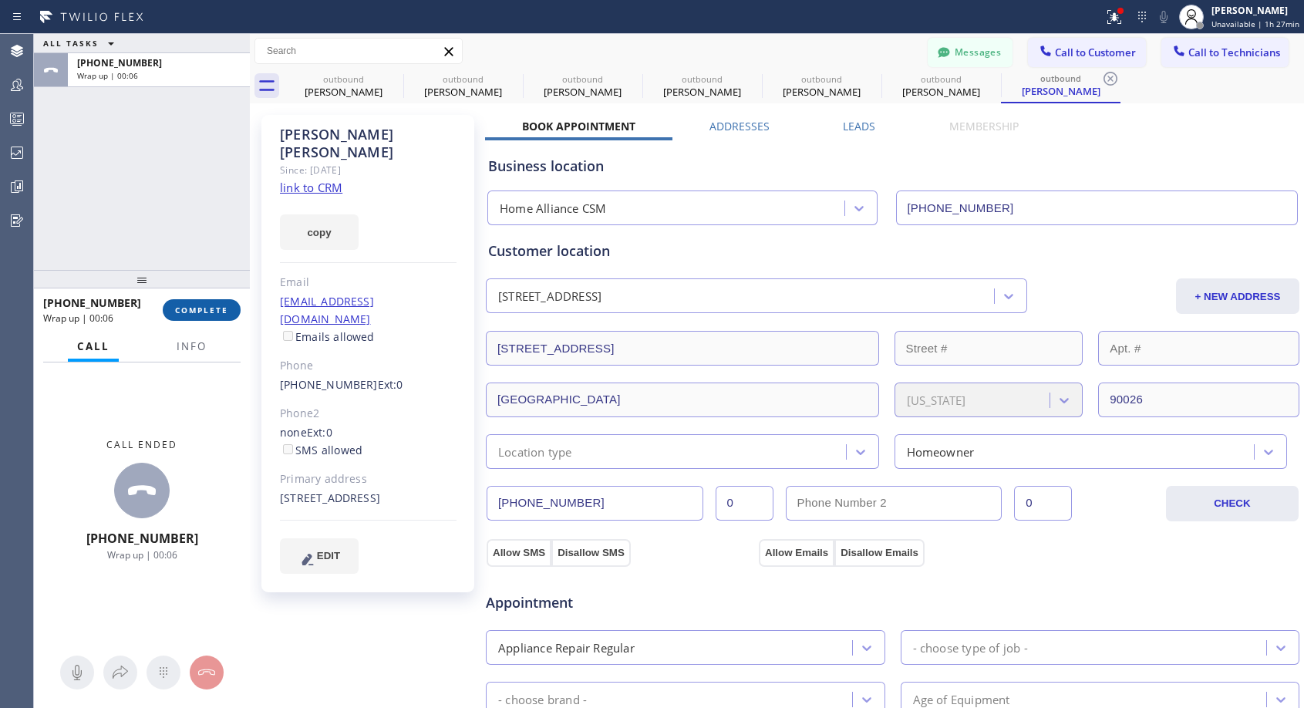
click at [213, 308] on span "COMPLETE" at bounding box center [201, 310] width 53 height 11
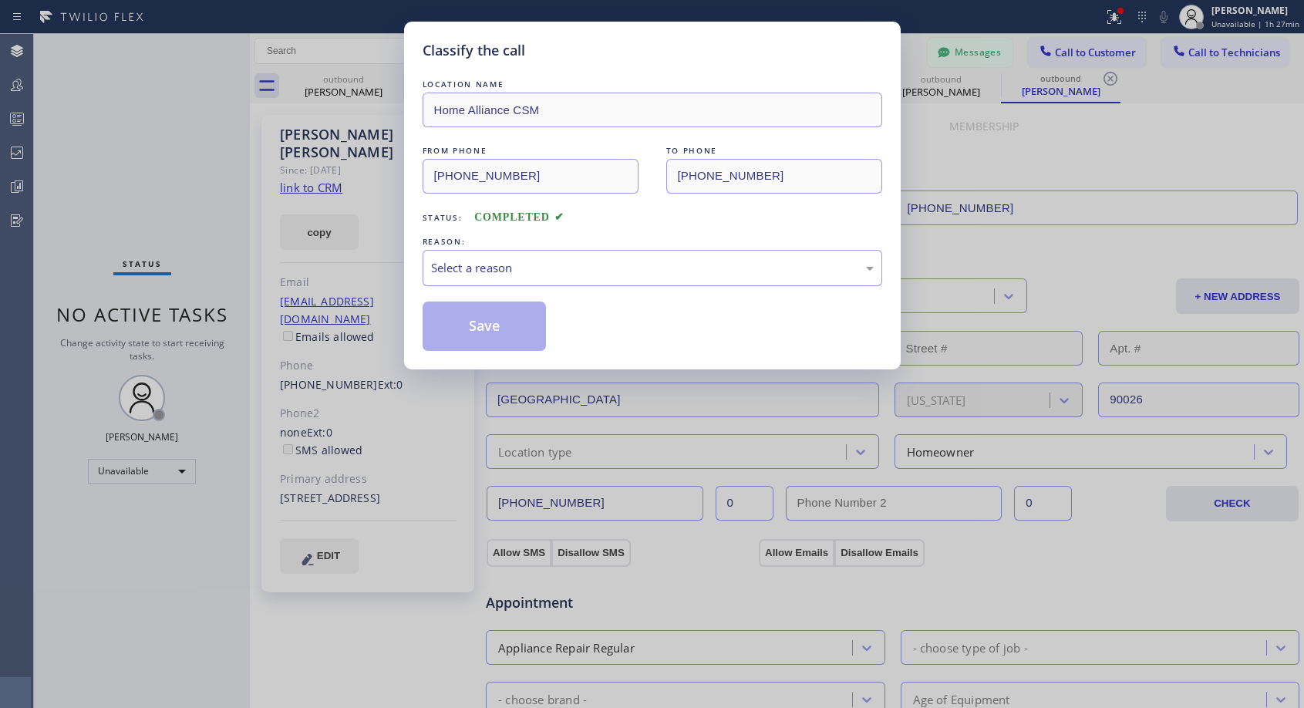
click at [511, 261] on div "Select a reason" at bounding box center [652, 268] width 443 height 18
click at [501, 325] on button "Save" at bounding box center [485, 325] width 124 height 49
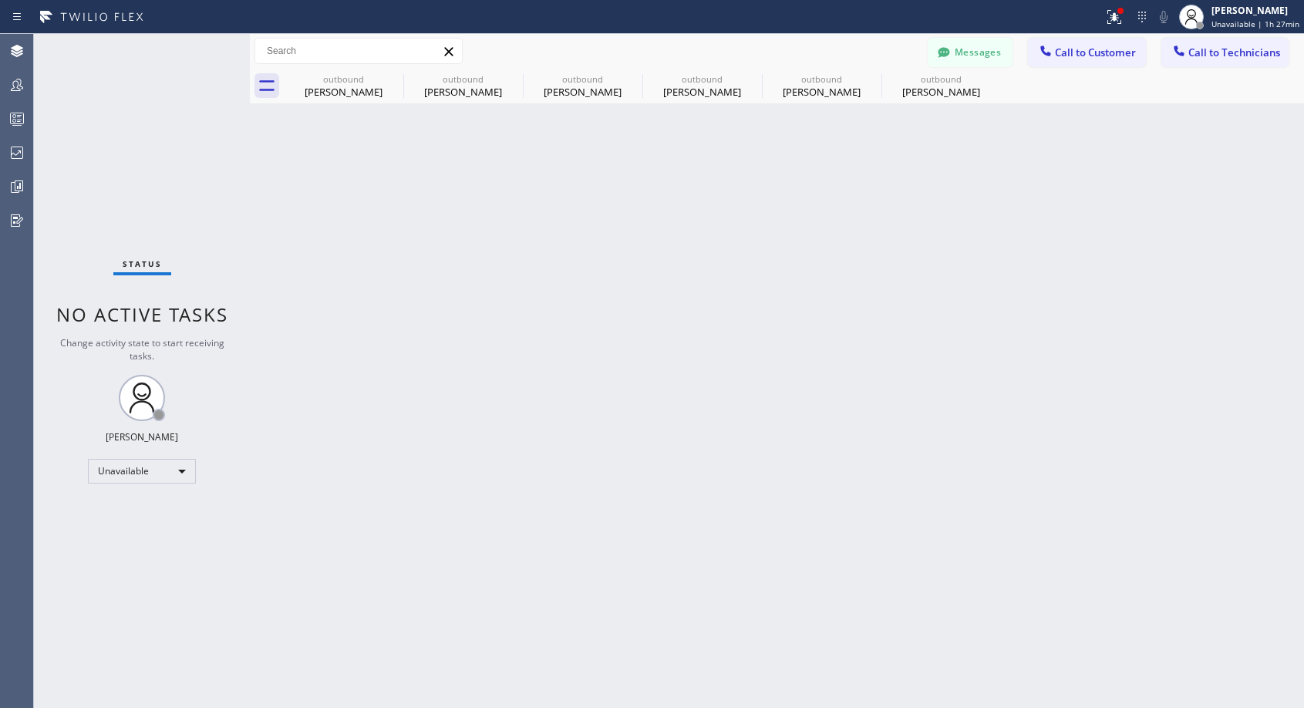
drag, startPoint x: 937, startPoint y: 96, endPoint x: 339, endPoint y: 277, distance: 625.0
click at [937, 96] on div "Blair Roberts" at bounding box center [941, 92] width 116 height 14
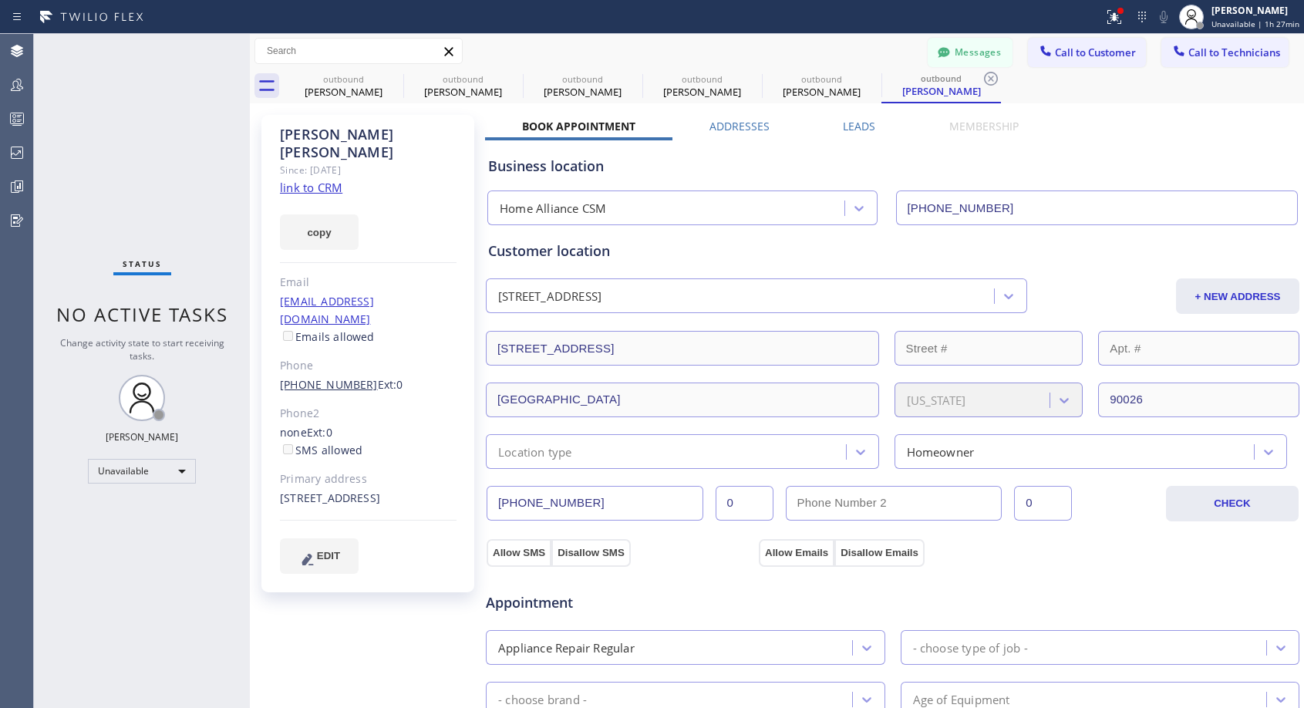
click at [329, 377] on link "(714) 510-6104" at bounding box center [329, 384] width 98 height 15
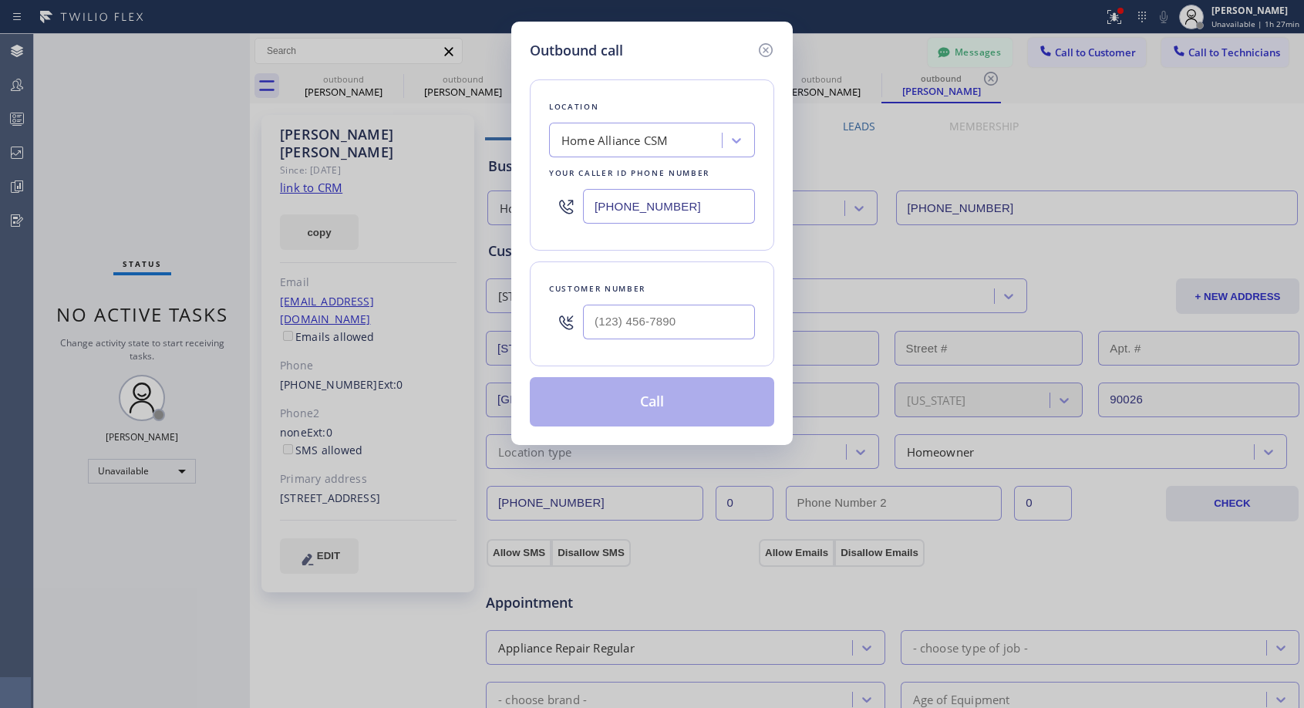
type input "(714) 510-6104"
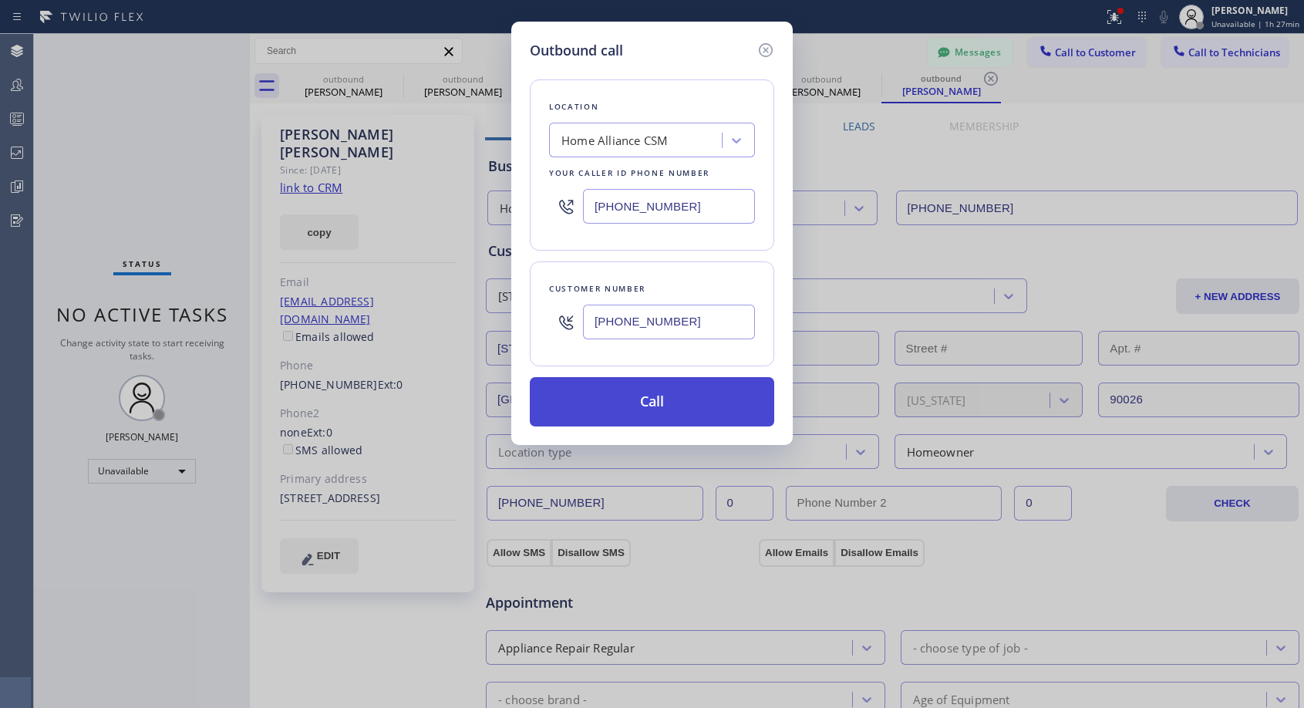
click at [615, 406] on button "Call" at bounding box center [652, 401] width 244 height 49
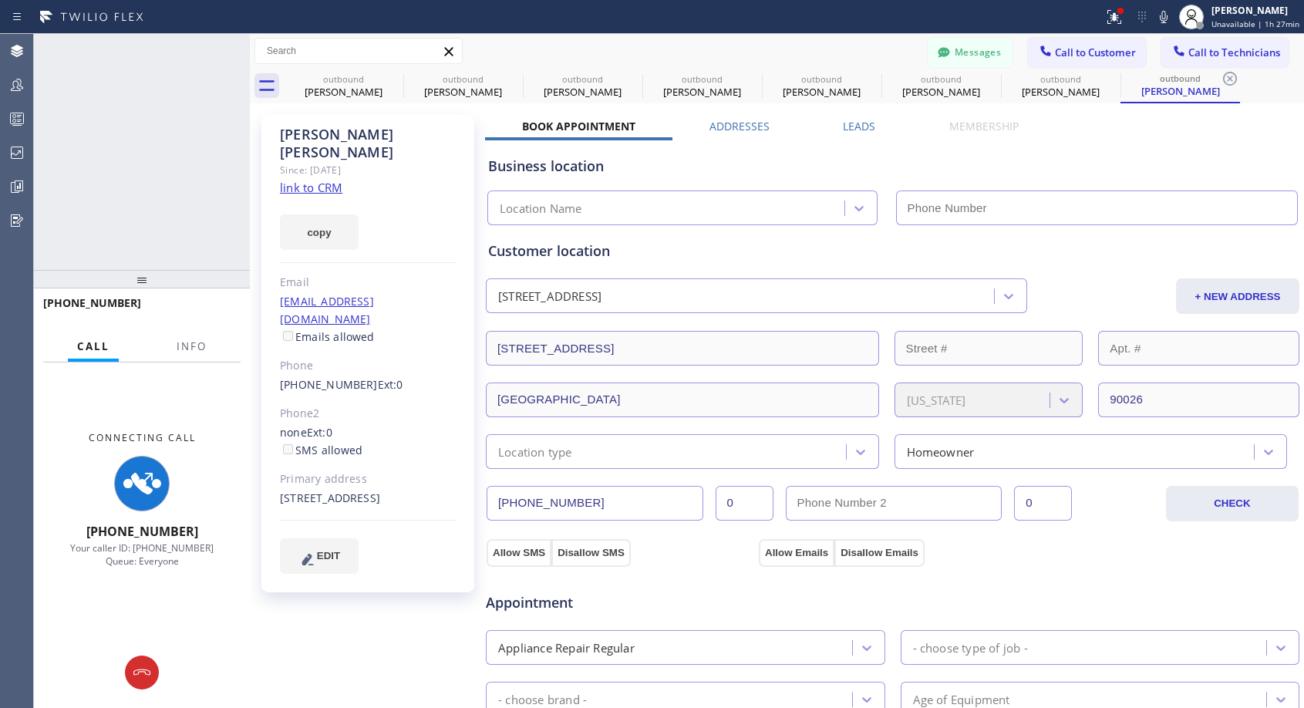
type input "(818) 614-5337"
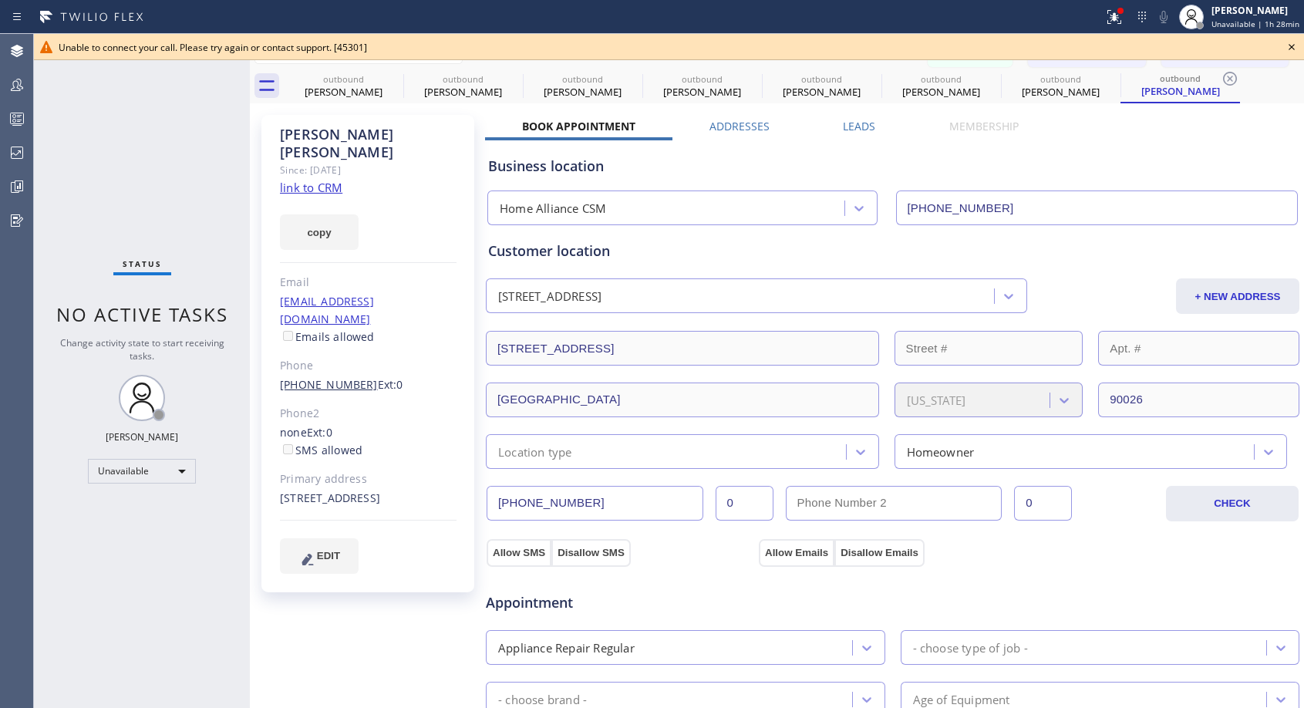
click at [332, 377] on link "(714) 510-6104" at bounding box center [329, 384] width 98 height 15
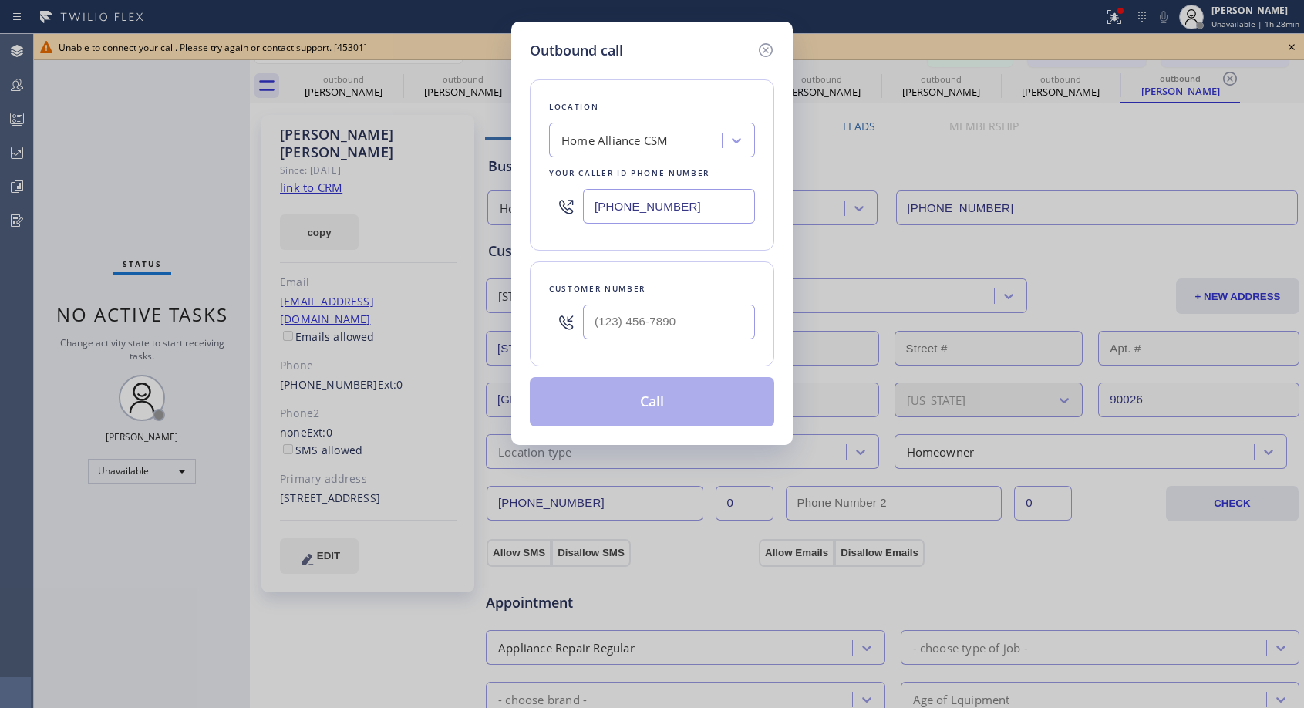
type input "(714) 510-6104"
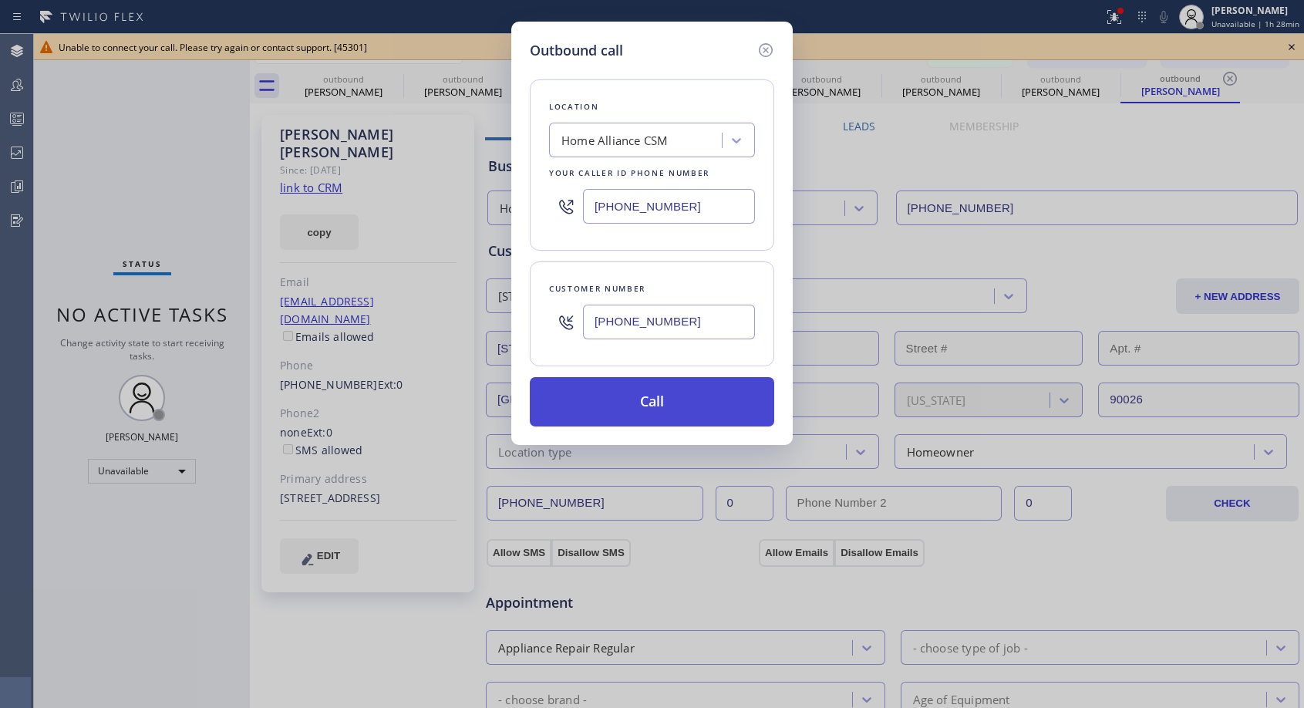
click at [674, 396] on button "Call" at bounding box center [652, 401] width 244 height 49
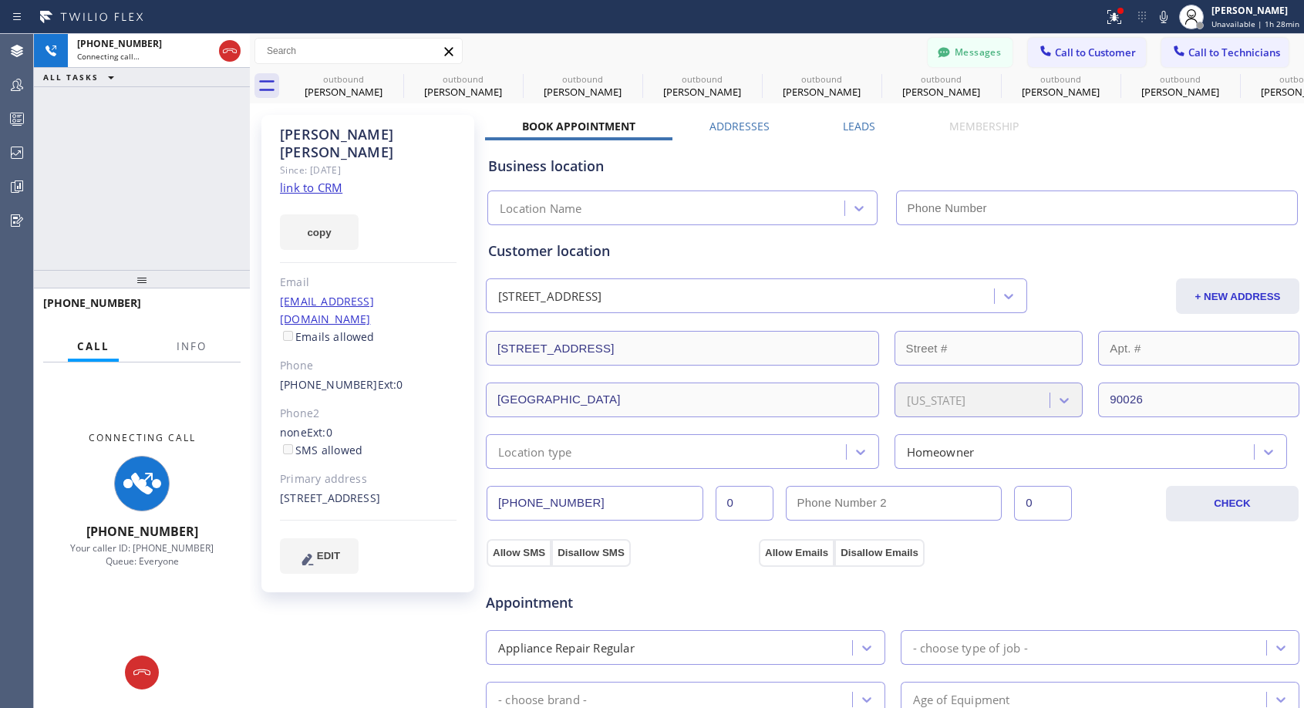
type input "(818) 614-5337"
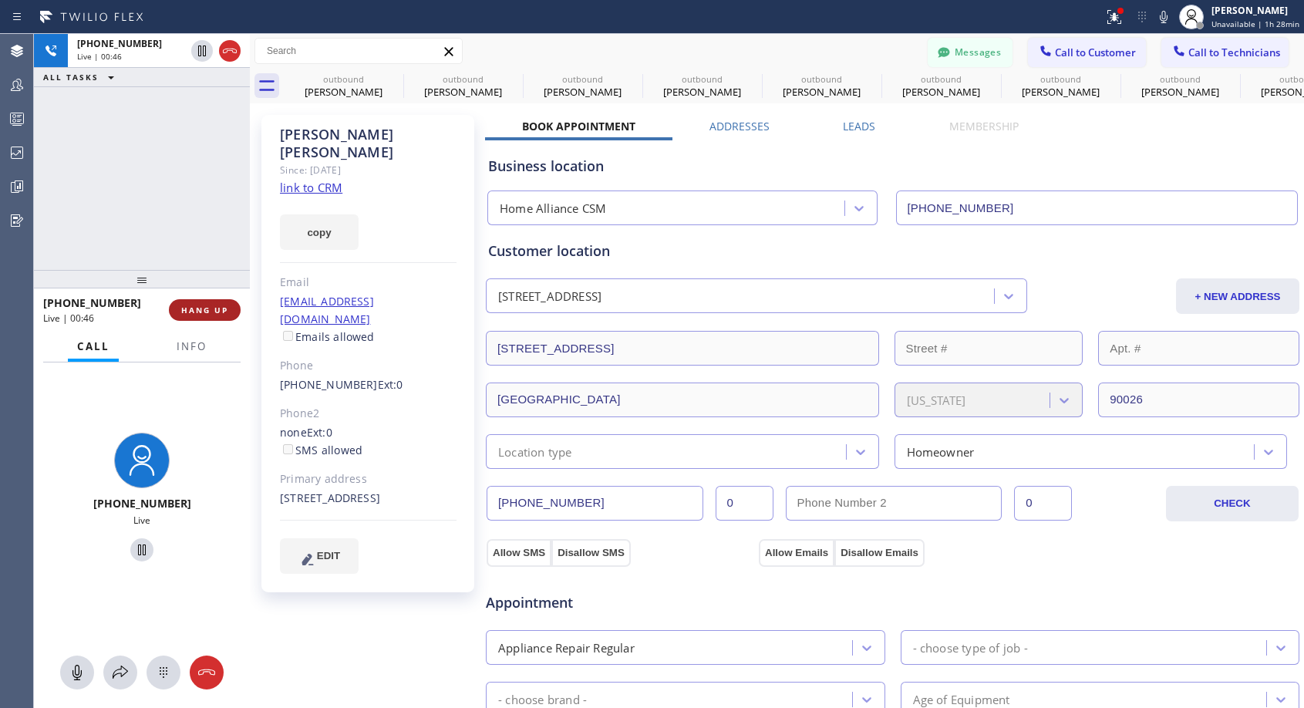
click at [198, 318] on button "HANG UP" at bounding box center [205, 310] width 72 height 22
click at [207, 310] on span "HANG UP" at bounding box center [204, 310] width 47 height 11
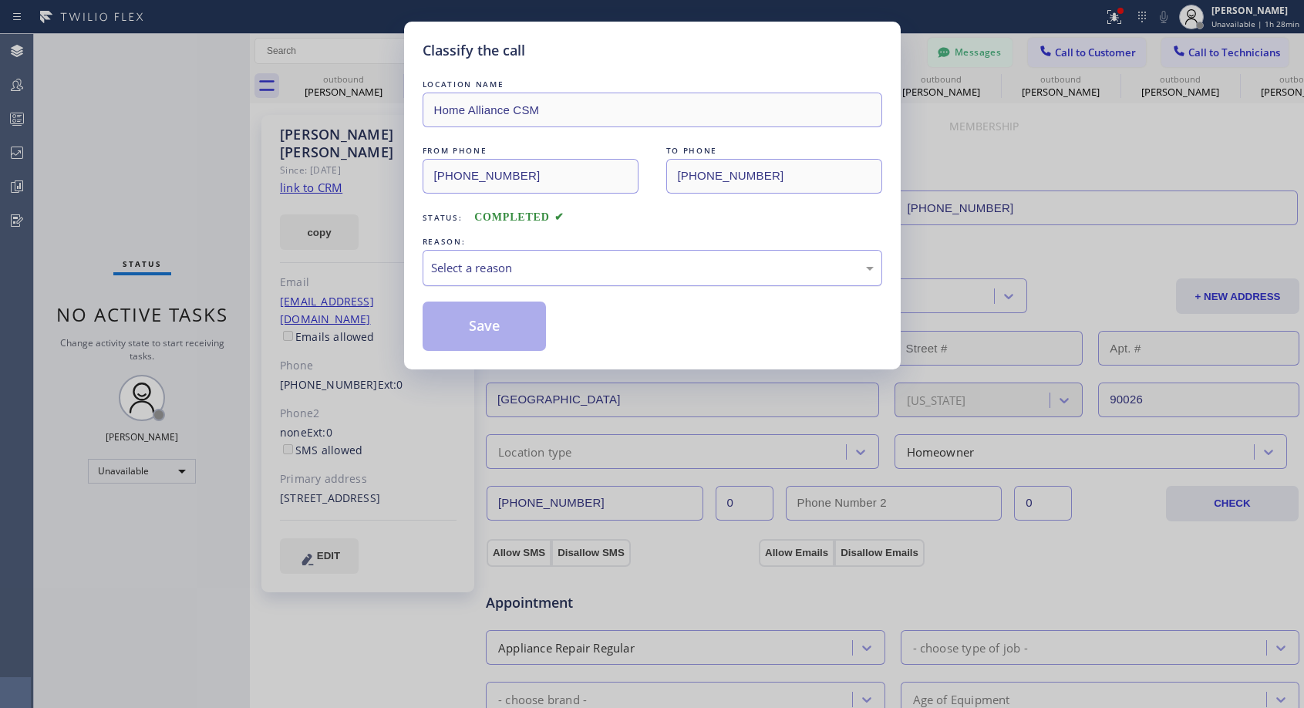
click at [542, 268] on div "Select a reason" at bounding box center [652, 268] width 443 height 18
drag, startPoint x: 485, startPoint y: 319, endPoint x: 487, endPoint y: 302, distance: 17.1
click at [485, 320] on button "Save" at bounding box center [485, 325] width 124 height 49
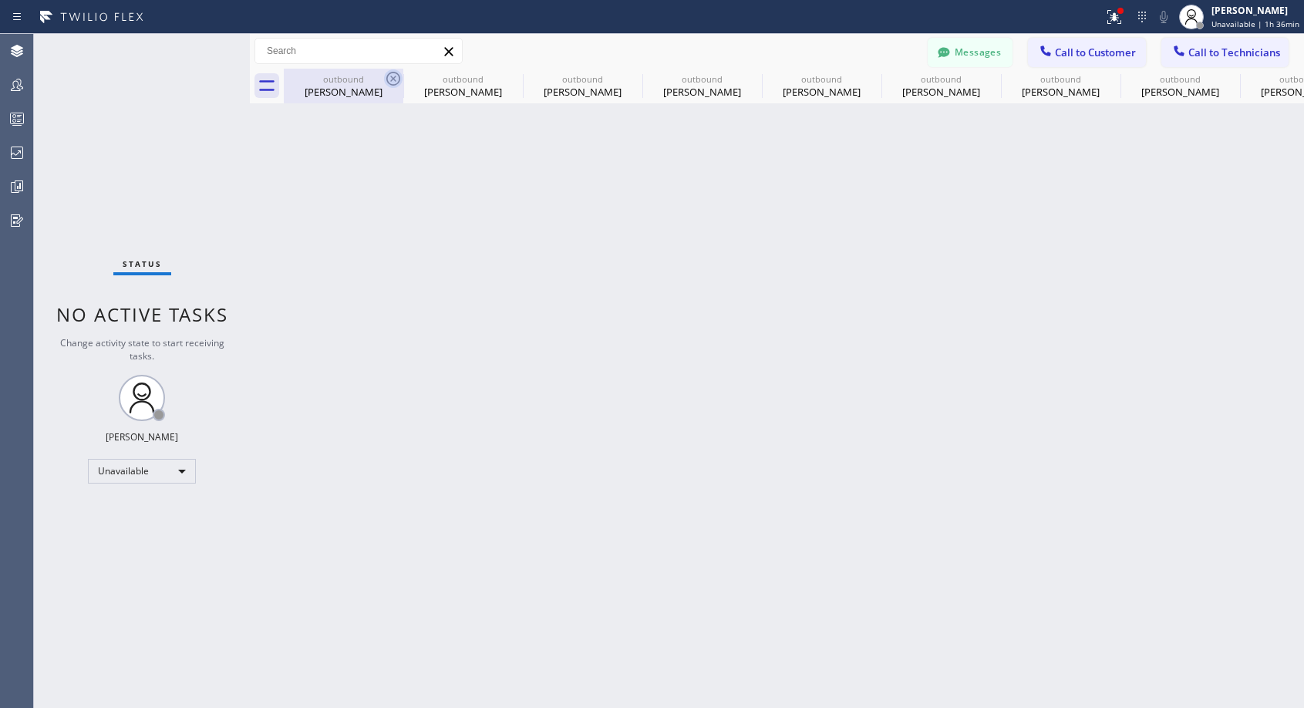
click at [391, 76] on icon at bounding box center [393, 78] width 19 height 19
click at [0, 0] on icon at bounding box center [0, 0] width 0 height 0
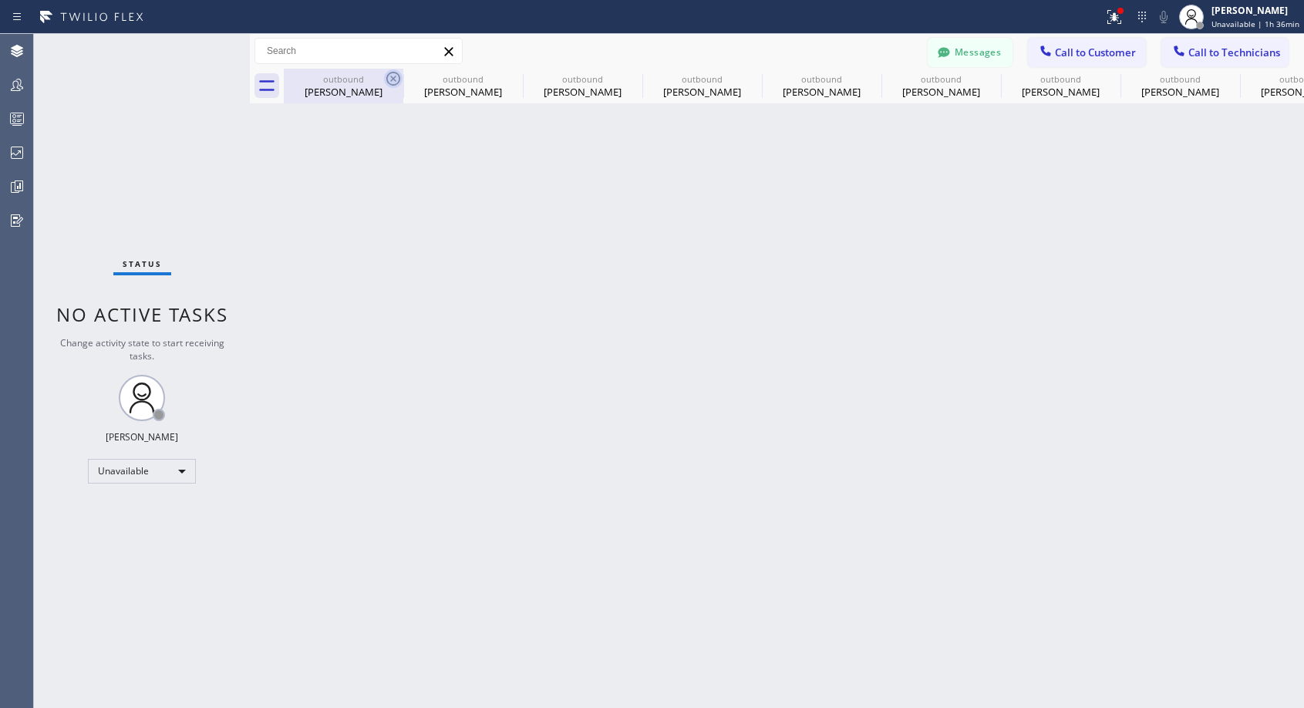
click at [0, 0] on icon at bounding box center [0, 0] width 0 height 0
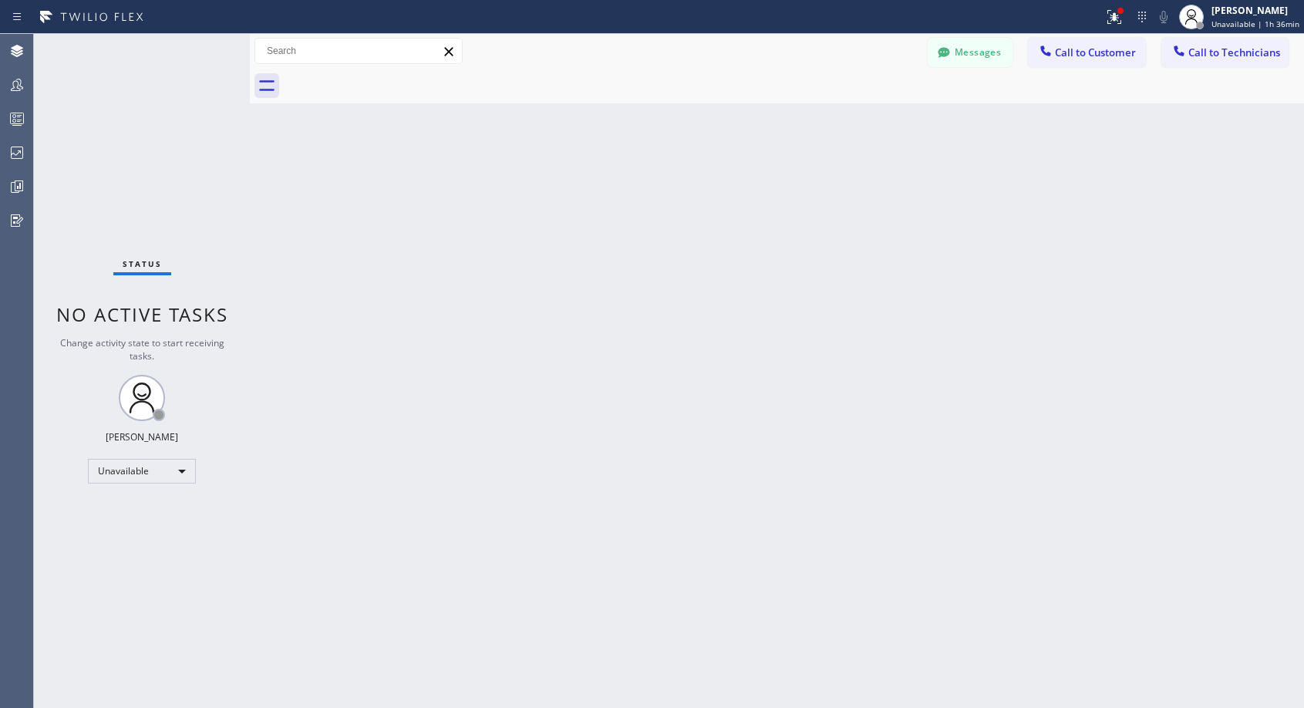
click at [391, 76] on div at bounding box center [794, 86] width 1020 height 35
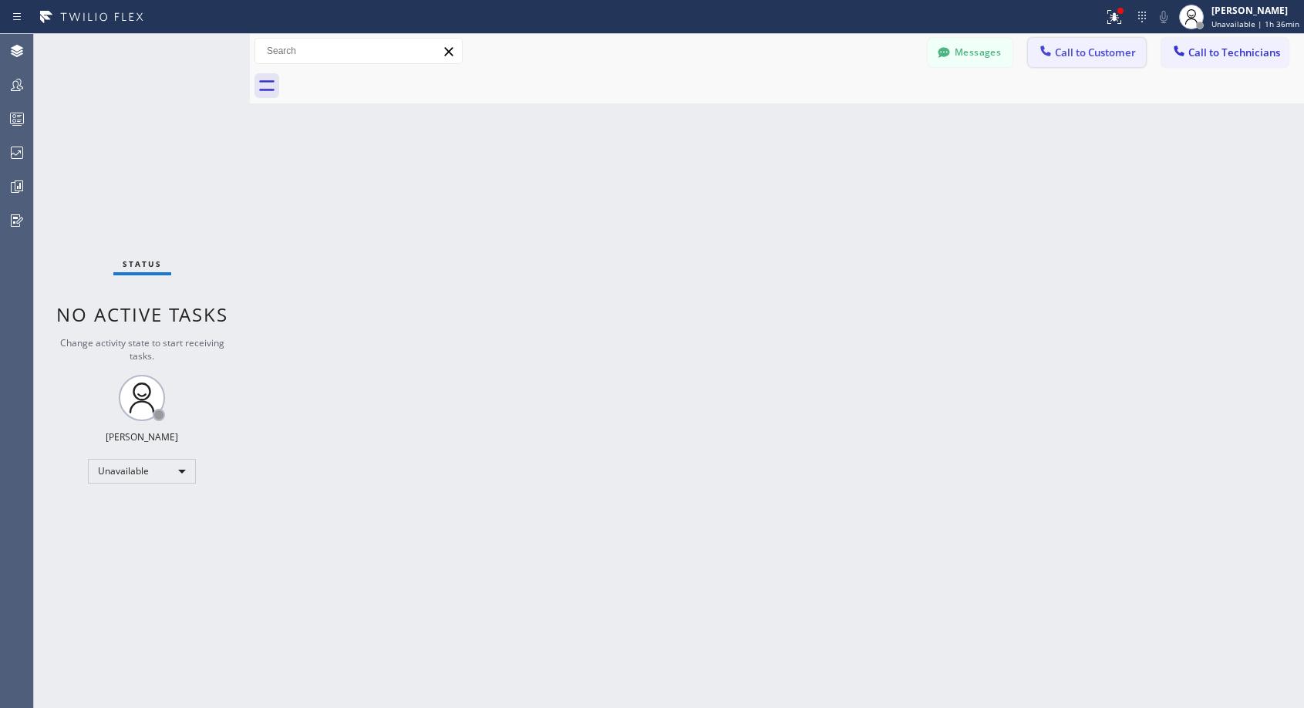
click at [1093, 62] on button "Call to Customer" at bounding box center [1087, 52] width 118 height 29
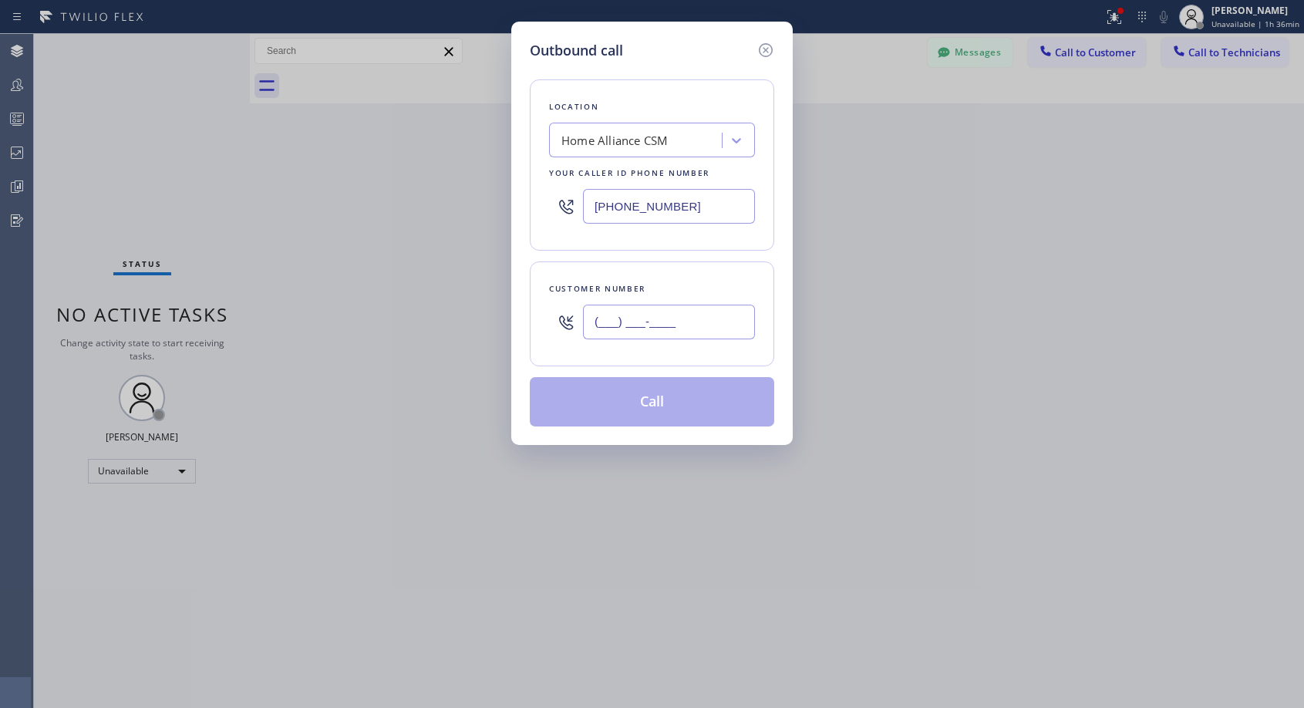
click at [747, 317] on input "(___) ___-____" at bounding box center [669, 322] width 172 height 35
paste input "818) 439-8158"
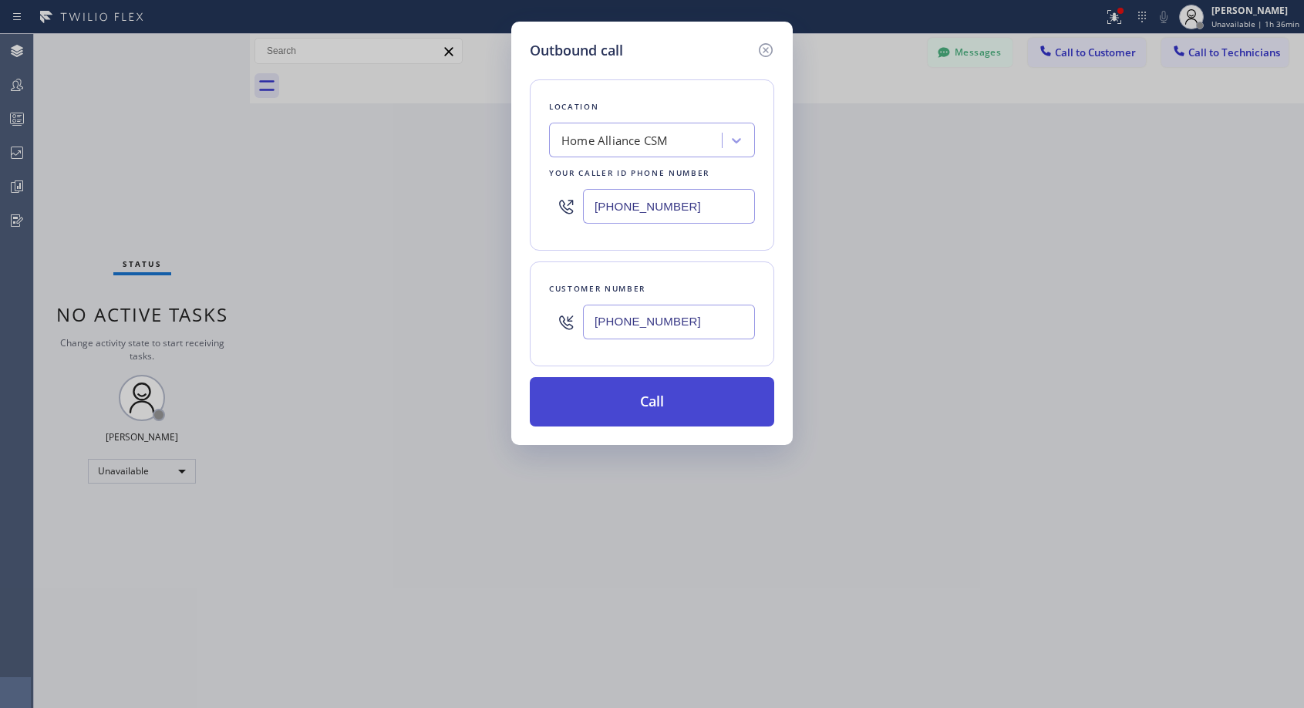
type input "(818) 439-8158"
click at [666, 402] on button "Call" at bounding box center [652, 401] width 244 height 49
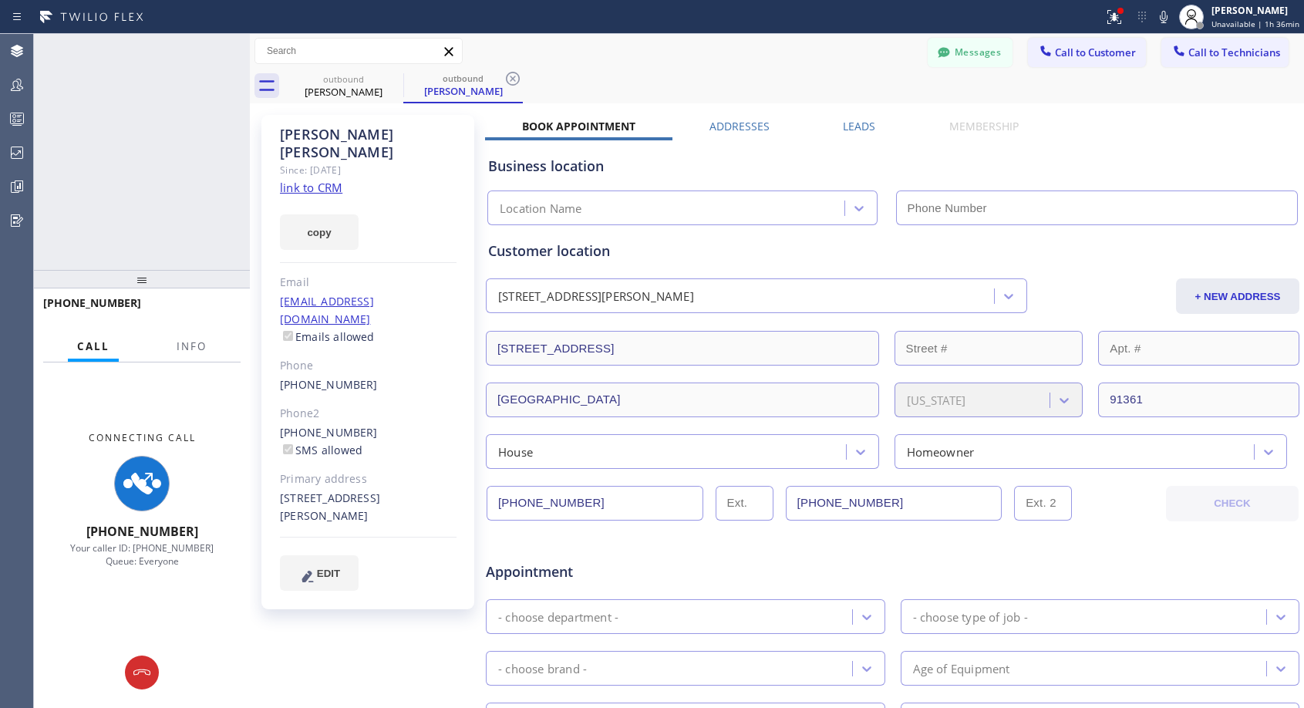
type input "(818) 614-5337"
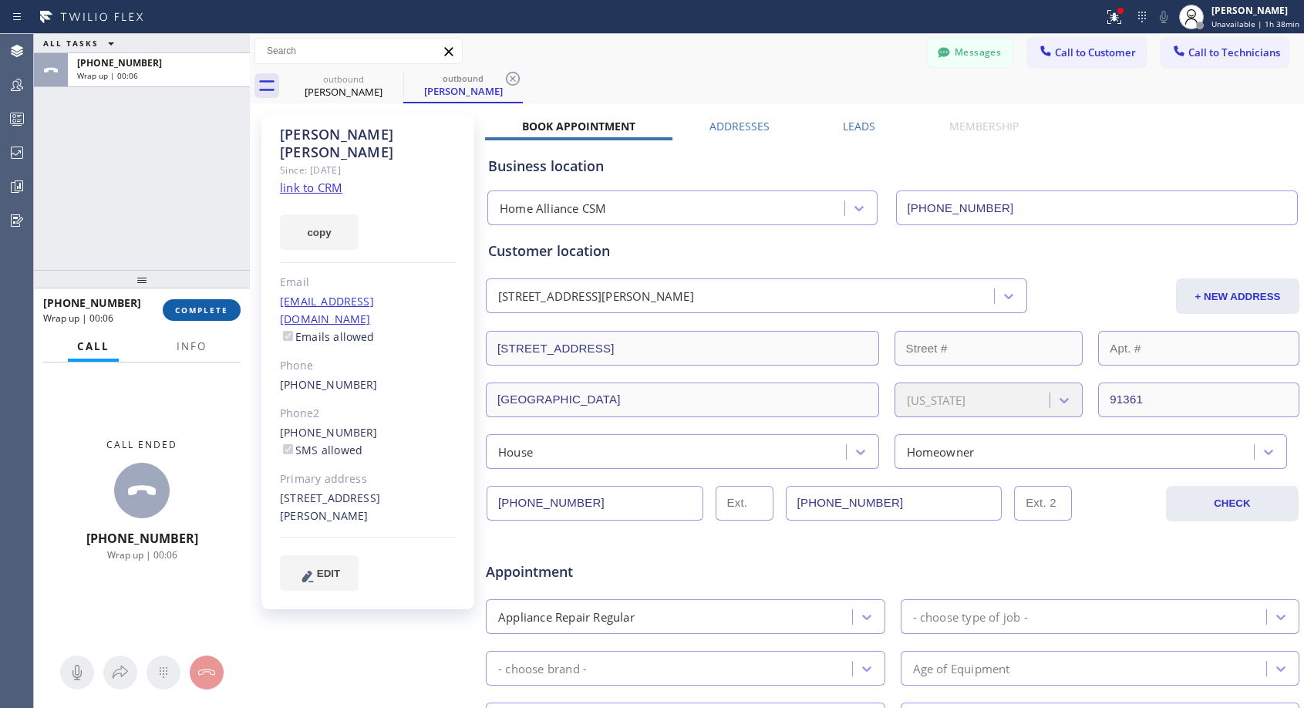
click at [207, 307] on span "COMPLETE" at bounding box center [201, 310] width 53 height 11
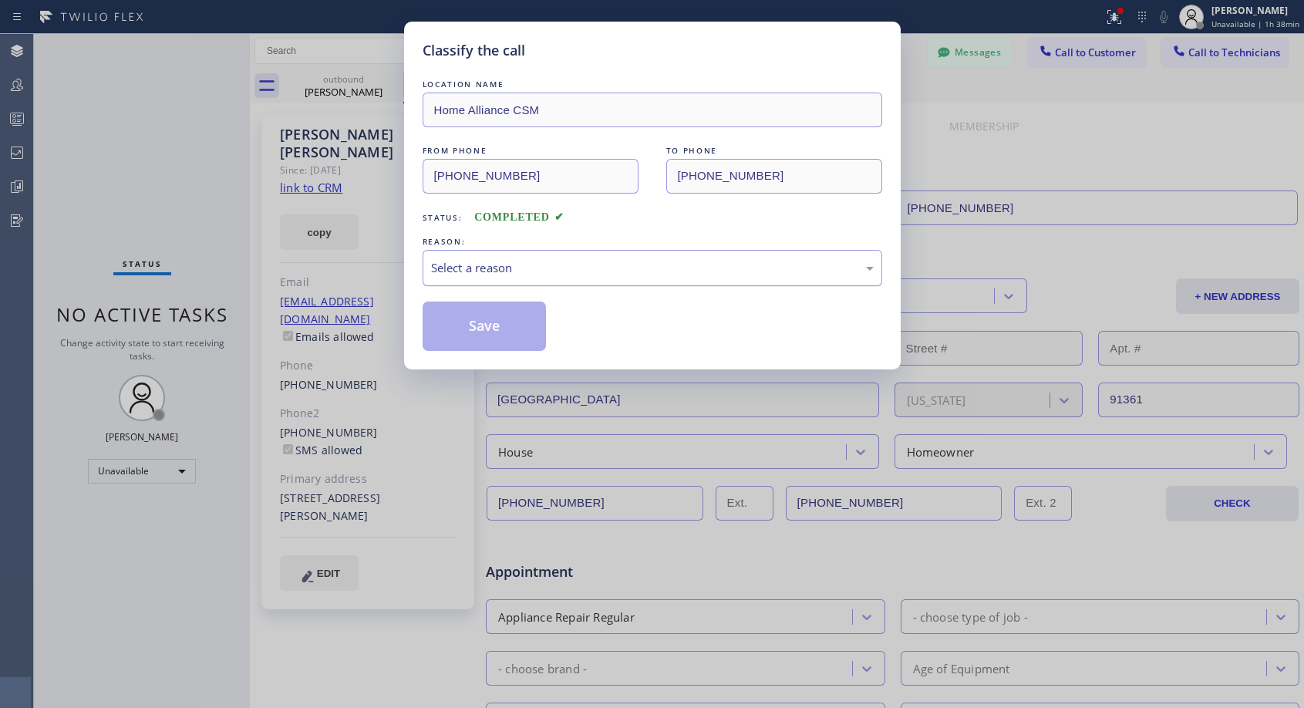
click at [733, 266] on div "Select a reason" at bounding box center [652, 268] width 443 height 18
click at [531, 325] on button "Save" at bounding box center [485, 325] width 124 height 49
